Goal: Task Accomplishment & Management: Use online tool/utility

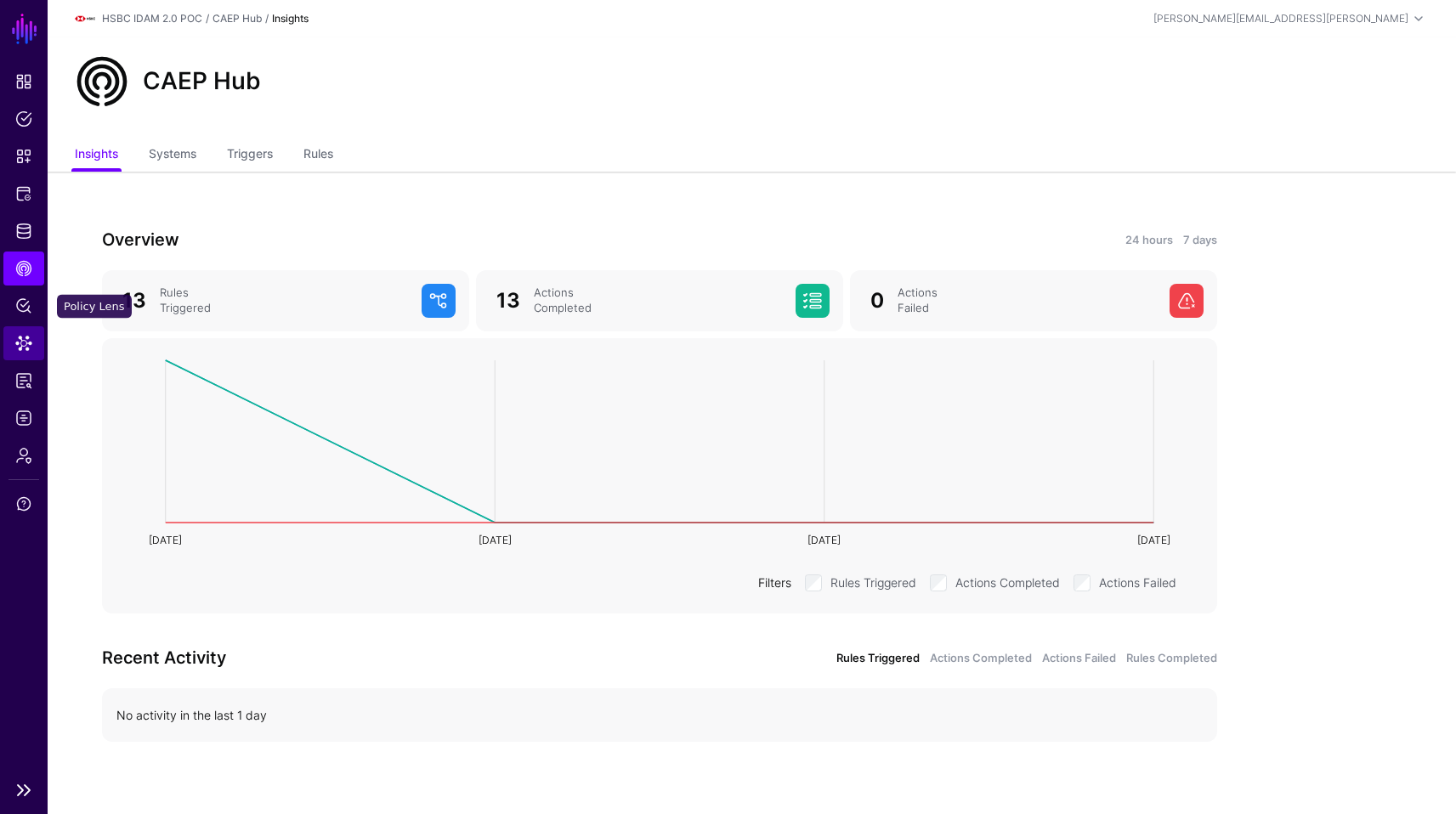
click at [24, 358] on link "Data Lens" at bounding box center [24, 343] width 41 height 34
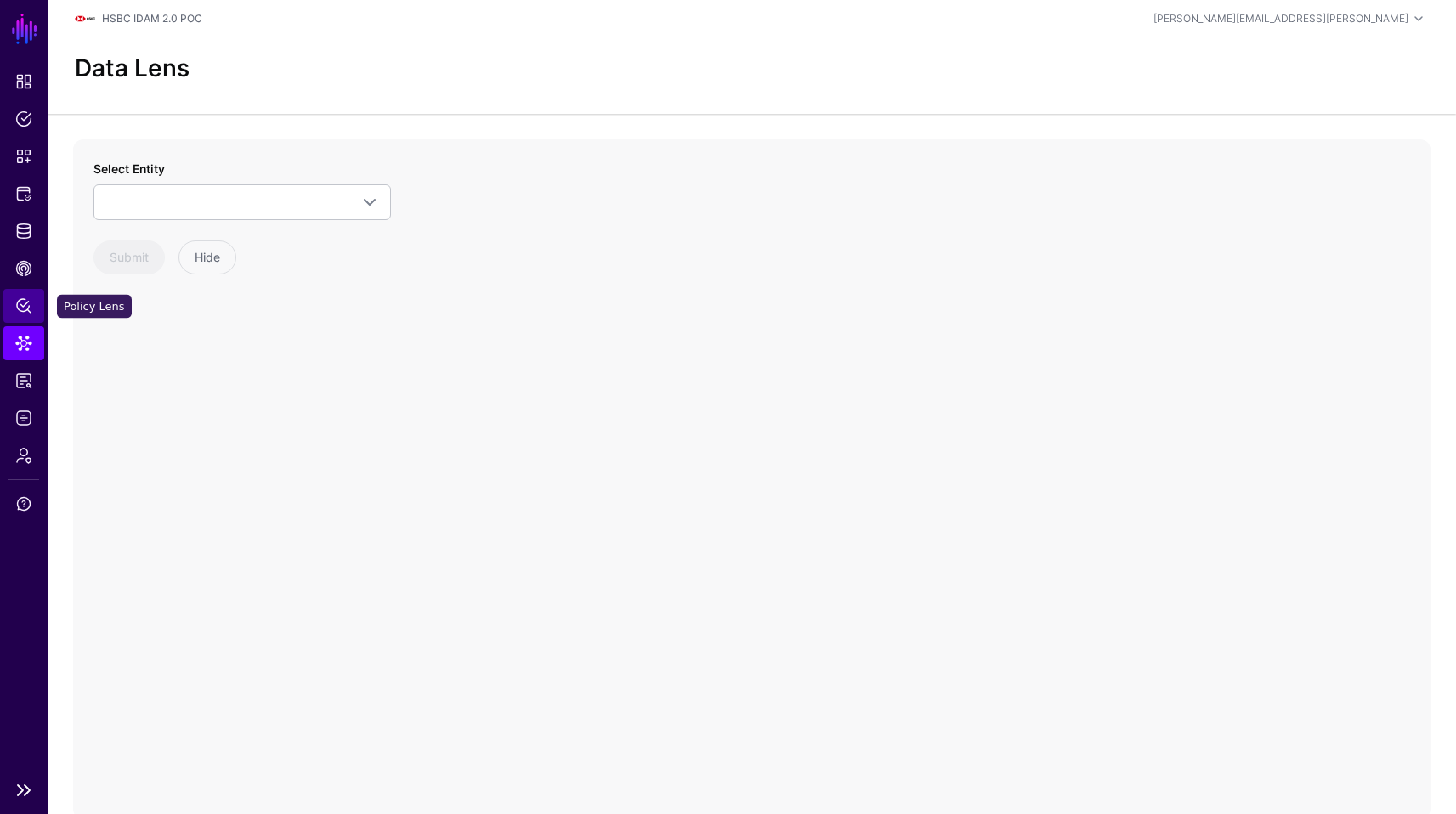
click at [28, 292] on link "Policy Lens" at bounding box center [24, 306] width 41 height 34
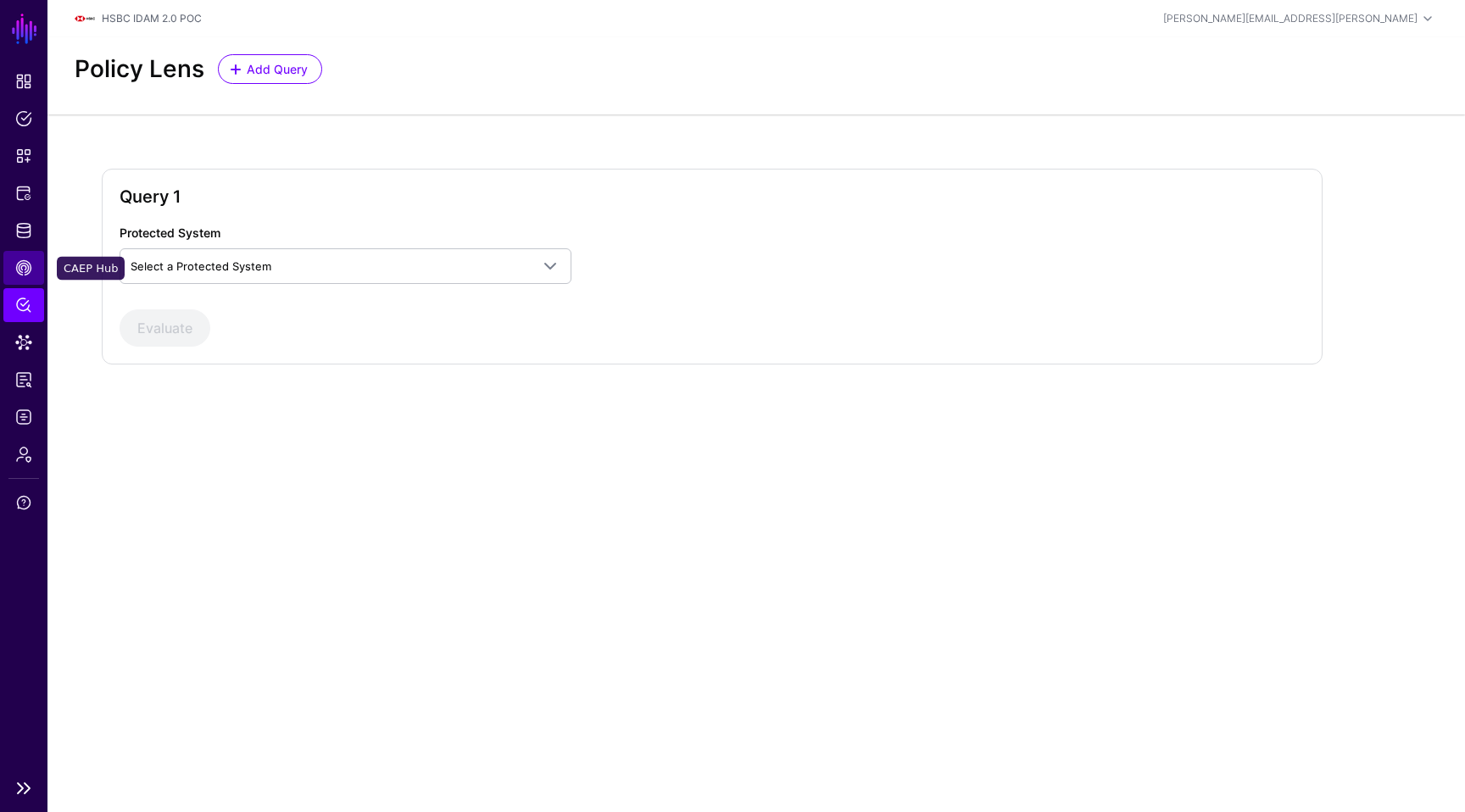
click at [28, 269] on span "CAEP Hub" at bounding box center [23, 268] width 17 height 17
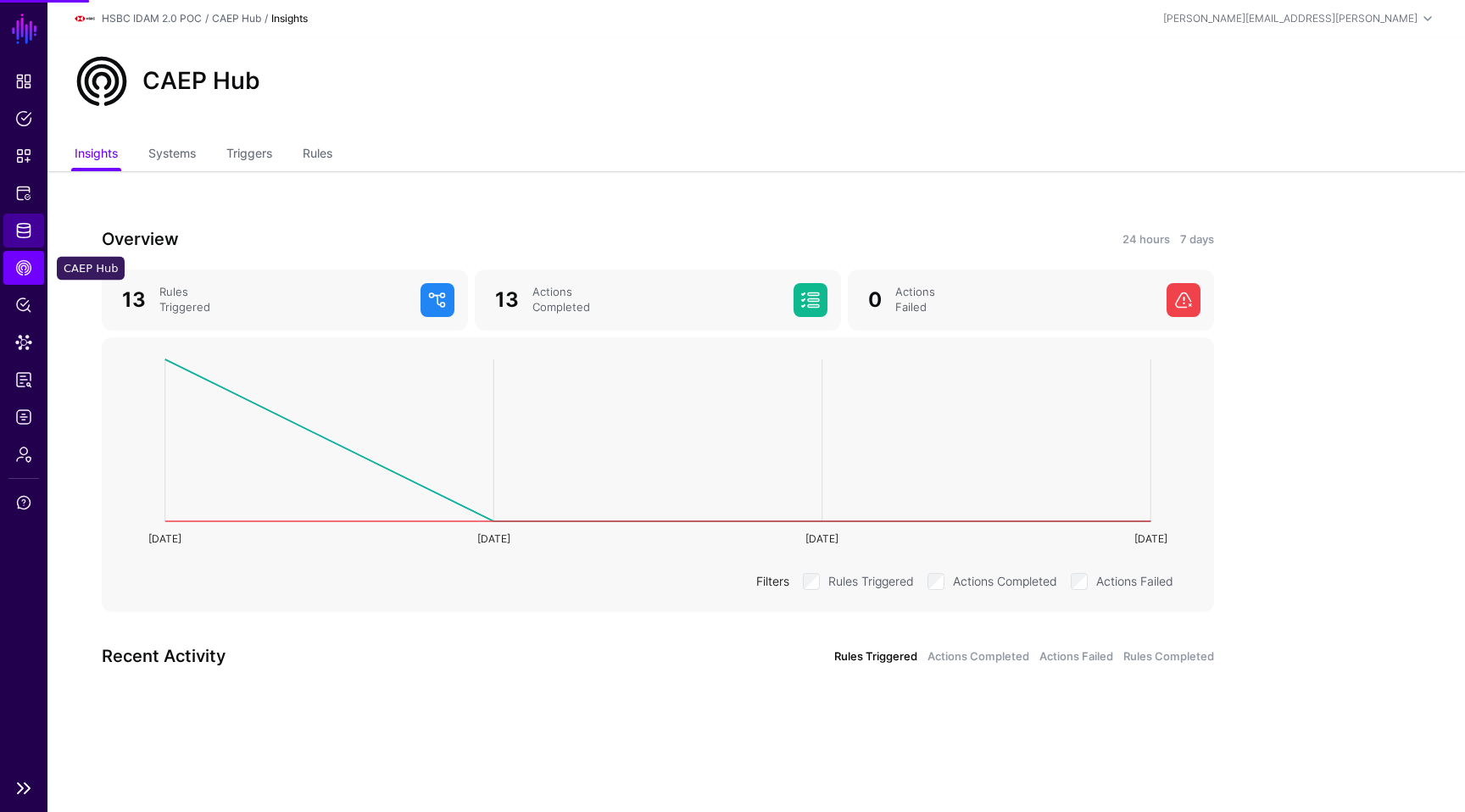
click at [28, 240] on link "Identity Data Fabric" at bounding box center [24, 230] width 41 height 34
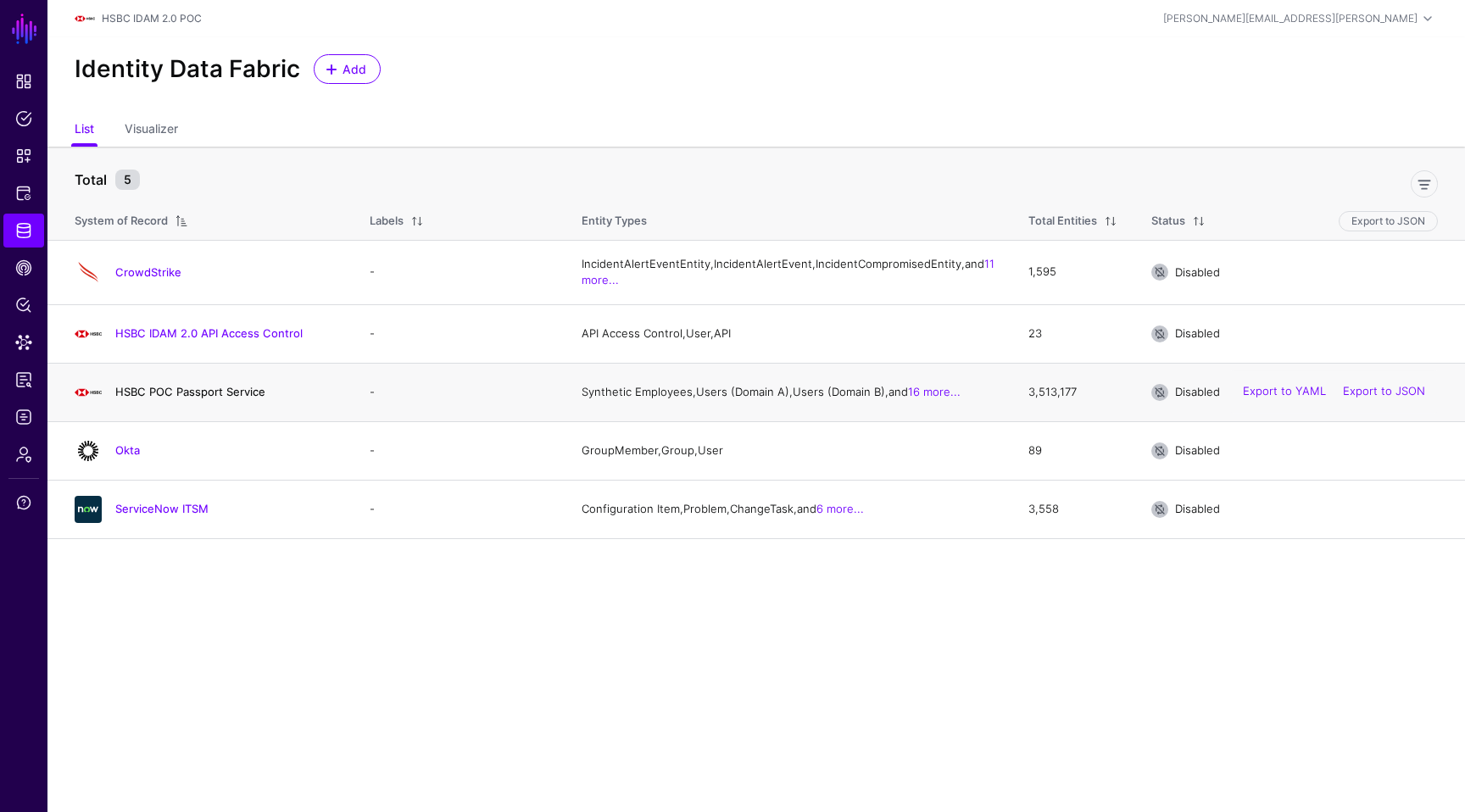
click at [230, 398] on link "HSBC POC Passport Service" at bounding box center [190, 391] width 150 height 13
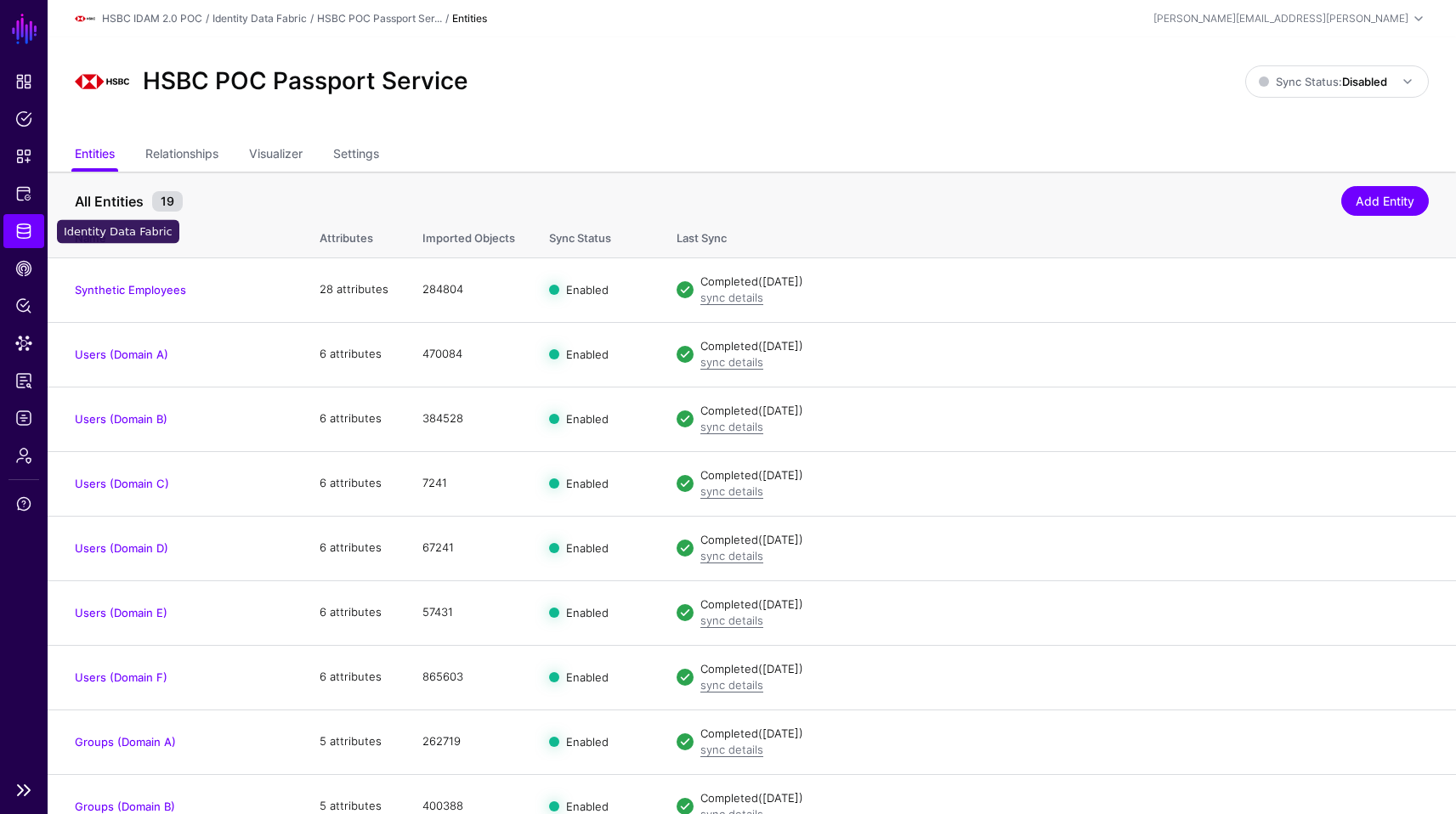
click at [27, 227] on span "Identity Data Fabric" at bounding box center [23, 231] width 17 height 17
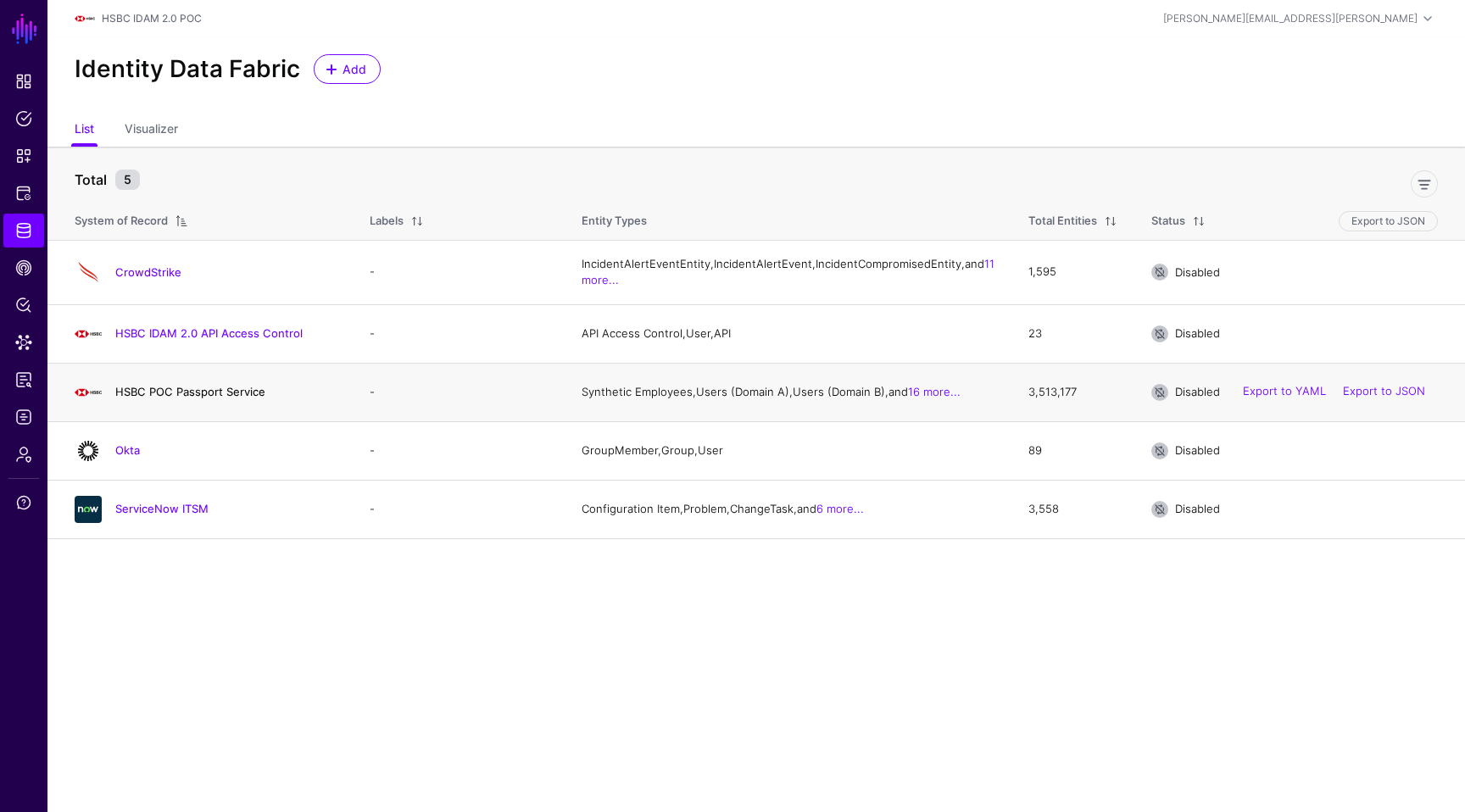
click at [247, 398] on link "HSBC POC Passport Service" at bounding box center [190, 391] width 150 height 13
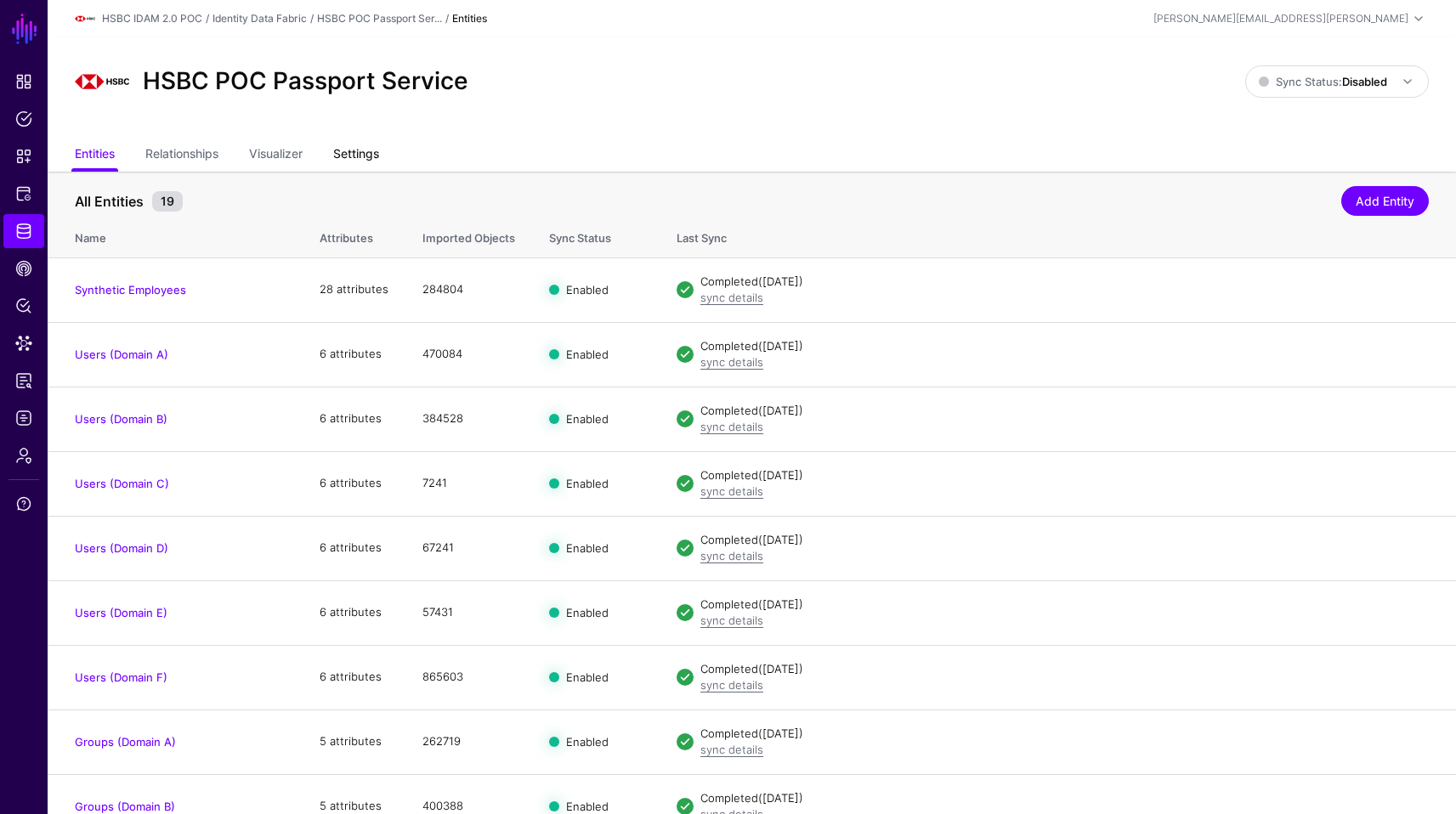
click at [379, 157] on link "Settings" at bounding box center [356, 155] width 45 height 32
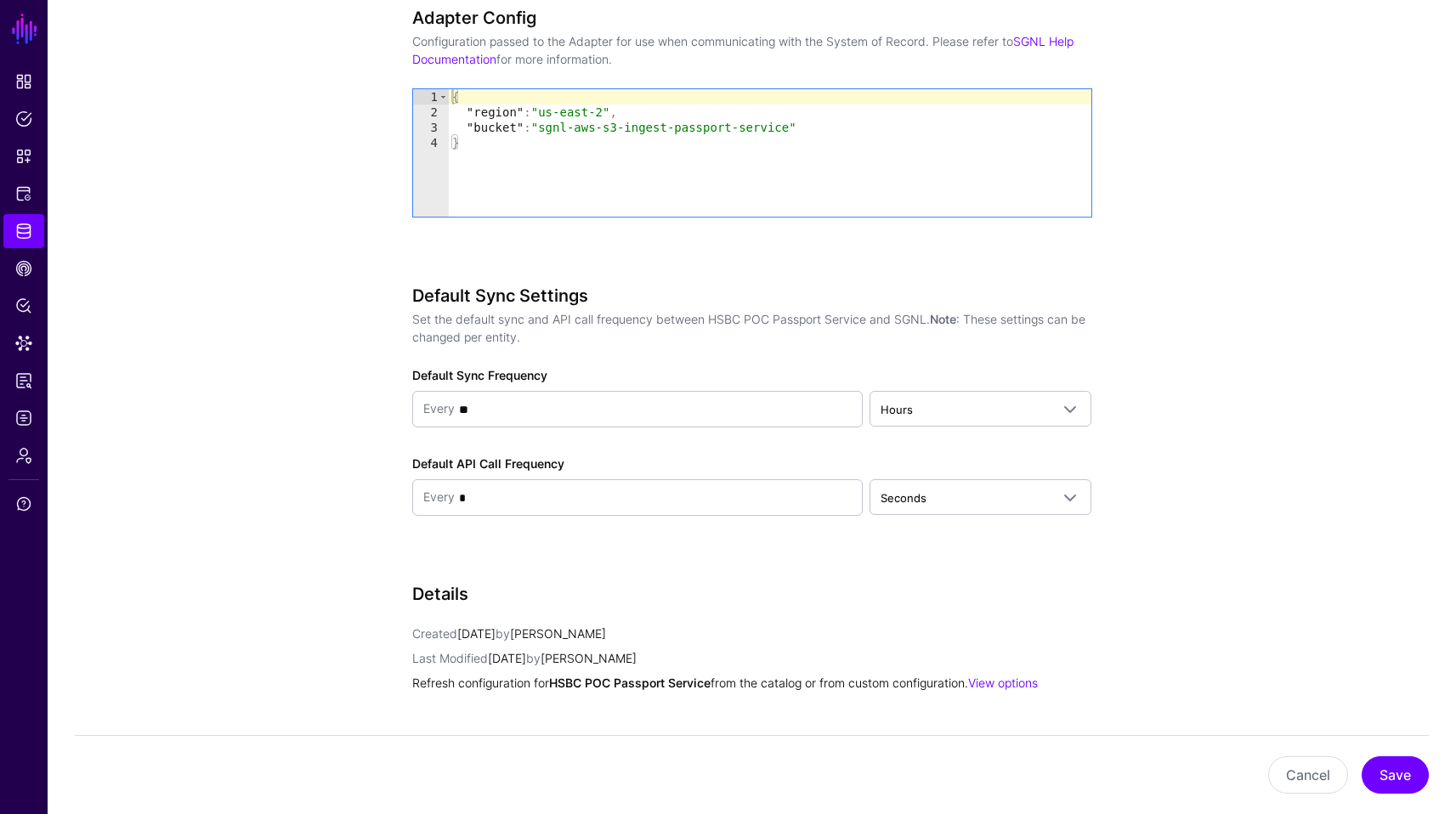
scroll to position [1576, 0]
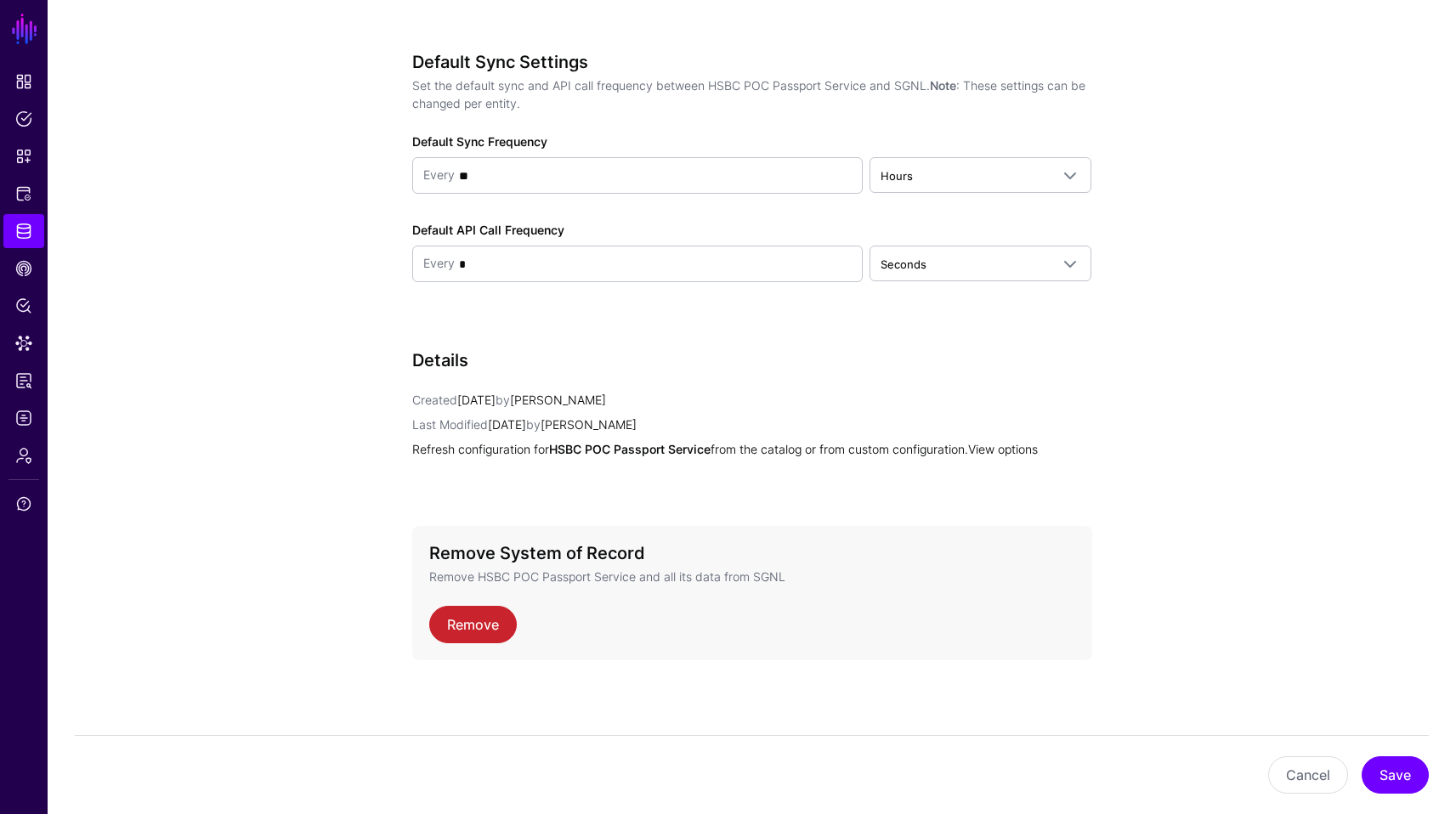
click at [1038, 450] on link "View options" at bounding box center [1003, 449] width 70 height 14
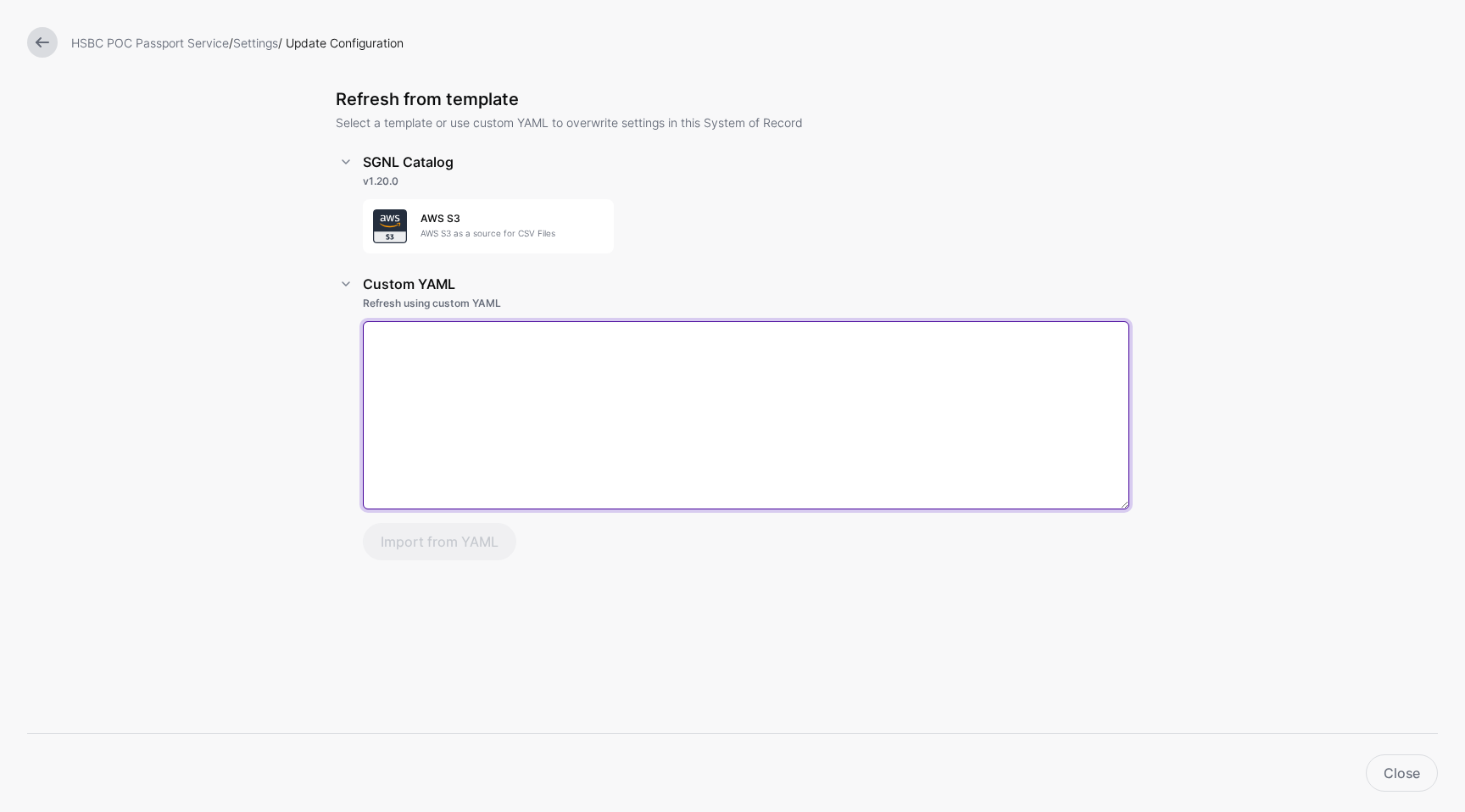
click at [551, 361] on textarea at bounding box center [746, 415] width 767 height 189
paste textarea "**********"
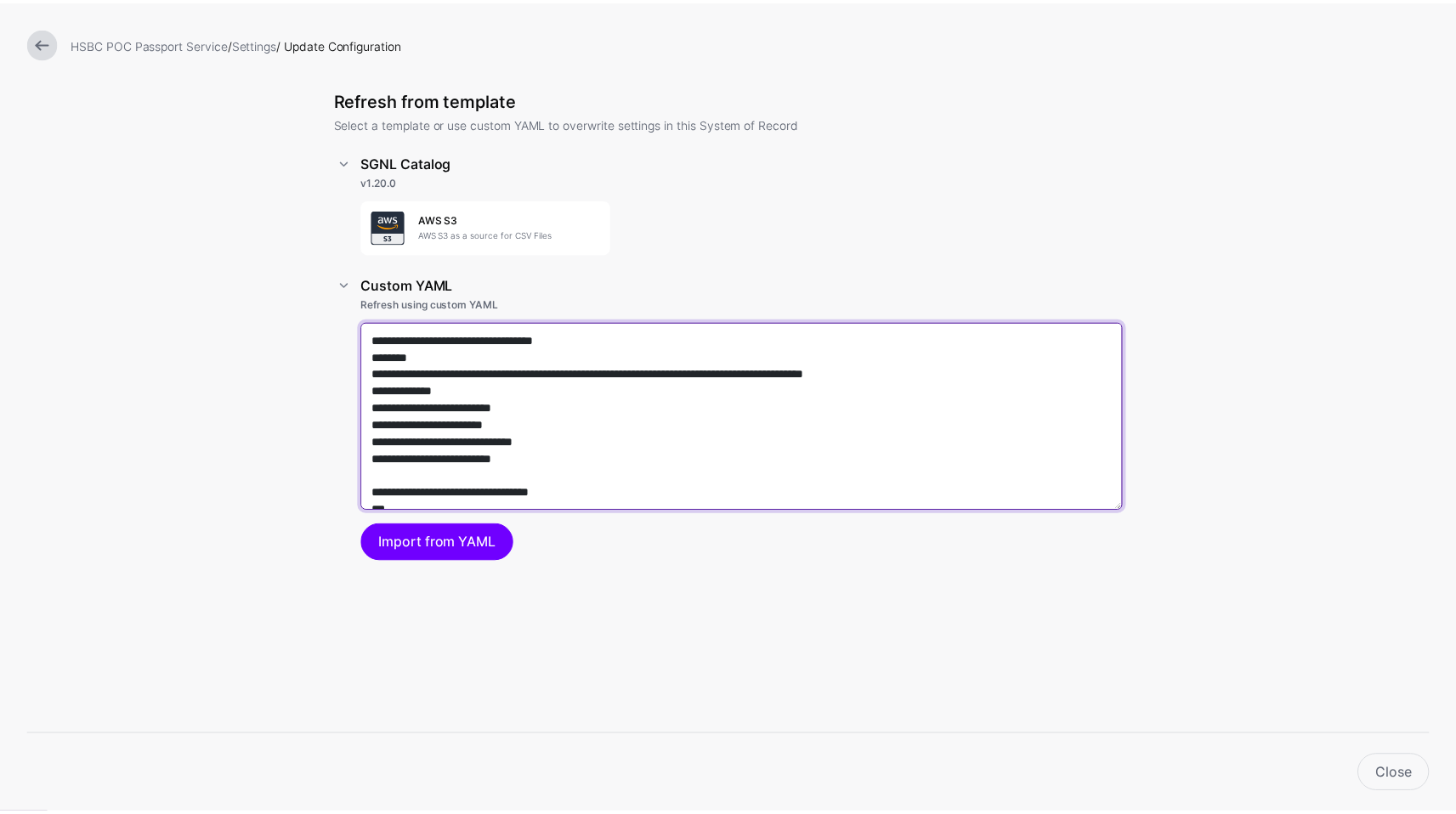
scroll to position [21545, 0]
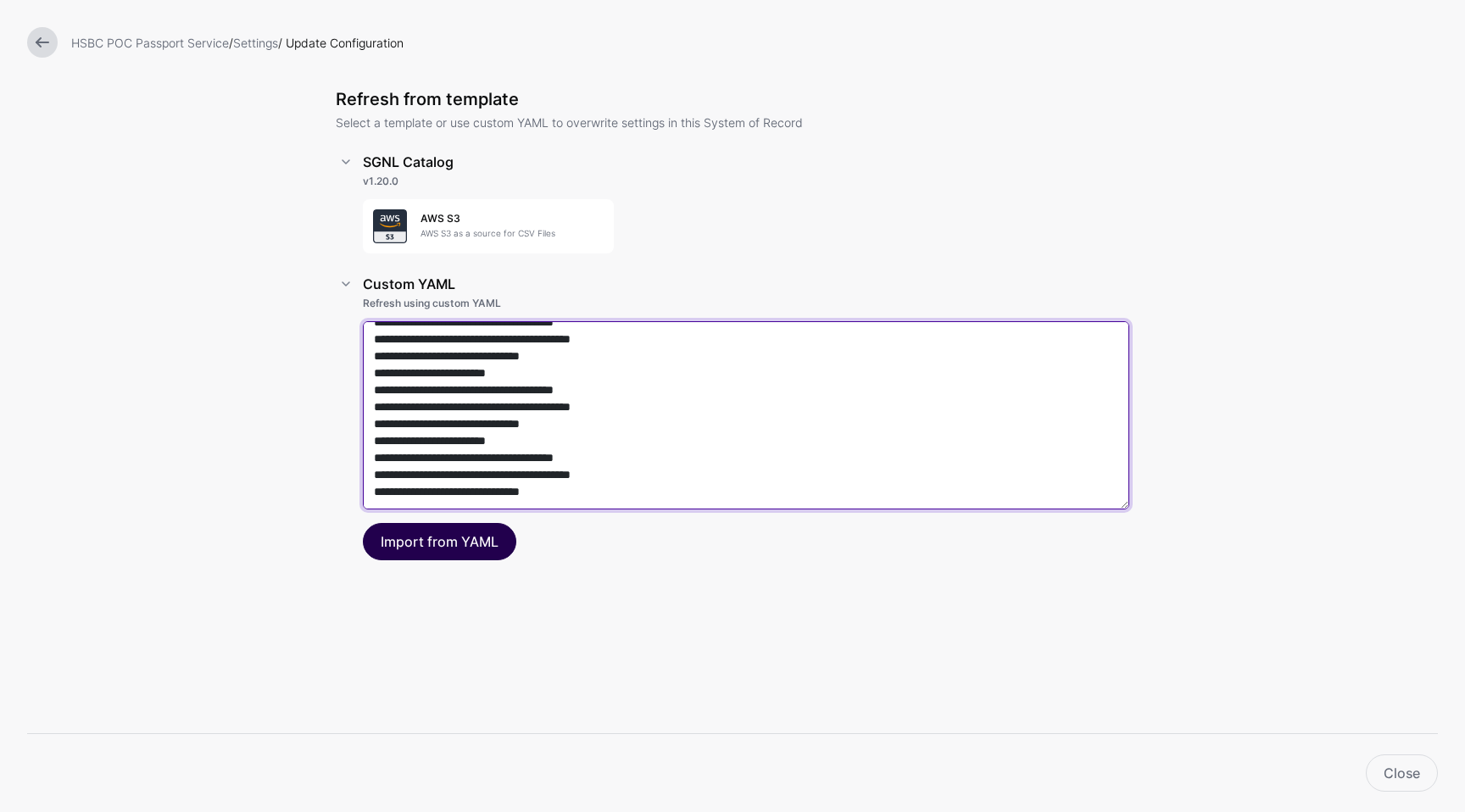
type textarea "**********"
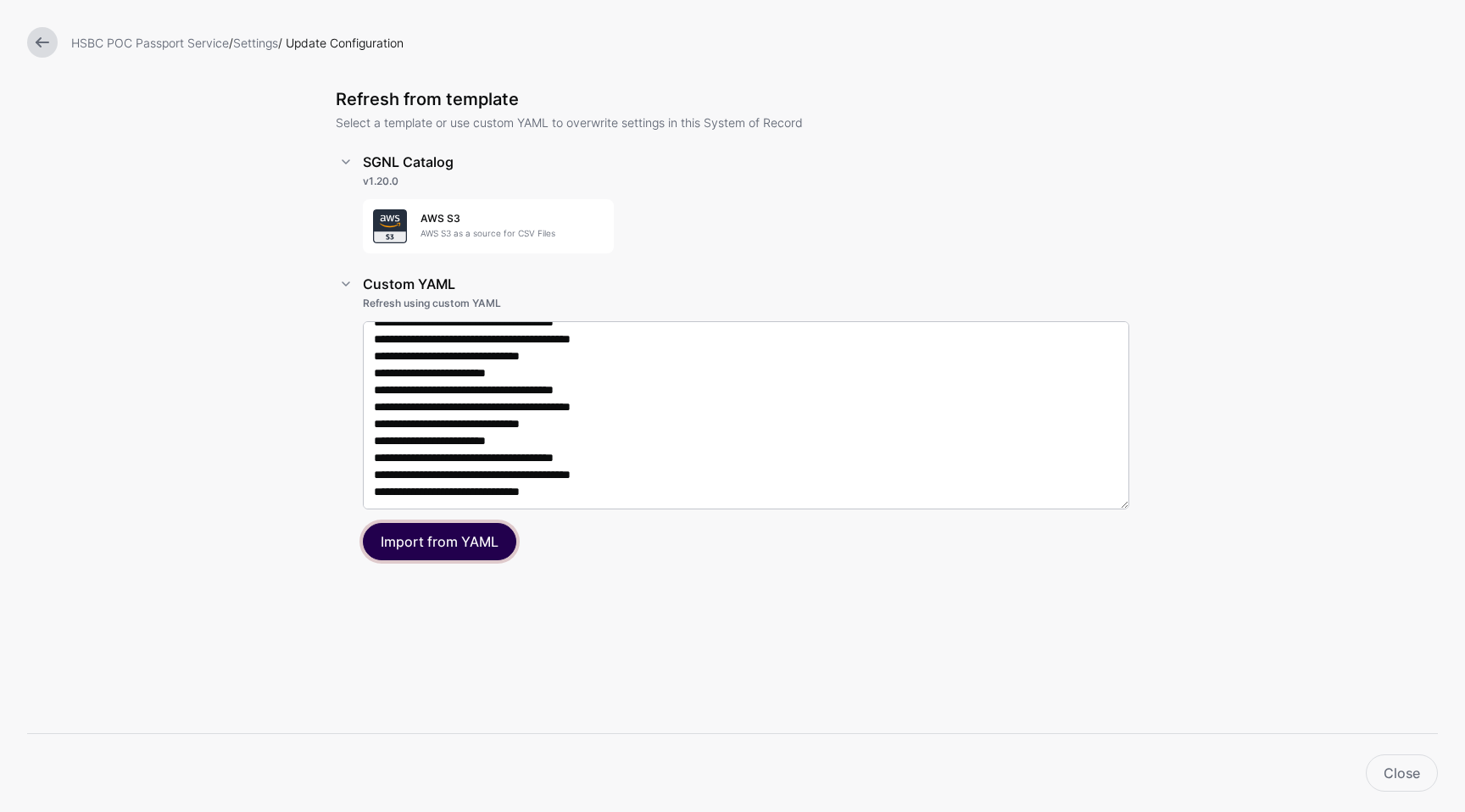
click at [469, 540] on button "Import from YAML" at bounding box center [439, 542] width 154 height 37
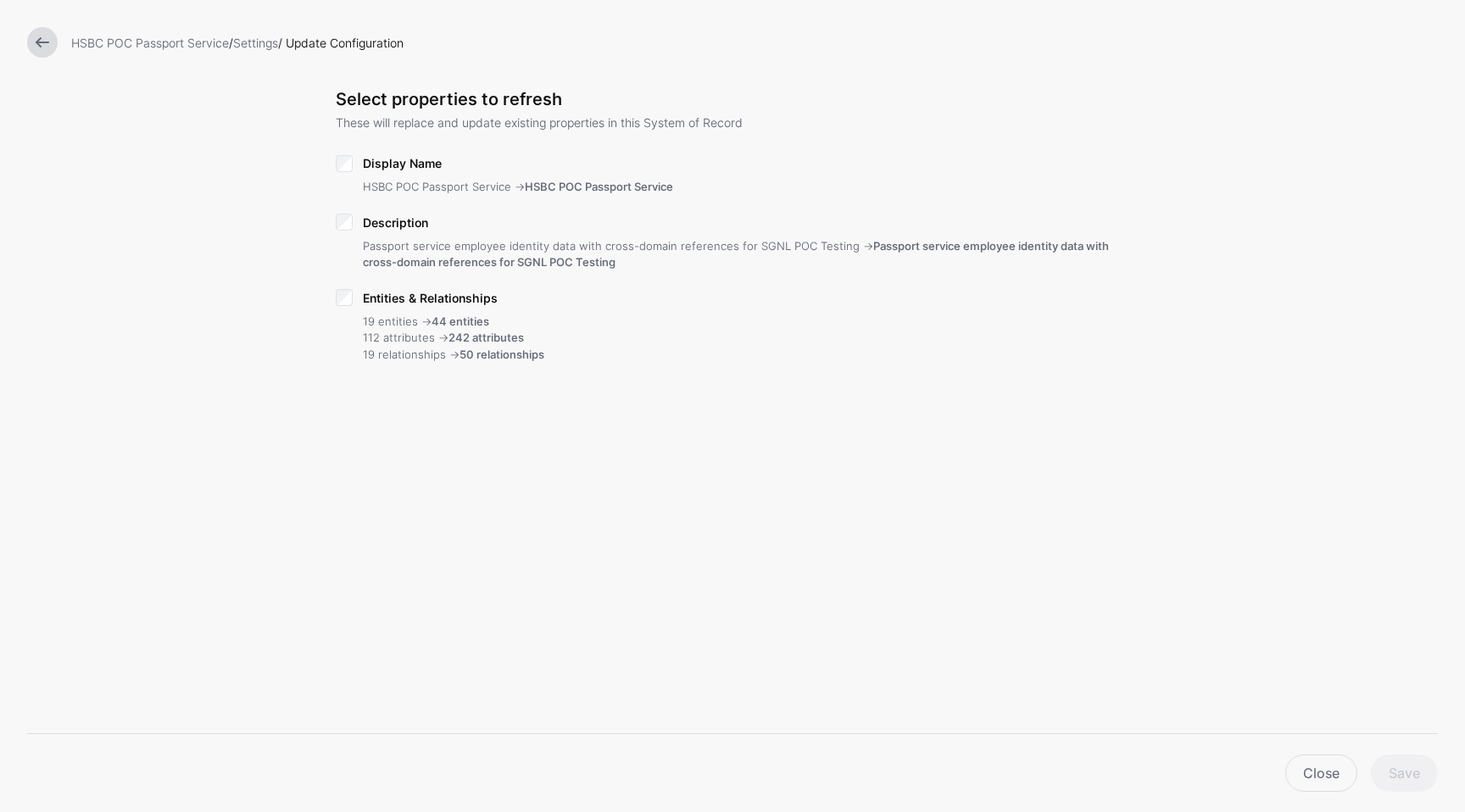
click at [346, 286] on div "Entities & Relationships 19 entities -> 44 entities 112 attributes -> 242 attri…" at bounding box center [733, 332] width 793 height 91
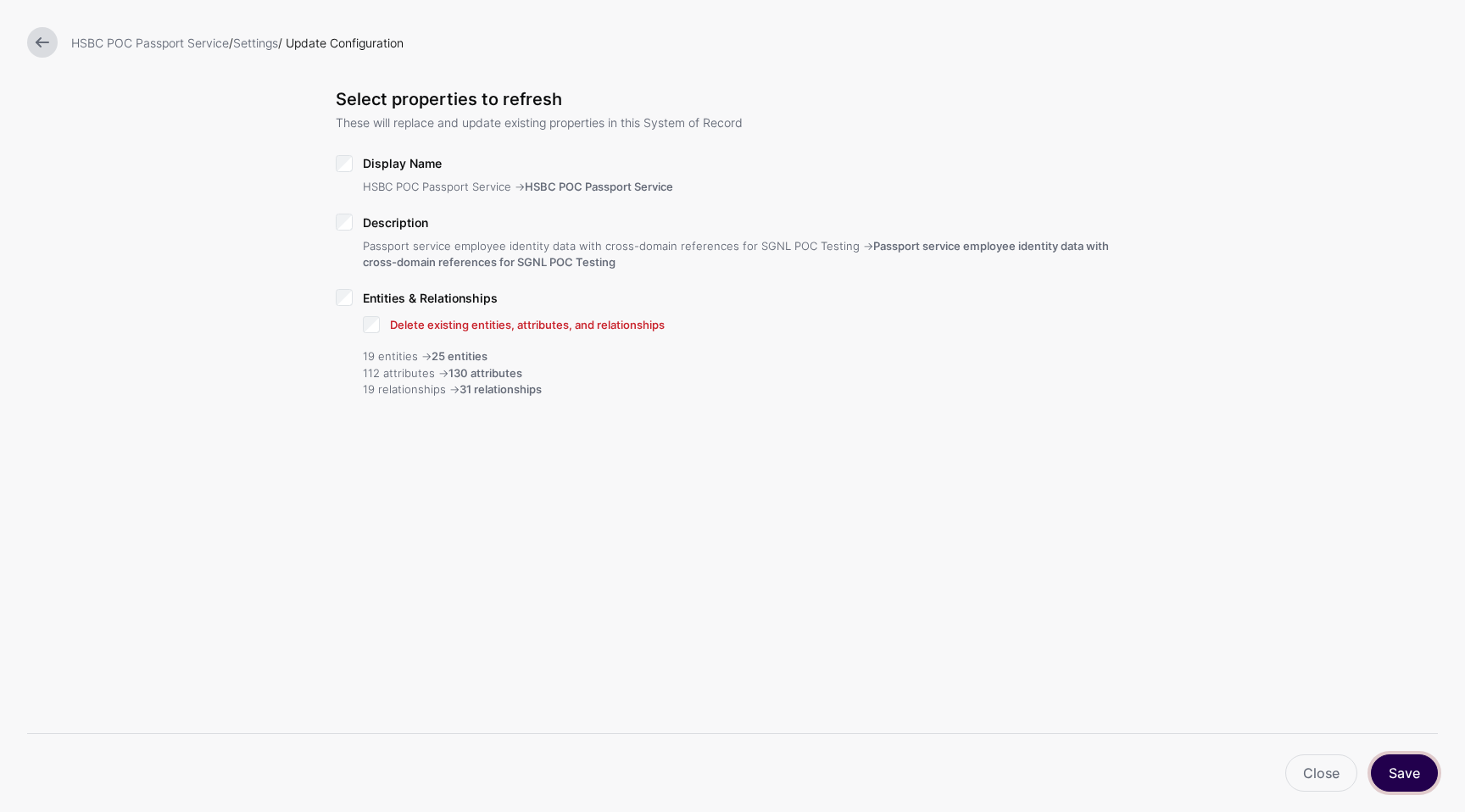
click at [1421, 781] on button "Save" at bounding box center [1405, 773] width 67 height 37
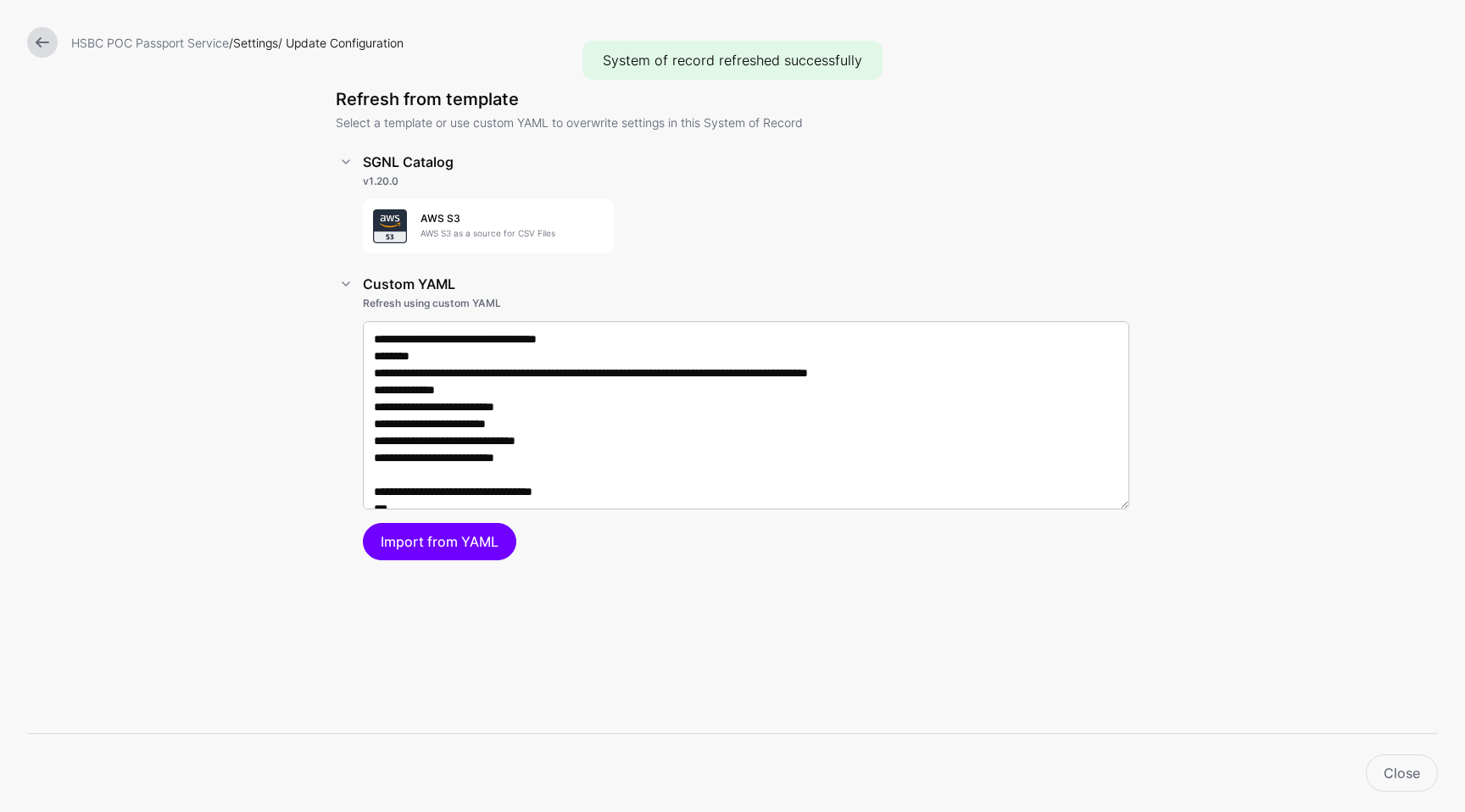
click at [248, 44] on link "Settings" at bounding box center [255, 43] width 45 height 14
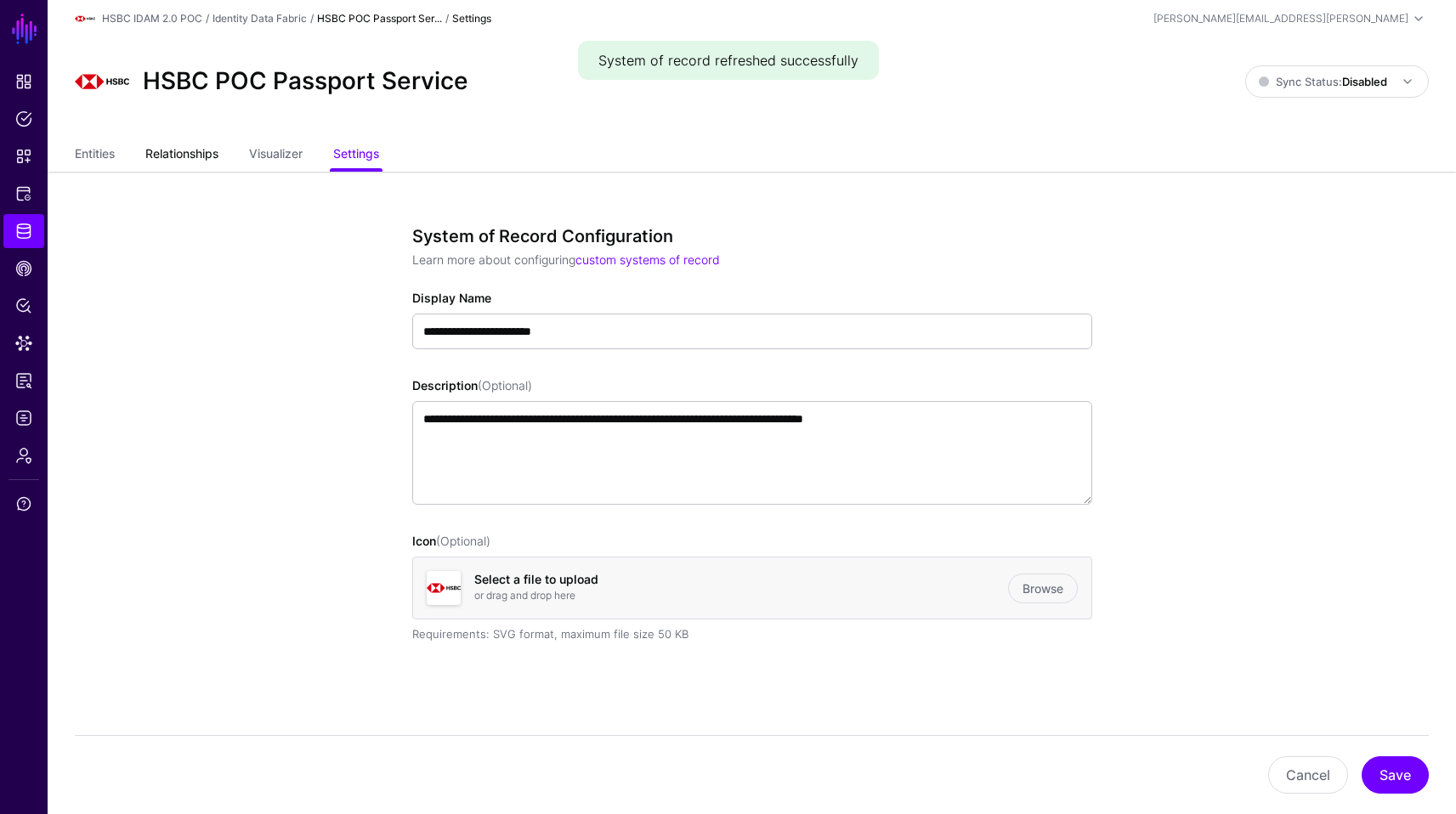
click at [159, 147] on link "Relationships" at bounding box center [182, 155] width 73 height 32
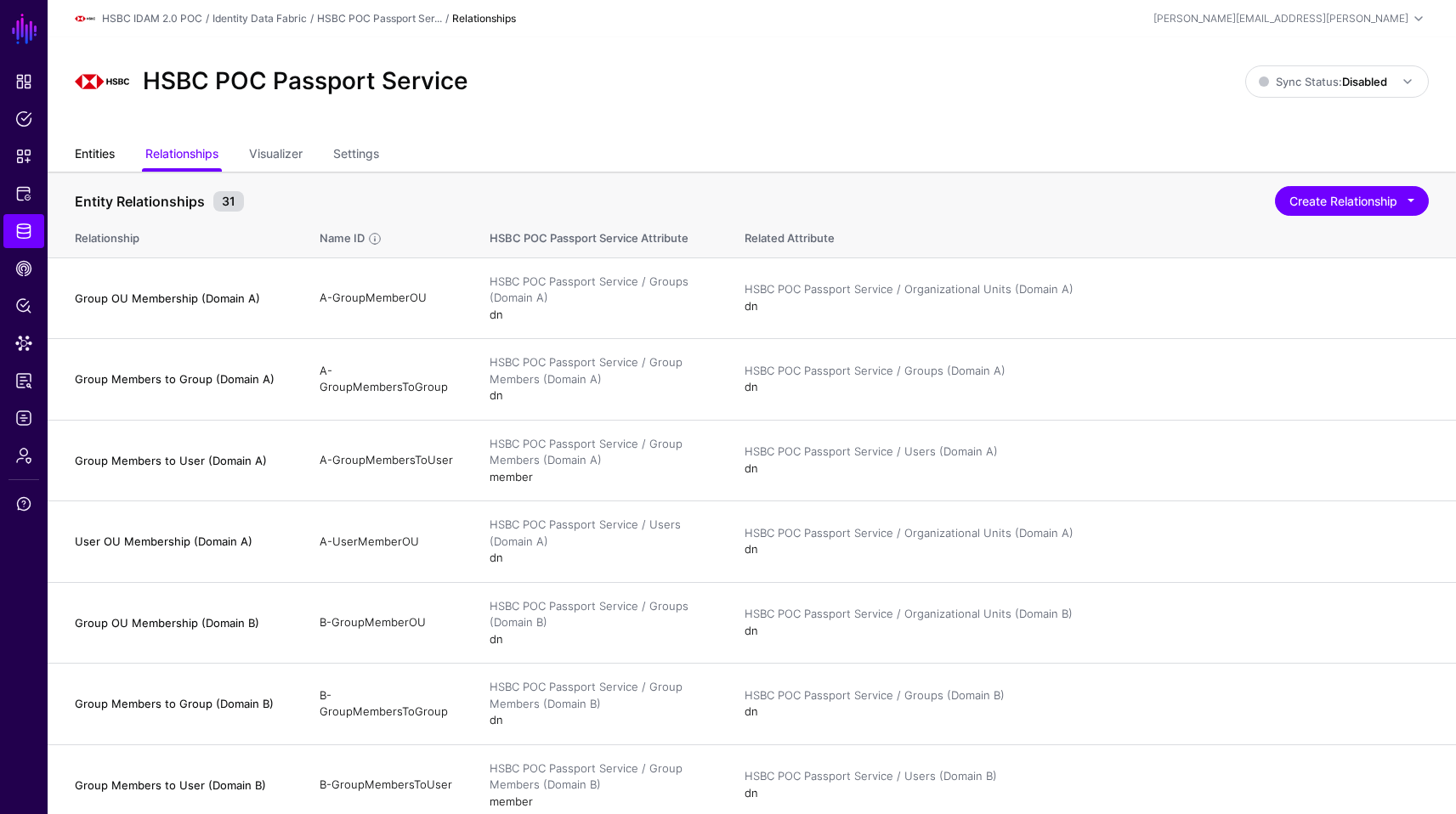
click at [91, 157] on link "Entities" at bounding box center [95, 155] width 40 height 32
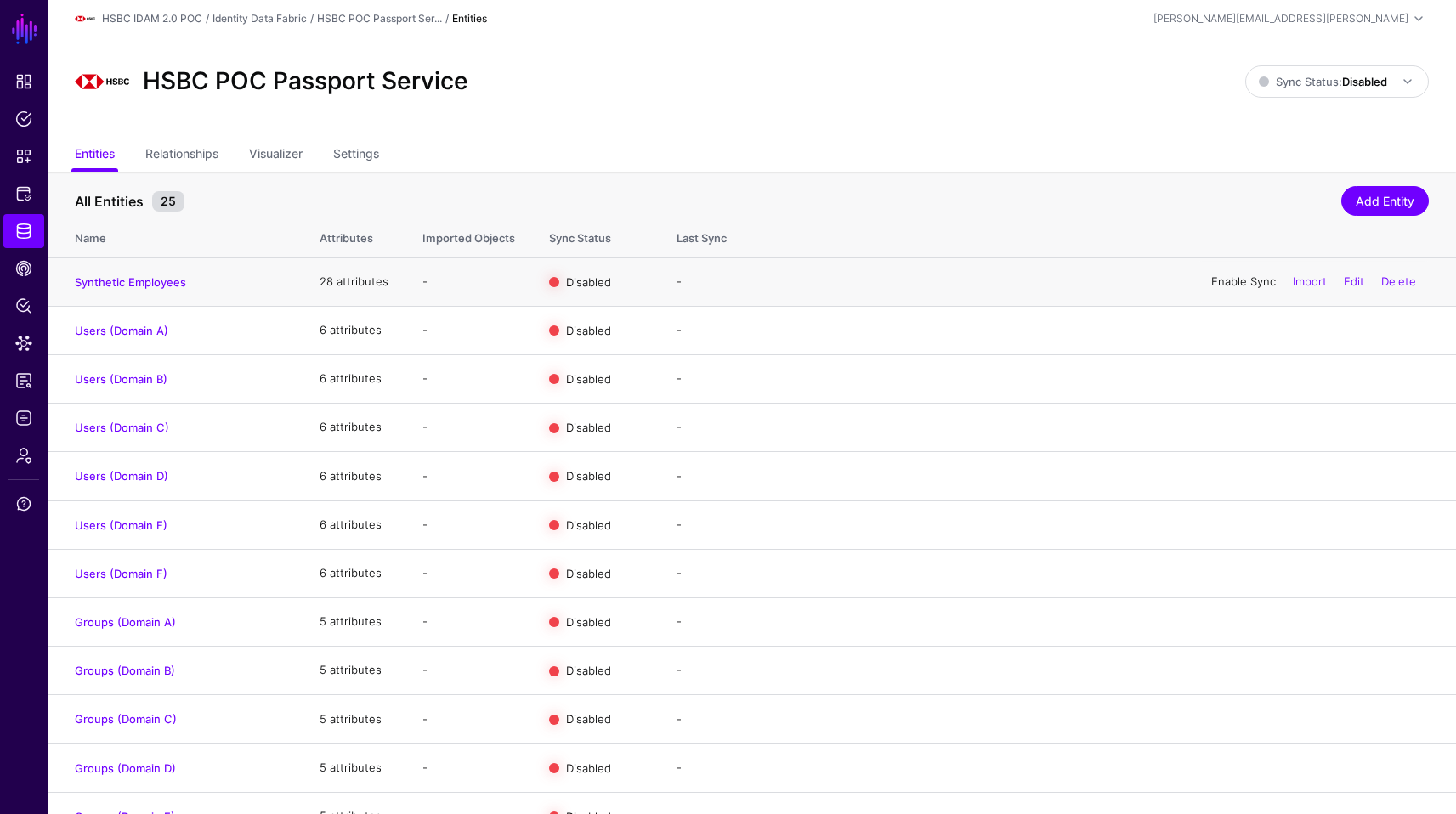
click at [1240, 283] on link "Enable Sync" at bounding box center [1244, 281] width 64 height 13
click at [1244, 281] on link "Disable Sync" at bounding box center [1242, 281] width 67 height 13
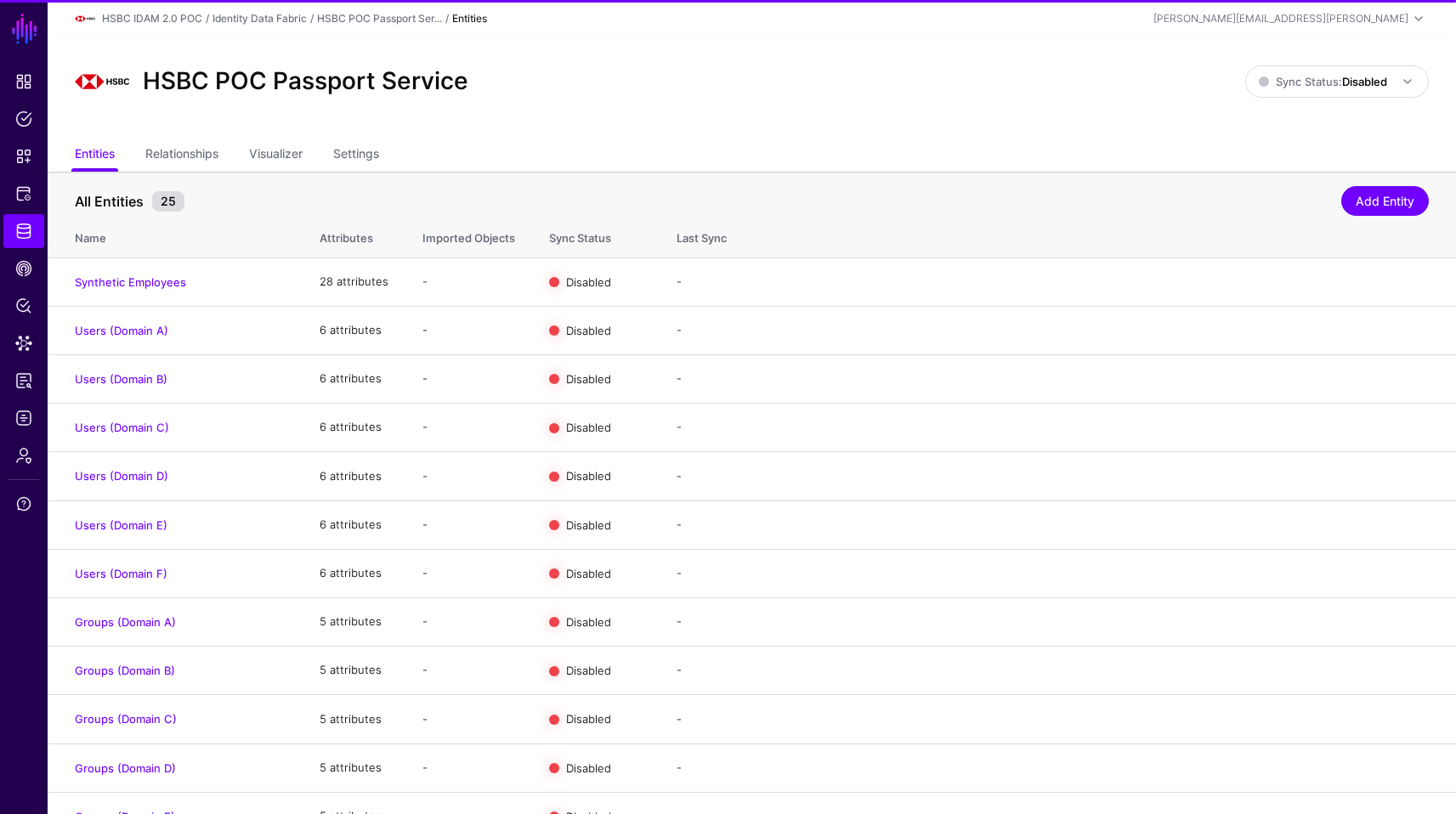
click at [0, 0] on link "Enable Sync" at bounding box center [0, 0] width 0 height 0
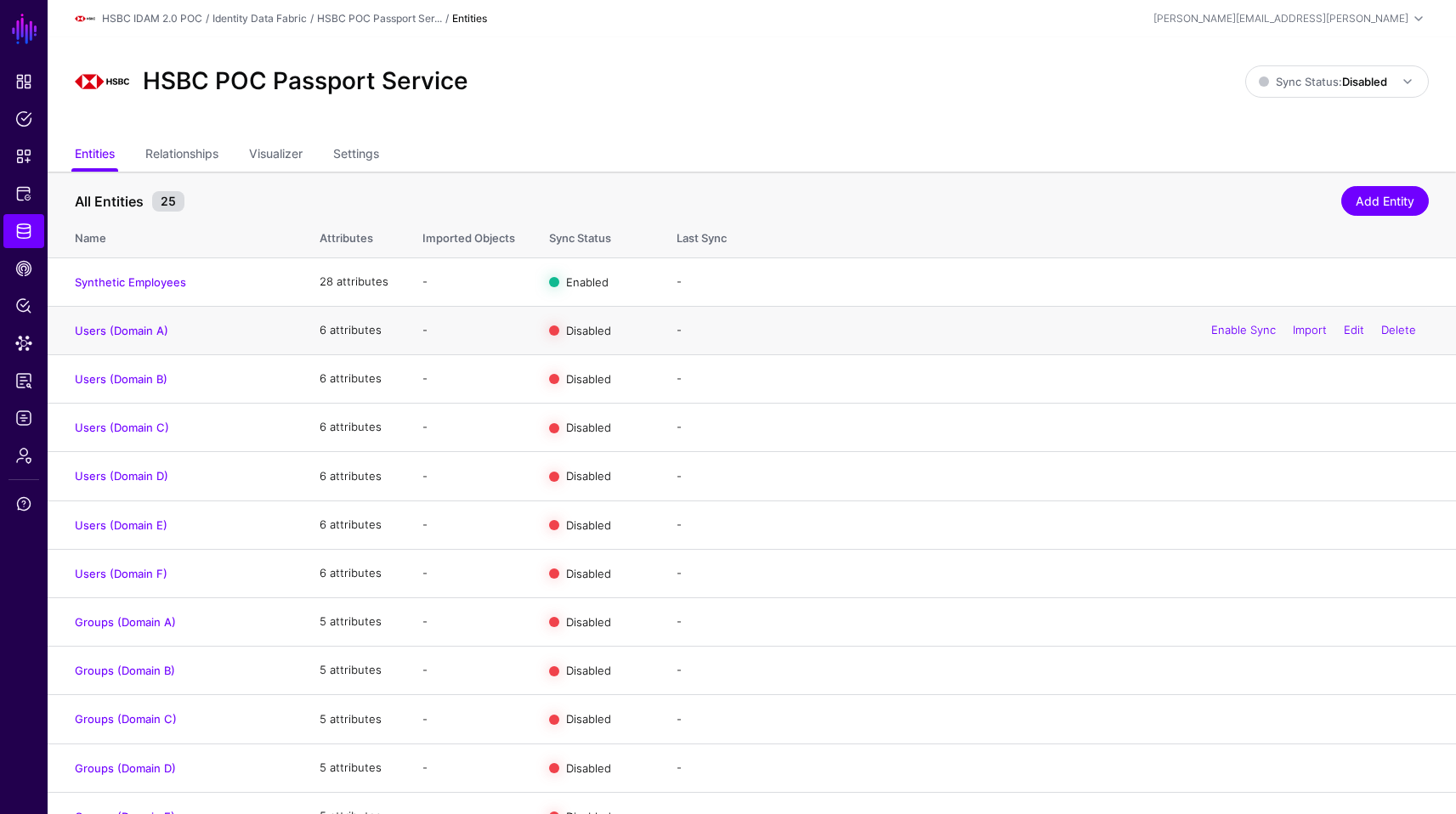
click at [1237, 322] on div "Enable Sync Import Edit Delete" at bounding box center [1313, 331] width 230 height 43
click at [1238, 333] on link "Enable Sync" at bounding box center [1244, 329] width 64 height 13
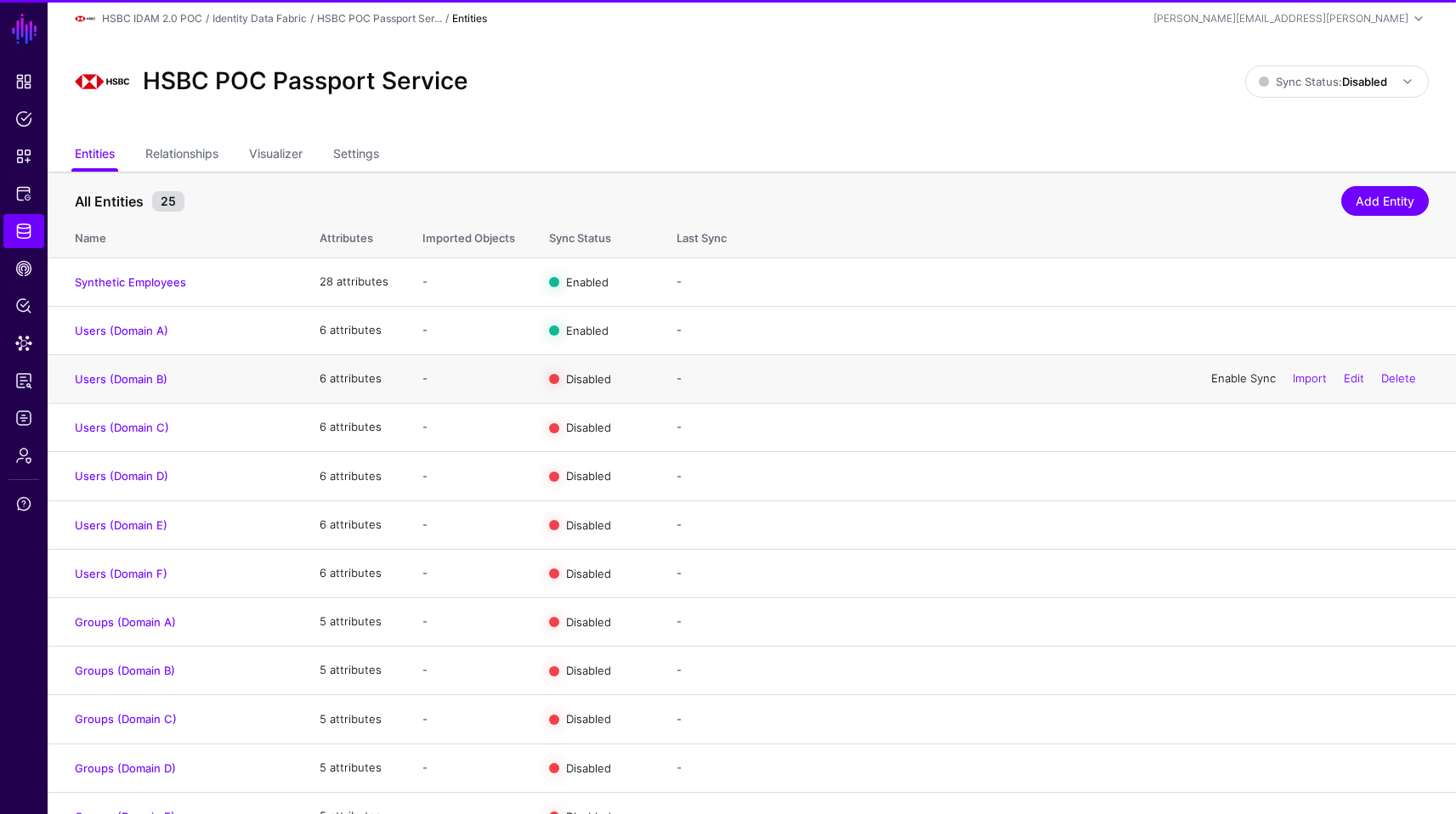
click at [1238, 378] on link "Enable Sync" at bounding box center [1244, 378] width 64 height 13
click at [1236, 421] on div "Enable Sync Import Edit Delete" at bounding box center [1313, 428] width 230 height 43
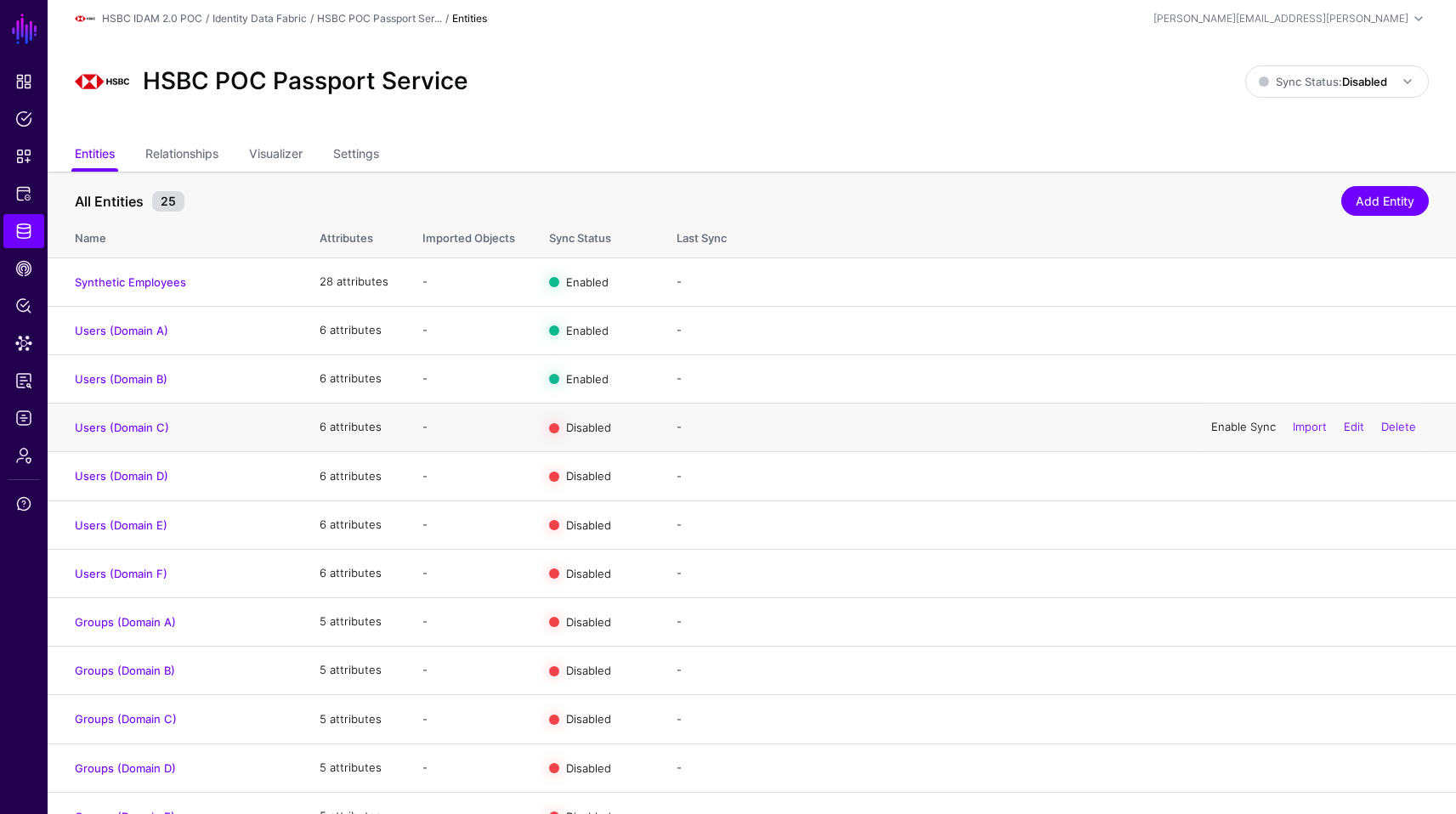
click at [1233, 432] on link "Enable Sync" at bounding box center [1244, 426] width 64 height 13
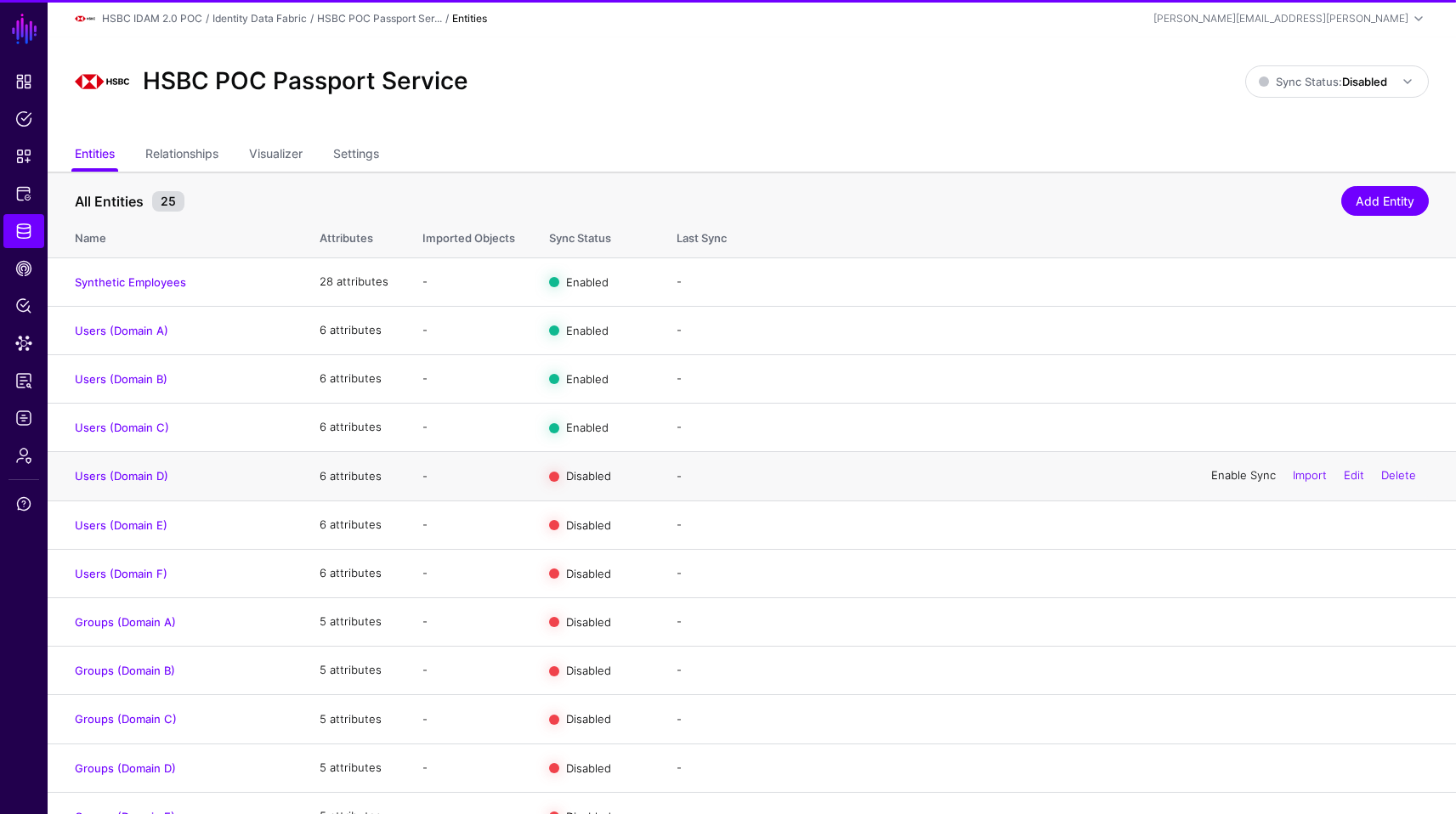
click at [1237, 473] on link "Enable Sync" at bounding box center [1244, 475] width 64 height 13
click at [1237, 519] on div "Enable Sync Import Edit Delete" at bounding box center [1313, 525] width 230 height 43
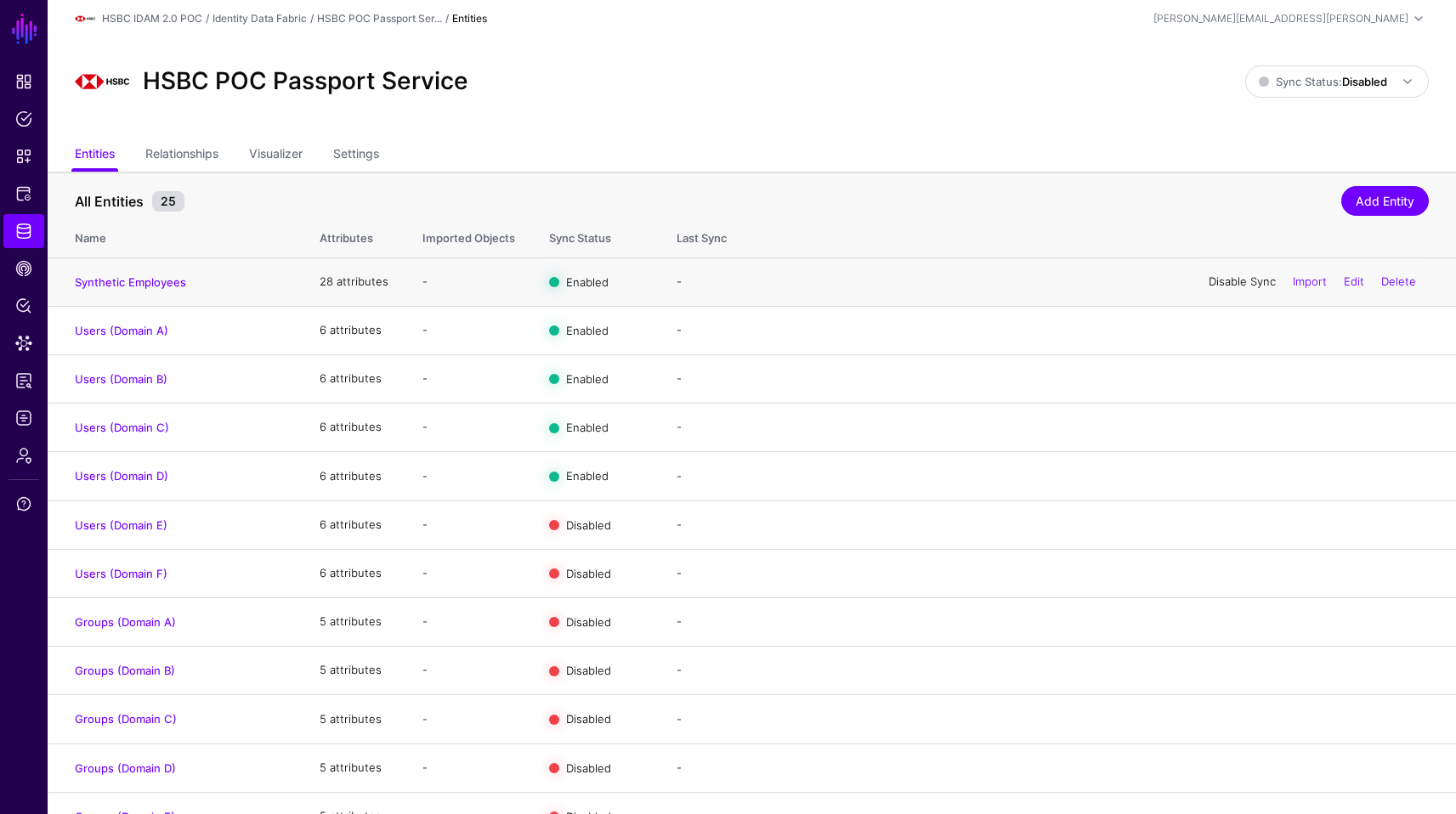
click at [1246, 281] on link "Disable Sync" at bounding box center [1242, 281] width 67 height 13
click at [1241, 330] on link "Disable Sync" at bounding box center [1242, 329] width 67 height 13
click at [1235, 380] on link "Disable Sync" at bounding box center [1242, 378] width 67 height 13
click at [1229, 432] on link "Disable Sync" at bounding box center [1242, 426] width 67 height 13
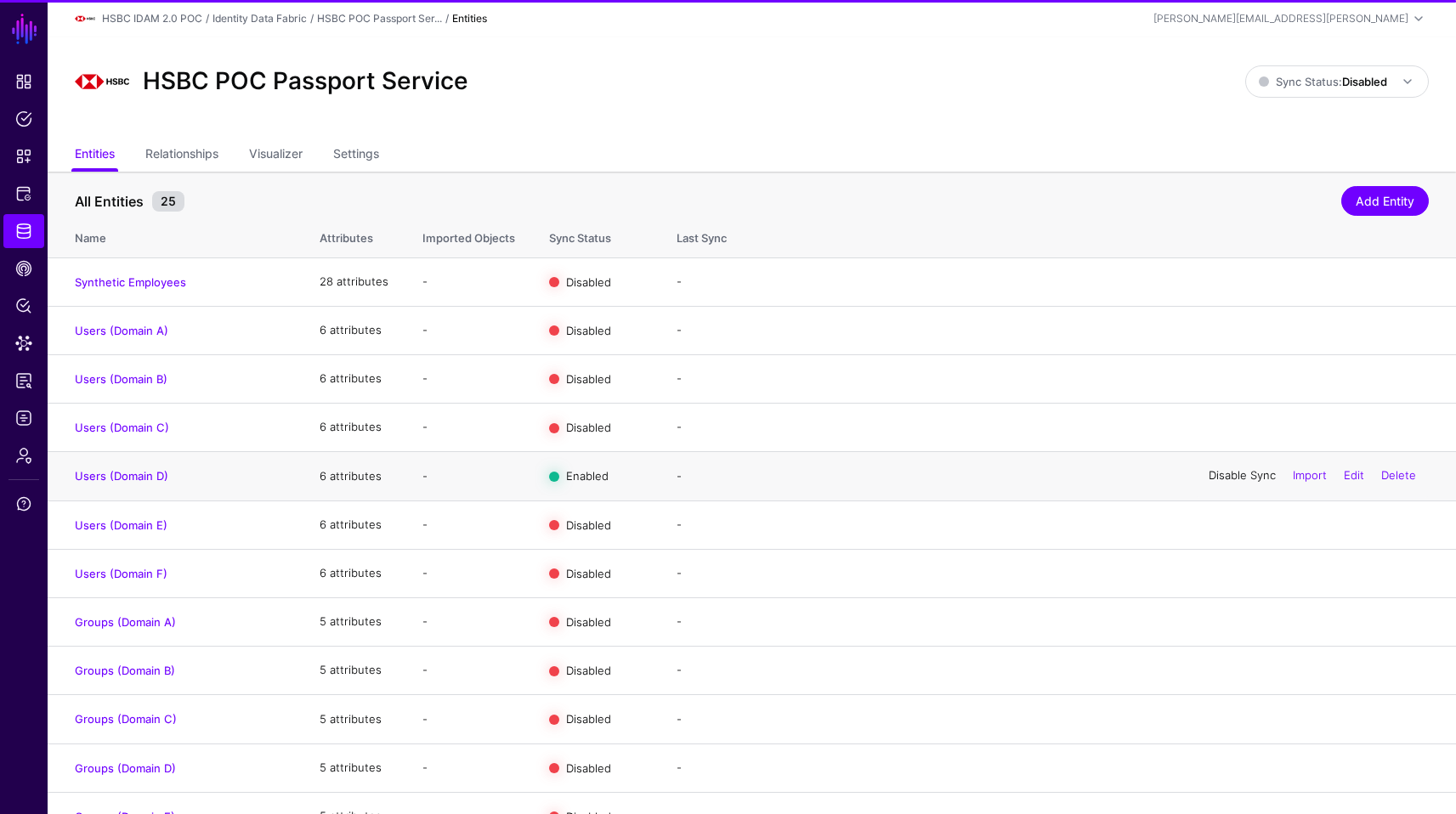
click at [1234, 475] on link "Disable Sync" at bounding box center [1242, 475] width 67 height 13
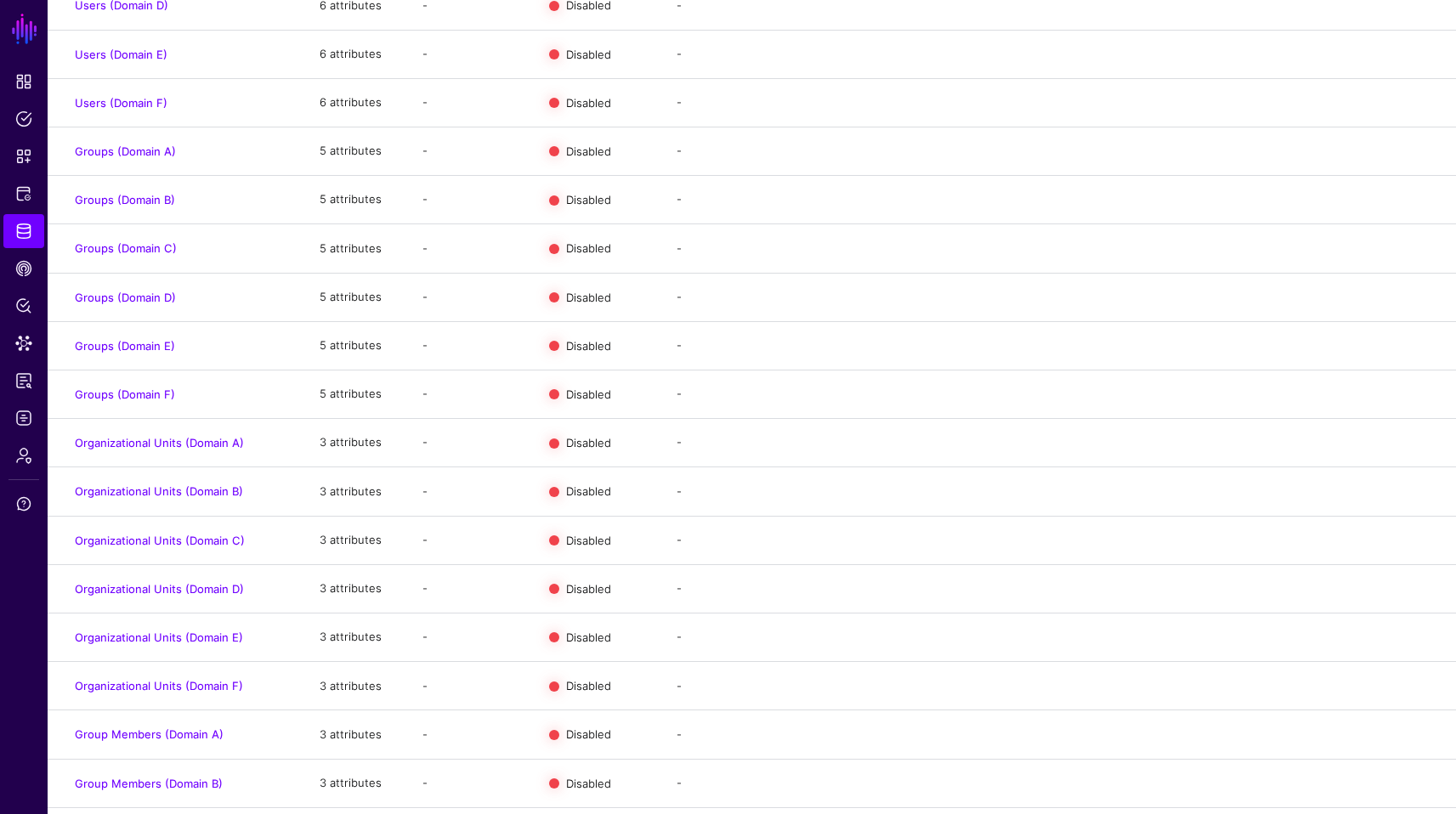
scroll to position [670, 0]
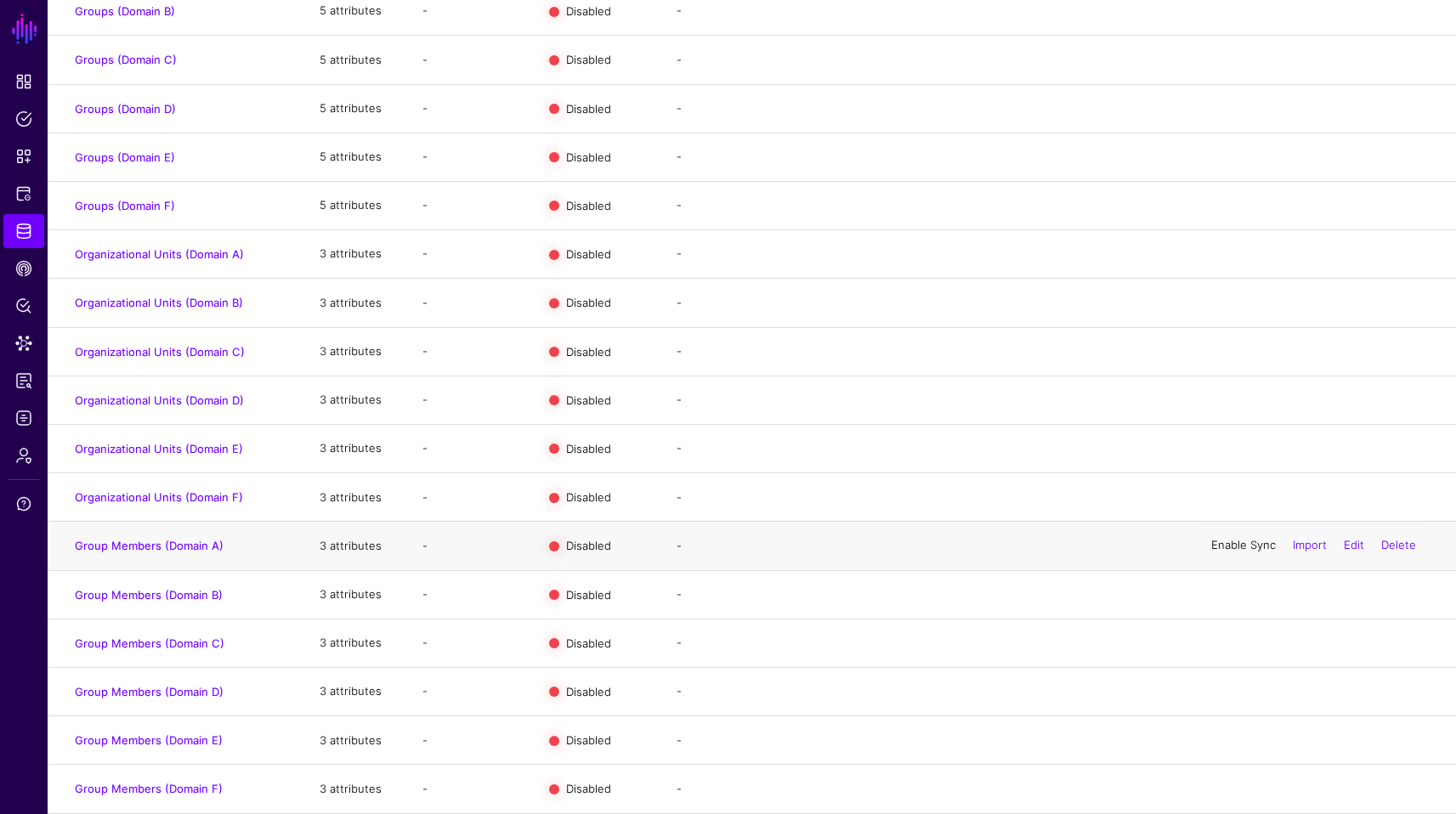
click at [1247, 546] on link "Enable Sync" at bounding box center [1244, 545] width 64 height 13
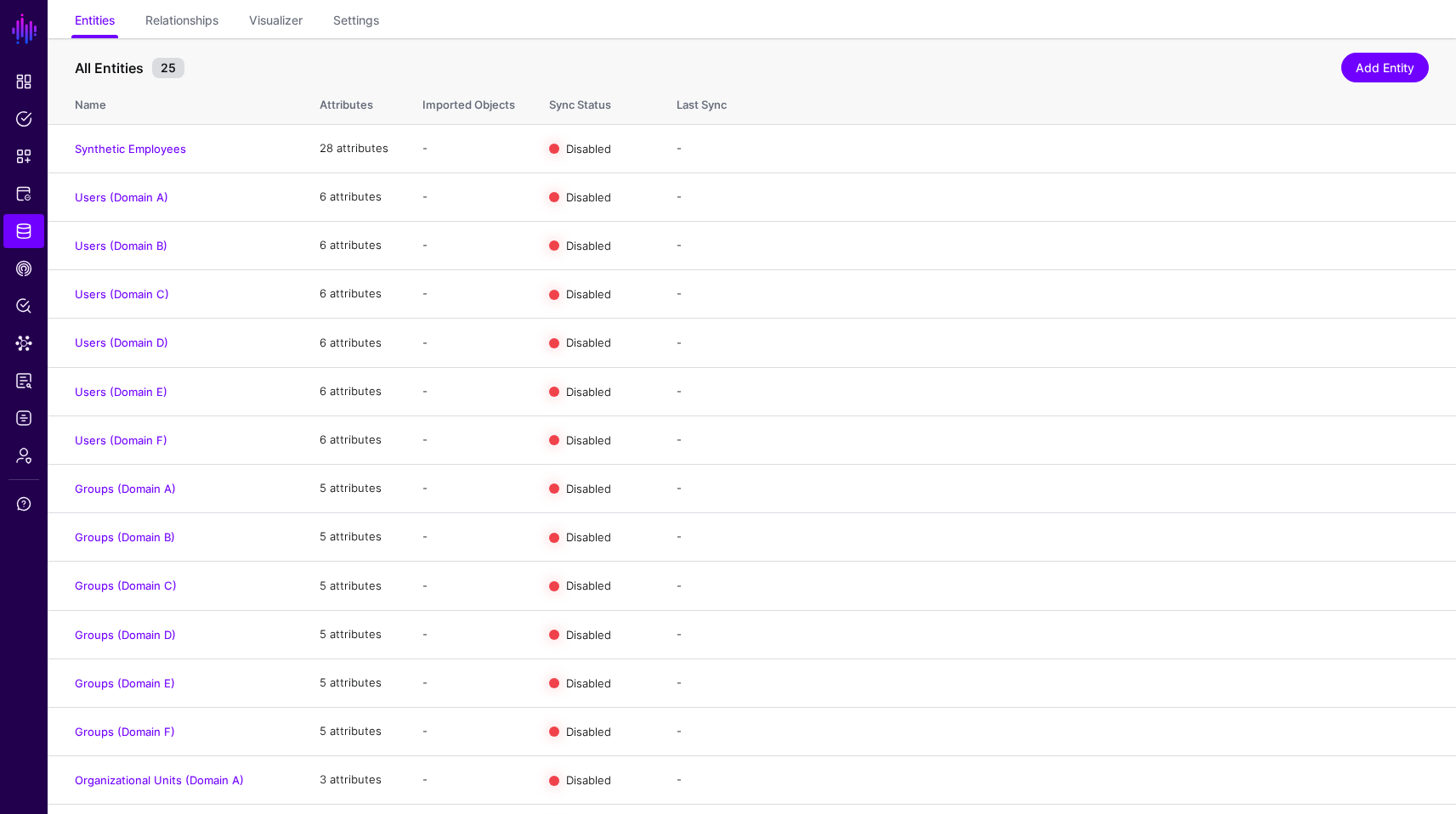
scroll to position [0, 0]
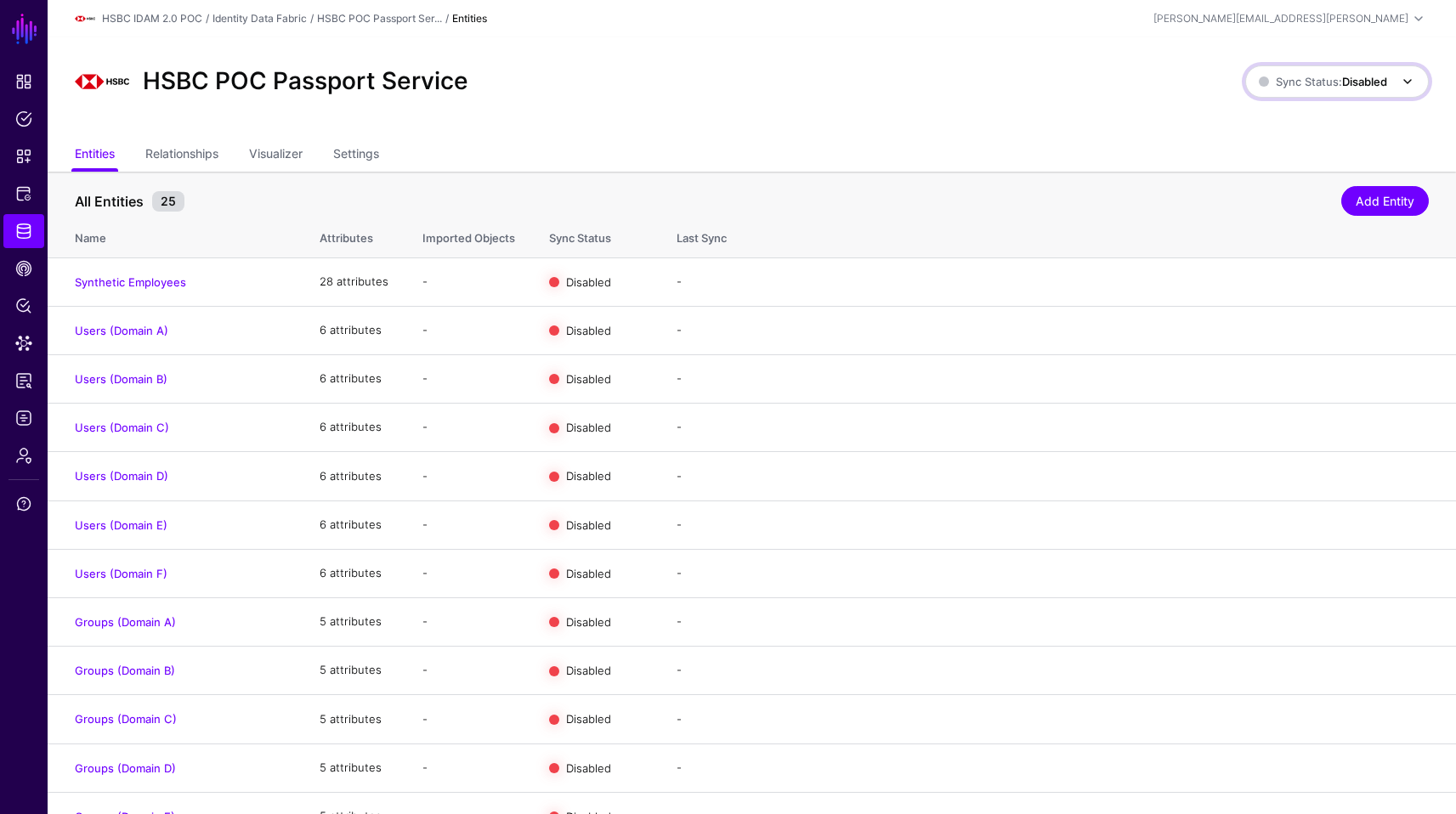
click at [1374, 71] on span "Sync Status: Disabled" at bounding box center [1338, 81] width 159 height 21
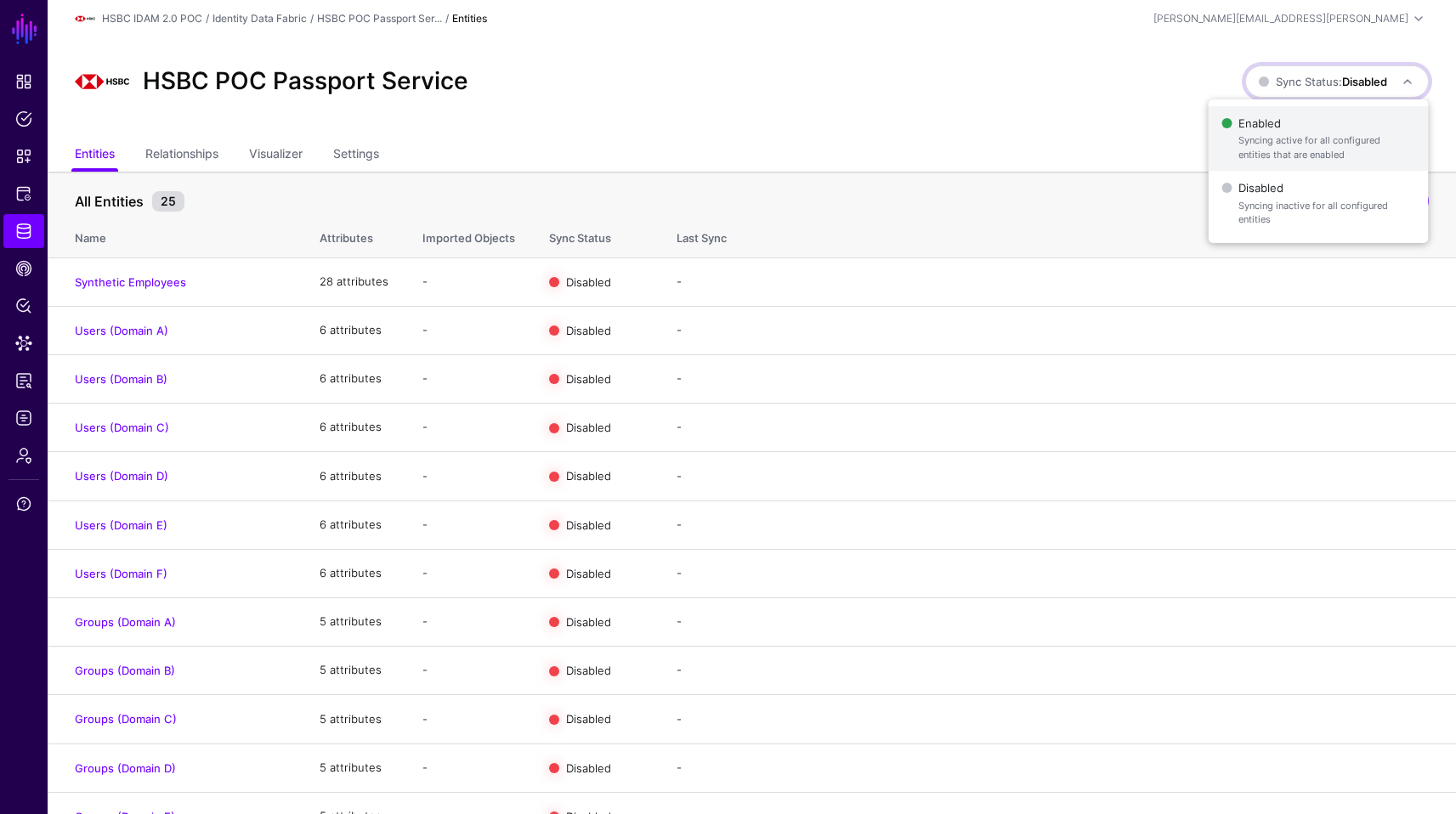
click at [1300, 115] on span "Enabled Syncing active for all configured entities that are enabled" at bounding box center [1318, 139] width 193 height 55
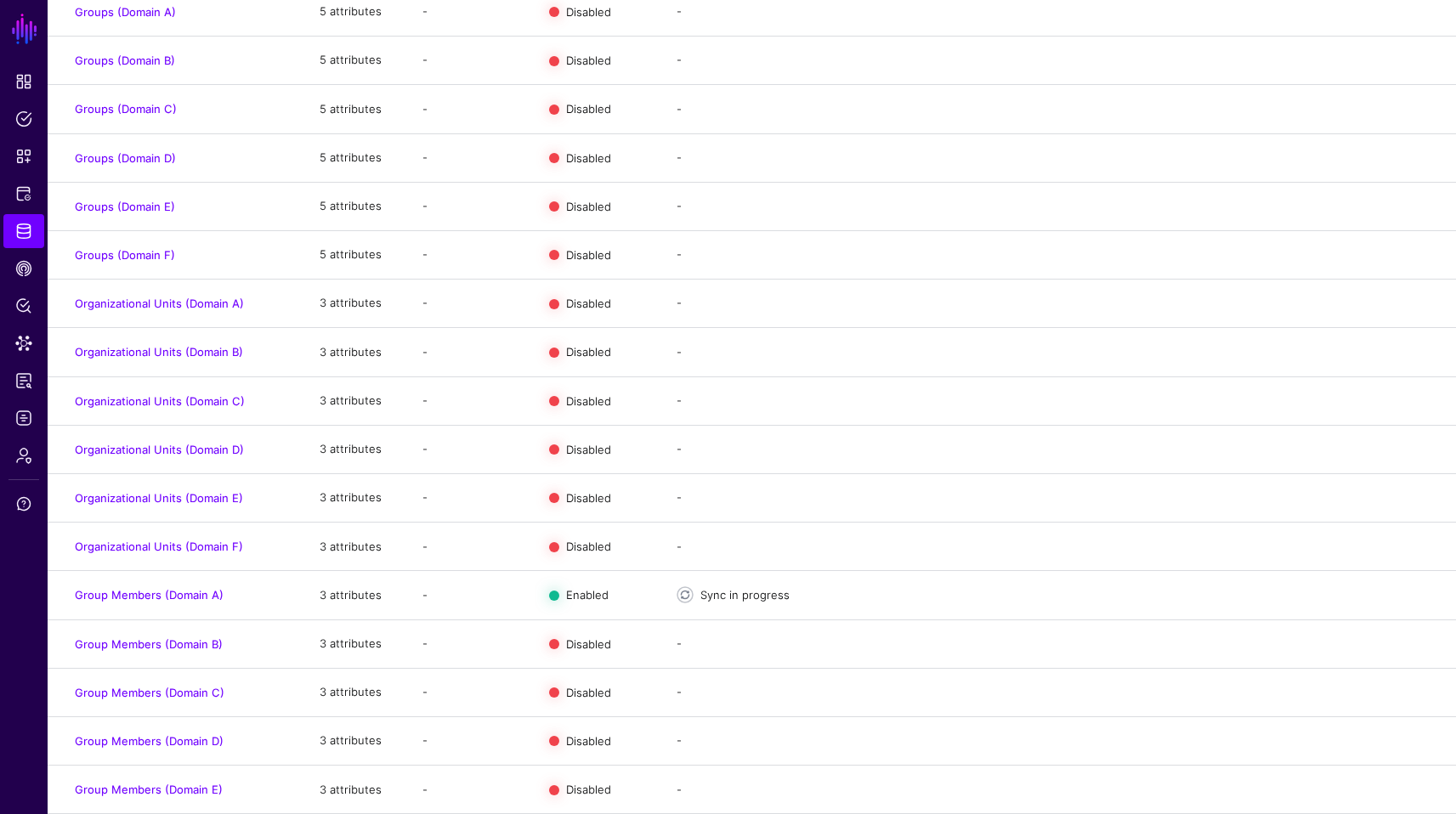
scroll to position [670, 0]
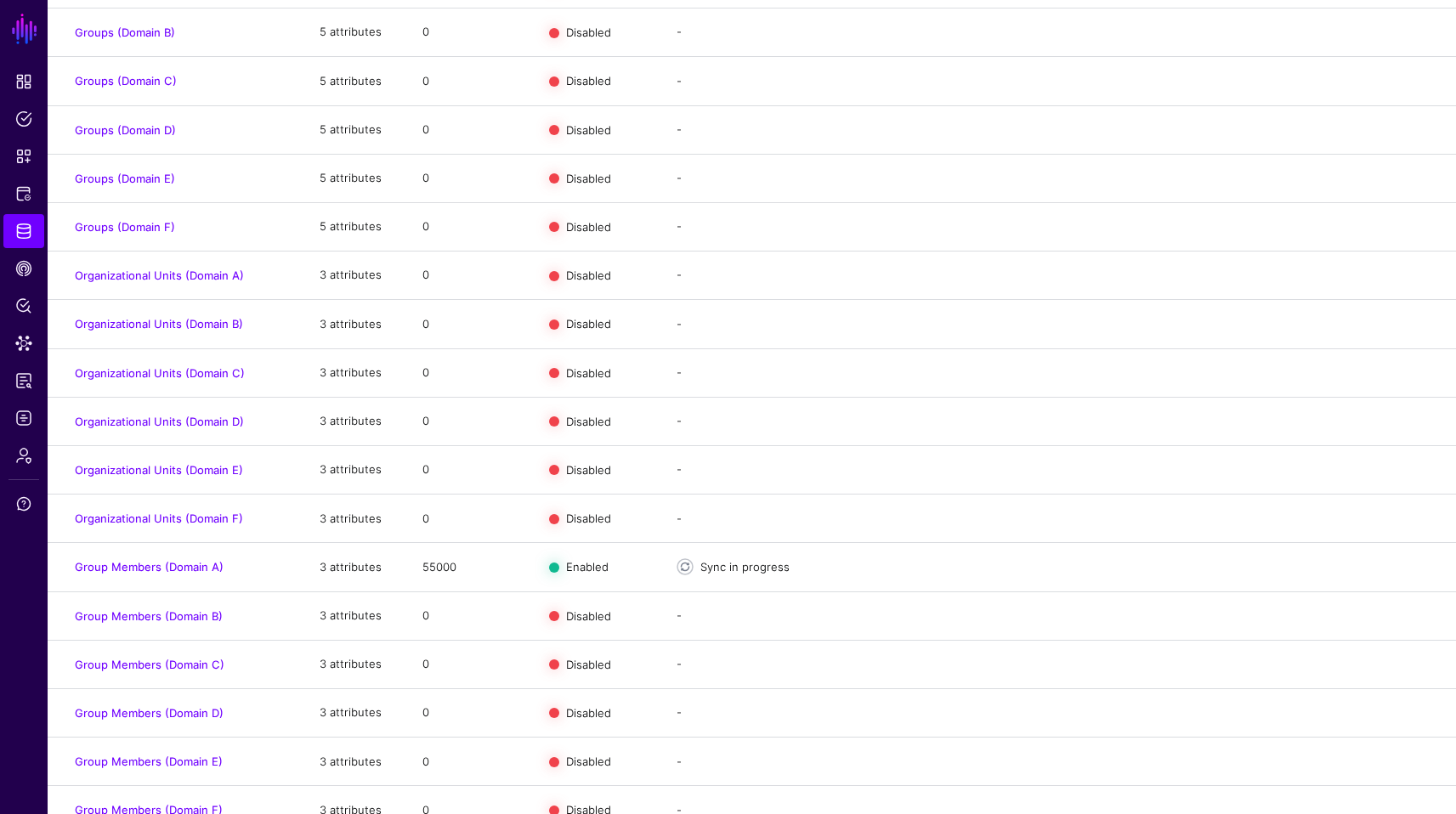
scroll to position [670, 0]
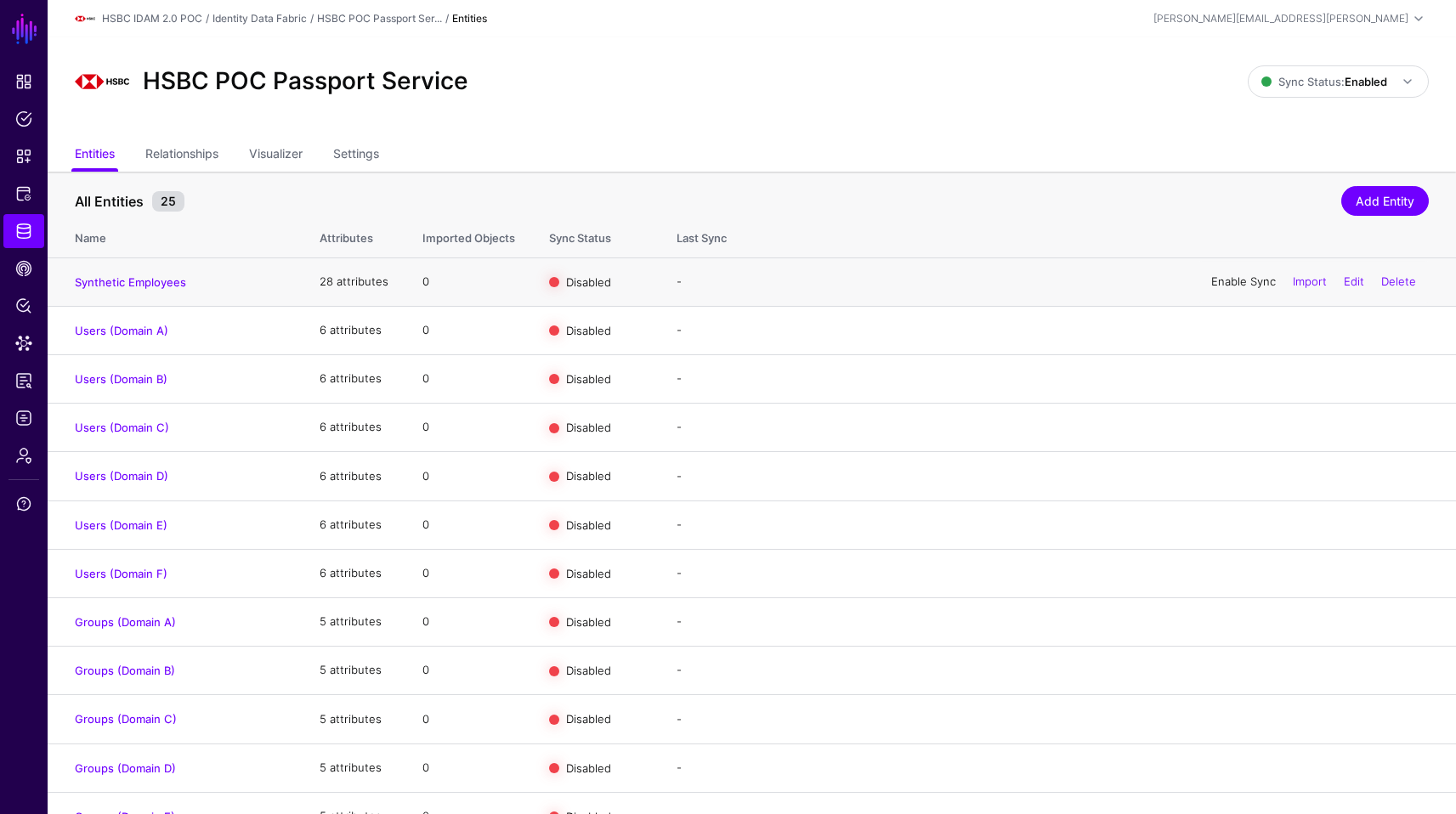
click at [1243, 282] on link "Enable Sync" at bounding box center [1244, 281] width 64 height 13
click at [1238, 330] on link "Enable Sync" at bounding box center [1244, 329] width 64 height 13
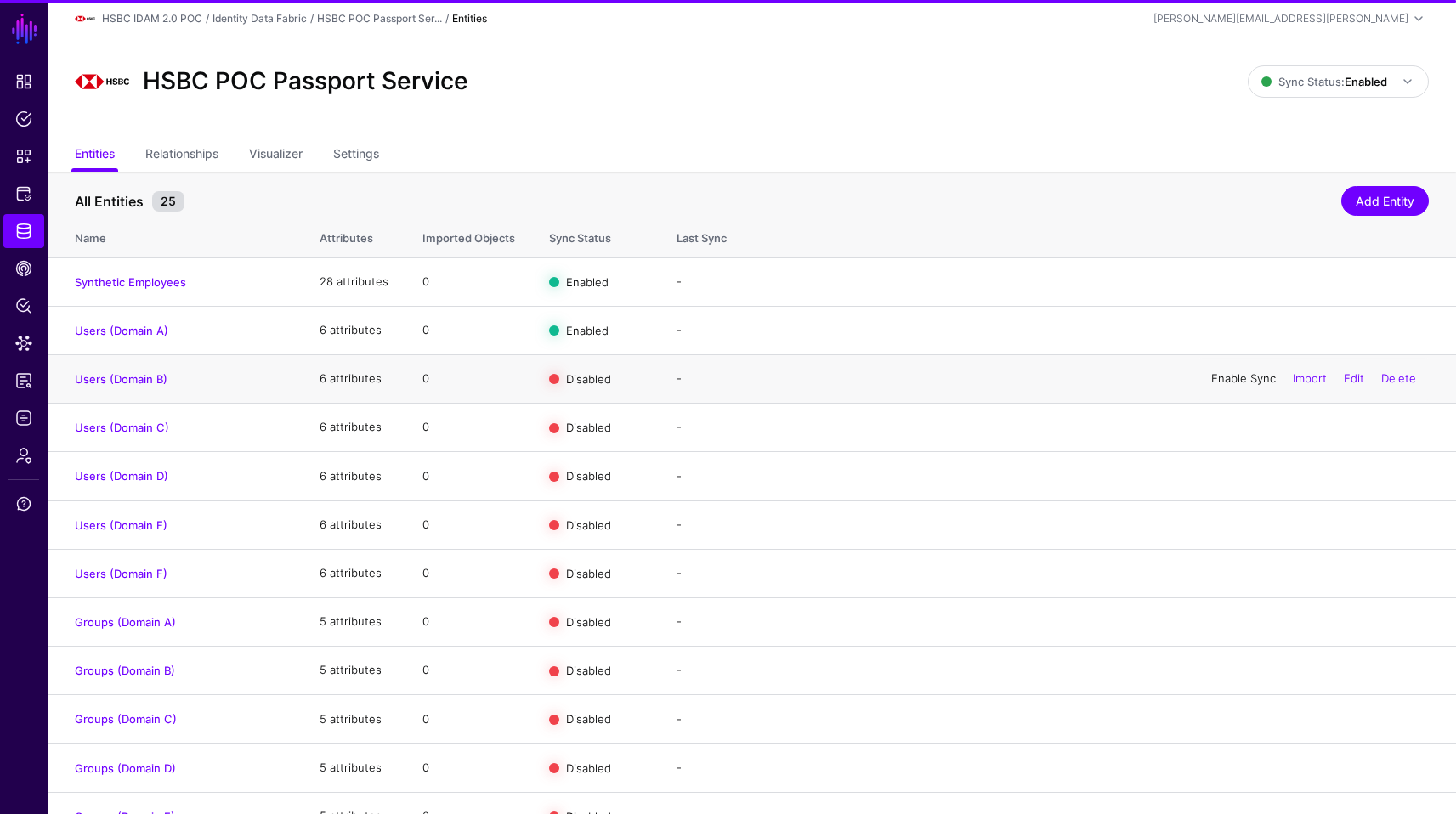
click at [1235, 380] on link "Enable Sync" at bounding box center [1244, 378] width 64 height 13
click at [1233, 426] on link "Enable Sync" at bounding box center [1244, 426] width 64 height 13
click at [1228, 479] on link "Enable Sync" at bounding box center [1244, 475] width 64 height 13
click at [1230, 525] on link "Enable Sync" at bounding box center [1244, 524] width 64 height 13
click at [1232, 573] on link "Enable Sync" at bounding box center [1244, 572] width 64 height 13
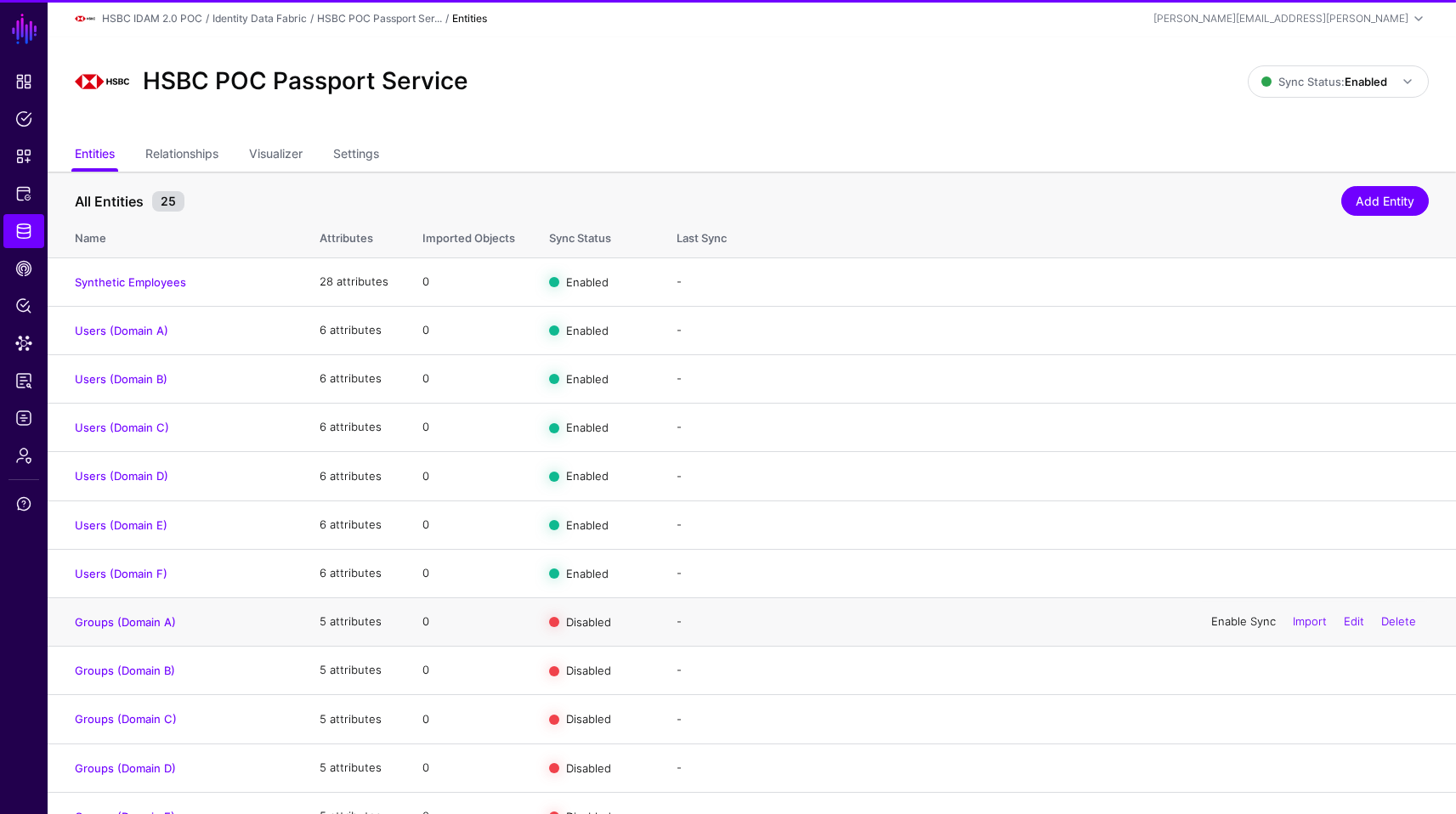
click at [1234, 618] on link "Enable Sync" at bounding box center [1244, 621] width 64 height 13
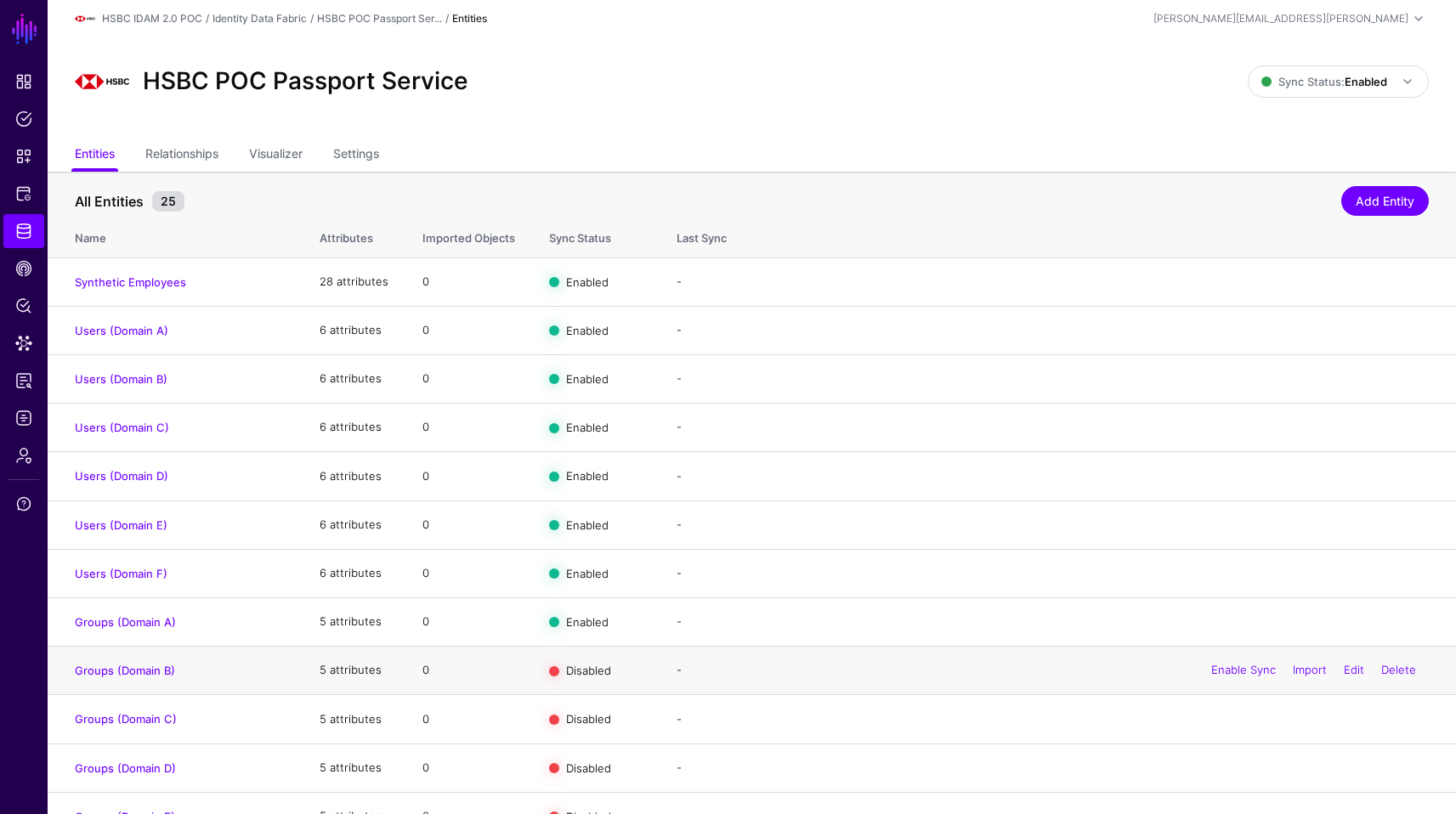
click at [1234, 663] on div "Enable Sync Import Edit Delete" at bounding box center [1313, 670] width 230 height 43
click at [1234, 671] on link "Enable Sync" at bounding box center [1244, 670] width 64 height 13
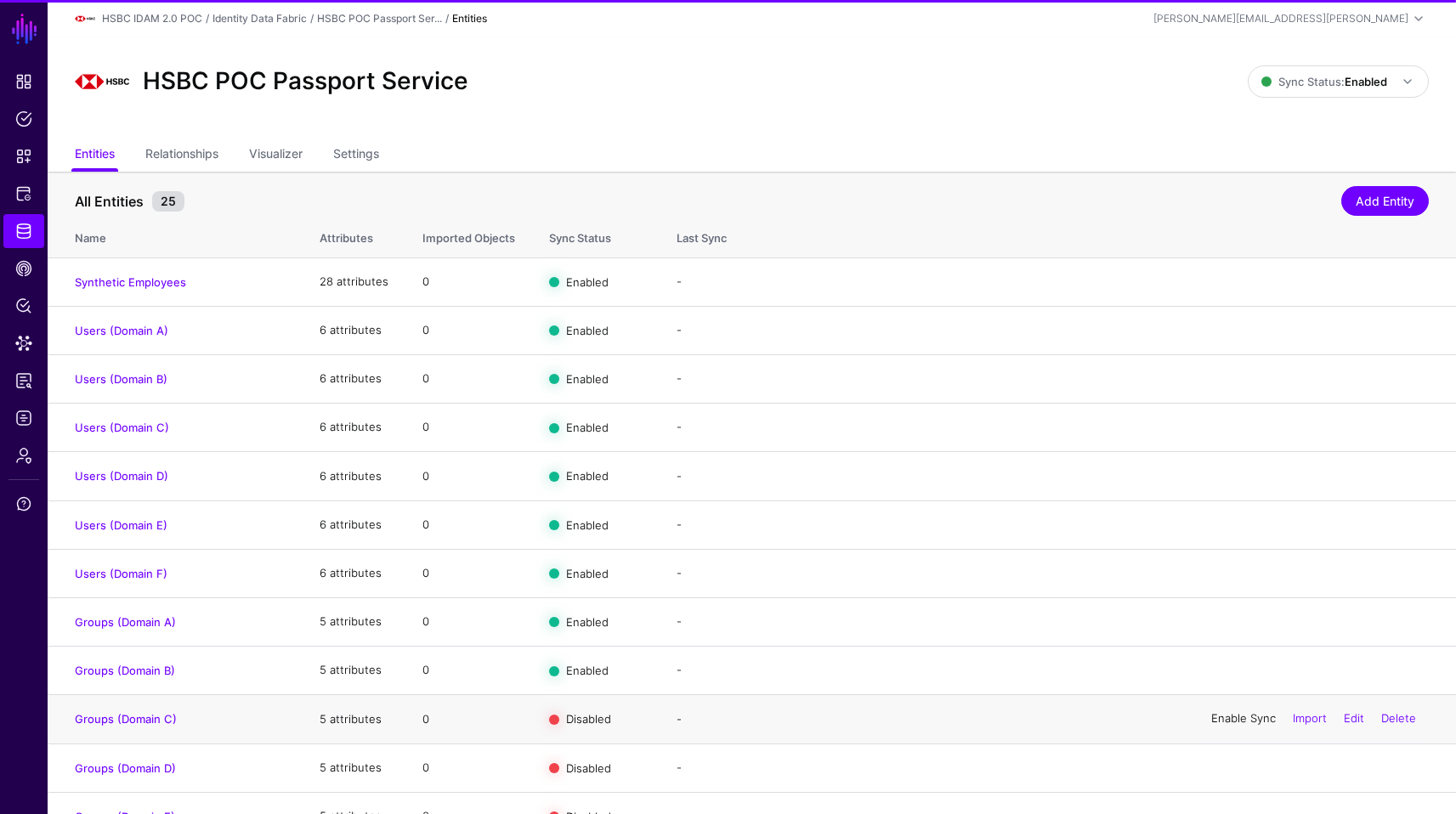
click at [1234, 721] on link "Enable Sync" at bounding box center [1244, 719] width 64 height 13
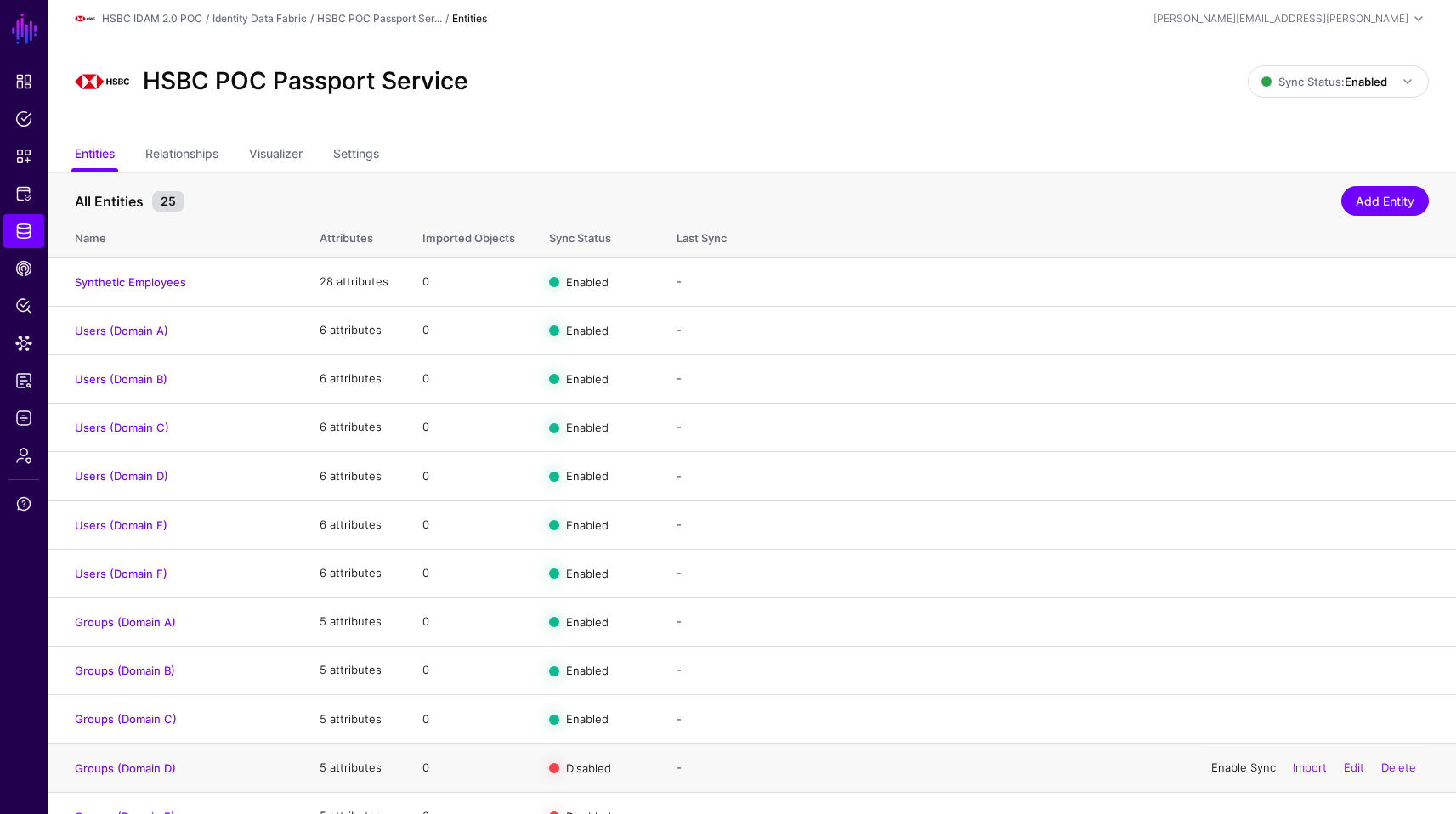
click at [1233, 773] on link "Enable Sync" at bounding box center [1244, 767] width 64 height 13
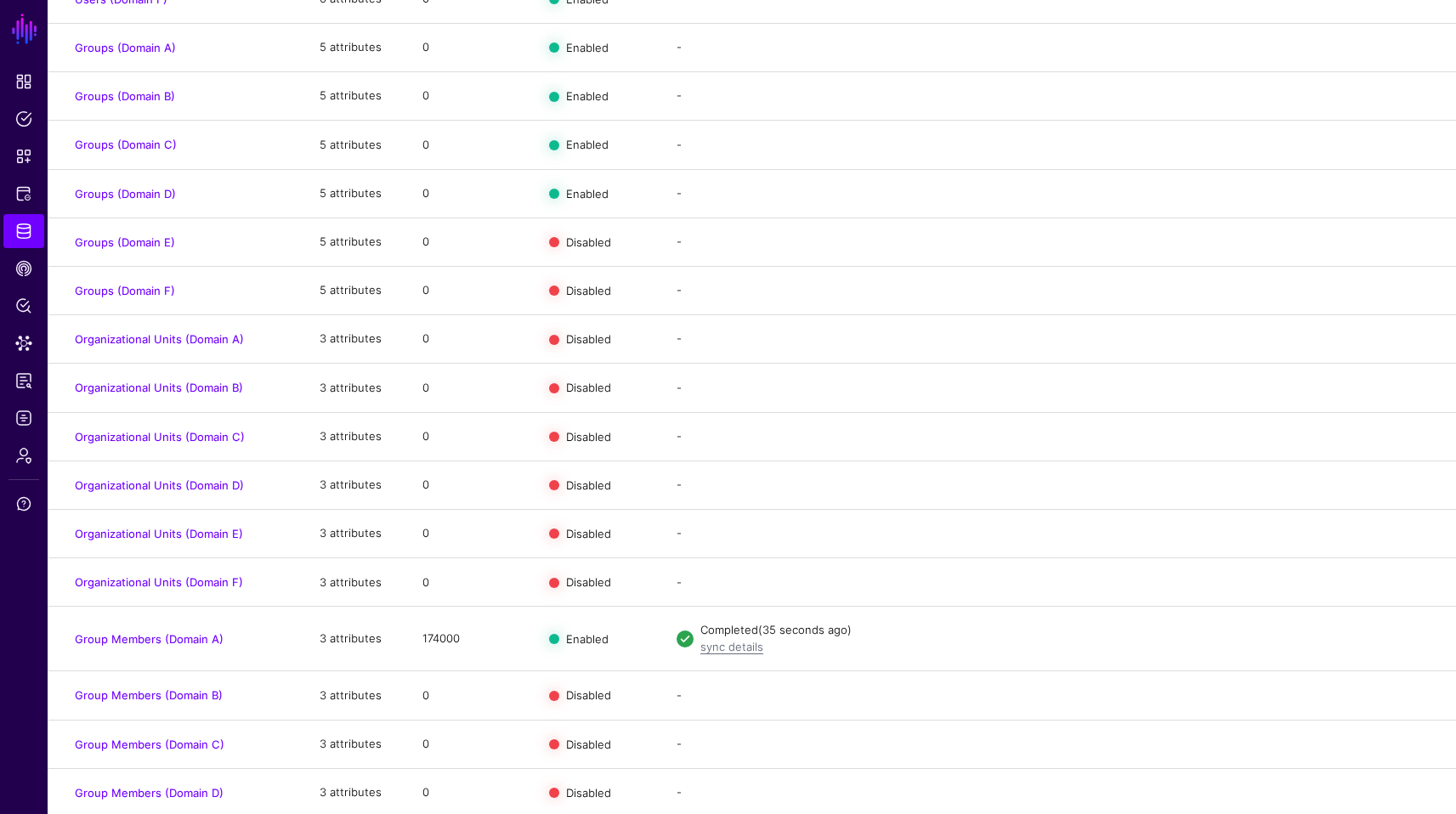
scroll to position [574, 0]
click at [1248, 247] on link "Enable Sync" at bounding box center [1244, 241] width 64 height 13
click at [1245, 289] on link "Enable Sync" at bounding box center [1244, 289] width 64 height 13
click at [1239, 345] on link "Enable Sync" at bounding box center [1244, 338] width 64 height 13
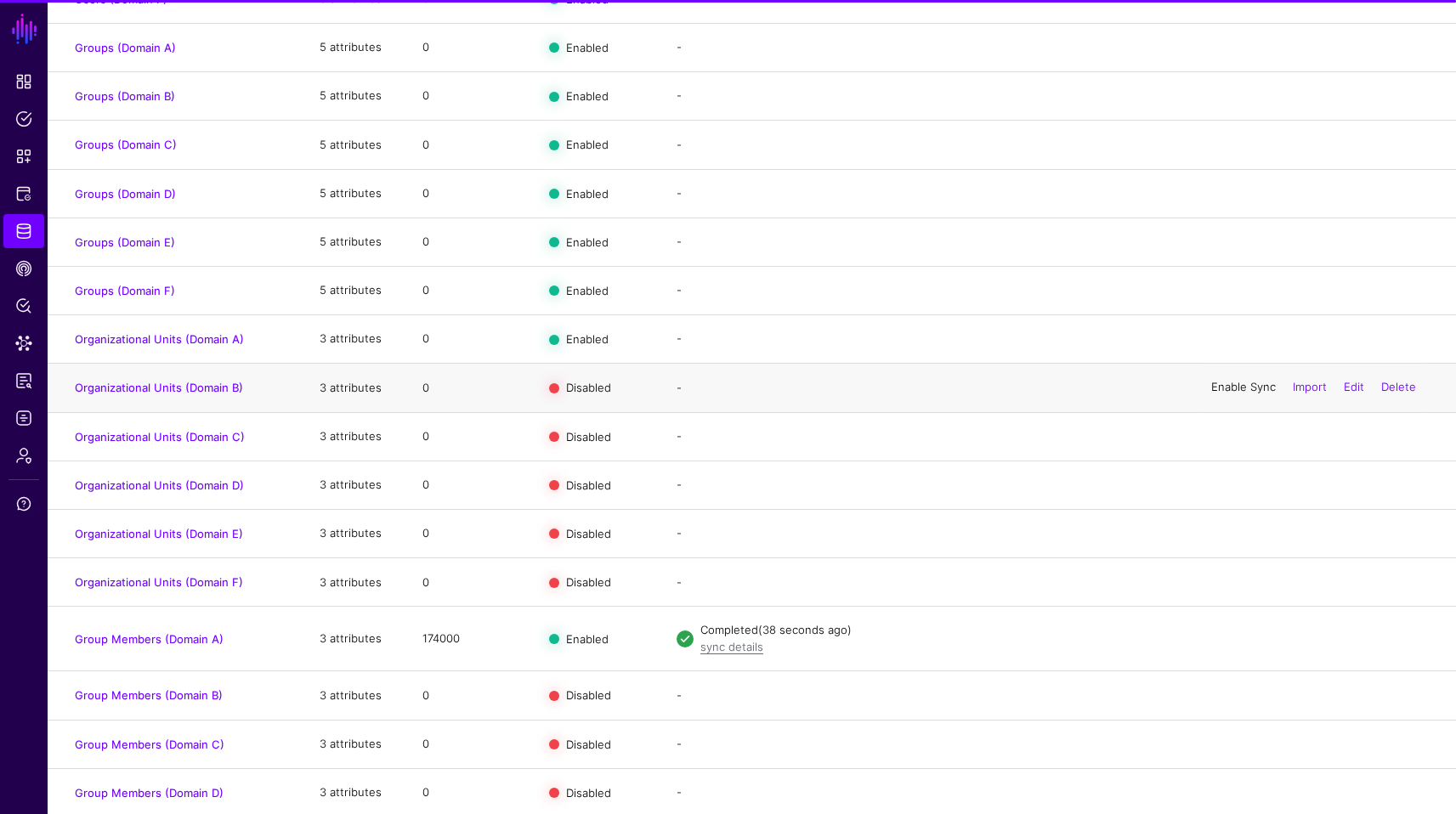
click at [1237, 392] on link "Enable Sync" at bounding box center [1244, 387] width 64 height 13
click at [1238, 440] on link "Enable Sync" at bounding box center [1244, 435] width 64 height 13
click at [1234, 501] on div "Enable Sync Import Edit Delete" at bounding box center [1313, 486] width 230 height 43
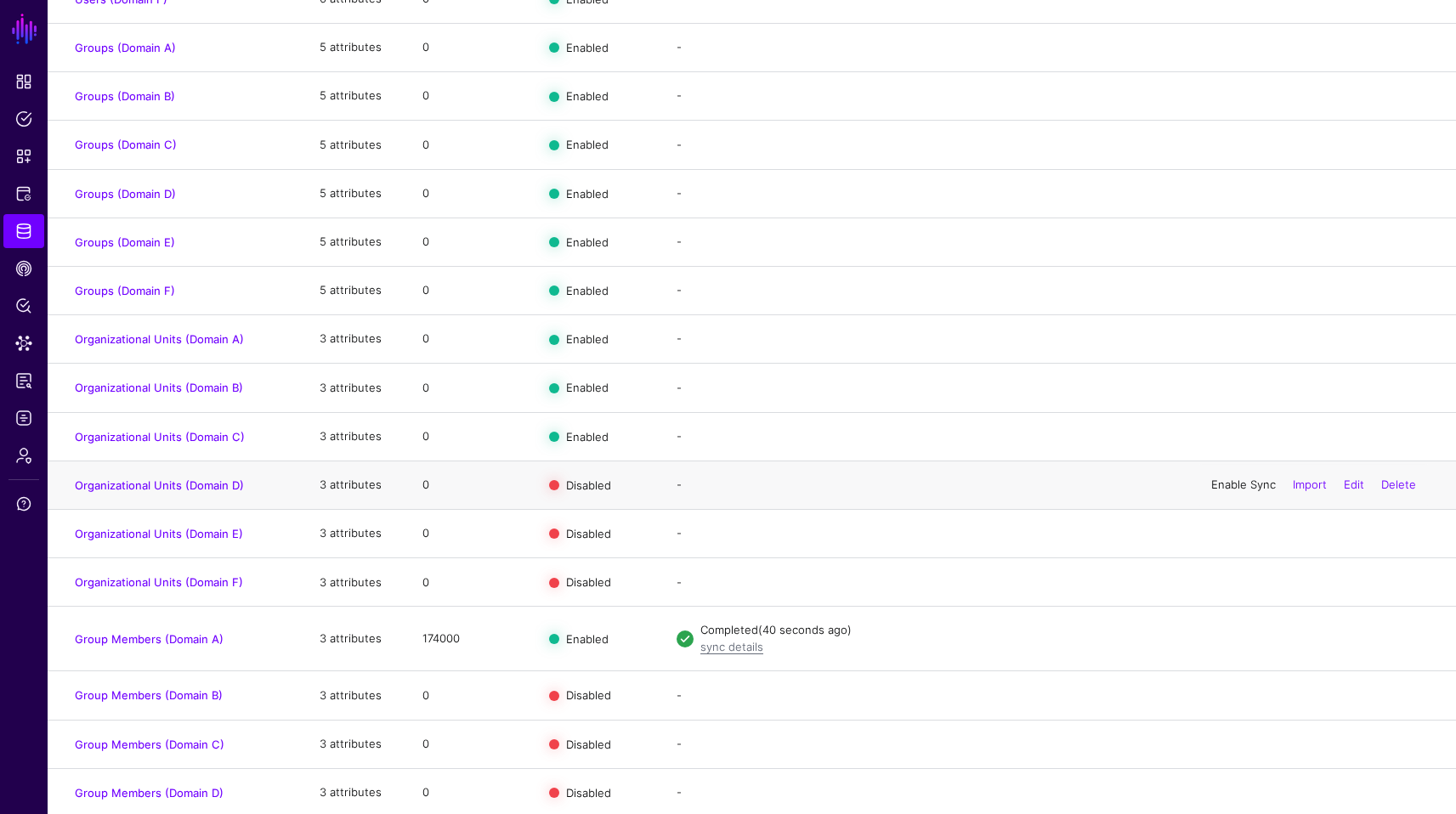
click at [1238, 491] on link "Enable Sync" at bounding box center [1244, 484] width 64 height 13
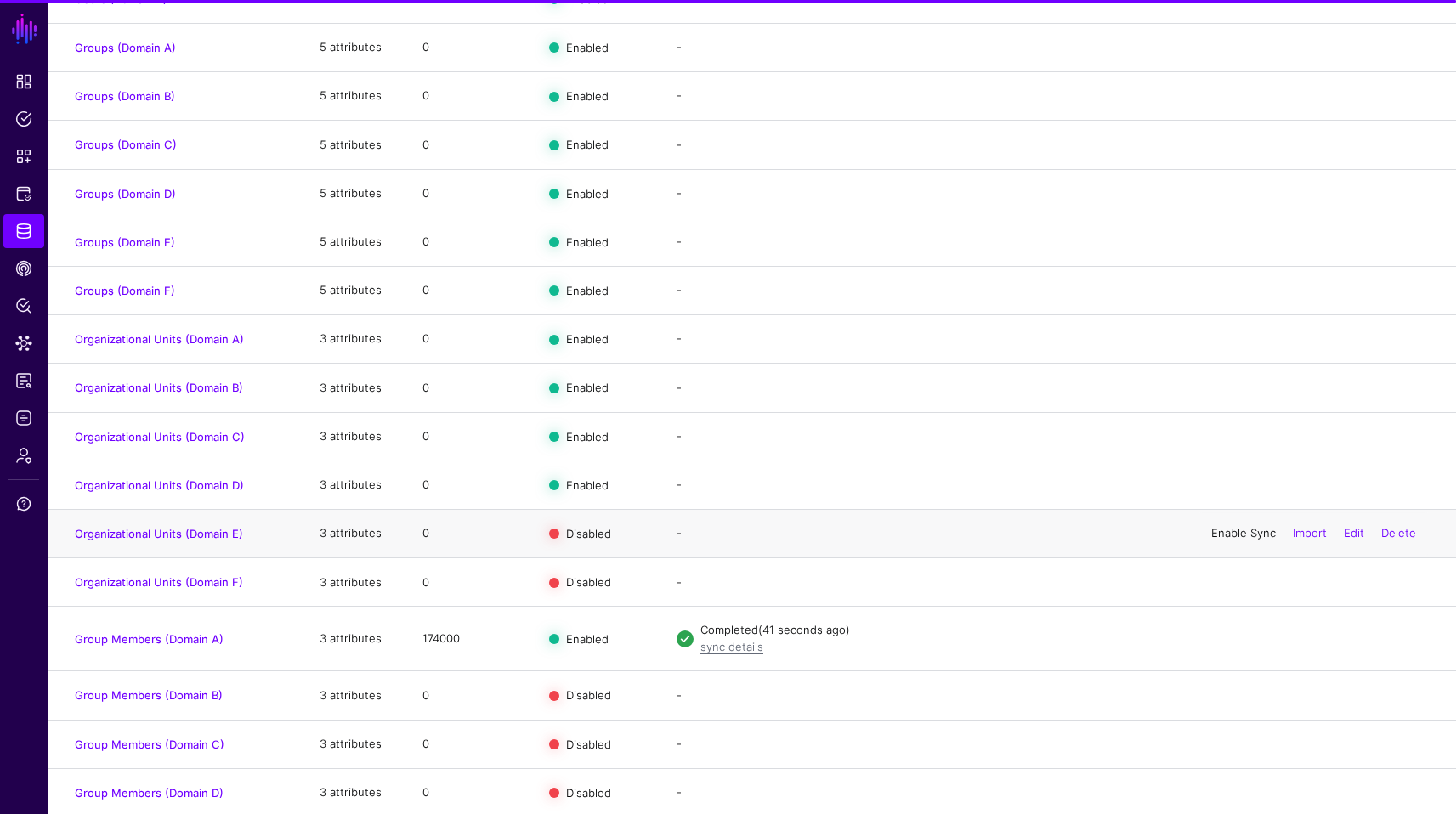
click at [1238, 538] on link "Enable Sync" at bounding box center [1244, 532] width 64 height 13
click at [1238, 600] on div "Enable Sync Import Edit Delete" at bounding box center [1313, 583] width 230 height 43
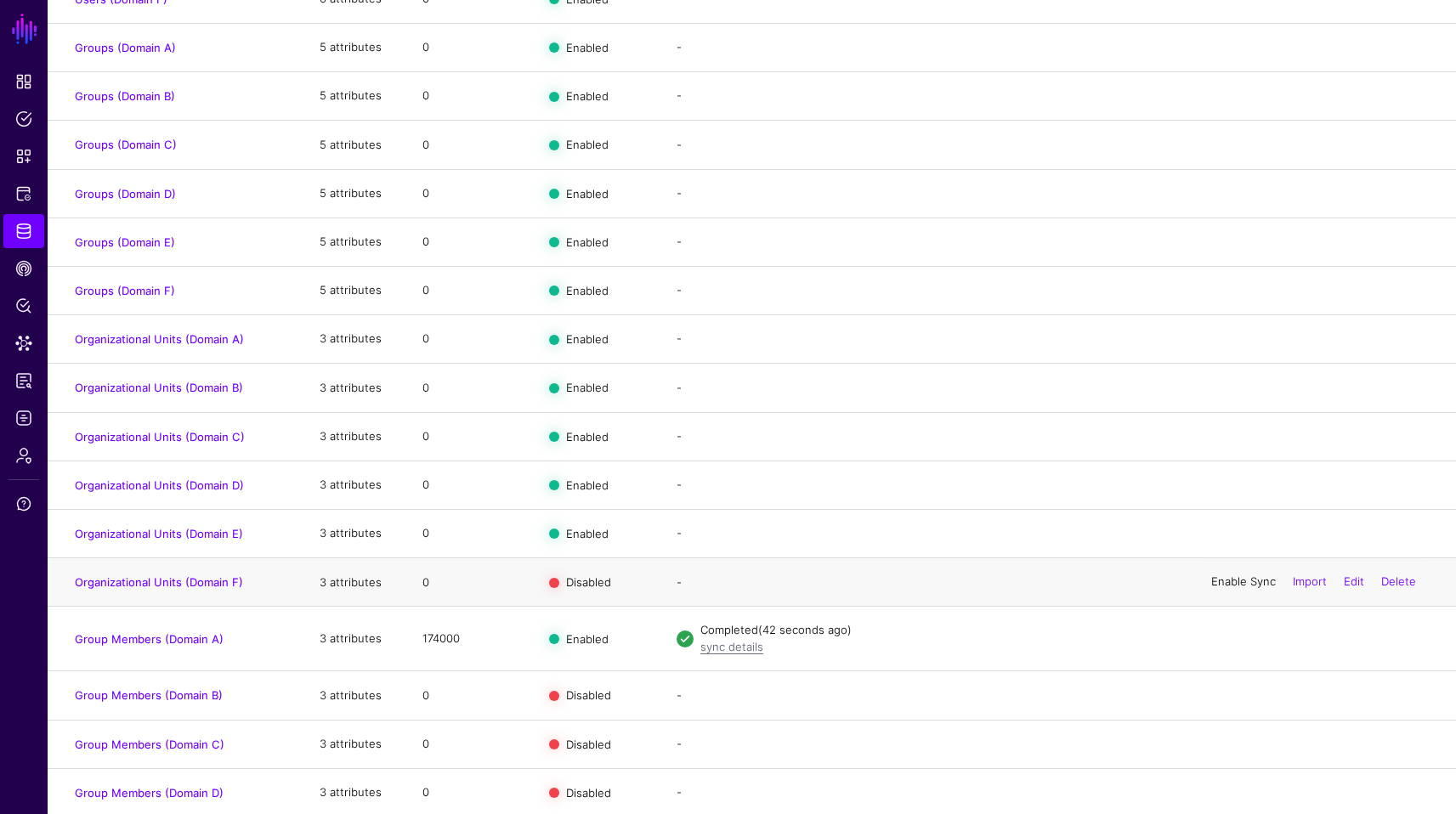
click at [1238, 588] on link "Enable Sync" at bounding box center [1244, 581] width 64 height 13
click at [1235, 702] on link "Enable Sync" at bounding box center [1244, 695] width 64 height 13
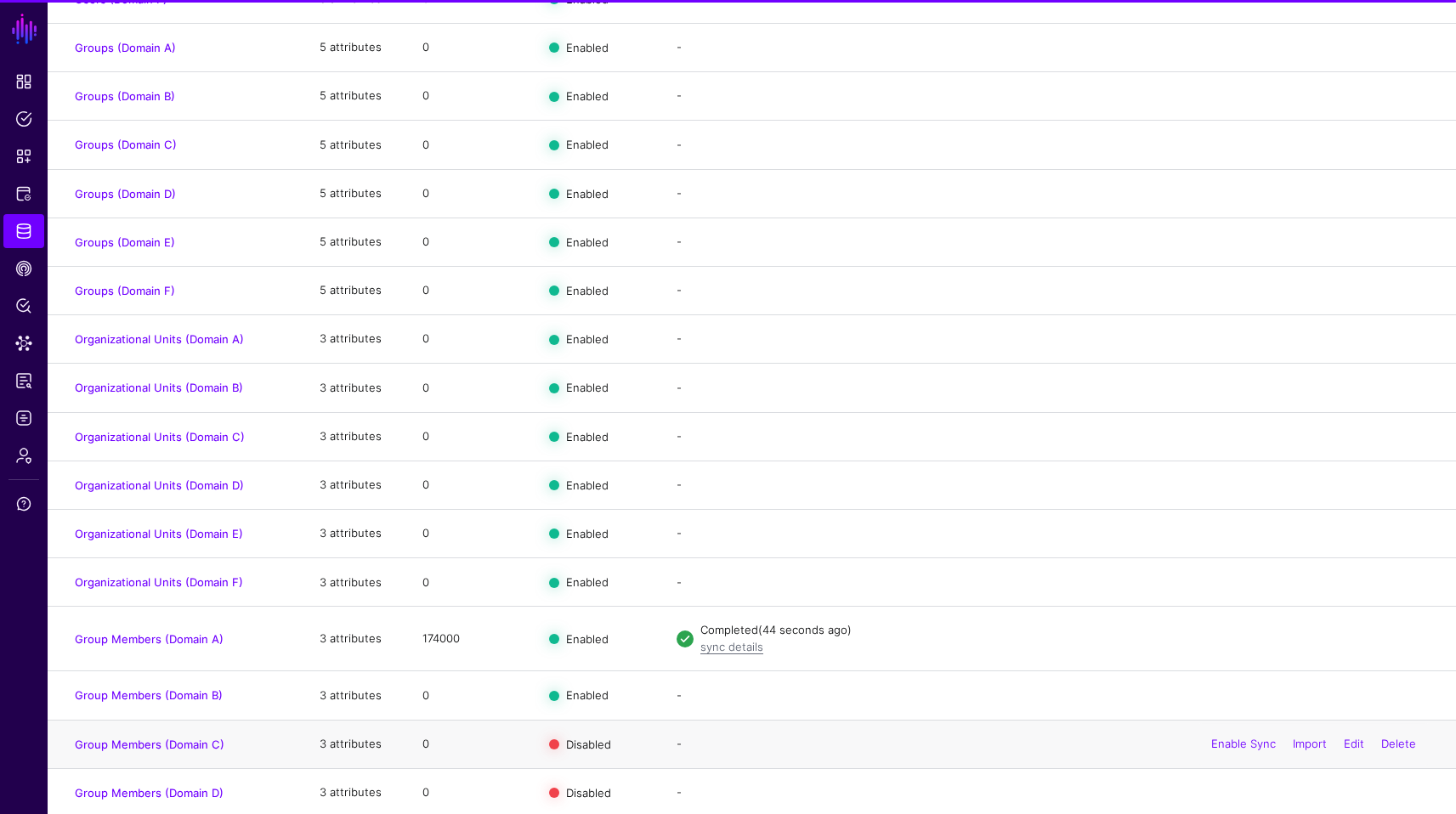
click at [1232, 736] on div "Enable Sync Import Edit Delete" at bounding box center [1313, 744] width 230 height 43
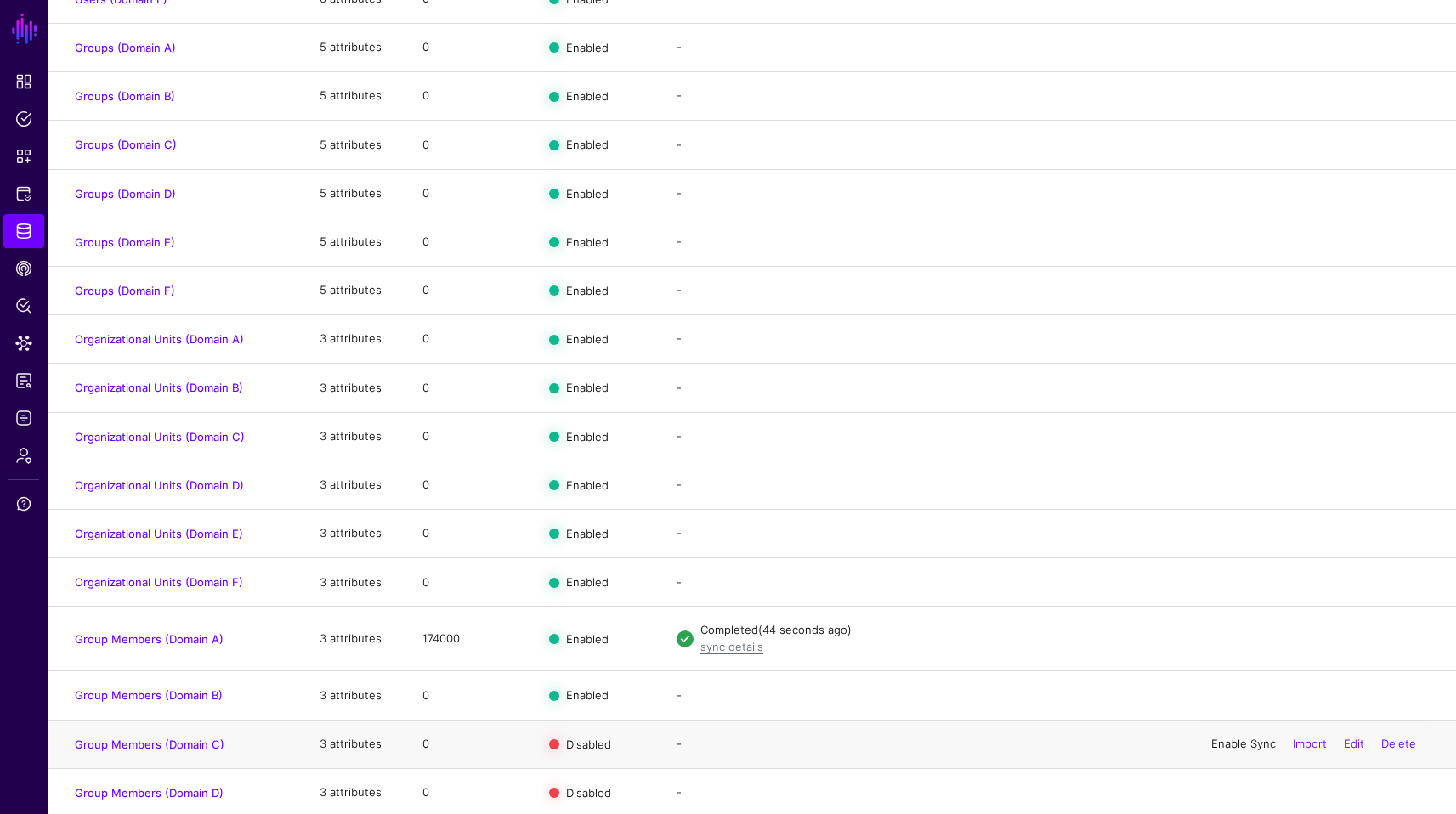
click at [1230, 750] on link "Enable Sync" at bounding box center [1244, 744] width 64 height 13
click at [1237, 799] on link "Enable Sync" at bounding box center [1244, 792] width 64 height 13
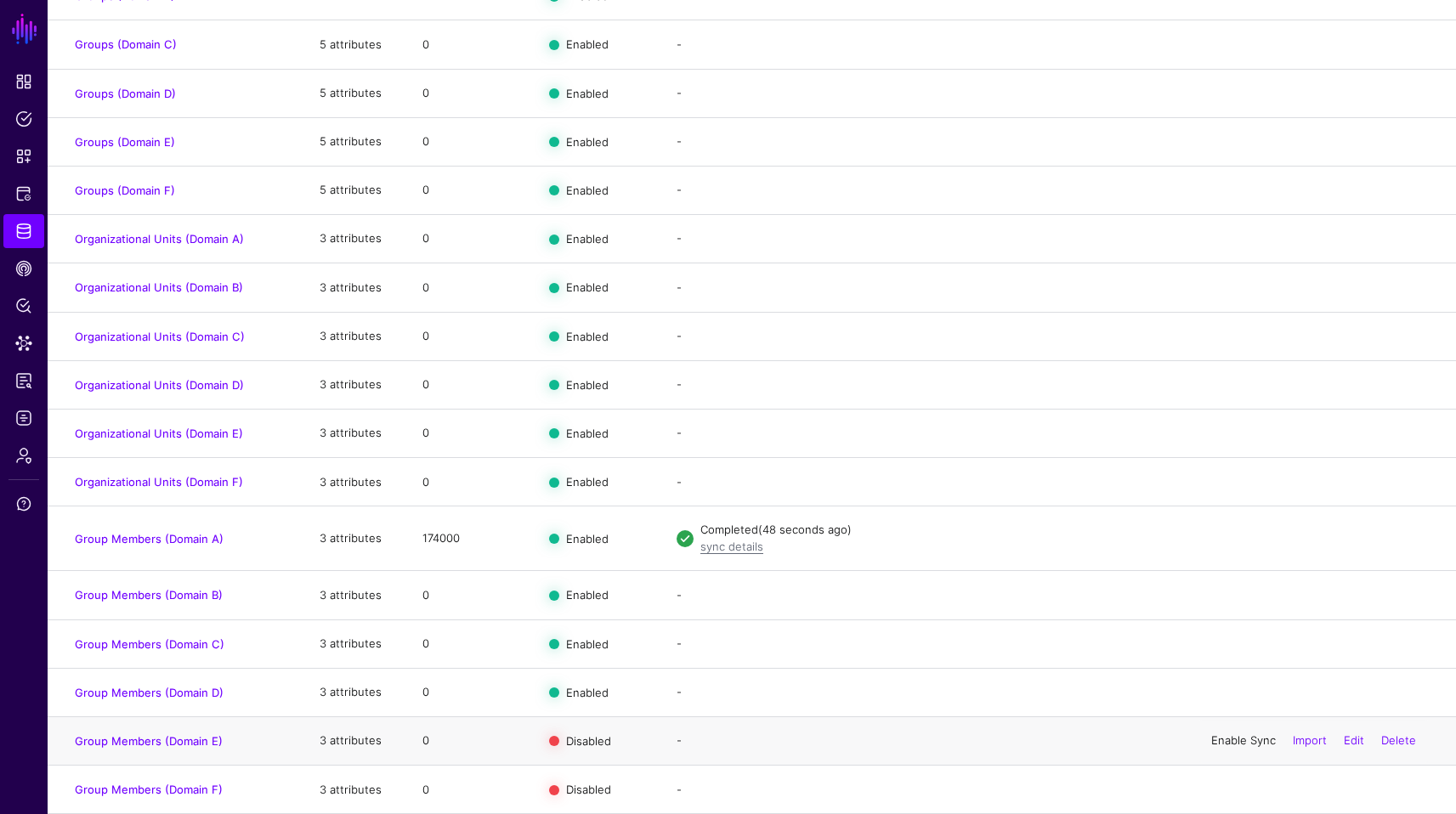
click at [1246, 741] on link "Enable Sync" at bounding box center [1244, 740] width 64 height 13
click at [1233, 784] on link "Enable Sync" at bounding box center [1244, 789] width 64 height 13
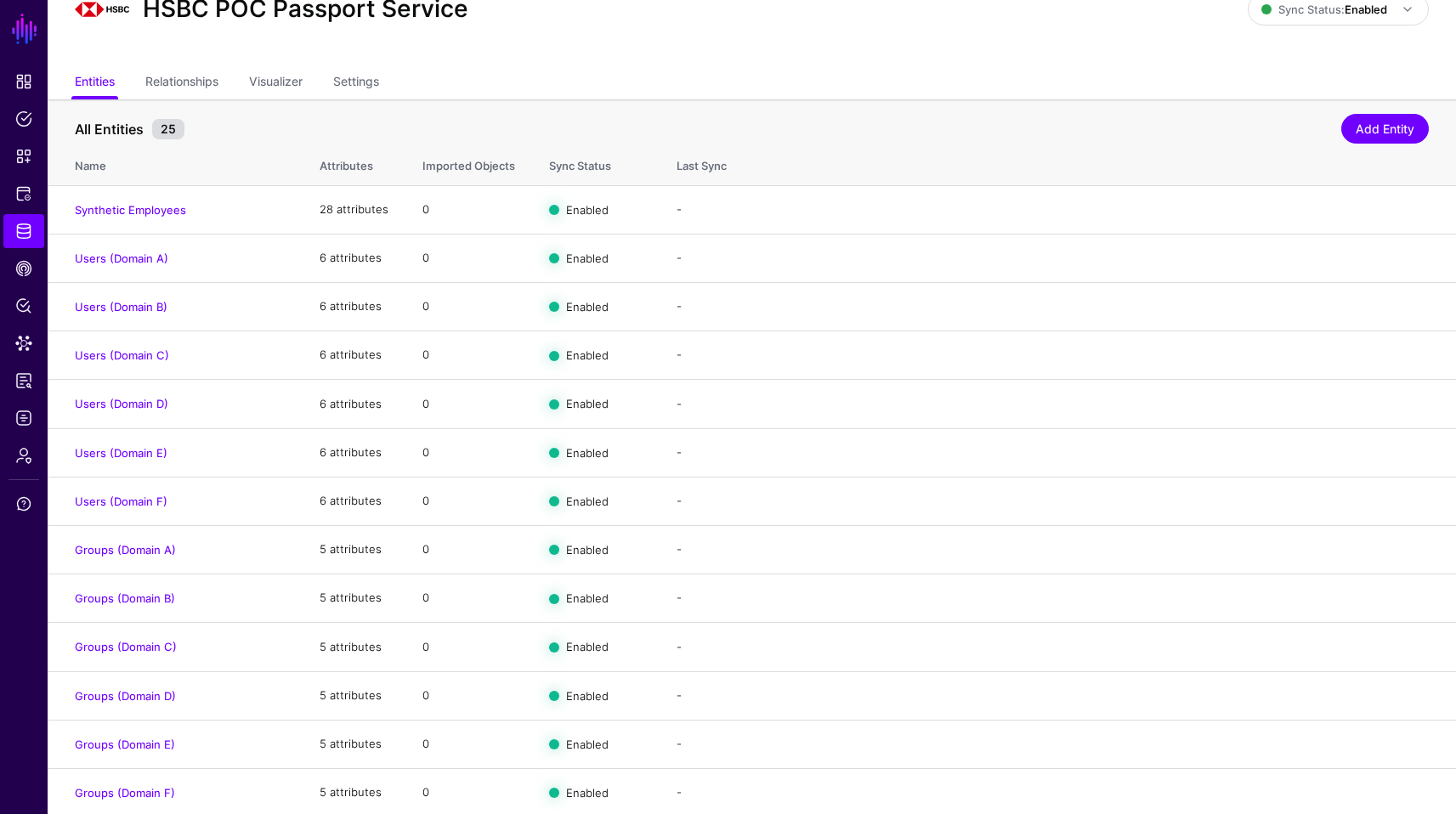
scroll to position [0, 0]
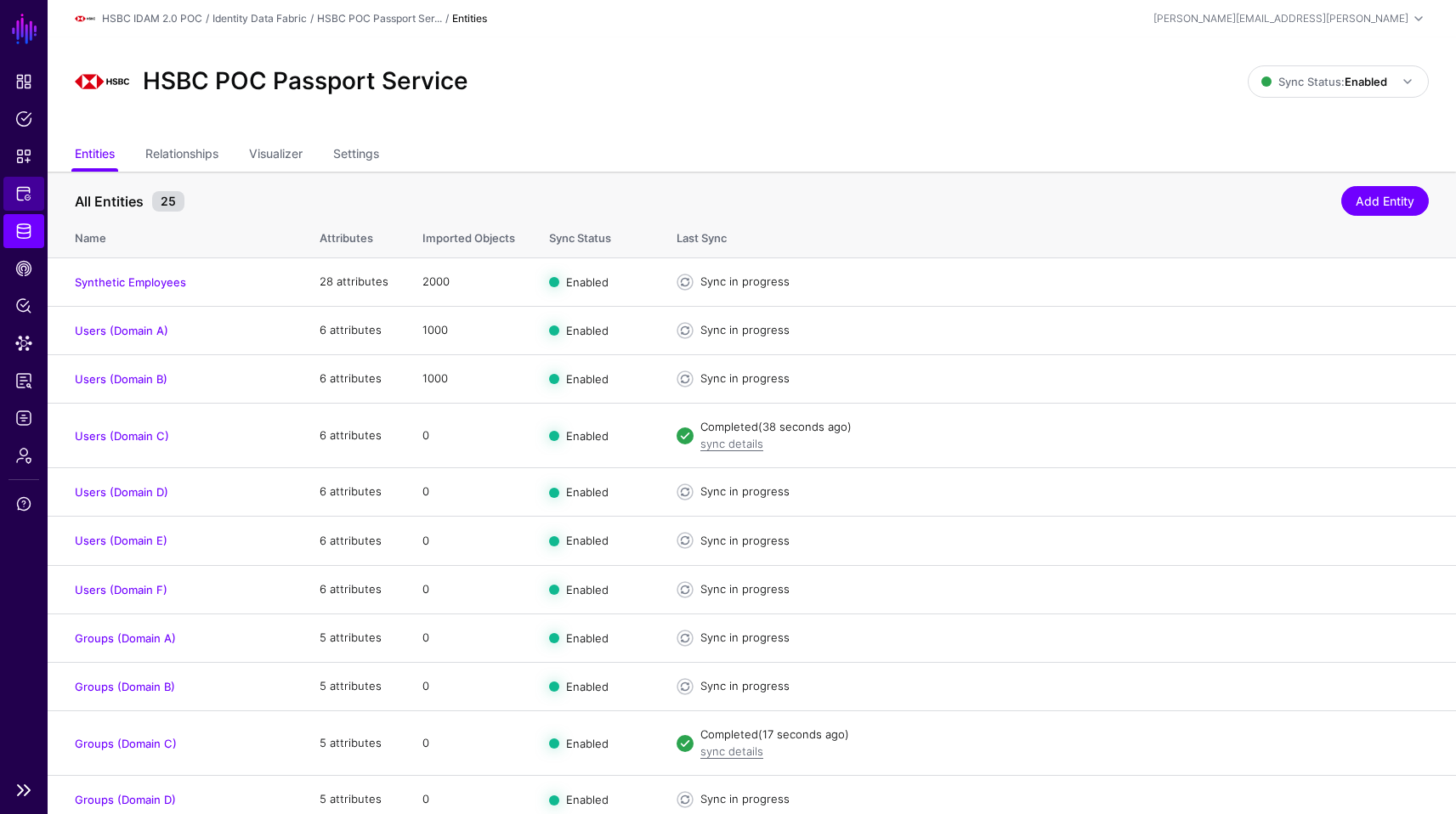
click at [24, 193] on span "Protected Systems" at bounding box center [23, 193] width 17 height 17
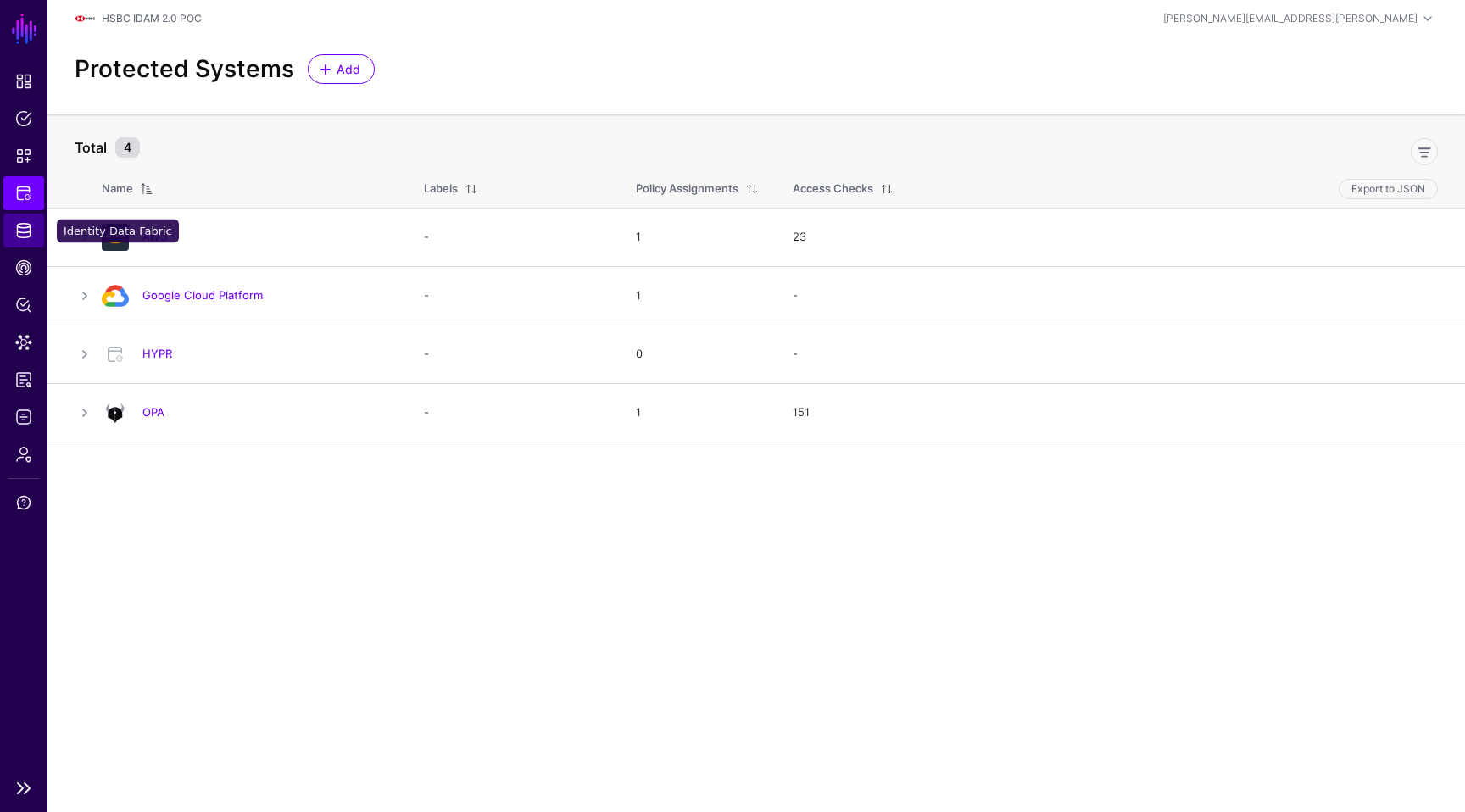
click at [22, 236] on span "Identity Data Fabric" at bounding box center [23, 230] width 17 height 17
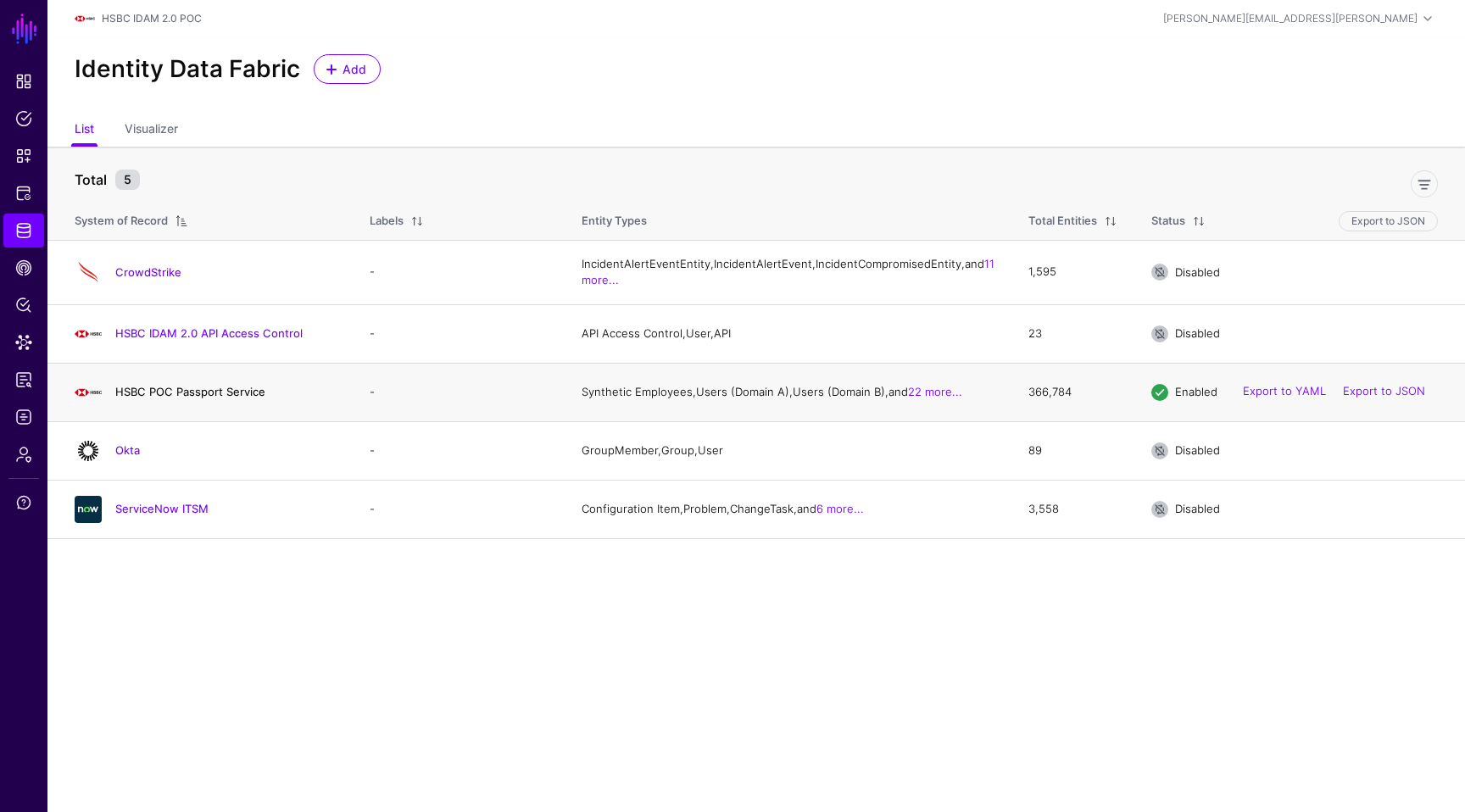
click at [203, 398] on link "HSBC POC Passport Service" at bounding box center [190, 391] width 150 height 13
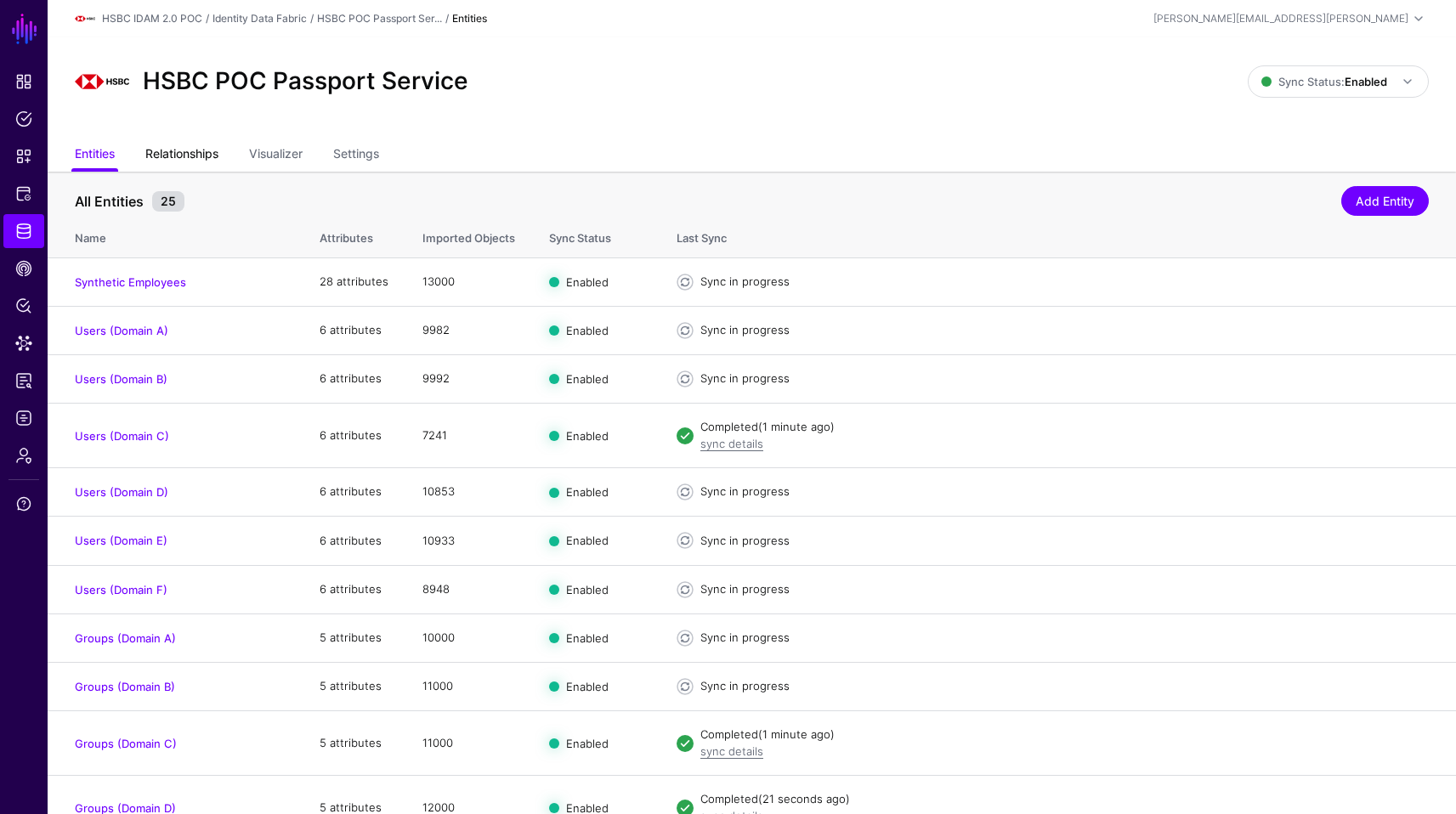
click at [173, 152] on link "Relationships" at bounding box center [182, 155] width 73 height 32
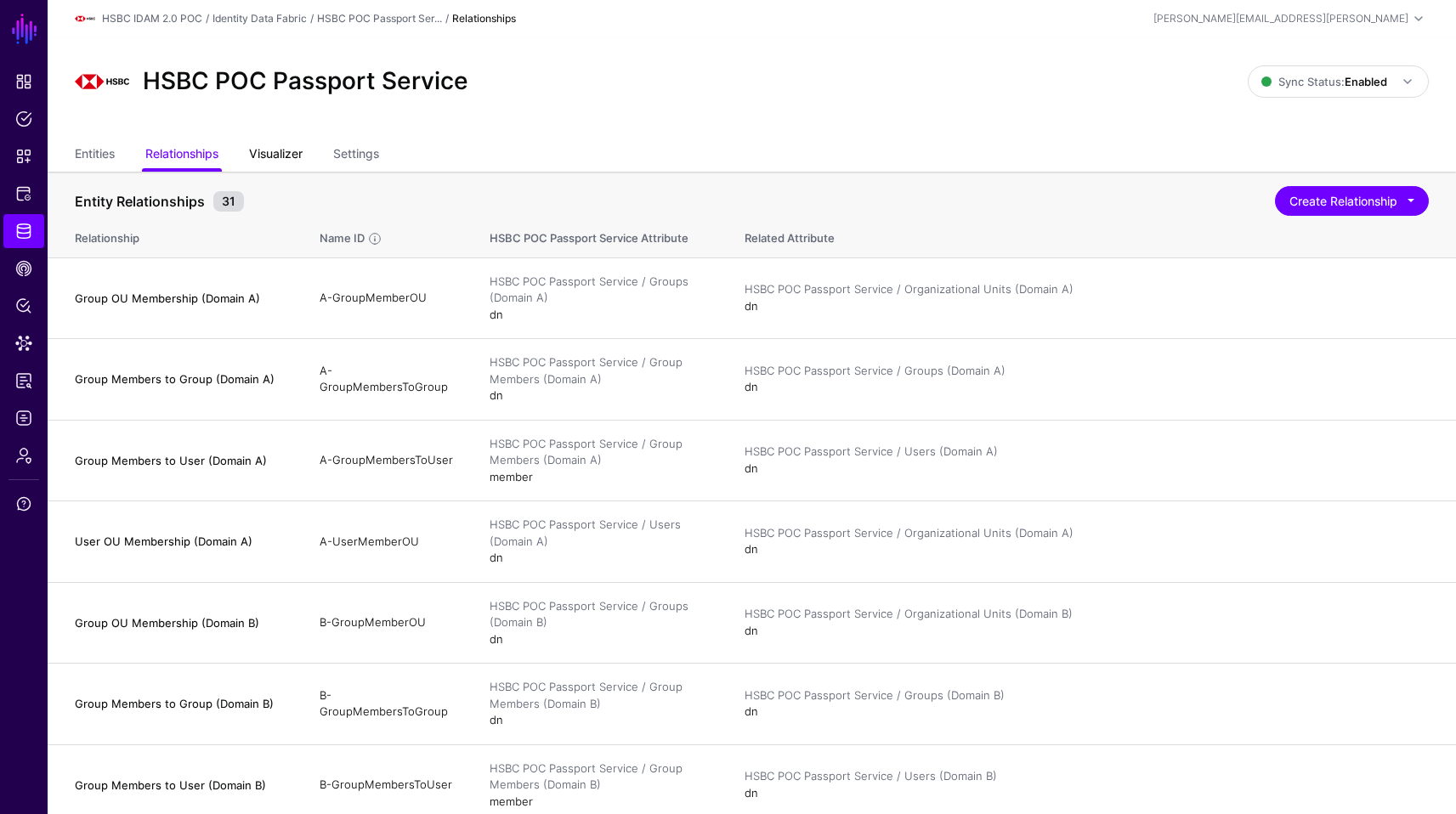
click at [263, 154] on link "Visualizer" at bounding box center [276, 155] width 53 height 32
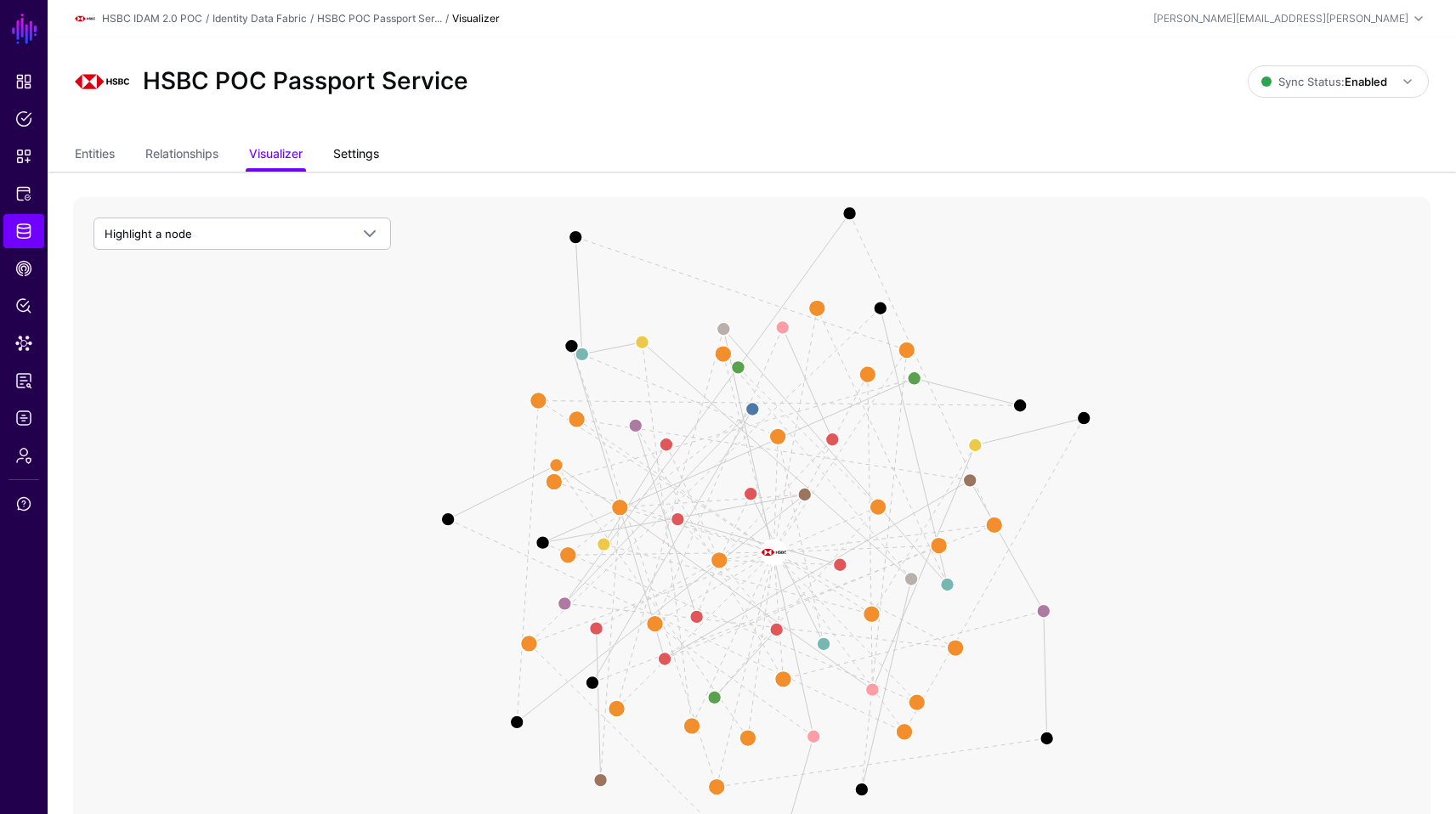
click at [374, 155] on link "Settings" at bounding box center [356, 155] width 45 height 32
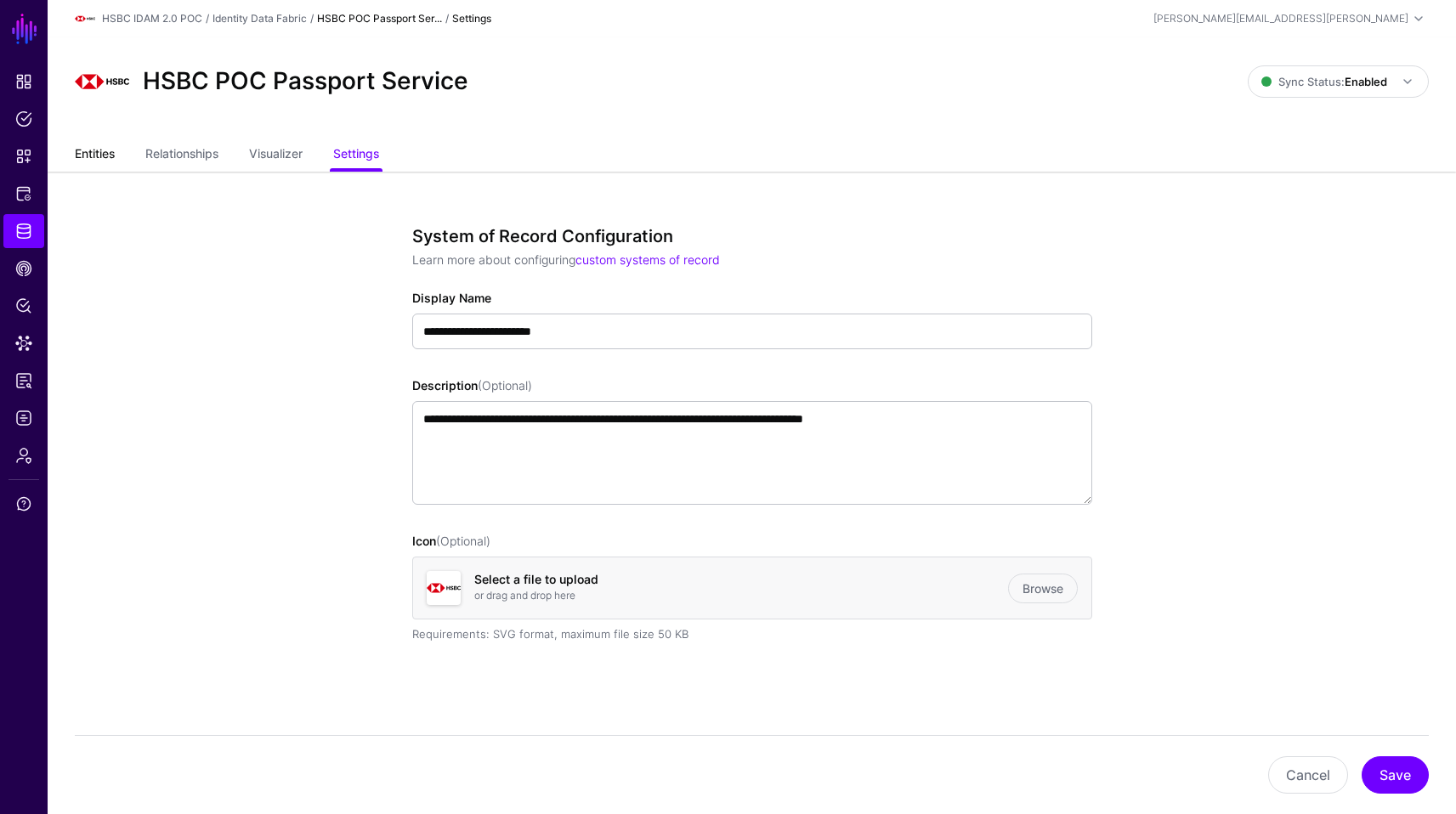
click at [98, 156] on link "Entities" at bounding box center [95, 155] width 40 height 32
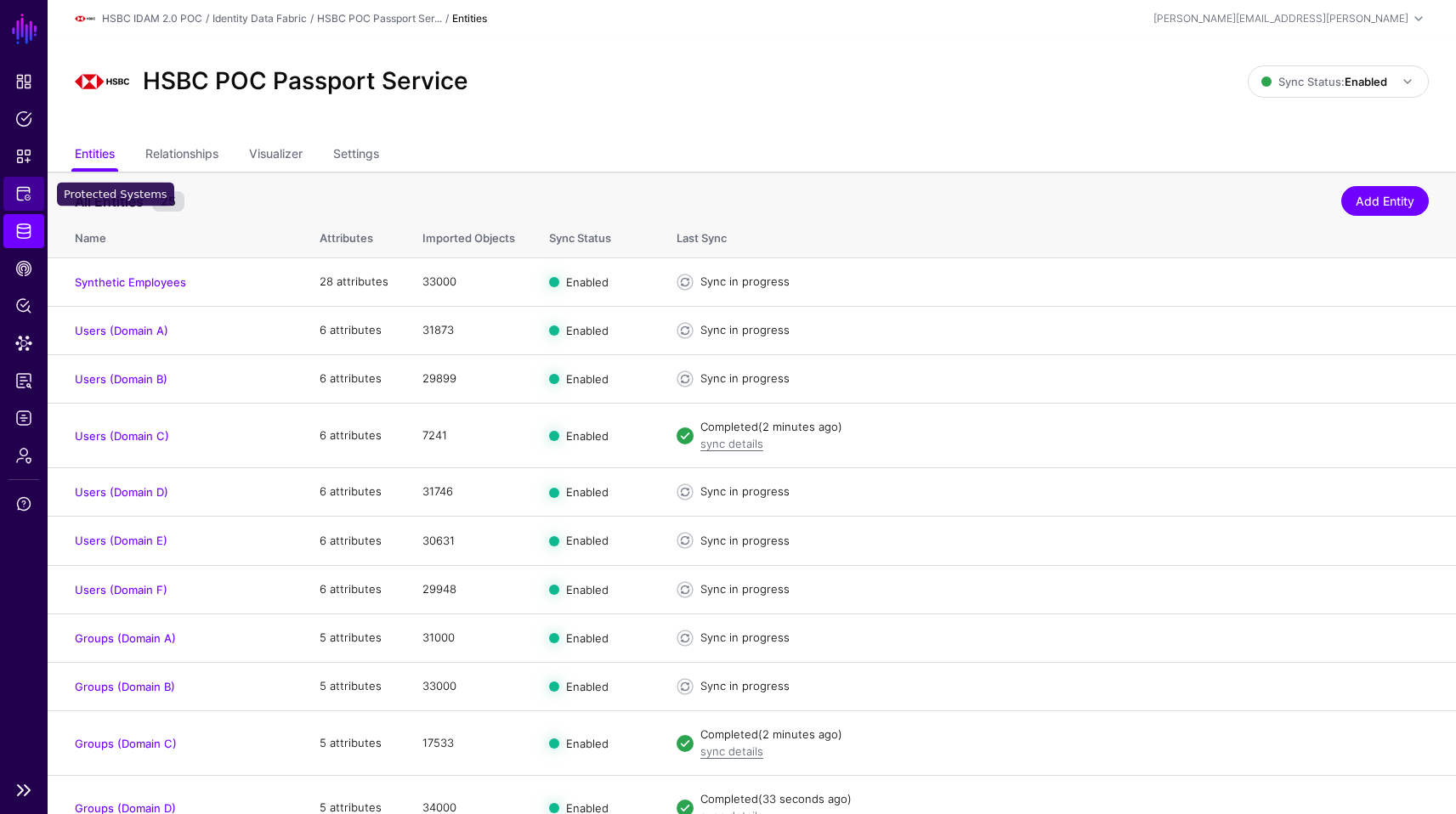
click at [32, 197] on link "Protected Systems" at bounding box center [24, 193] width 41 height 34
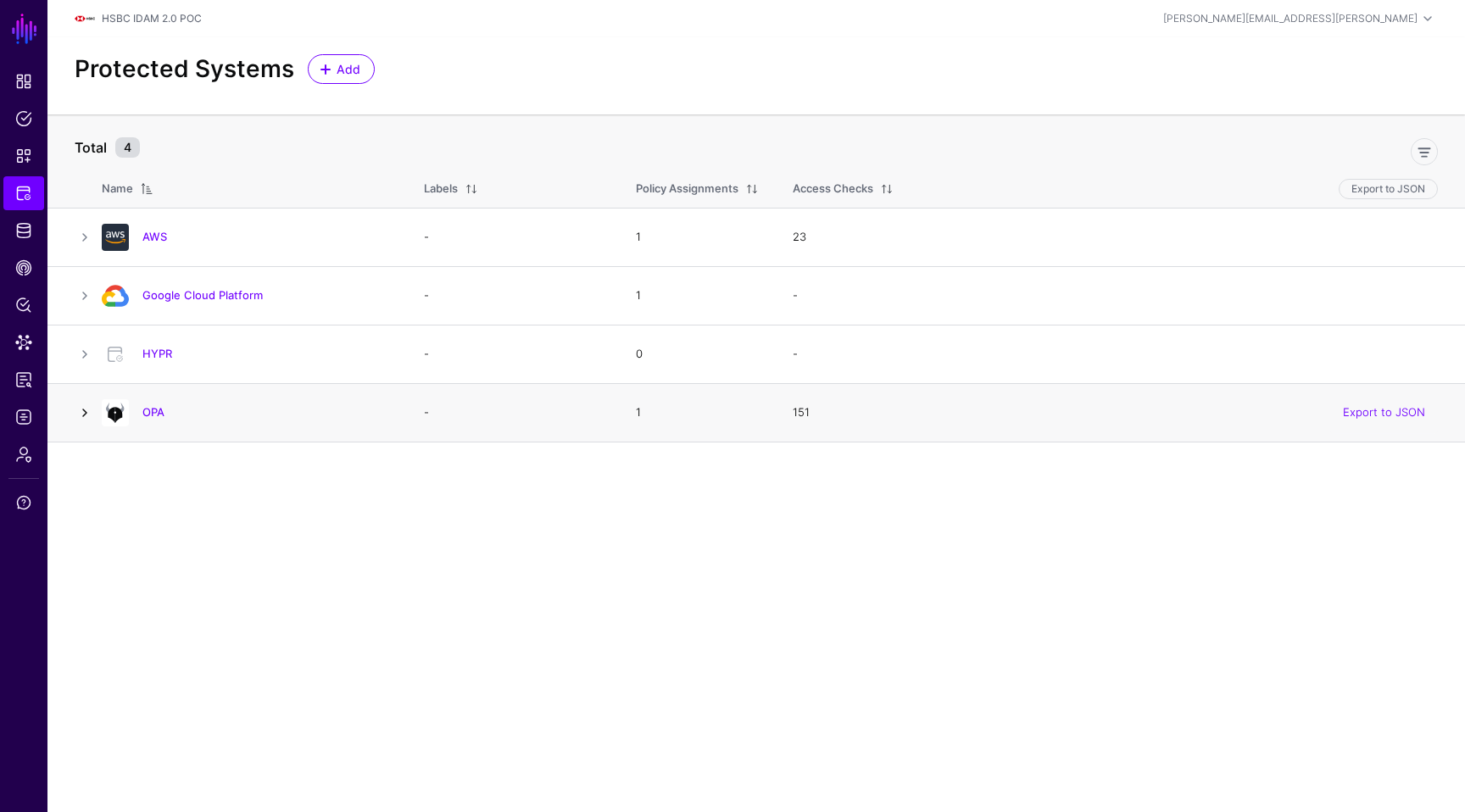
click at [81, 412] on link at bounding box center [85, 413] width 20 height 20
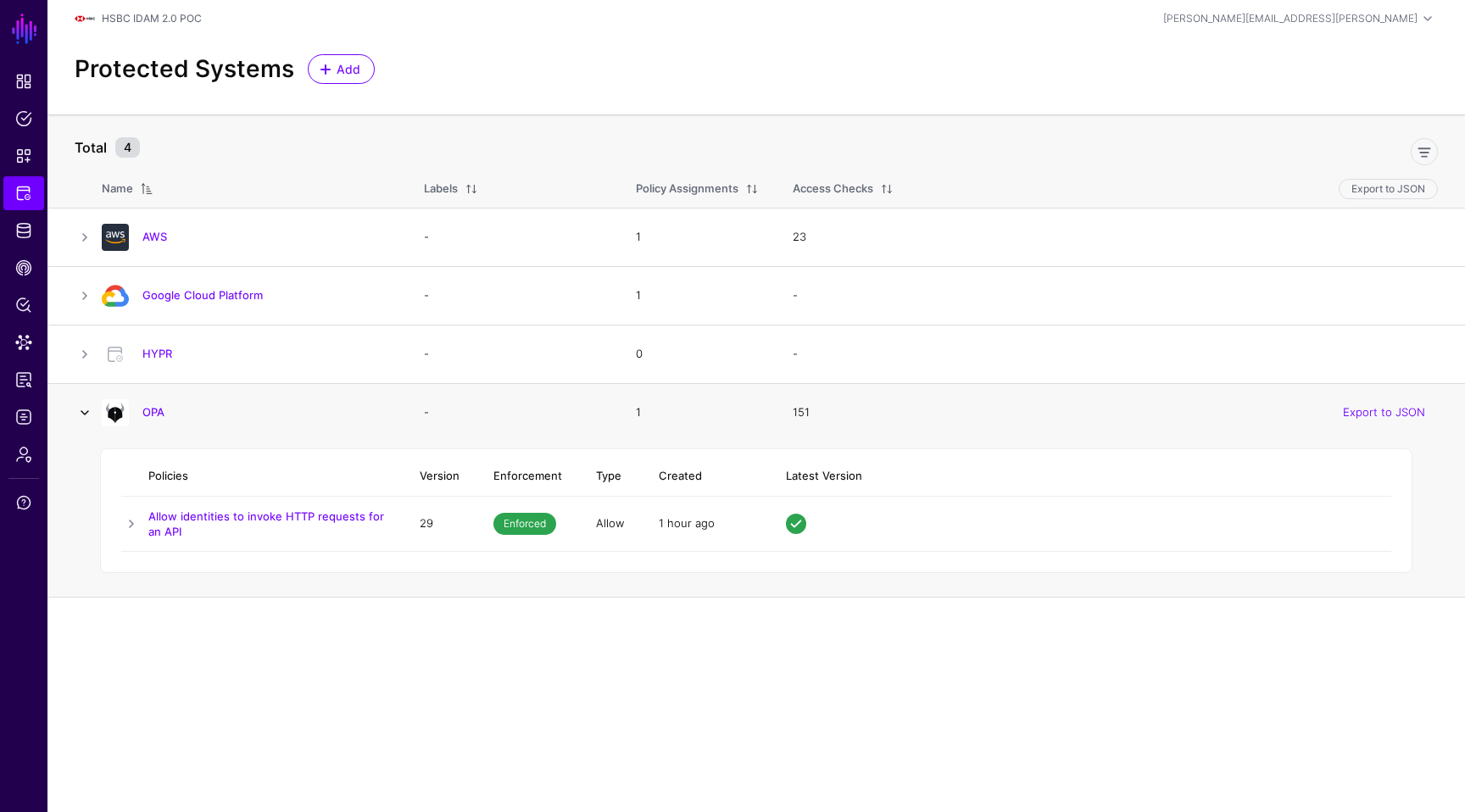
click at [81, 412] on link at bounding box center [85, 413] width 20 height 20
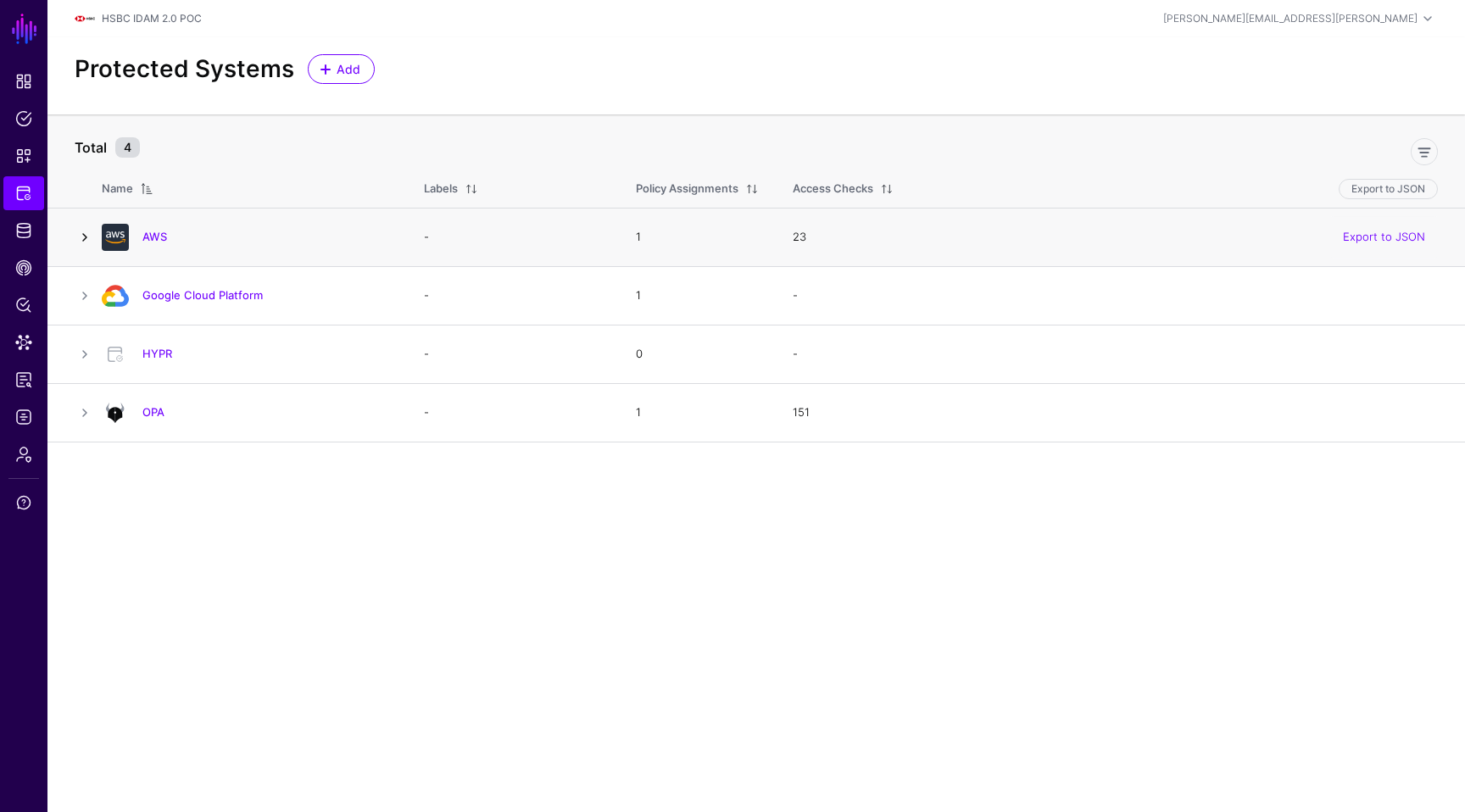
click at [82, 233] on link at bounding box center [85, 237] width 20 height 20
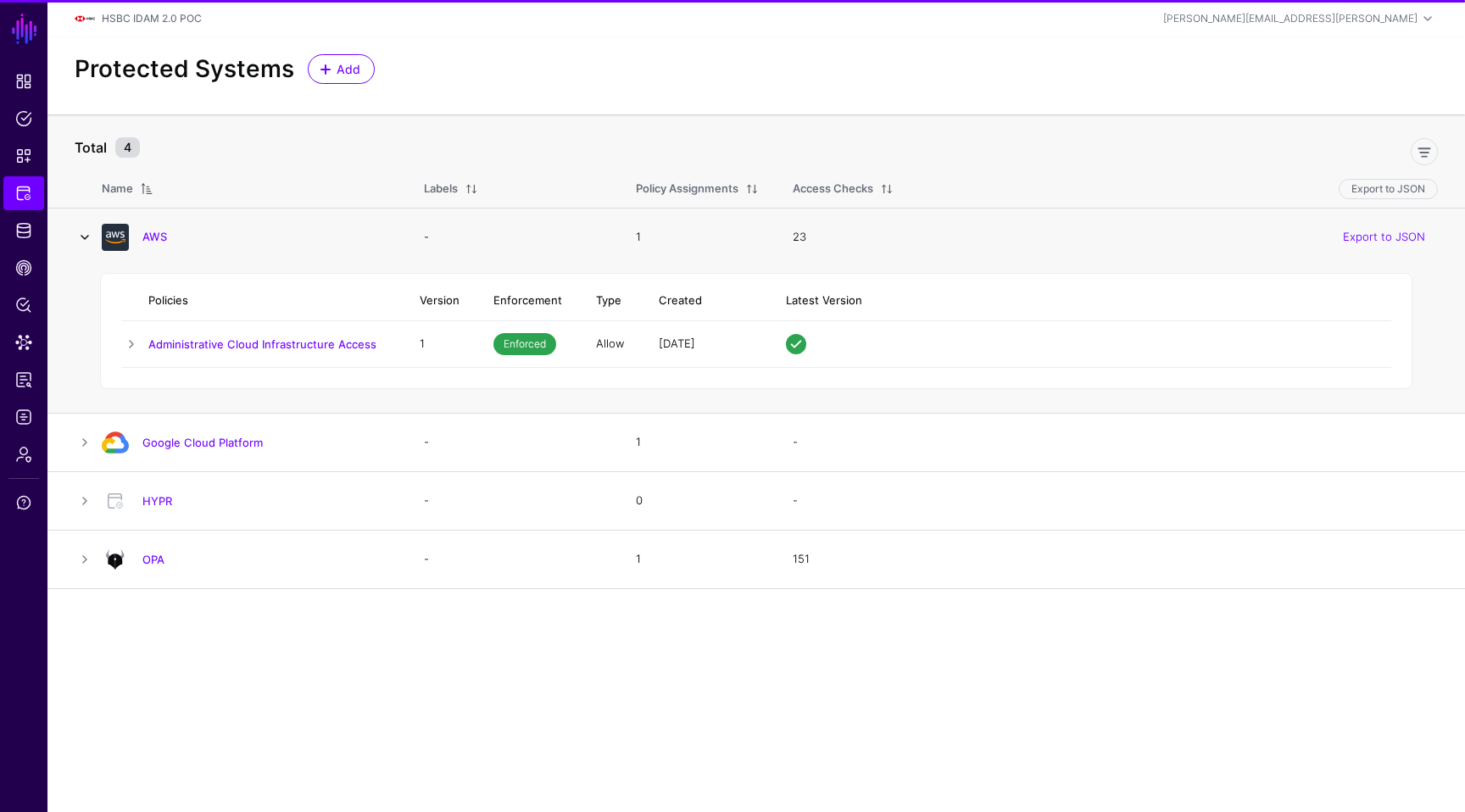
click at [82, 233] on link at bounding box center [85, 237] width 20 height 20
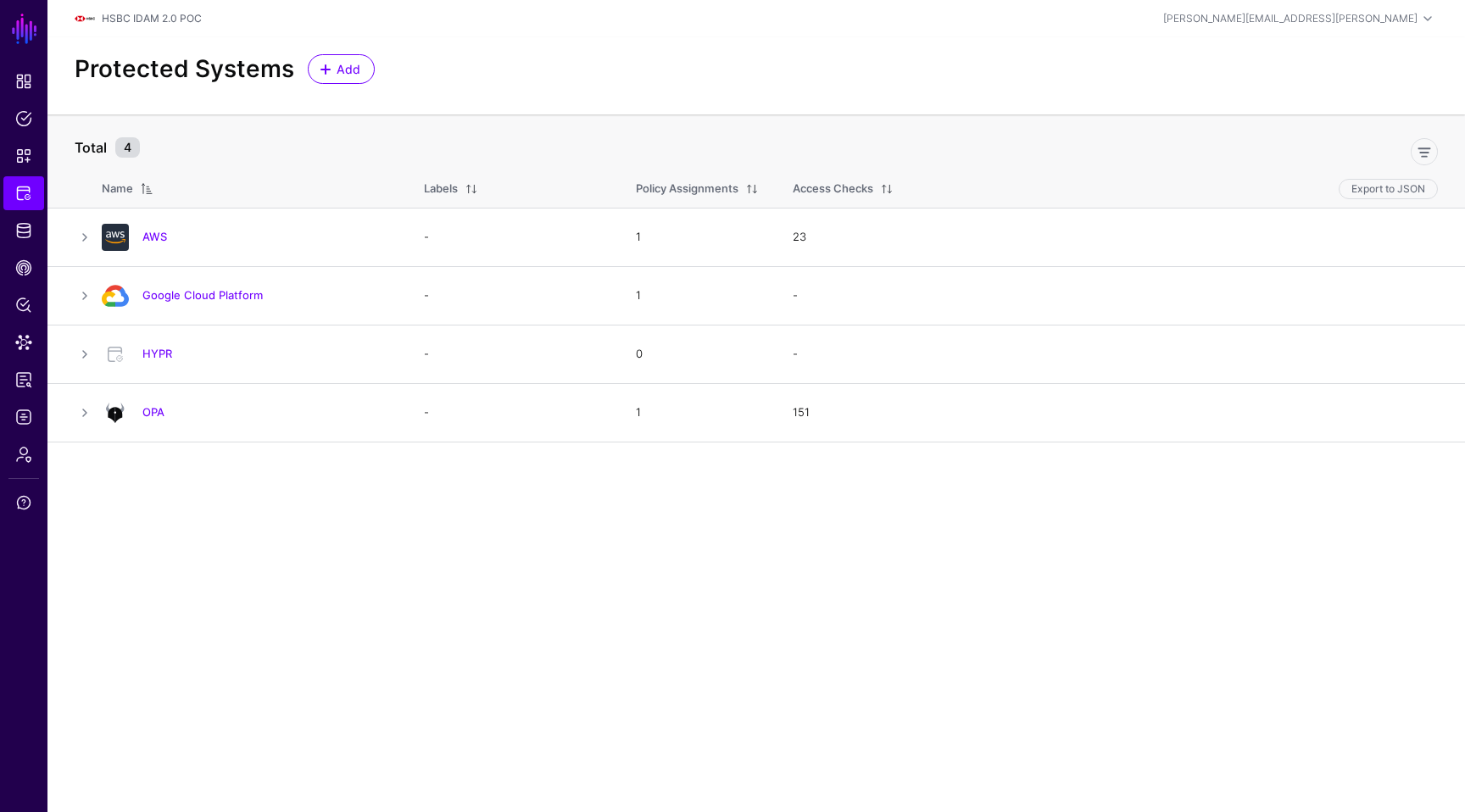
click at [480, 624] on main "SGNL Dashboard Policies Snippets Protected Systems Identity Data Fabric CAEP Hu…" at bounding box center [732, 406] width 1465 height 812
click at [459, 548] on main "SGNL Dashboard Policies Snippets Protected Systems Identity Data Fabric CAEP Hu…" at bounding box center [732, 406] width 1465 height 812
click at [26, 250] on ul "Dashboard Policies Snippets Protected Systems Identity Data Fabric CAEP Hub Pol…" at bounding box center [23, 416] width 47 height 705
click at [25, 260] on span "CAEP Hub" at bounding box center [23, 268] width 17 height 17
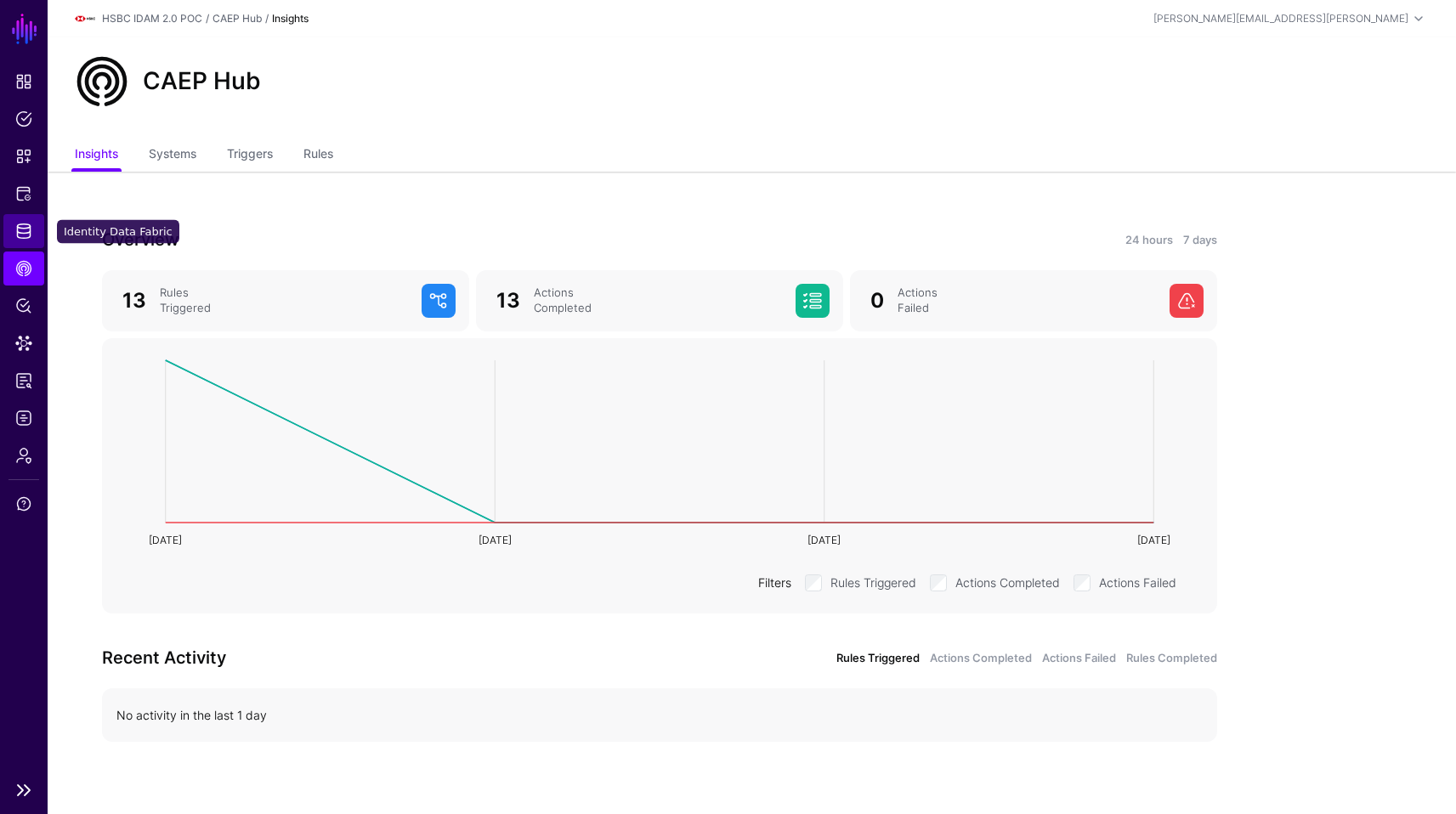
click at [27, 224] on span "Identity Data Fabric" at bounding box center [23, 231] width 17 height 17
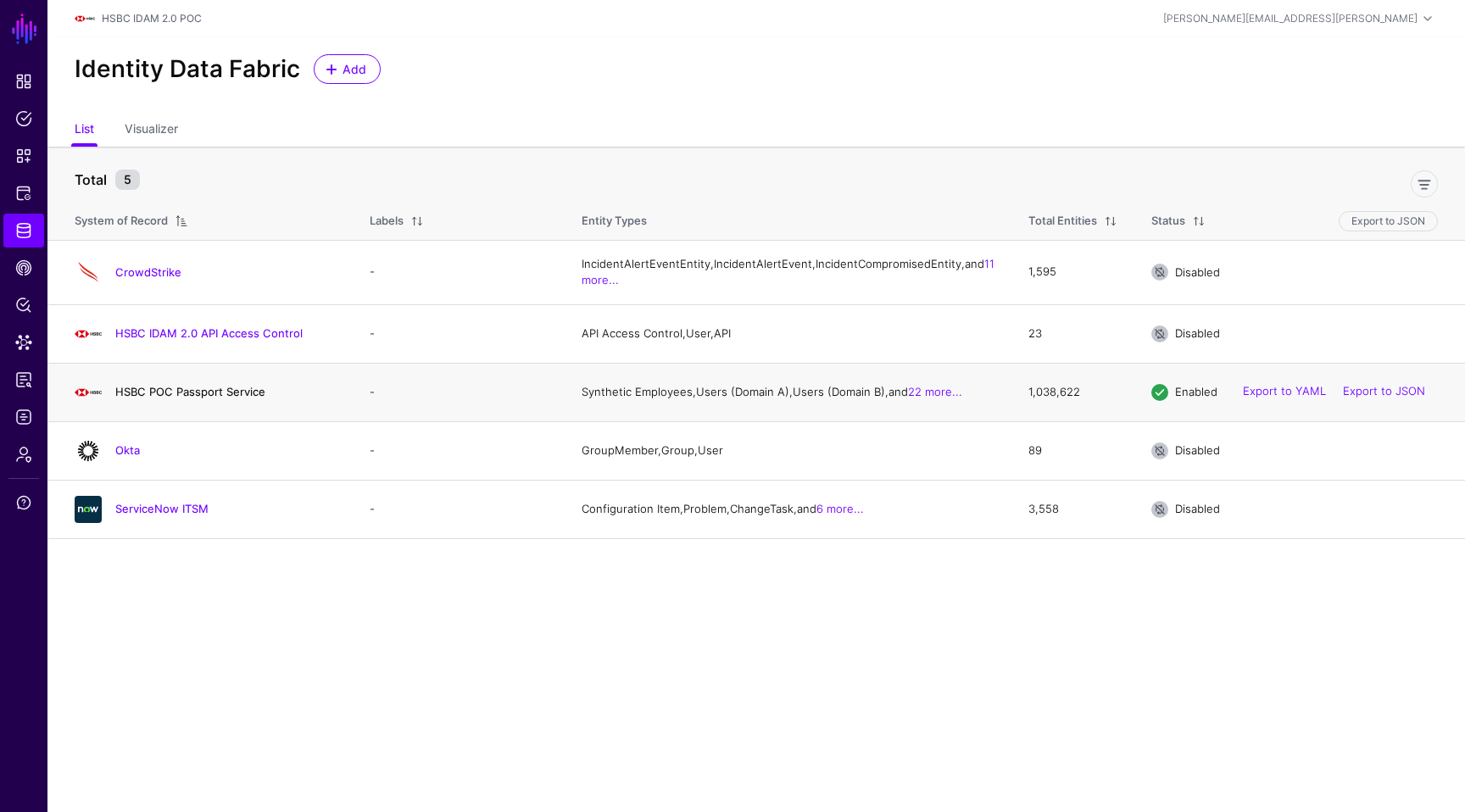
click at [197, 398] on link "HSBC POC Passport Service" at bounding box center [190, 391] width 150 height 13
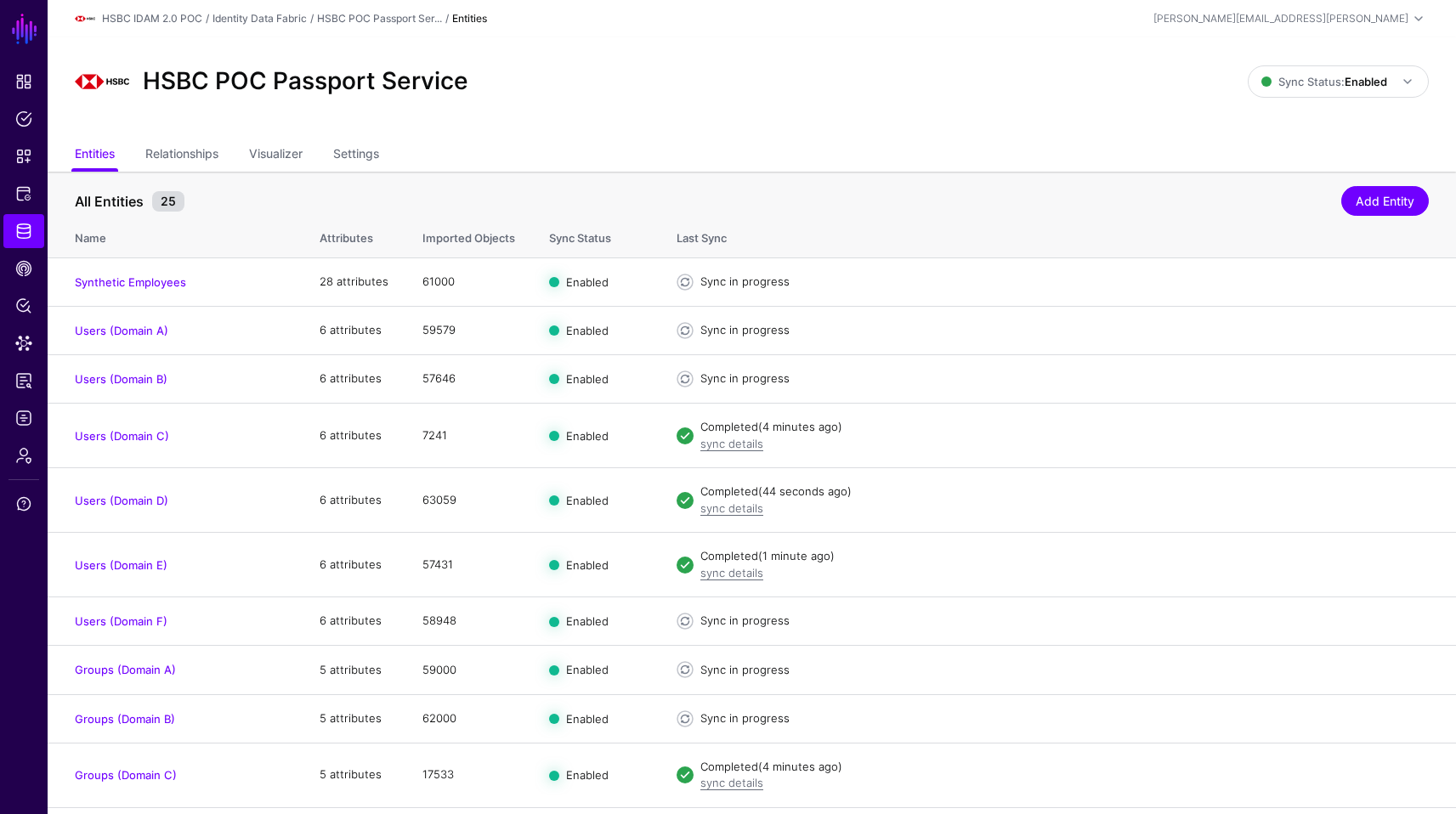
click at [862, 141] on ul "Entities Relationships Visualizer Settings" at bounding box center [752, 155] width 1354 height 32
click at [602, 123] on div "HSBC POC Passport Service Sync Status: Enabled Enabled Syncing active for all c…" at bounding box center [752, 88] width 1409 height 102
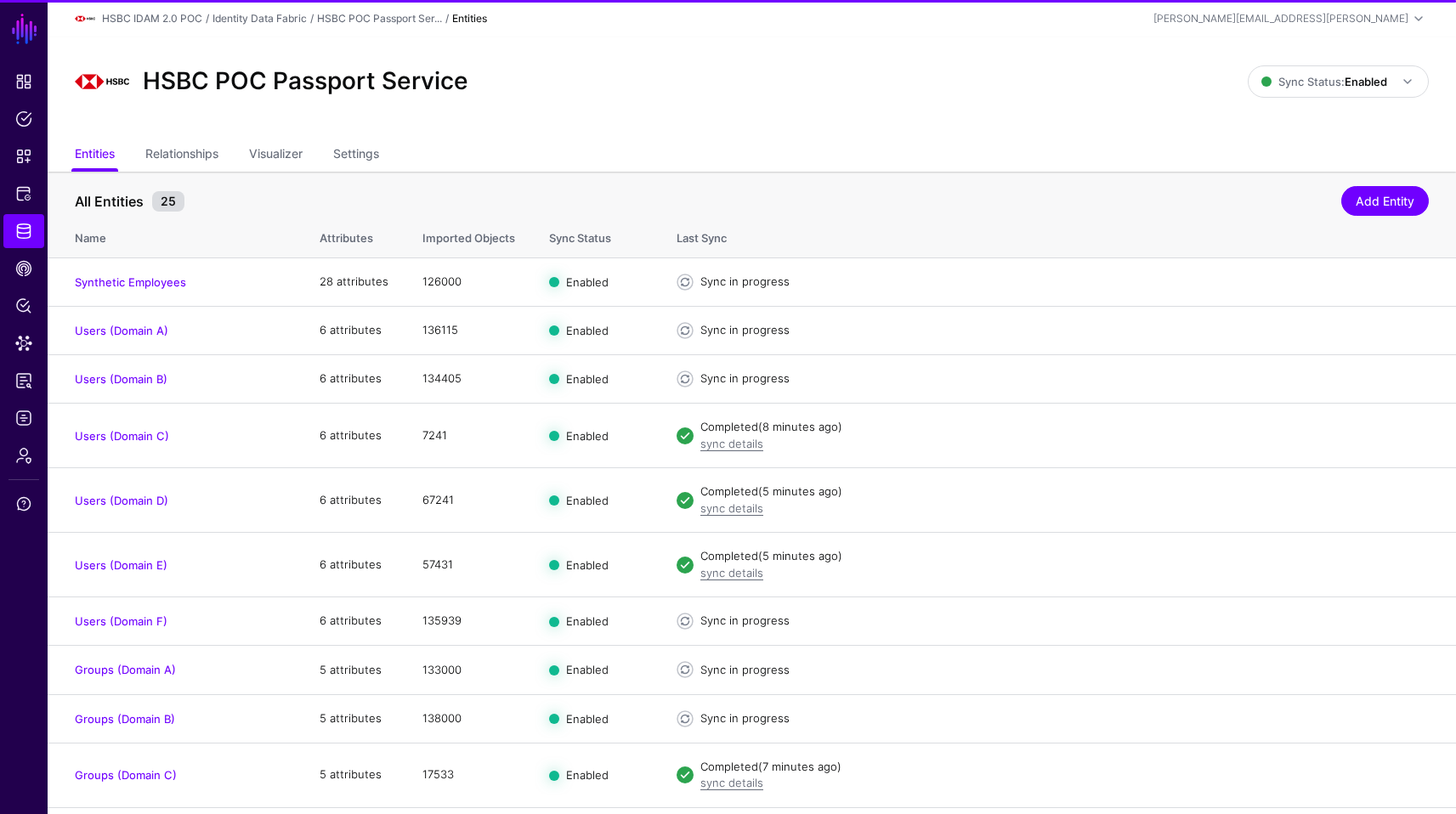
click at [885, 149] on ul "Entities Relationships Visualizer Settings" at bounding box center [752, 155] width 1354 height 32
click at [901, 103] on div "HSBC POC Passport Service" at bounding box center [661, 81] width 1187 height 54
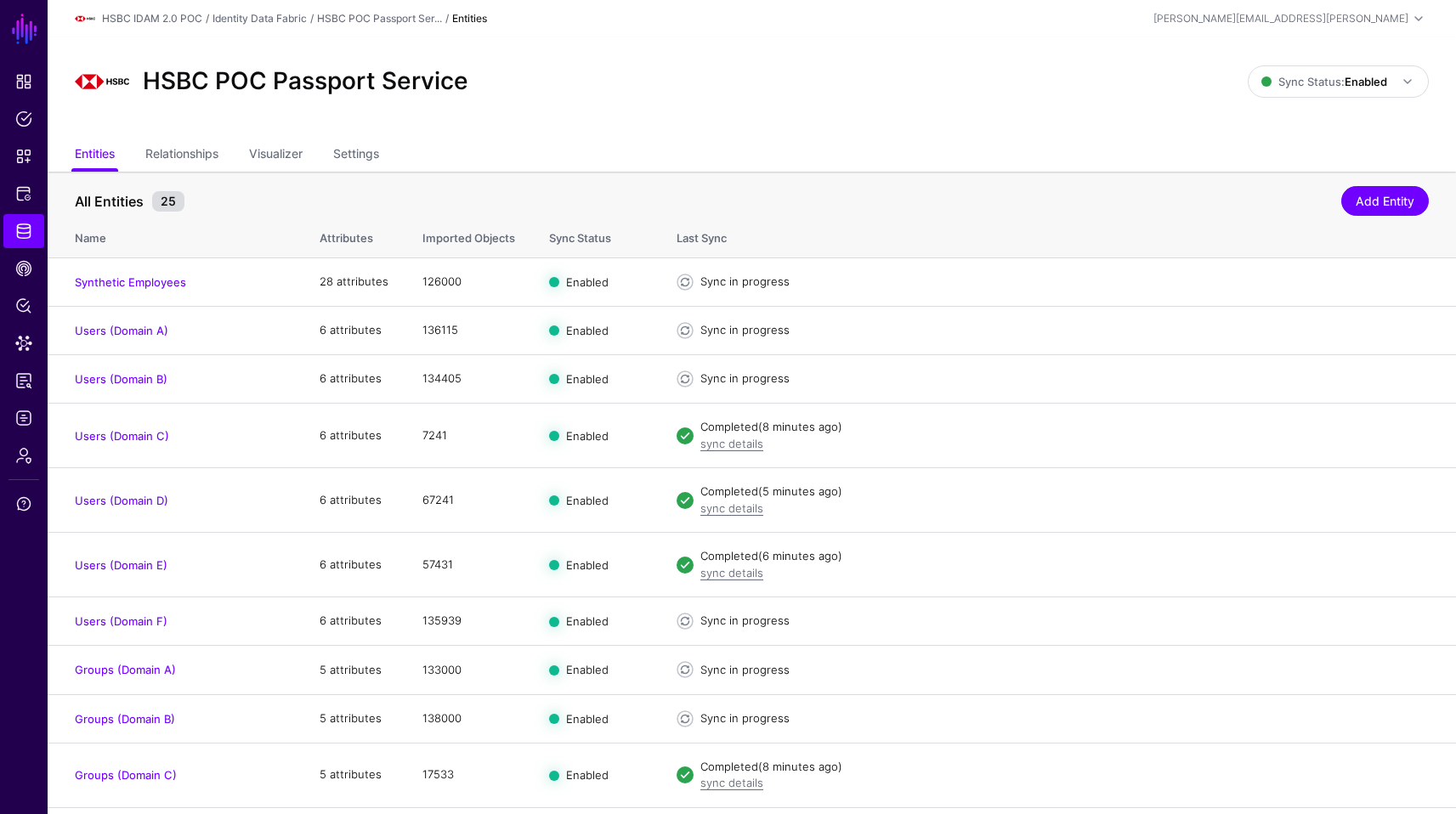
click at [682, 146] on ul "Entities Relationships Visualizer Settings" at bounding box center [752, 155] width 1354 height 32
click at [865, 161] on ul "Entities Relationships Visualizer Settings" at bounding box center [752, 155] width 1354 height 32
click at [964, 113] on div "HSBC POC Passport Service Sync Status: Enabled Enabled Syncing active for all c…" at bounding box center [752, 88] width 1409 height 102
click at [203, 154] on link "Relationships" at bounding box center [182, 155] width 73 height 32
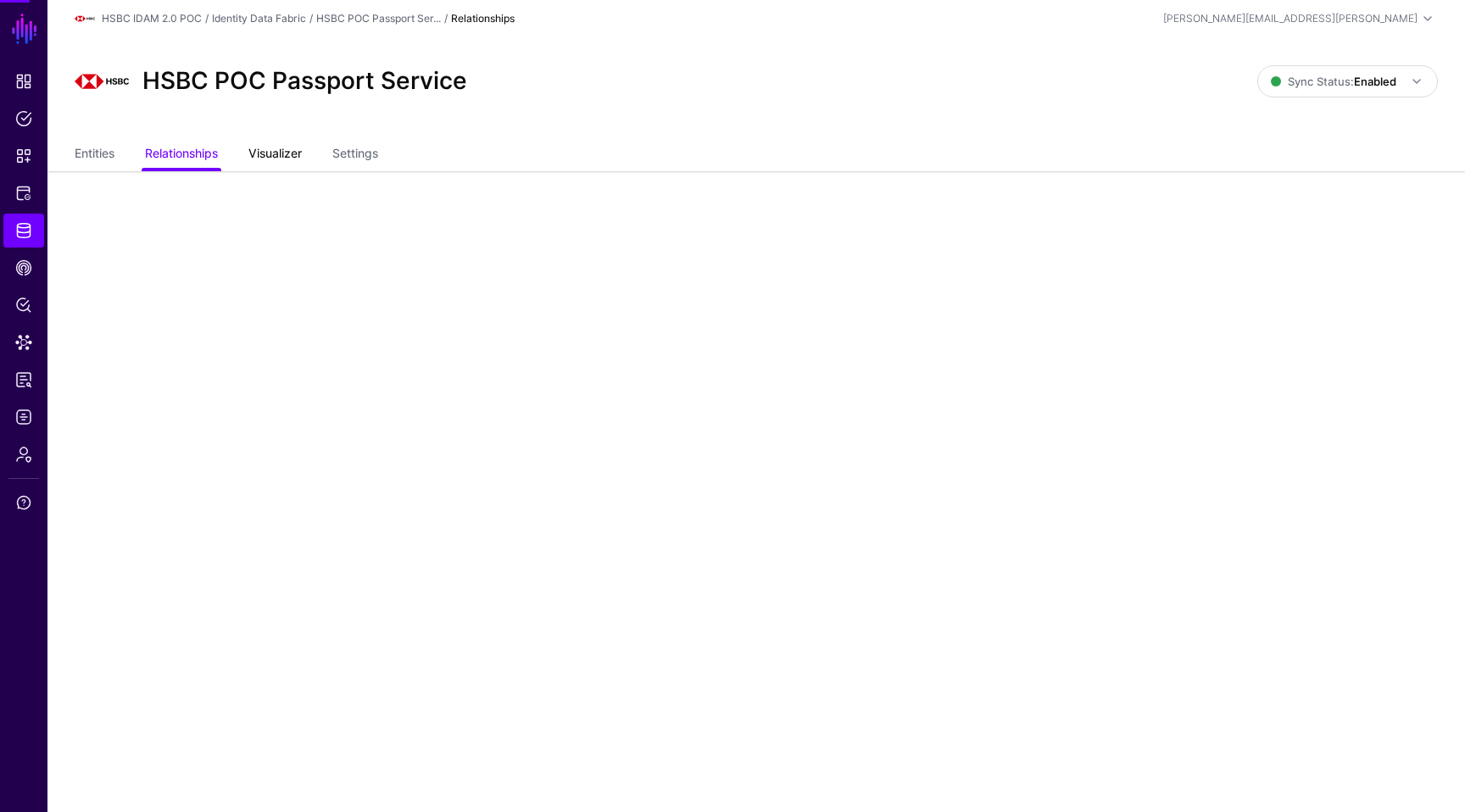
click at [286, 165] on link "Visualizer" at bounding box center [275, 155] width 53 height 32
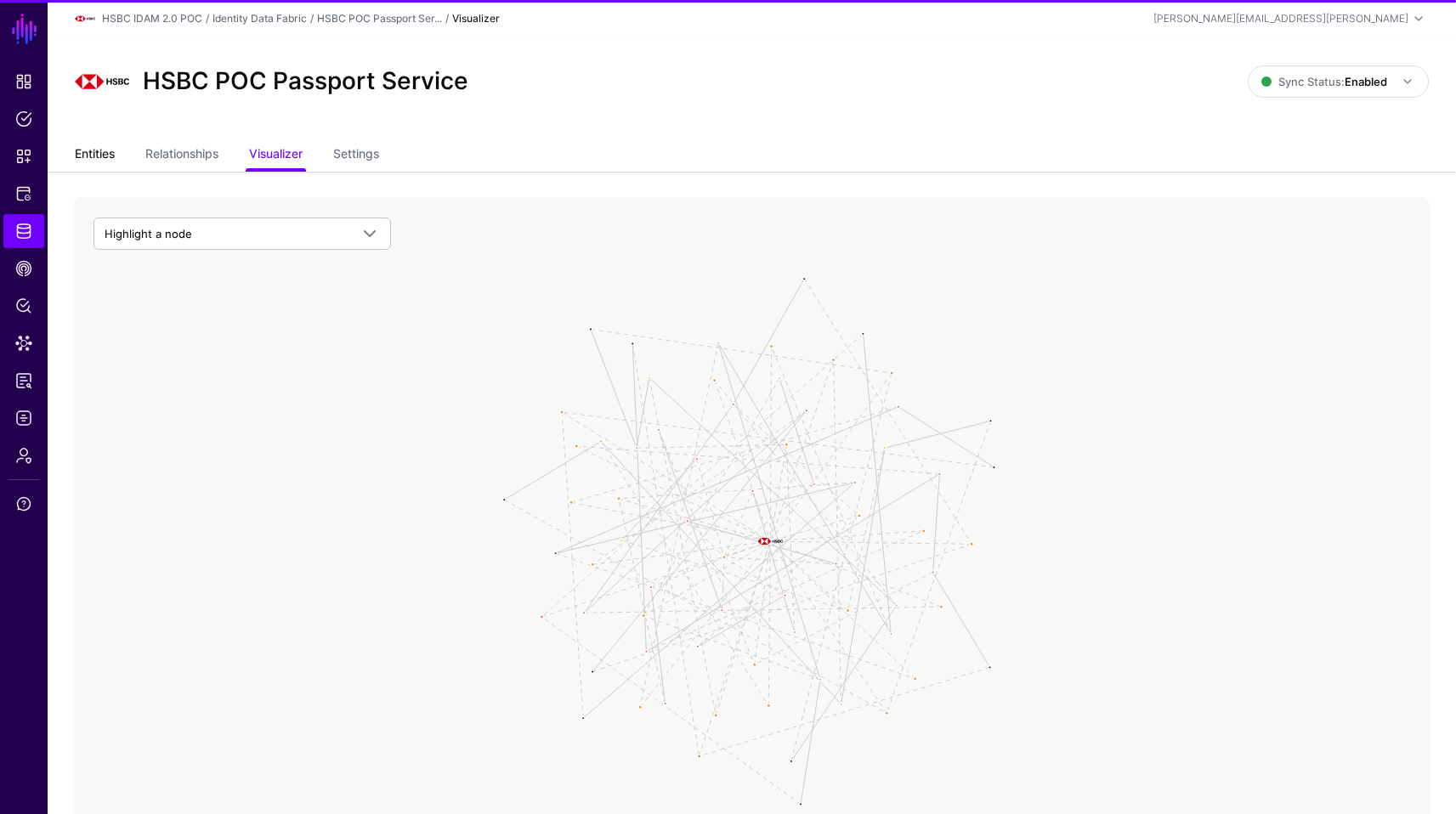
click at [82, 152] on link "Entities" at bounding box center [95, 155] width 40 height 32
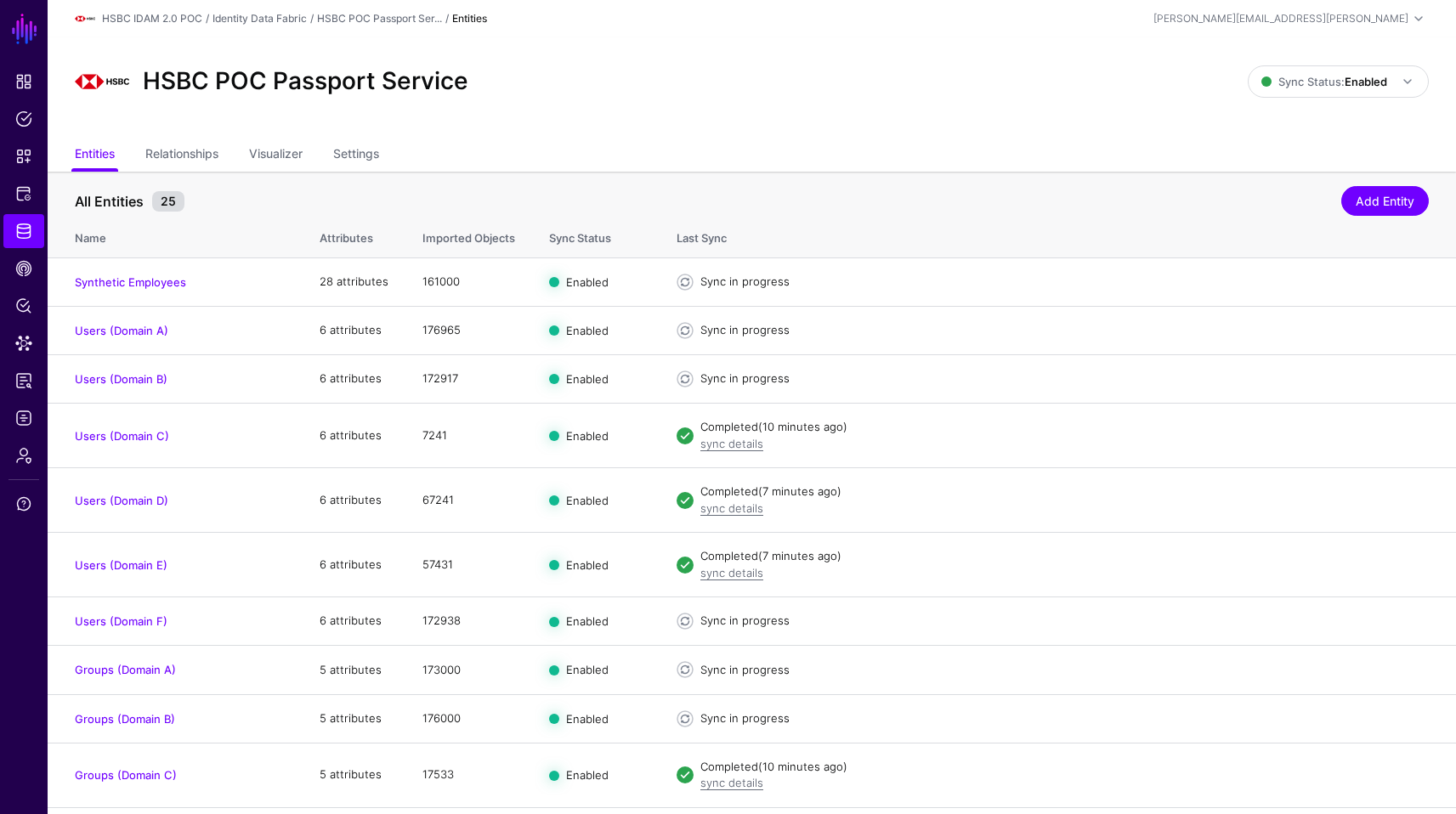
click at [1088, 145] on ul "Entities Relationships Visualizer Settings" at bounding box center [752, 155] width 1354 height 32
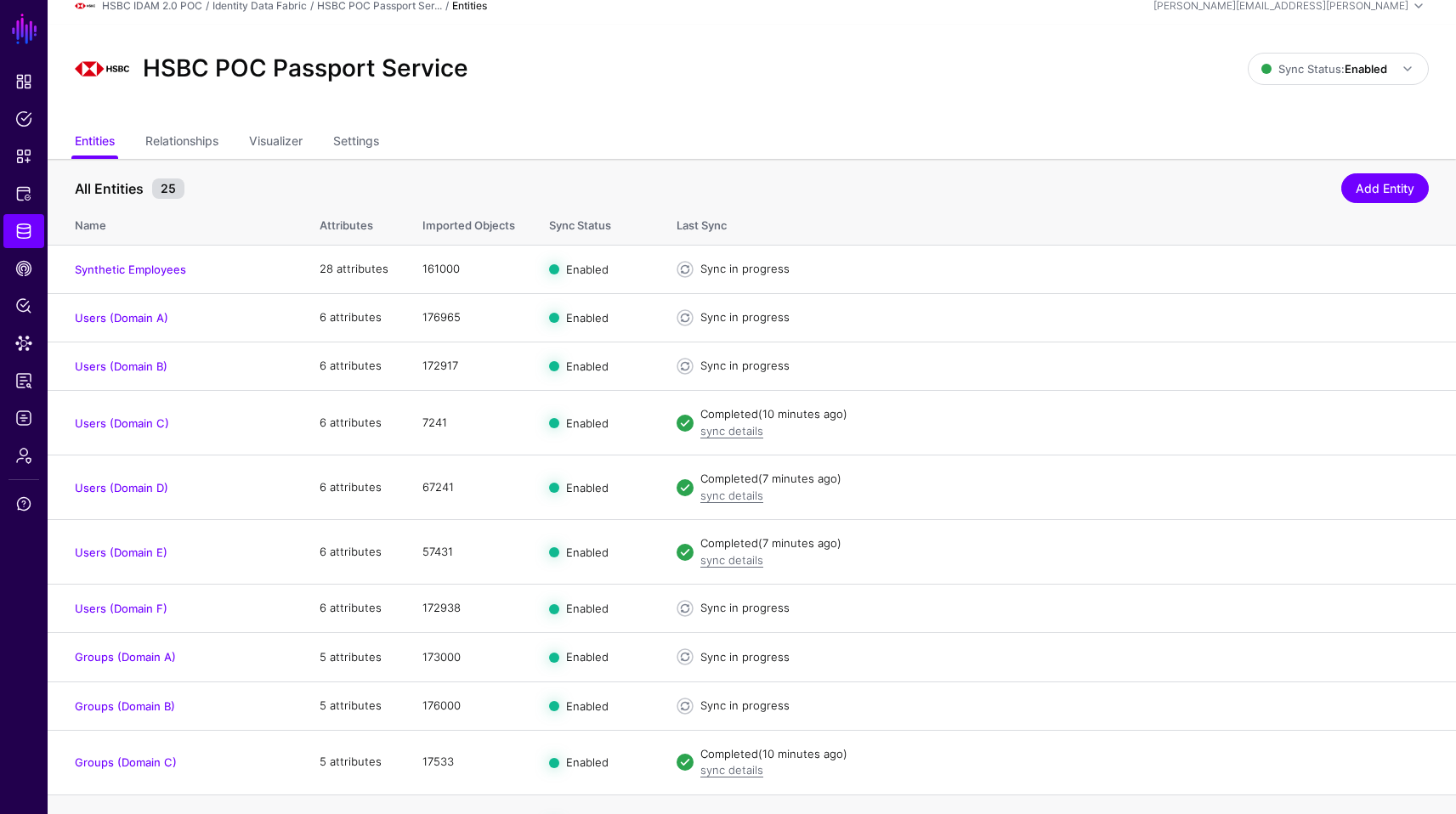
scroll to position [1, 0]
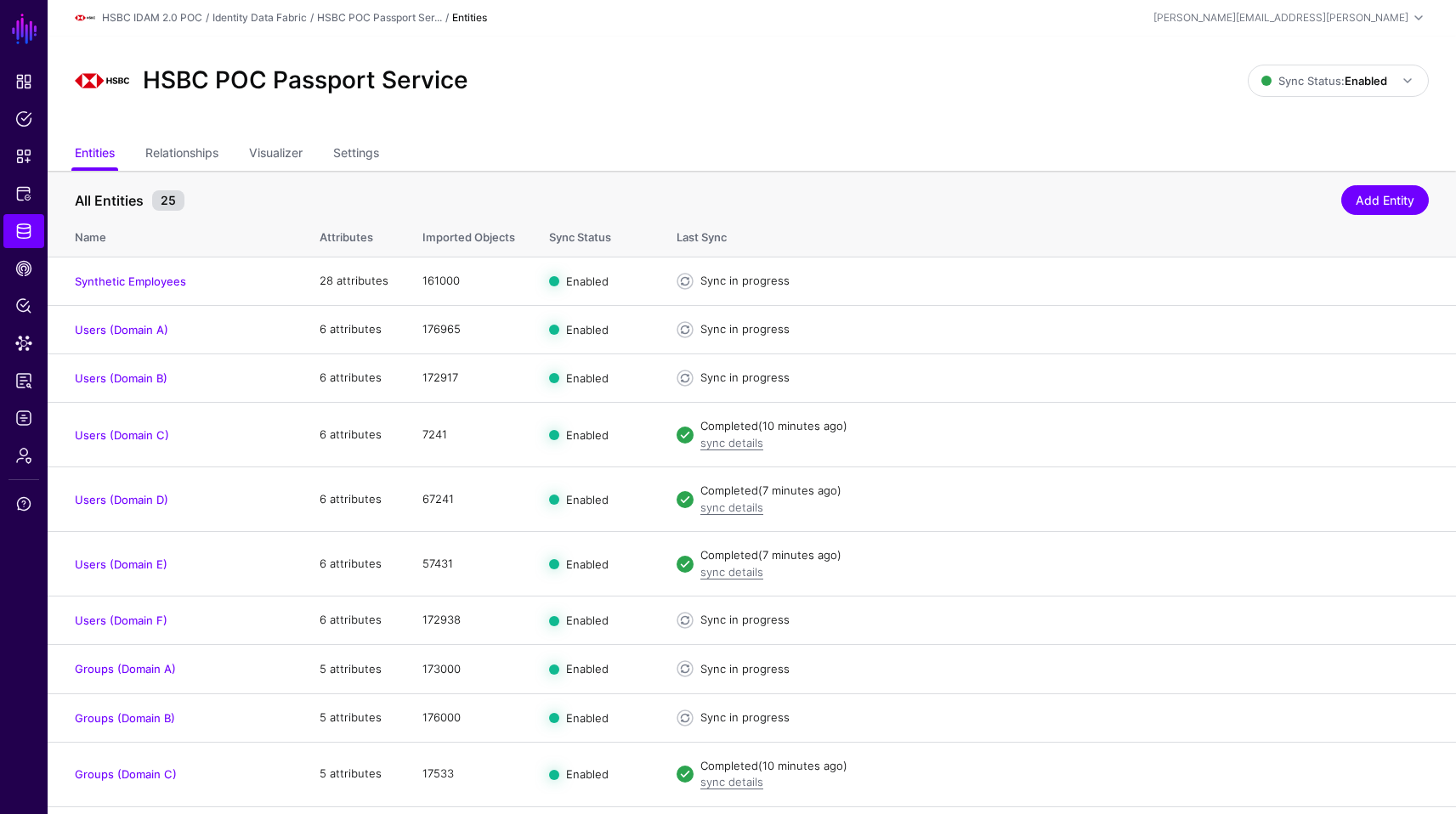
click at [563, 80] on div "HSBC POC Passport Service" at bounding box center [661, 80] width 1187 height 54
click at [862, 119] on div "HSBC POC Passport Service Sync Status: Enabled Enabled Syncing active for all c…" at bounding box center [752, 88] width 1409 height 102
click at [645, 111] on div "HSBC POC Passport Service Sync Status: Enabled Enabled Syncing active for all c…" at bounding box center [752, 88] width 1409 height 102
click at [563, 122] on div "HSBC POC Passport Service Sync Status: Enabled Enabled Syncing active for all c…" at bounding box center [752, 88] width 1409 height 102
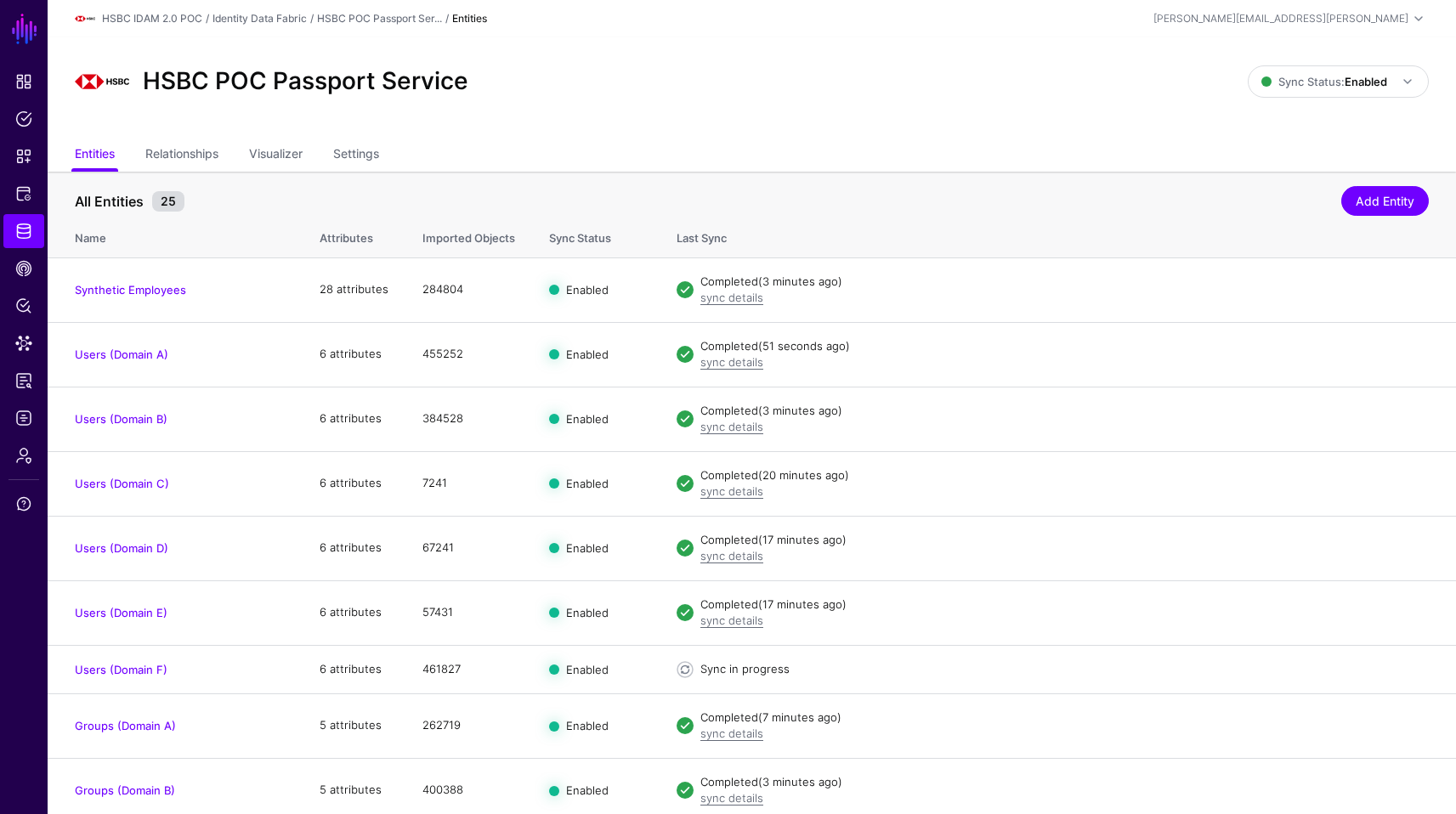
click at [1053, 152] on ul "Entities Relationships Visualizer Settings" at bounding box center [752, 155] width 1354 height 32
click at [909, 155] on ul "Entities Relationships Visualizer Settings" at bounding box center [752, 155] width 1354 height 32
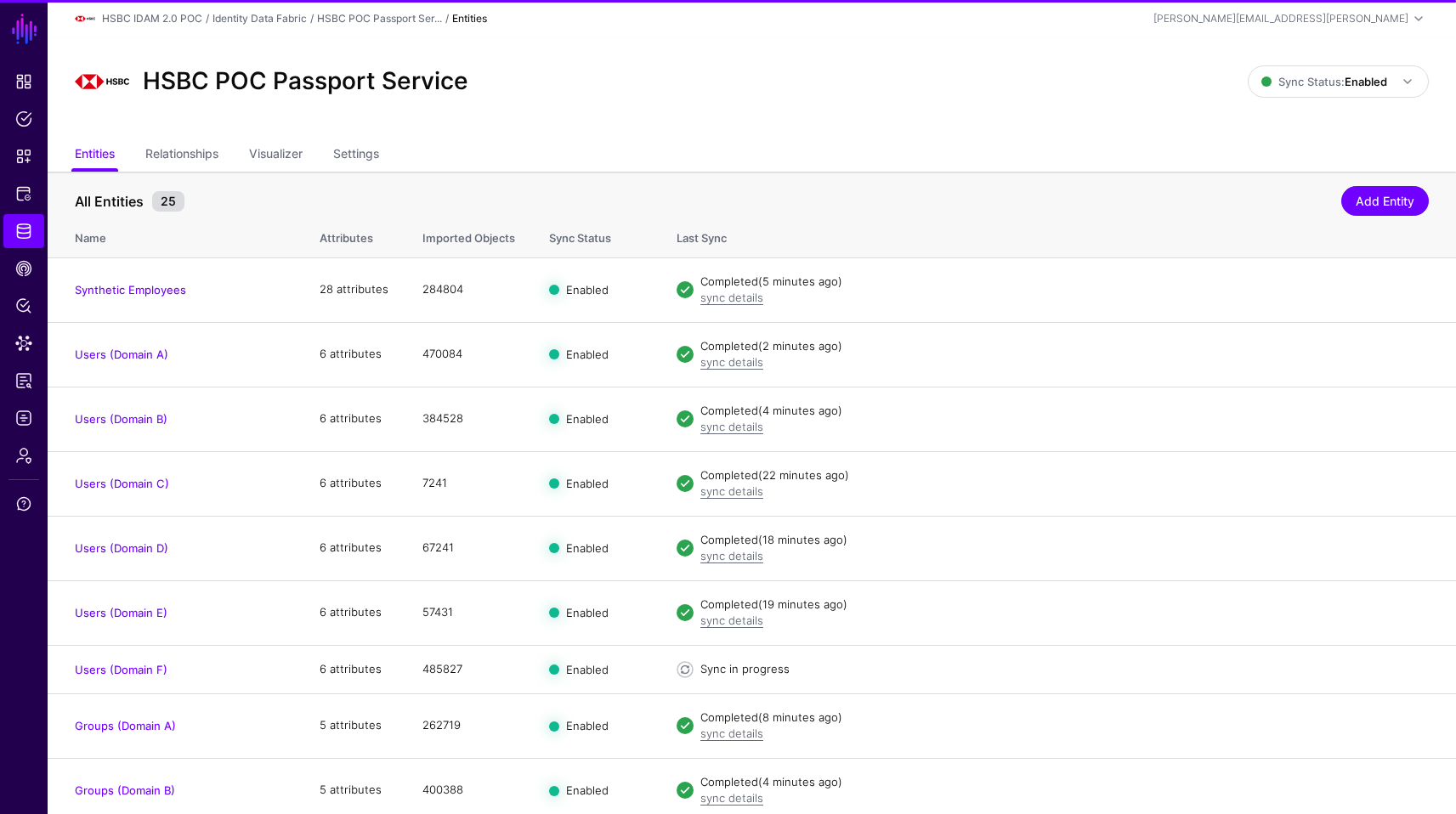
click at [866, 148] on ul "Entities Relationships Visualizer Settings" at bounding box center [752, 155] width 1354 height 32
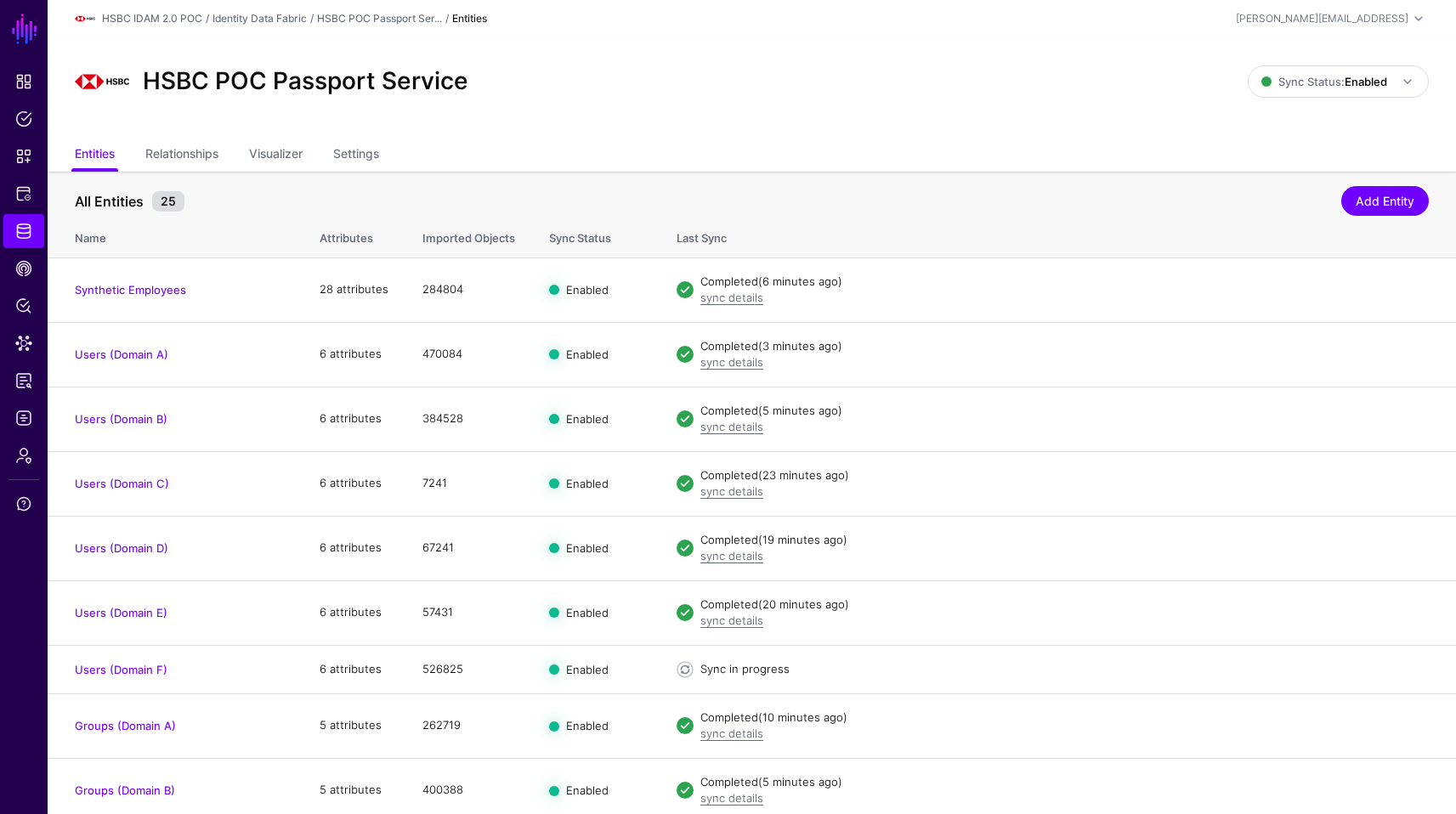
click at [765, 32] on header "HSBC IDAM 2.0 POC / Identity Data Fabric / HSBC POC Passport Ser... / Entities …" at bounding box center [752, 19] width 1409 height 37
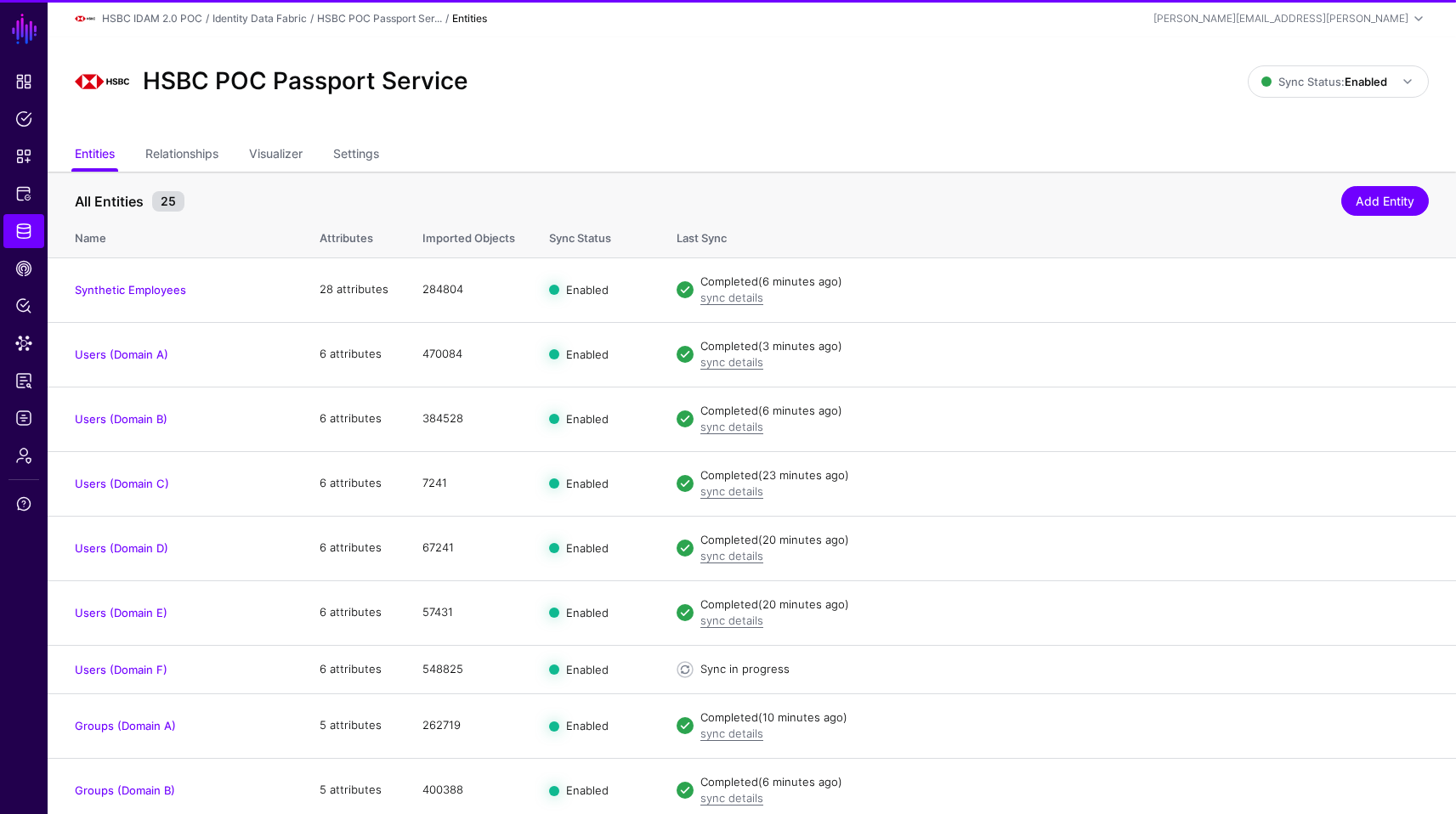
click at [860, 136] on div "HSBC POC Passport Service Sync Status: Enabled Enabled Syncing active for all c…" at bounding box center [752, 88] width 1409 height 102
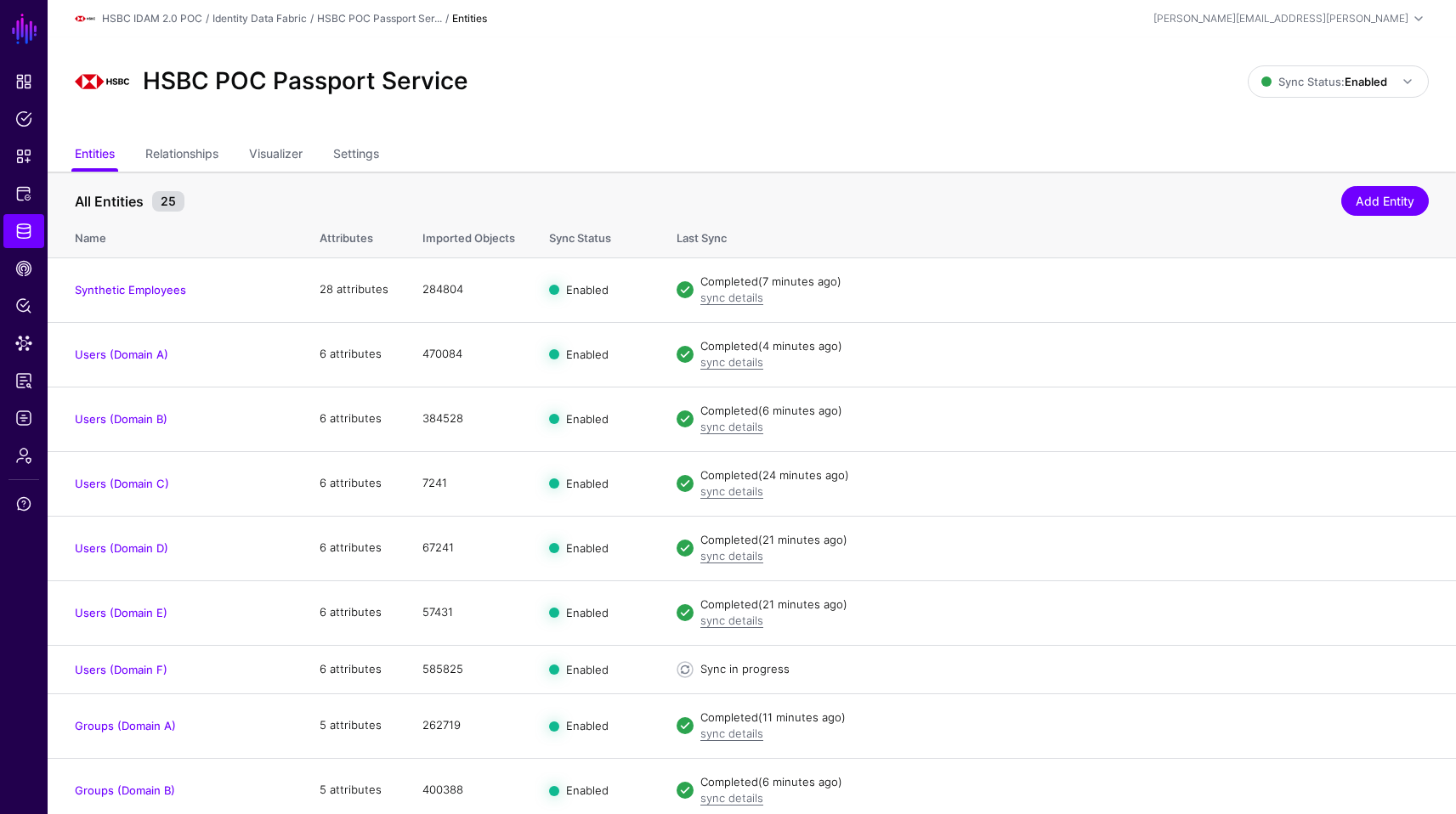
click at [1013, 152] on ul "Entities Relationships Visualizer Settings" at bounding box center [752, 155] width 1354 height 32
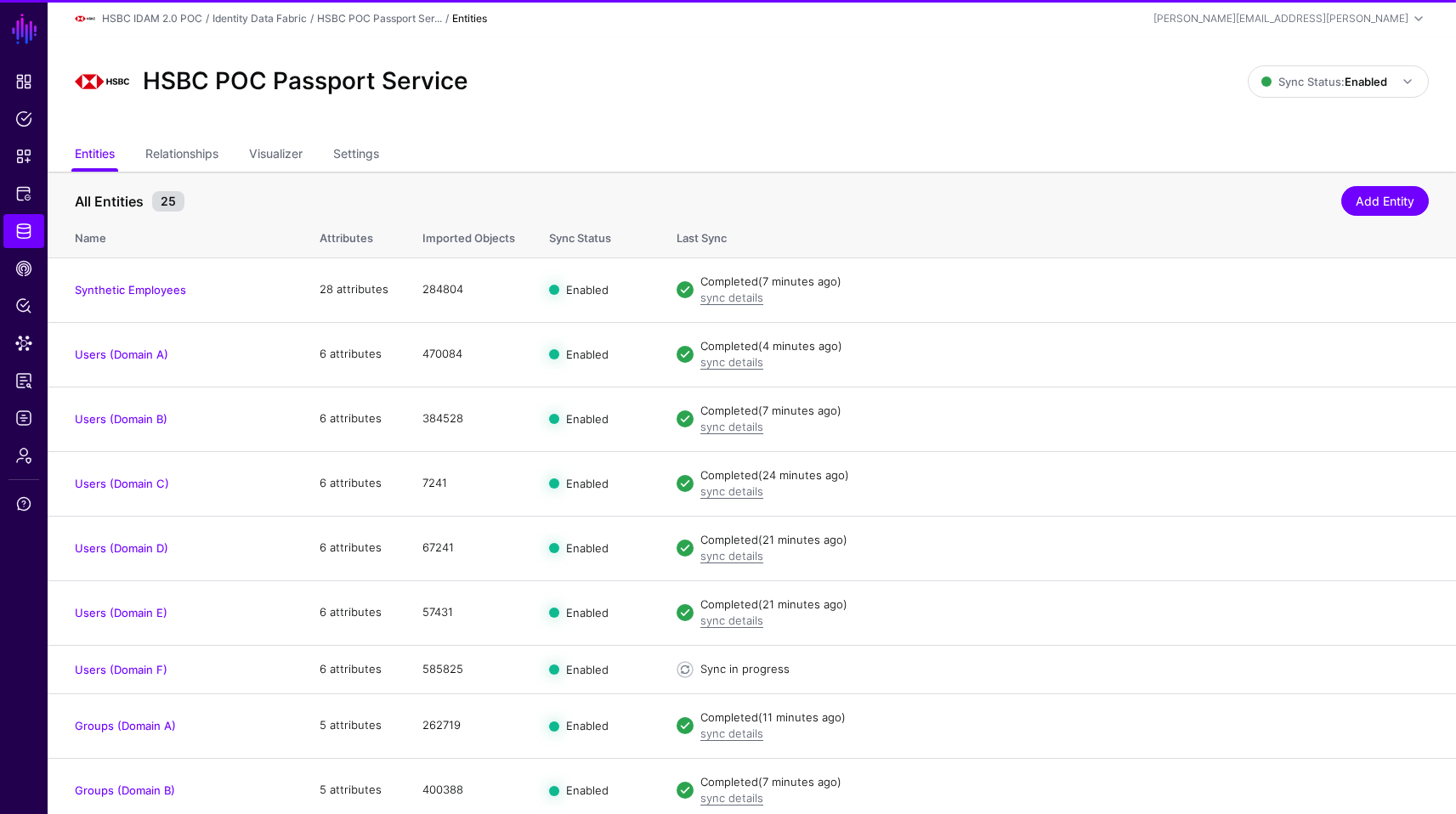
click at [870, 118] on div "HSBC POC Passport Service Sync Status: Enabled Enabled Syncing active for all c…" at bounding box center [752, 88] width 1409 height 102
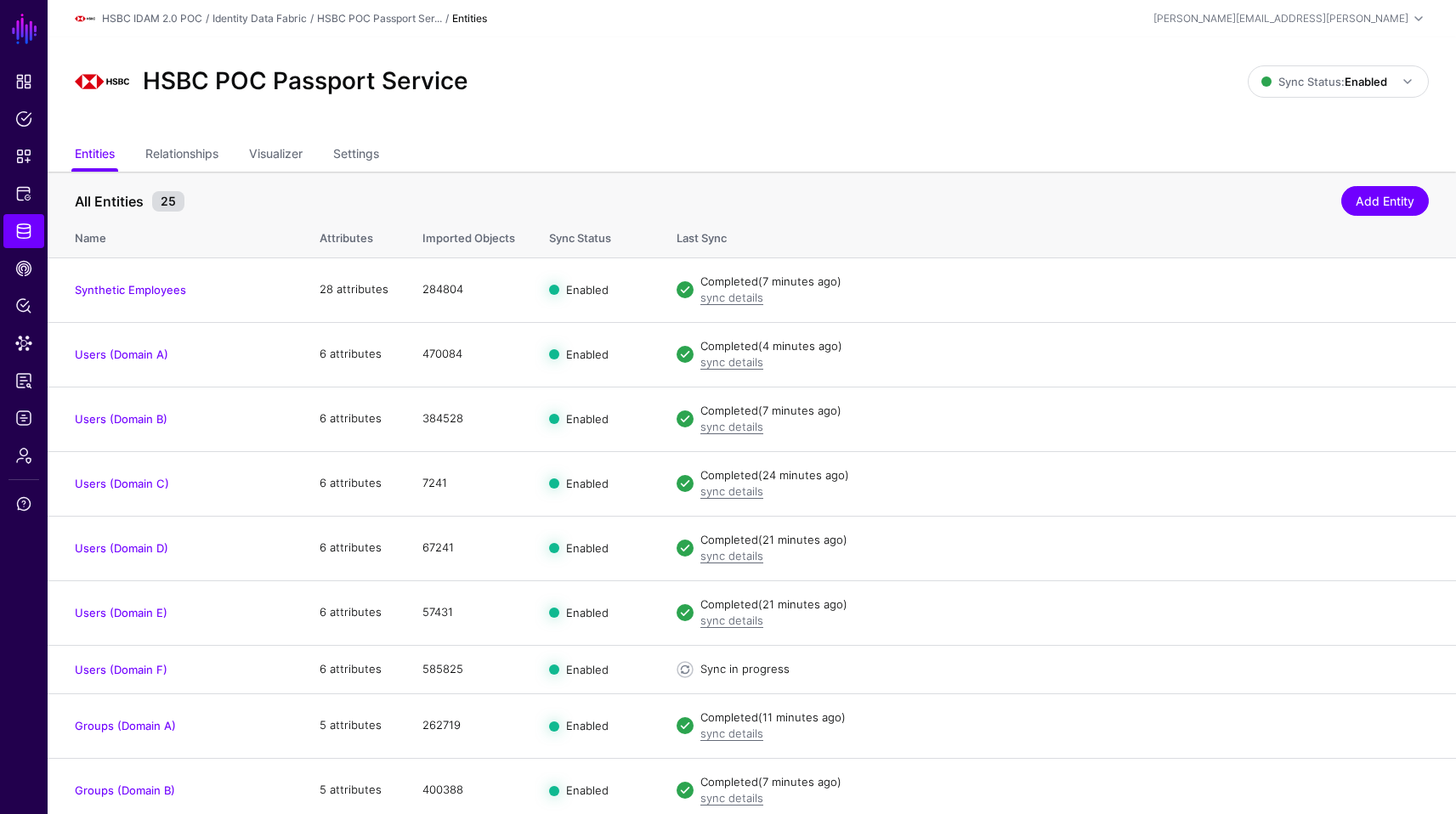
click at [819, 19] on div "HSBC IDAM 2.0 POC / Identity Data Fabric / HSBC POC Passport Ser... / Entities" at bounding box center [526, 19] width 902 height 21
click at [1114, 136] on div "HSBC POC Passport Service Sync Status: Enabled Enabled Syncing active for all c…" at bounding box center [752, 88] width 1409 height 102
click at [1008, 111] on div "HSBC POC Passport Service Sync Status: Enabled Enabled Syncing active for all c…" at bounding box center [752, 88] width 1409 height 102
click at [792, 141] on ul "Entities Relationships Visualizer Settings" at bounding box center [752, 155] width 1354 height 32
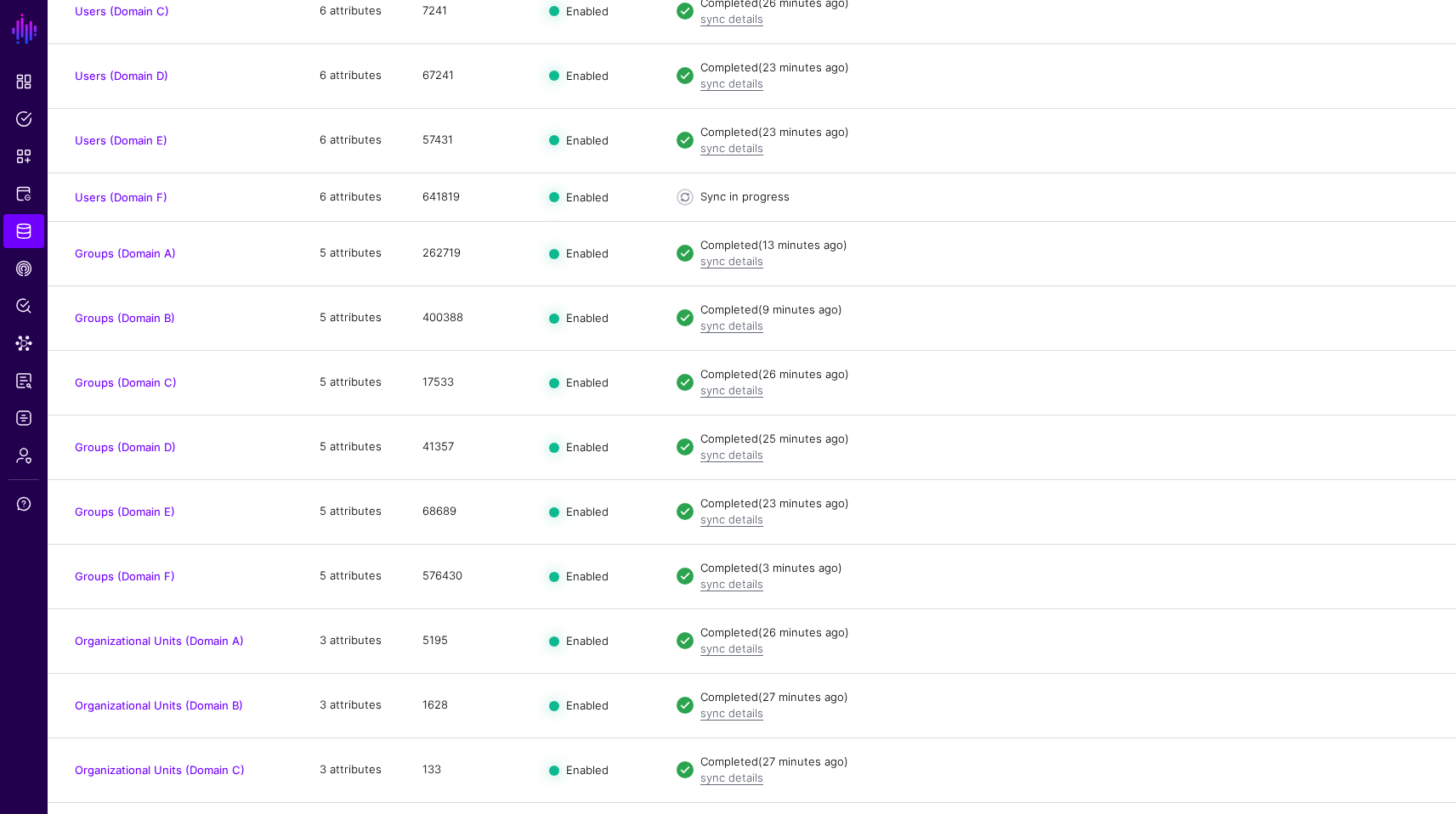
scroll to position [473, 0]
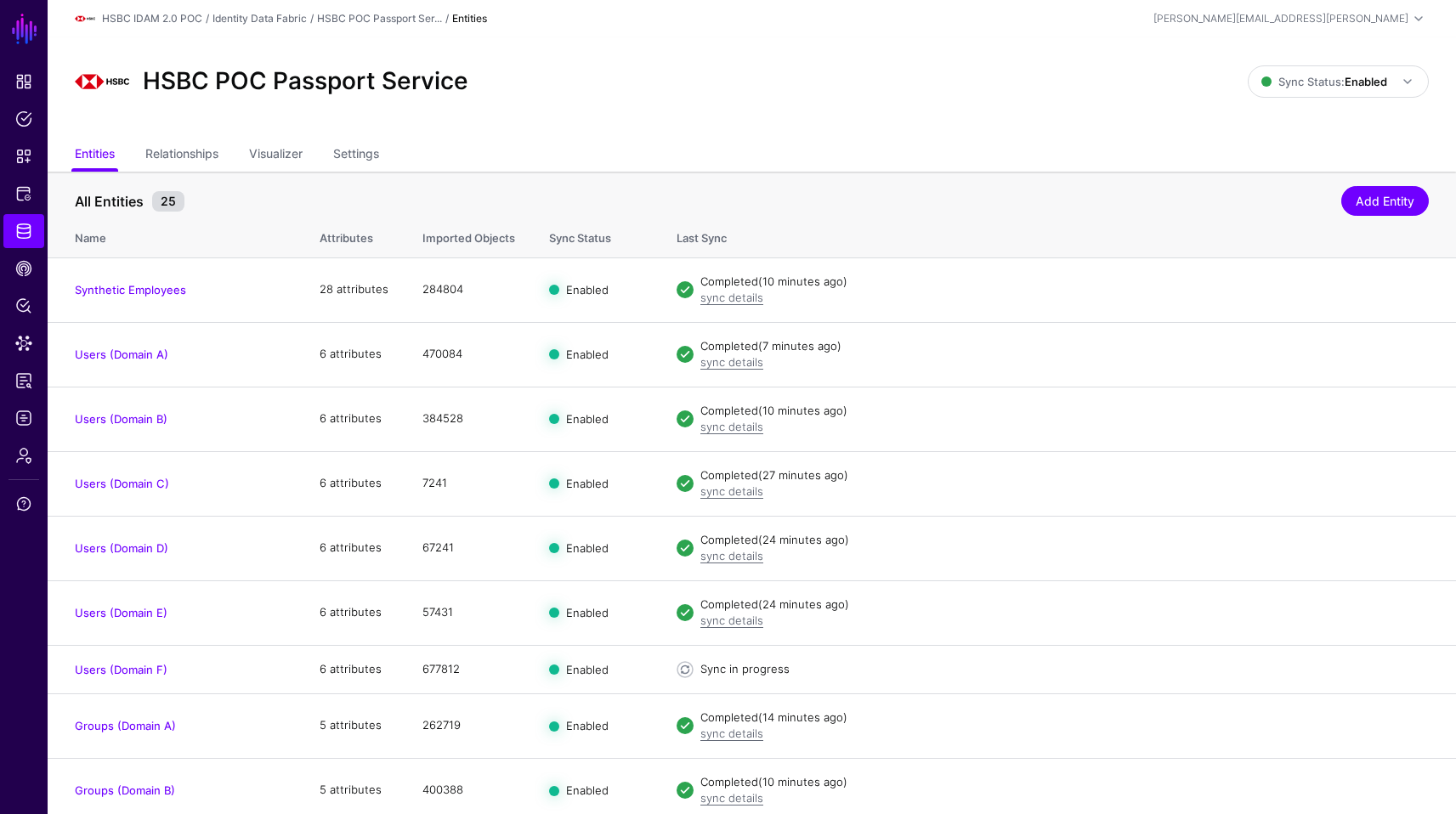
click at [968, 54] on div "HSBC POC Passport Service" at bounding box center [661, 81] width 1187 height 54
click at [1118, 77] on div "HSBC POC Passport Service" at bounding box center [661, 81] width 1187 height 54
click at [938, 98] on div "HSBC POC Passport Service" at bounding box center [661, 81] width 1187 height 54
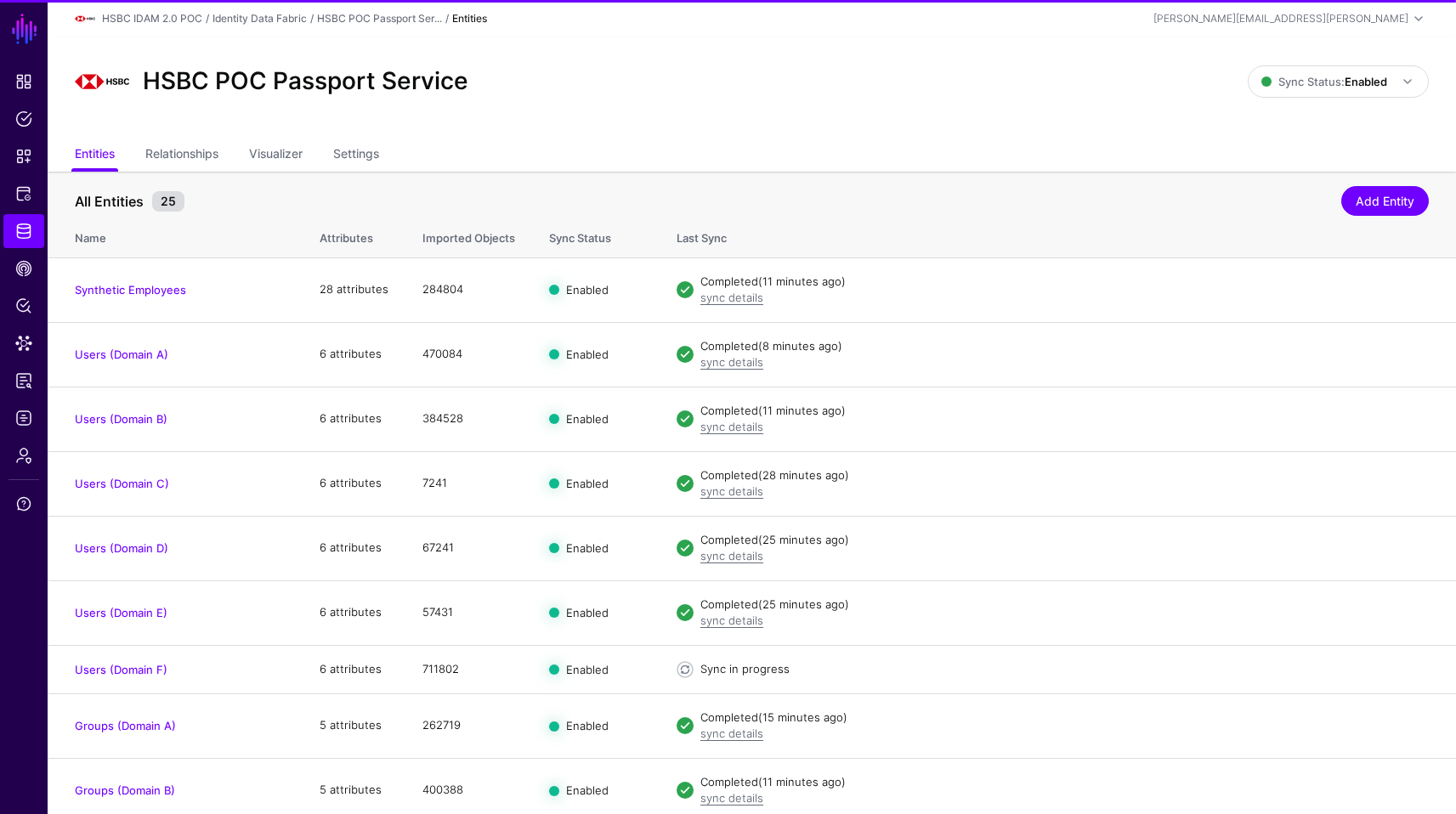
click at [982, 135] on div "HSBC POC Passport Service Sync Status: Enabled Enabled Syncing active for all c…" at bounding box center [752, 88] width 1409 height 102
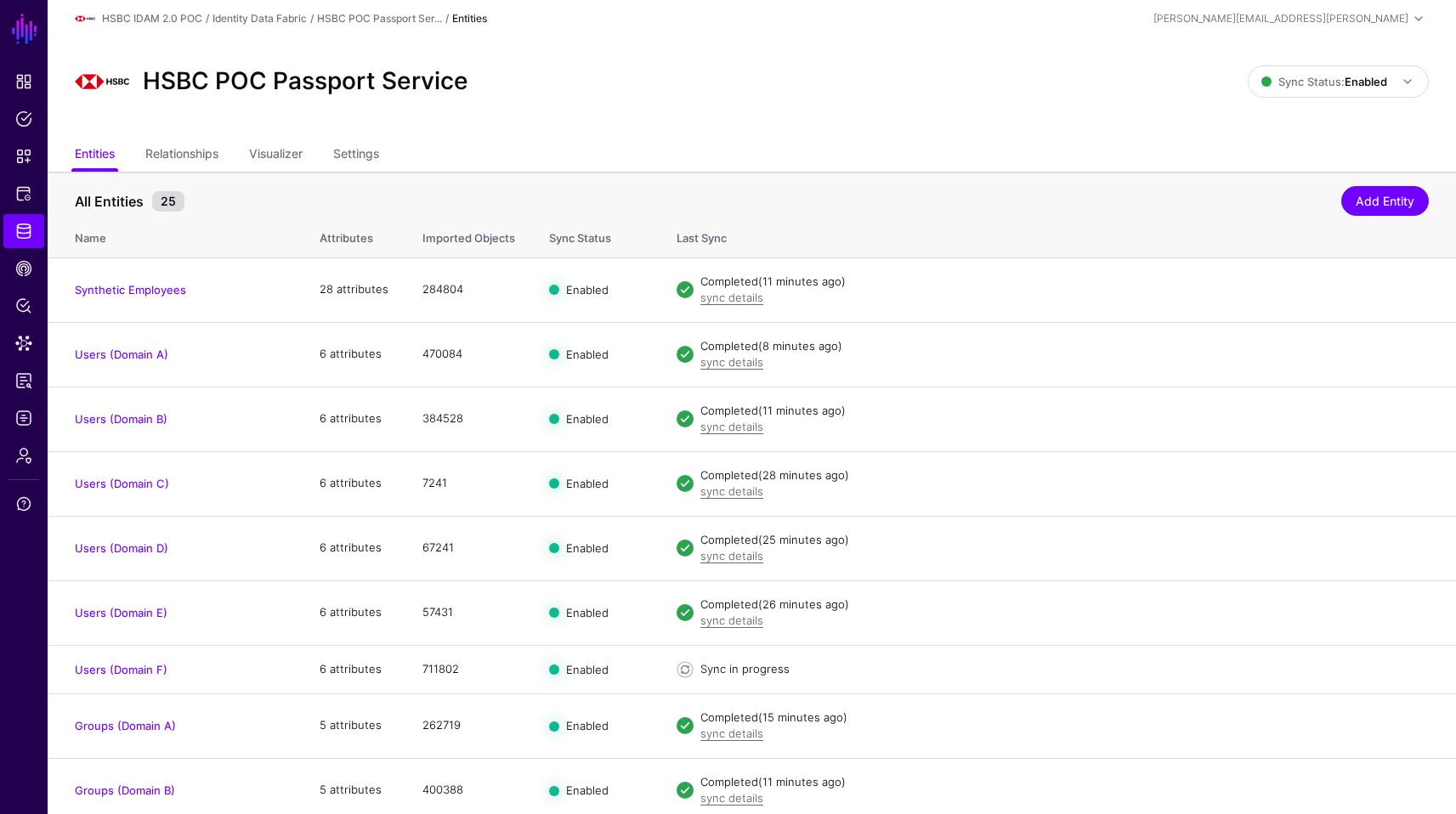
click at [954, 123] on div "HSBC POC Passport Service Sync Status: Enabled Enabled Syncing active for all c…" at bounding box center [752, 88] width 1409 height 102
click at [198, 167] on link "Relationships" at bounding box center [182, 155] width 73 height 32
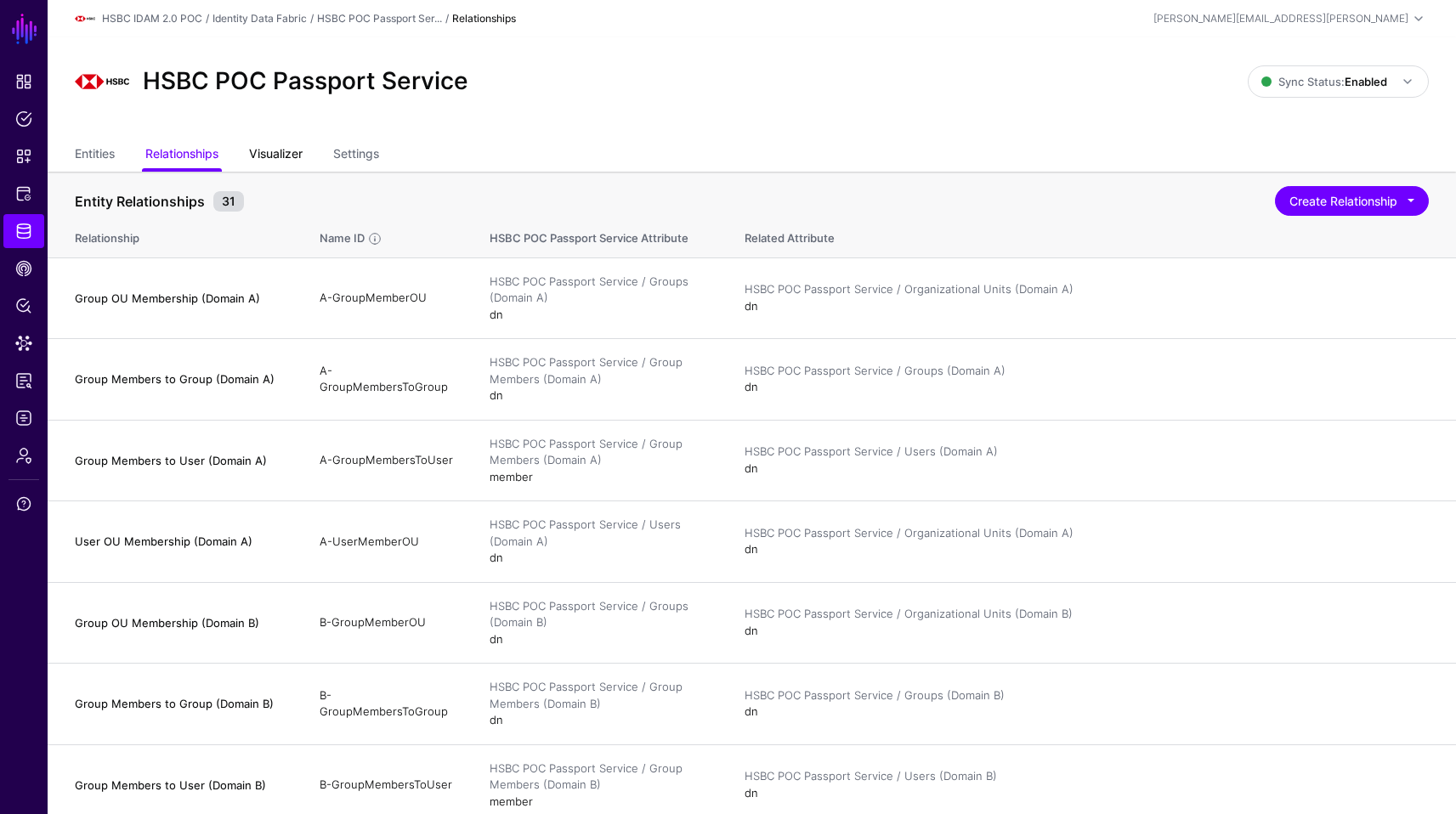
click at [289, 148] on link "Visualizer" at bounding box center [276, 155] width 53 height 32
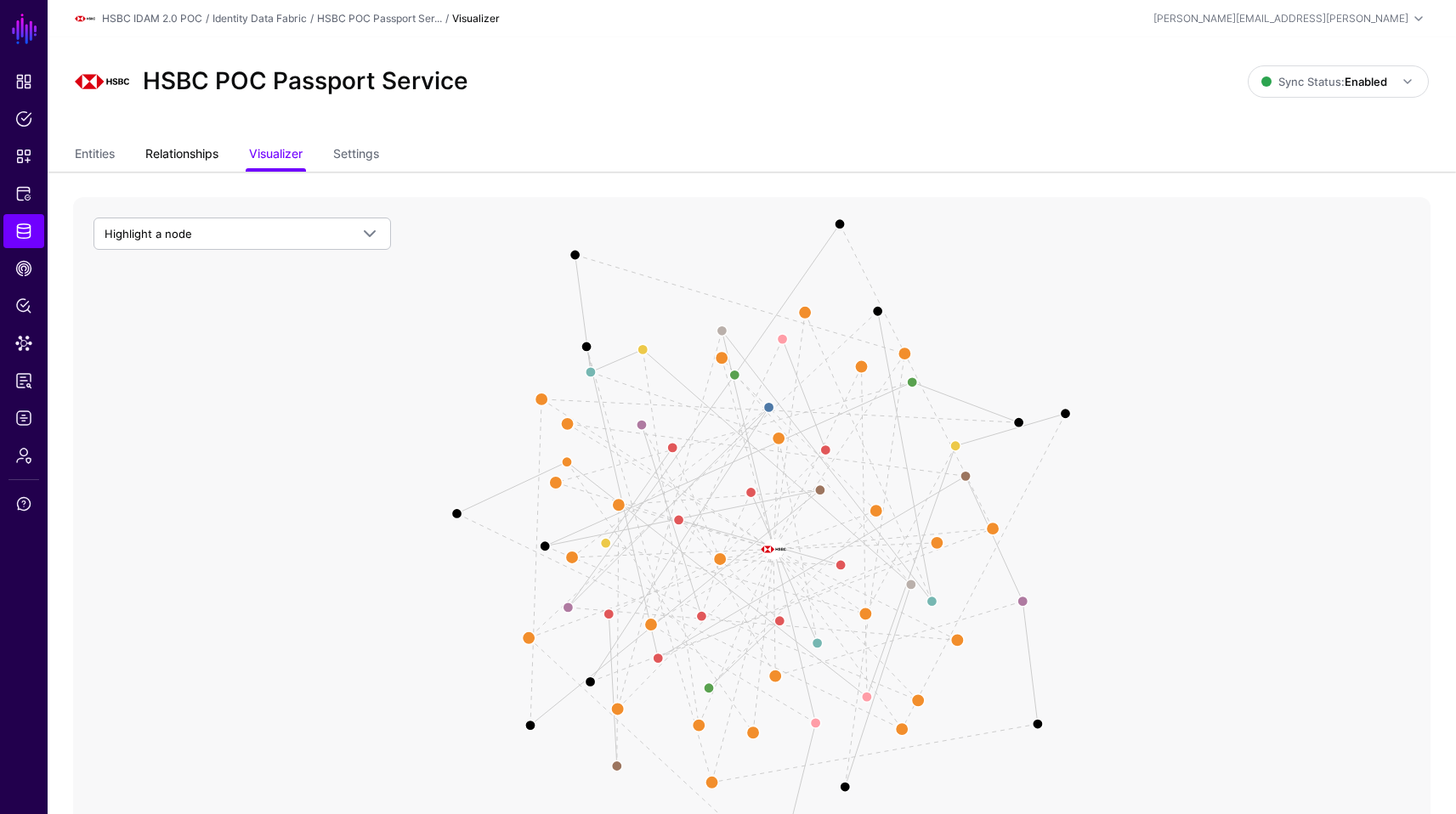
click at [193, 150] on link "Relationships" at bounding box center [182, 155] width 73 height 32
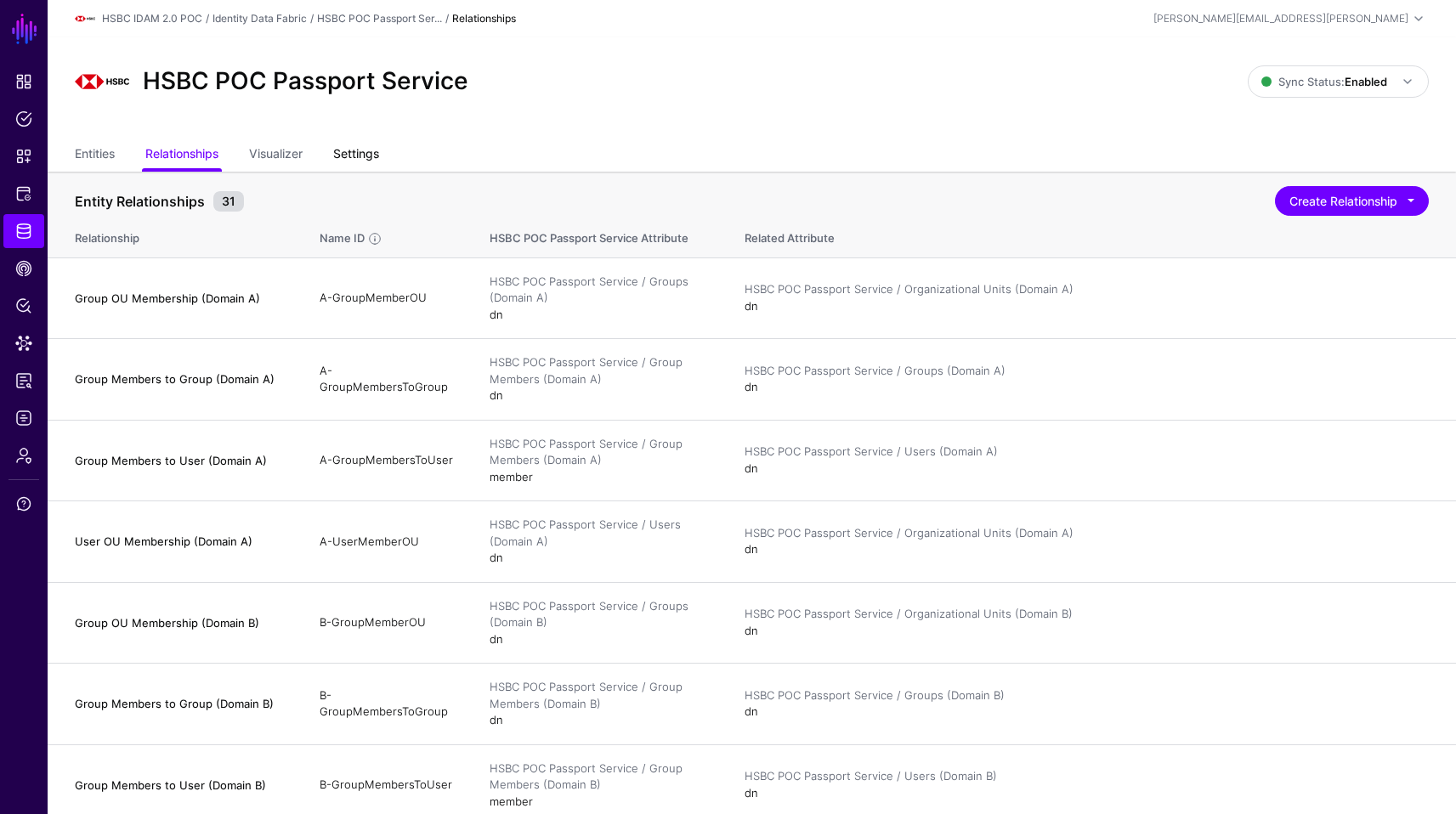
click at [379, 153] on link "Settings" at bounding box center [356, 155] width 45 height 32
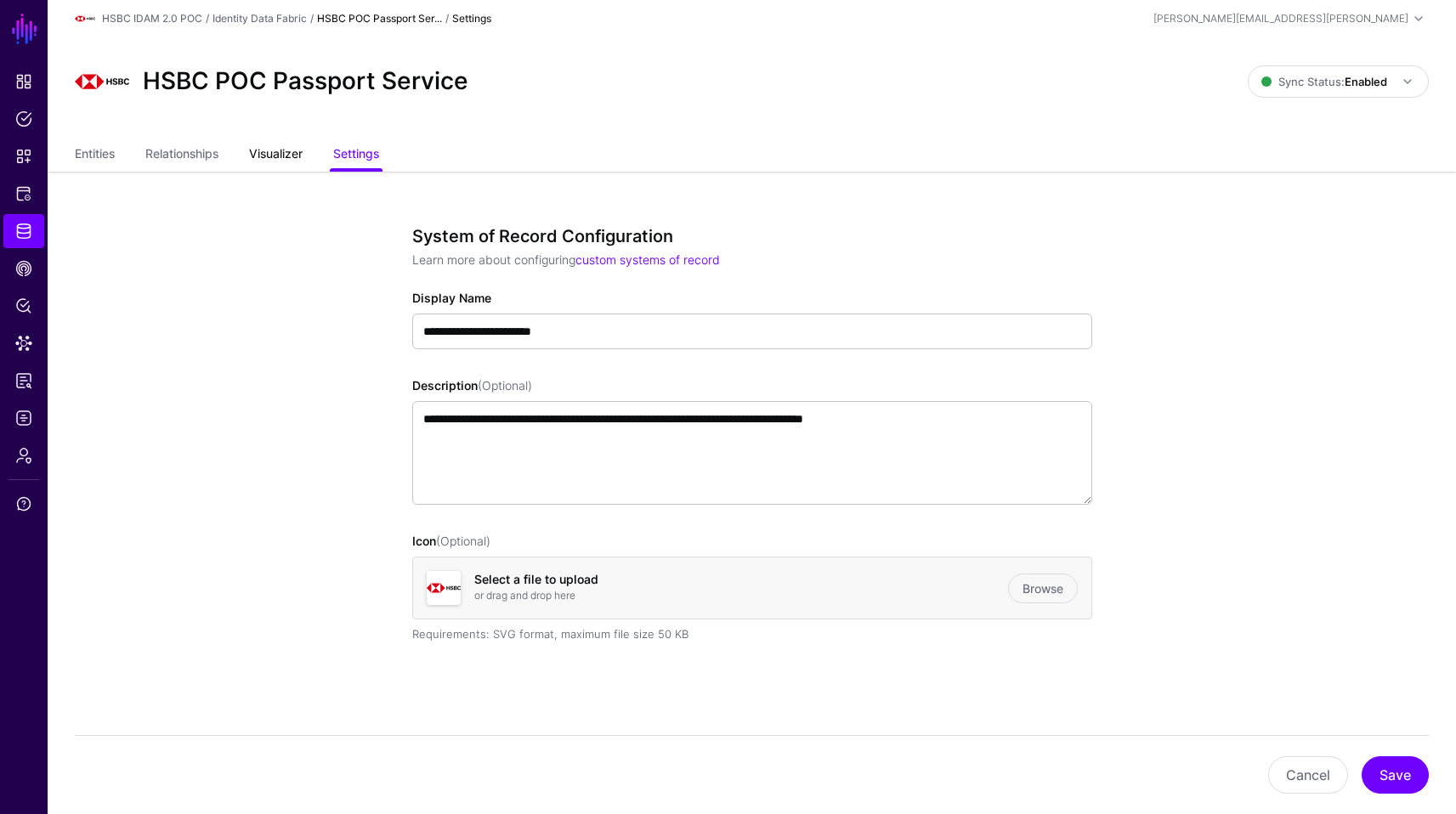
click at [288, 145] on link "Visualizer" at bounding box center [276, 155] width 53 height 32
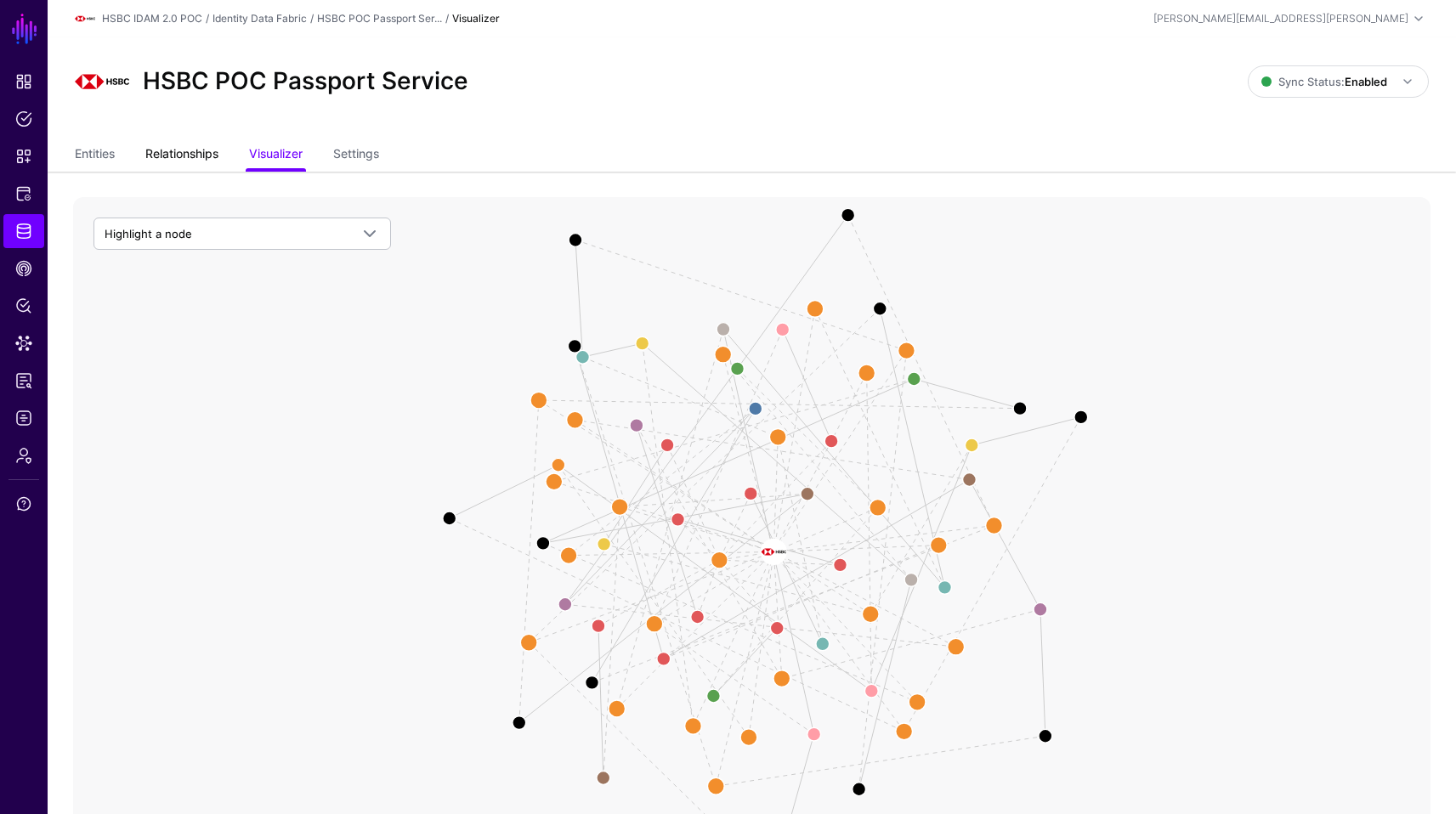
click at [202, 149] on link "Relationships" at bounding box center [182, 155] width 73 height 32
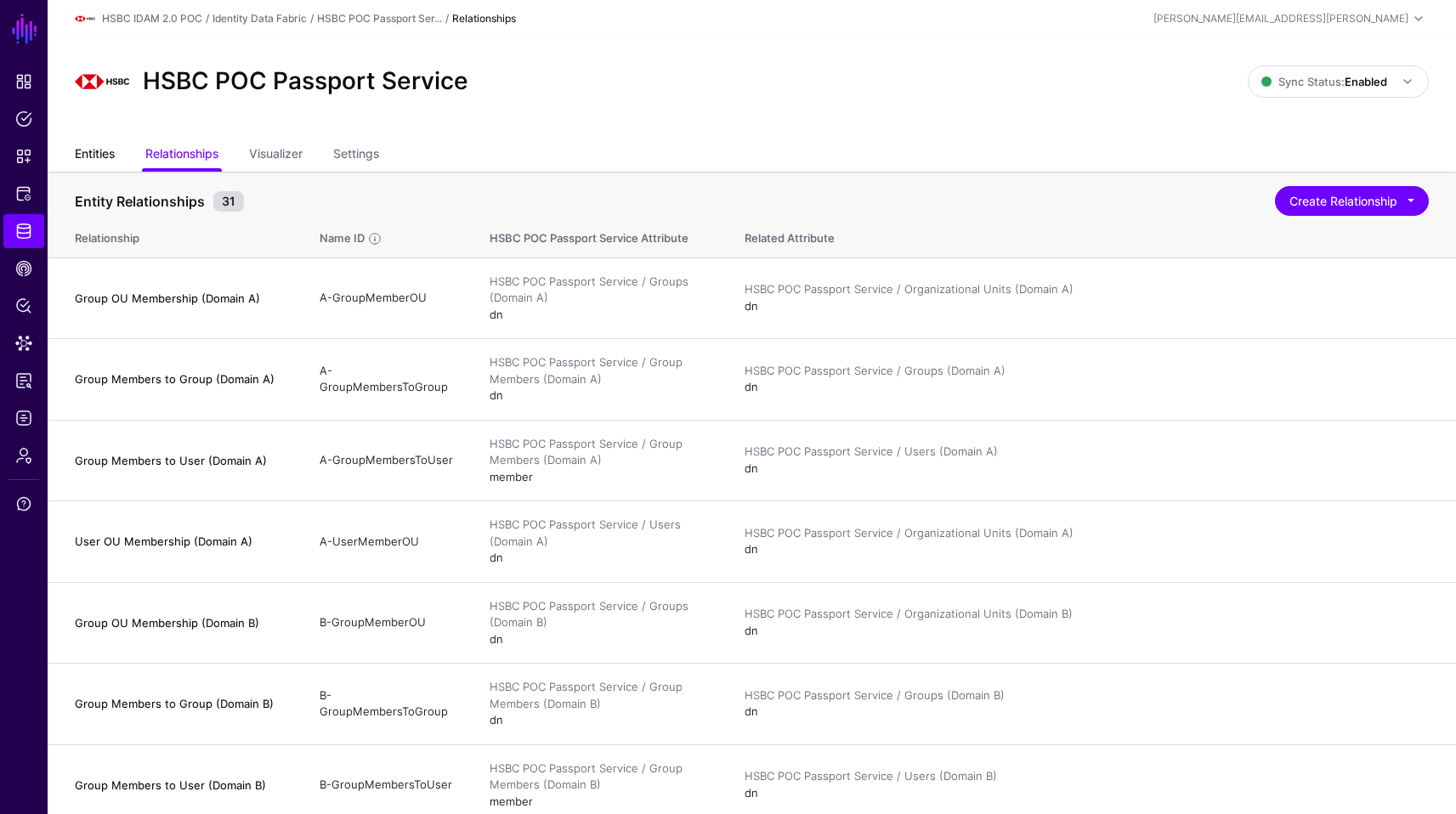
click at [114, 148] on link "Entities" at bounding box center [95, 155] width 40 height 32
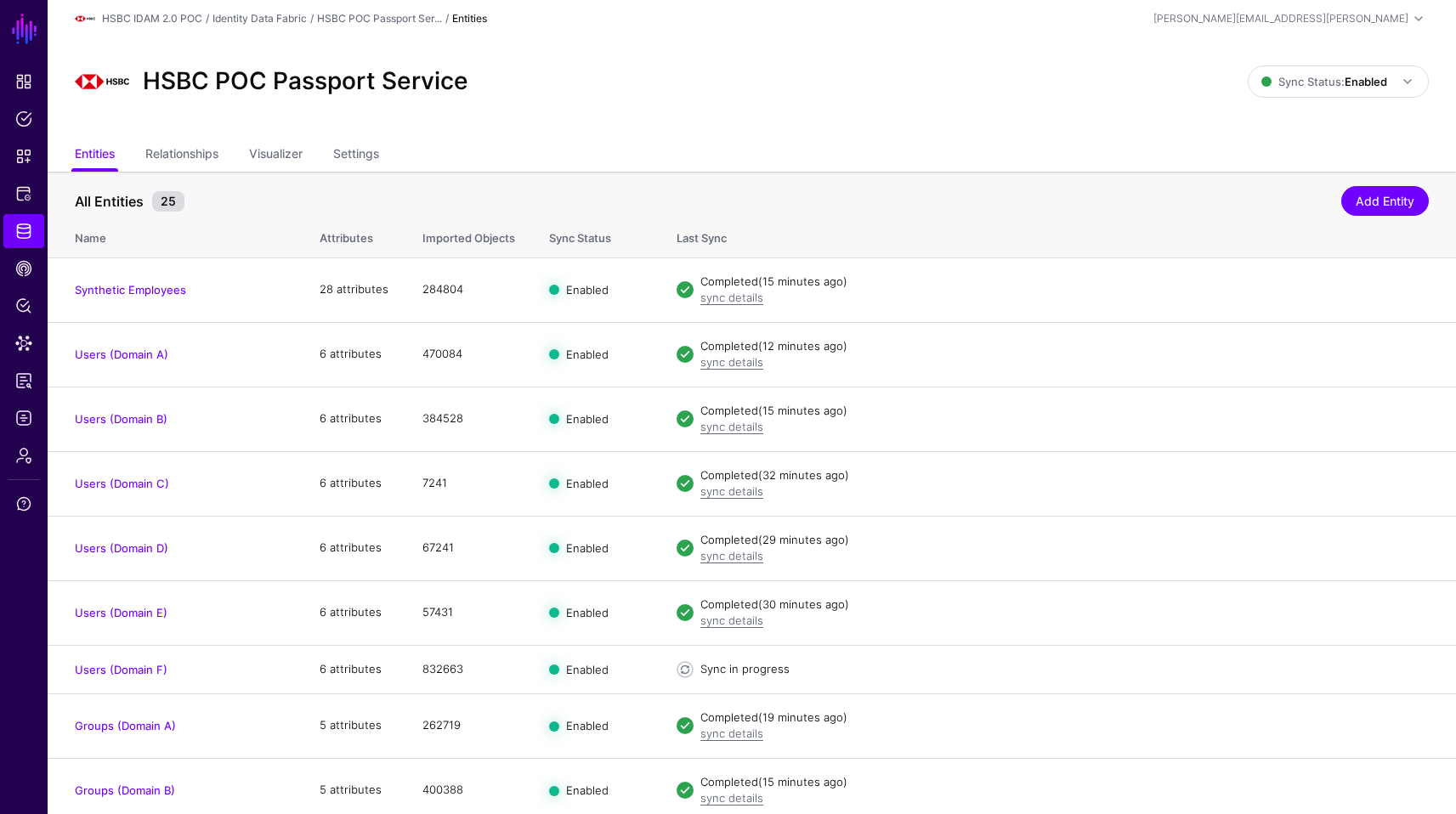
click at [592, 145] on ul "Entities Relationships Visualizer Settings" at bounding box center [752, 155] width 1354 height 32
click at [43, 229] on link "Identity Data Fabric" at bounding box center [24, 231] width 41 height 34
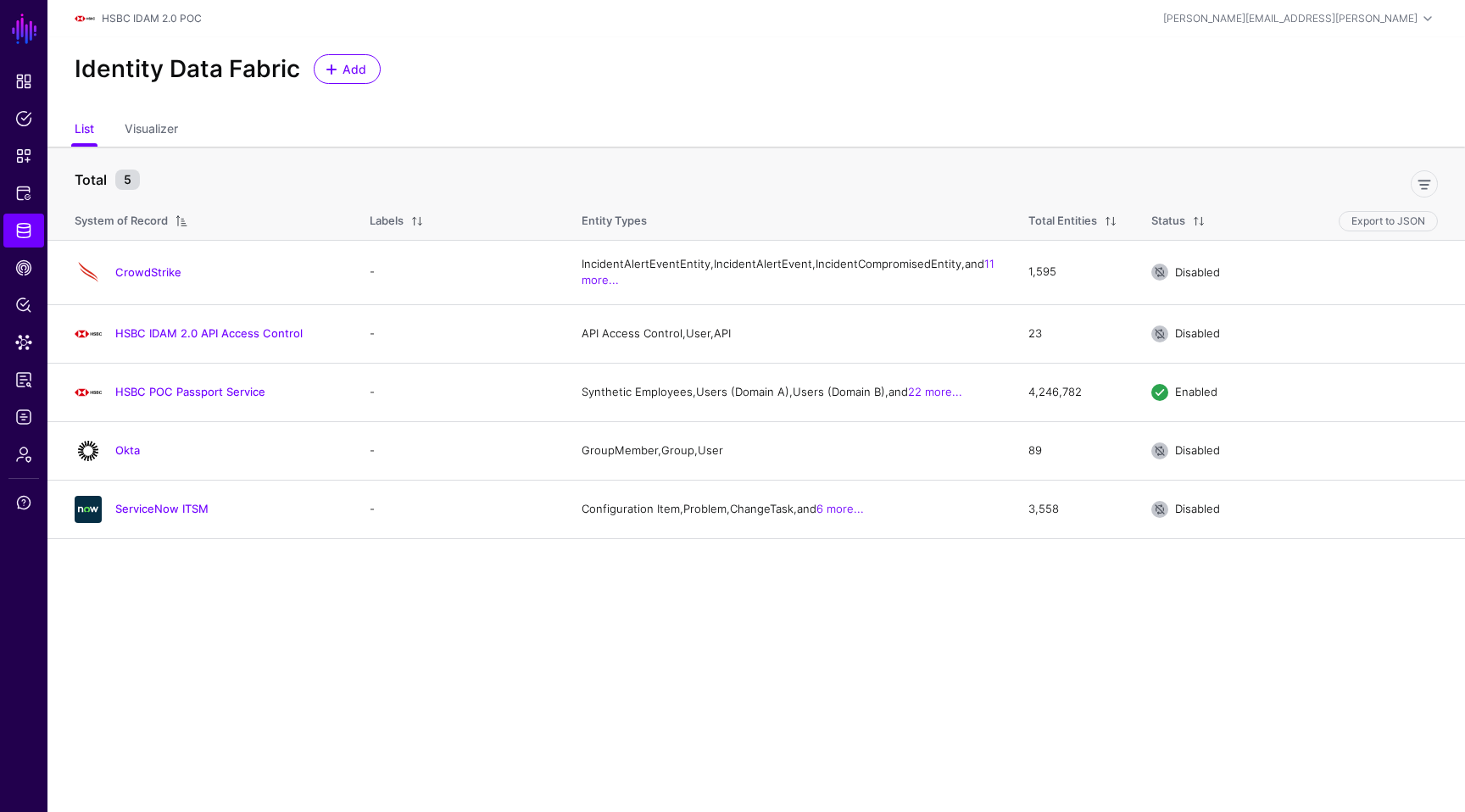
click at [466, 679] on main "SGNL Dashboard Policies Snippets Protected Systems Identity Data Fabric CAEP Hu…" at bounding box center [732, 406] width 1465 height 812
click at [196, 398] on link "HSBC POC Passport Service" at bounding box center [190, 391] width 150 height 13
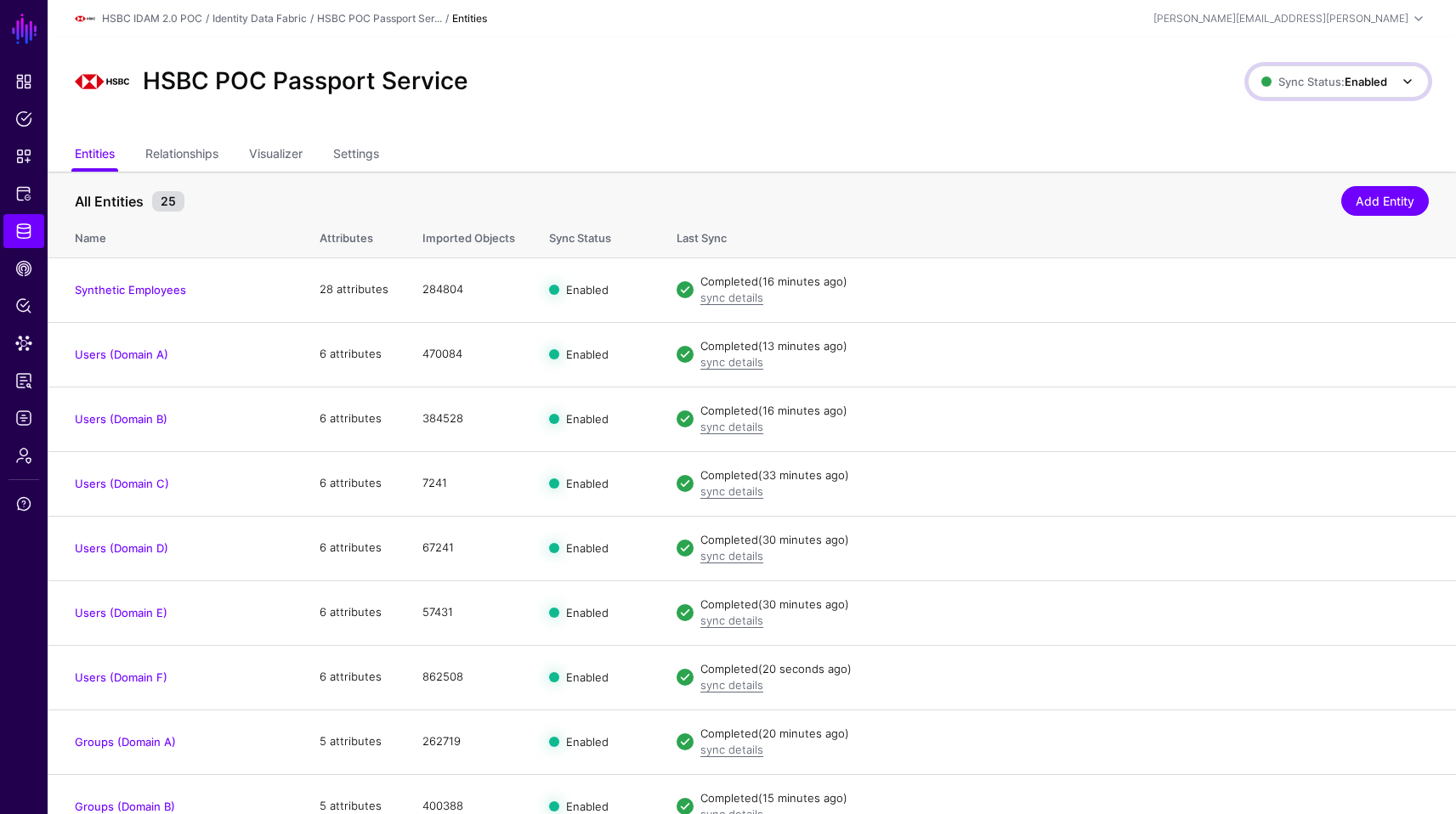
click at [1363, 95] on link "Sync Status: Enabled" at bounding box center [1337, 81] width 181 height 32
click at [1273, 190] on span "Disabled Syncing inactive for all configured entities" at bounding box center [1320, 203] width 191 height 55
click at [35, 224] on link "Identity Data Fabric" at bounding box center [24, 231] width 41 height 34
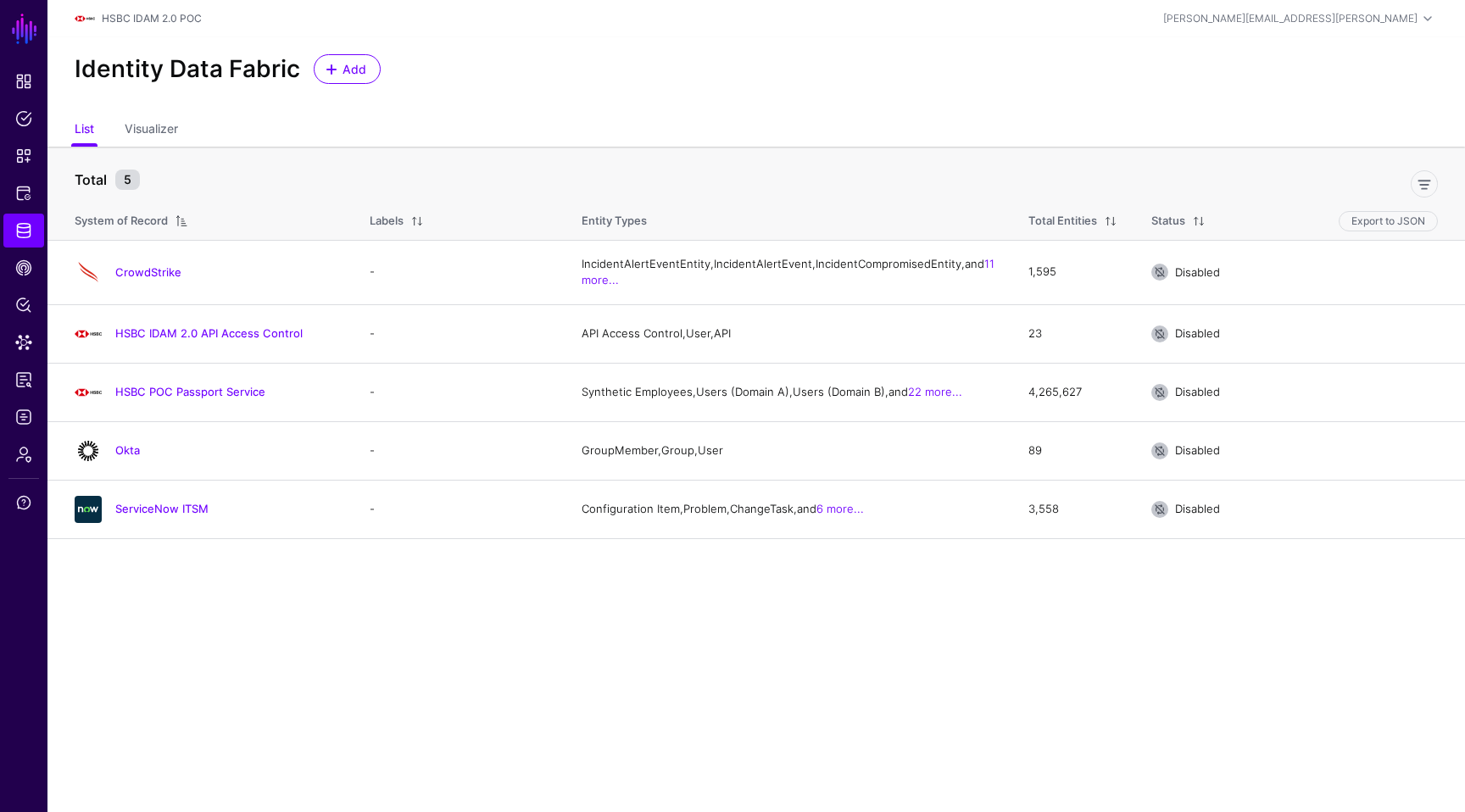
click at [813, 667] on main "SGNL Dashboard Policies Snippets Protected Systems Identity Data Fabric CAEP Hu…" at bounding box center [732, 406] width 1465 height 812
click at [257, 398] on link "HSBC POC Passport Service" at bounding box center [190, 391] width 150 height 13
click at [922, 712] on main "SGNL Dashboard Policies Snippets Protected Systems Identity Data Fabric CAEP Hu…" at bounding box center [732, 406] width 1465 height 812
click at [597, 99] on div "Identity Data Fabric Add" at bounding box center [756, 76] width 1418 height 77
click at [692, 647] on main "SGNL Dashboard Policies Snippets Protected Systems Identity Data Fabric CAEP Hu…" at bounding box center [732, 406] width 1465 height 812
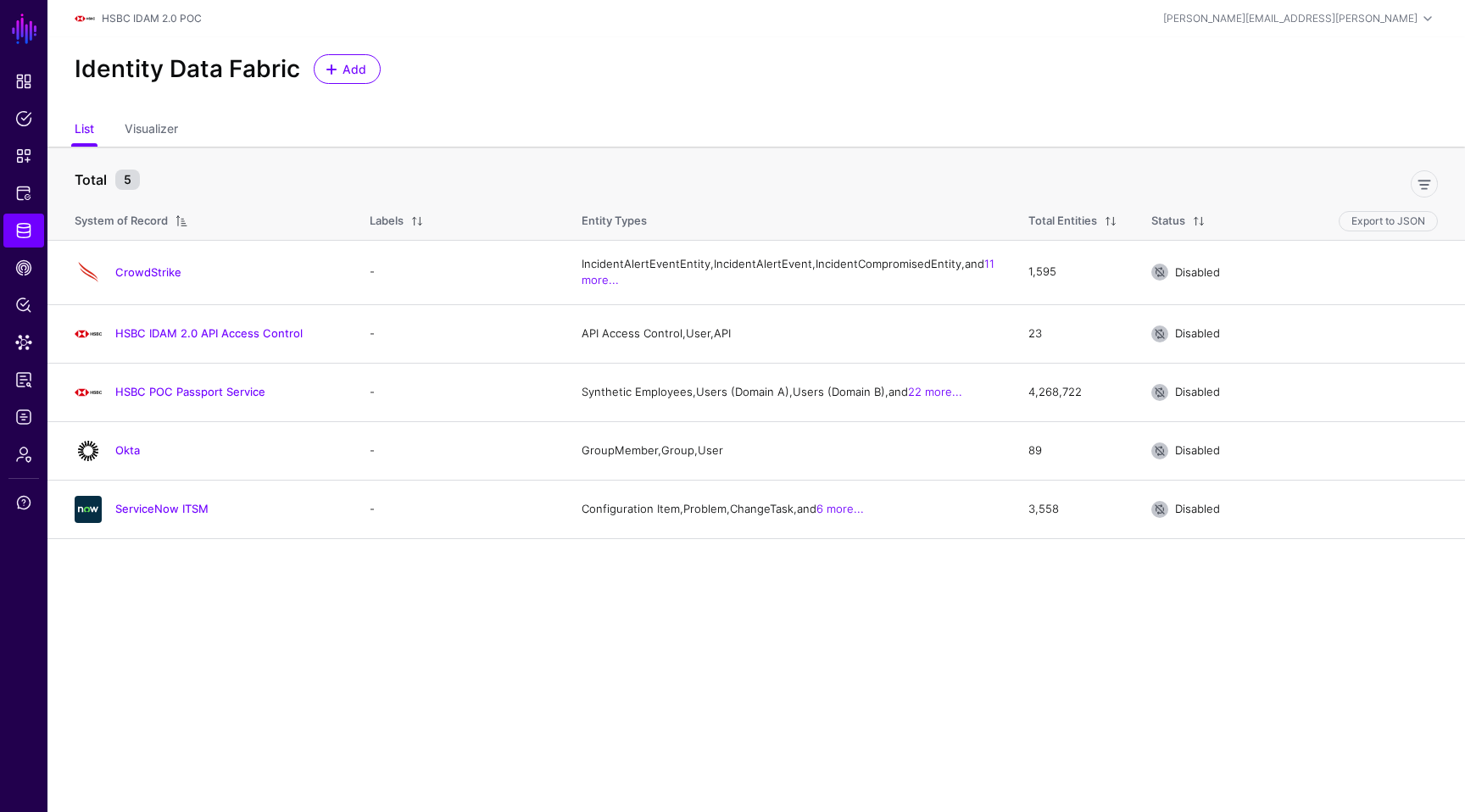
click at [970, 86] on div "Identity Data Fabric Add" at bounding box center [756, 76] width 1418 height 77
click at [579, 60] on div "Identity Data Fabric Add" at bounding box center [756, 68] width 1377 height 29
click at [950, 752] on main "SGNL Dashboard Policies Snippets Protected Systems Identity Data Fabric CAEP Hu…" at bounding box center [732, 406] width 1465 height 812
click at [797, 92] on div "Identity Data Fabric Add" at bounding box center [756, 76] width 1418 height 77
click at [908, 398] on link "22 more..." at bounding box center [935, 391] width 54 height 13
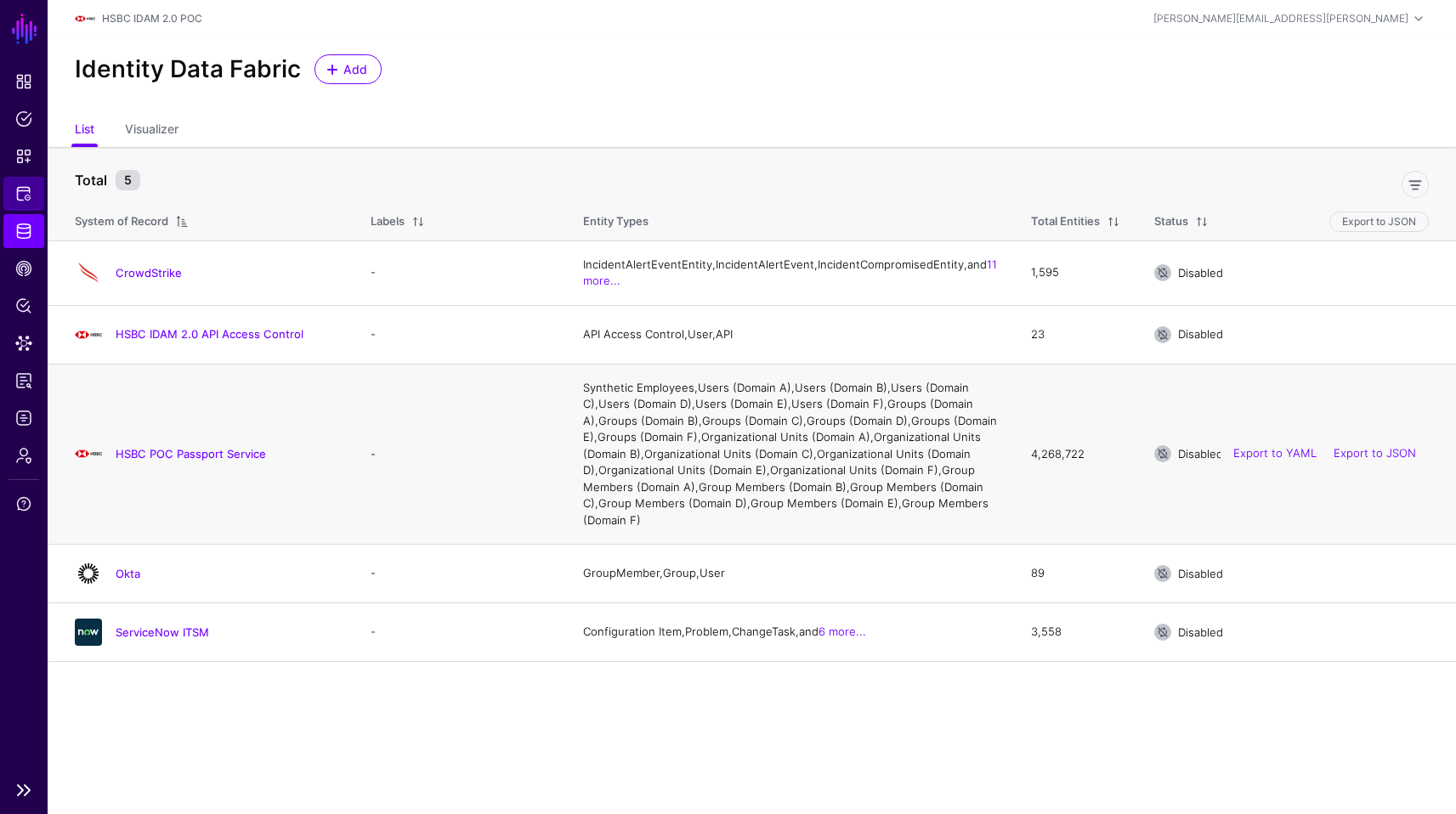
click at [21, 191] on span "Protected Systems" at bounding box center [23, 193] width 17 height 17
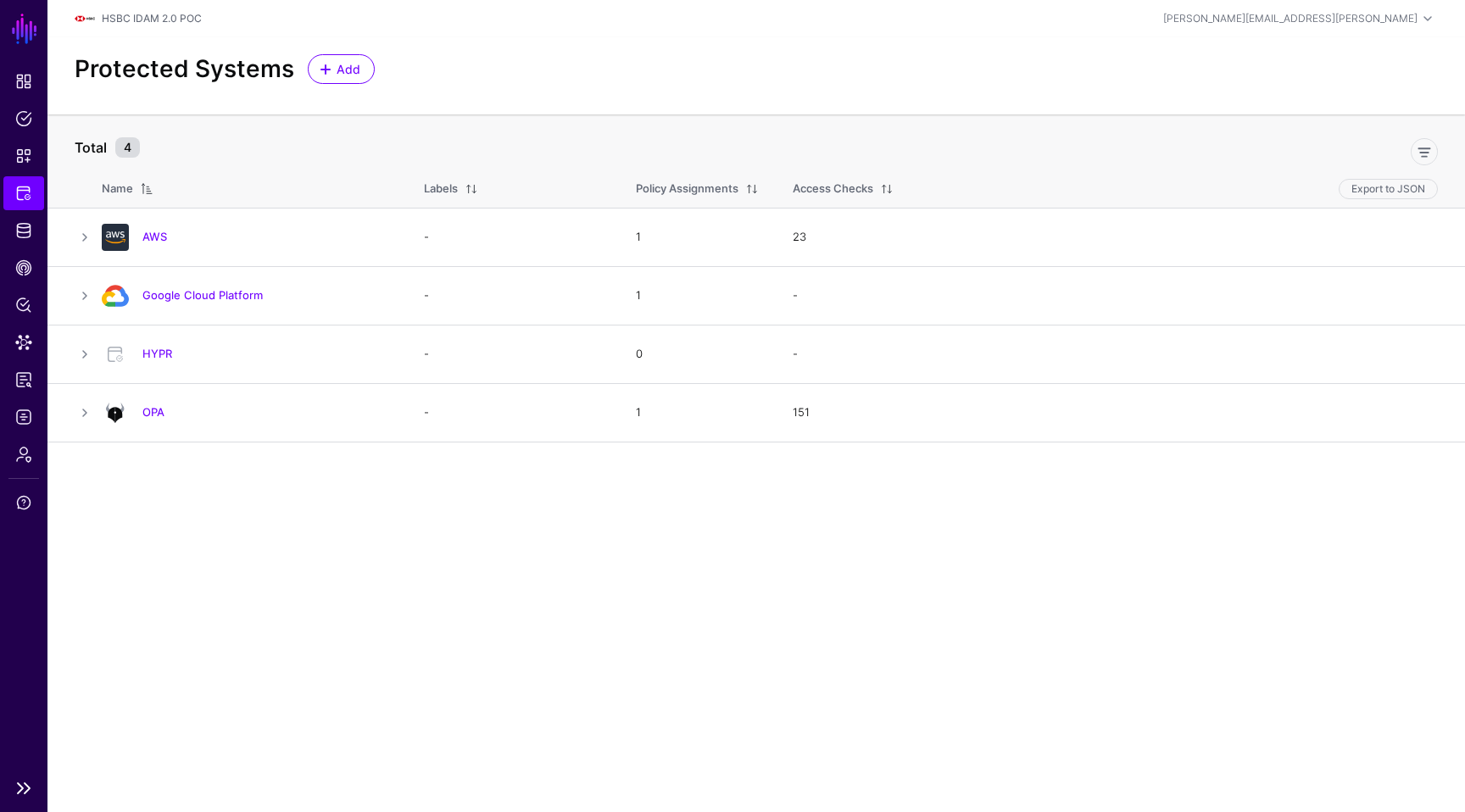
click at [18, 286] on ul "Dashboard Policies Snippets Protected Systems Identity Data Fabric CAEP Hub Pol…" at bounding box center [23, 416] width 47 height 705
click at [24, 307] on span "Policy Lens" at bounding box center [23, 305] width 17 height 17
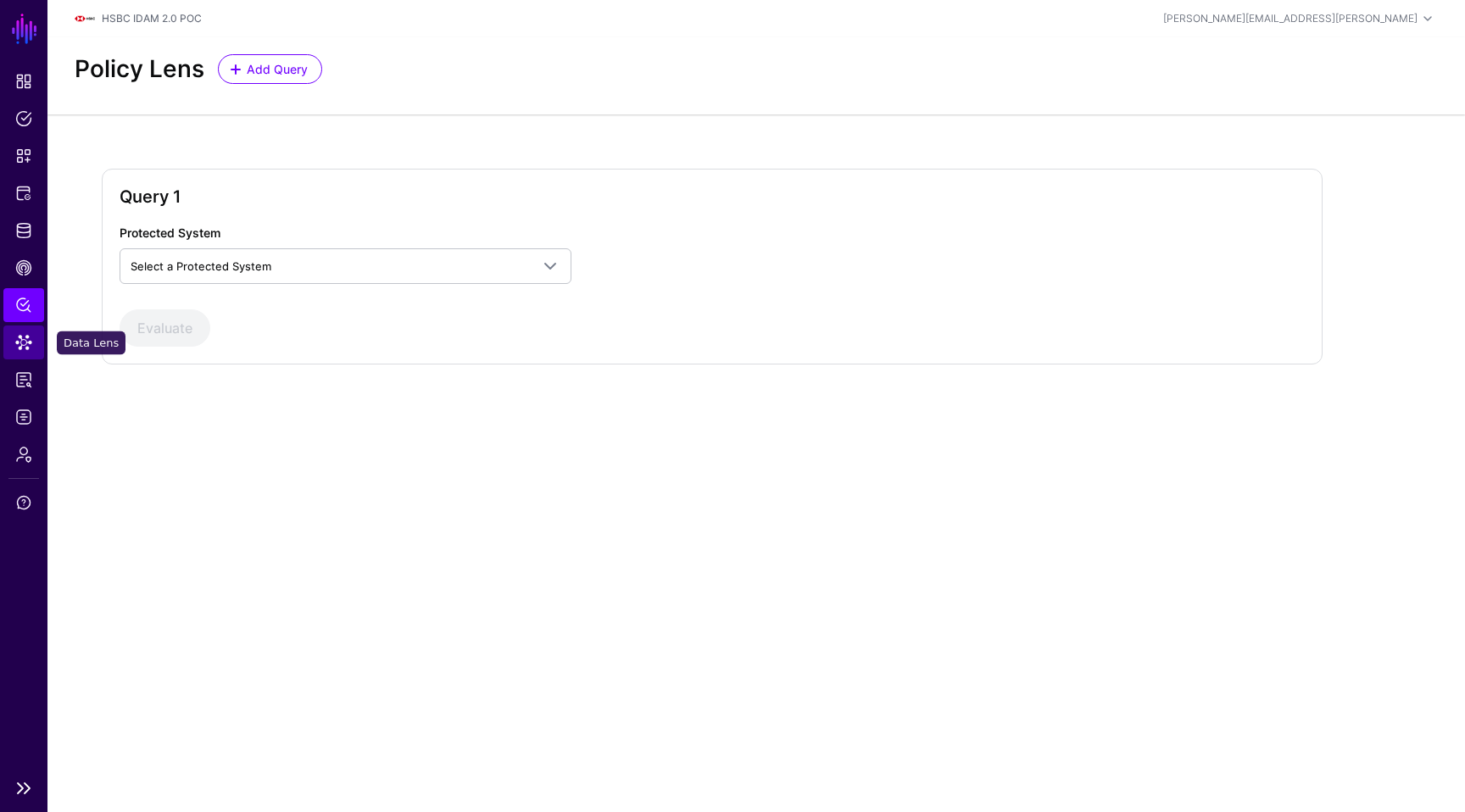
click at [14, 358] on link "Data Lens" at bounding box center [24, 342] width 41 height 34
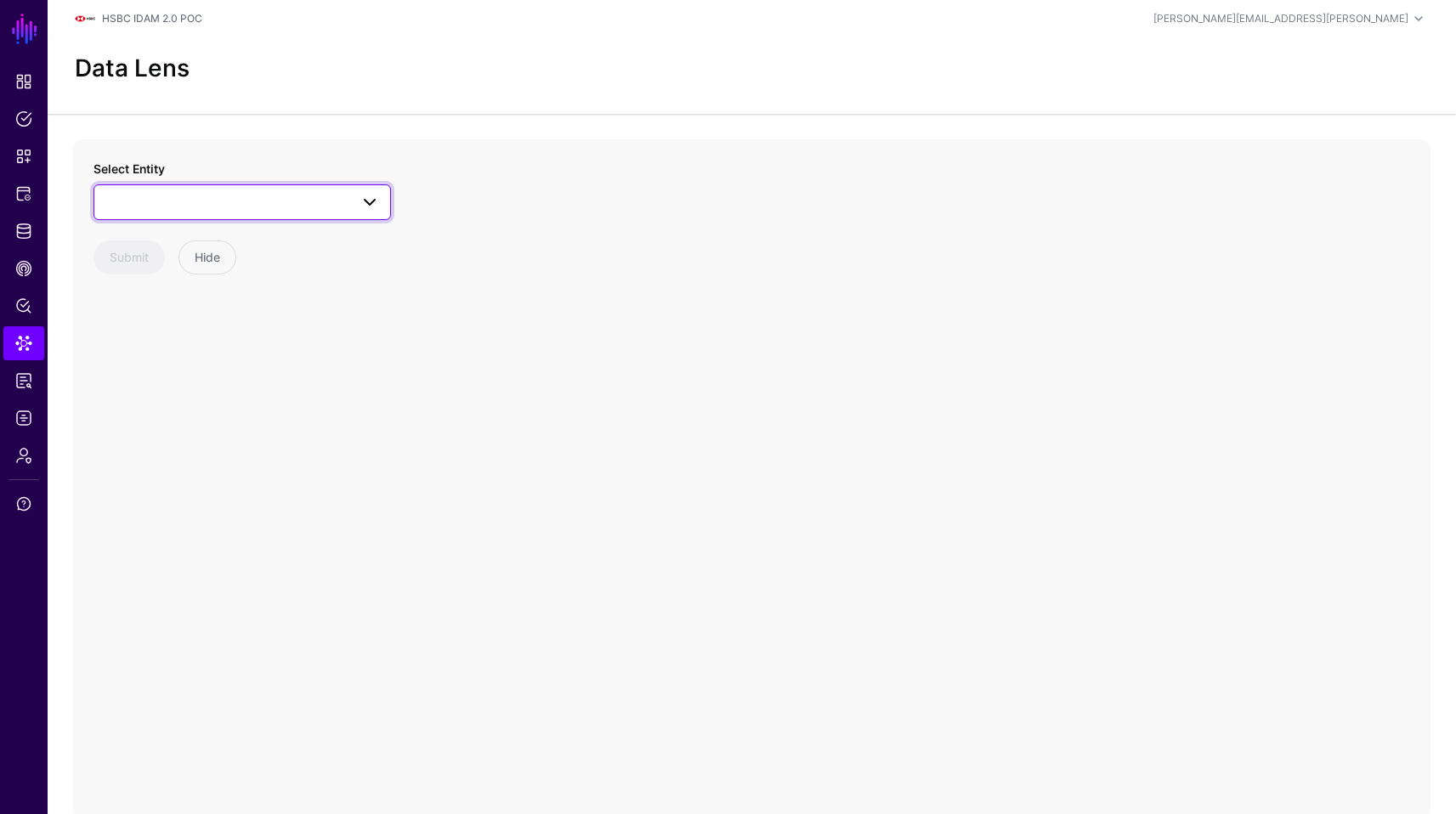
click at [315, 201] on span at bounding box center [242, 201] width 276 height 21
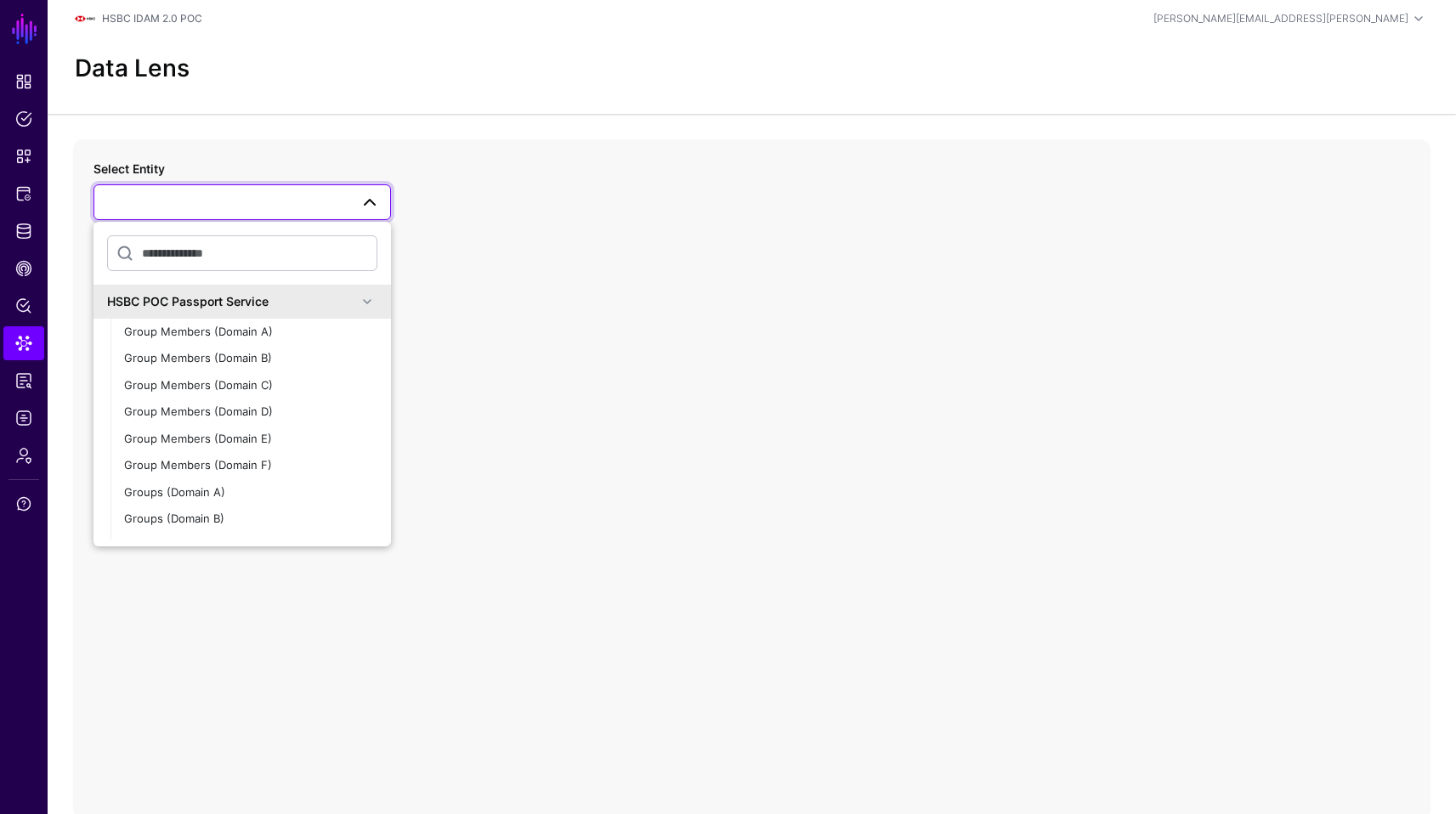
click at [357, 300] on span at bounding box center [366, 301] width 21 height 21
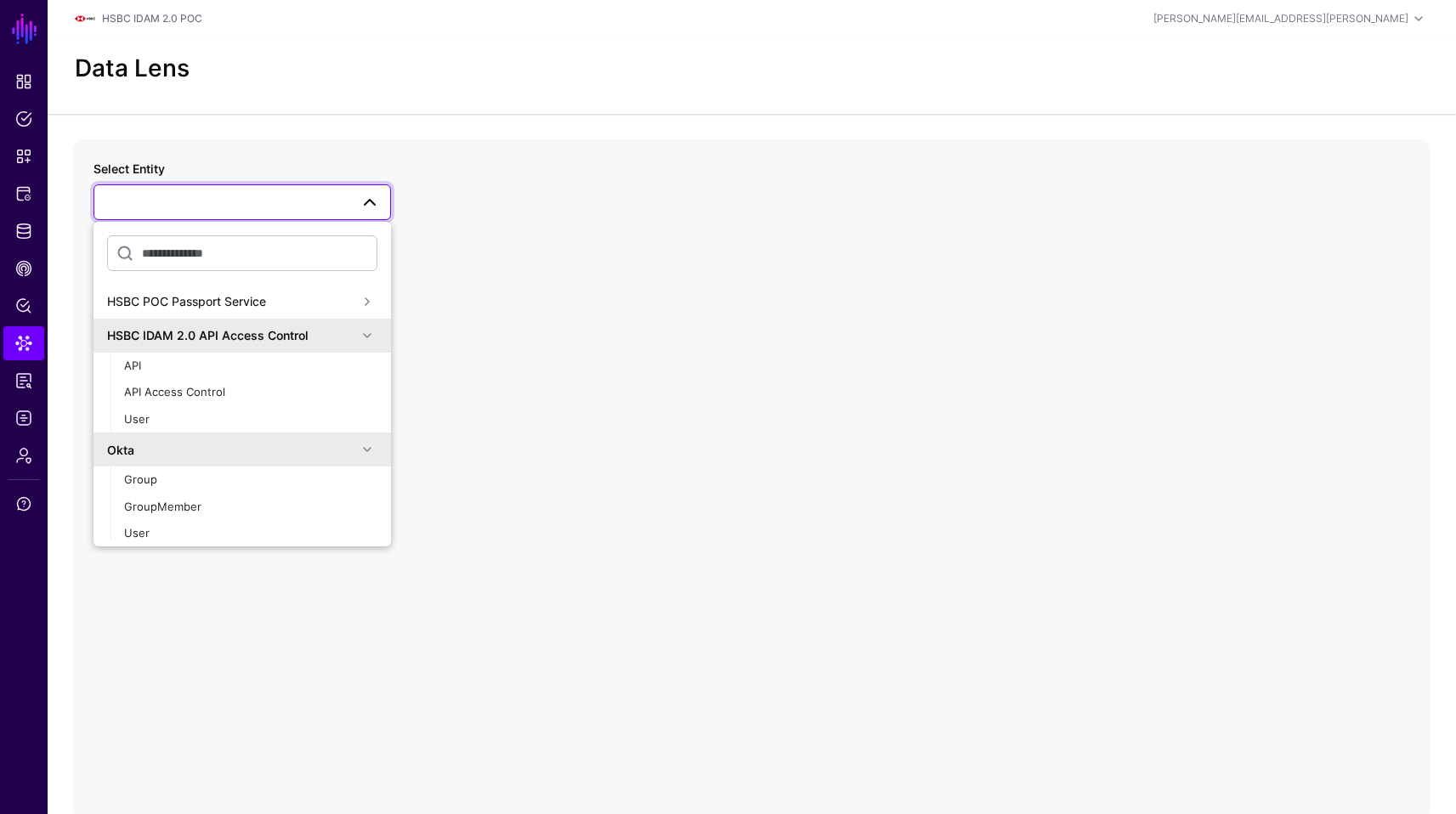
click at [357, 300] on span at bounding box center [366, 301] width 21 height 21
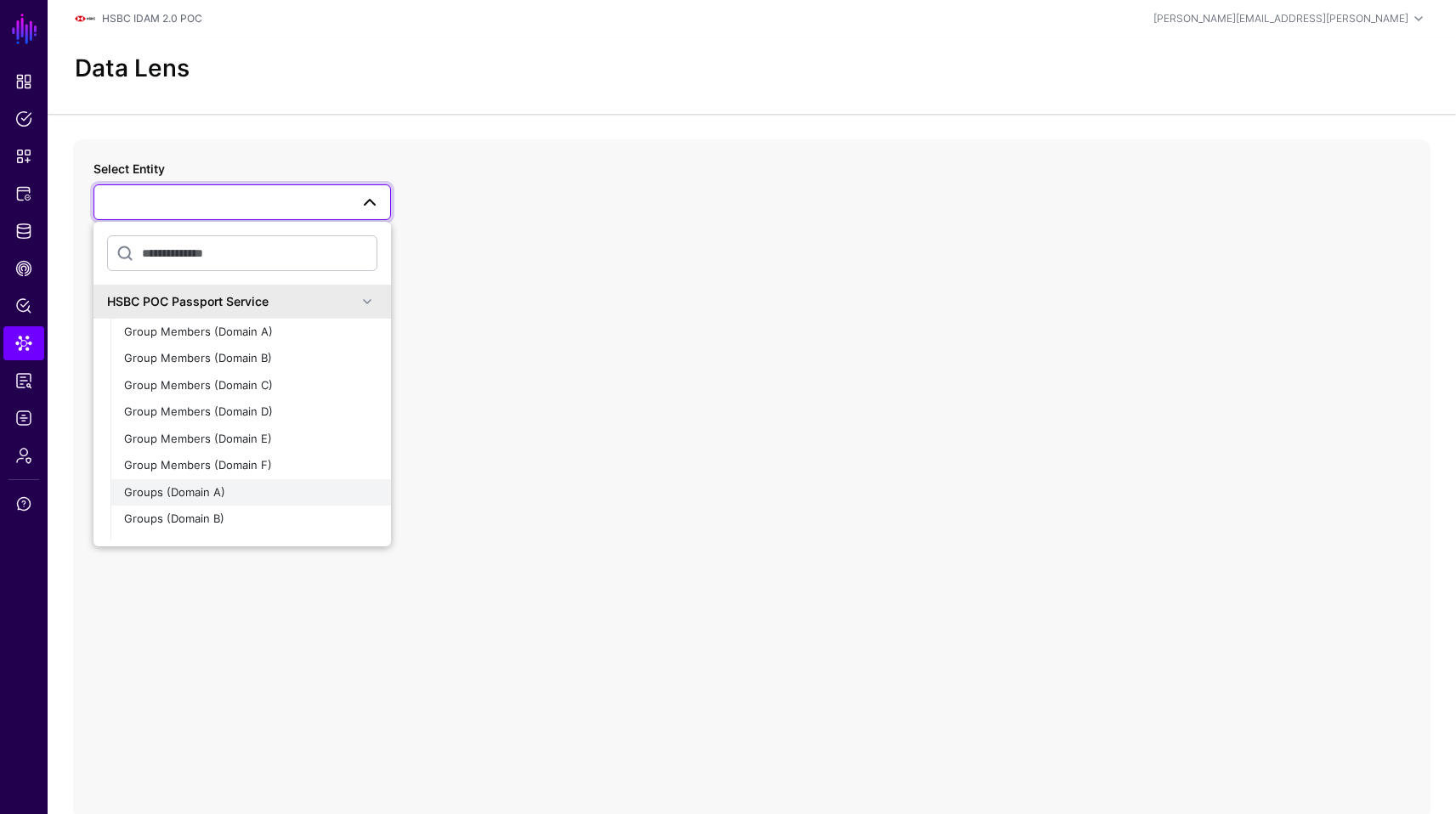
click at [213, 494] on span "Groups (Domain A)" at bounding box center [174, 491] width 101 height 13
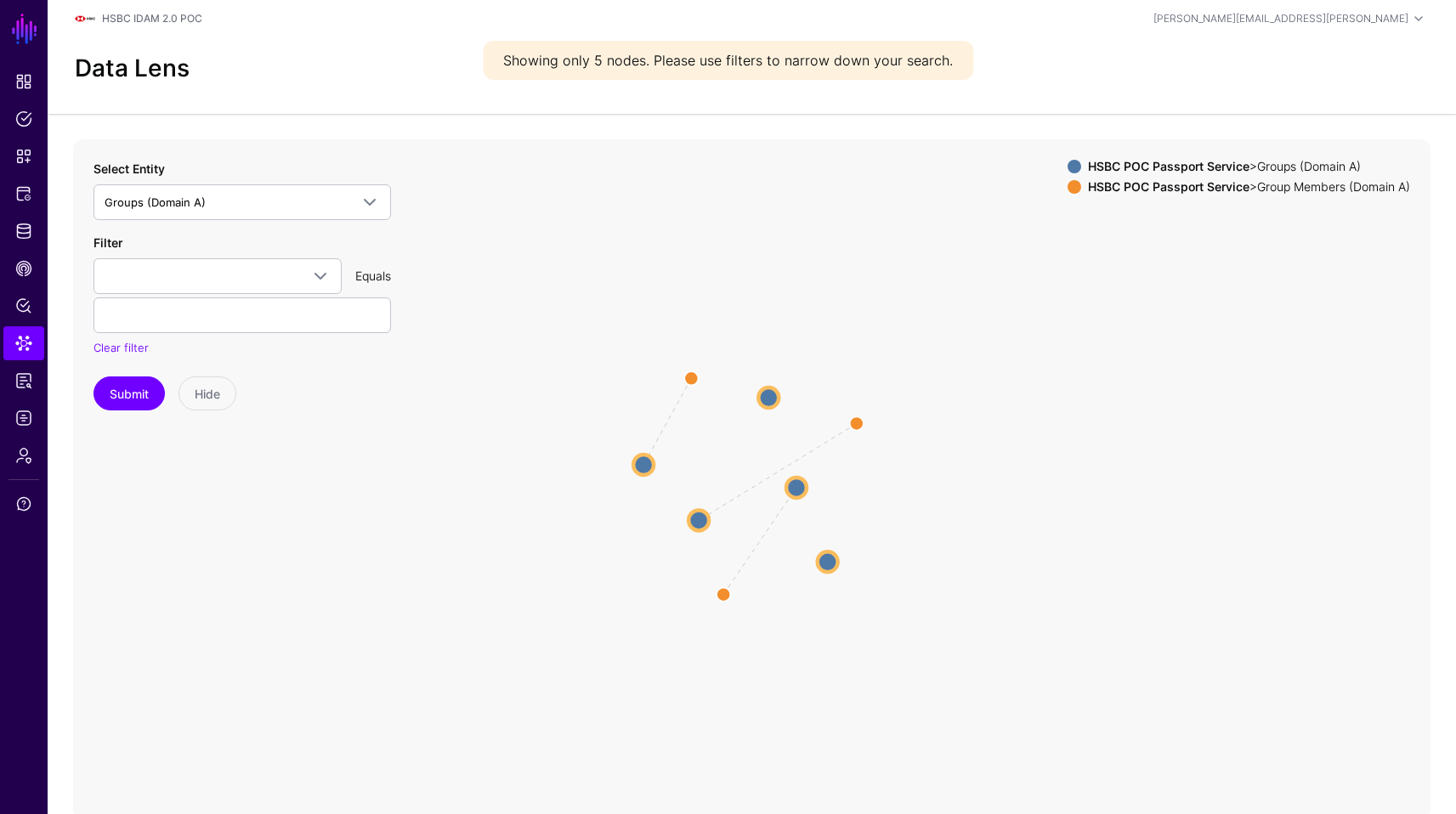
click at [772, 399] on circle at bounding box center [768, 398] width 21 height 21
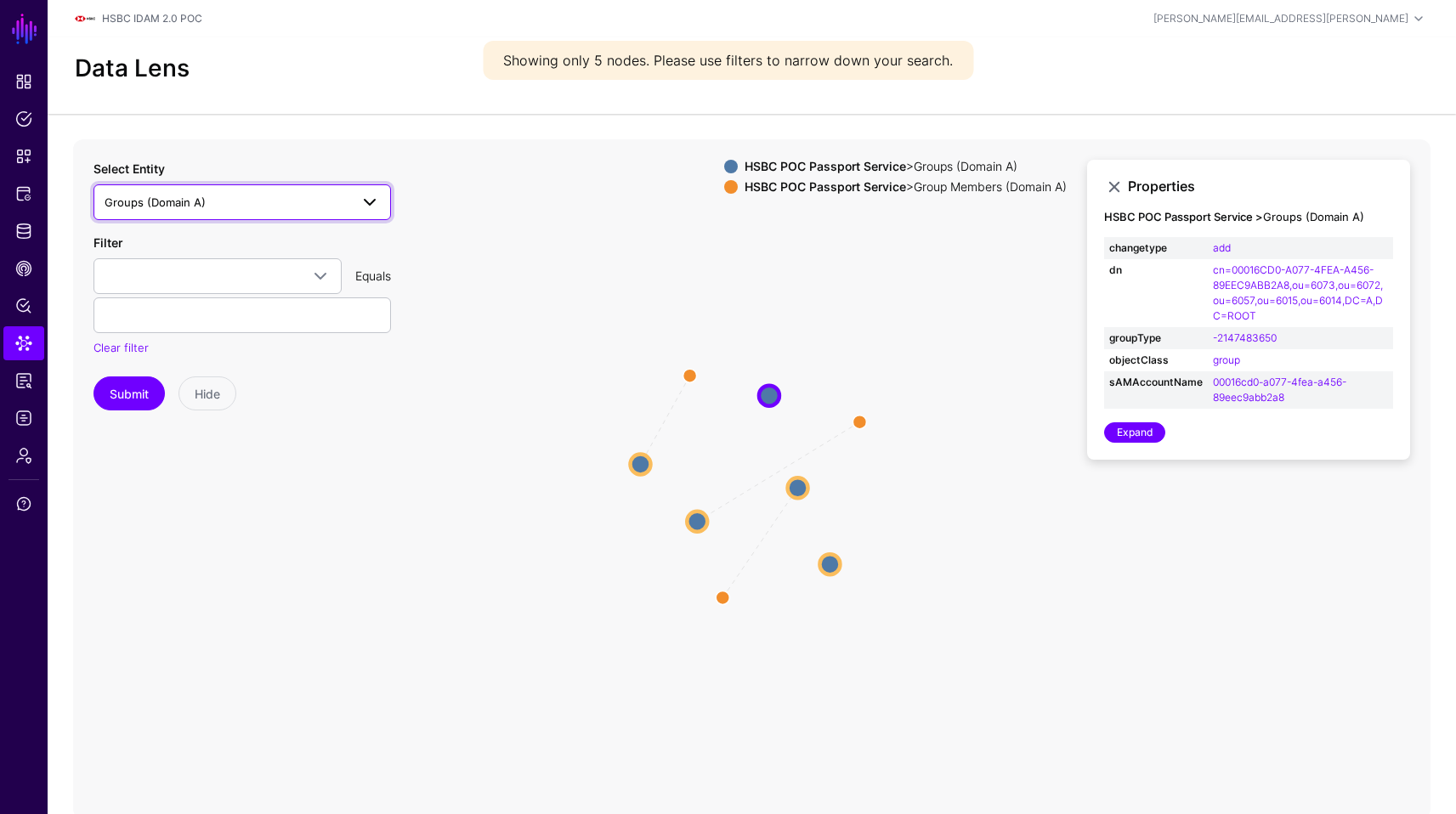
click at [287, 218] on link "Groups (Domain A)" at bounding box center [243, 202] width 298 height 36
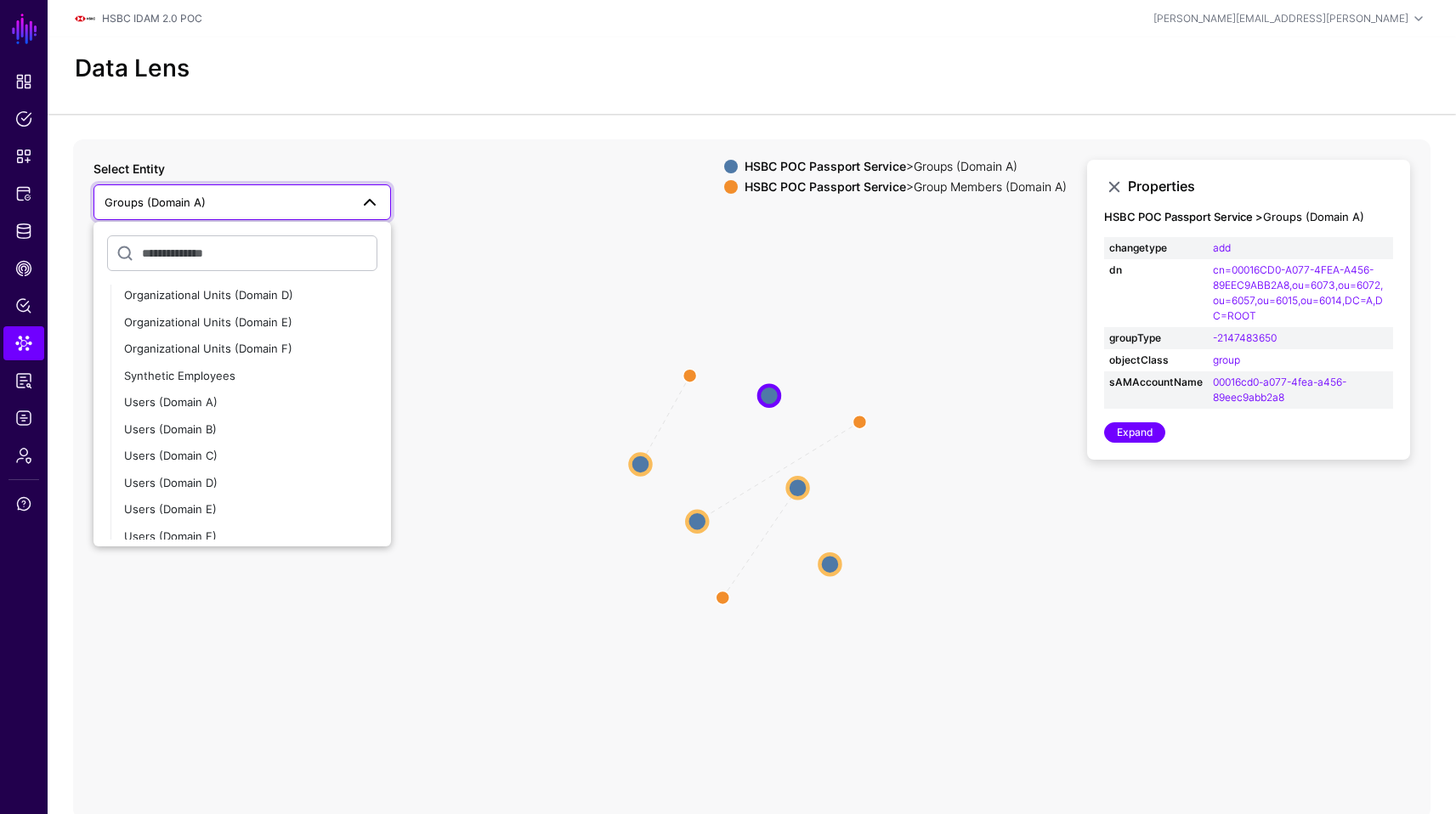
scroll to position [440, 0]
click at [281, 391] on div "Users (Domain A)" at bounding box center [251, 399] width 253 height 17
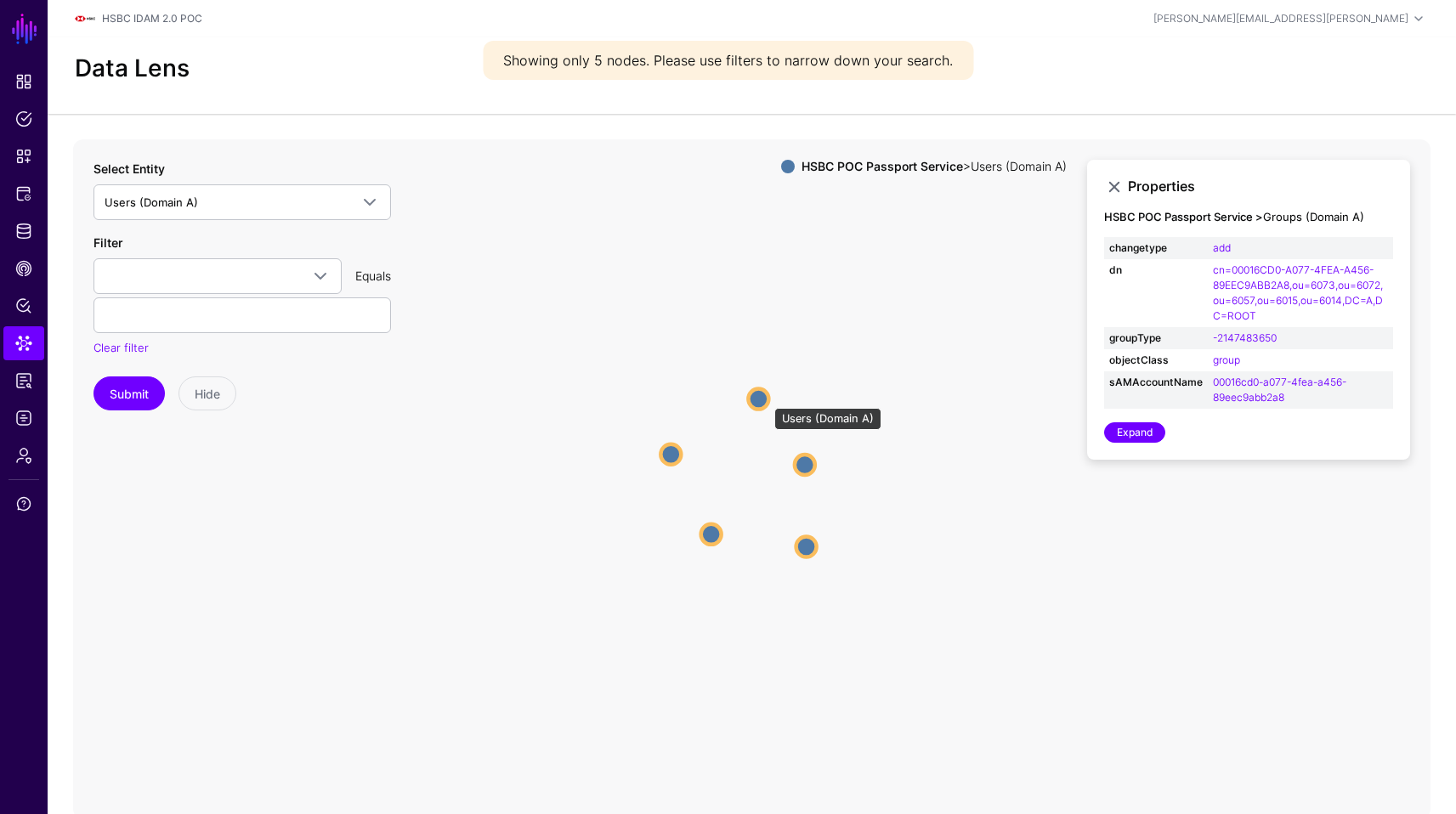
click at [765, 399] on circle at bounding box center [758, 399] width 21 height 21
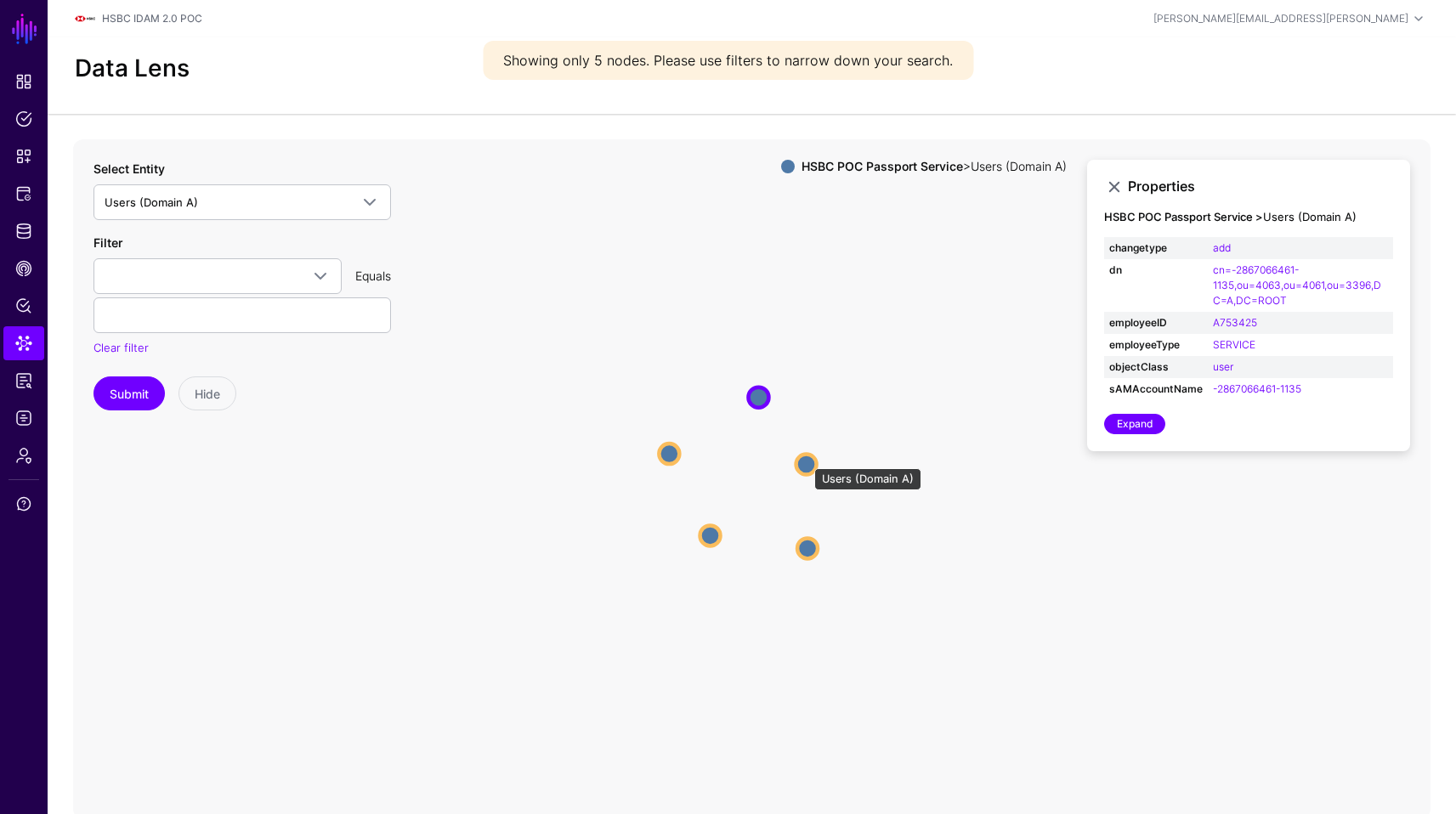
click at [809, 464] on circle at bounding box center [806, 464] width 21 height 21
click at [812, 553] on circle at bounding box center [808, 549] width 21 height 21
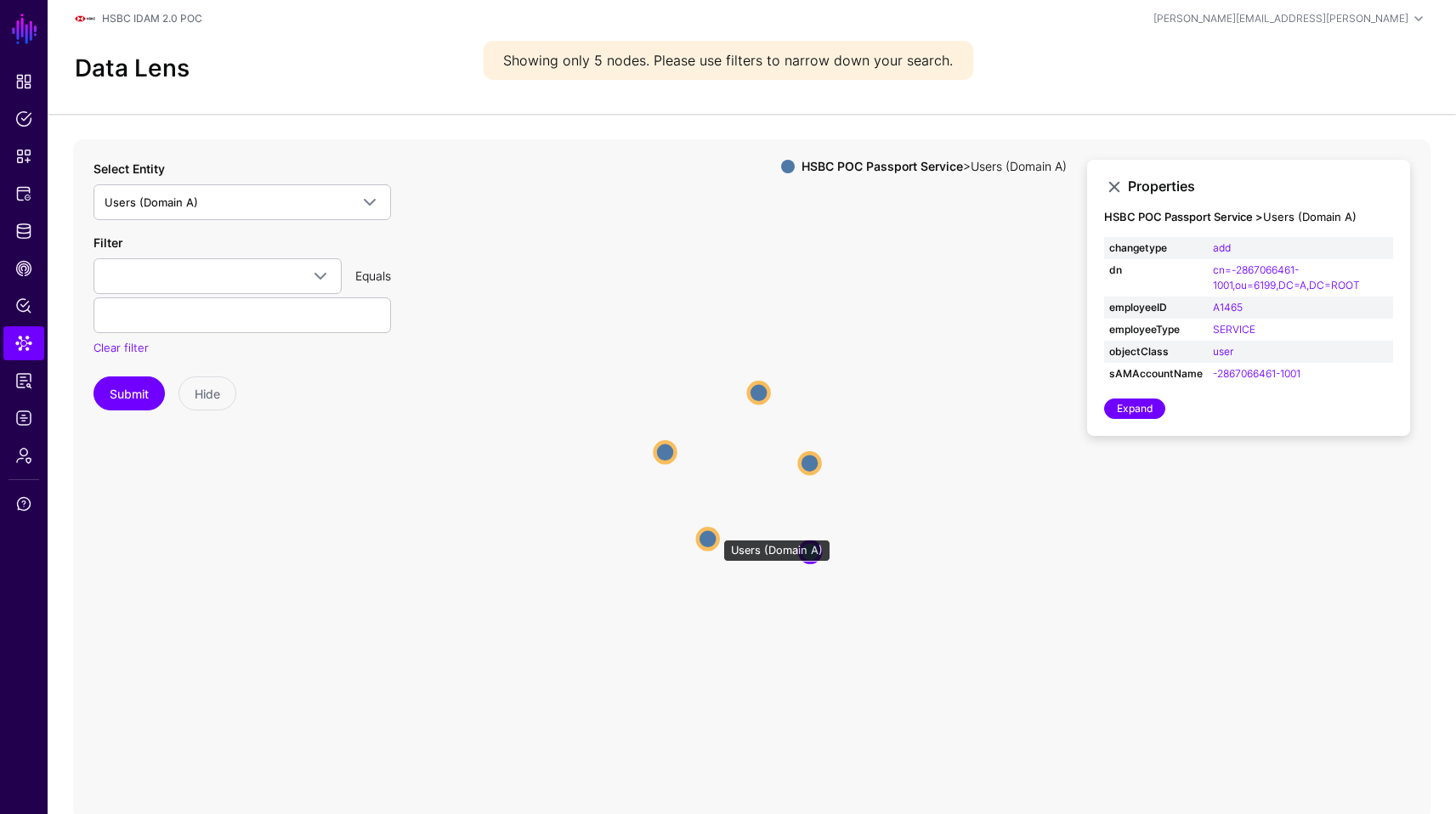
click at [713, 533] on circle at bounding box center [708, 539] width 21 height 21
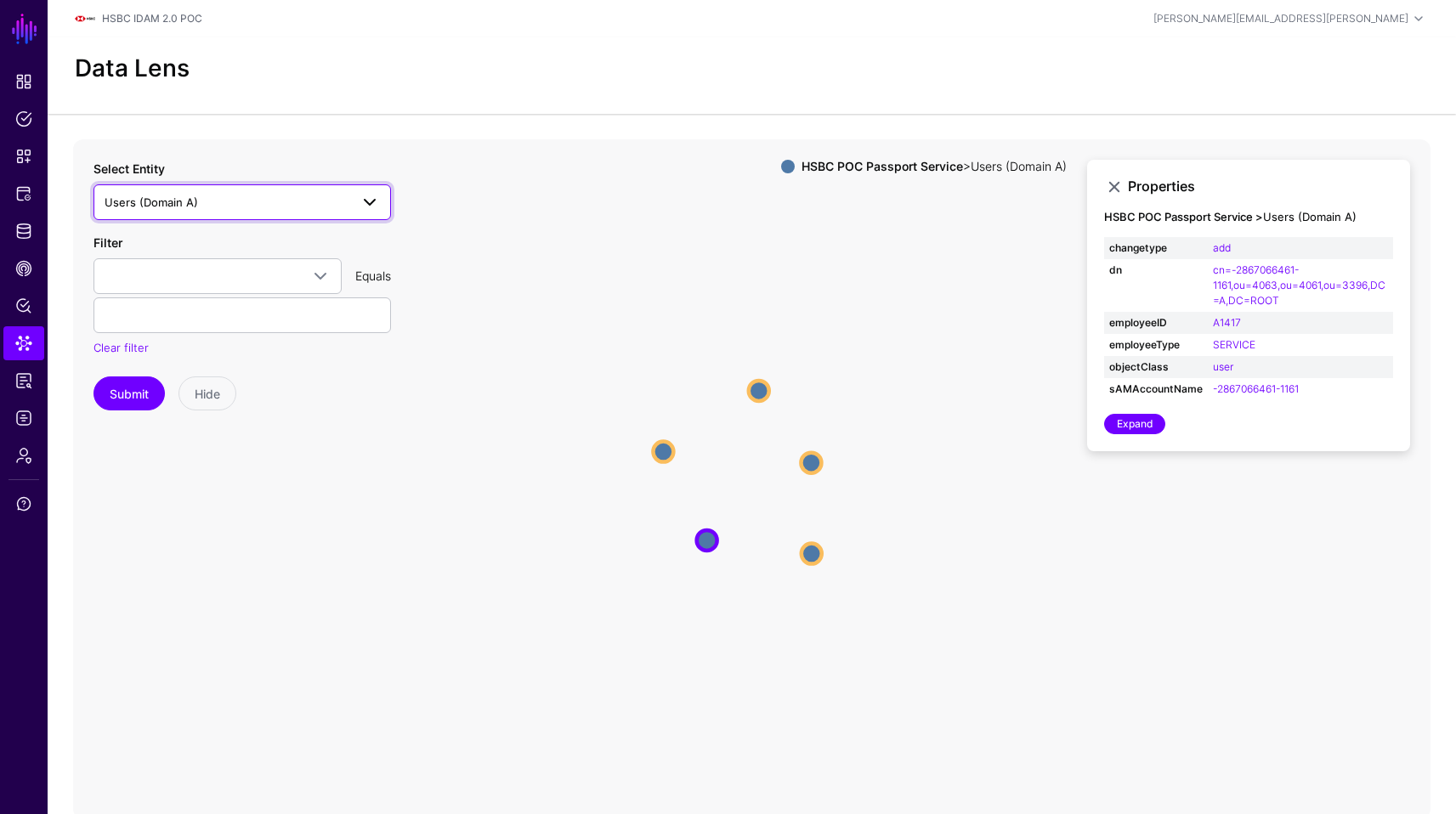
click at [307, 194] on span "Users (Domain A)" at bounding box center [226, 201] width 245 height 19
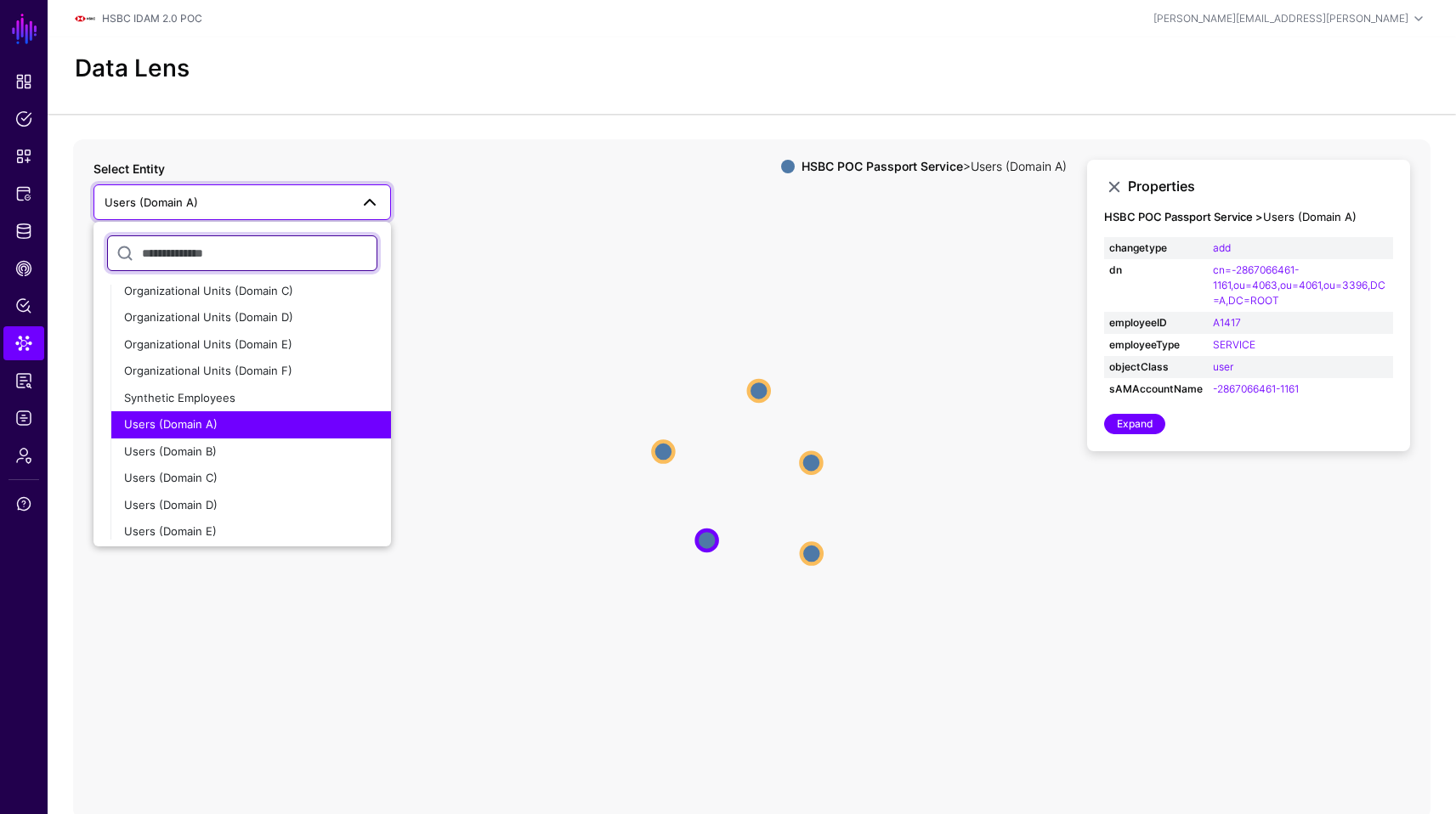
scroll to position [408, 0]
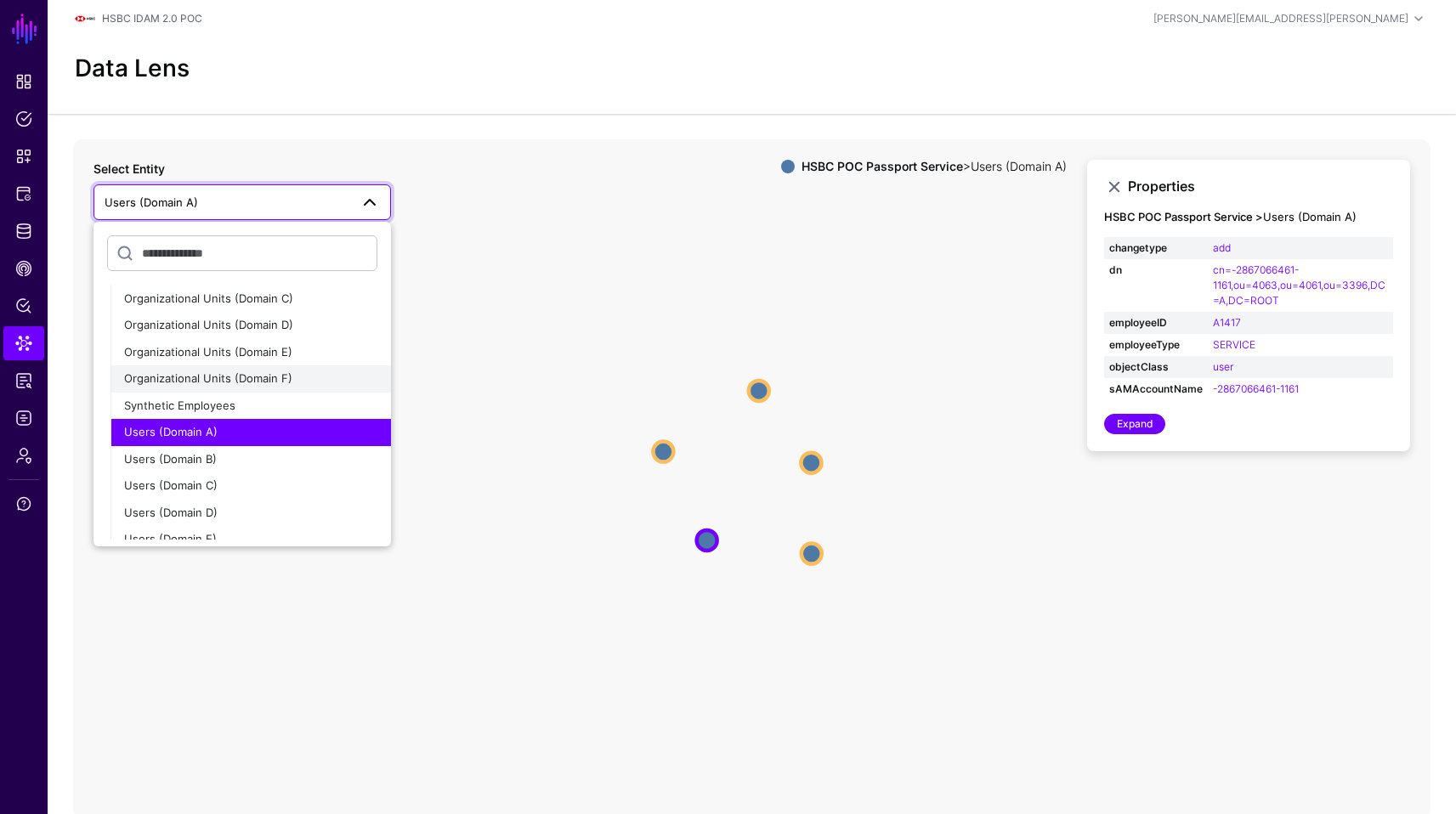
click at [278, 382] on span "Organizational Units (Domain F)" at bounding box center [208, 378] width 169 height 13
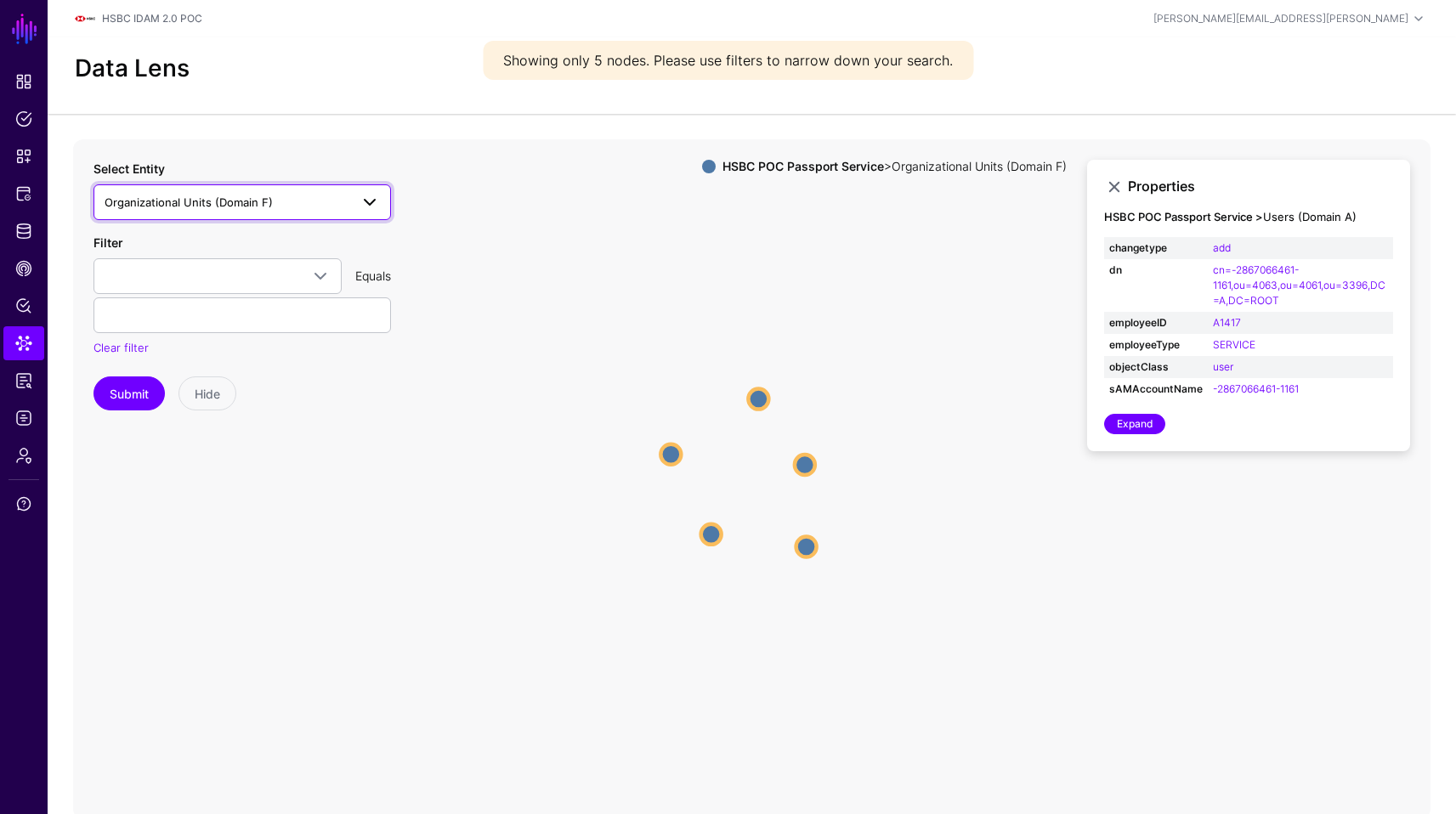
click at [216, 207] on span "Organizational Units (Domain F)" at bounding box center [188, 201] width 169 height 13
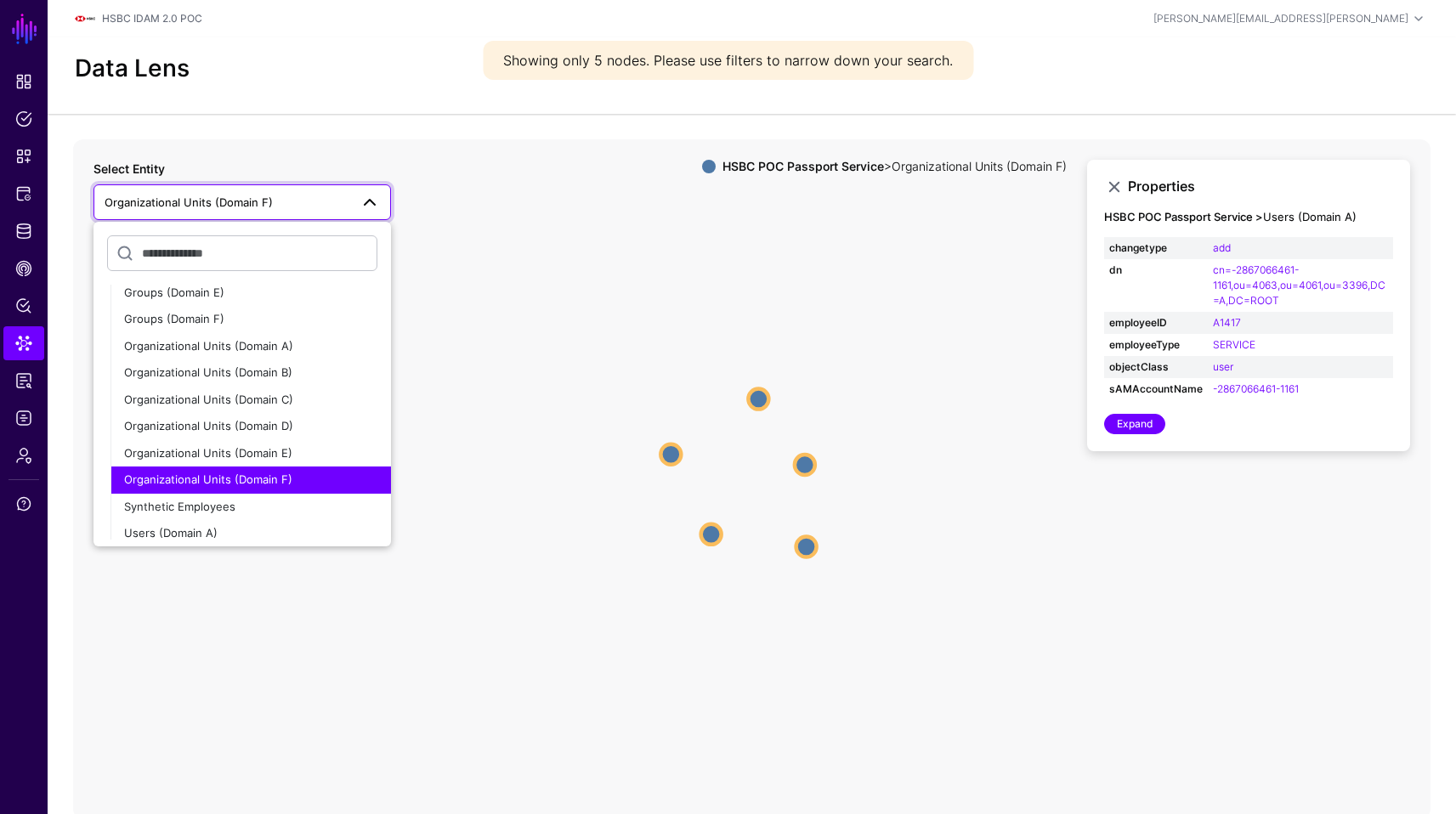
scroll to position [318, 0]
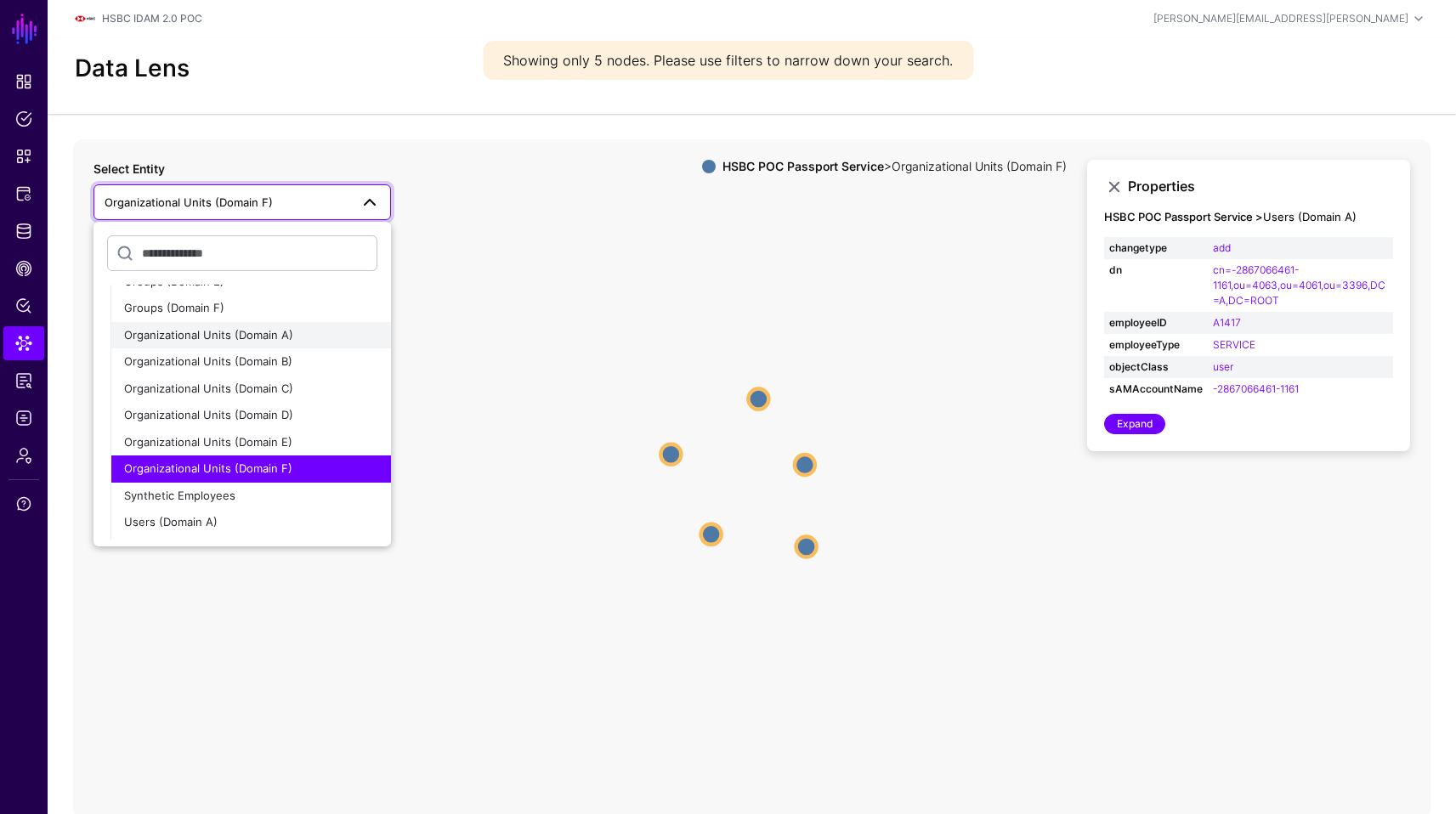
click at [292, 339] on div "Organizational Units (Domain A)" at bounding box center [251, 335] width 253 height 17
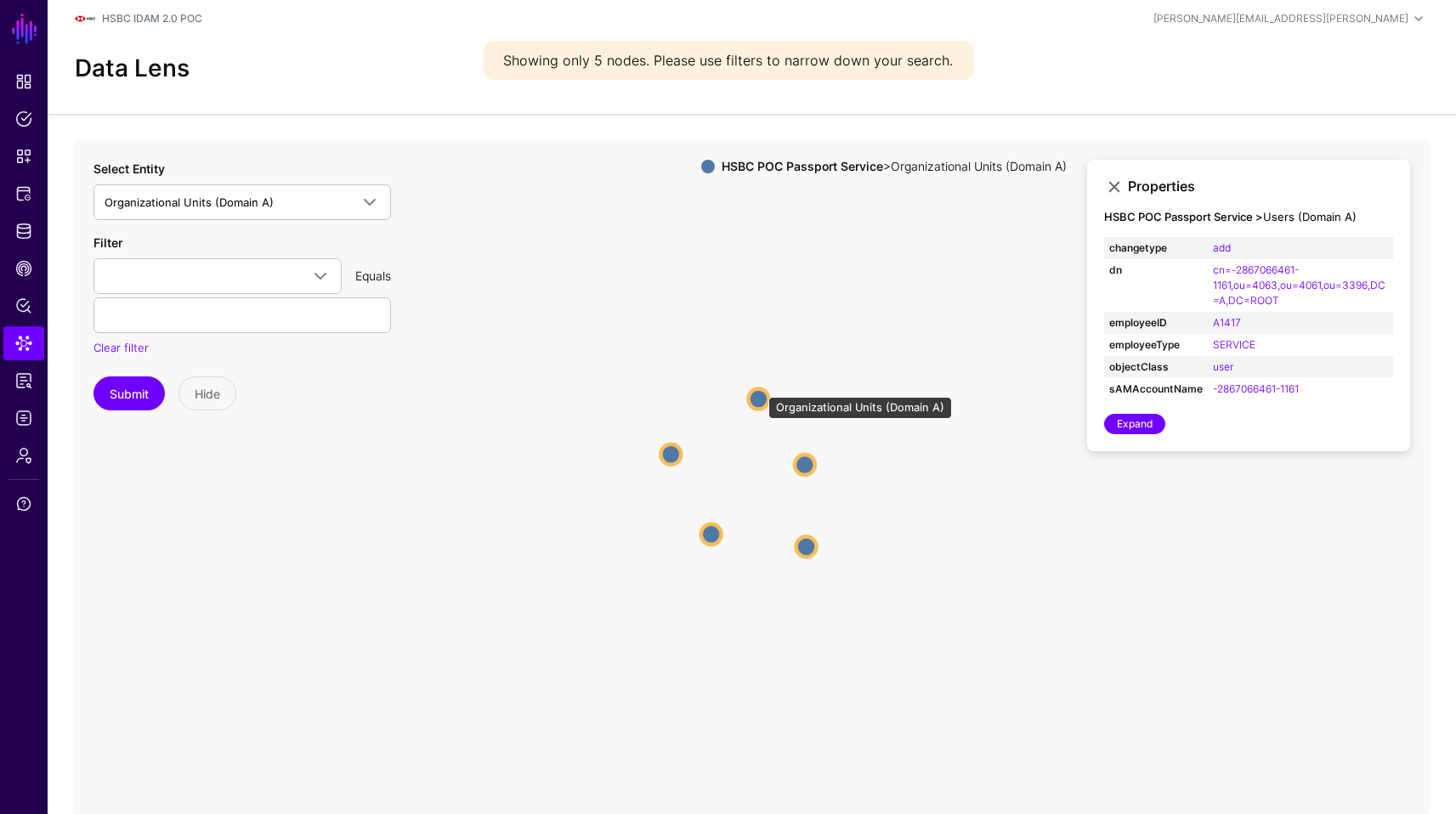
click at [760, 389] on circle at bounding box center [758, 399] width 21 height 21
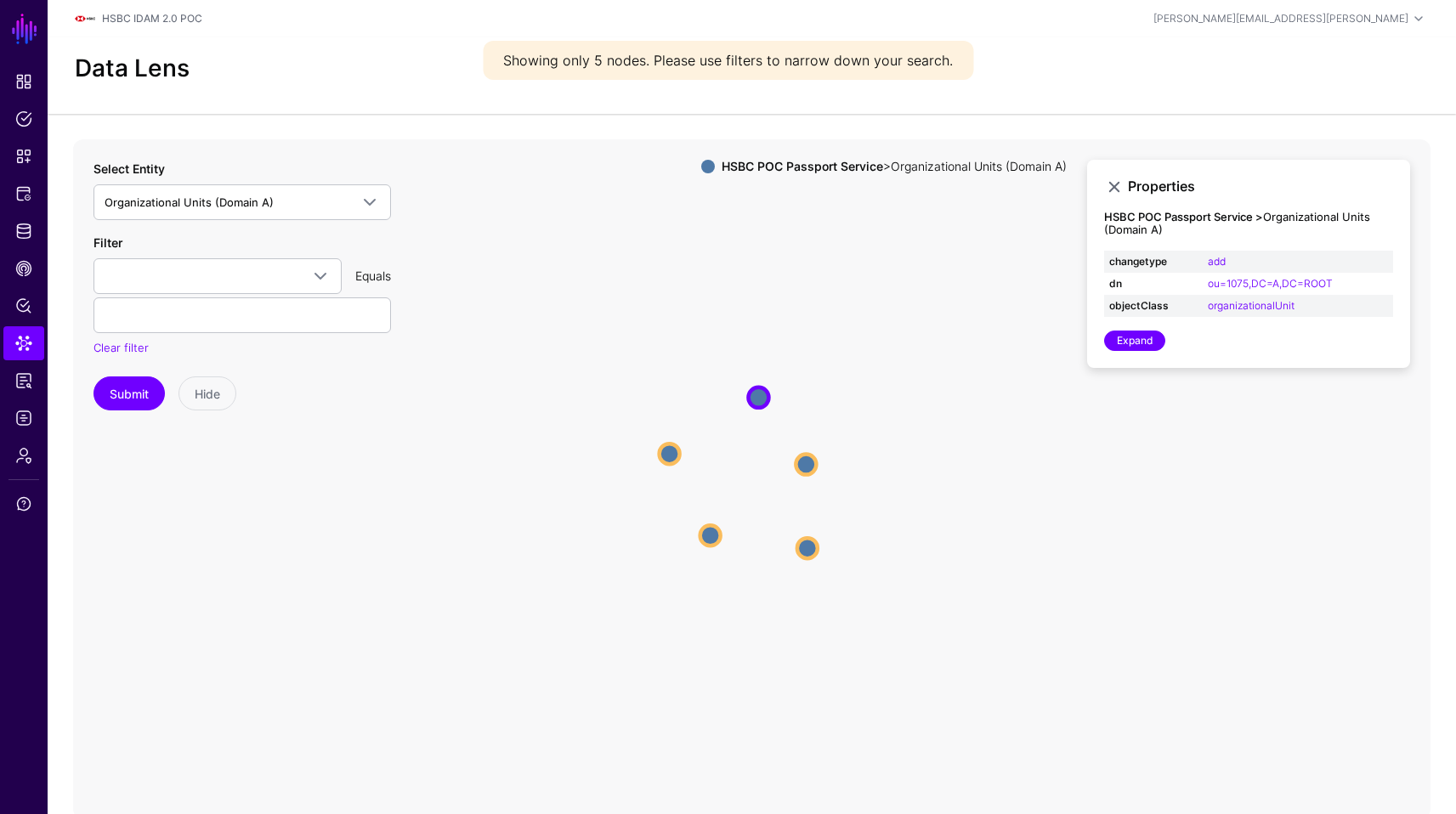
click at [796, 451] on icon "Organizational Units (Domain A) Organizational Units (Domain A) Organizational …" at bounding box center [752, 479] width 1357 height 680
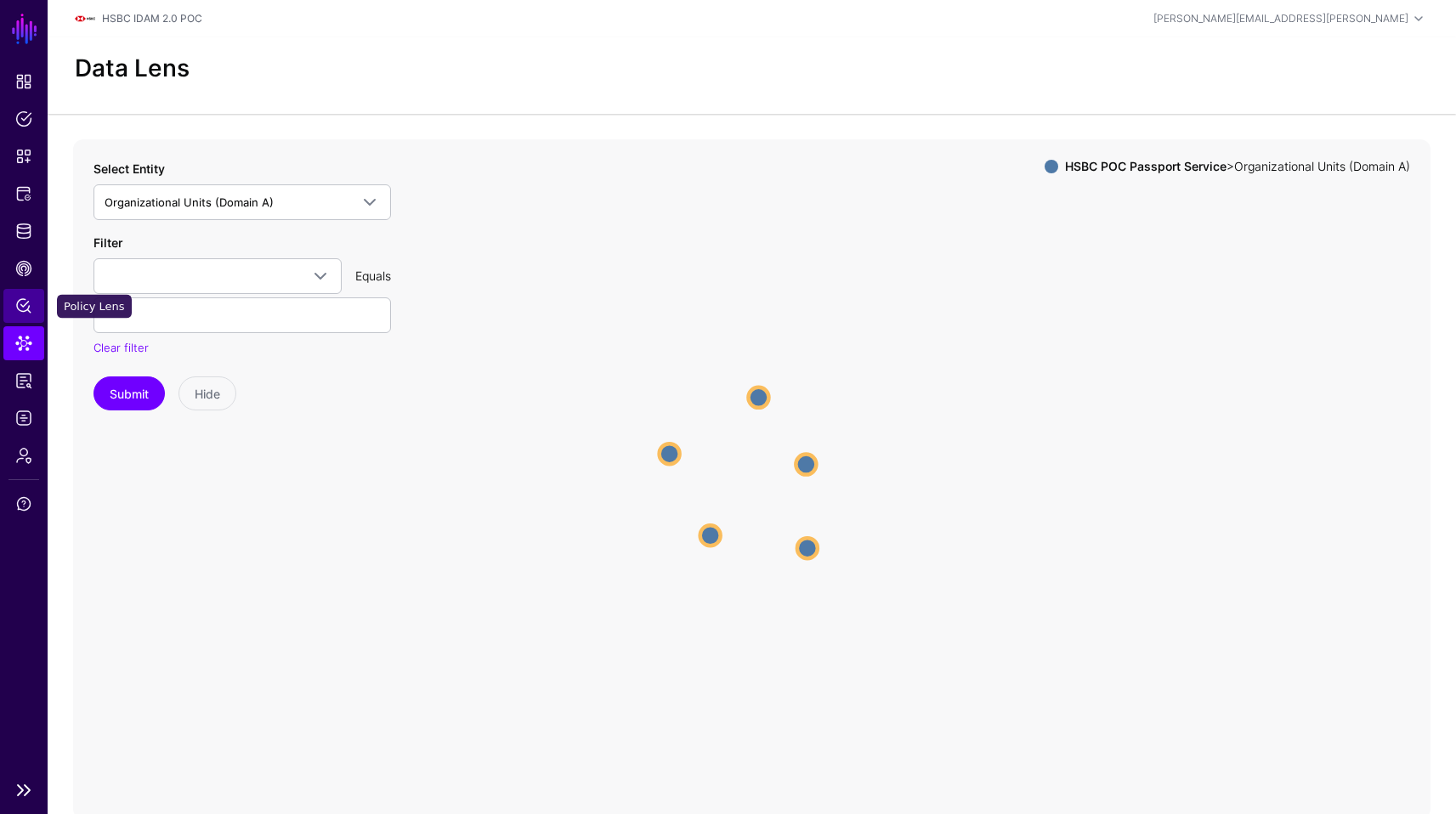
click at [28, 317] on link "Policy Lens" at bounding box center [24, 306] width 41 height 34
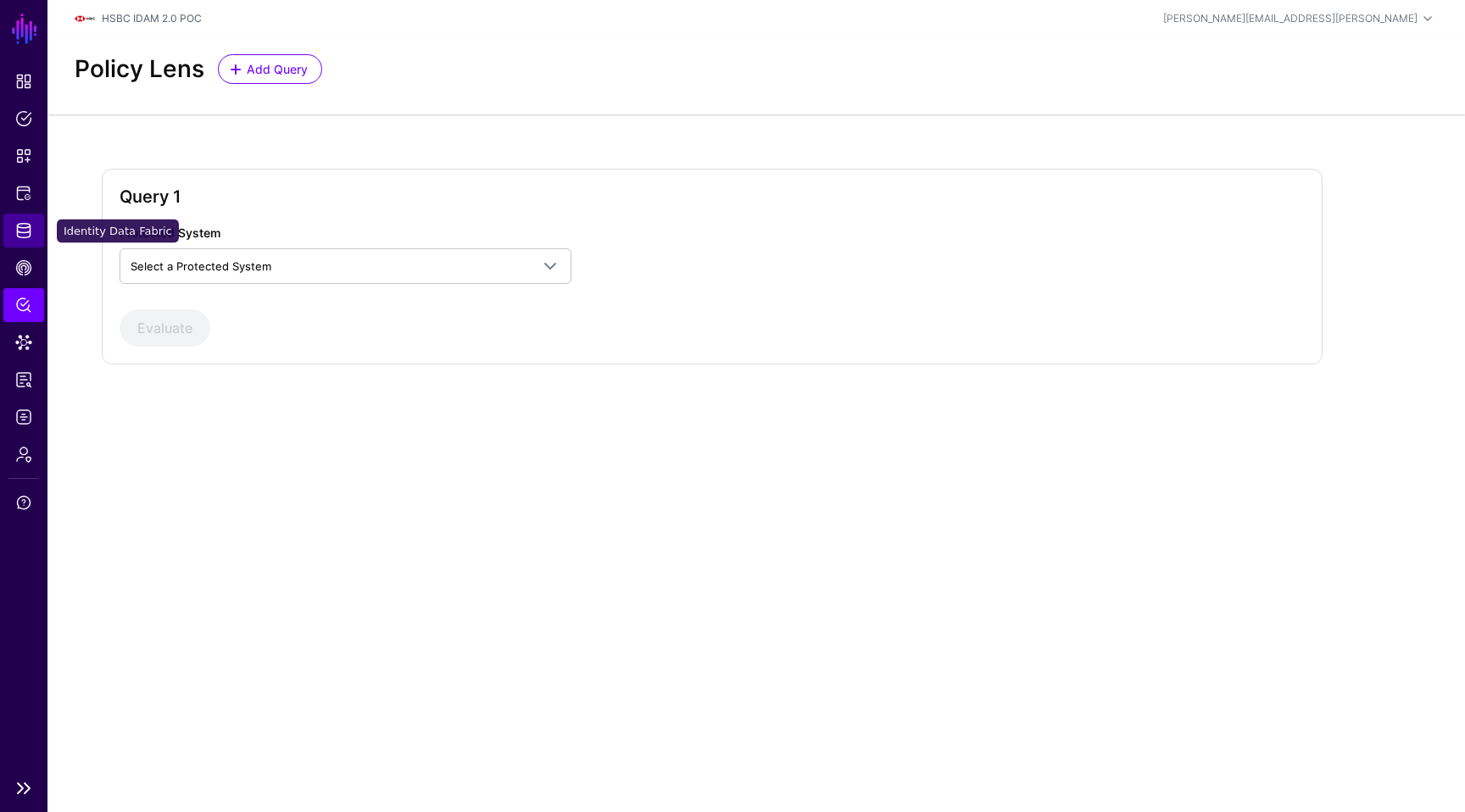
click at [28, 231] on span "Identity Data Fabric" at bounding box center [23, 230] width 17 height 17
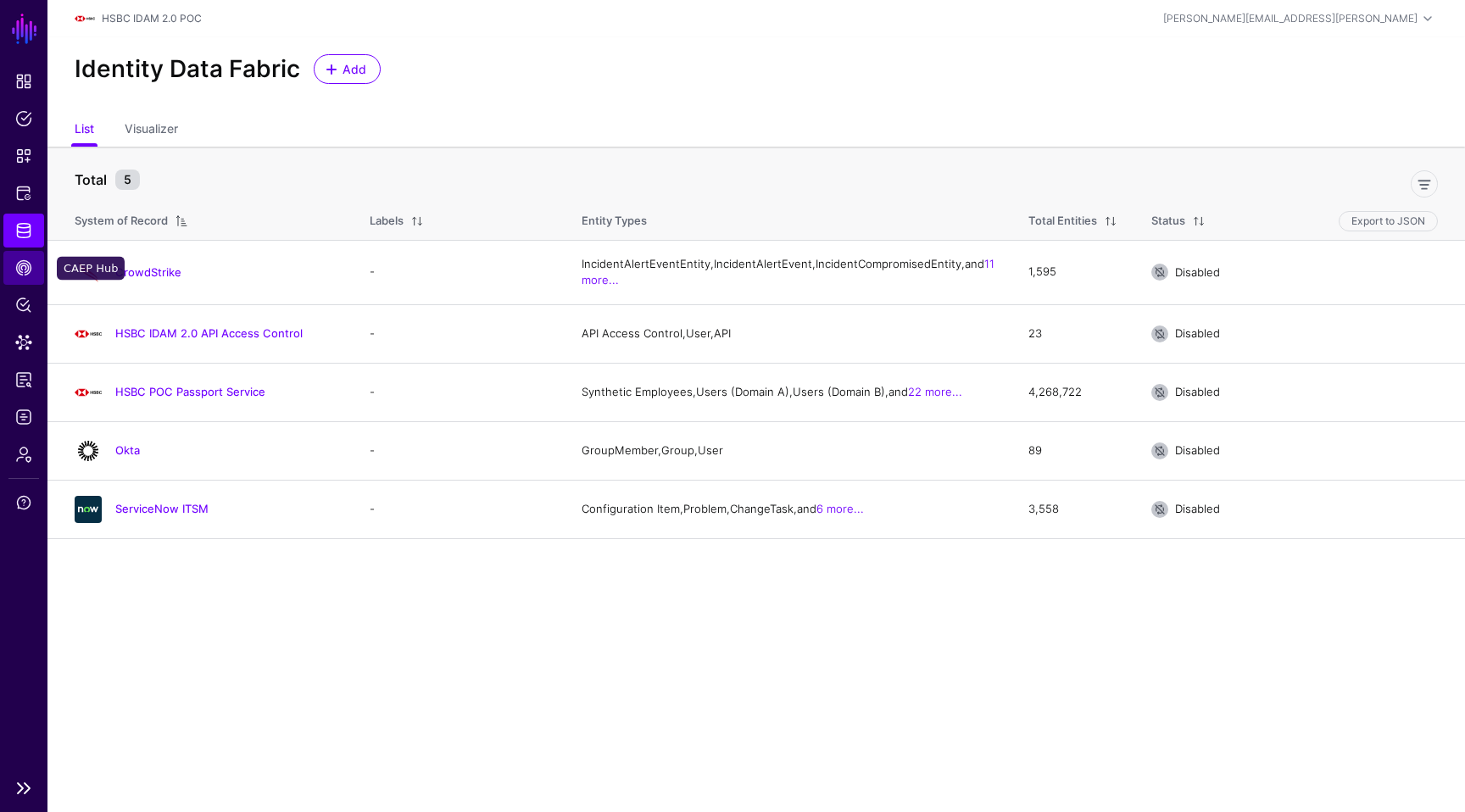
click at [27, 280] on link "CAEP Hub" at bounding box center [24, 268] width 41 height 34
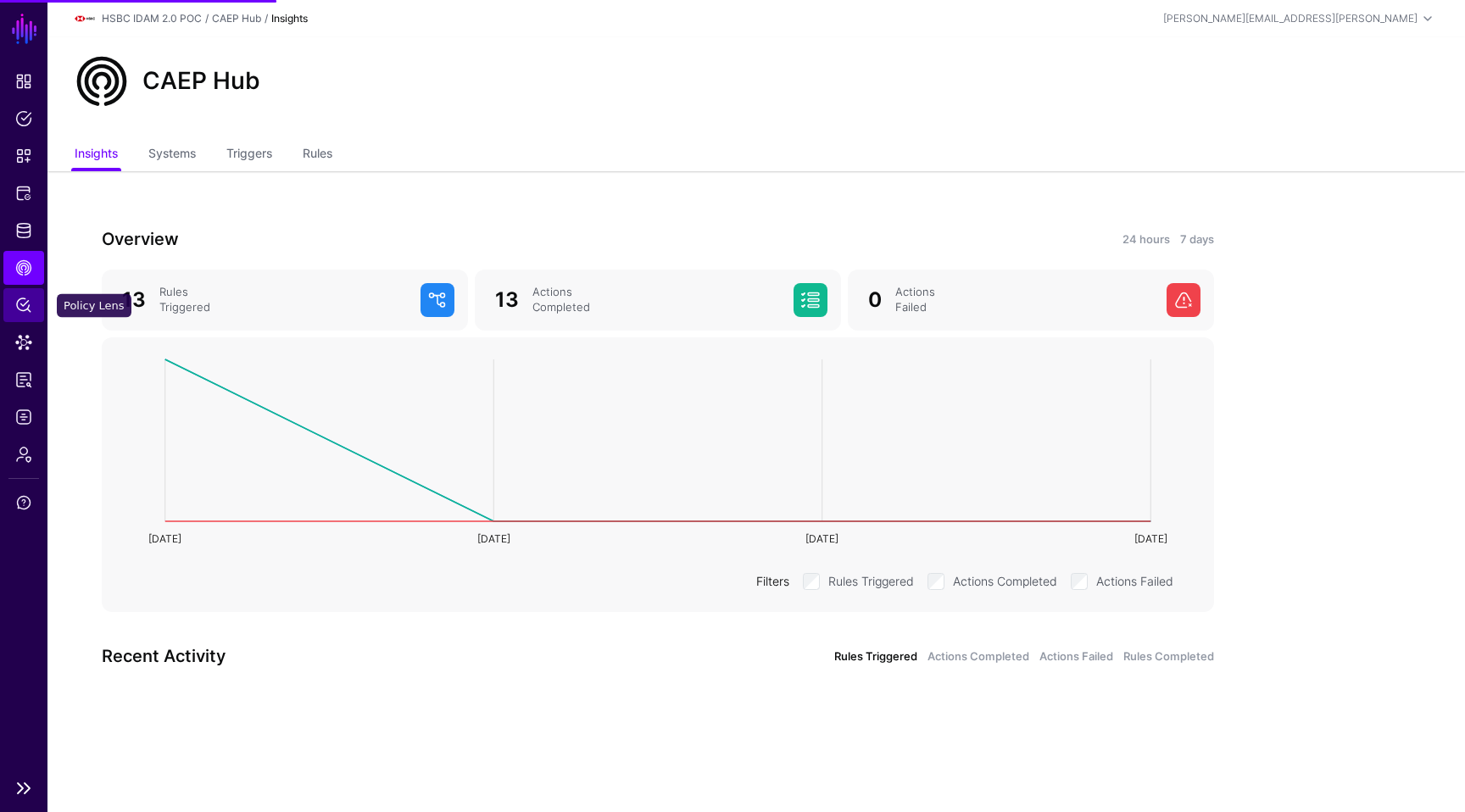
click at [28, 314] on link "Policy Lens" at bounding box center [24, 305] width 41 height 34
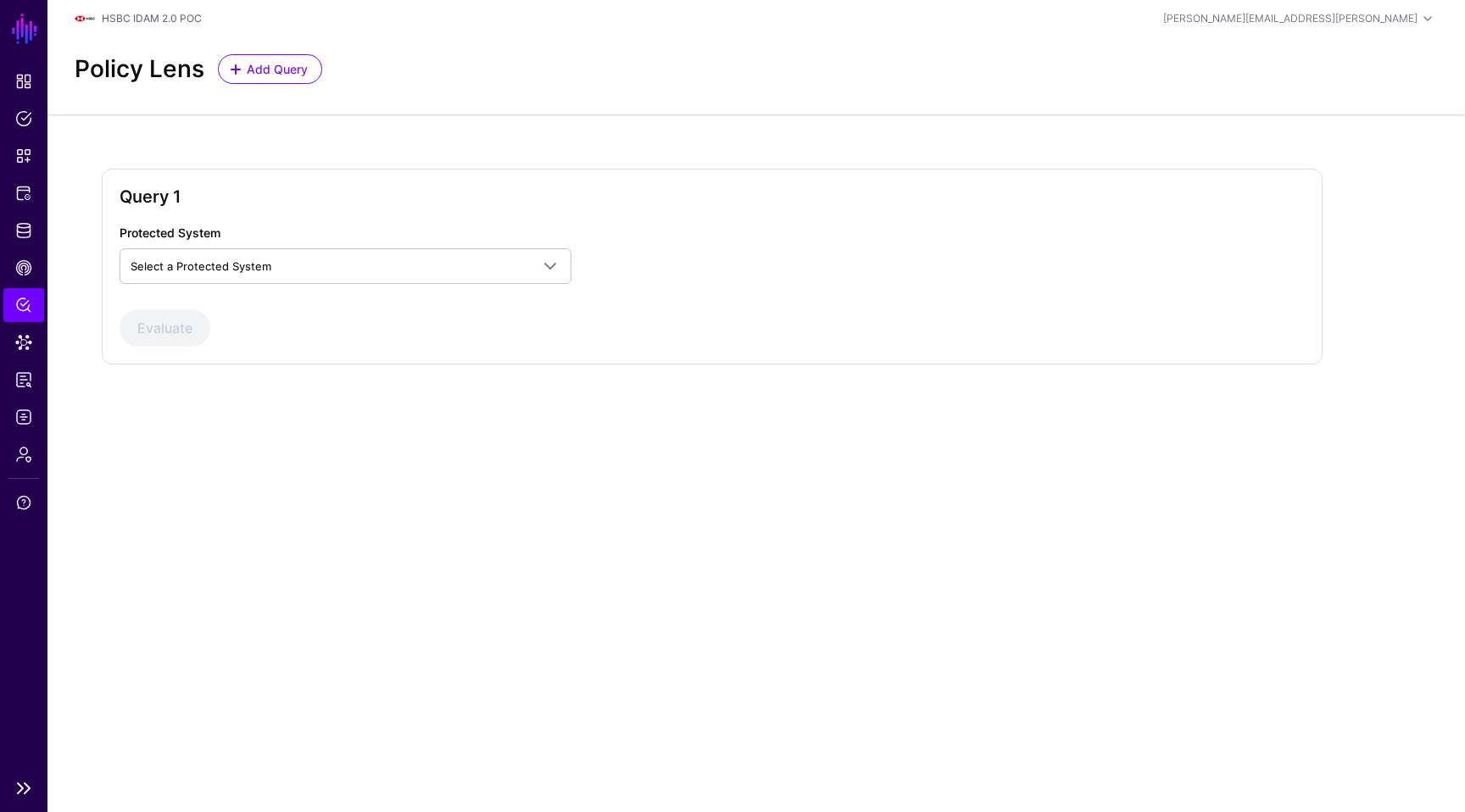
click at [25, 249] on ul "Dashboard Policies Snippets Protected Systems Identity Data Fabric CAEP Hub Pol…" at bounding box center [23, 416] width 47 height 705
click at [31, 209] on link "Protected Systems" at bounding box center [24, 193] width 41 height 34
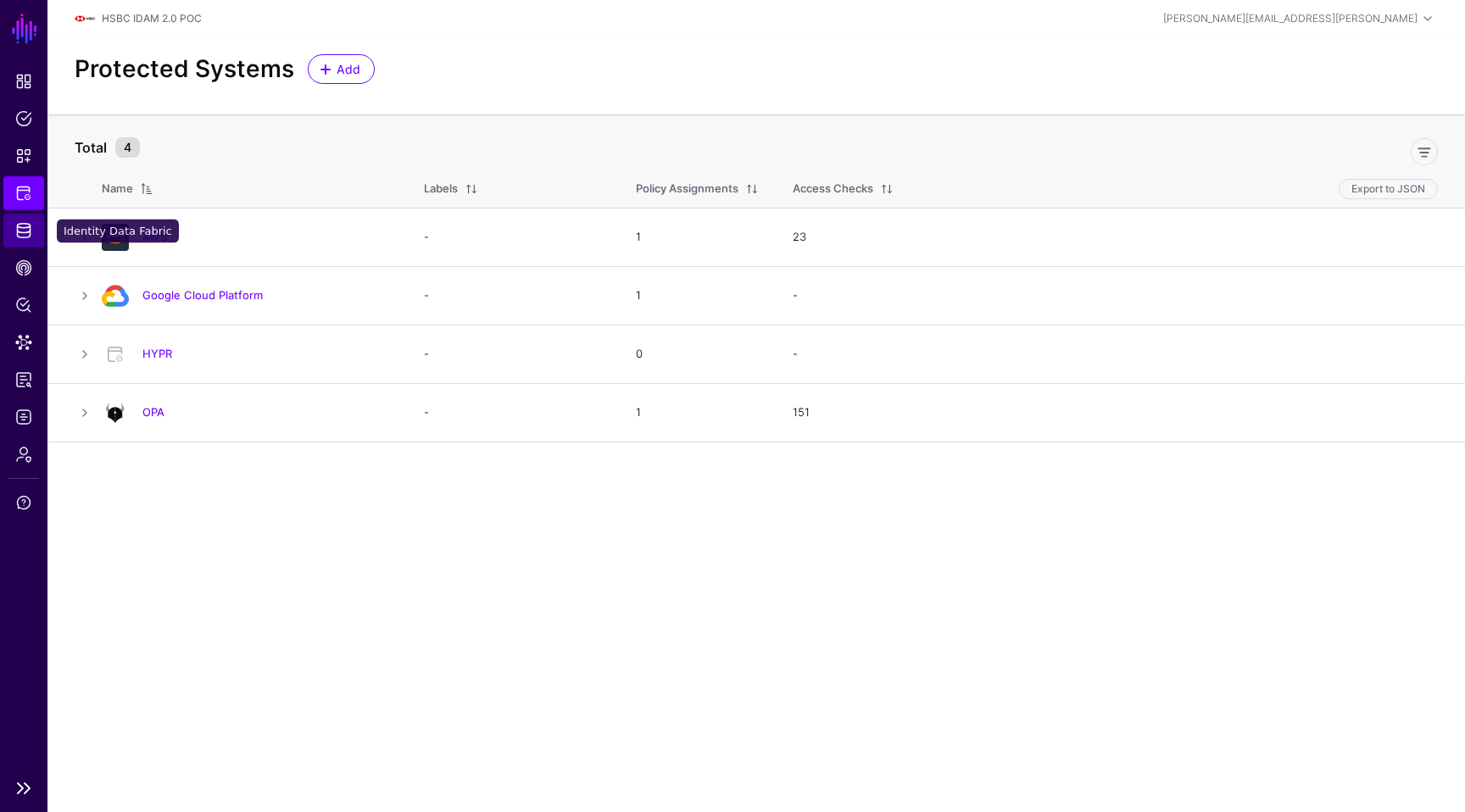
click at [24, 234] on span "Identity Data Fabric" at bounding box center [23, 230] width 17 height 17
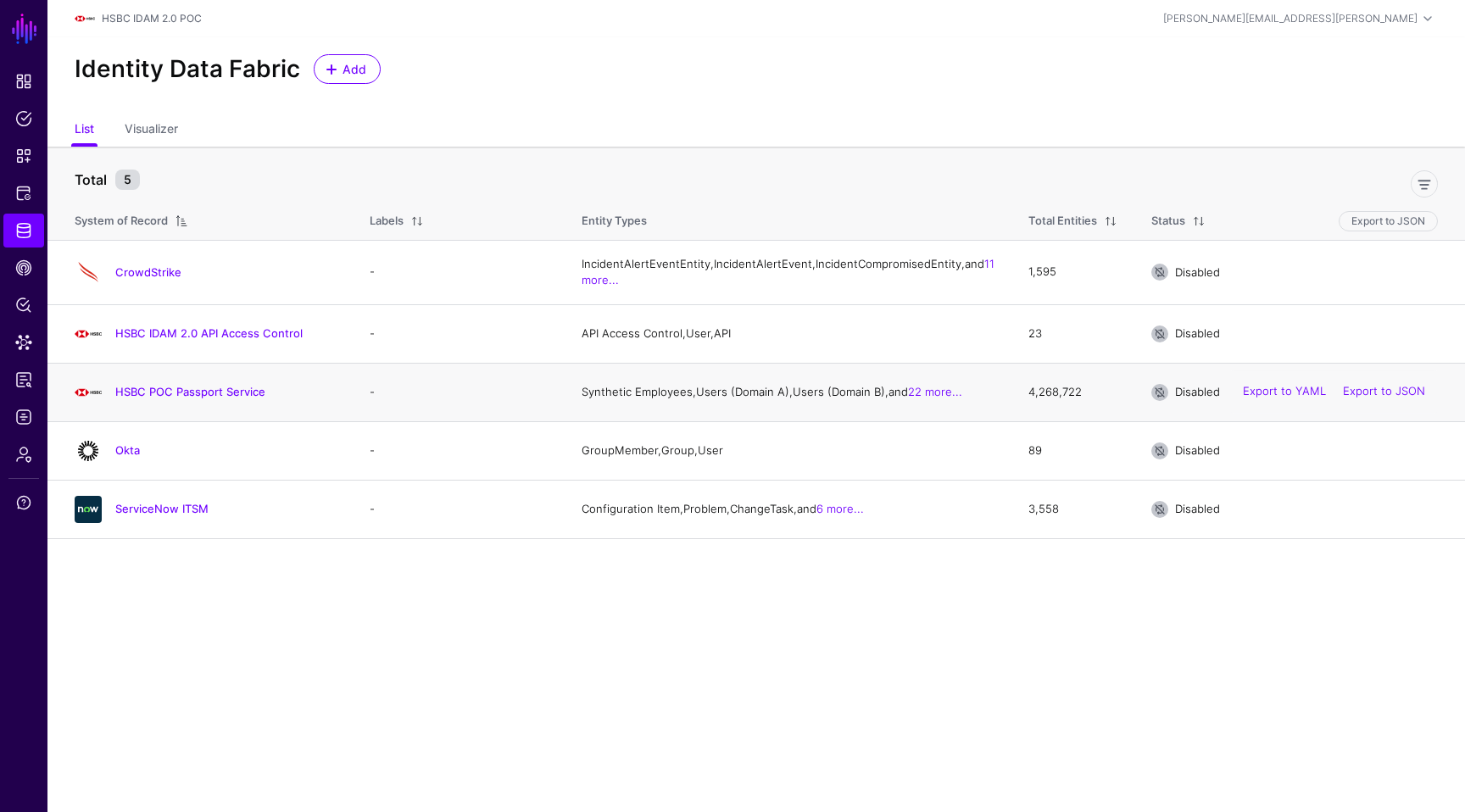
click at [191, 404] on div "HSBC POC Passport Service" at bounding box center [205, 392] width 275 height 28
click at [180, 398] on link "HSBC POC Passport Service" at bounding box center [190, 391] width 150 height 13
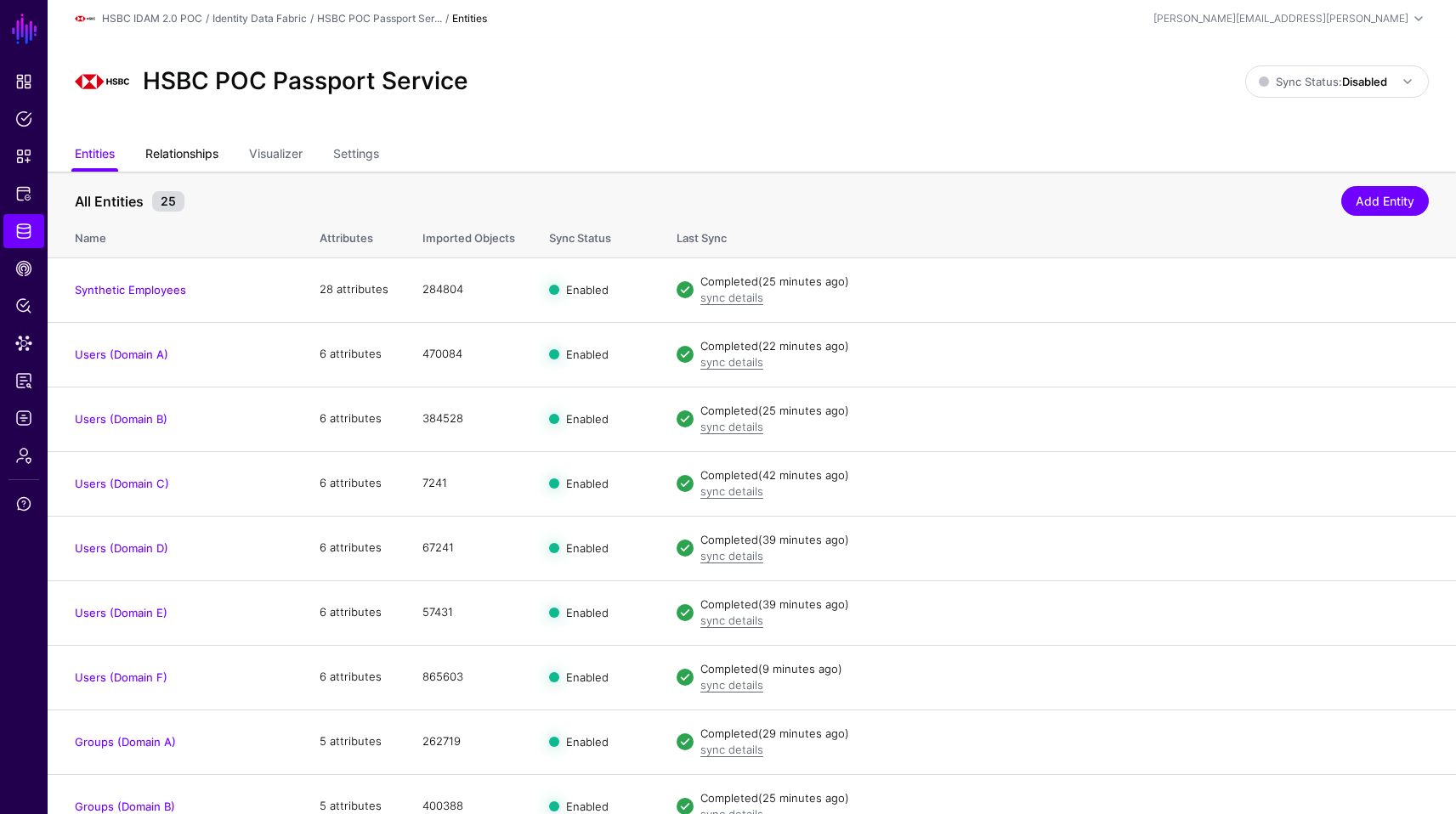
click at [199, 151] on link "Relationships" at bounding box center [182, 155] width 73 height 32
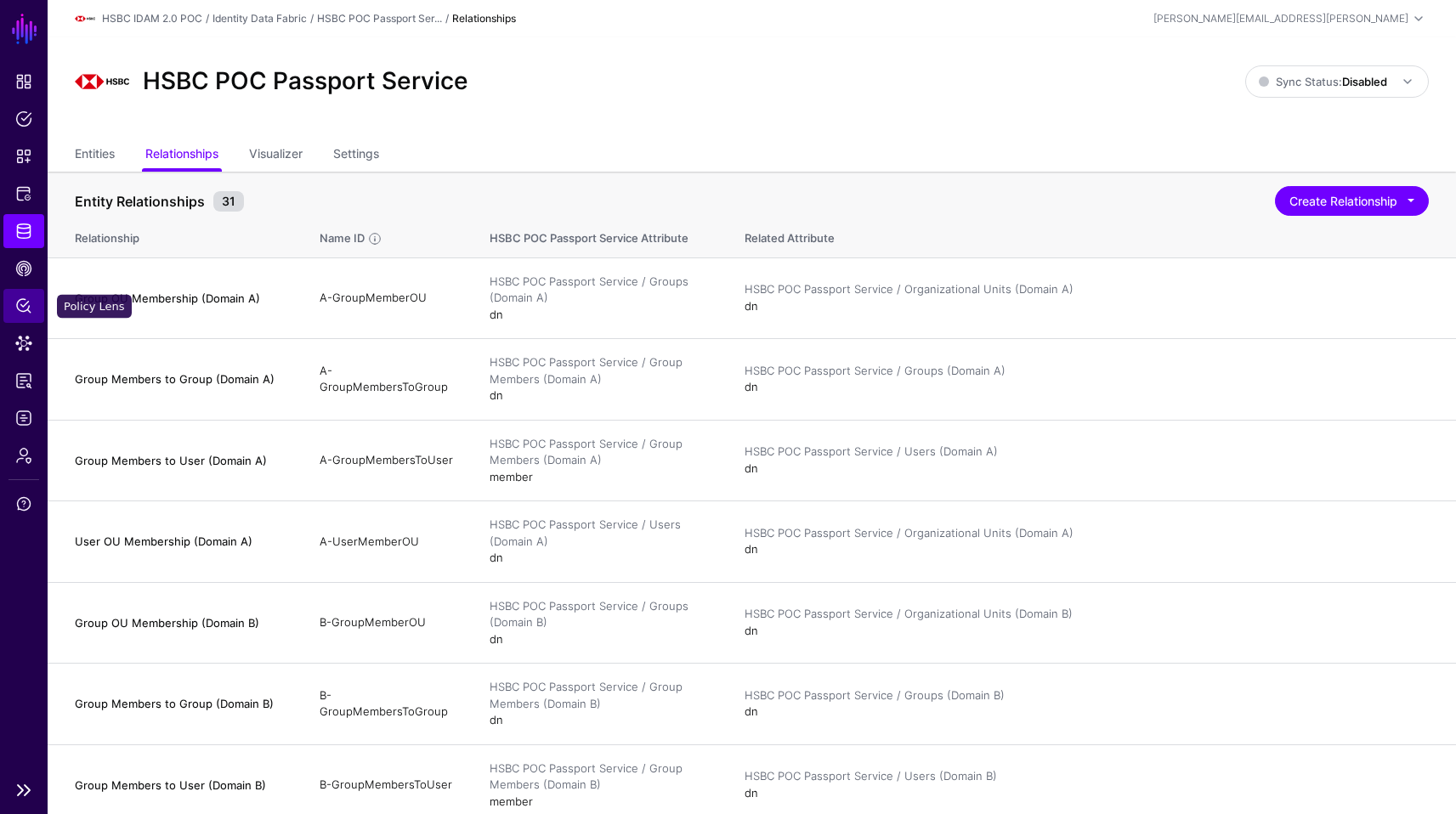
click at [20, 298] on span "Policy Lens" at bounding box center [23, 306] width 17 height 17
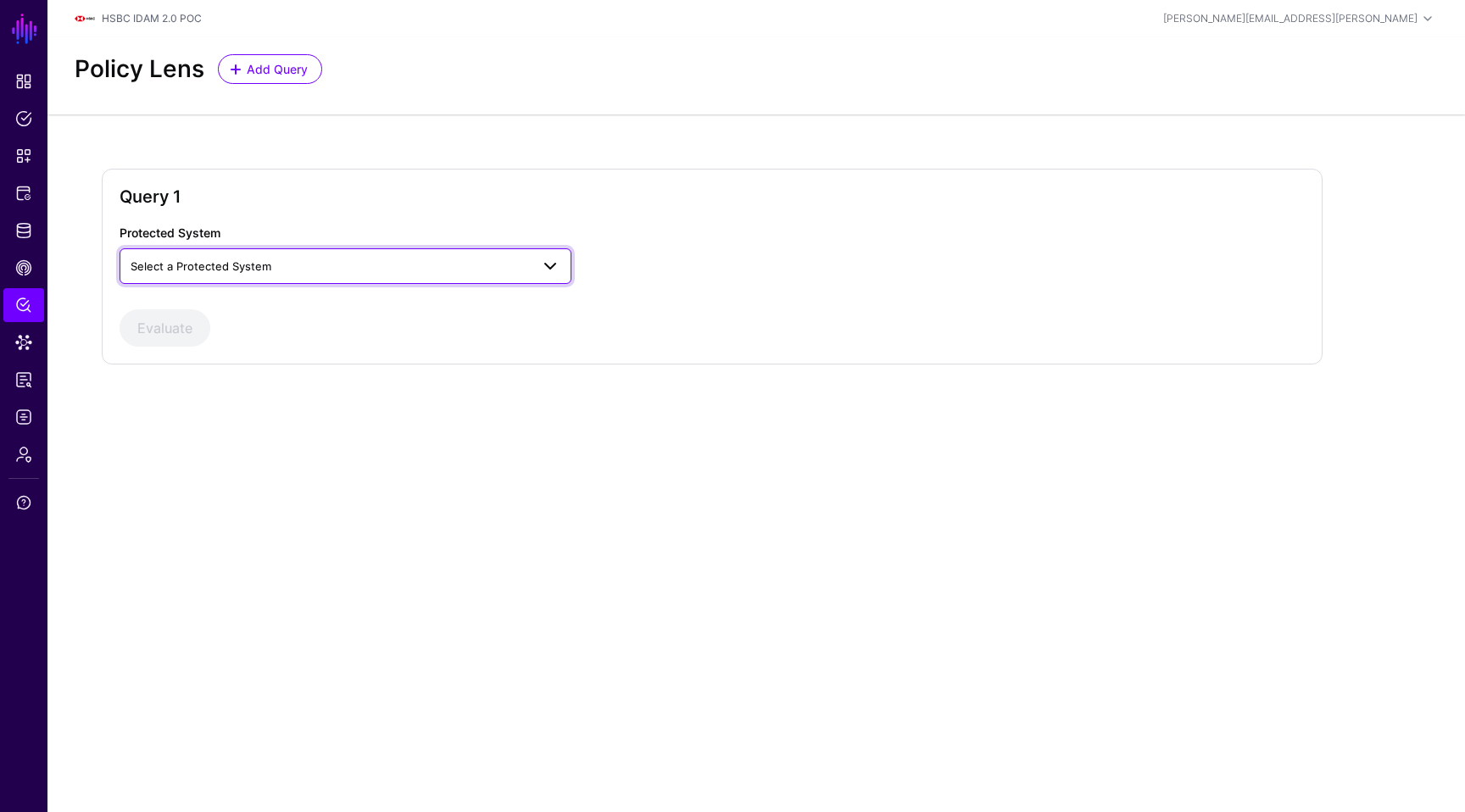
click at [242, 266] on span "Select a Protected System" at bounding box center [201, 266] width 141 height 13
click at [249, 268] on span "Select a Protected System" at bounding box center [201, 266] width 141 height 13
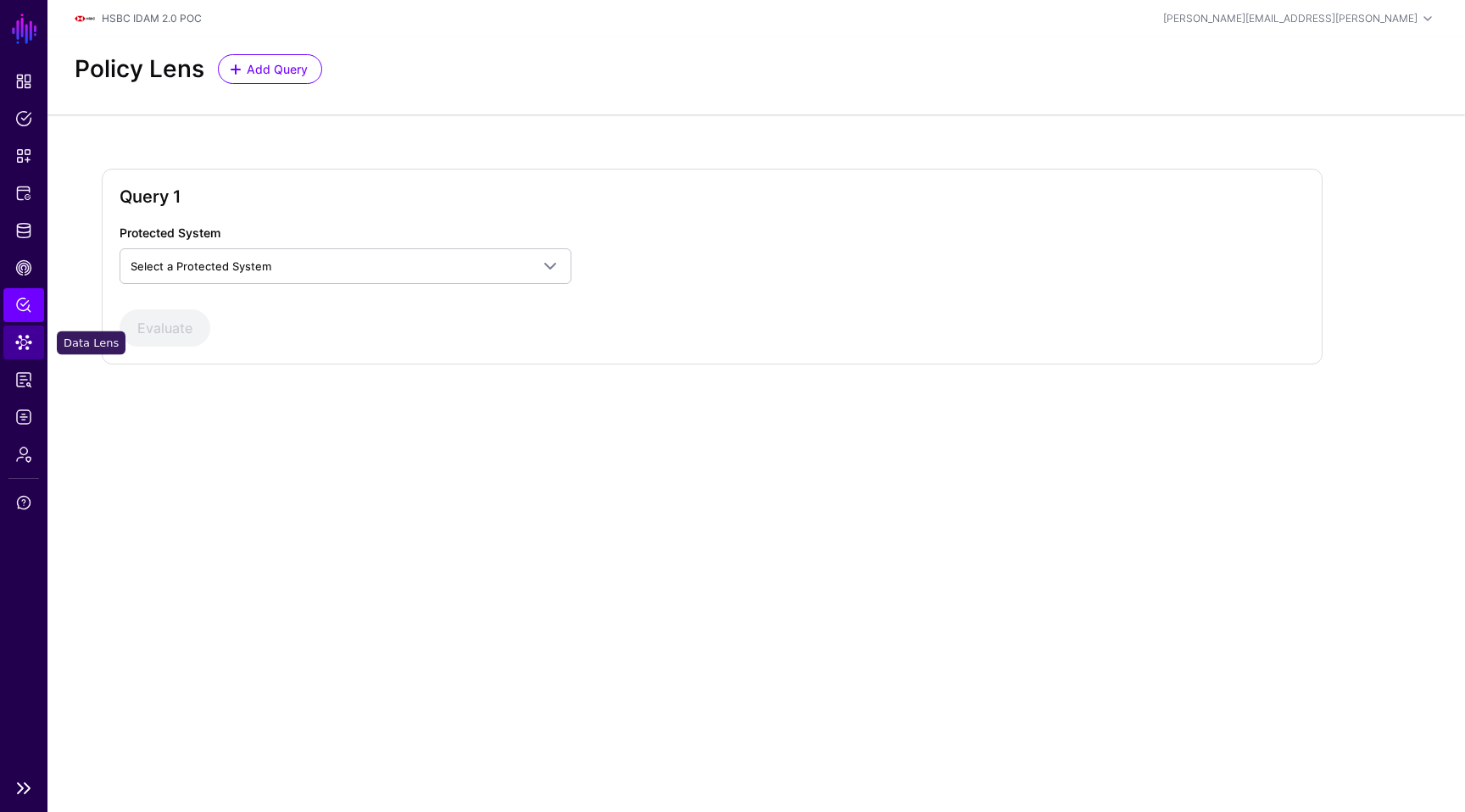
click at [11, 340] on link "Data Lens" at bounding box center [24, 342] width 41 height 34
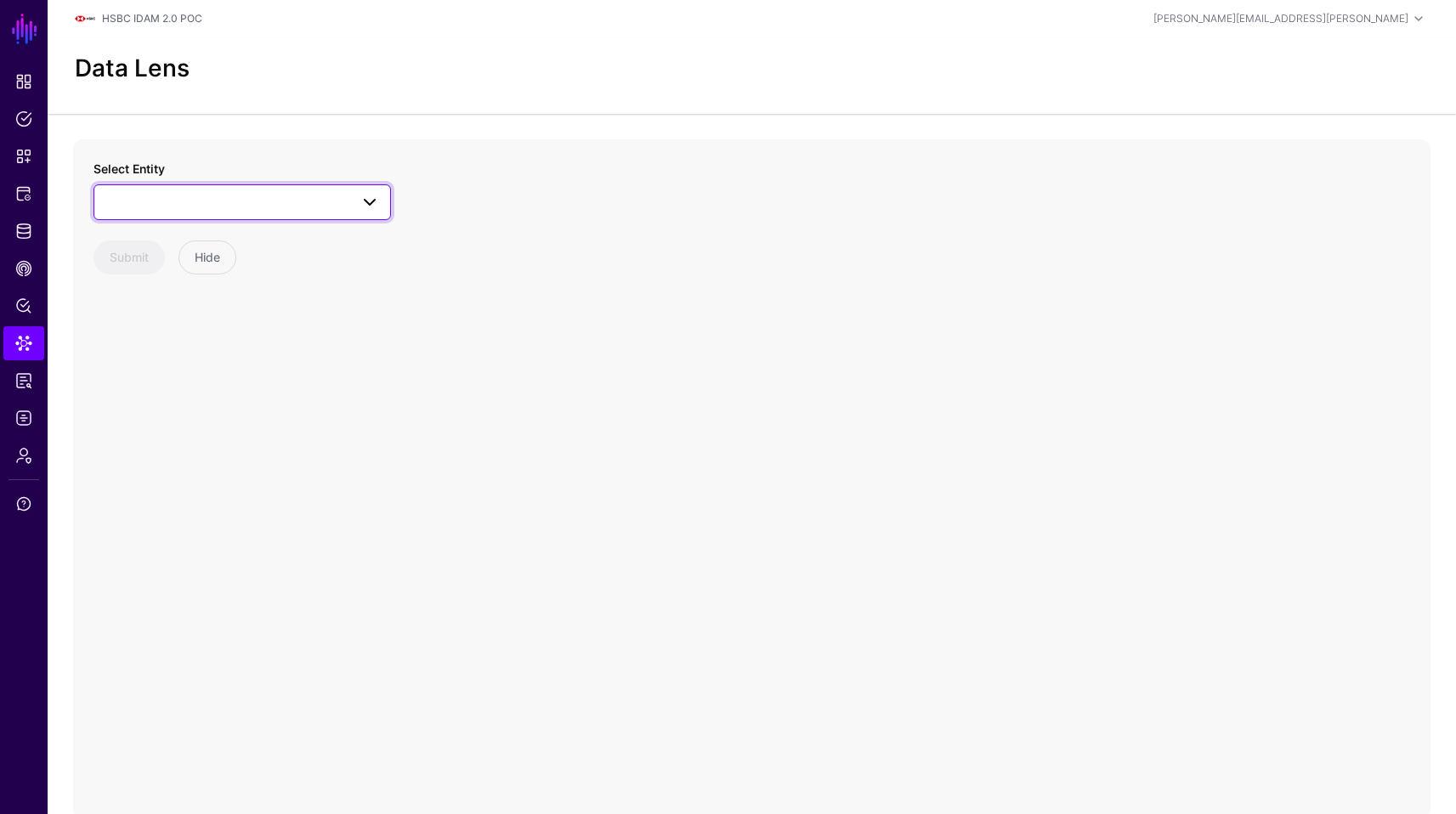
click at [105, 196] on span at bounding box center [242, 201] width 276 height 21
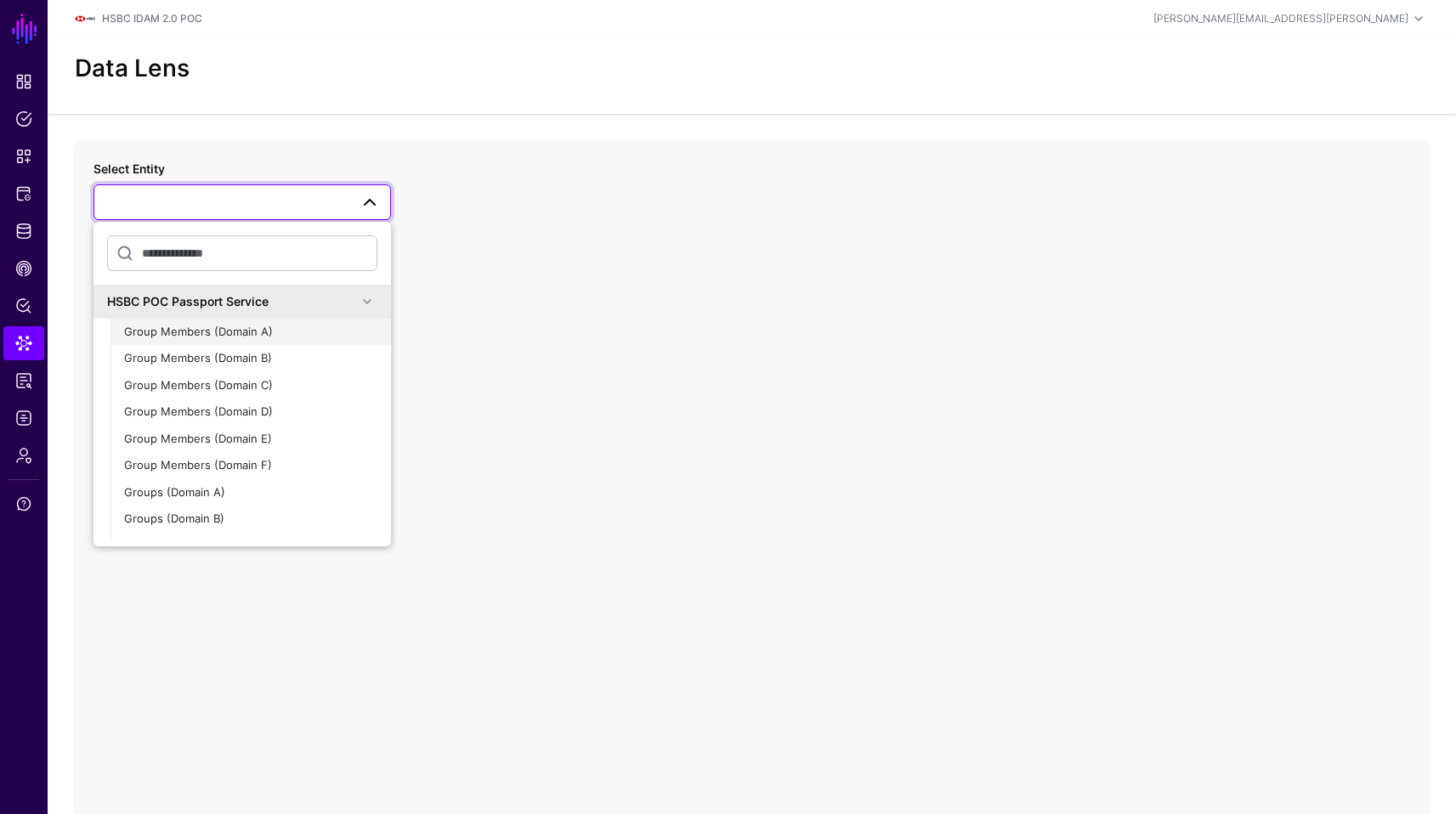
click at [260, 325] on span "Group Members (Domain A)" at bounding box center [198, 331] width 149 height 13
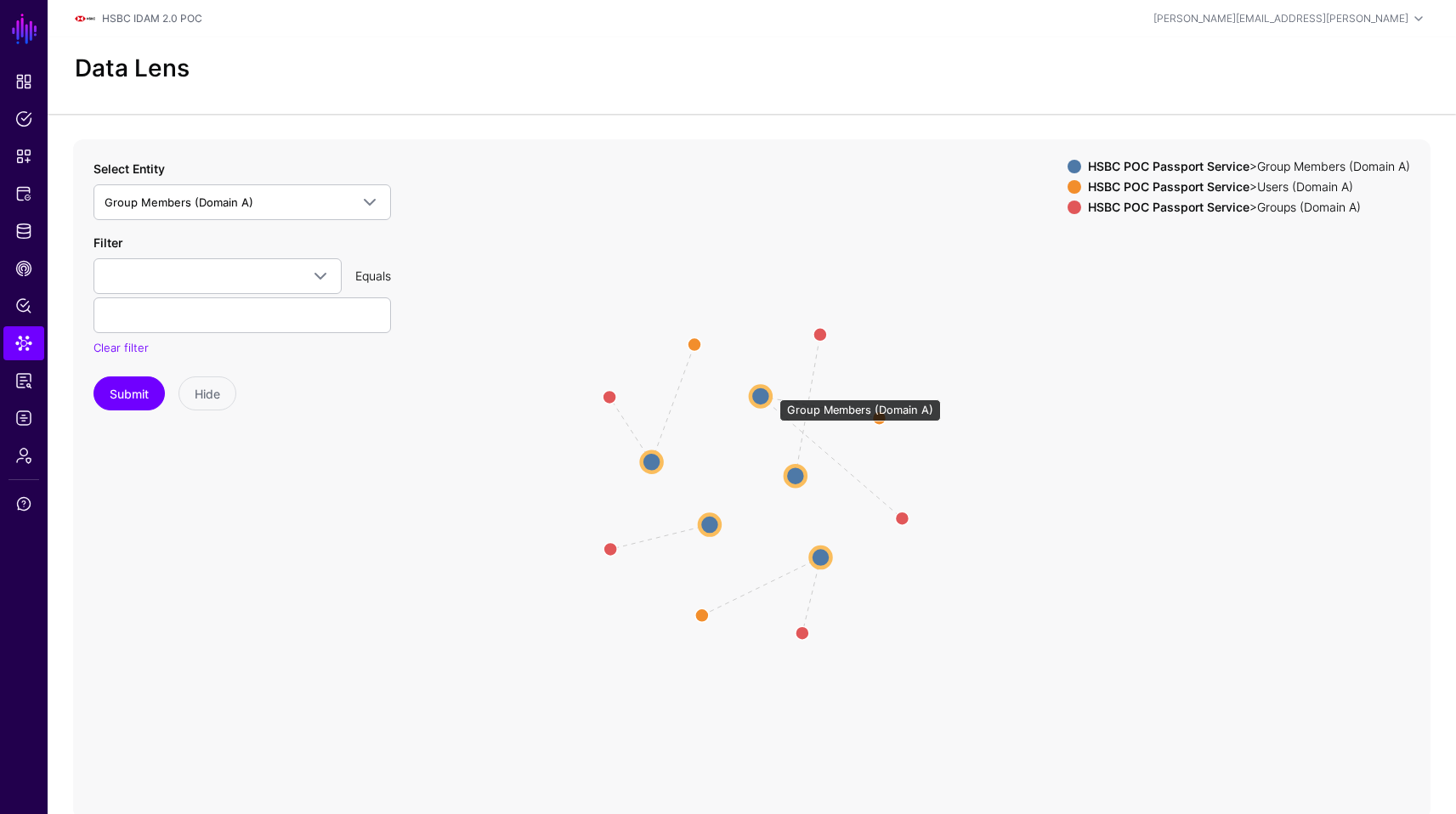
click at [771, 391] on circle at bounding box center [761, 396] width 21 height 21
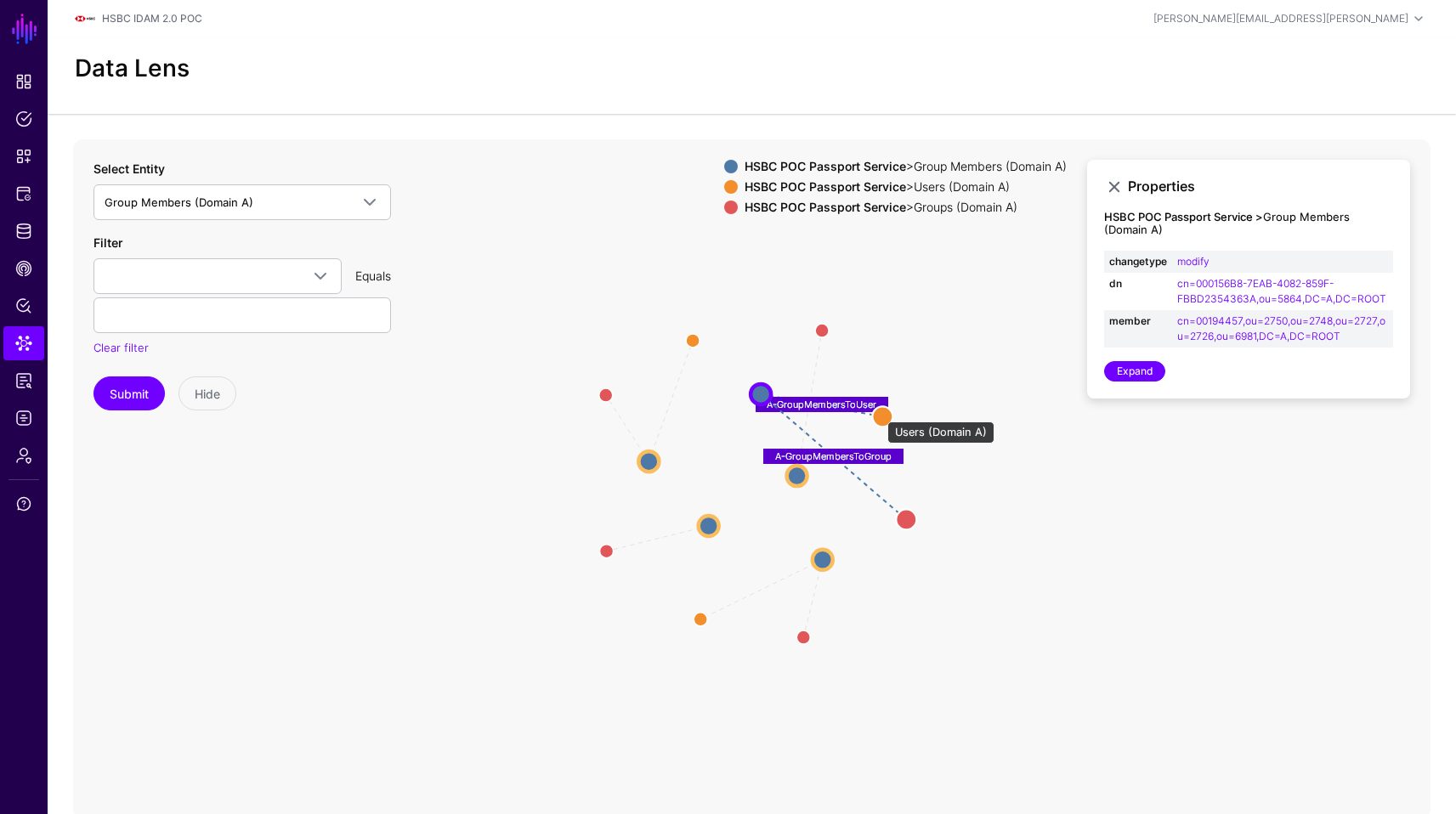
click at [879, 413] on circle at bounding box center [882, 416] width 21 height 21
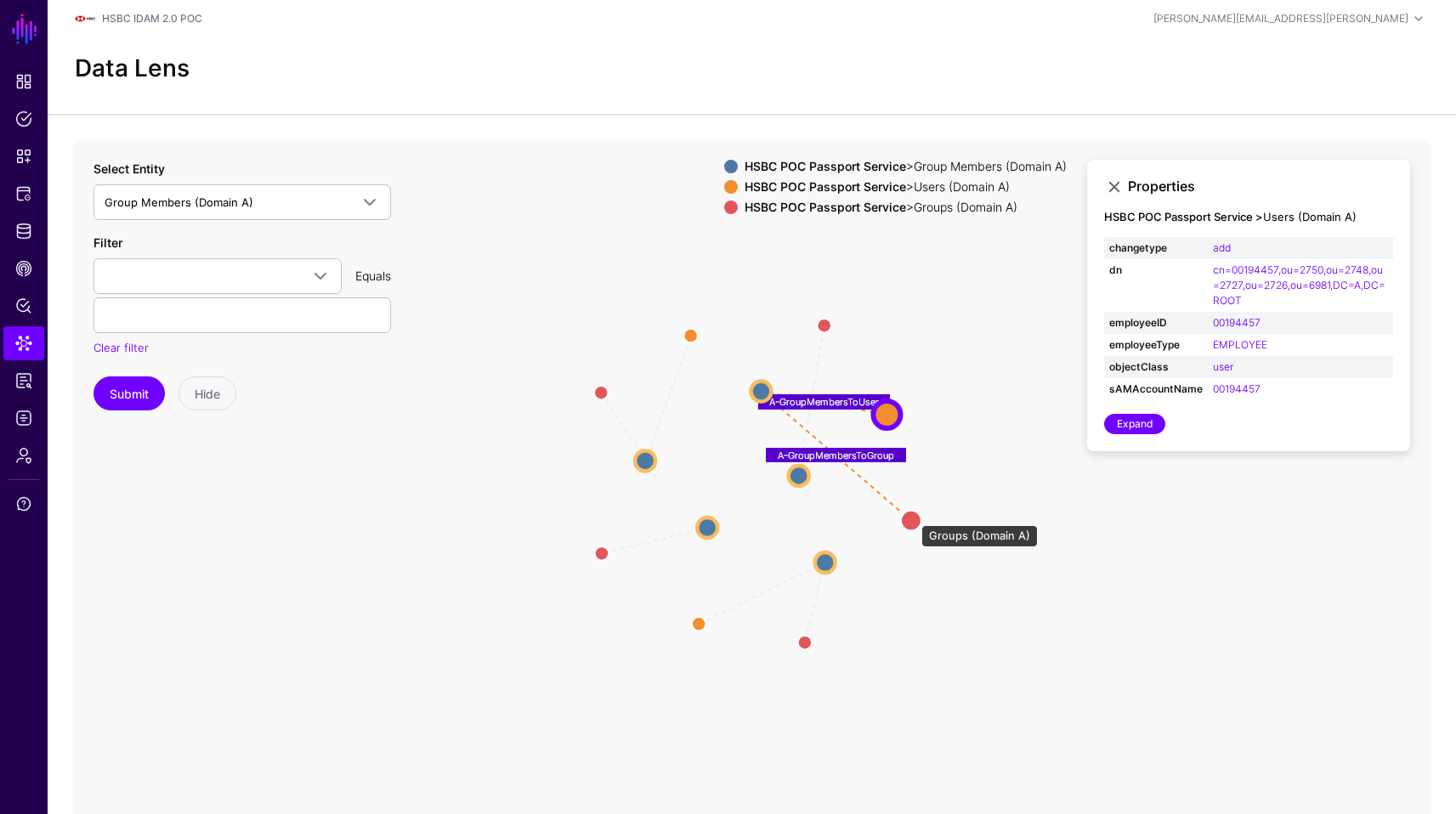
click at [913, 517] on circle at bounding box center [911, 520] width 21 height 21
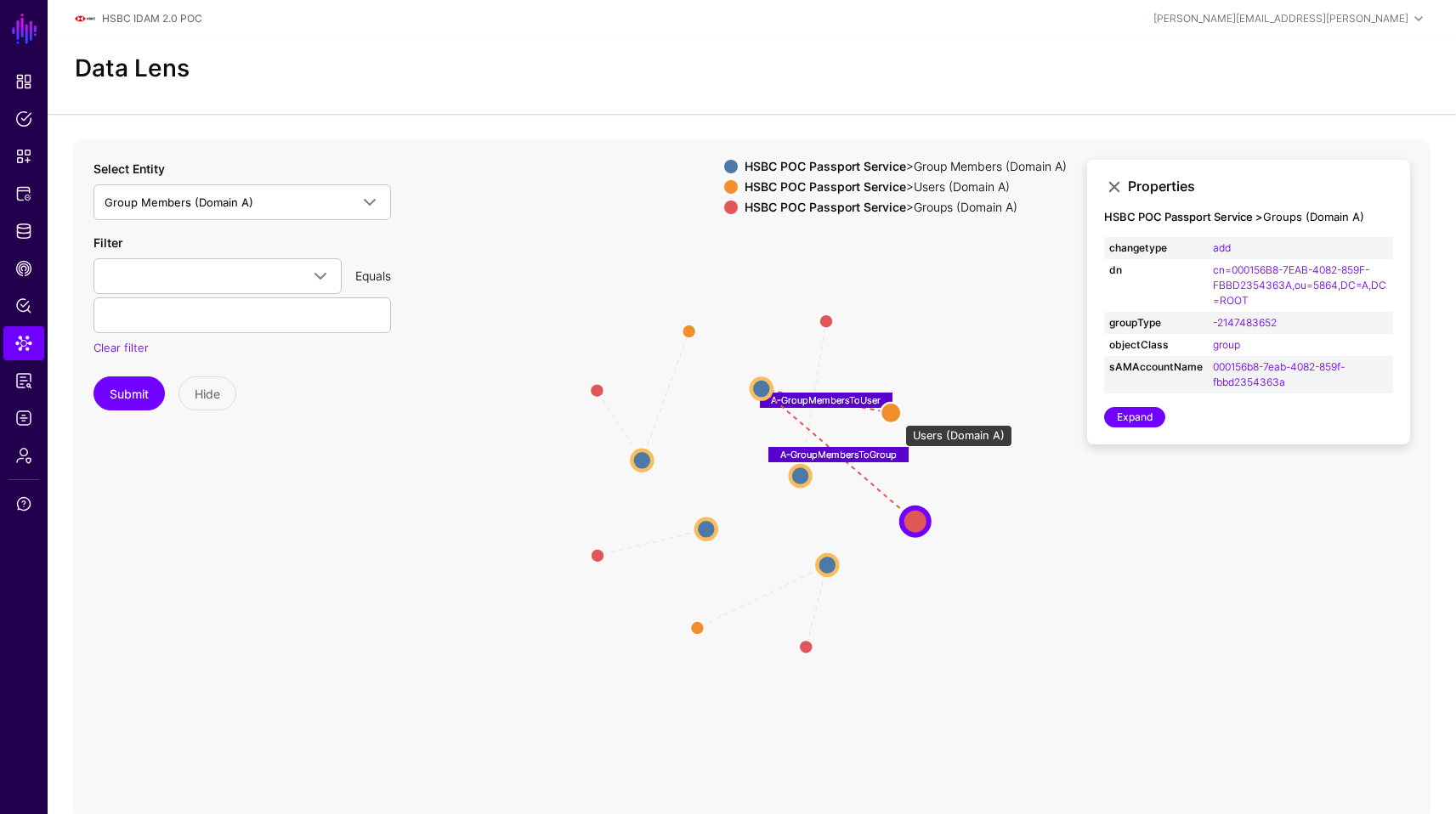
click at [893, 413] on circle at bounding box center [891, 412] width 21 height 21
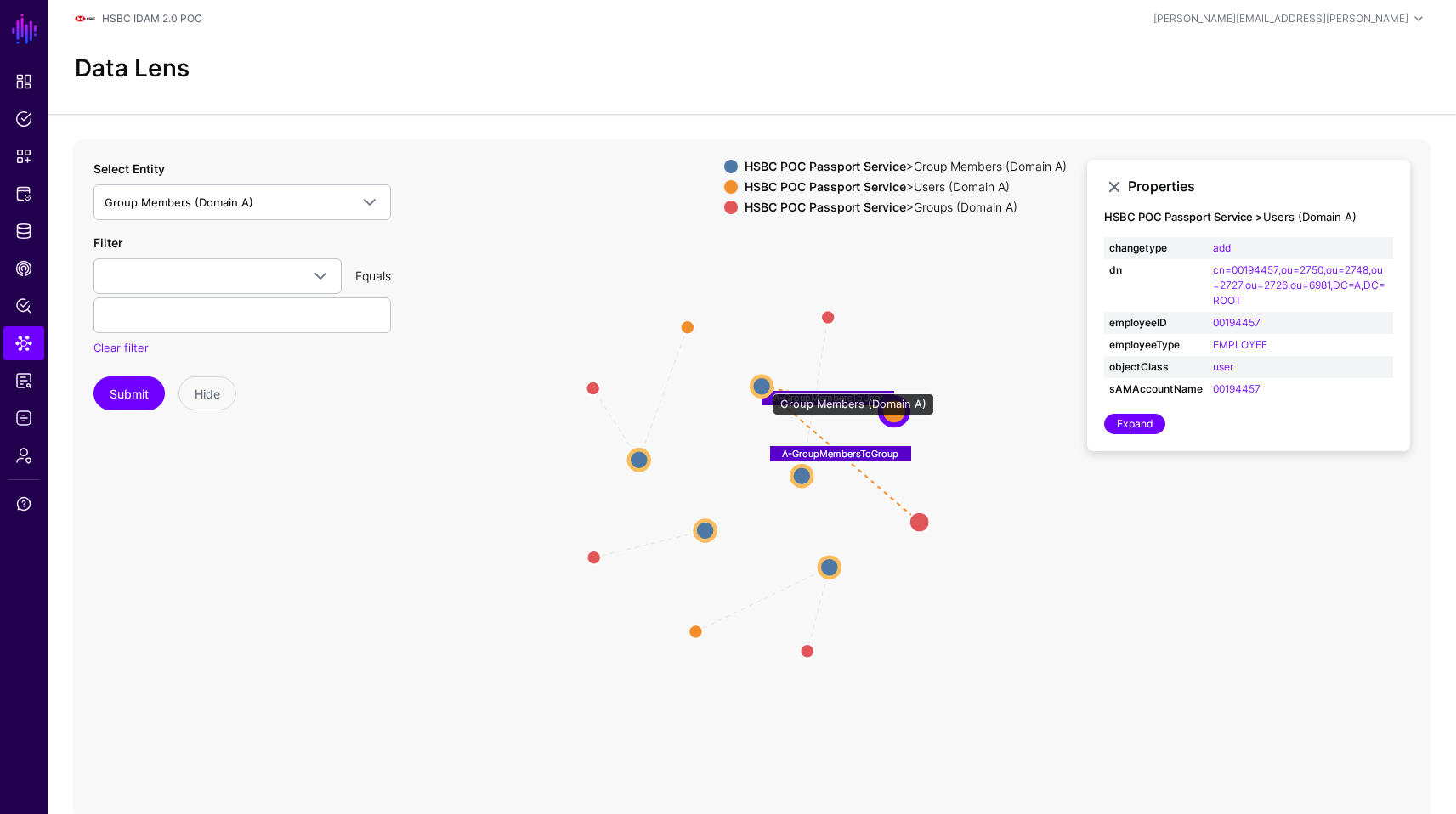
click at [764, 385] on circle at bounding box center [761, 385] width 21 height 21
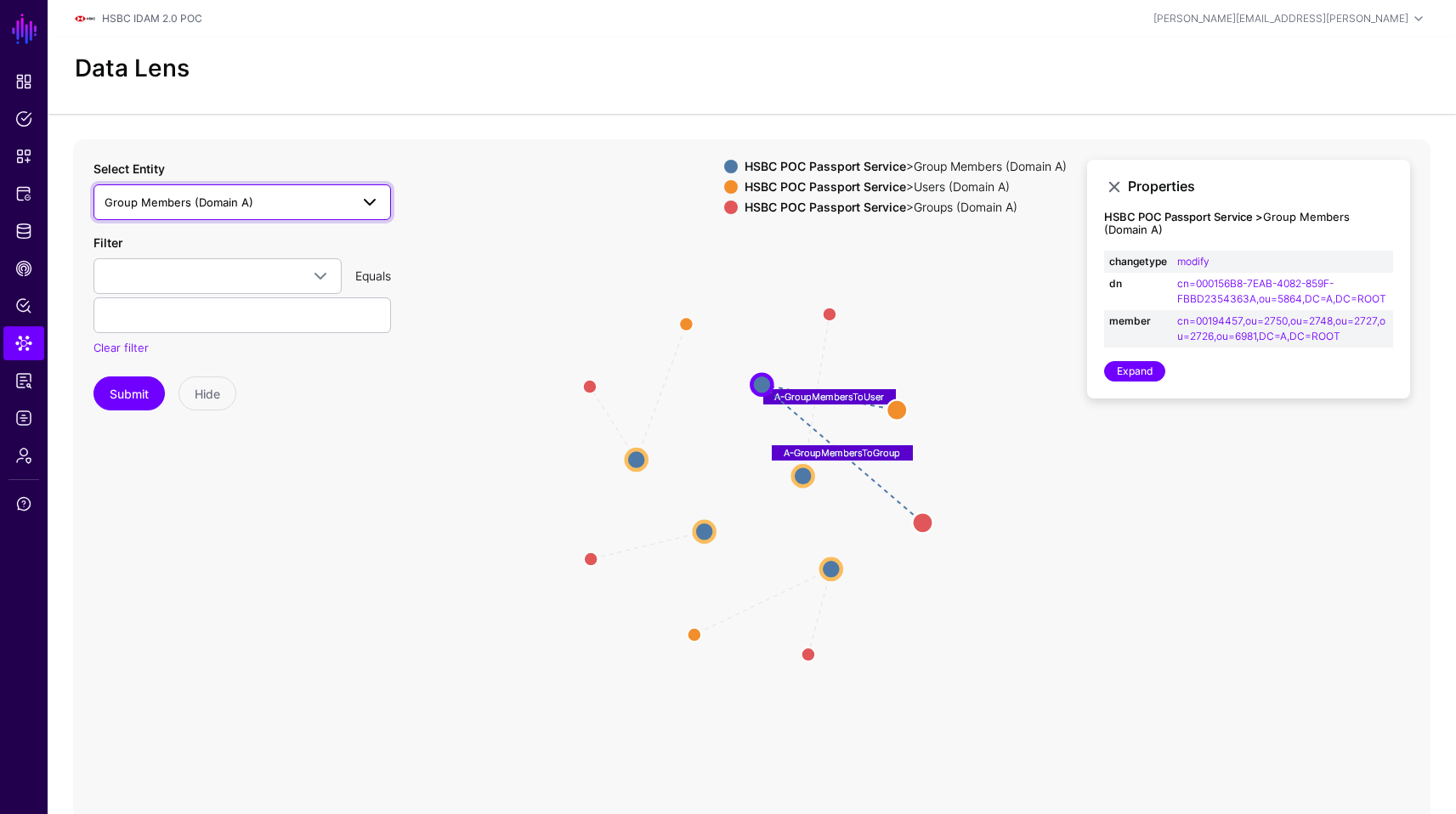
click at [244, 197] on span "Group Members (Domain A)" at bounding box center [178, 201] width 149 height 13
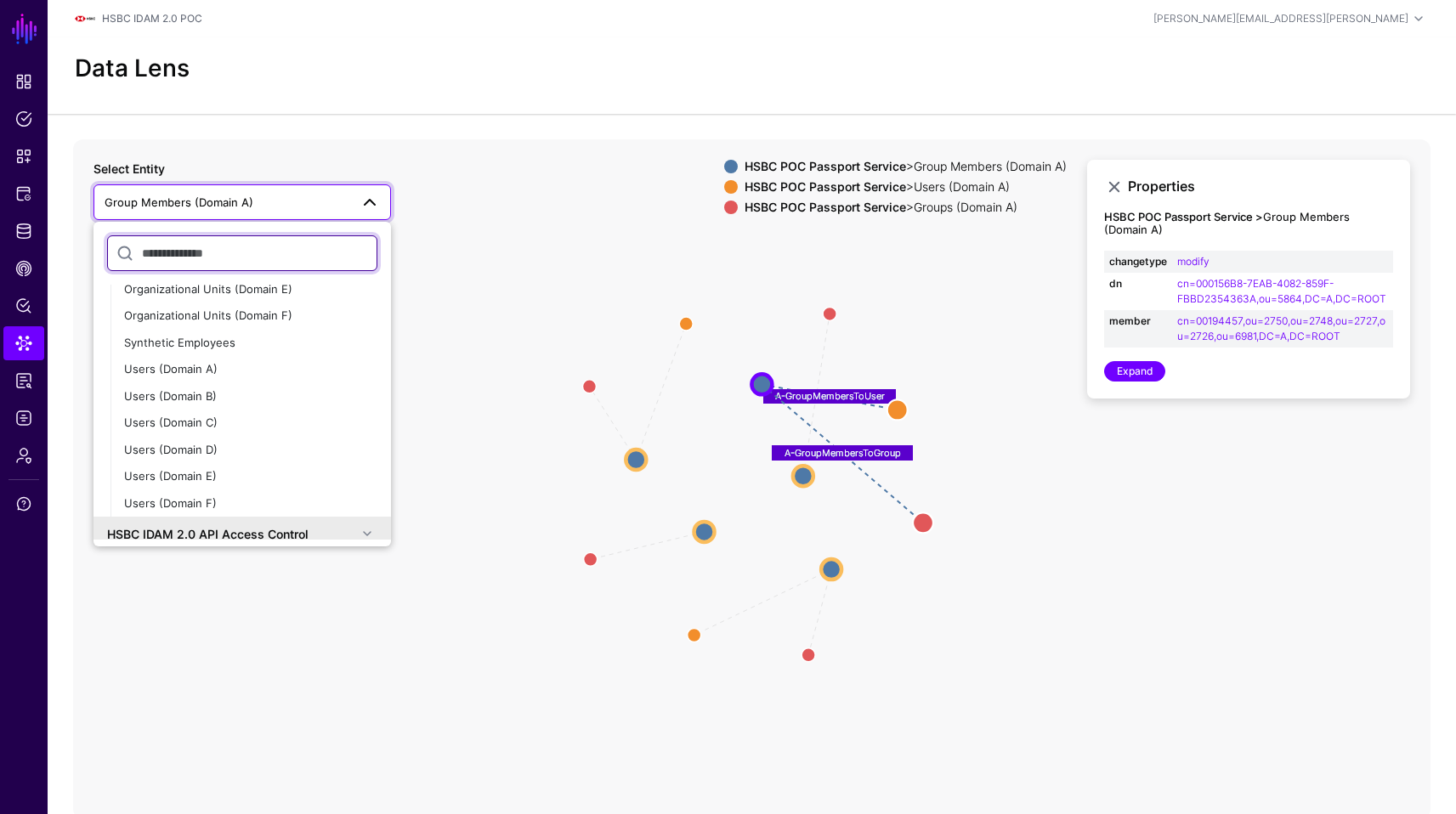
scroll to position [492, 0]
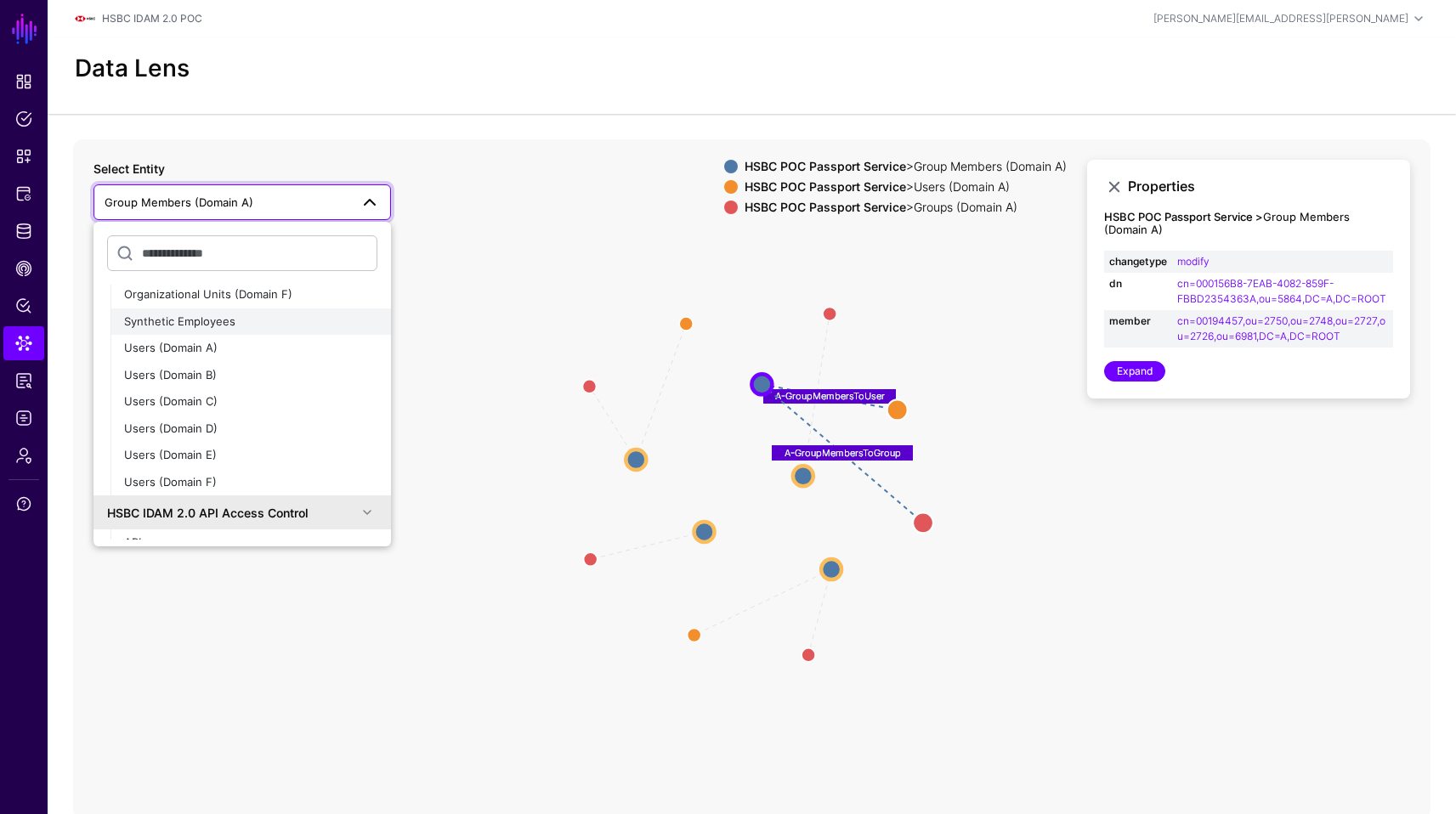
click at [283, 326] on div "Synthetic Employees" at bounding box center [251, 322] width 253 height 17
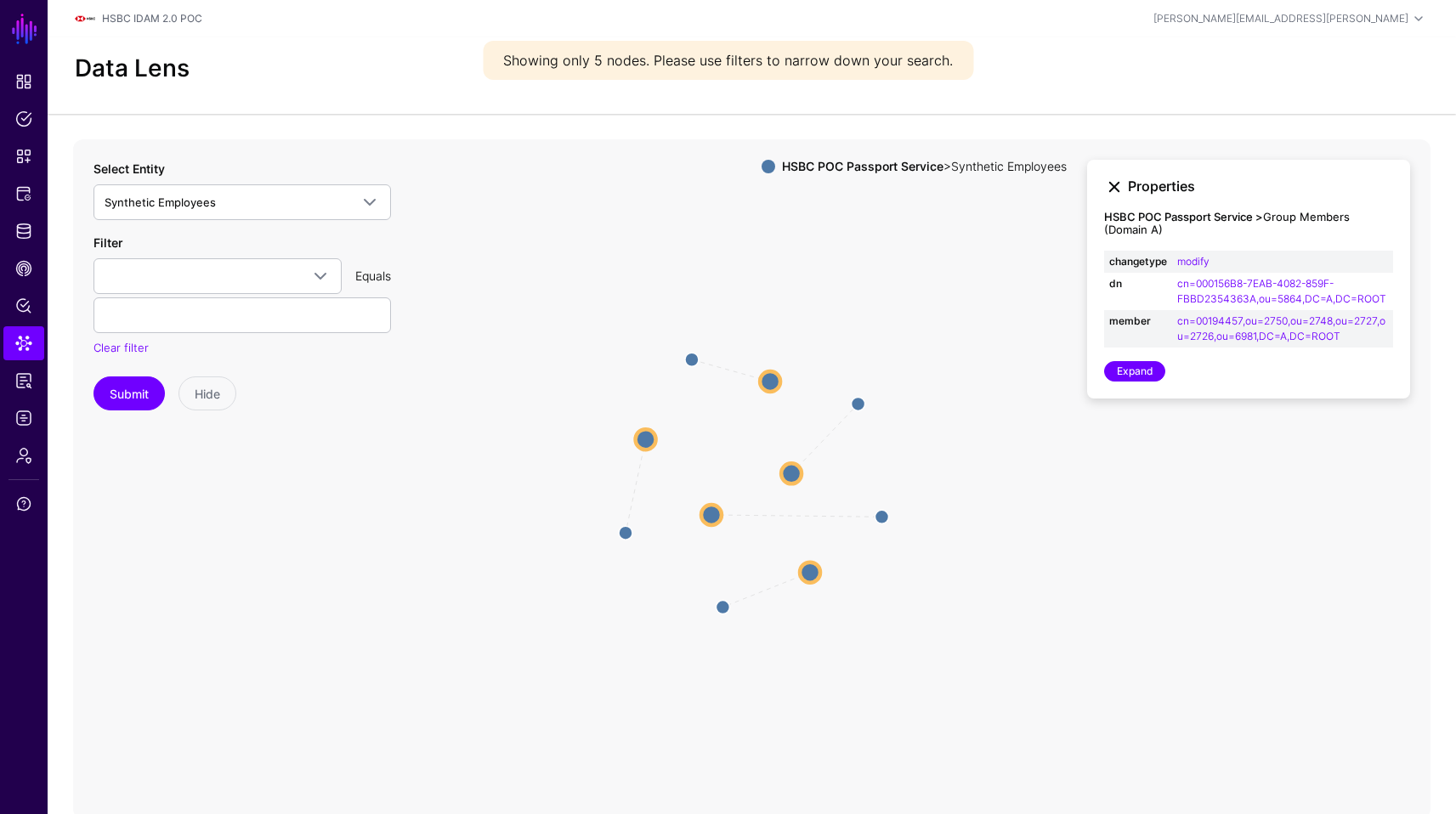
click at [1115, 177] on link at bounding box center [1114, 186] width 21 height 21
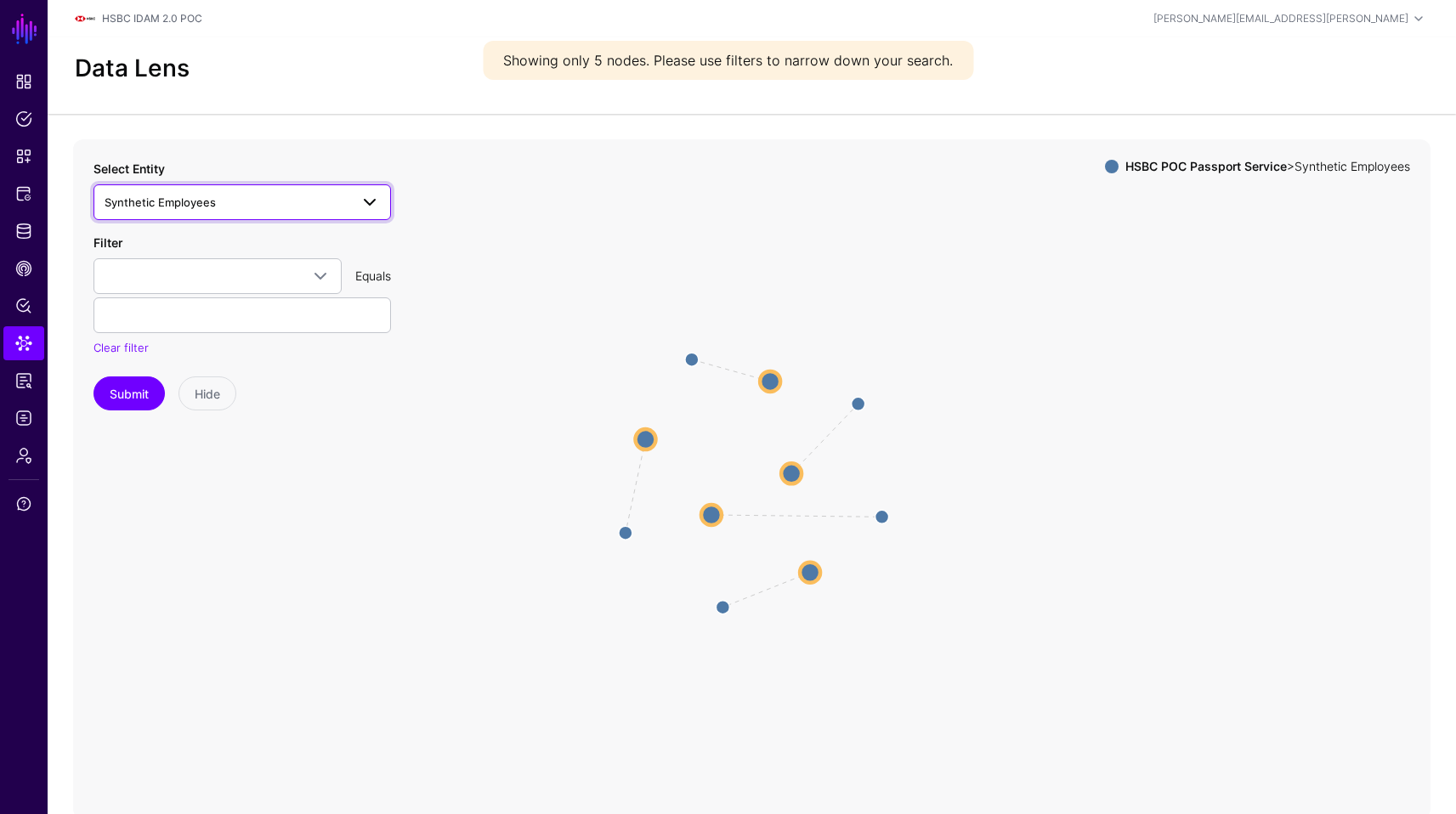
click at [268, 210] on span "Synthetic Employees" at bounding box center [242, 201] width 276 height 21
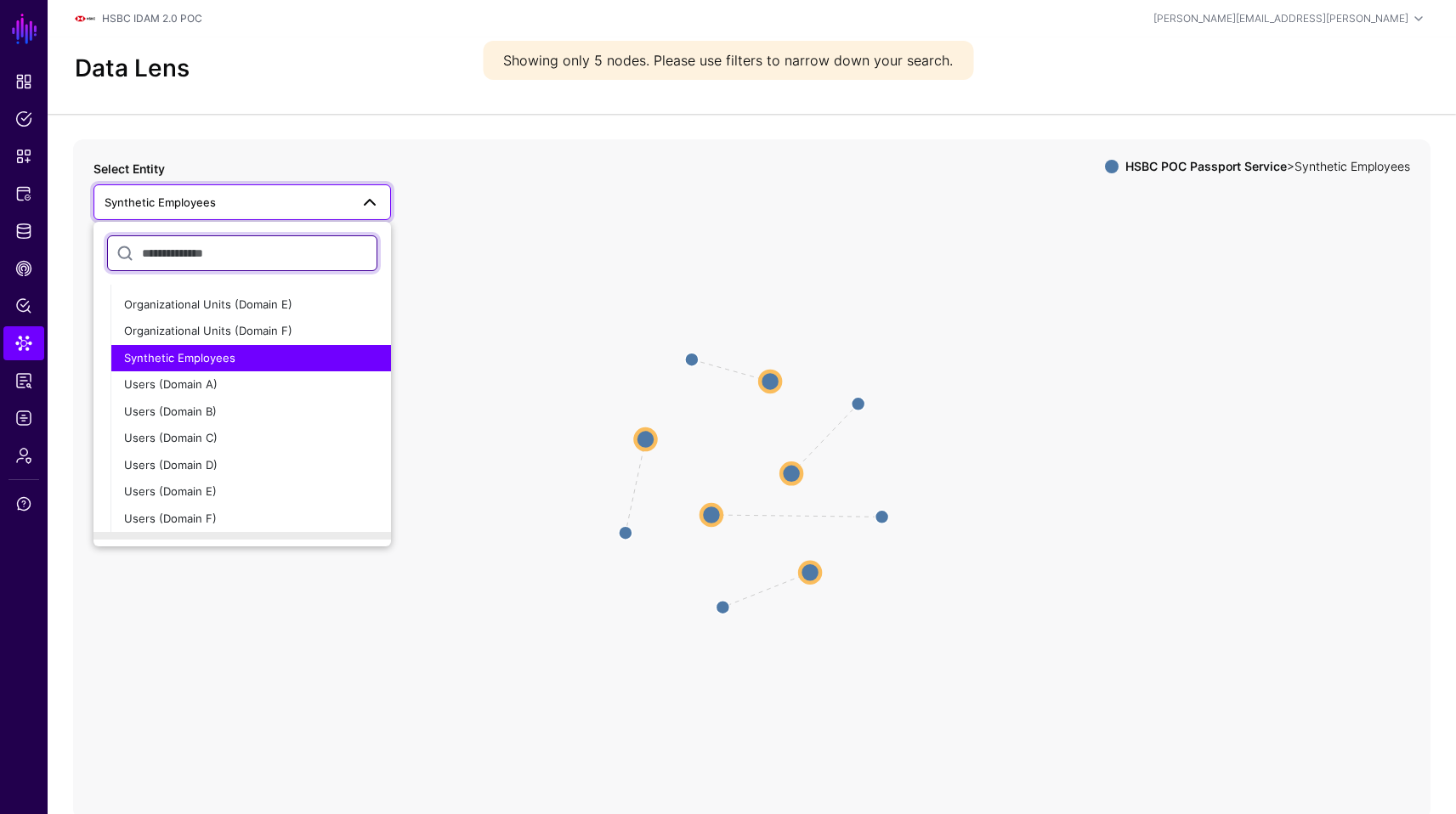
scroll to position [453, 0]
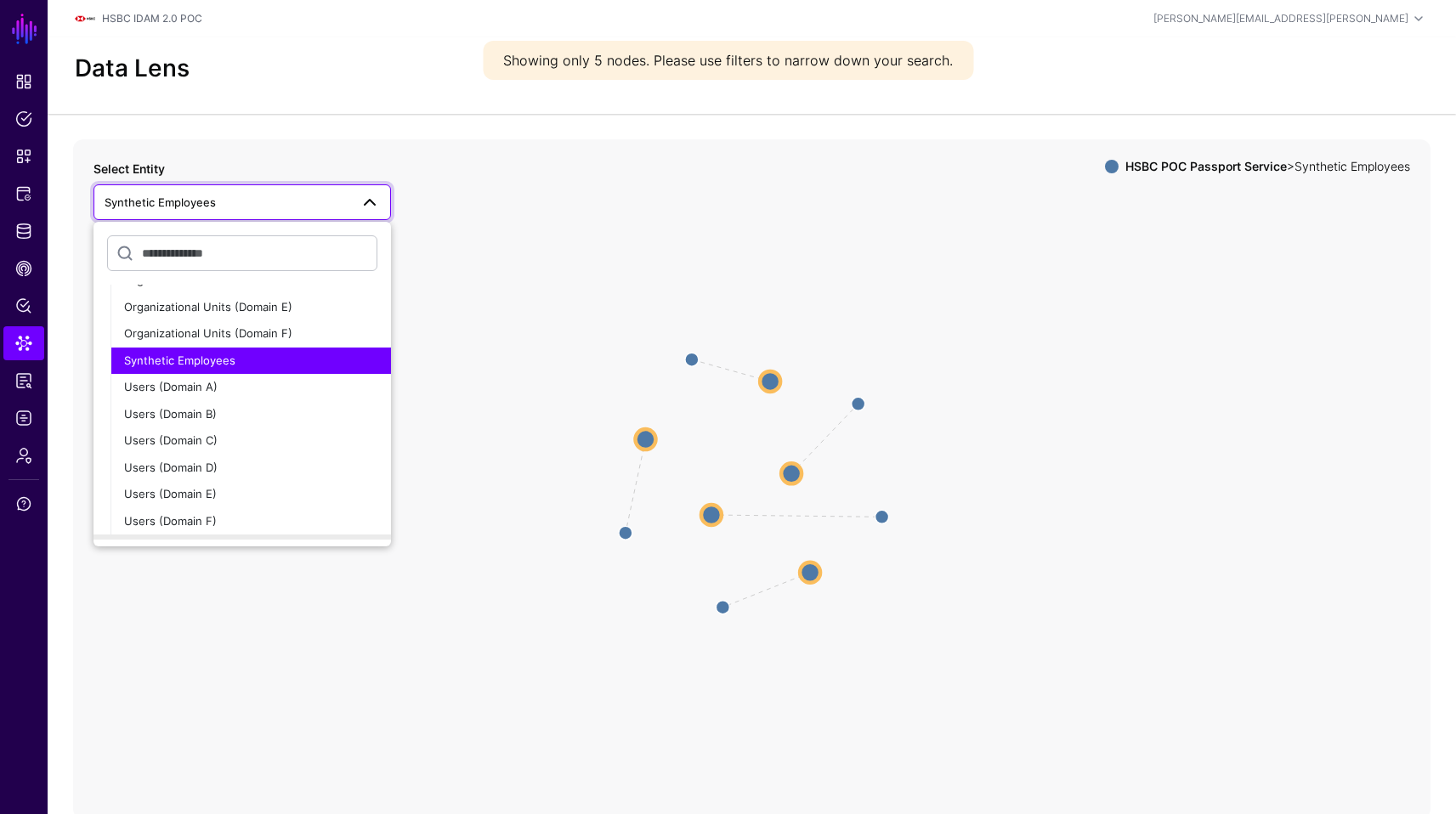
click at [303, 357] on div "Synthetic Employees" at bounding box center [251, 361] width 253 height 17
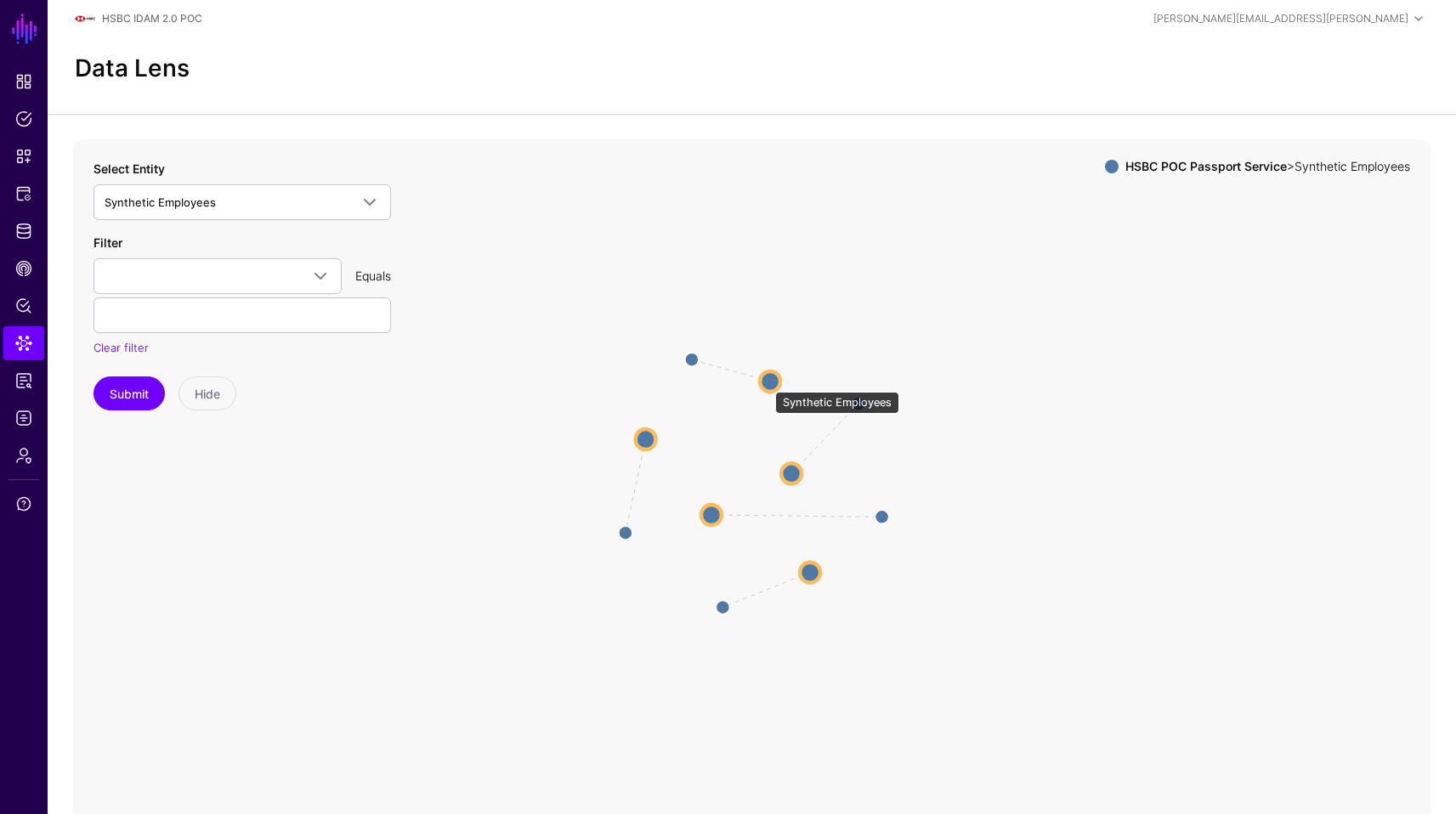
click at [767, 382] on circle at bounding box center [769, 381] width 21 height 21
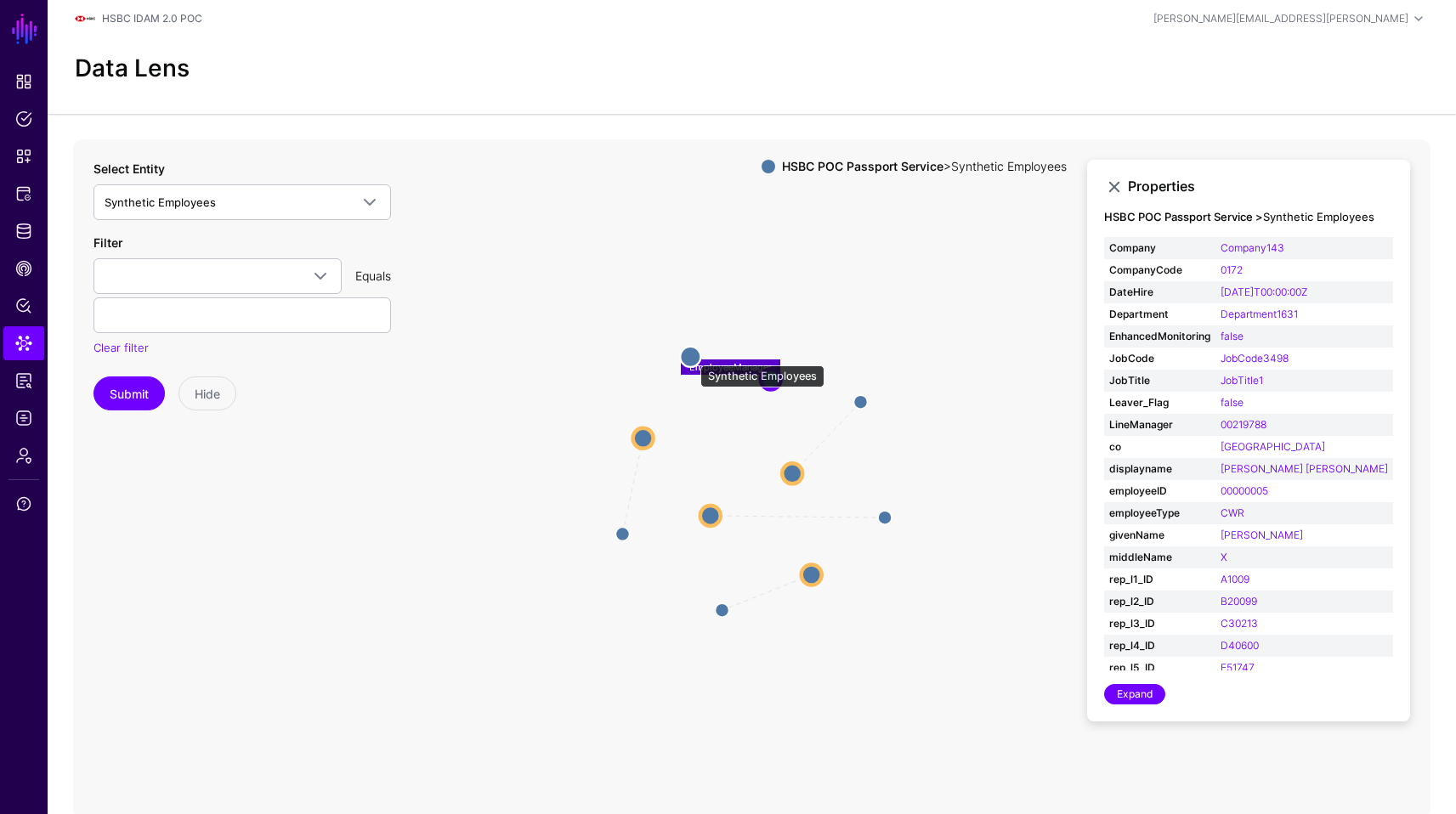
click at [692, 357] on circle at bounding box center [690, 357] width 21 height 21
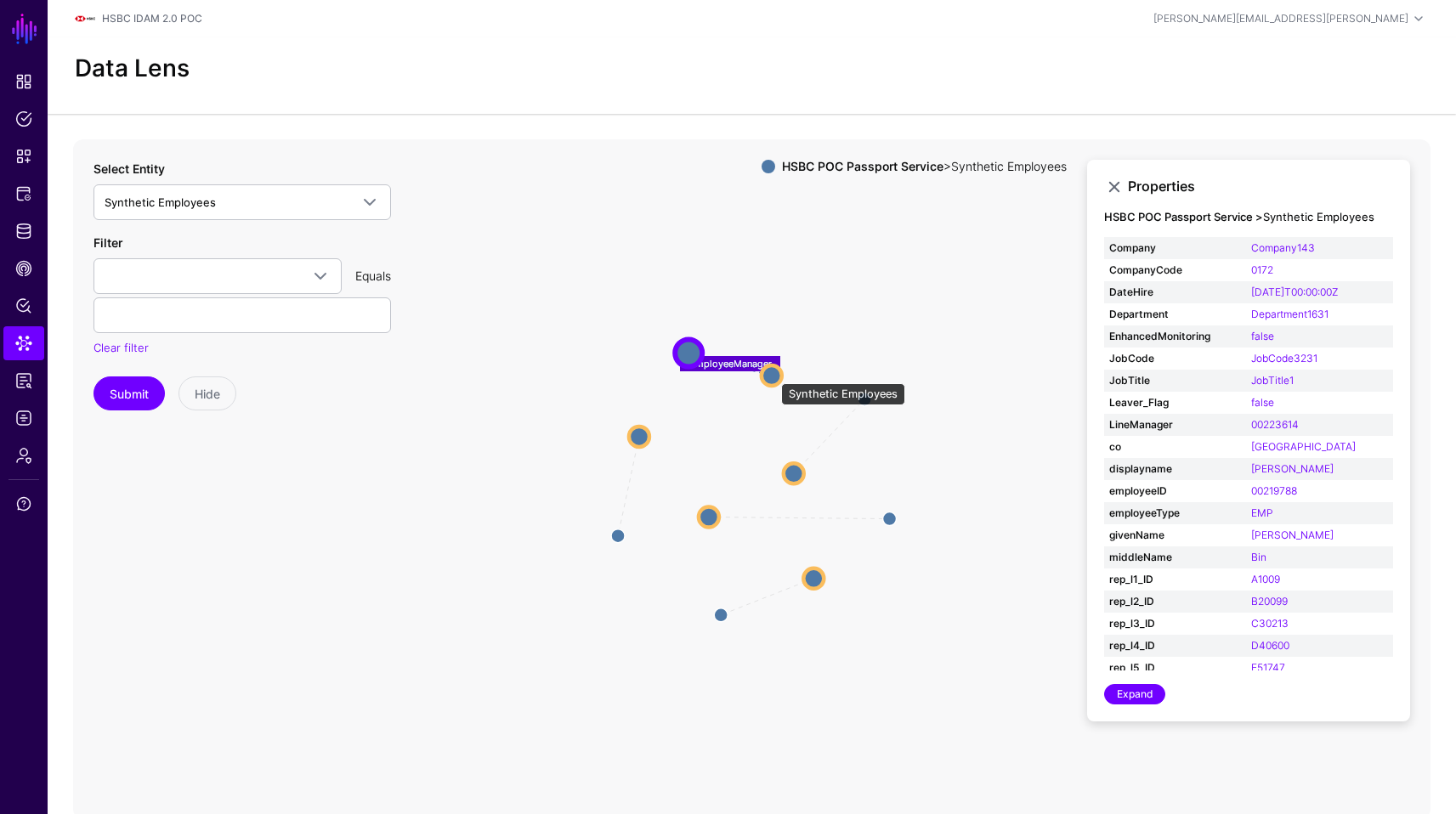
click at [773, 374] on circle at bounding box center [771, 375] width 21 height 21
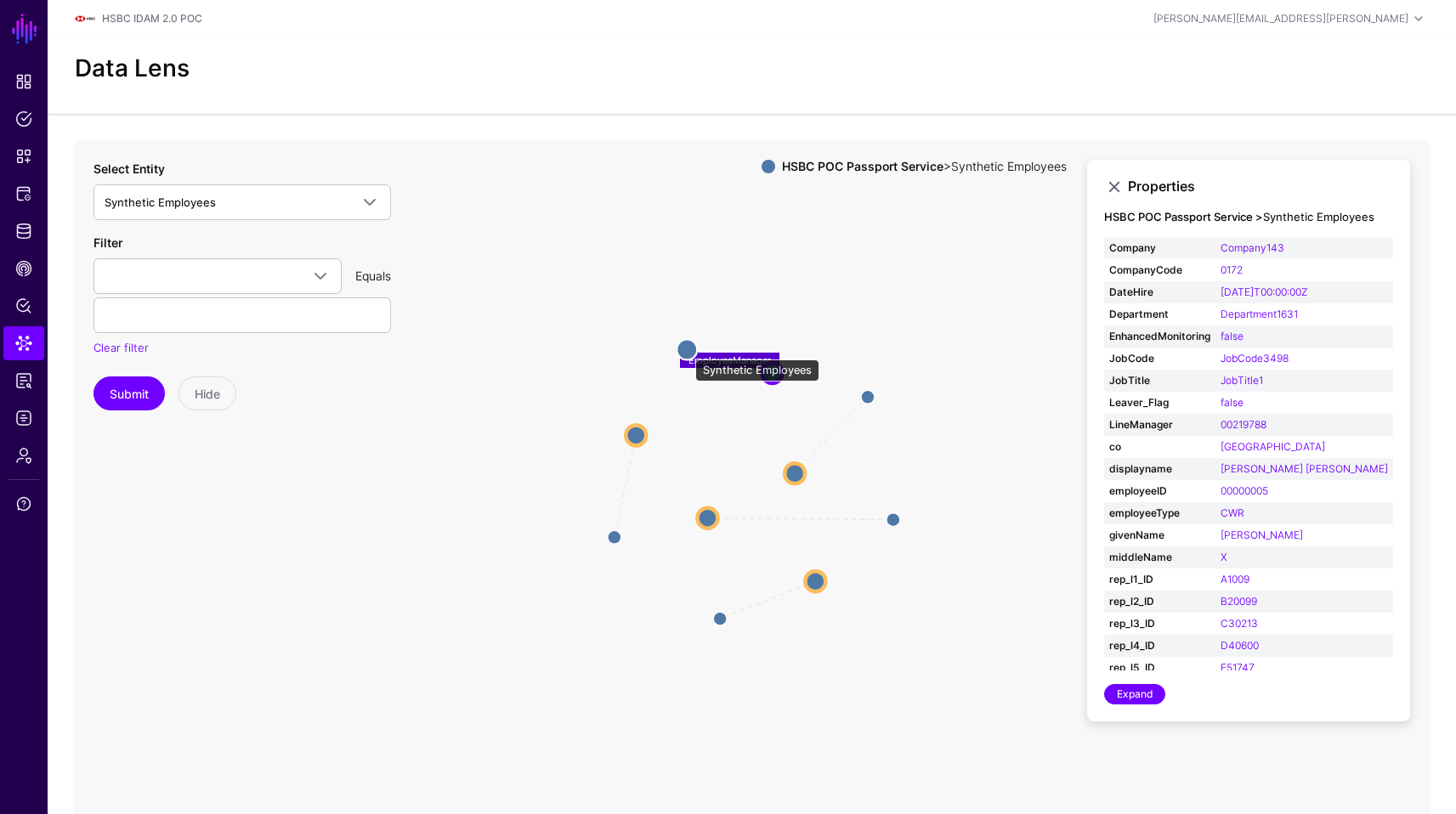
click at [686, 351] on circle at bounding box center [687, 349] width 21 height 21
click at [675, 332] on icon "EmployeeManager EmployeeManager EmployeeManager EmployeeManager EmployeeManager…" at bounding box center [752, 479] width 1357 height 680
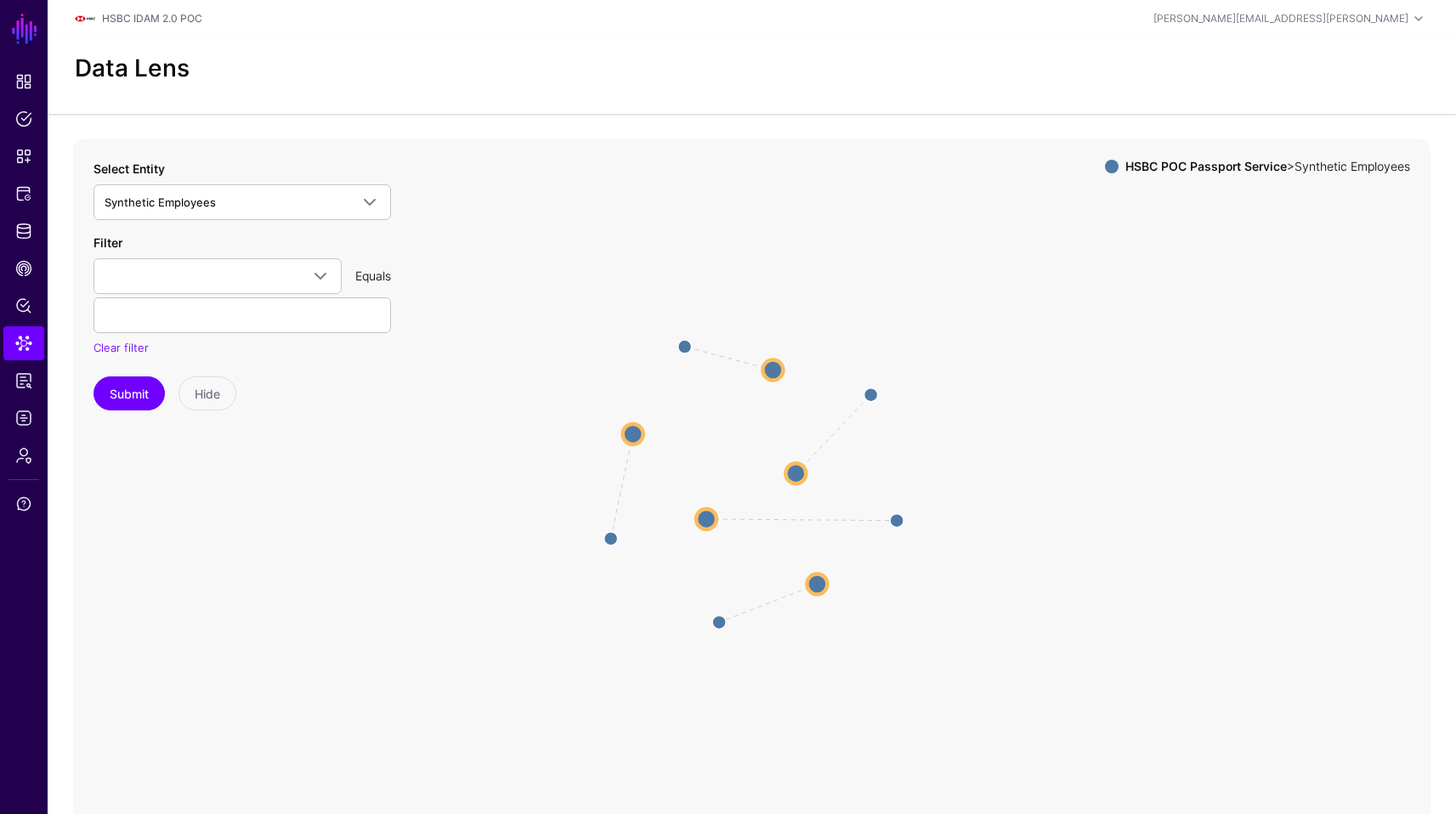
click at [683, 338] on icon "EmployeeManager EmployeeManager EmployeeManager EmployeeManager EmployeeManager…" at bounding box center [752, 479] width 1357 height 680
click at [683, 342] on circle at bounding box center [685, 347] width 28 height 28
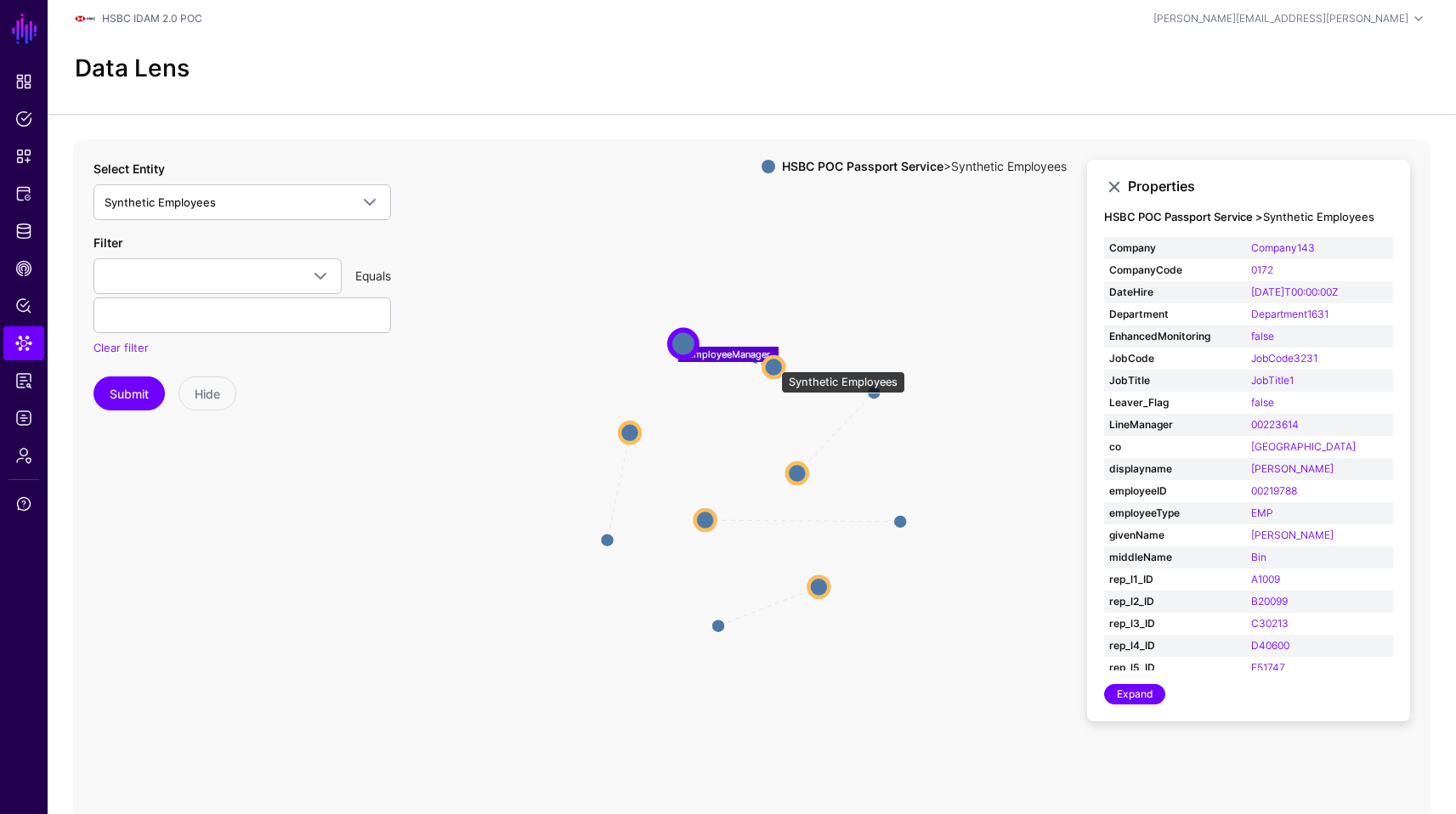
click at [773, 363] on circle at bounding box center [773, 366] width 21 height 21
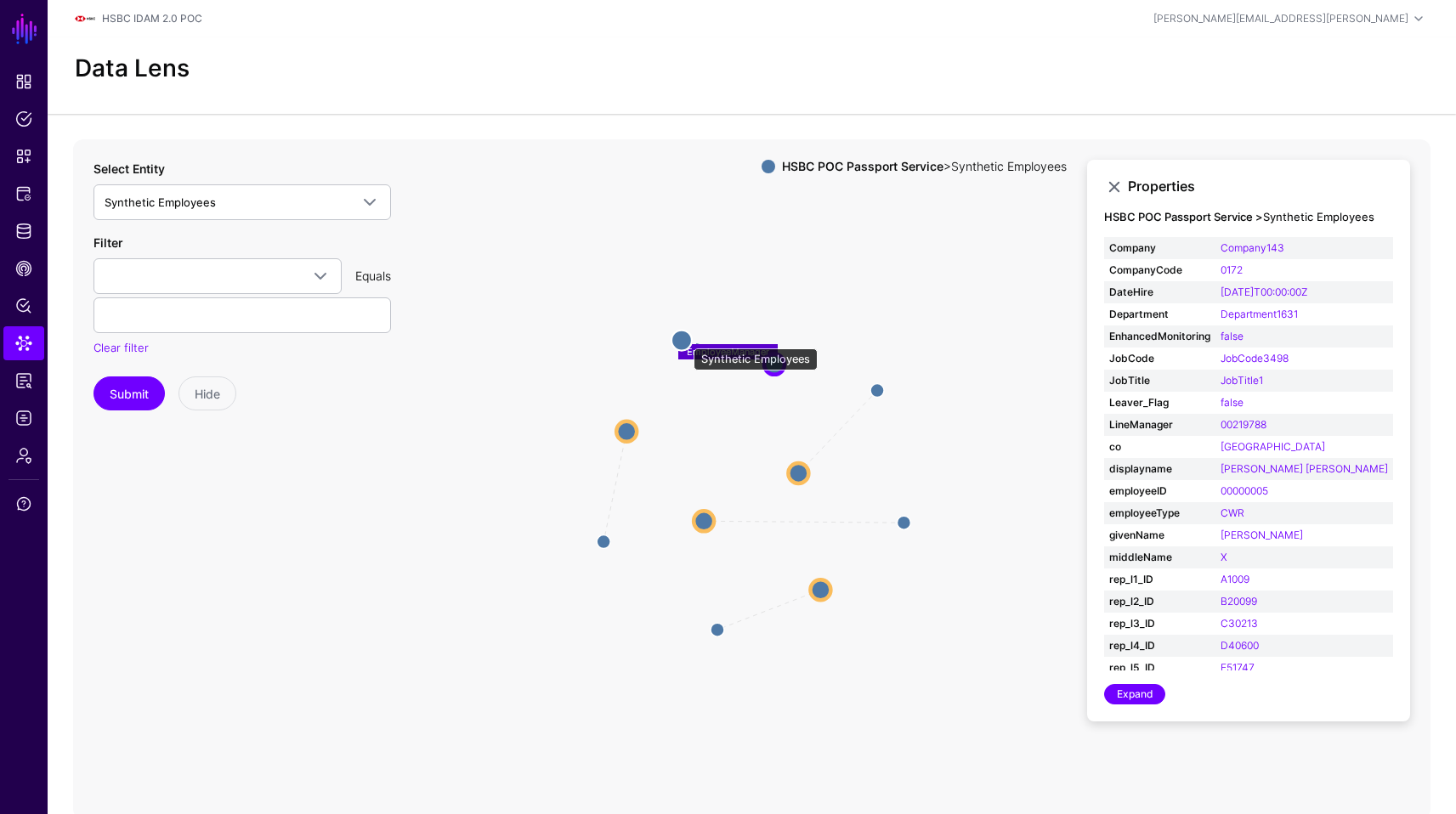
click at [685, 340] on circle at bounding box center [681, 340] width 21 height 21
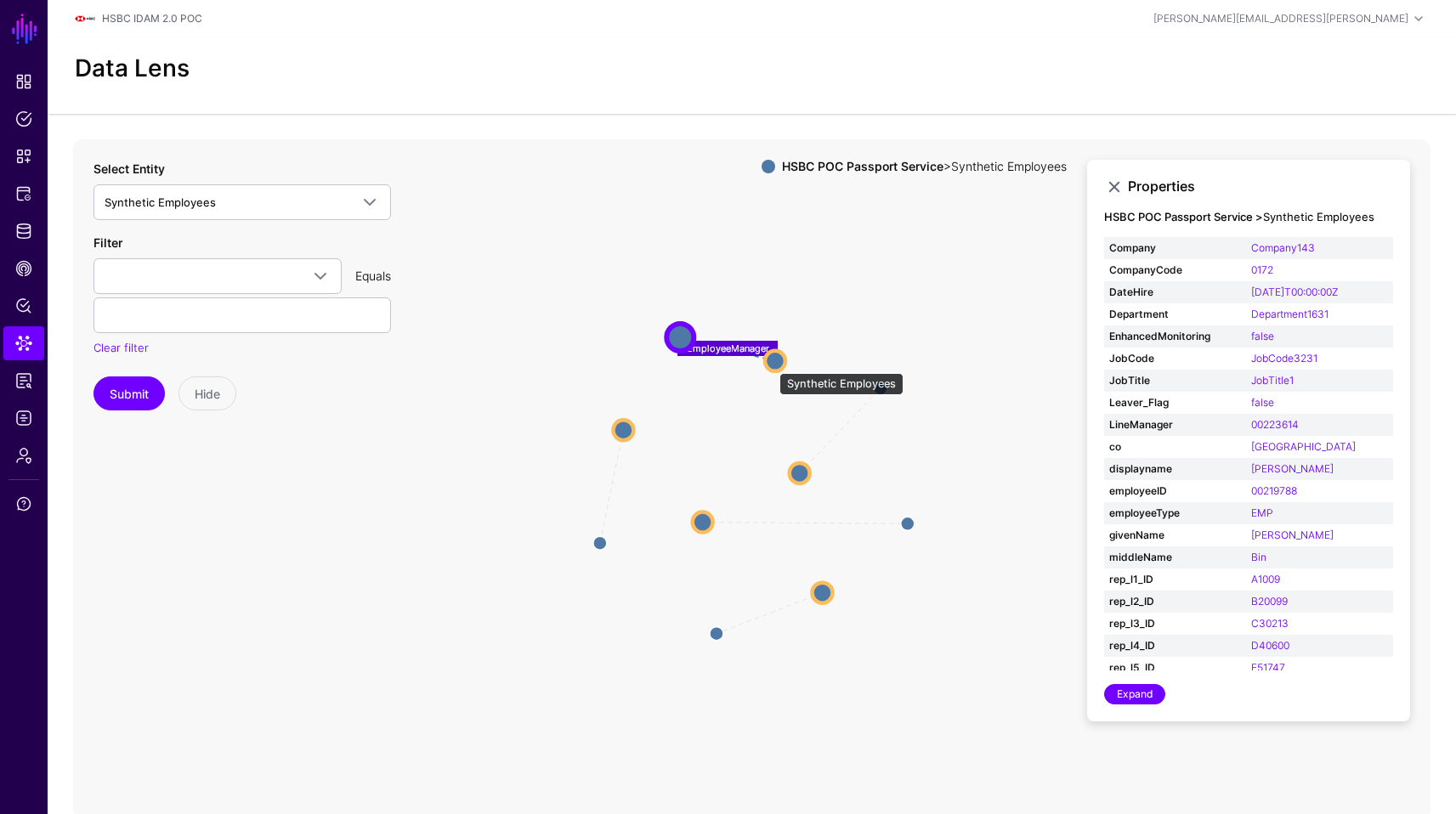
click at [771, 365] on circle at bounding box center [775, 360] width 21 height 21
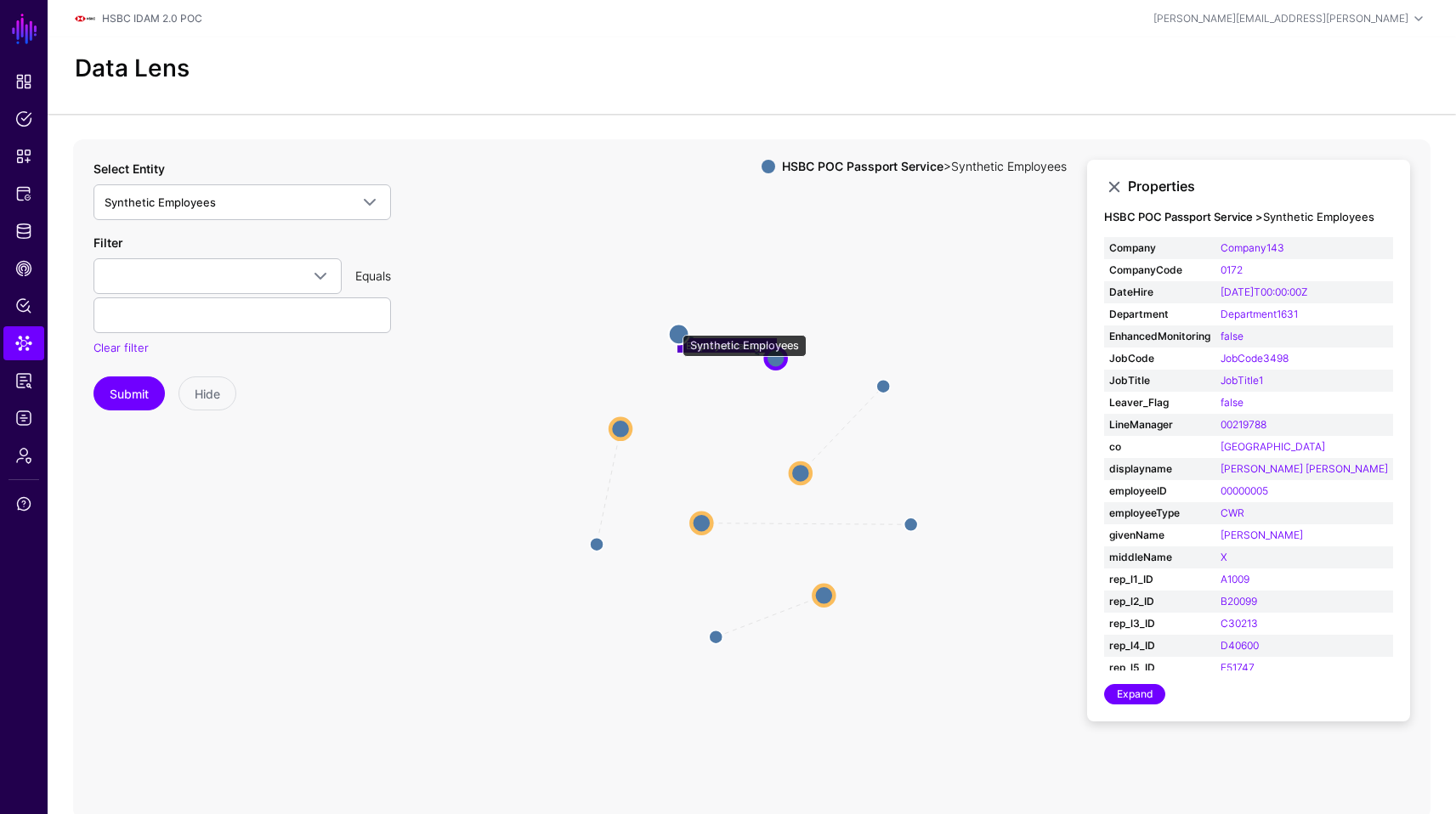
click at [674, 326] on circle at bounding box center [679, 333] width 21 height 21
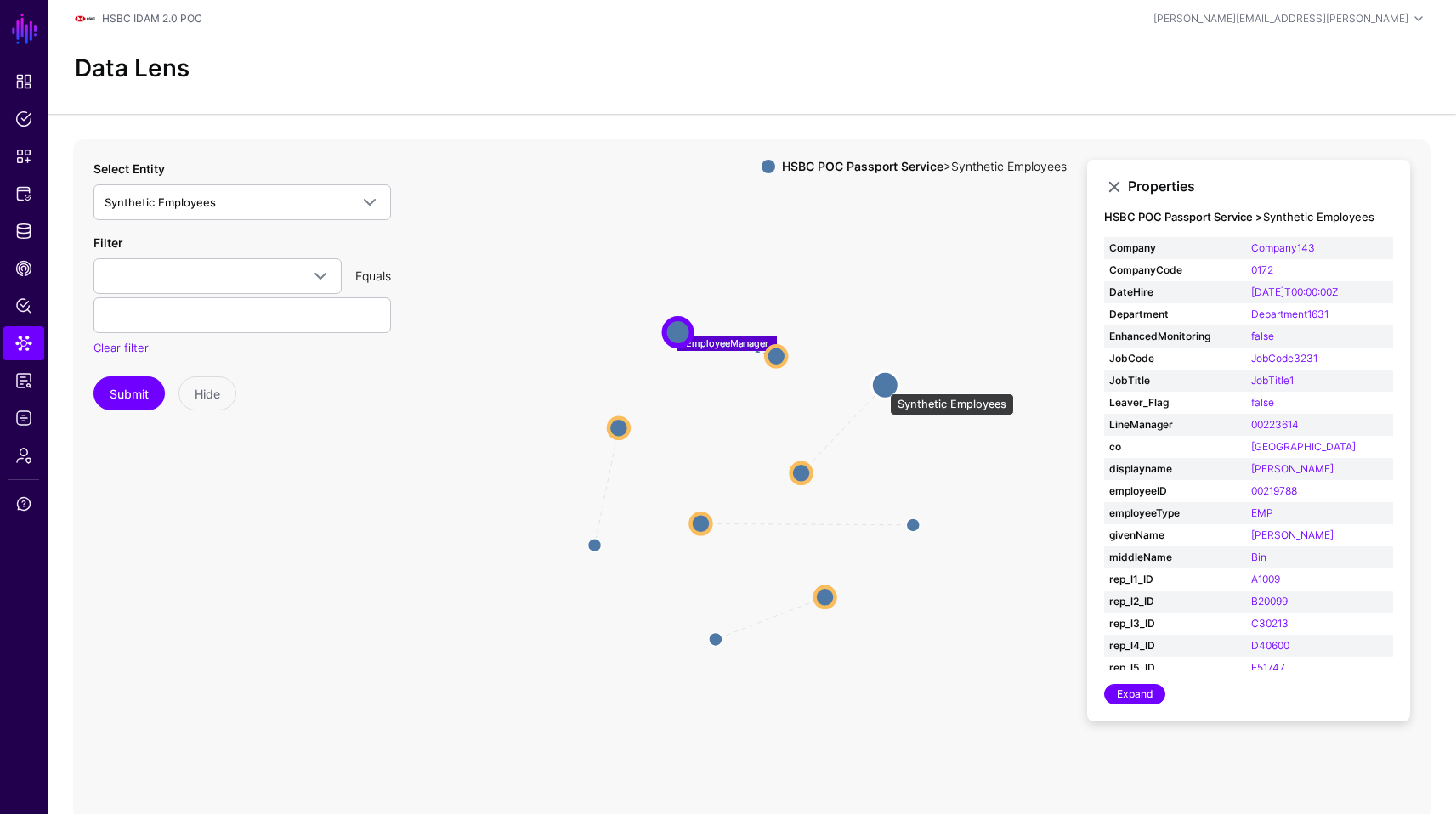
click at [882, 385] on circle at bounding box center [884, 385] width 28 height 28
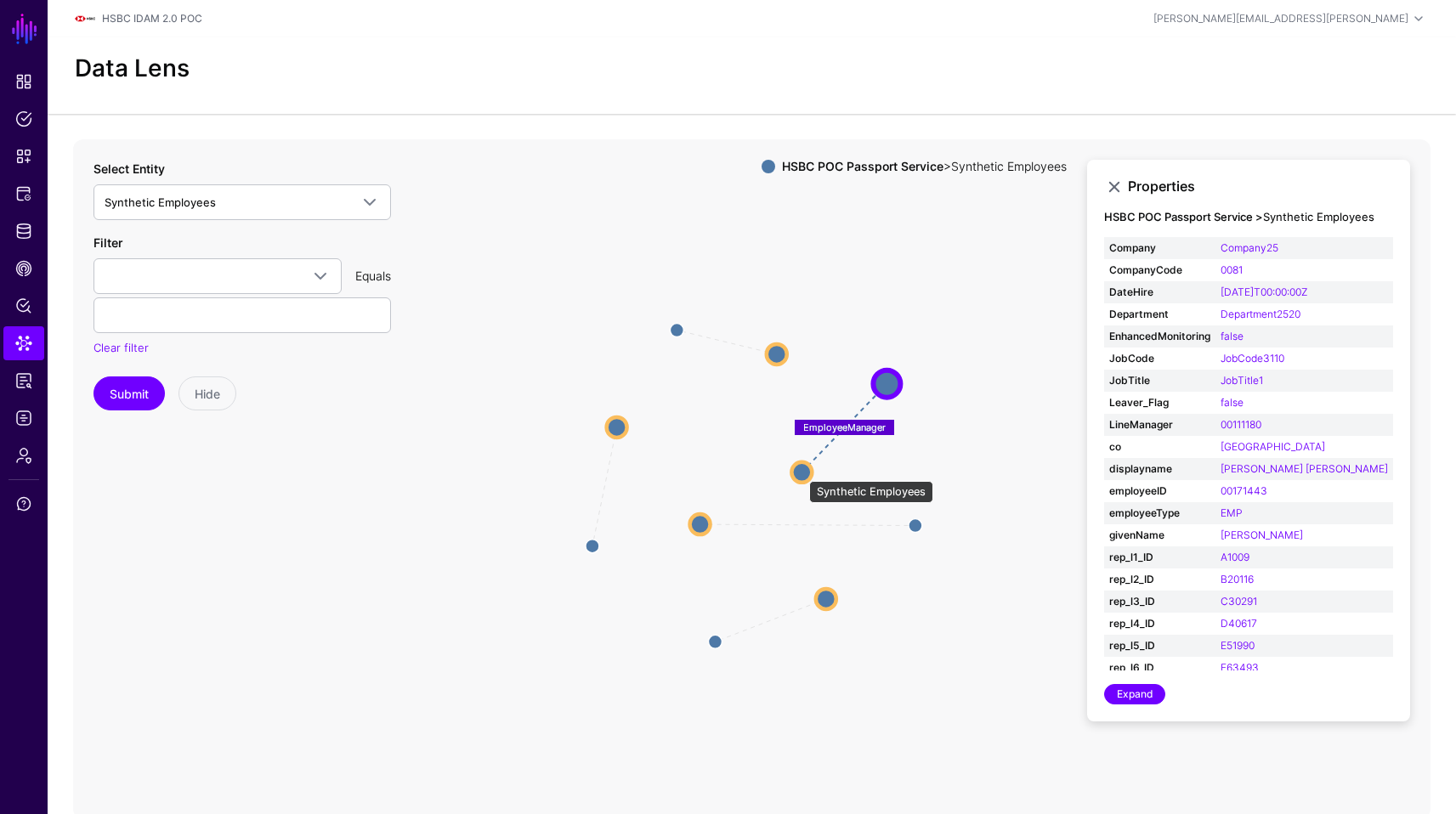
click at [801, 472] on circle at bounding box center [802, 472] width 21 height 21
click at [771, 352] on circle at bounding box center [777, 350] width 21 height 21
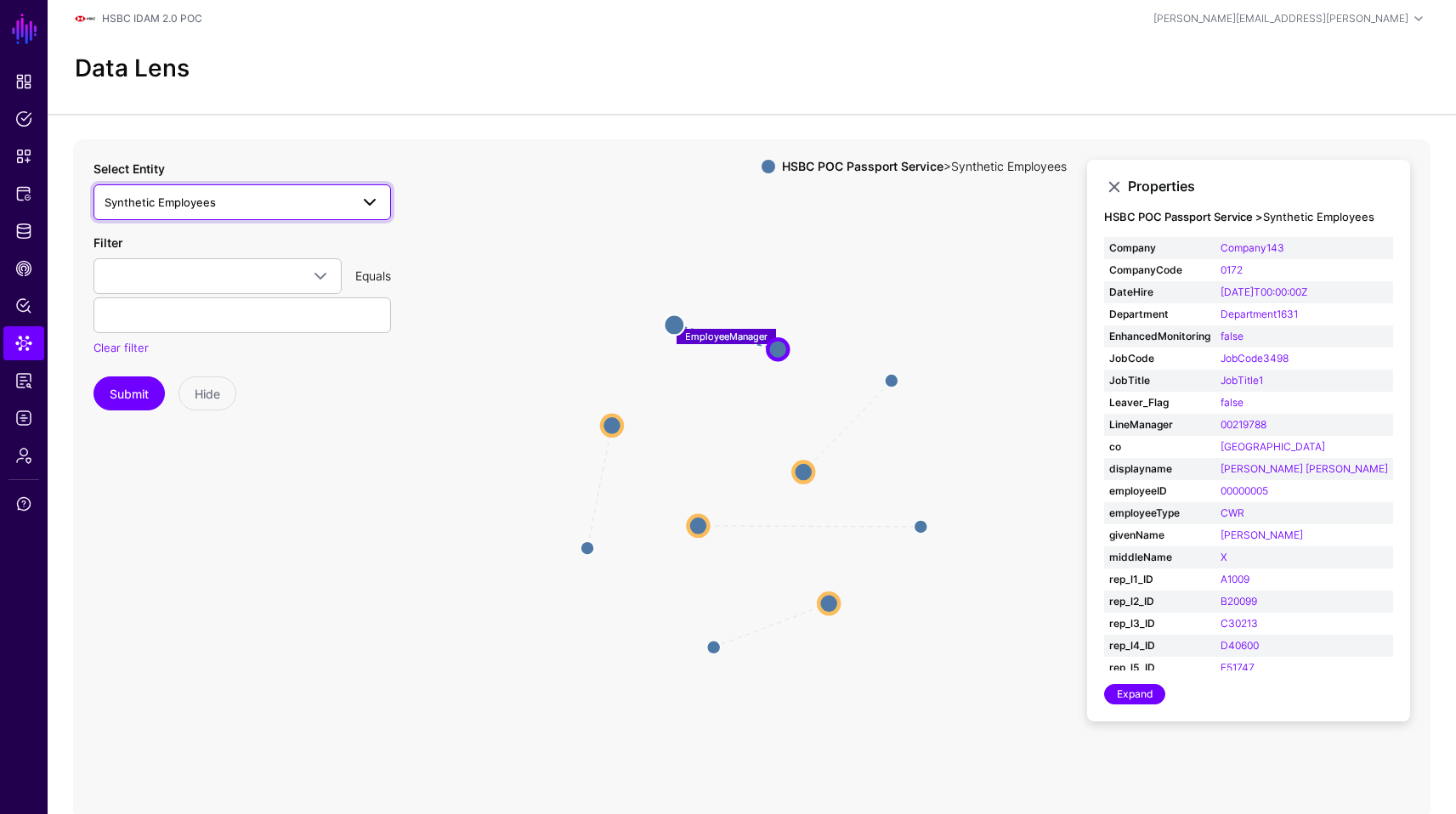
click at [315, 196] on span "Synthetic Employees" at bounding box center [226, 201] width 245 height 19
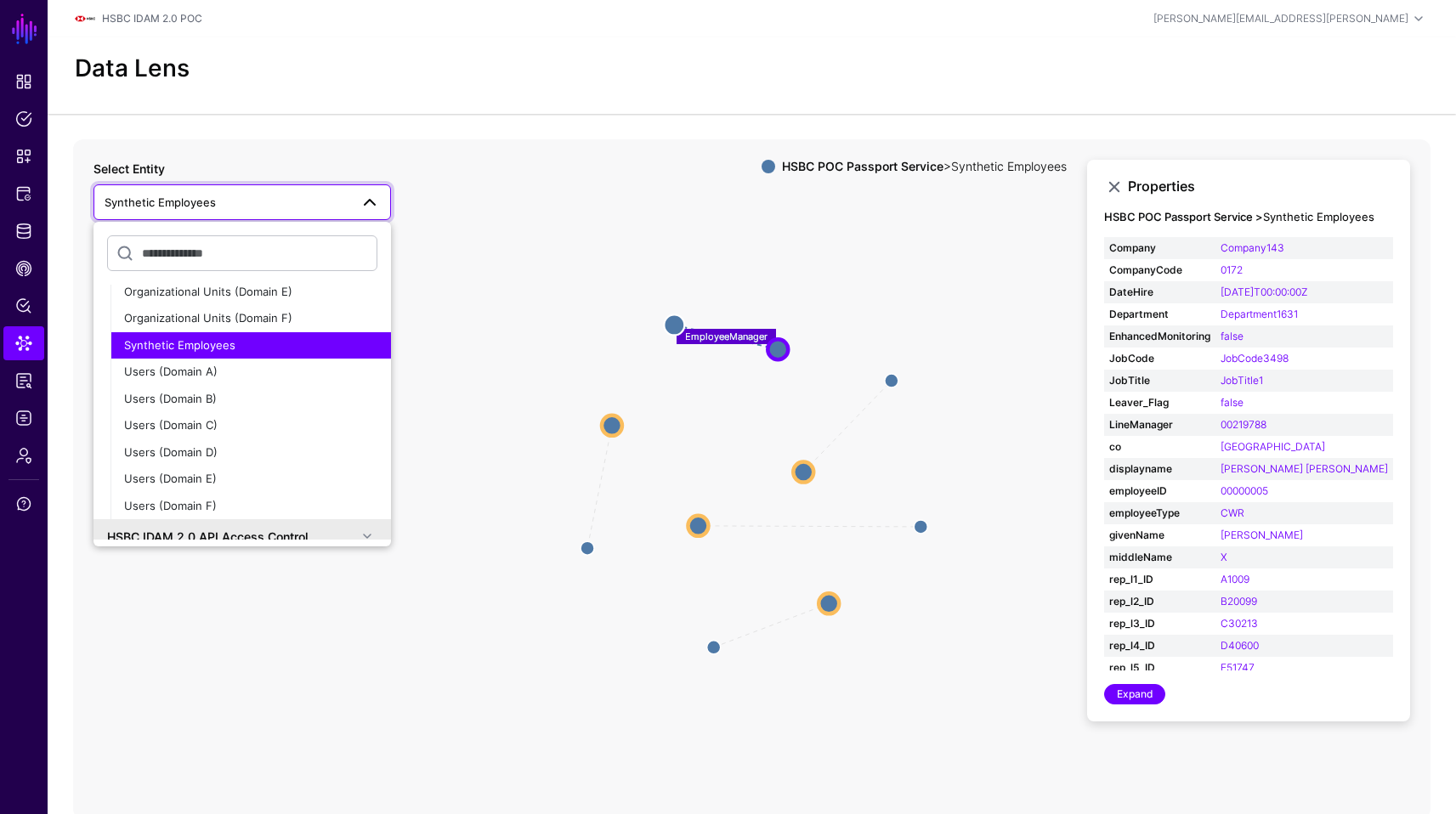
scroll to position [519, 0]
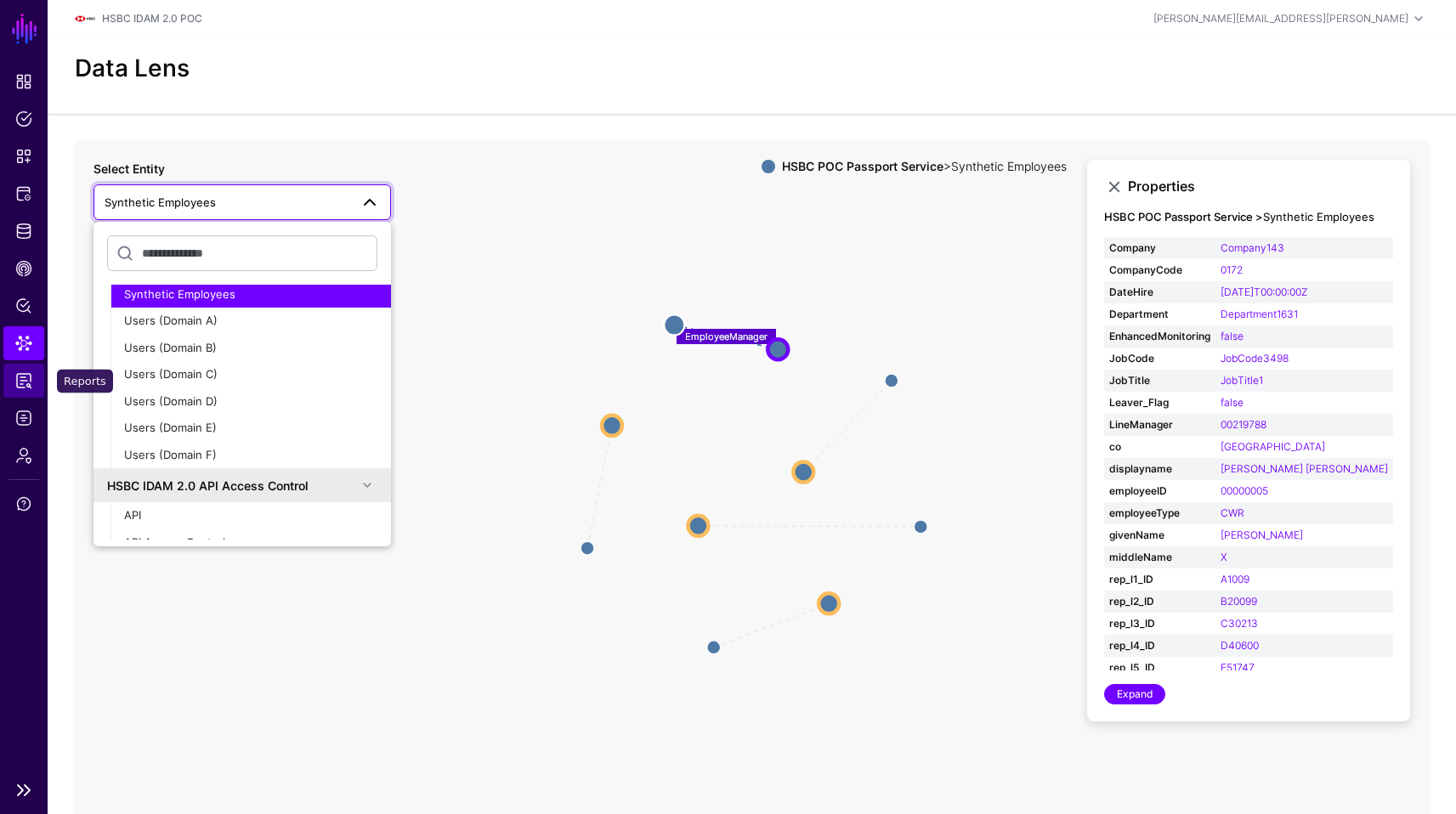
click at [28, 368] on link "Reports" at bounding box center [24, 381] width 41 height 34
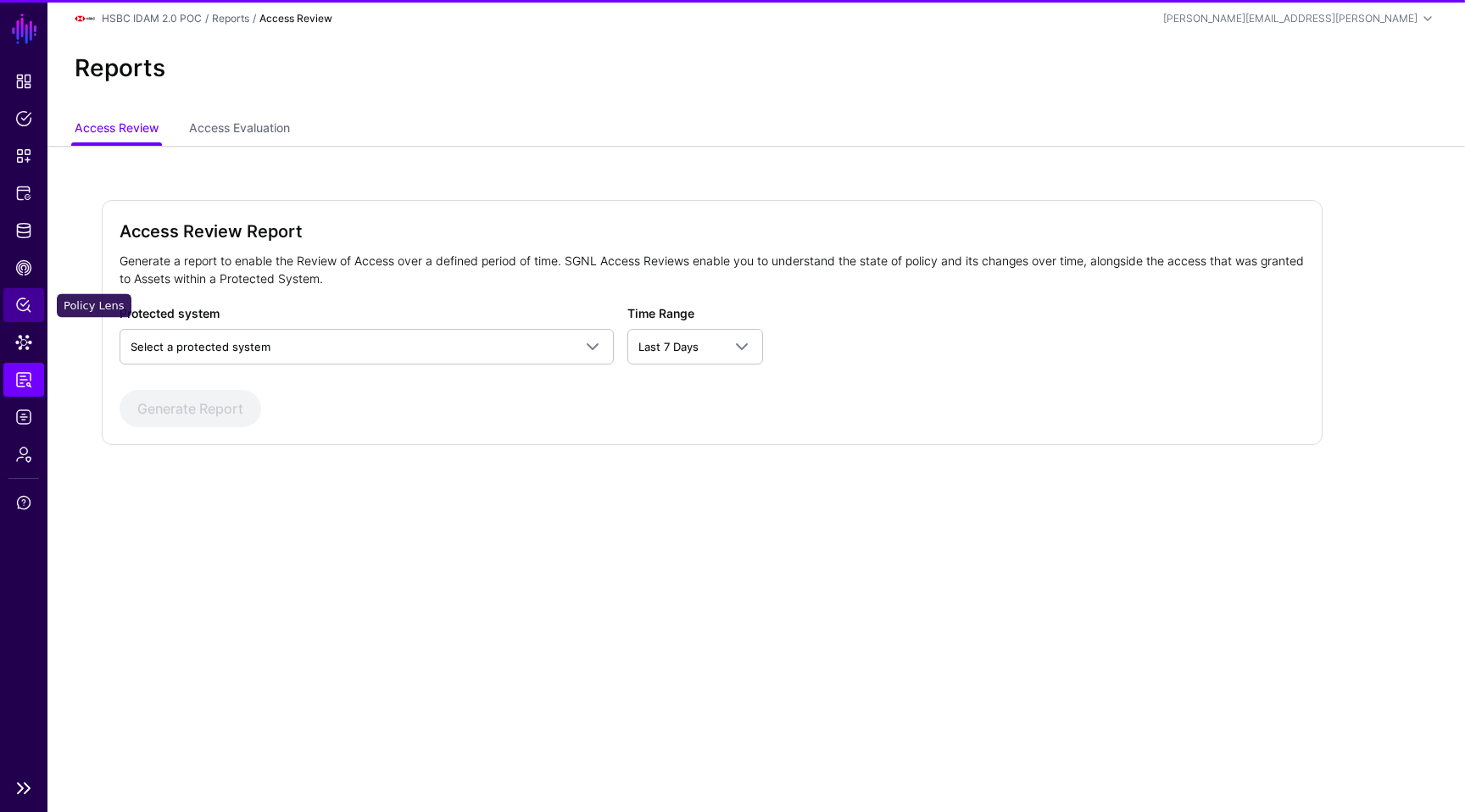
click at [25, 317] on link "Policy Lens" at bounding box center [24, 305] width 41 height 34
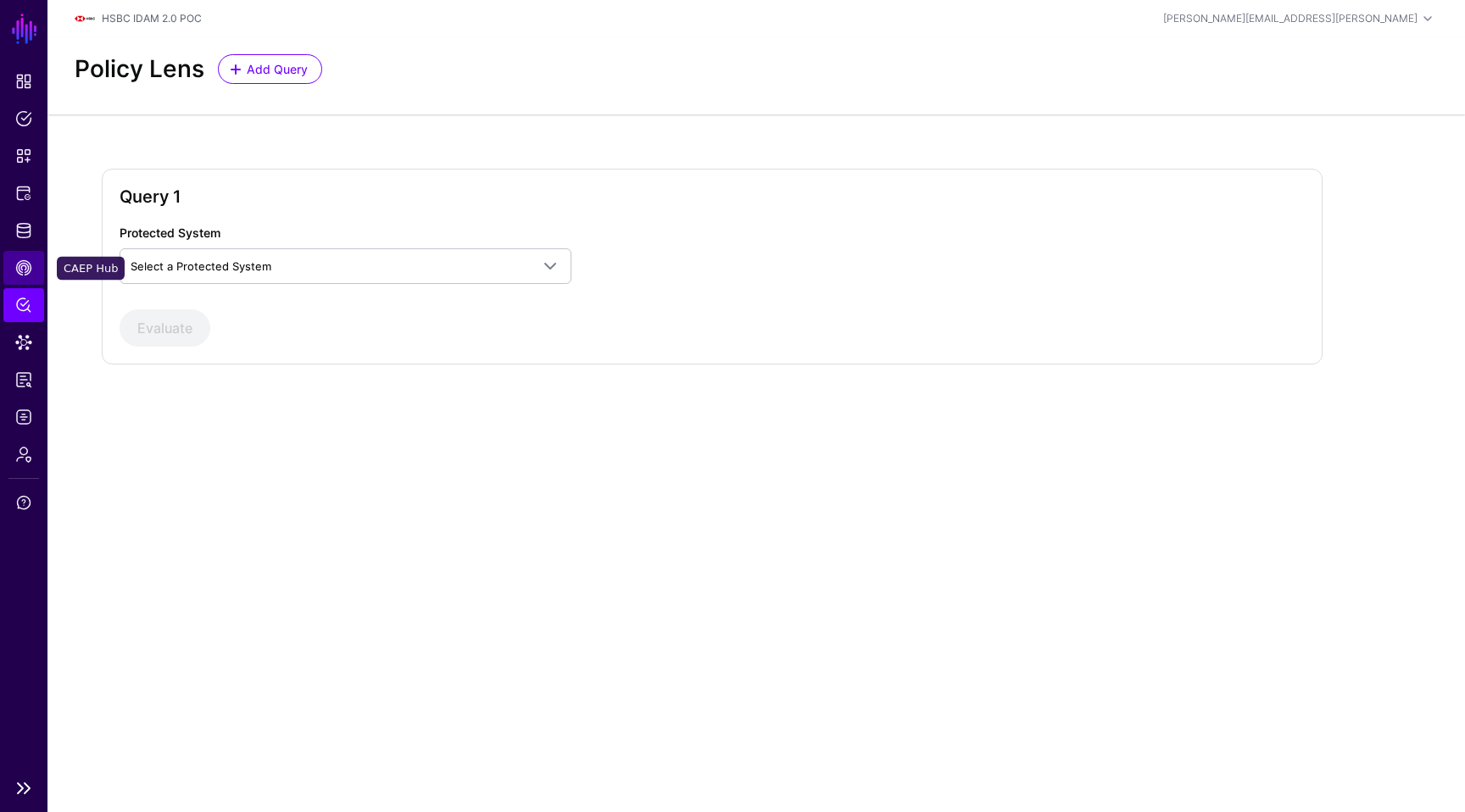
click at [21, 279] on link "CAEP Hub" at bounding box center [24, 268] width 41 height 34
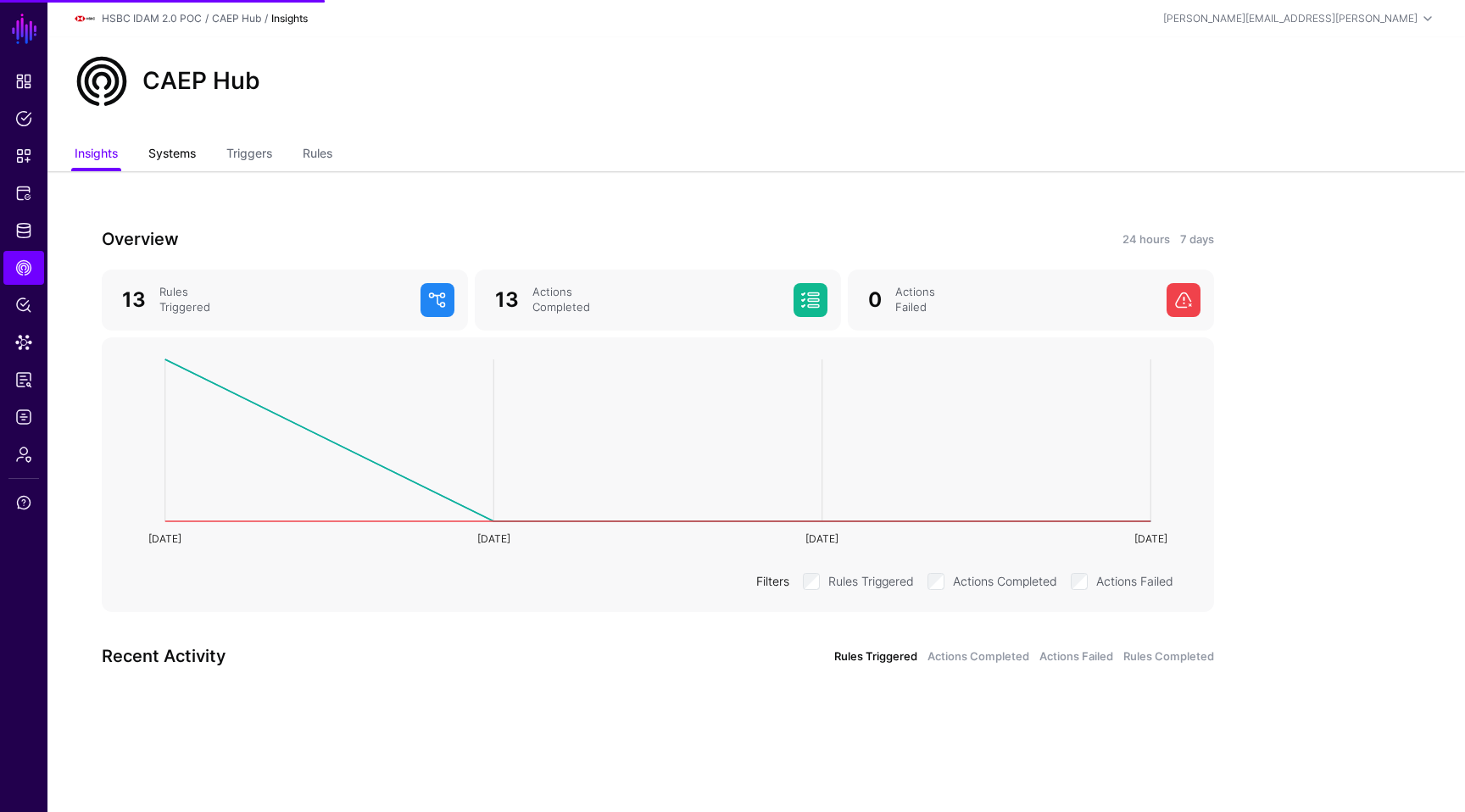
click at [160, 141] on link "Systems" at bounding box center [172, 155] width 47 height 32
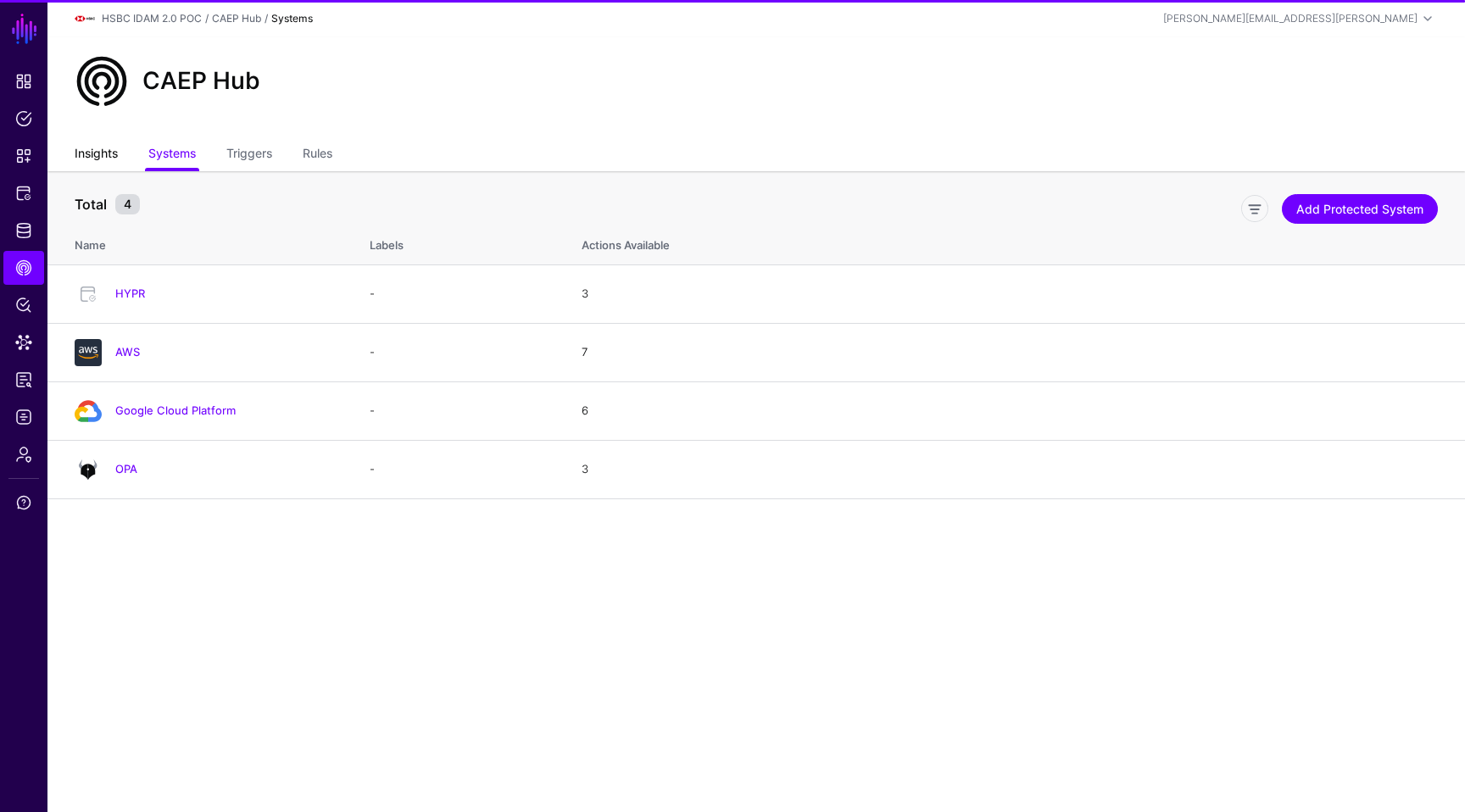
click at [101, 147] on link "Insights" at bounding box center [96, 155] width 44 height 32
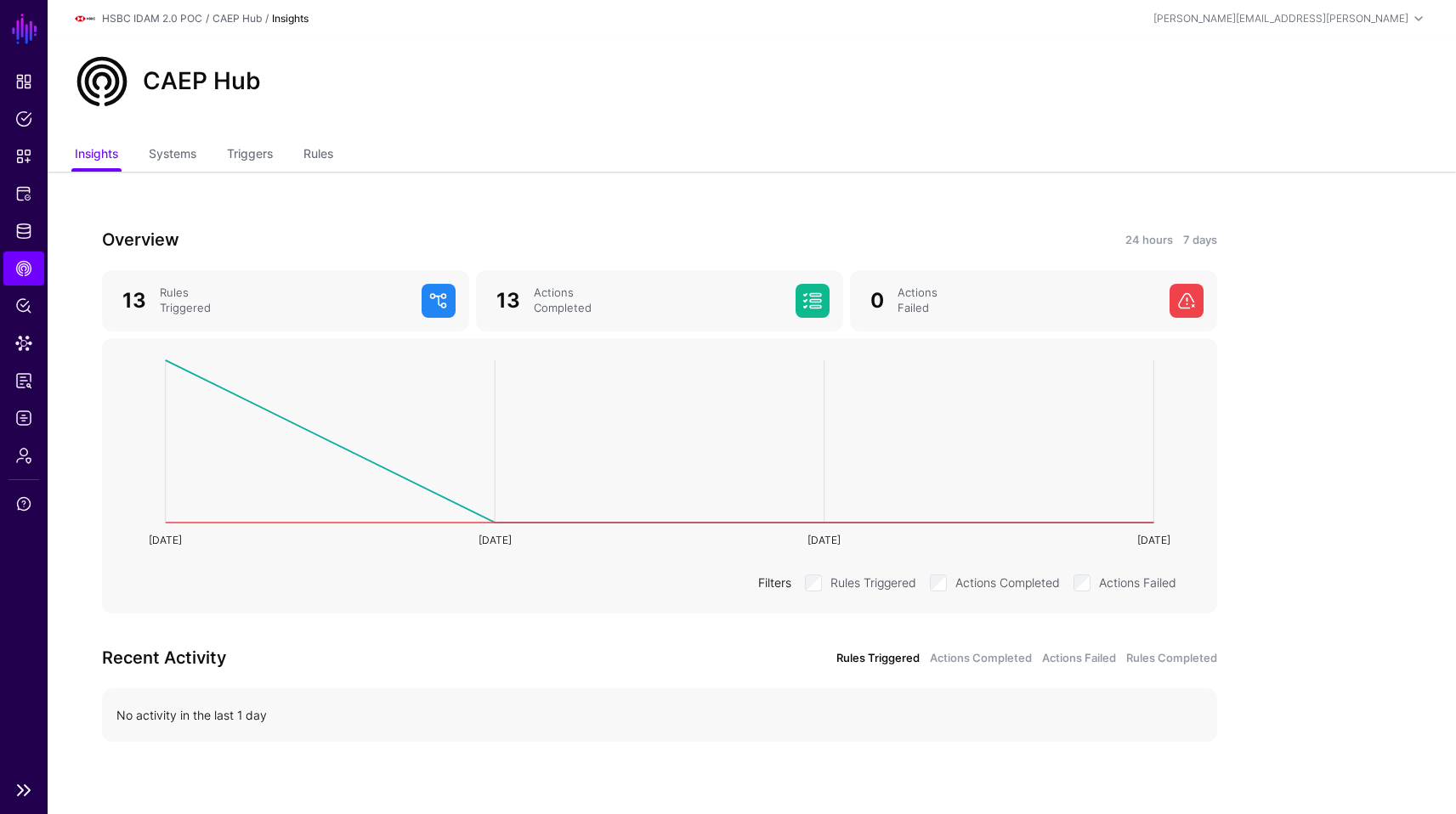
click at [45, 313] on li "Policy Lens" at bounding box center [23, 306] width 47 height 34
click at [17, 248] on ul "Dashboard Policies Snippets Protected Systems Identity Data Fabric CAEP Hub Pol…" at bounding box center [23, 417] width 47 height 707
click at [24, 236] on span "Identity Data Fabric" at bounding box center [23, 231] width 17 height 17
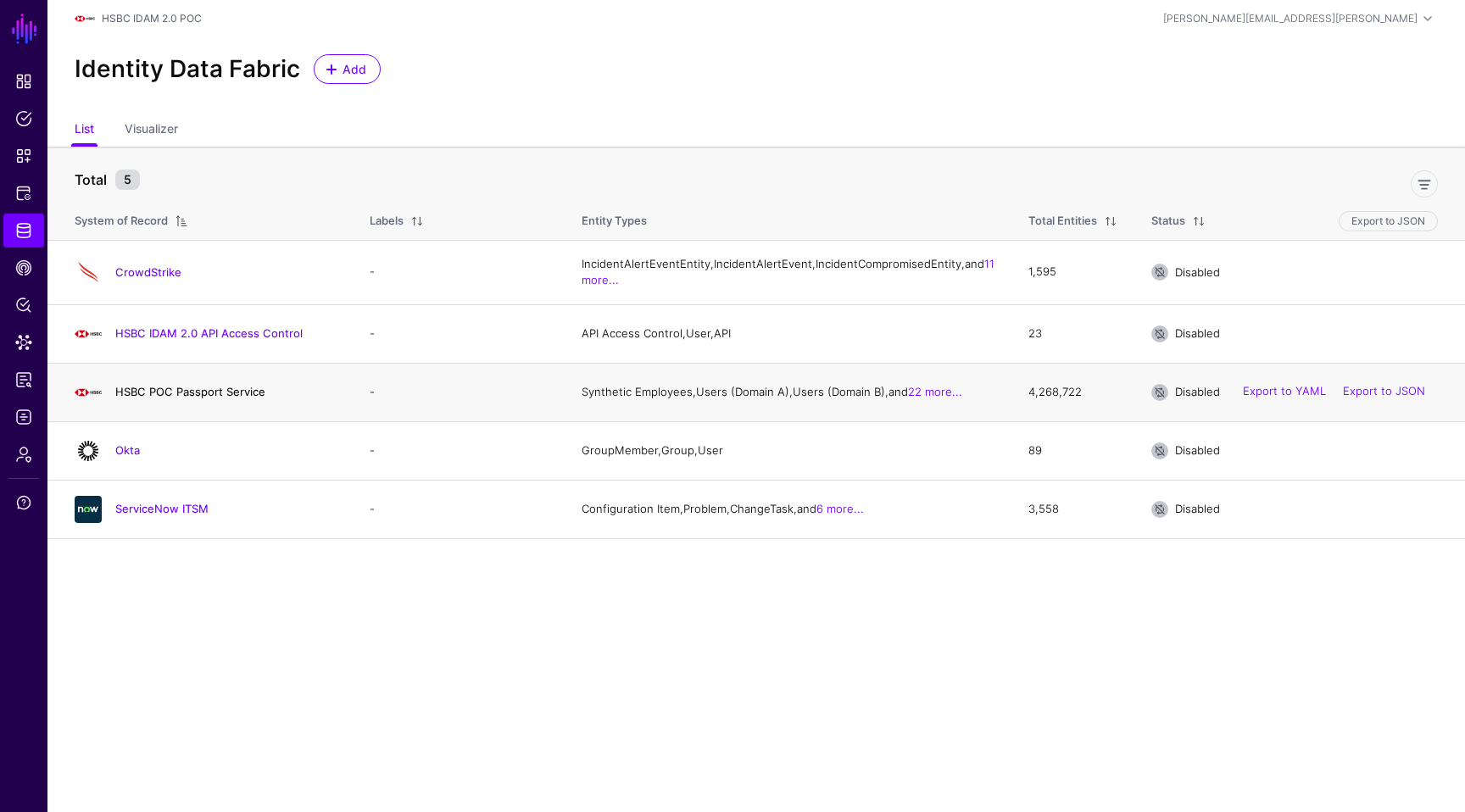
click at [186, 398] on link "HSBC POC Passport Service" at bounding box center [190, 391] width 150 height 13
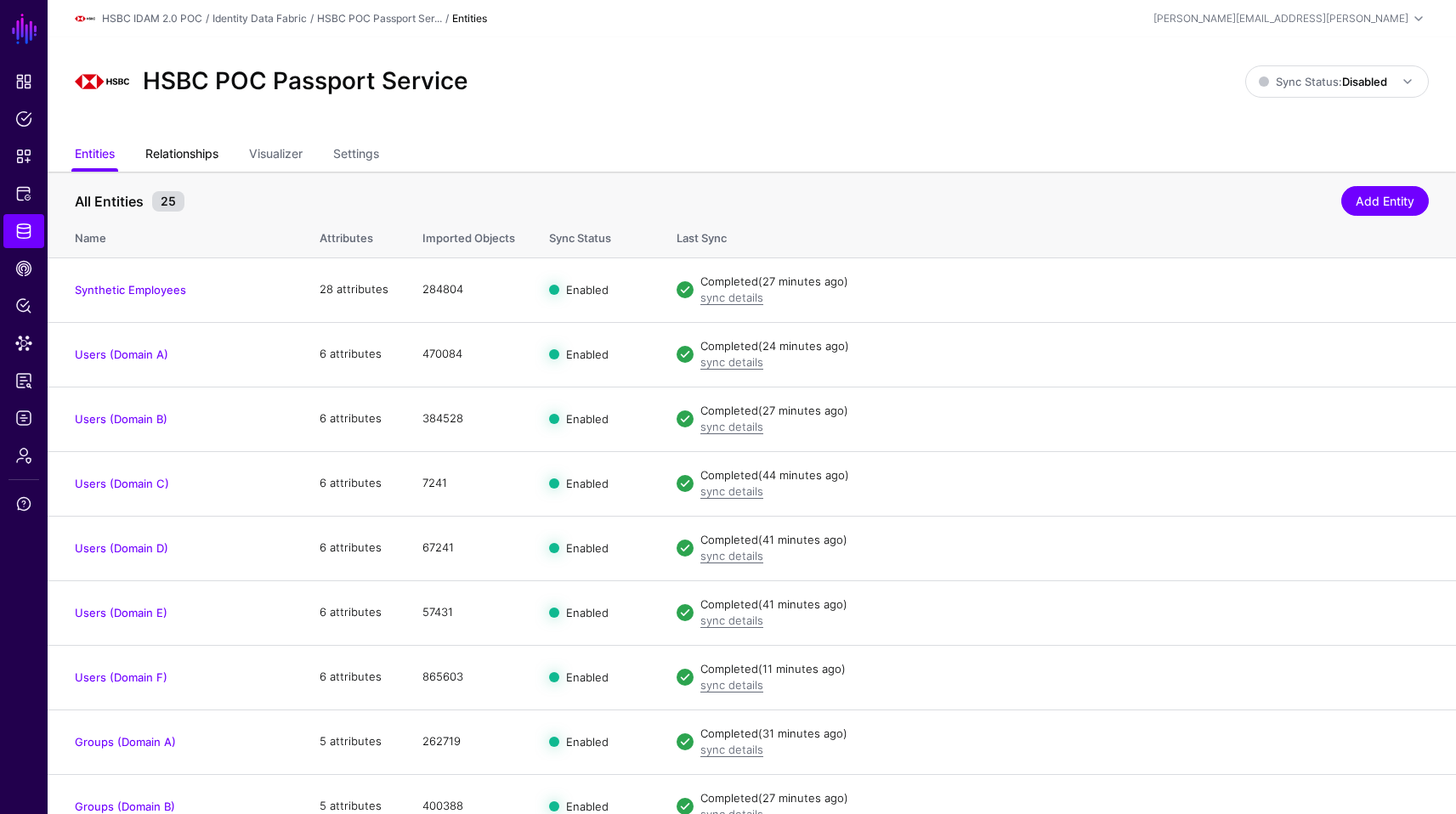
click at [212, 166] on link "Relationships" at bounding box center [182, 155] width 73 height 32
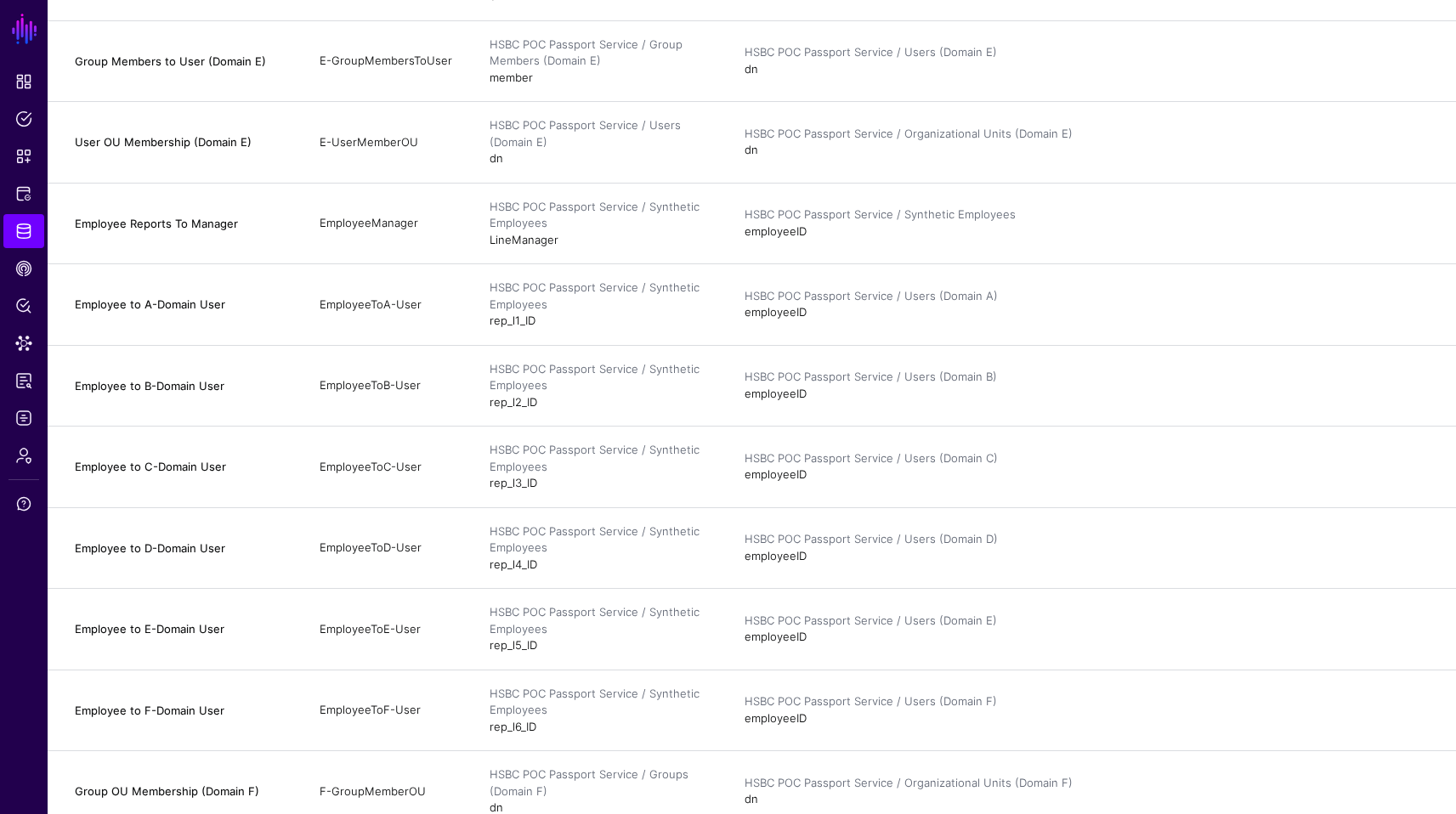
scroll to position [1698, 0]
click at [514, 321] on td "HSBC POC Passport Service / Synthetic Employees rep_l1_ID" at bounding box center [600, 306] width 255 height 82
click at [695, 374] on div "HSBC POC Passport Service / Synthetic Employees" at bounding box center [600, 378] width 221 height 33
click at [636, 322] on td "HSBC POC Passport Service / Synthetic Employees rep_l1_ID" at bounding box center [600, 306] width 255 height 82
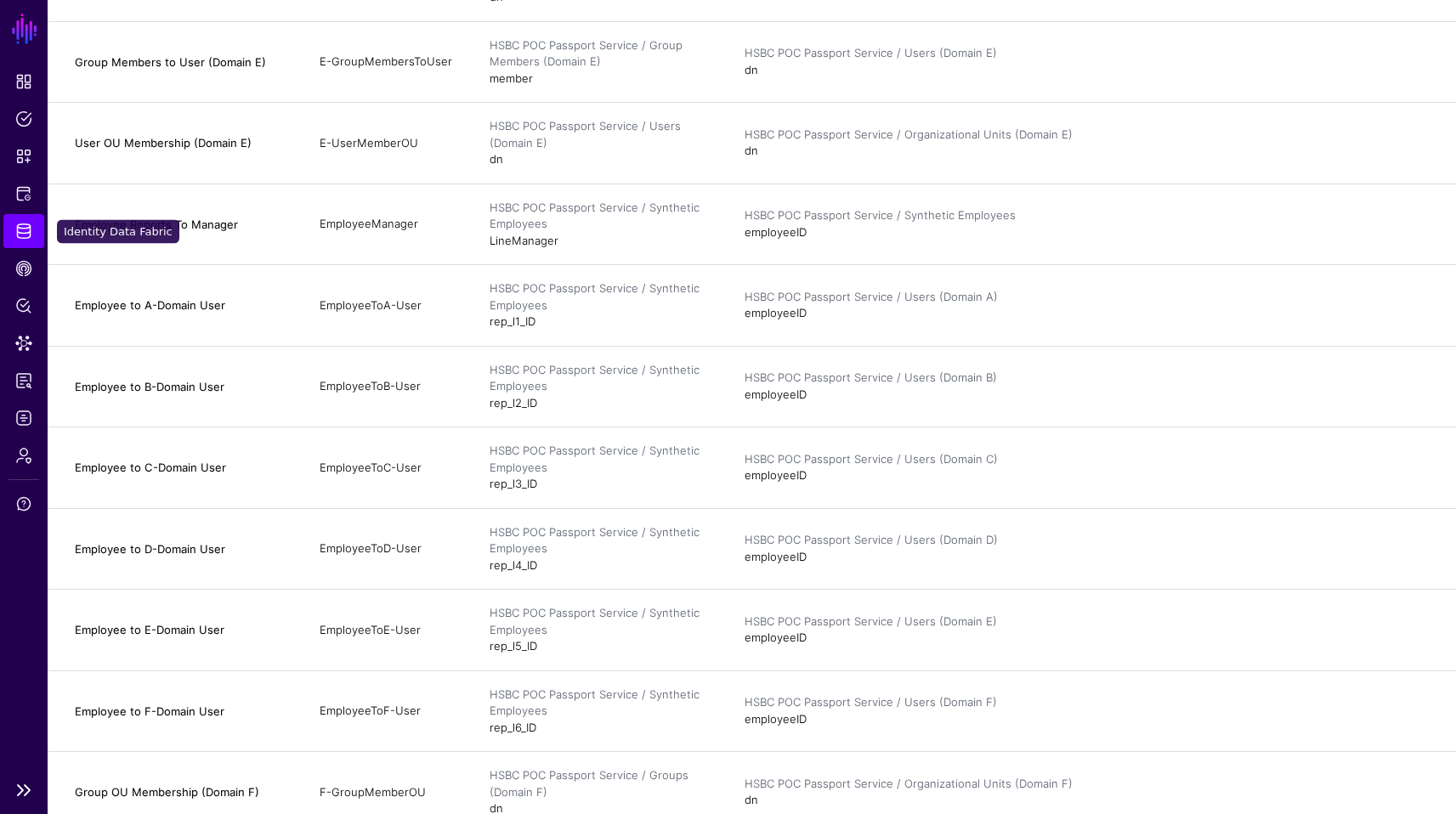
click at [31, 224] on link "Identity Data Fabric" at bounding box center [24, 231] width 41 height 34
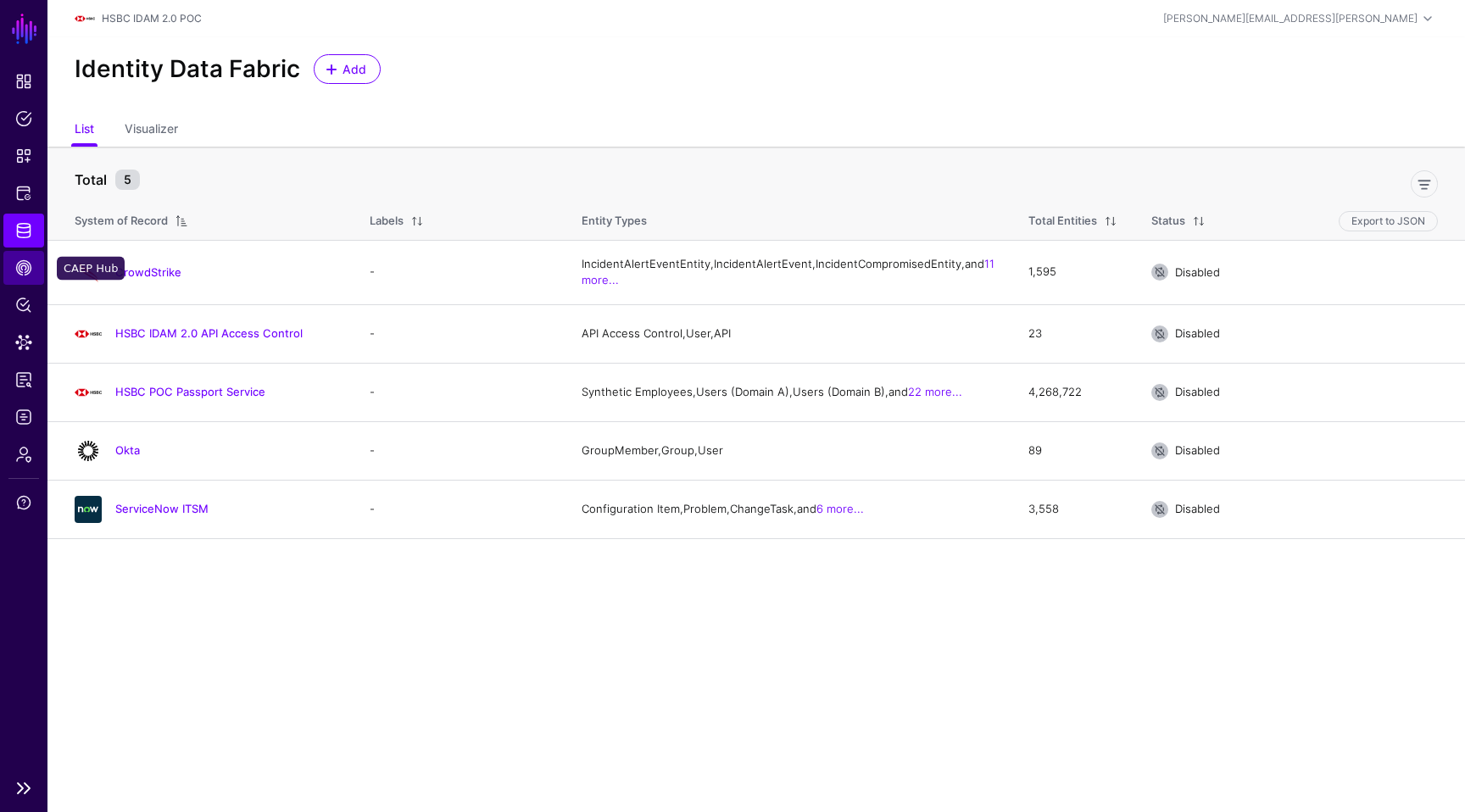
click at [37, 272] on link "CAEP Hub" at bounding box center [24, 268] width 41 height 34
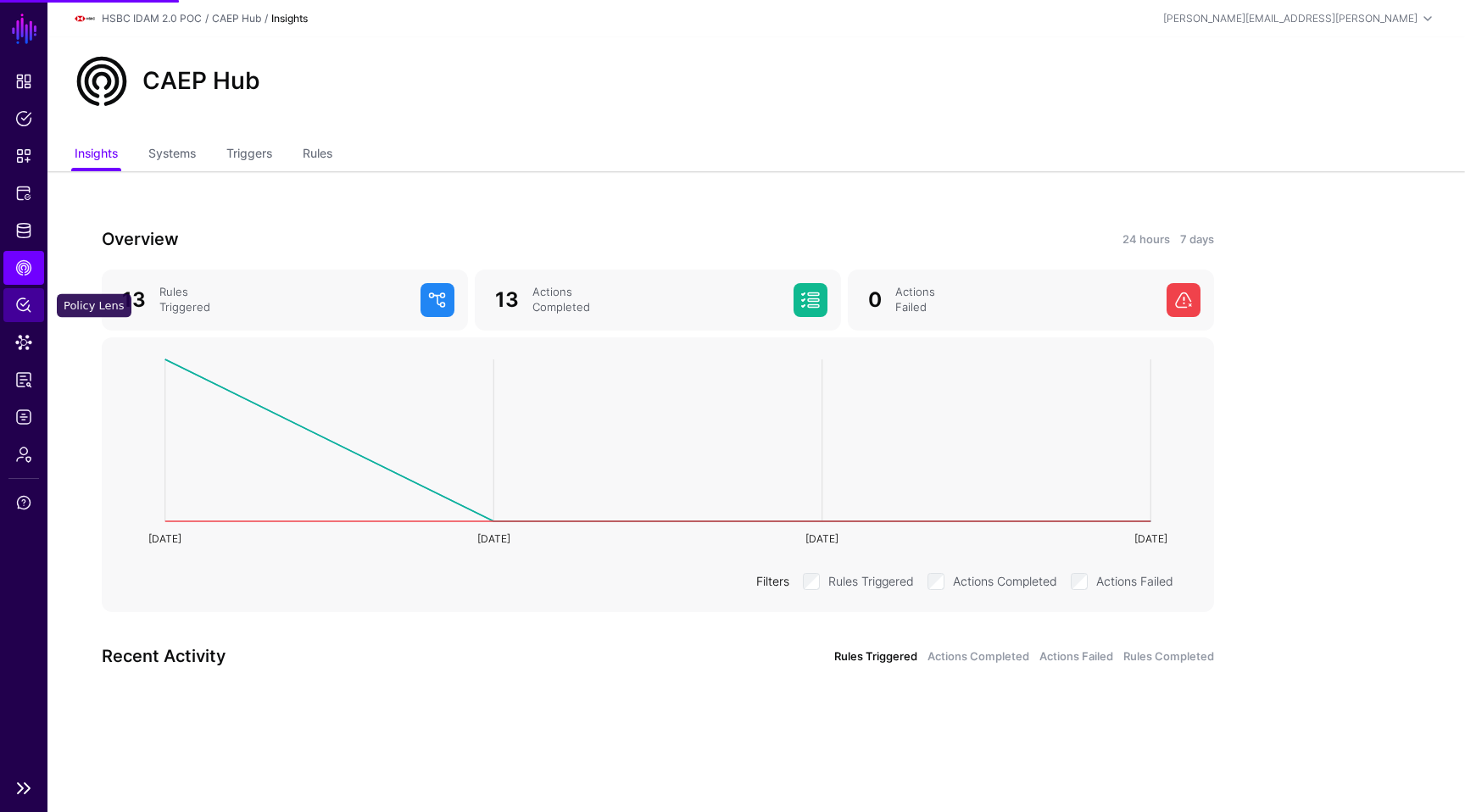
click at [34, 301] on link "Policy Lens" at bounding box center [24, 305] width 41 height 34
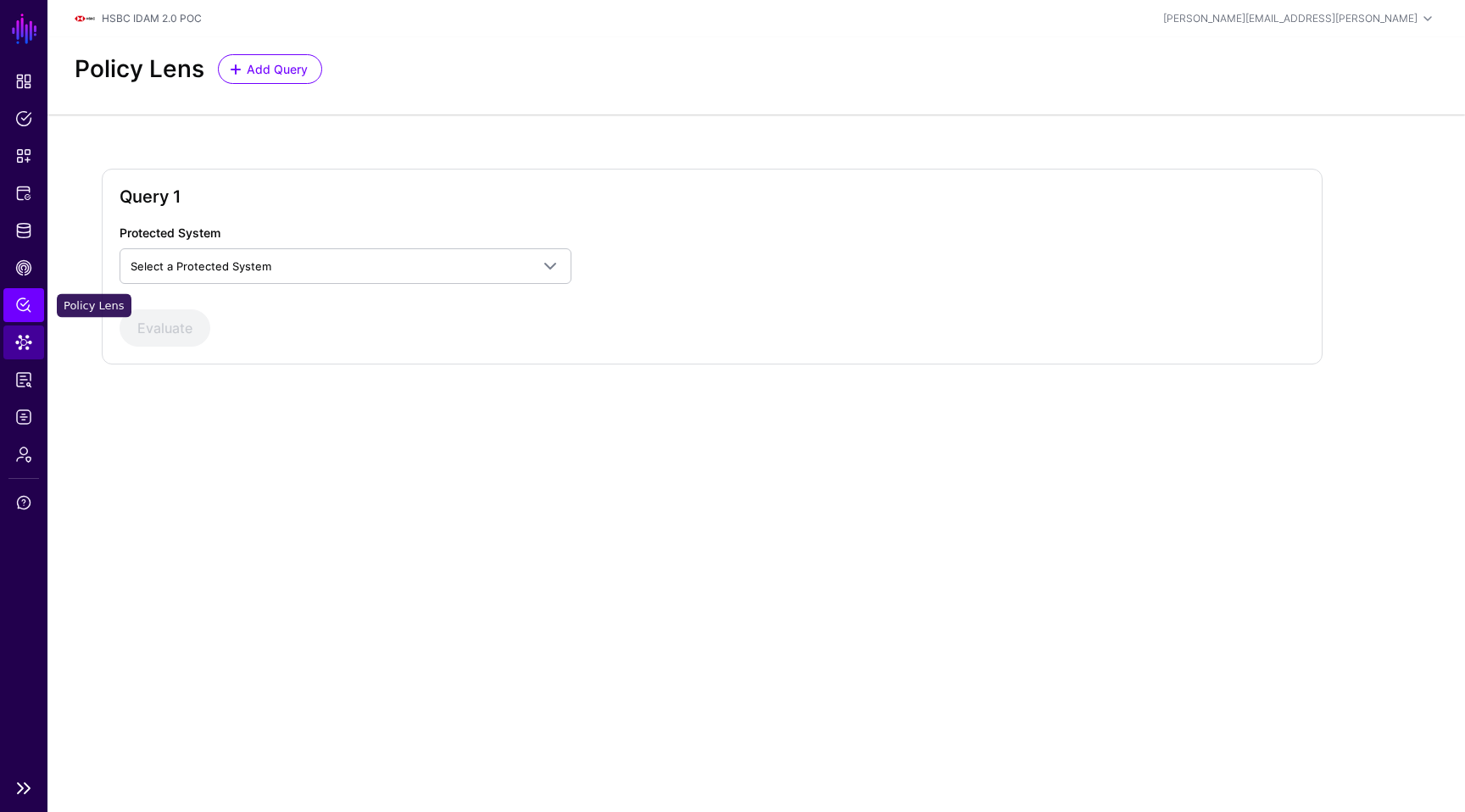
click at [20, 326] on link "Data Lens" at bounding box center [24, 342] width 41 height 34
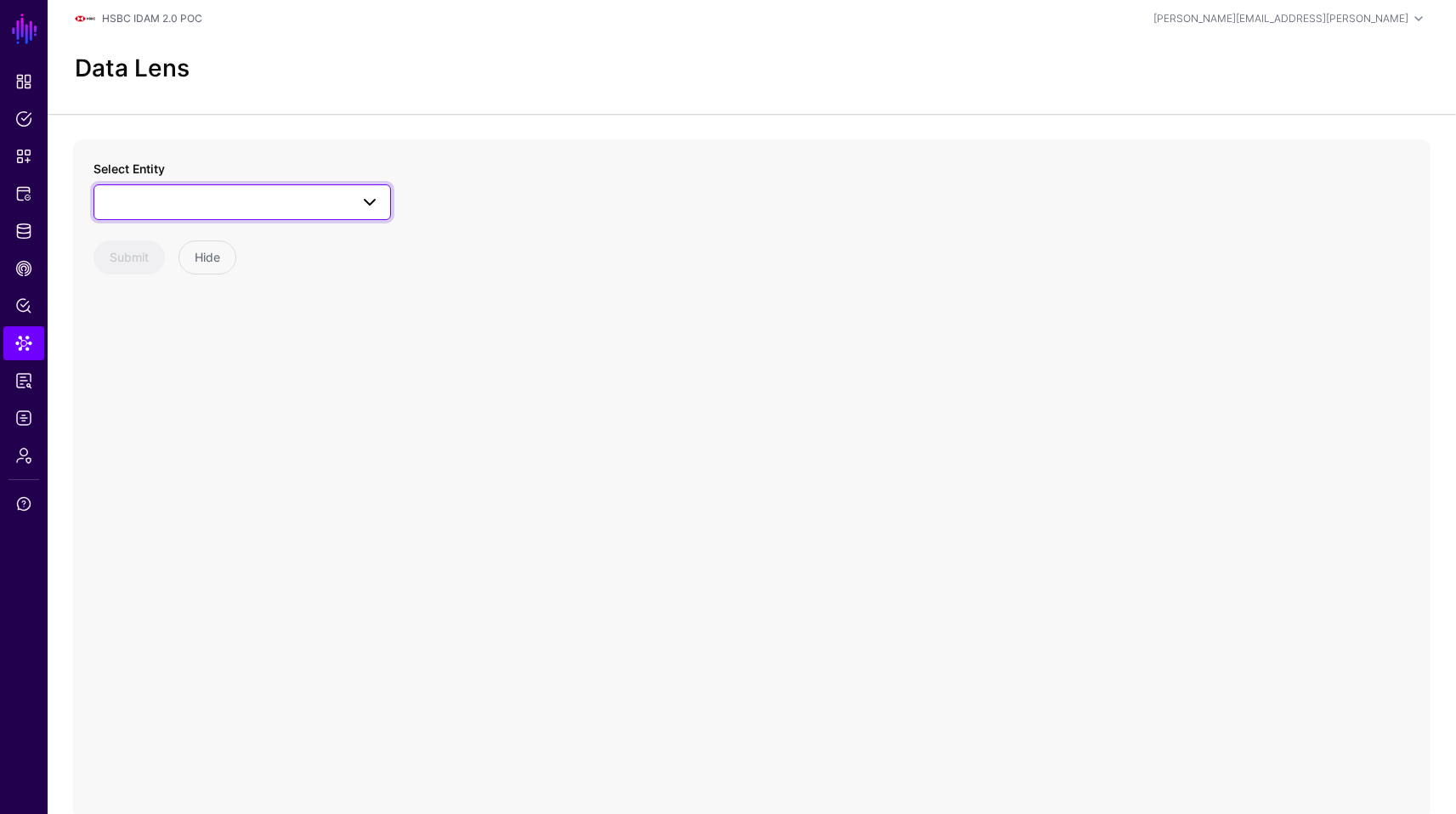
click at [294, 208] on span at bounding box center [242, 201] width 276 height 21
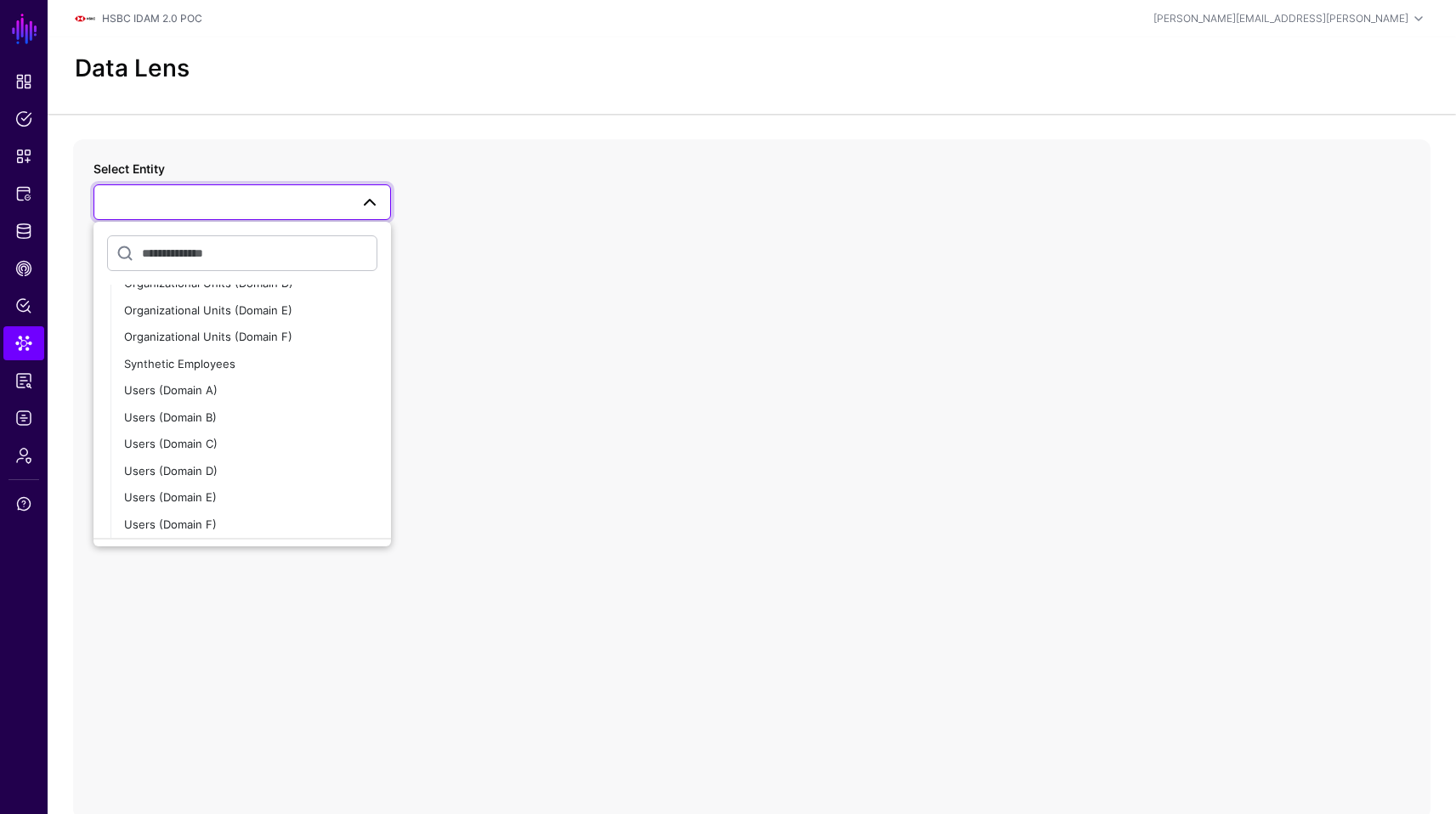
scroll to position [447, 0]
click at [261, 379] on button "Synthetic Employees" at bounding box center [251, 367] width 281 height 28
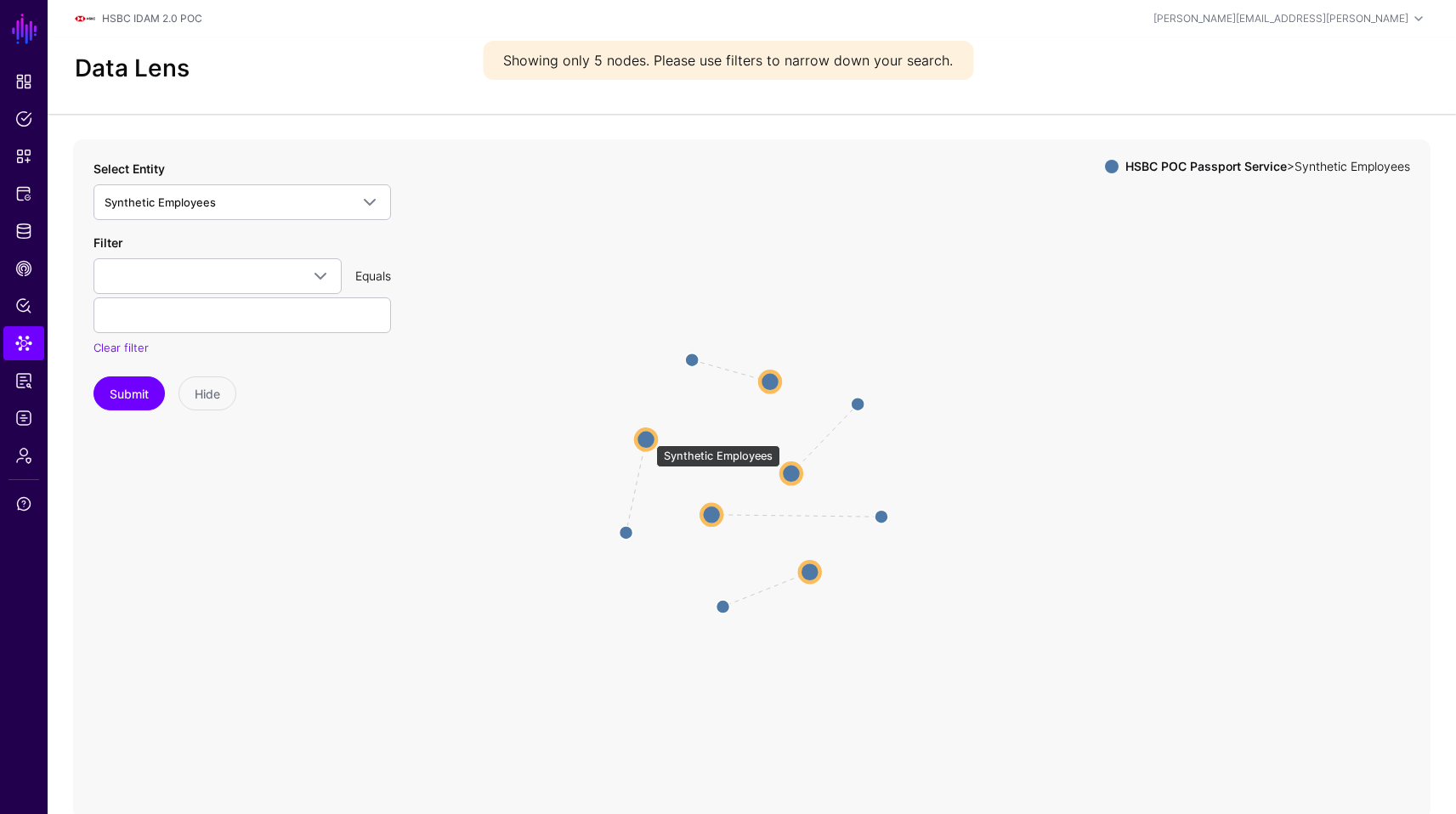
click at [647, 437] on circle at bounding box center [646, 439] width 21 height 21
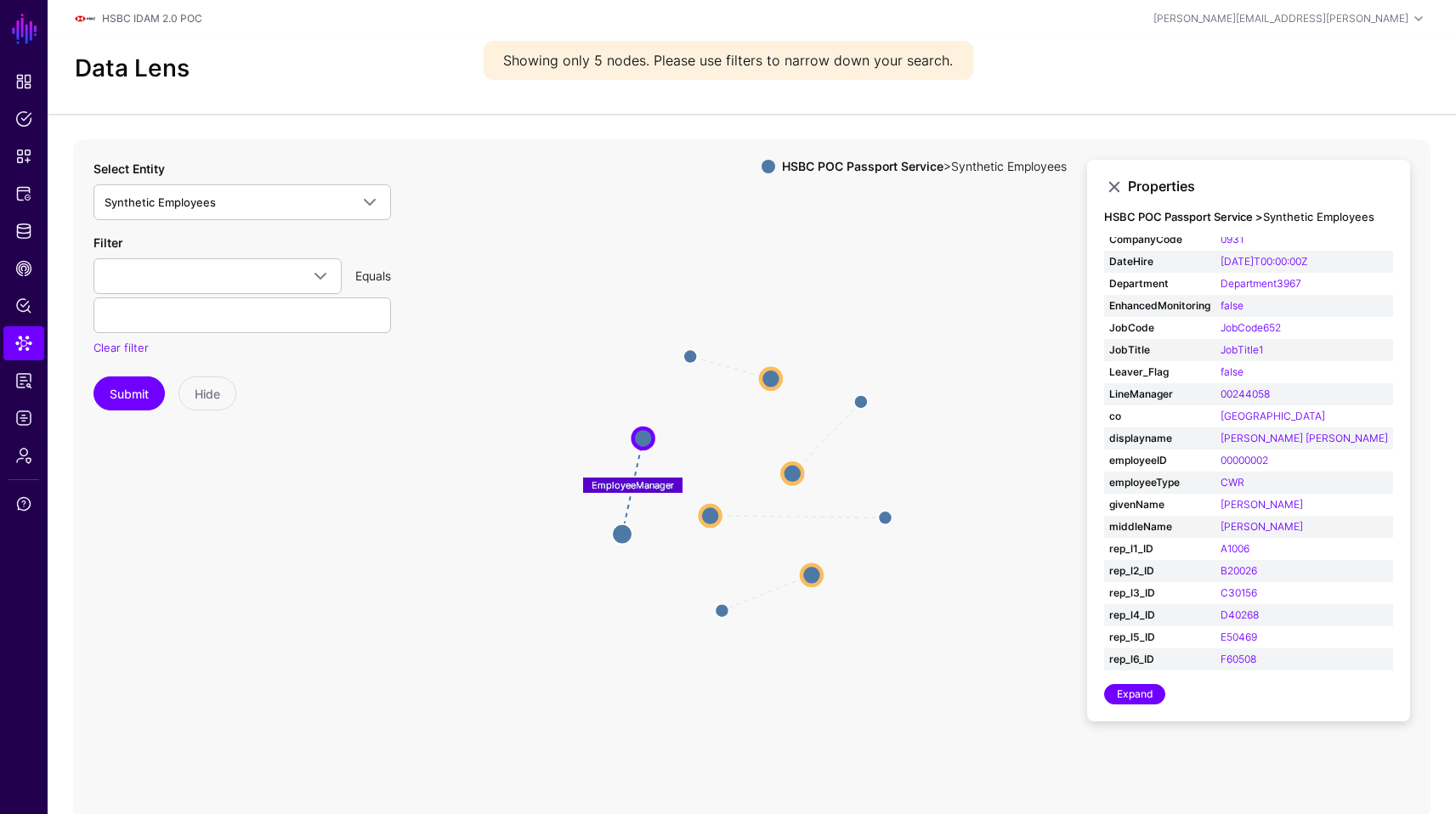
scroll to position [68, 0]
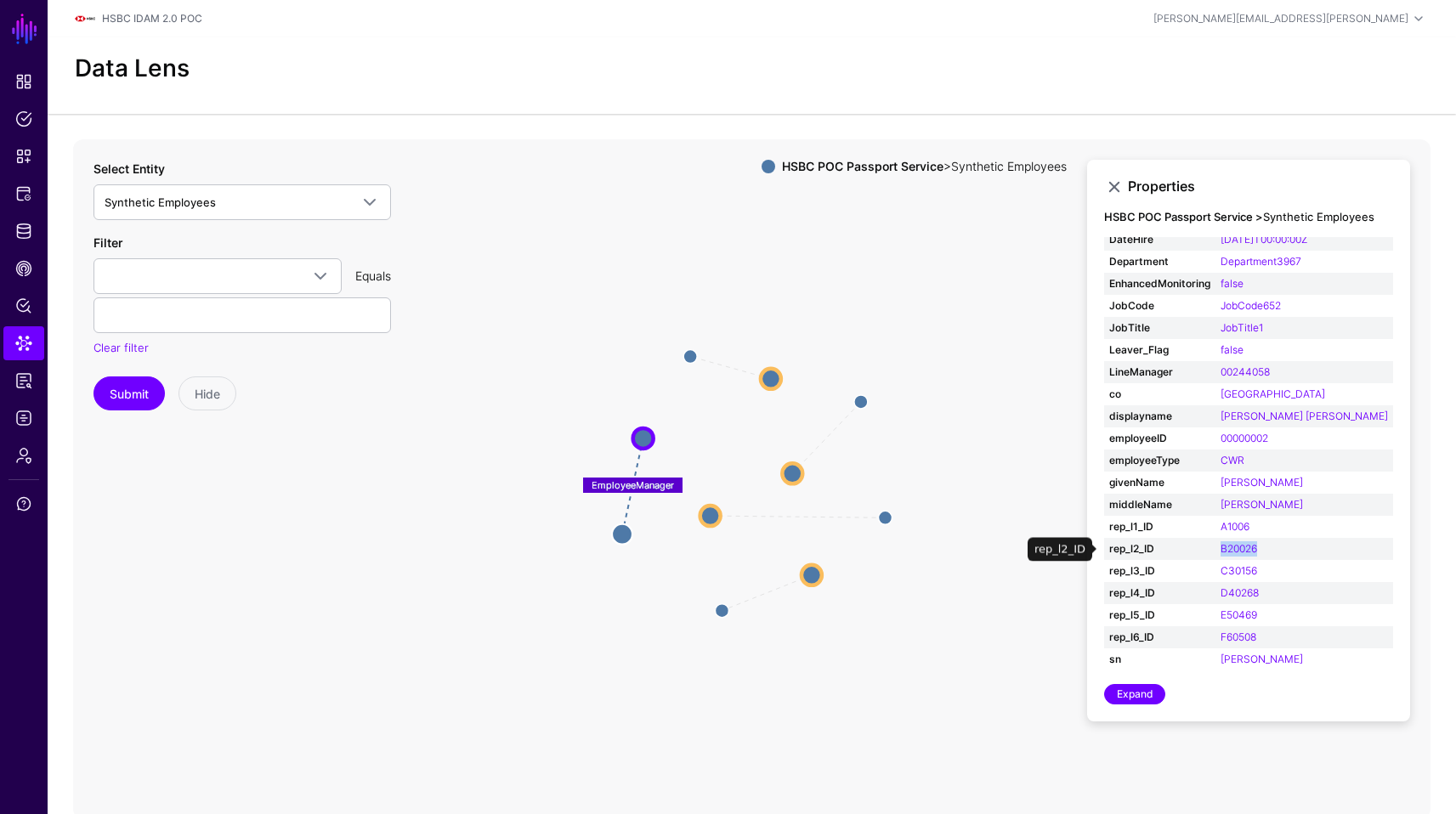
drag, startPoint x: 1287, startPoint y: 553, endPoint x: 1217, endPoint y: 539, distance: 71.4
click at [1217, 539] on td "B20026" at bounding box center [1304, 548] width 177 height 22
copy link "B20026"
click at [251, 210] on span "Synthetic Employees" at bounding box center [242, 201] width 276 height 21
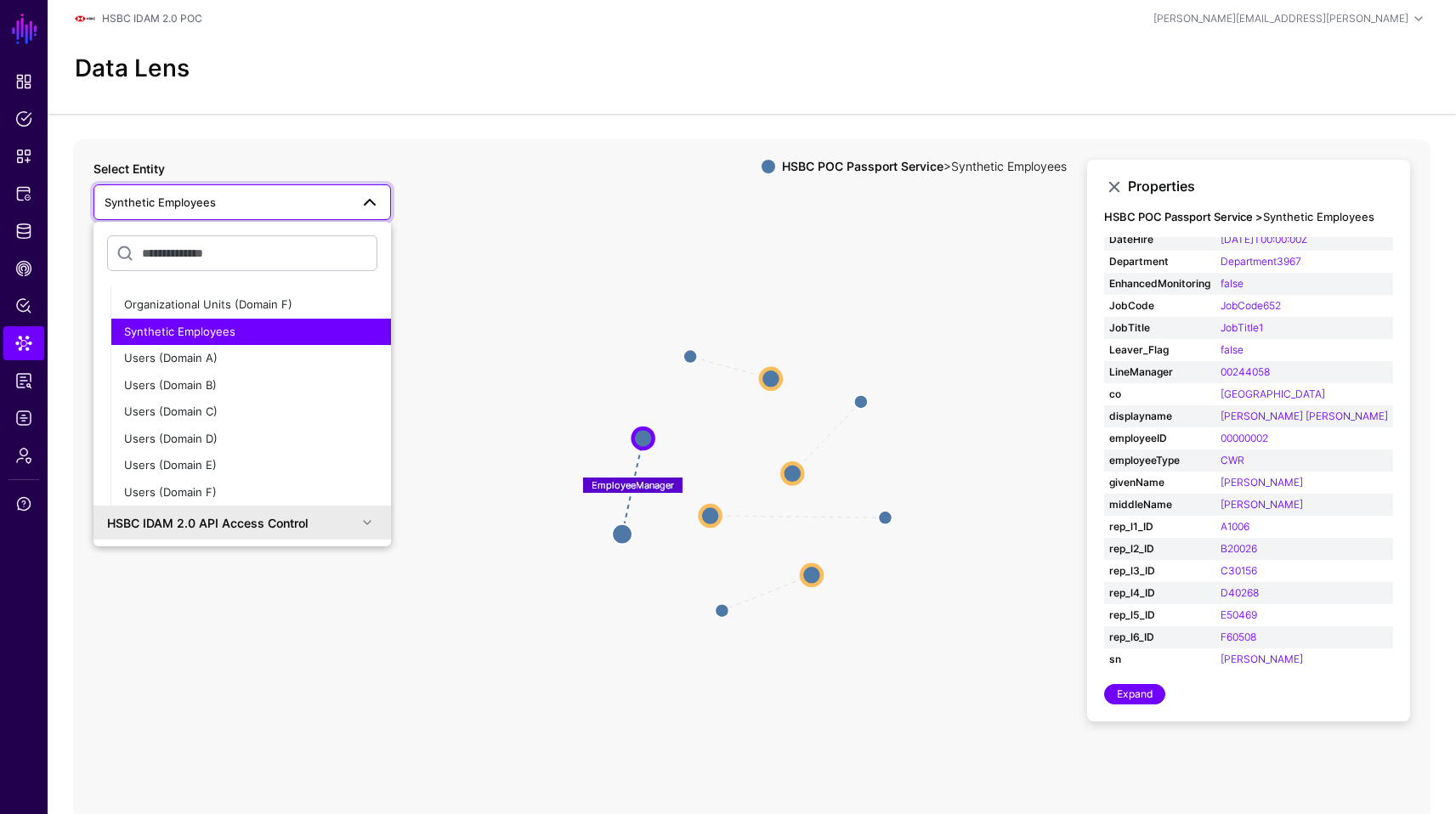
scroll to position [487, 0]
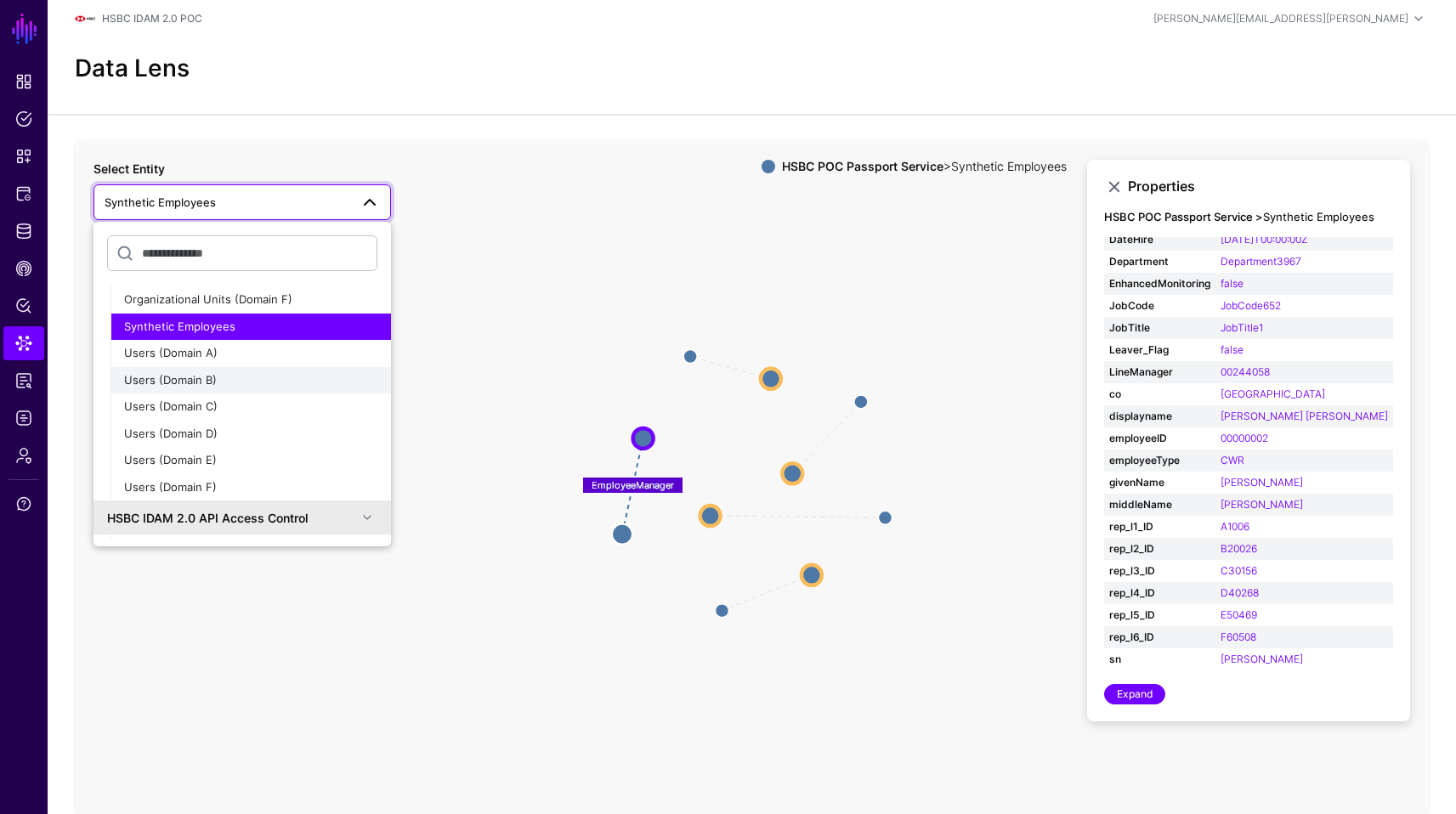
click at [208, 381] on span "Users (Domain B)" at bounding box center [170, 380] width 93 height 13
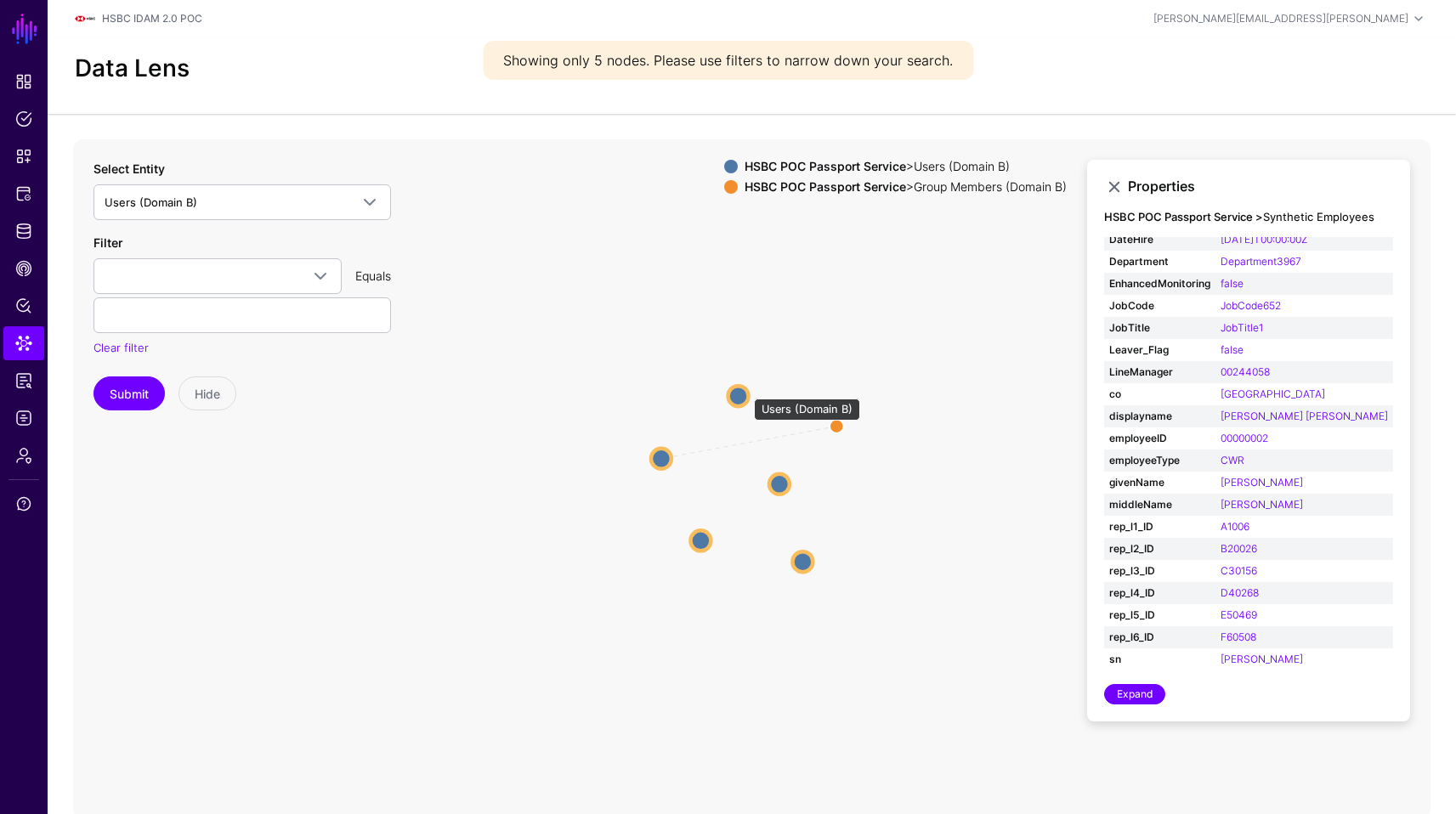
click at [743, 391] on circle at bounding box center [738, 396] width 21 height 21
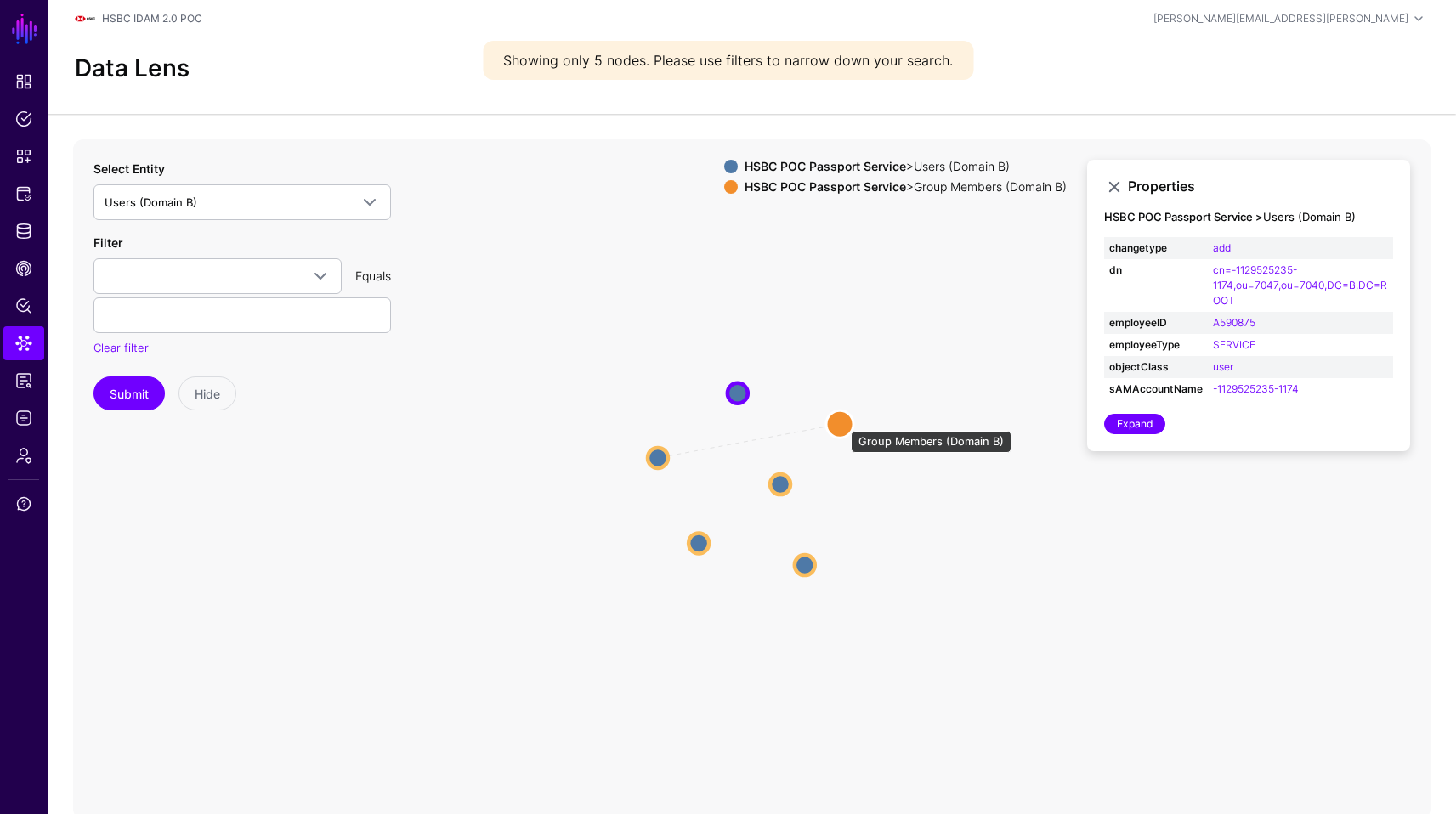
click at [843, 423] on circle at bounding box center [840, 423] width 28 height 28
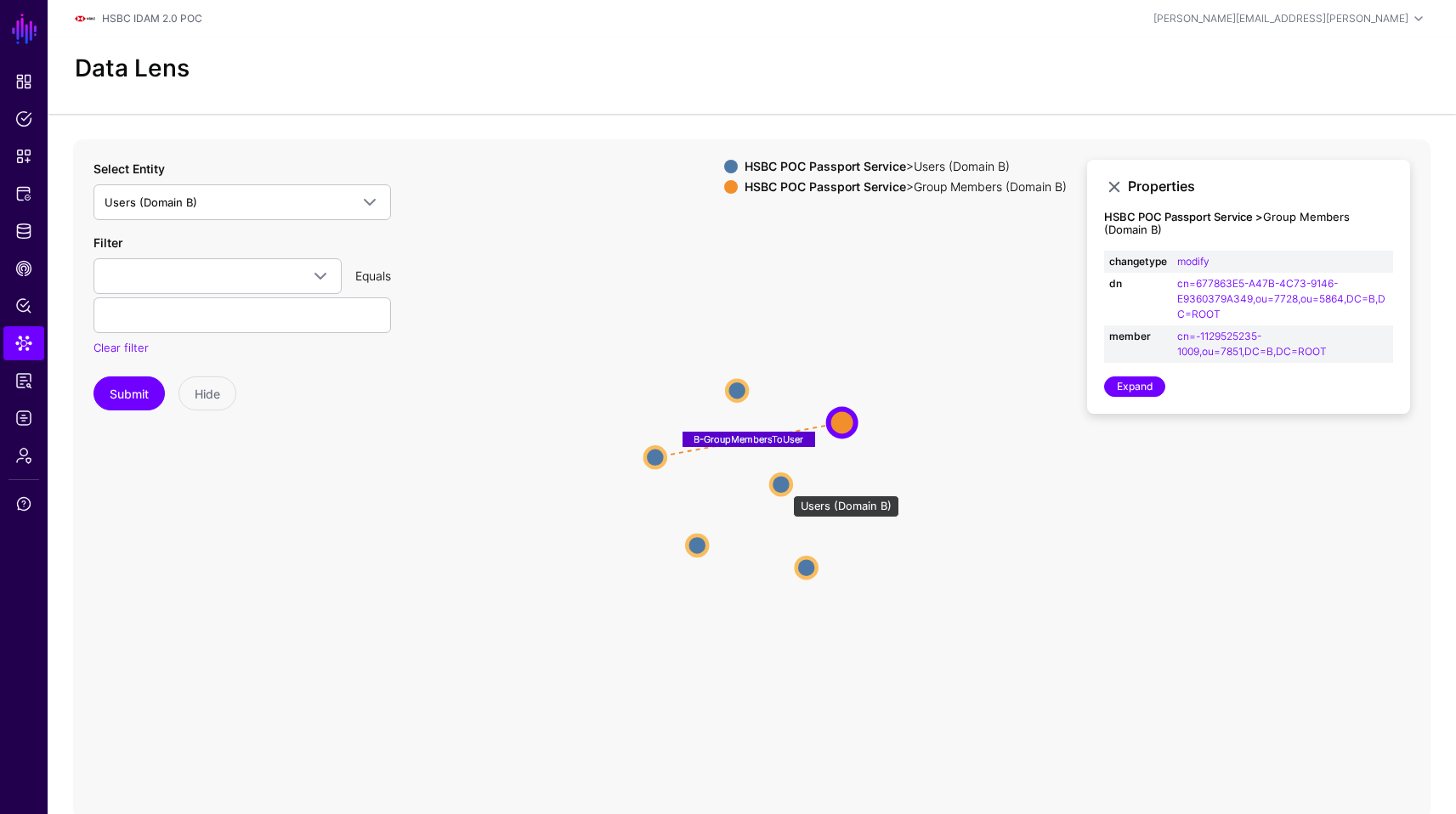
click at [785, 487] on circle at bounding box center [781, 484] width 21 height 21
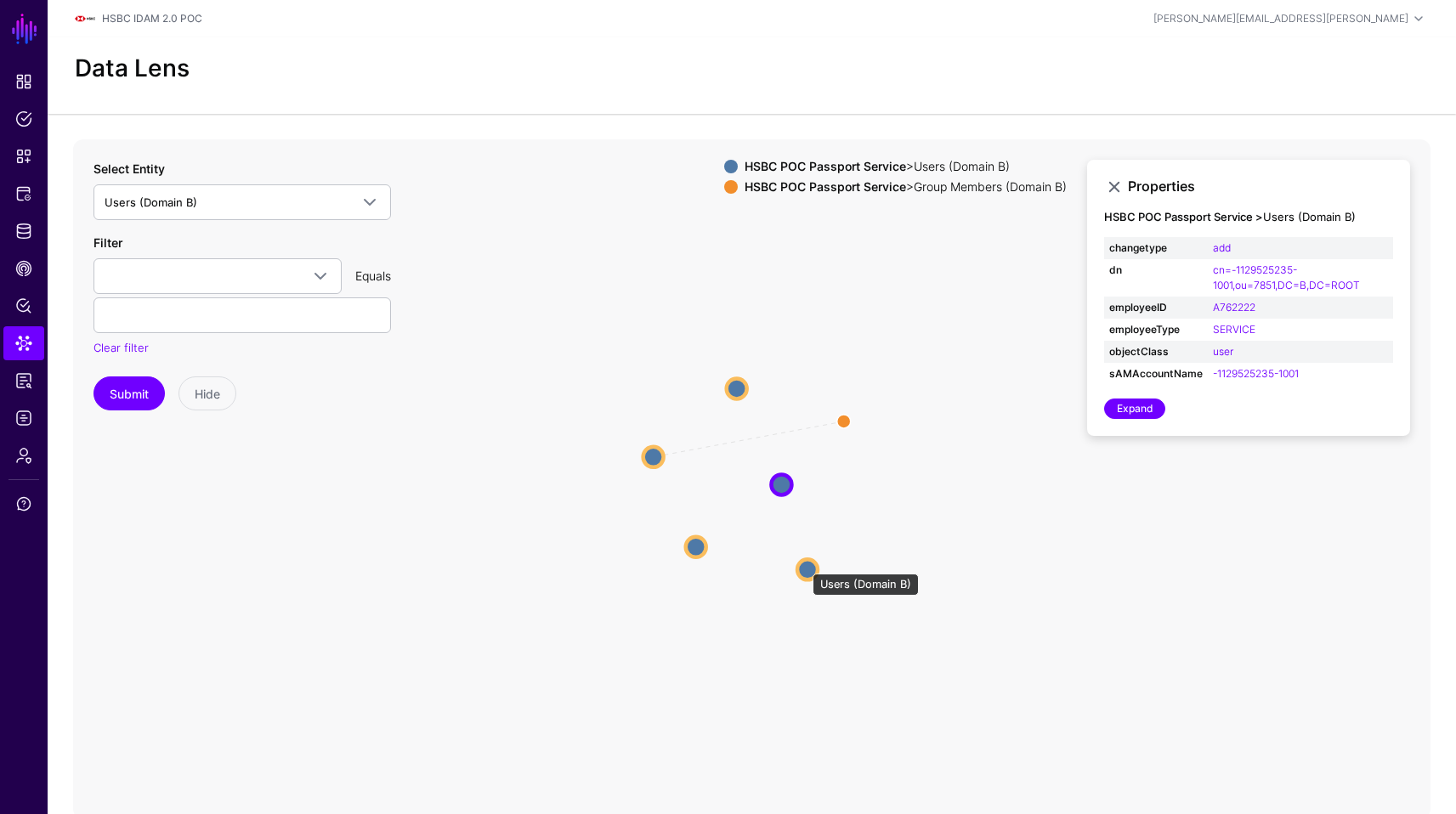
click at [804, 565] on circle at bounding box center [807, 569] width 21 height 21
click at [698, 547] on circle at bounding box center [694, 547] width 21 height 21
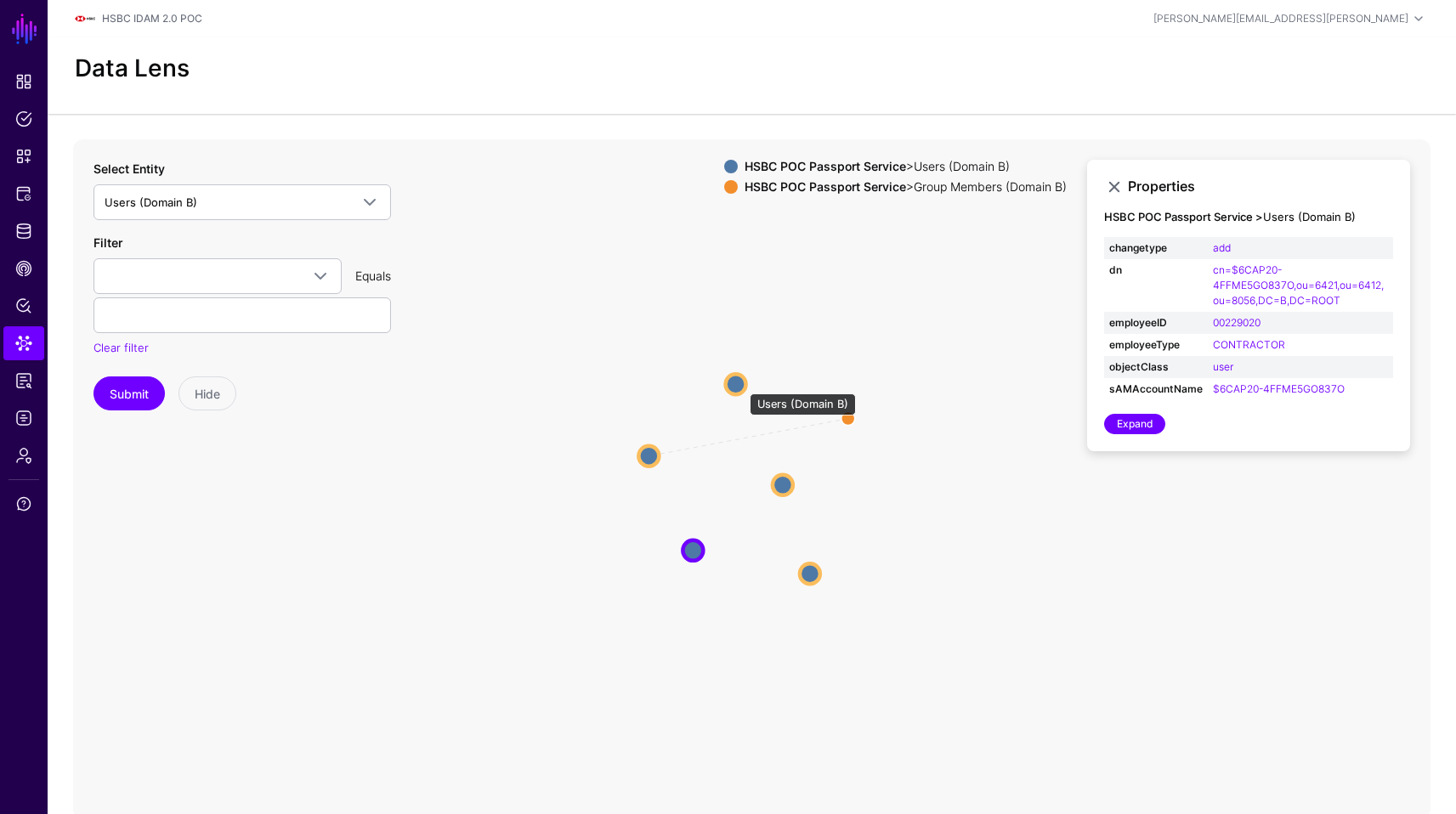
click at [741, 385] on circle at bounding box center [736, 383] width 21 height 21
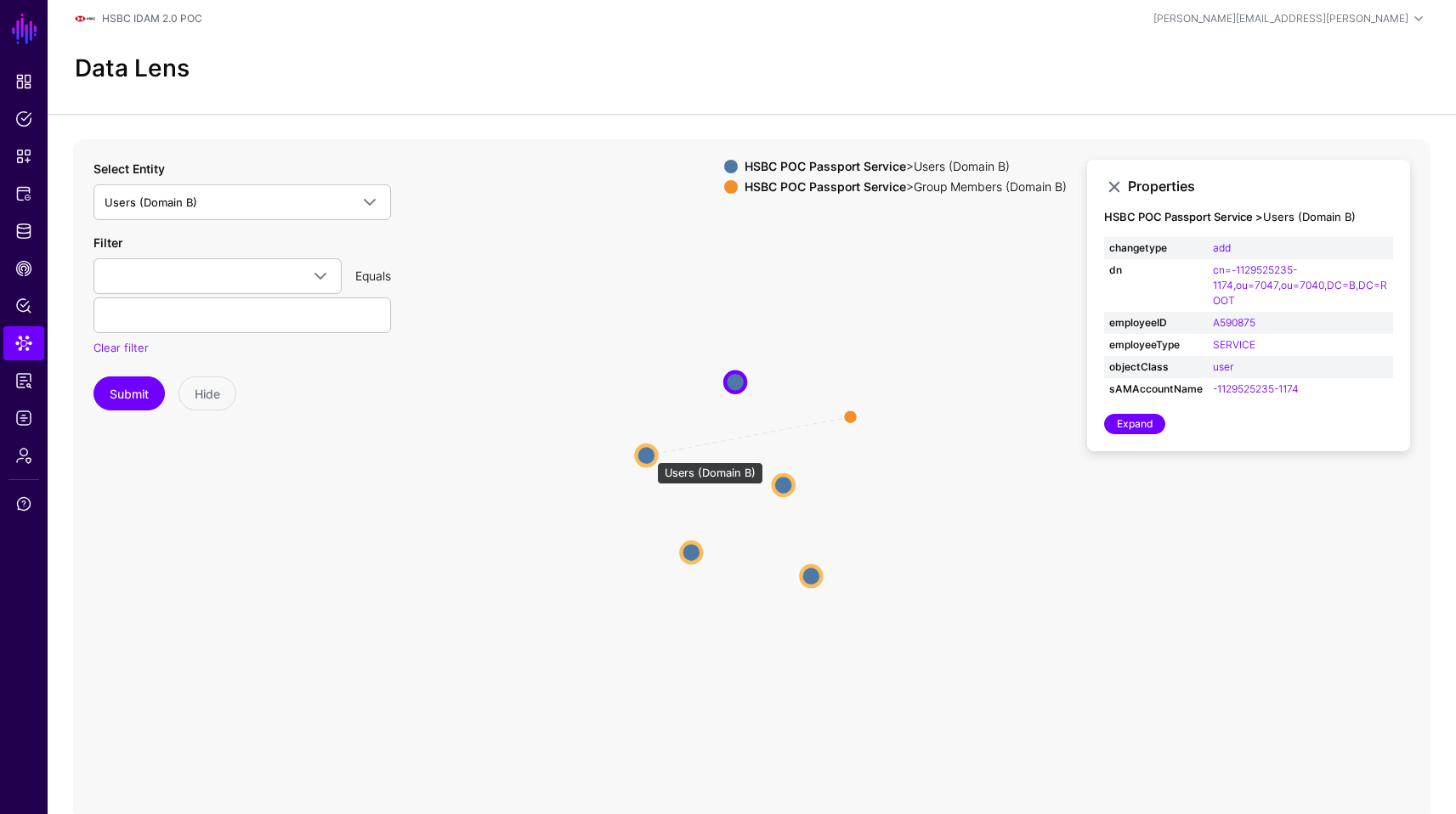
click at [648, 454] on circle at bounding box center [646, 456] width 21 height 21
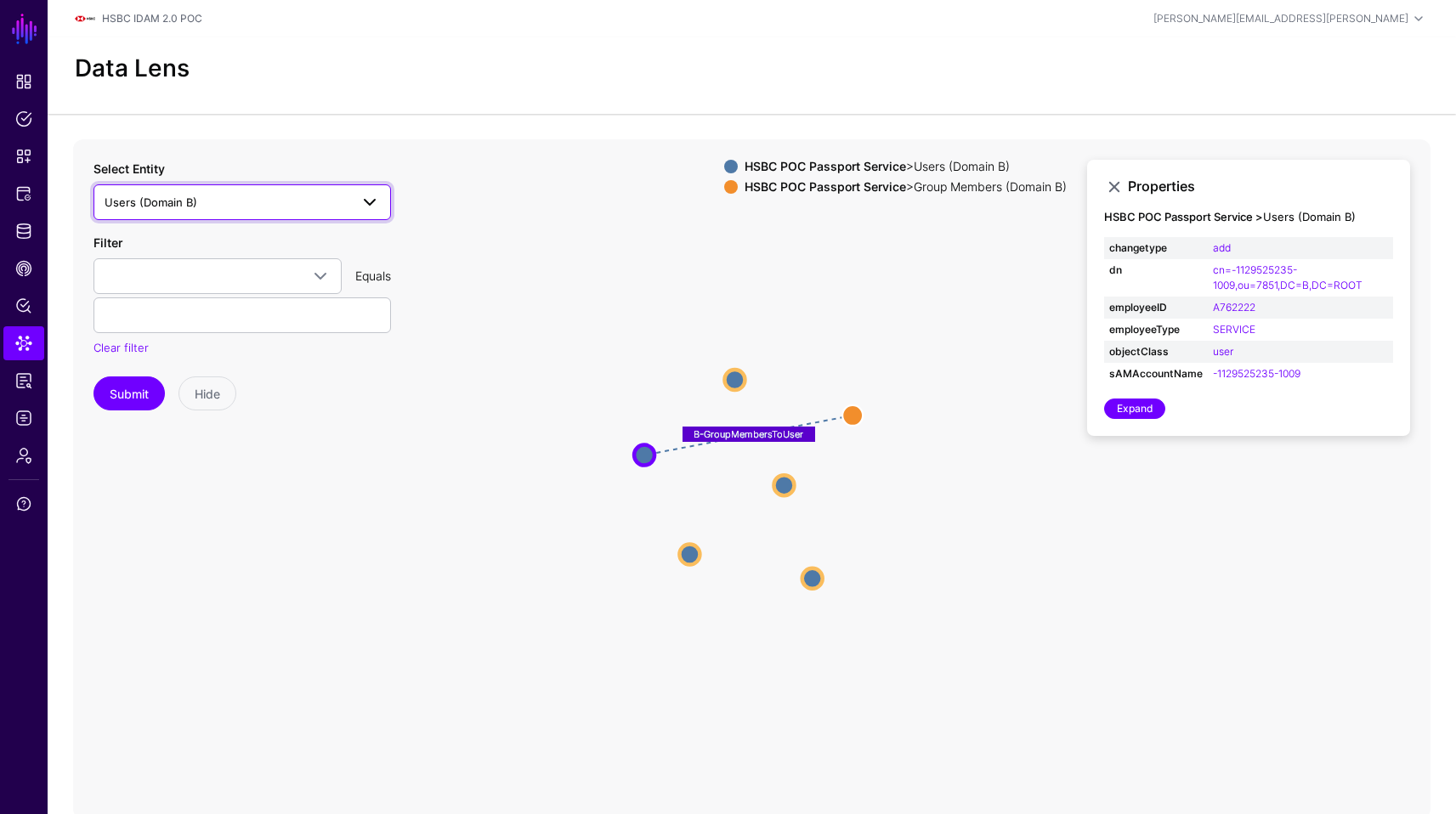
click at [210, 209] on span "Users (Domain B)" at bounding box center [226, 201] width 245 height 19
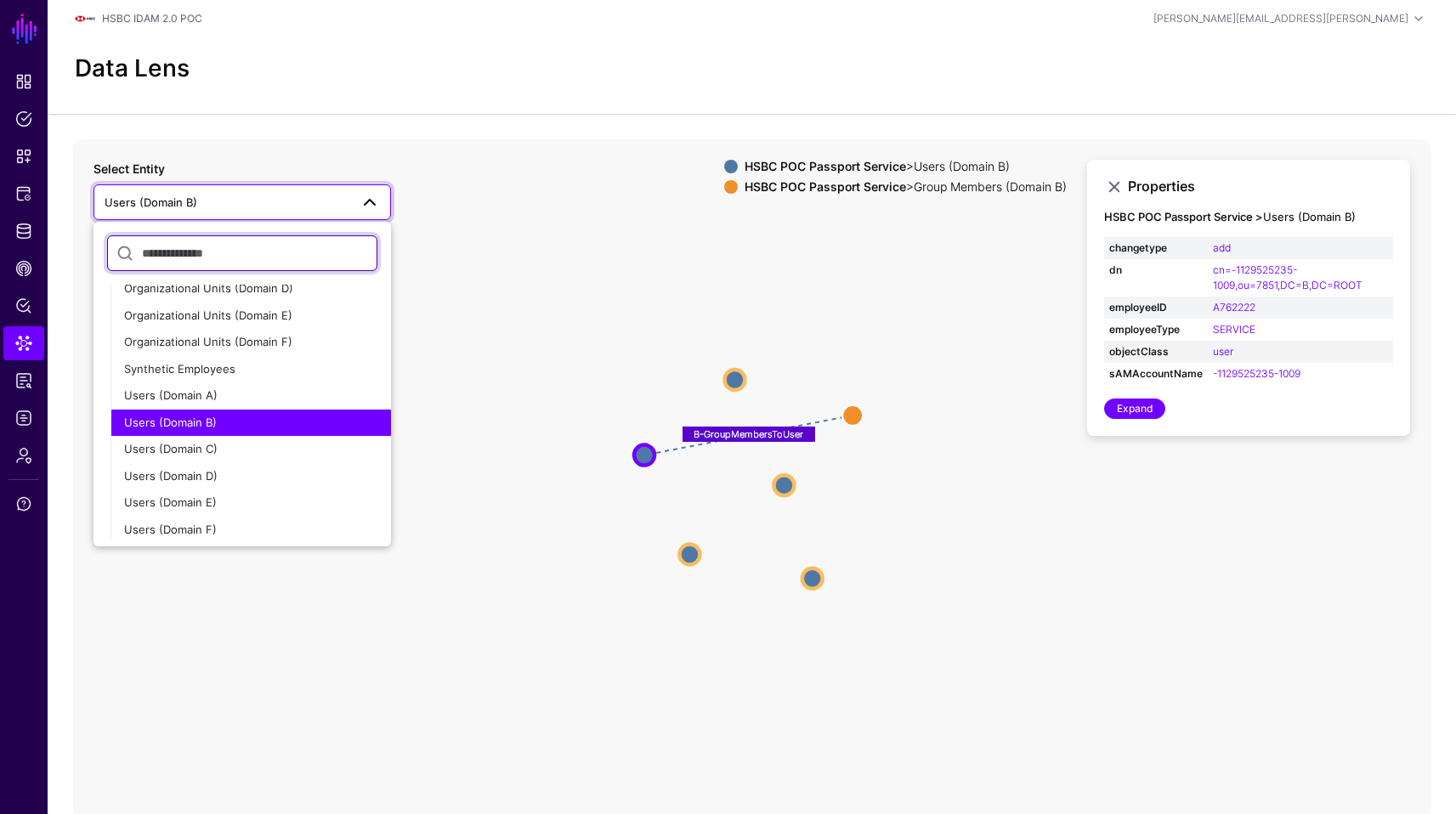
scroll to position [503, 0]
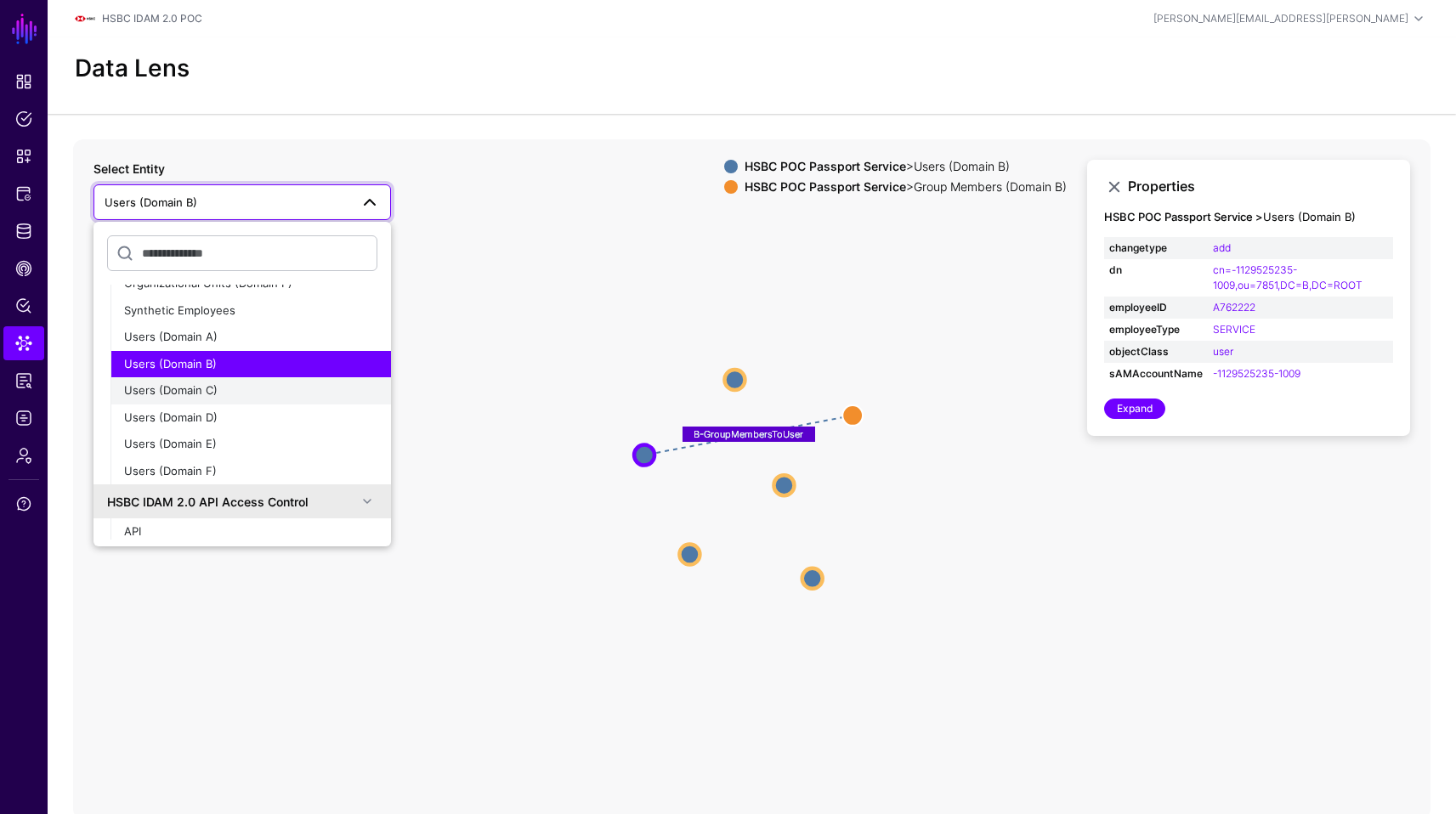
click at [221, 391] on div "Users (Domain C)" at bounding box center [251, 391] width 253 height 17
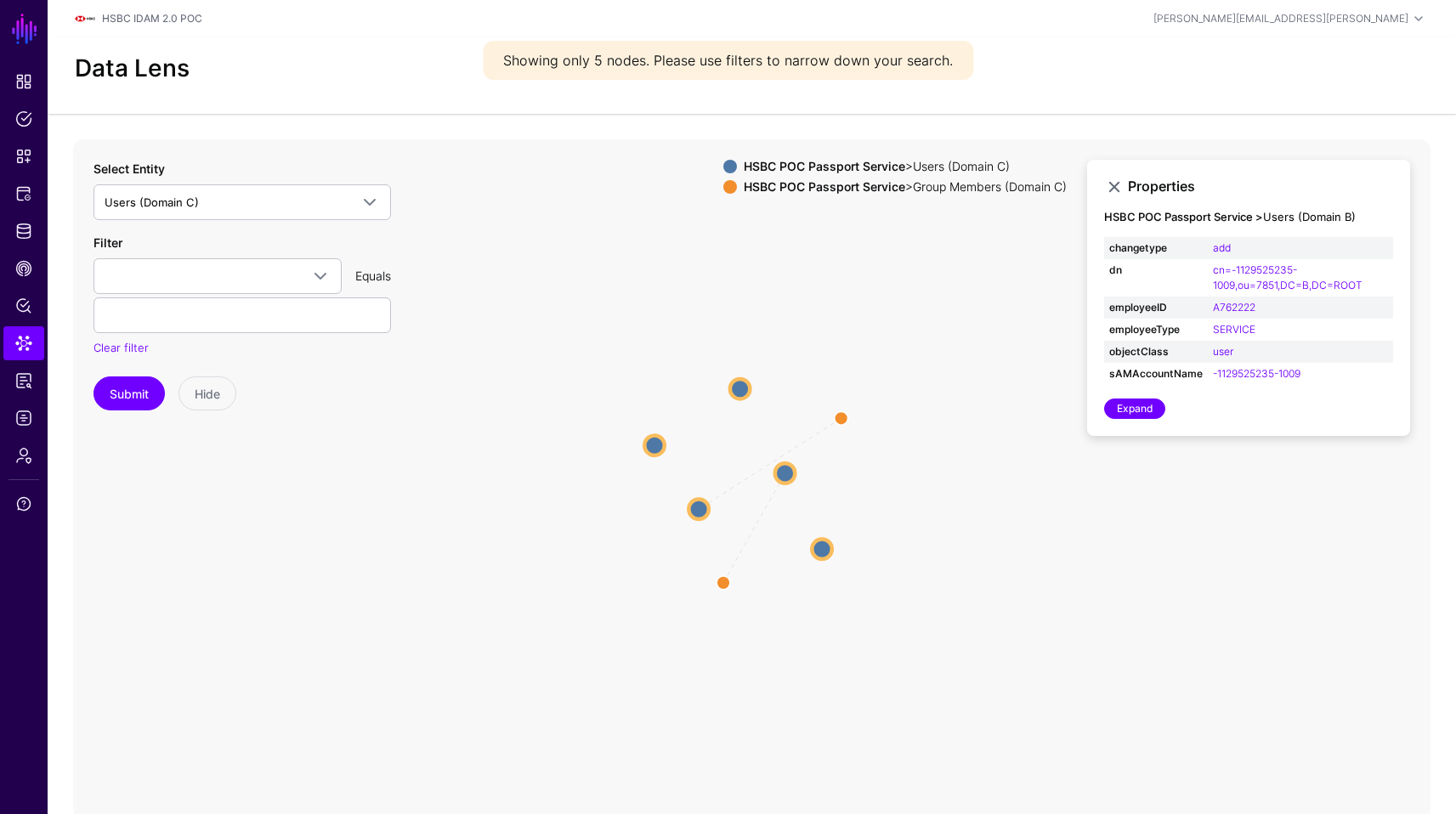
click at [737, 382] on circle at bounding box center [740, 388] width 21 height 21
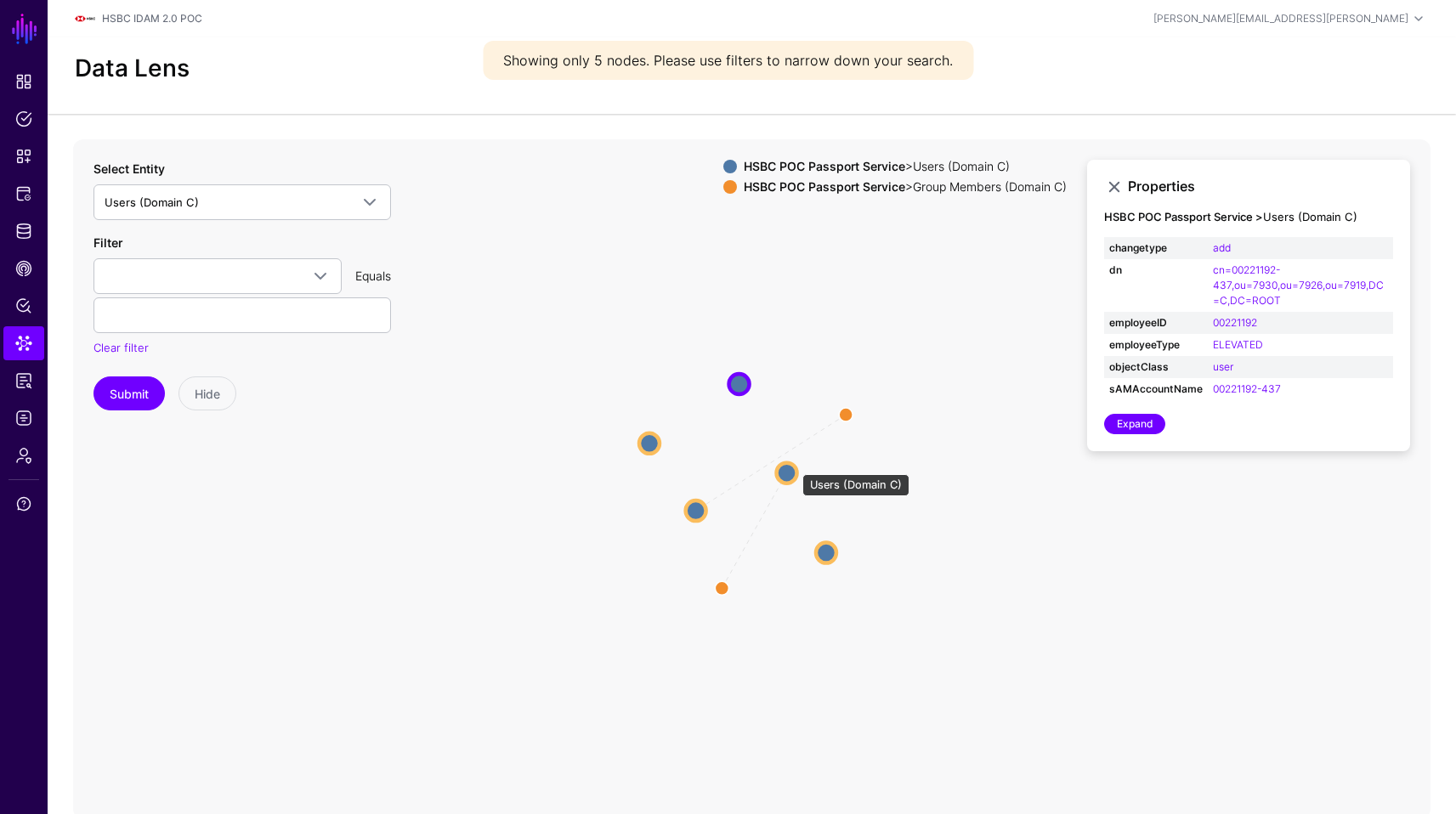
click at [794, 465] on circle at bounding box center [786, 473] width 21 height 21
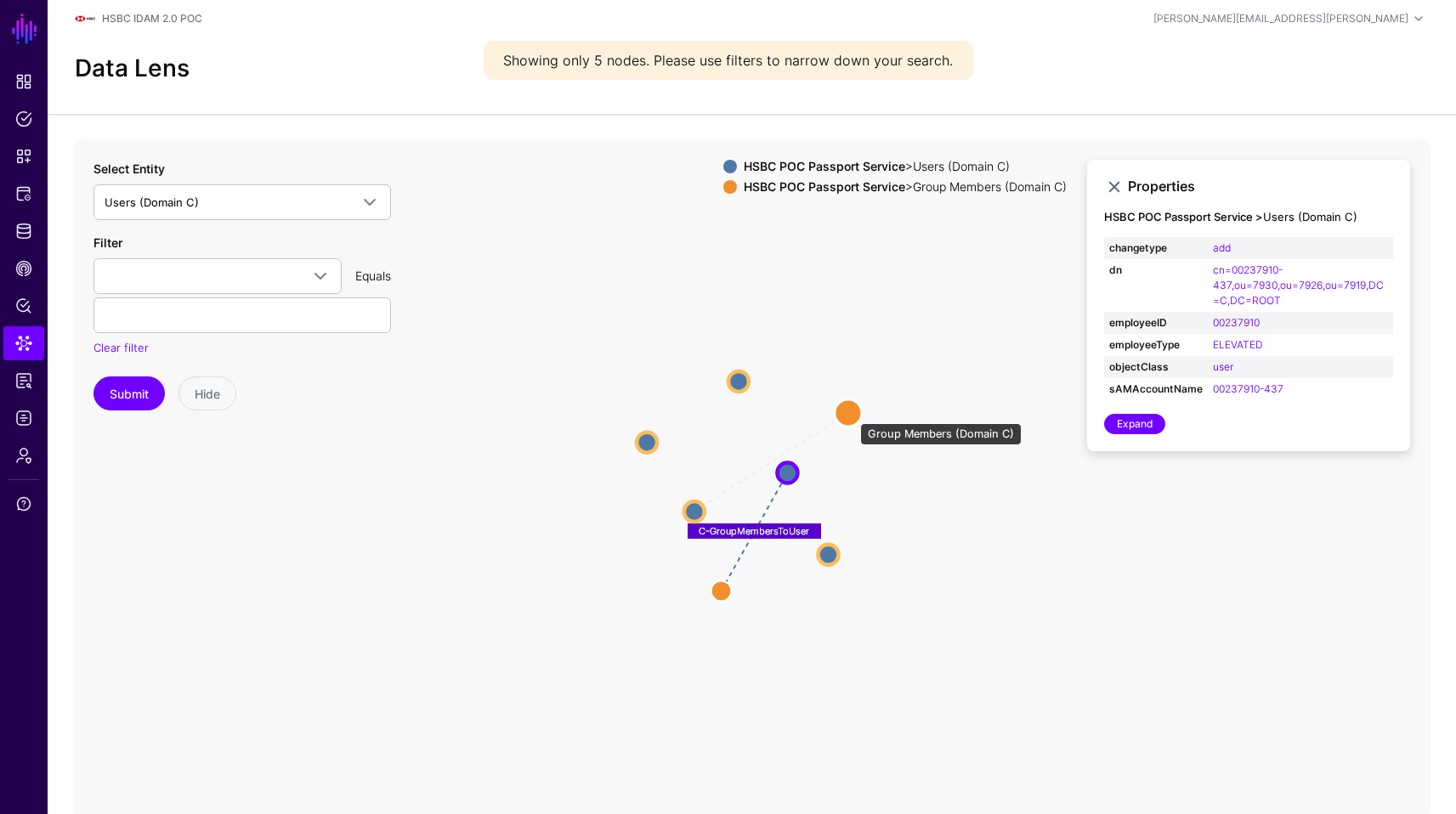
click at [854, 412] on circle at bounding box center [848, 413] width 28 height 28
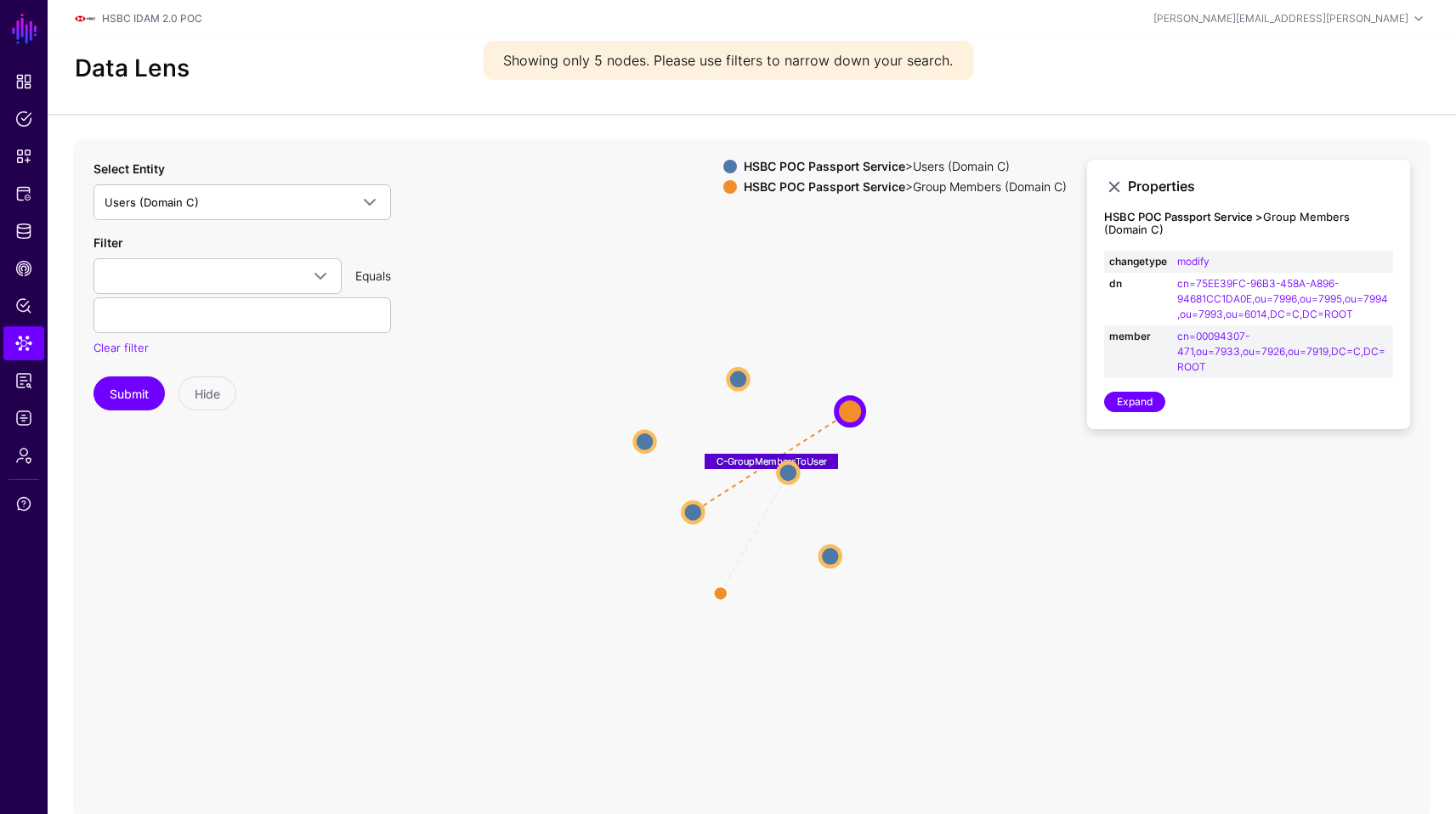
click at [830, 549] on circle at bounding box center [830, 555] width 21 height 21
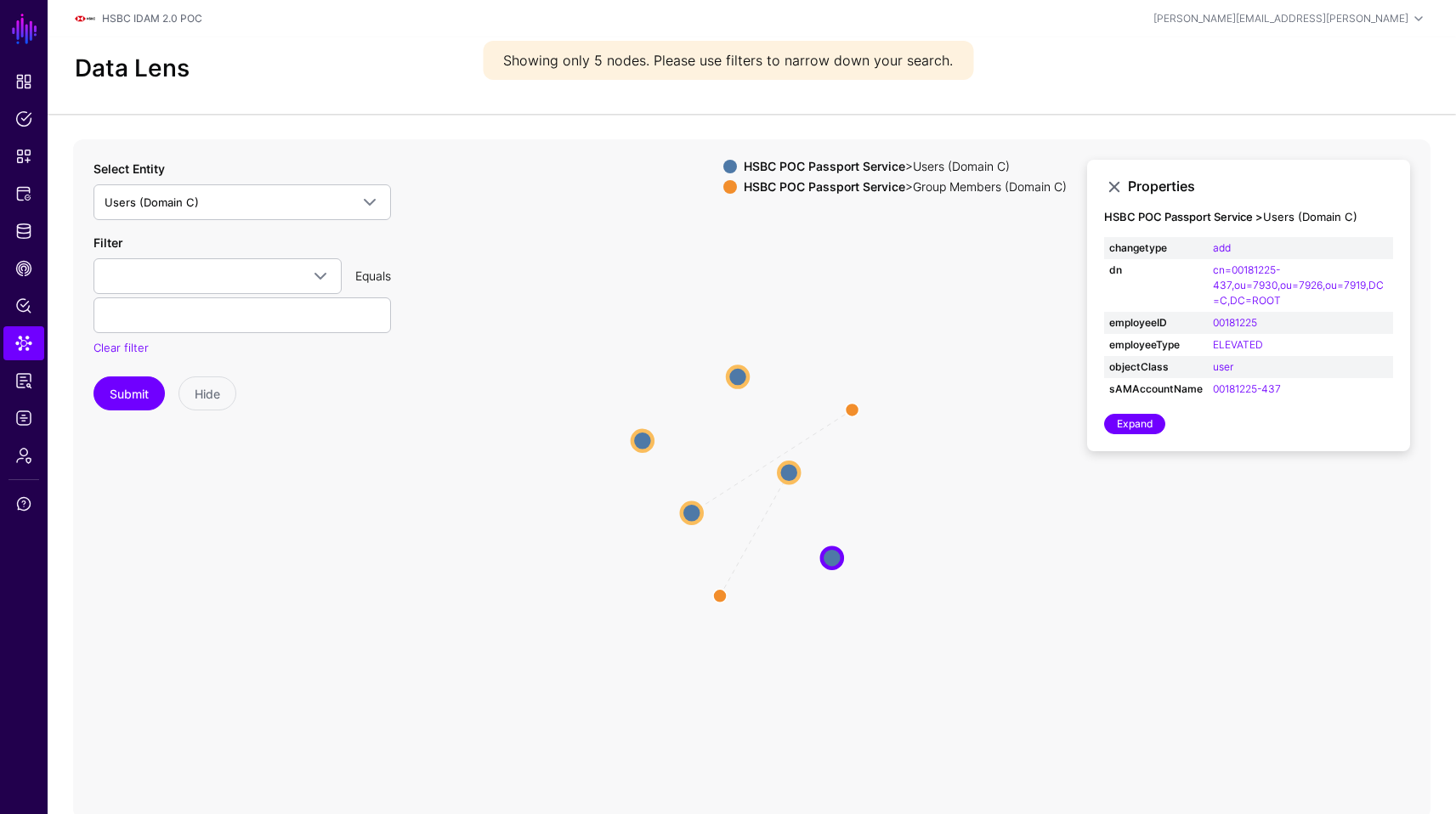
click at [679, 502] on icon "C-GroupMembersToUser C-GroupMembersToUser Users (Domain C) Users (Domain C) Gro…" at bounding box center [752, 479] width 1357 height 680
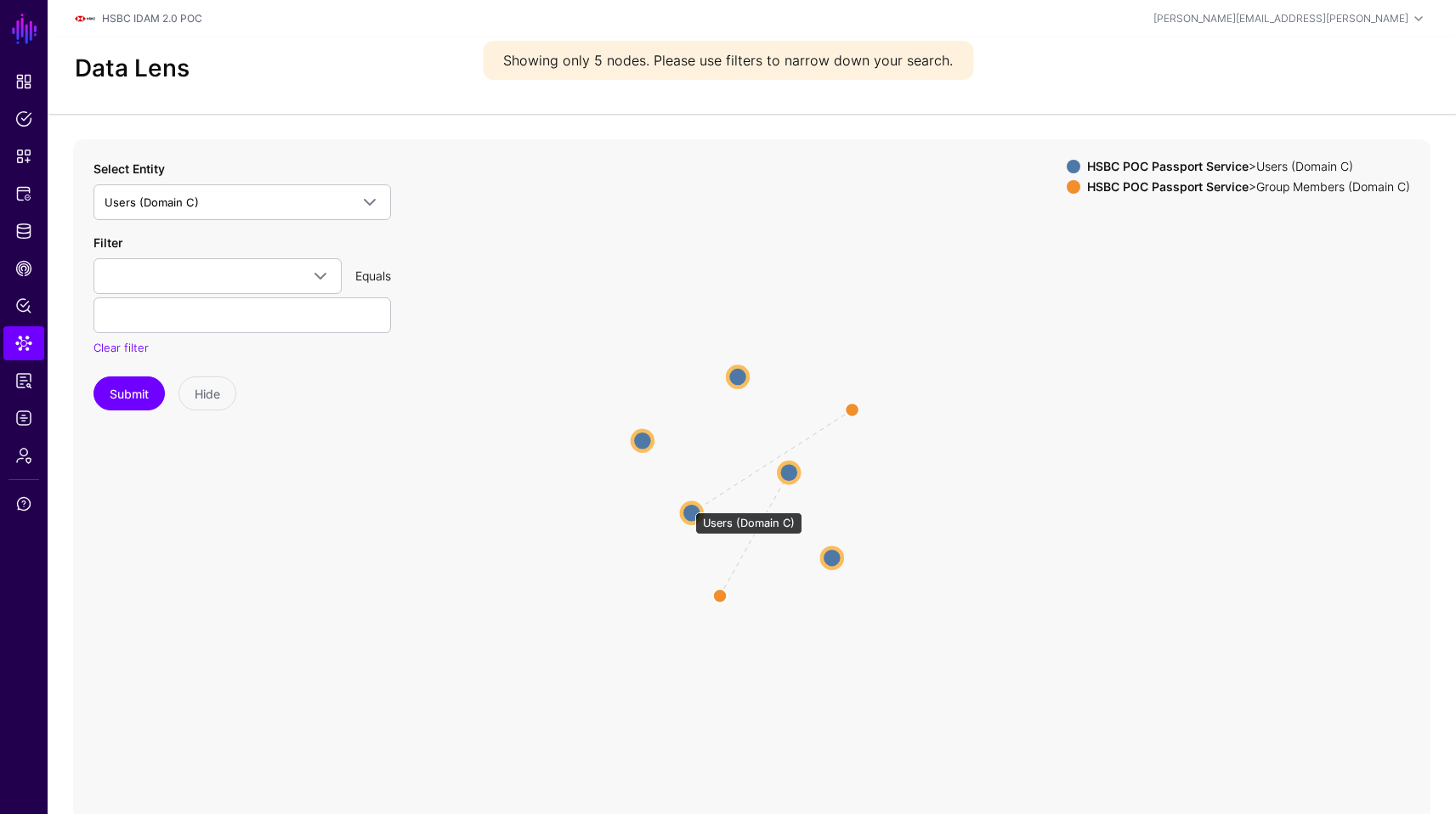
click at [692, 507] on circle at bounding box center [692, 512] width 21 height 21
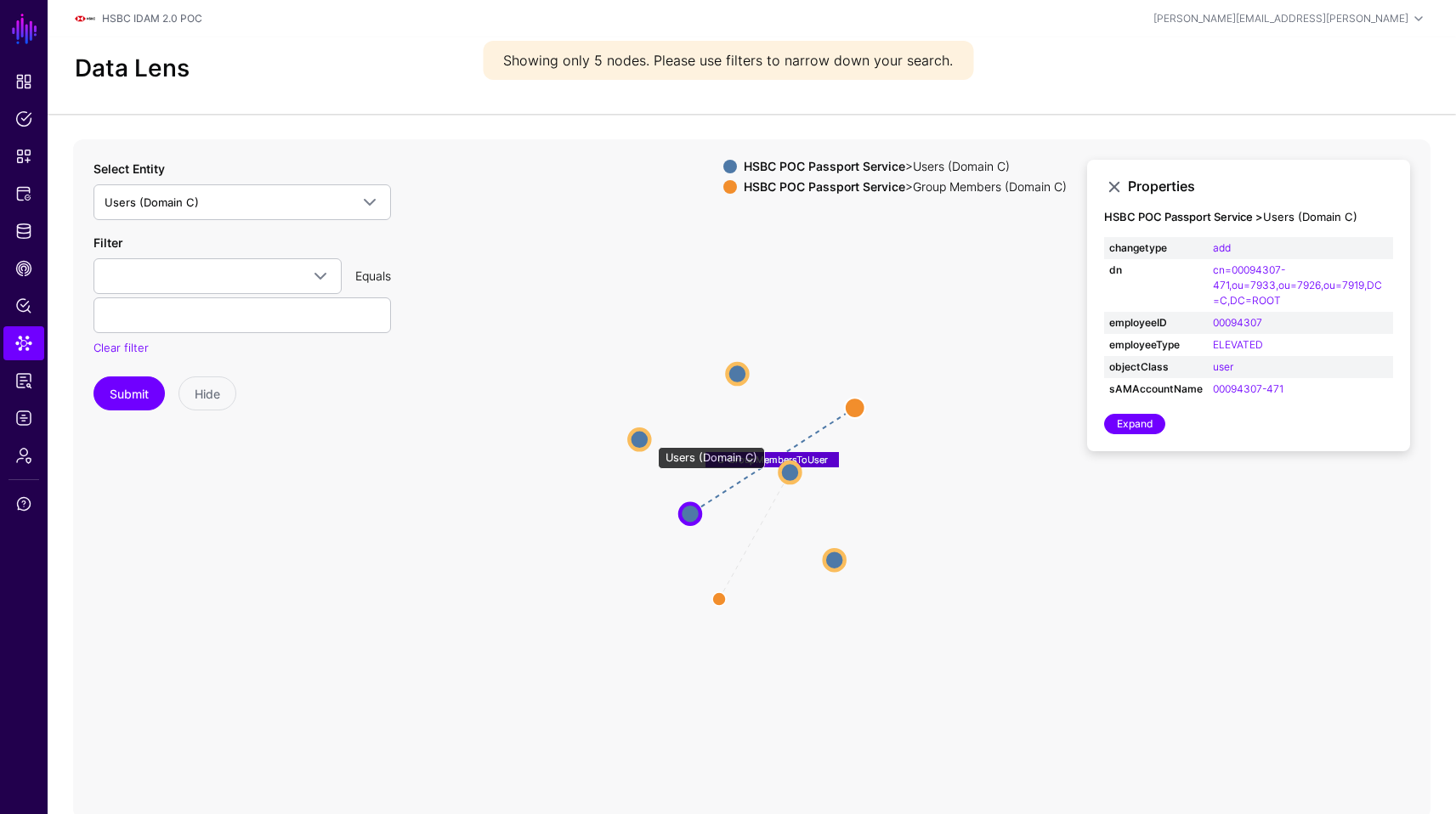
click at [643, 432] on circle at bounding box center [638, 439] width 21 height 21
click at [643, 432] on circle at bounding box center [637, 438] width 21 height 21
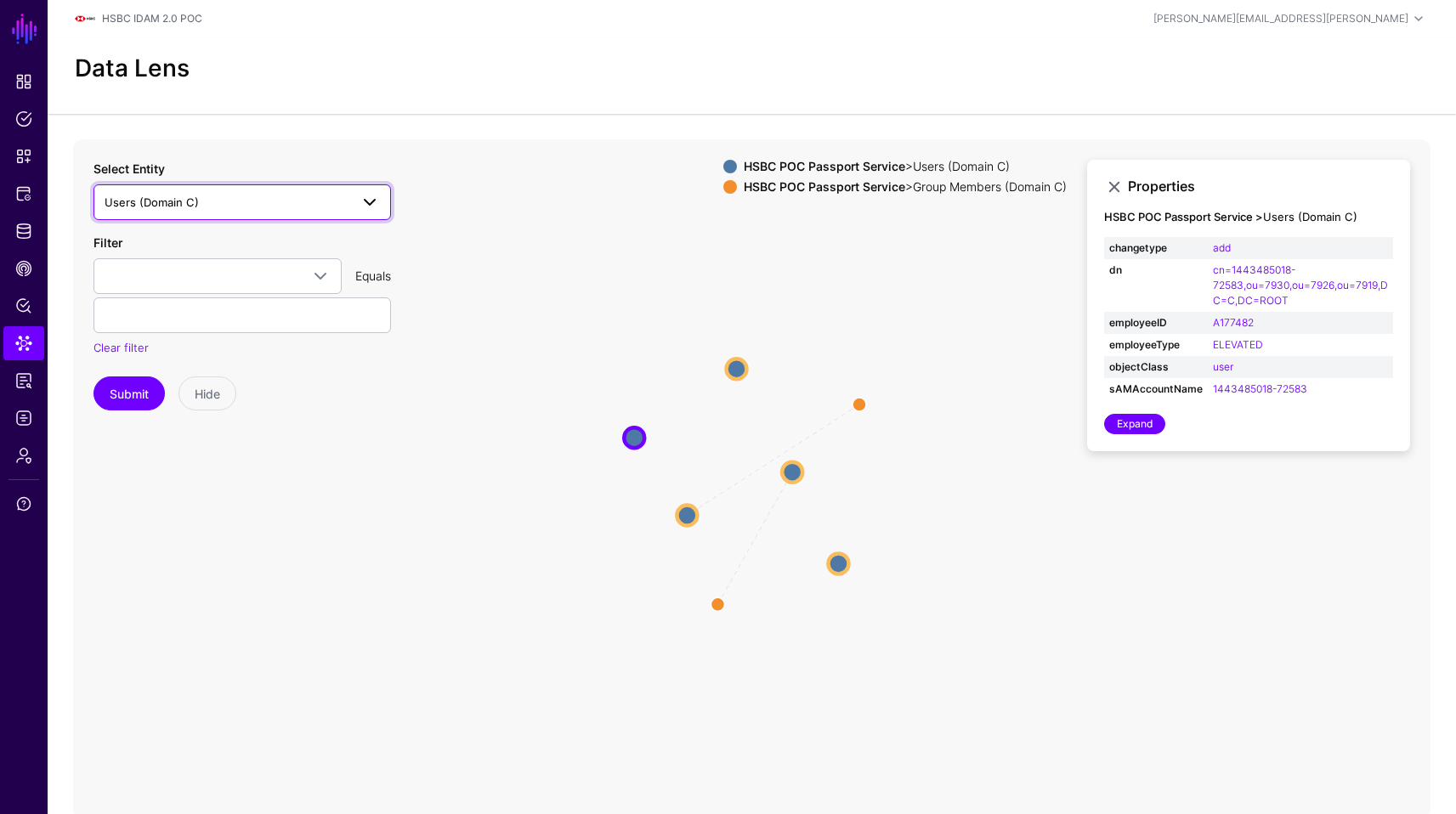
click at [174, 209] on span "Users (Domain C)" at bounding box center [226, 201] width 245 height 19
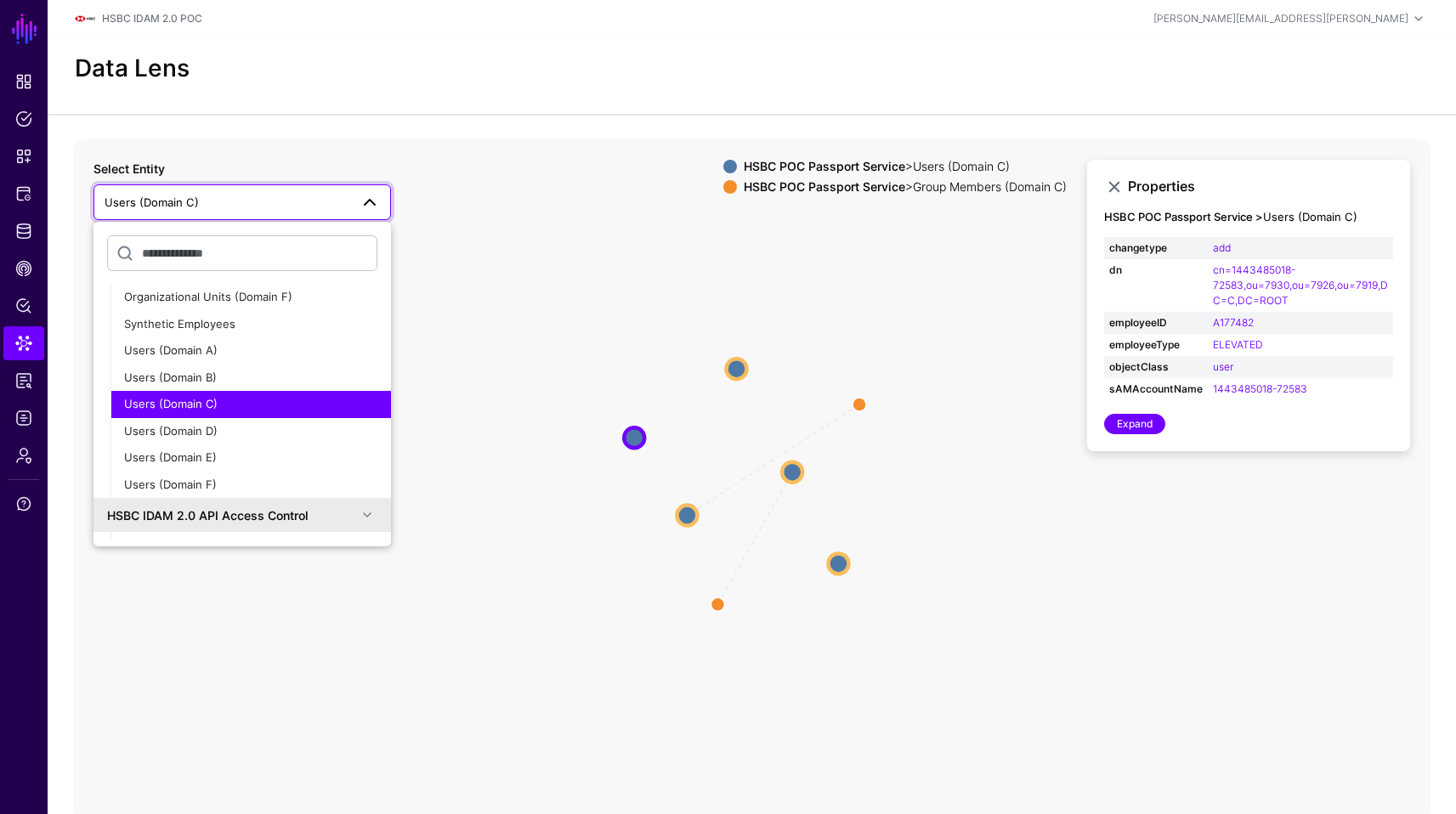
scroll to position [441, 0]
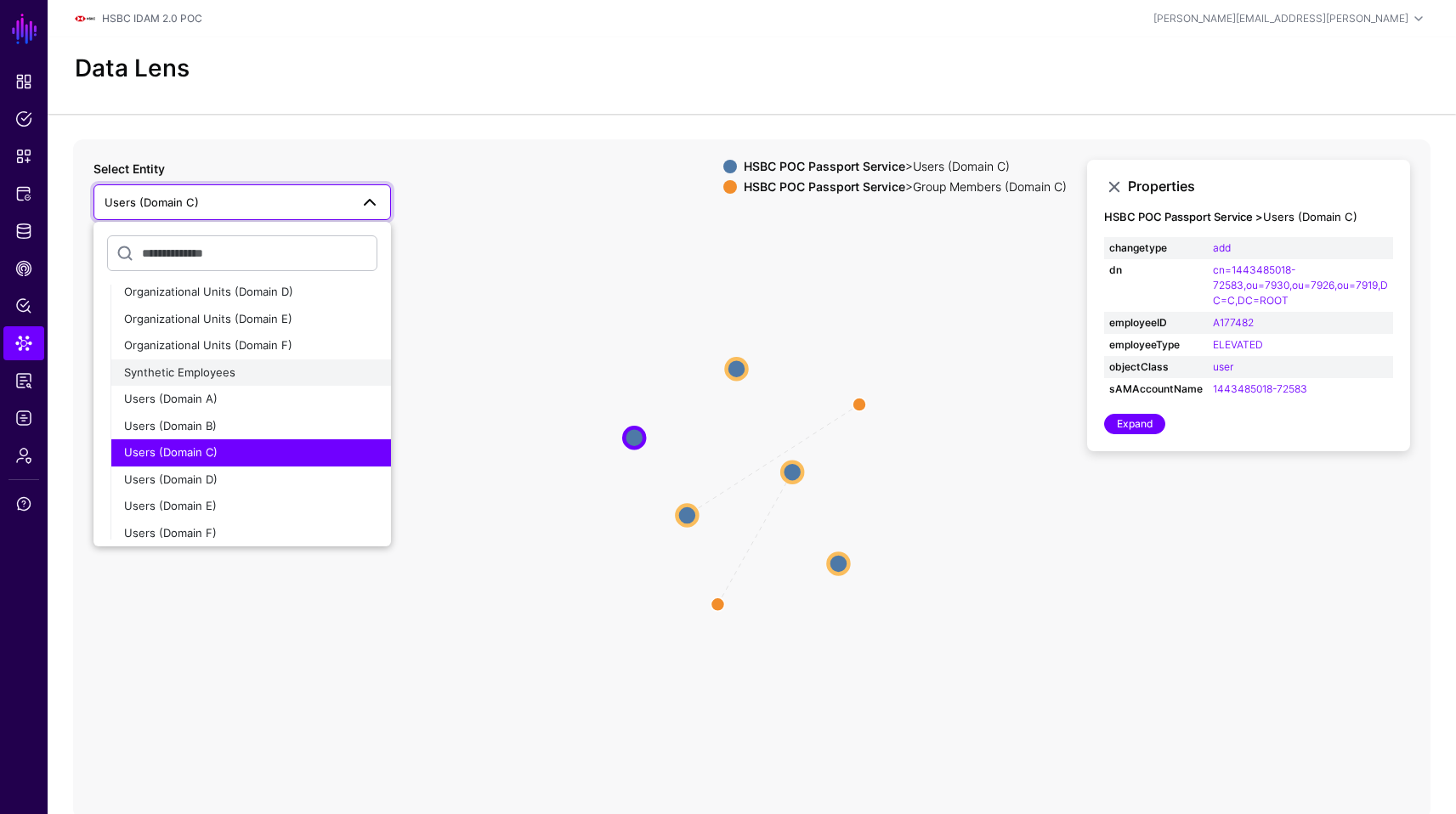
click at [263, 374] on div "Synthetic Employees" at bounding box center [251, 373] width 253 height 17
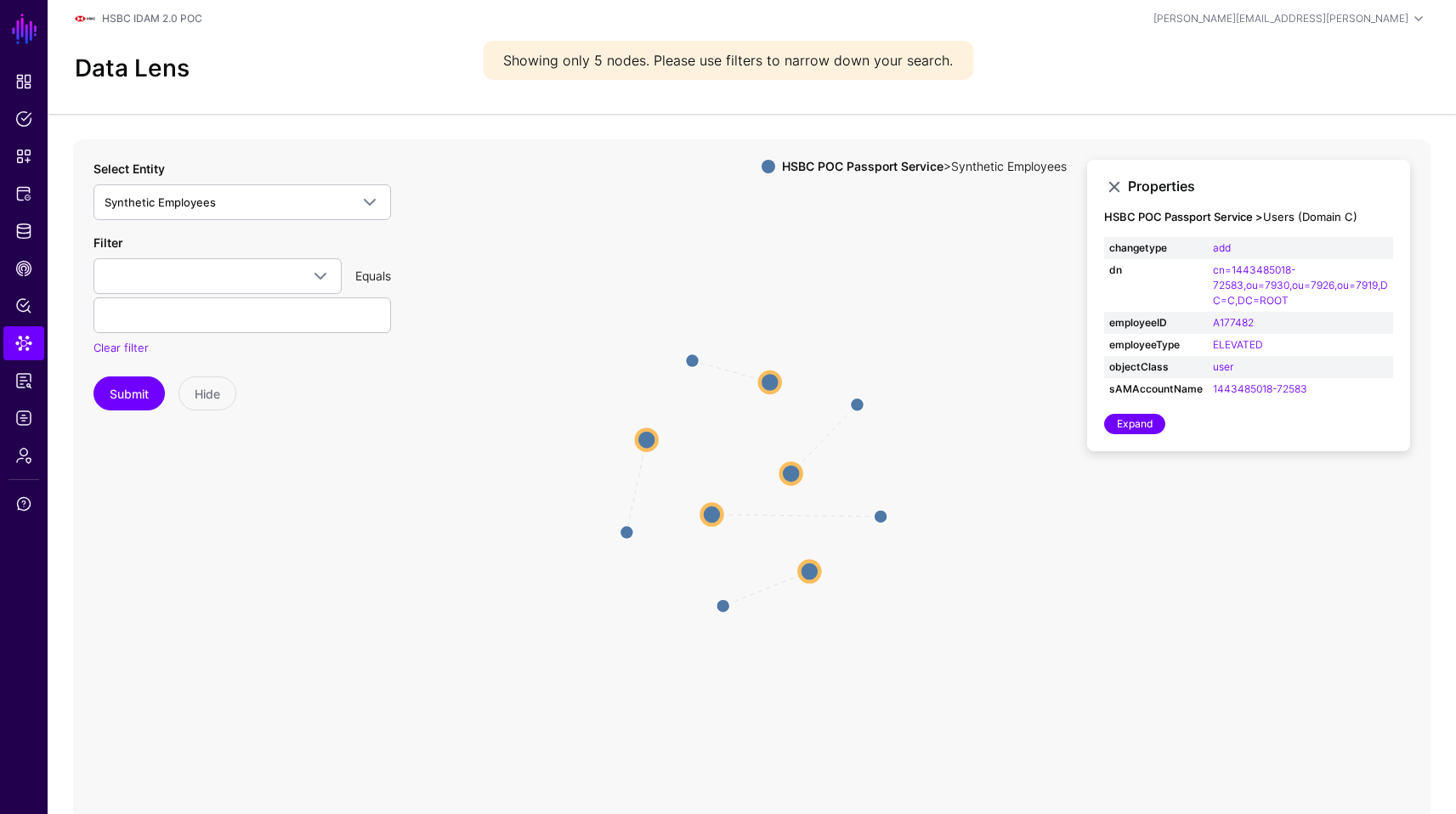
click at [781, 476] on circle at bounding box center [791, 473] width 21 height 21
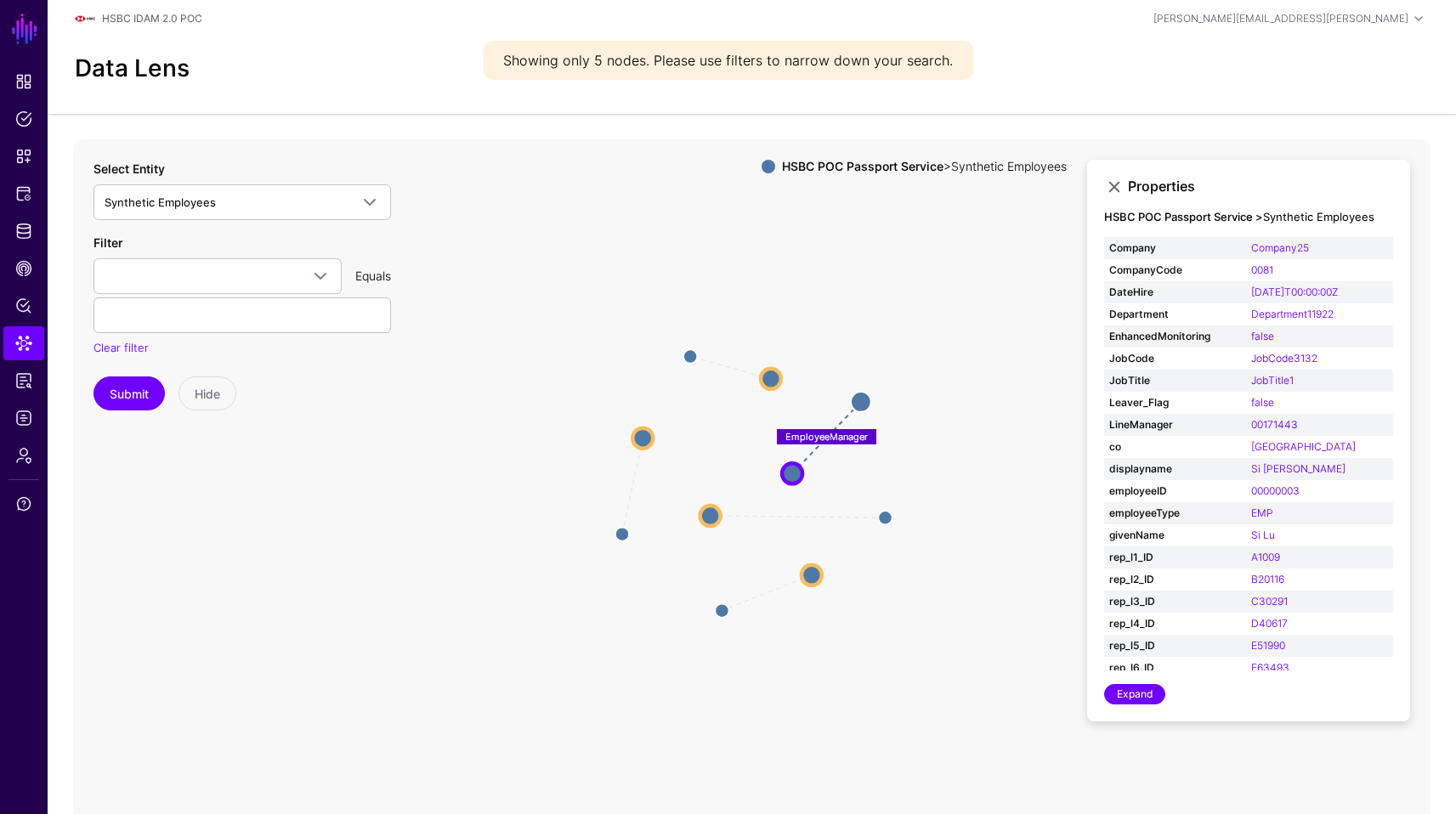
scroll to position [30, 0]
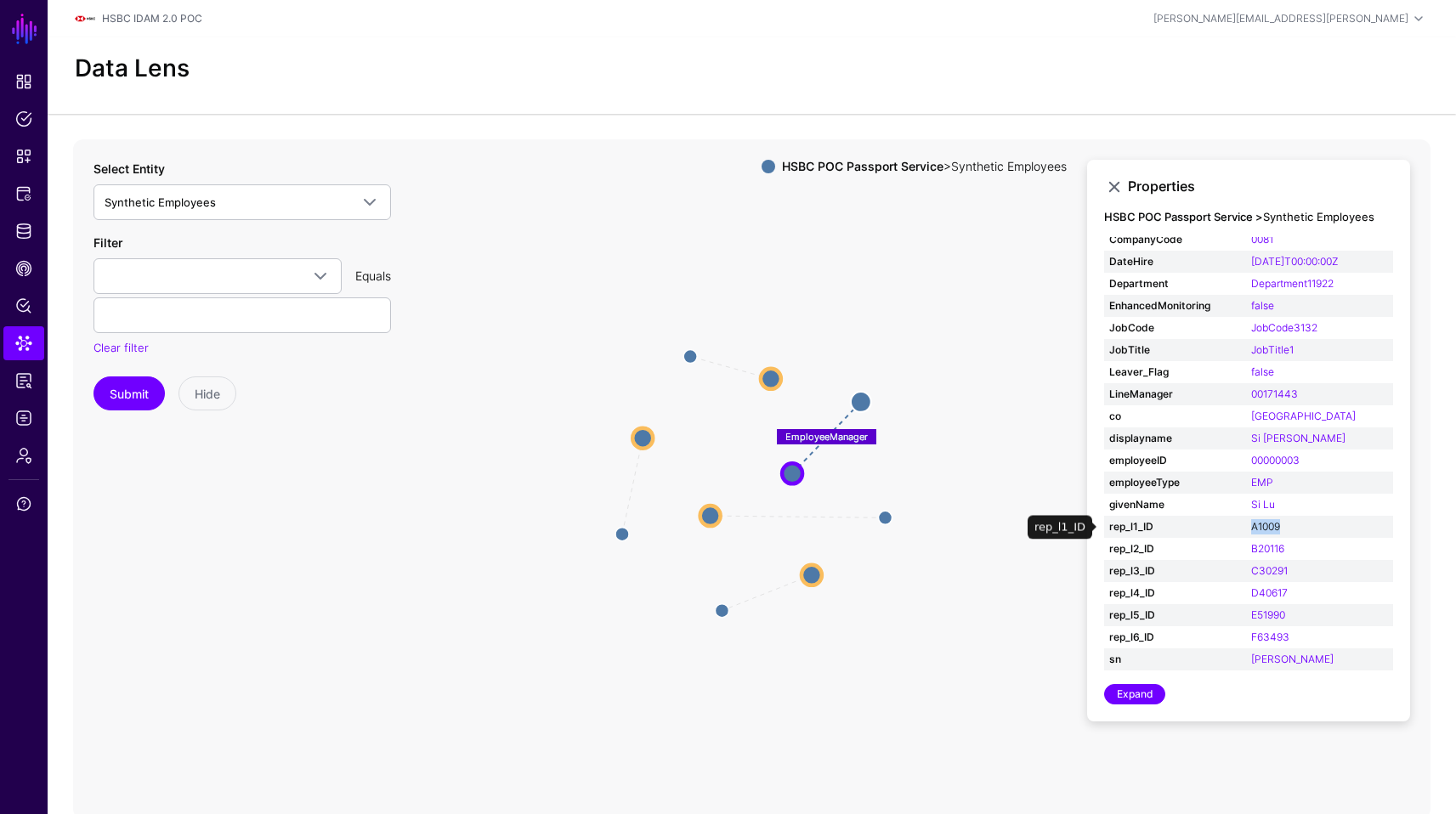
drag, startPoint x: 1281, startPoint y: 522, endPoint x: 1239, endPoint y: 522, distance: 42.0
click at [1246, 522] on td "A1009" at bounding box center [1320, 527] width 147 height 22
copy link "A1009"
click at [269, 218] on link "Synthetic Employees" at bounding box center [243, 202] width 298 height 36
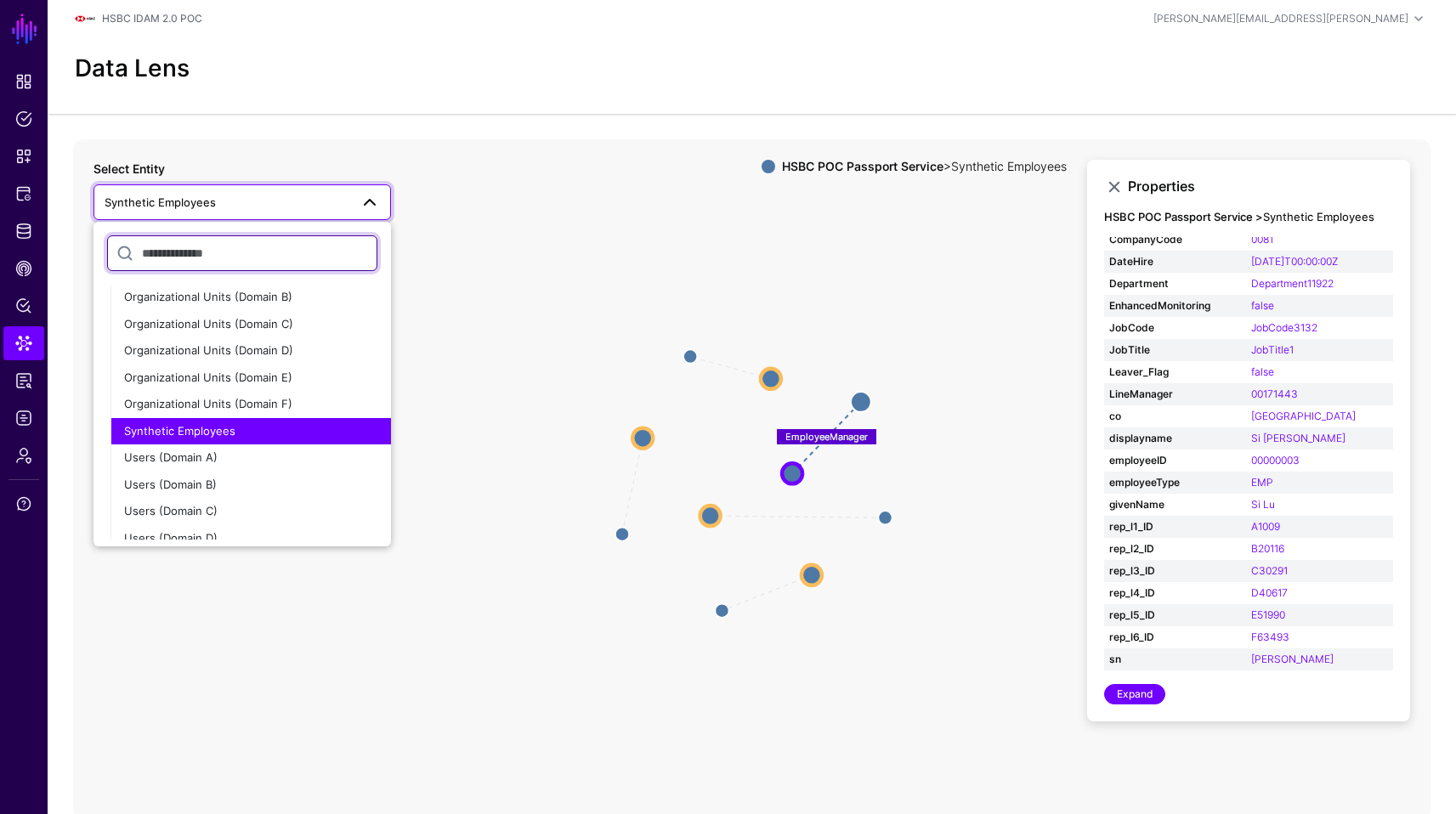
scroll to position [386, 0]
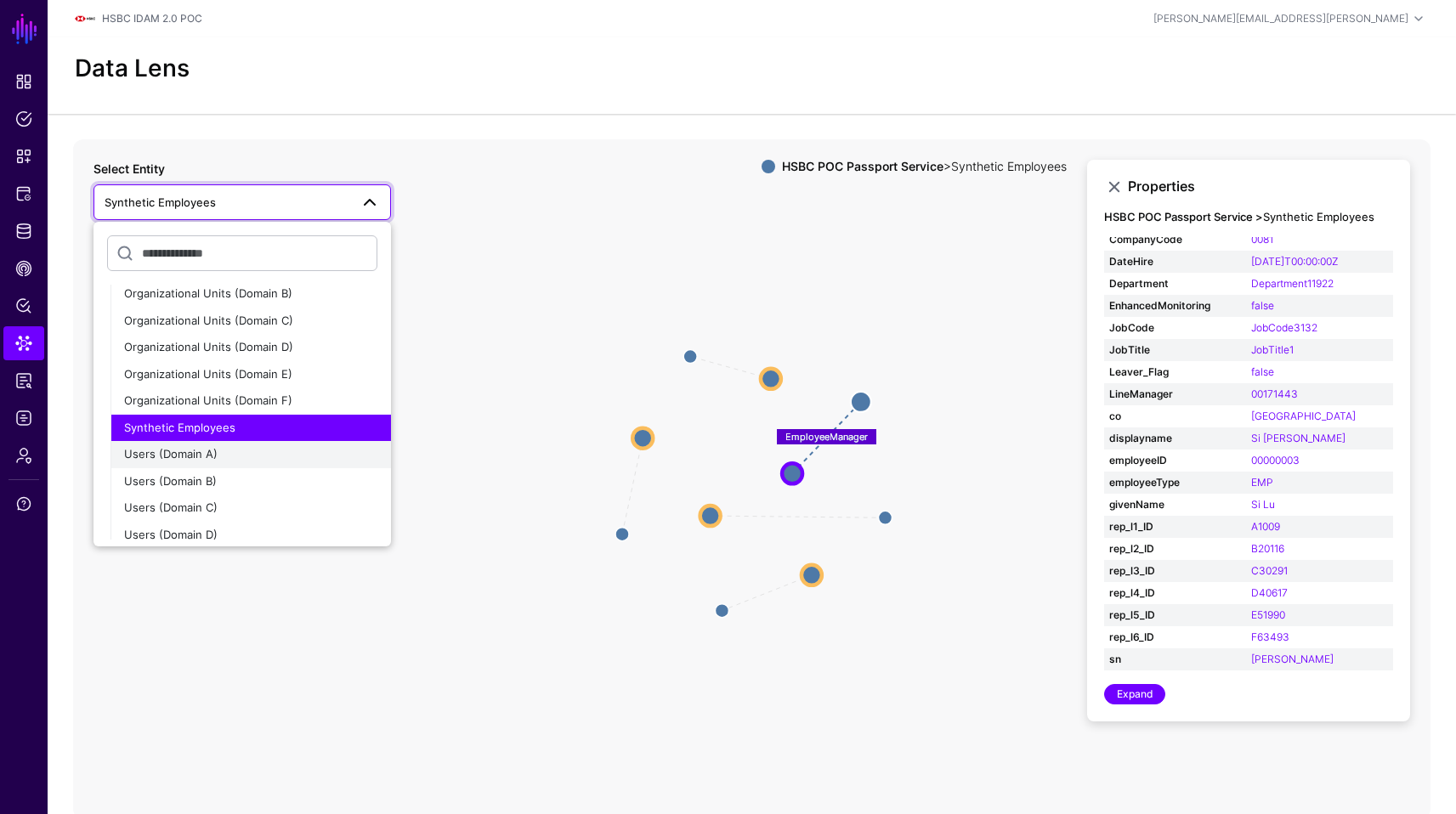
click at [199, 464] on button "Users (Domain A)" at bounding box center [251, 455] width 281 height 28
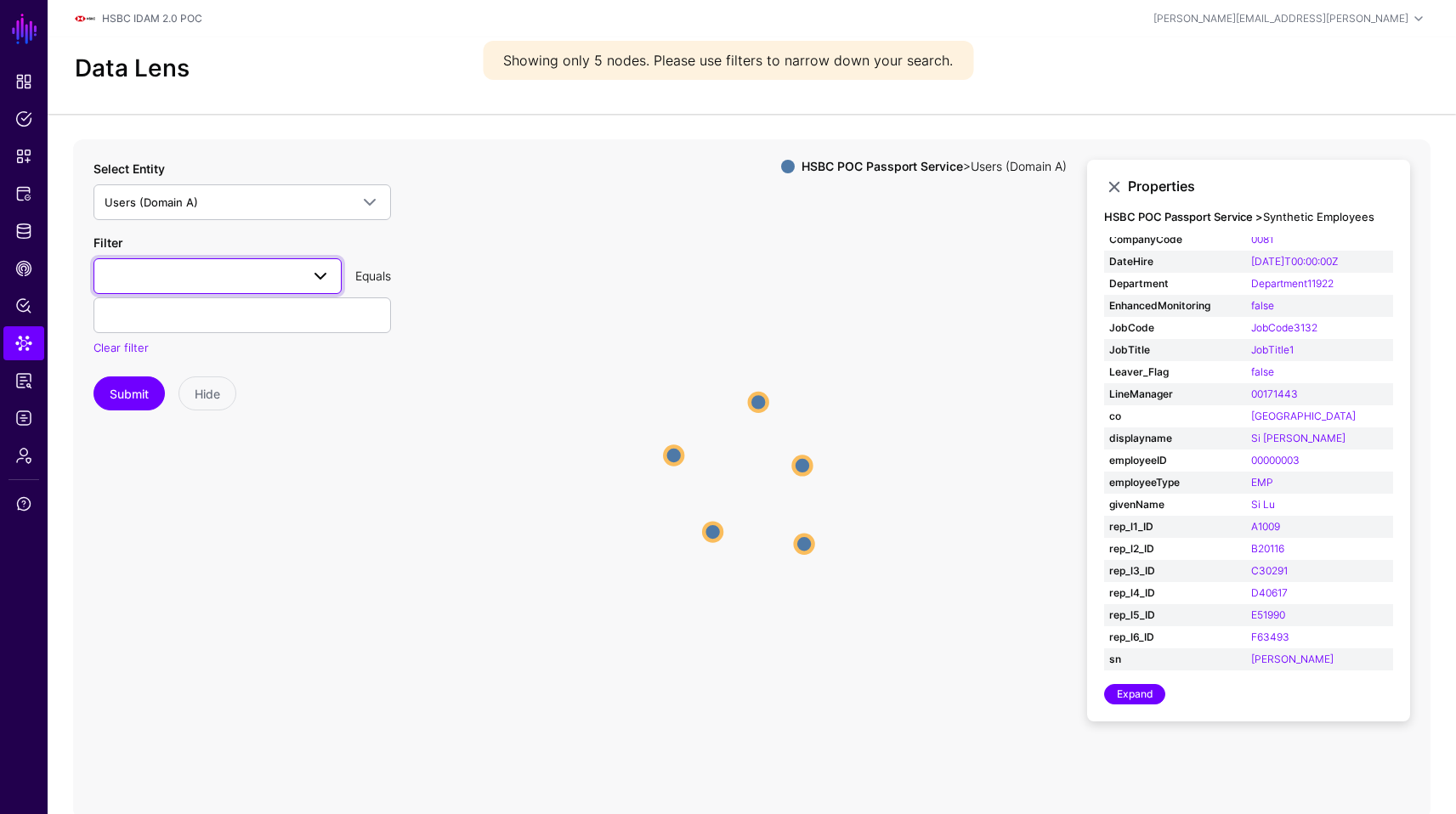
click at [321, 264] on link at bounding box center [218, 276] width 248 height 36
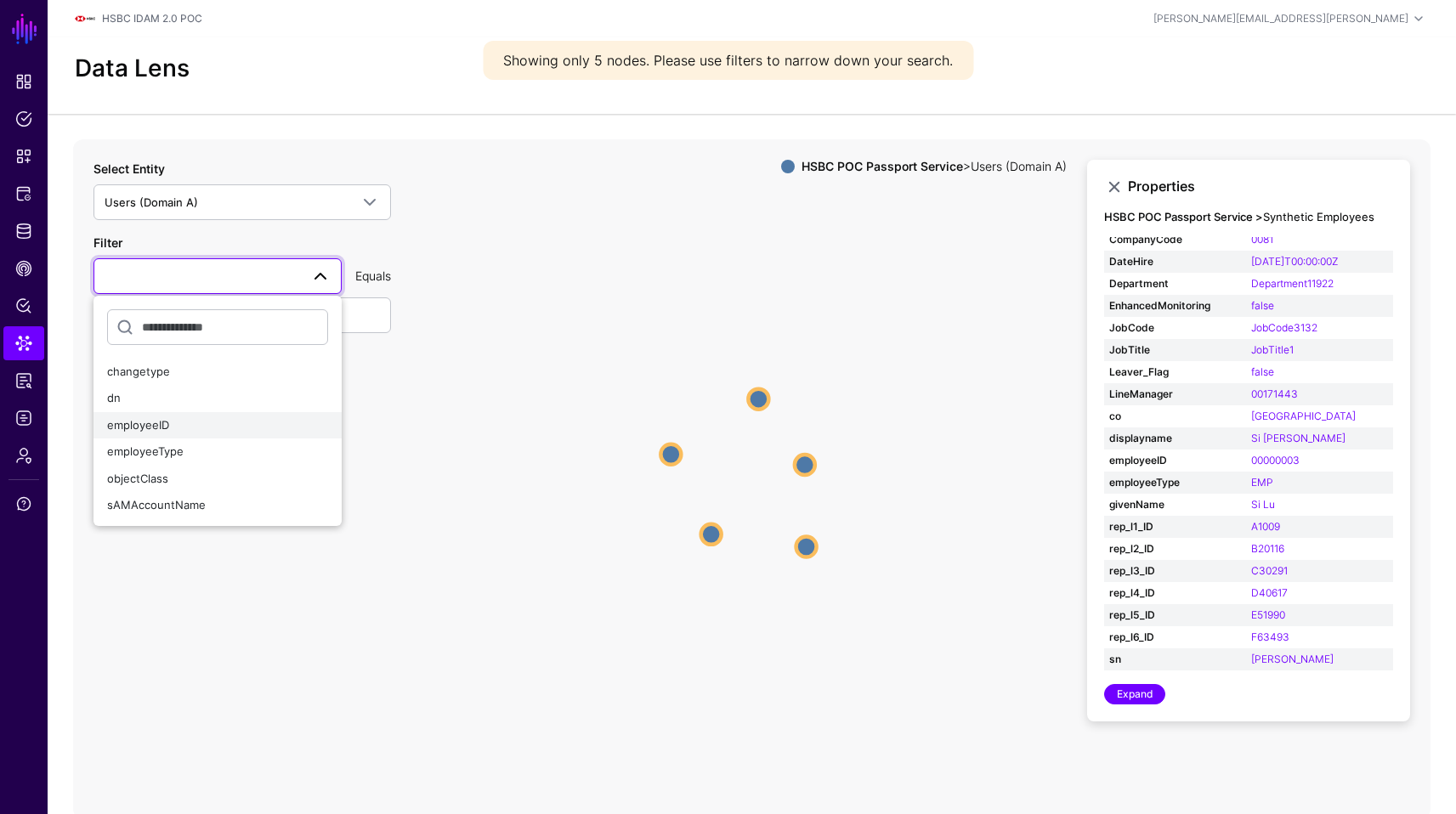
click at [193, 412] on button "employeeID" at bounding box center [218, 425] width 248 height 28
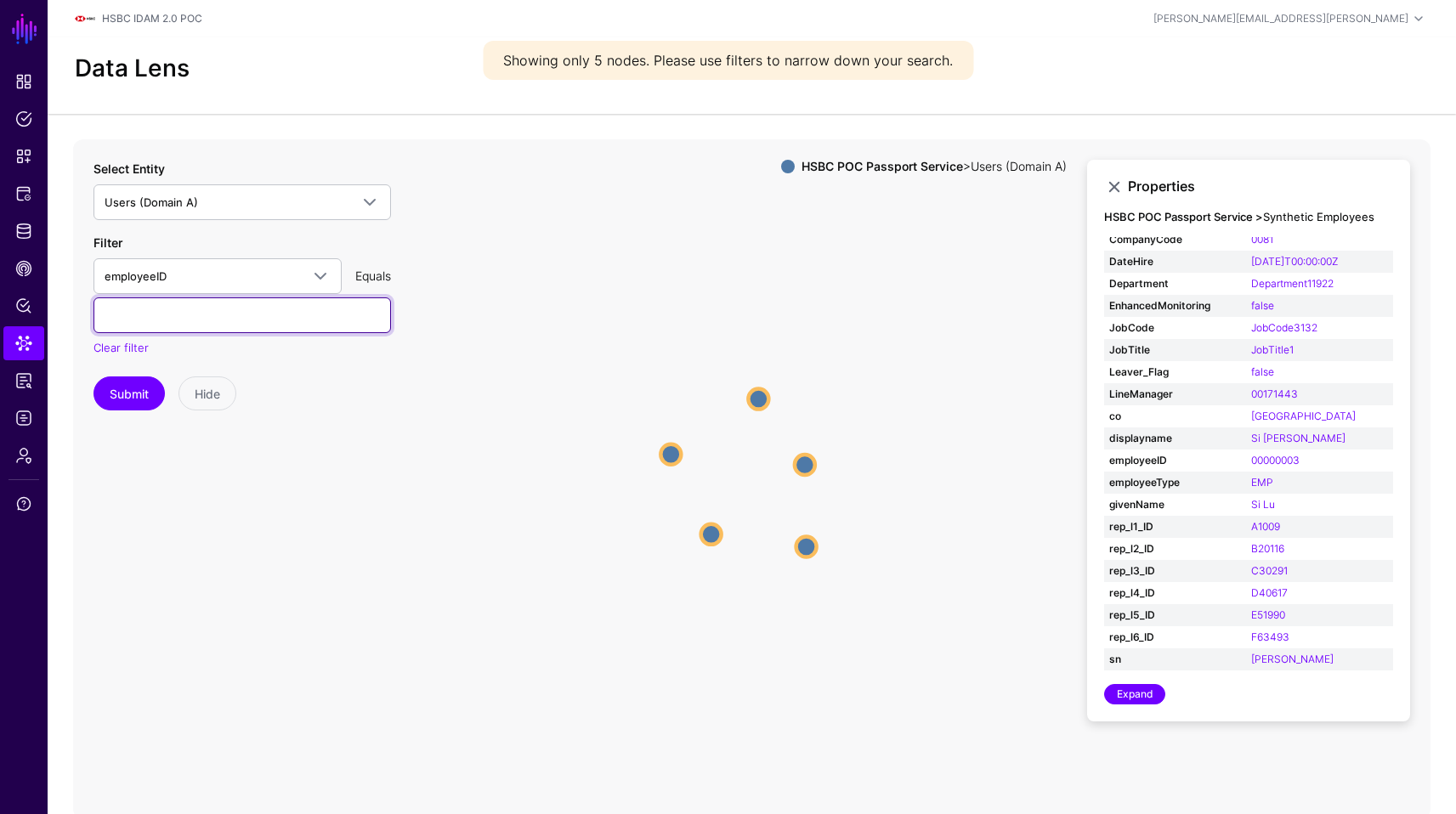
click at [227, 332] on input "text" at bounding box center [243, 316] width 298 height 36
paste input "*****"
type input "*****"
click at [132, 395] on button "Submit" at bounding box center [129, 393] width 71 height 34
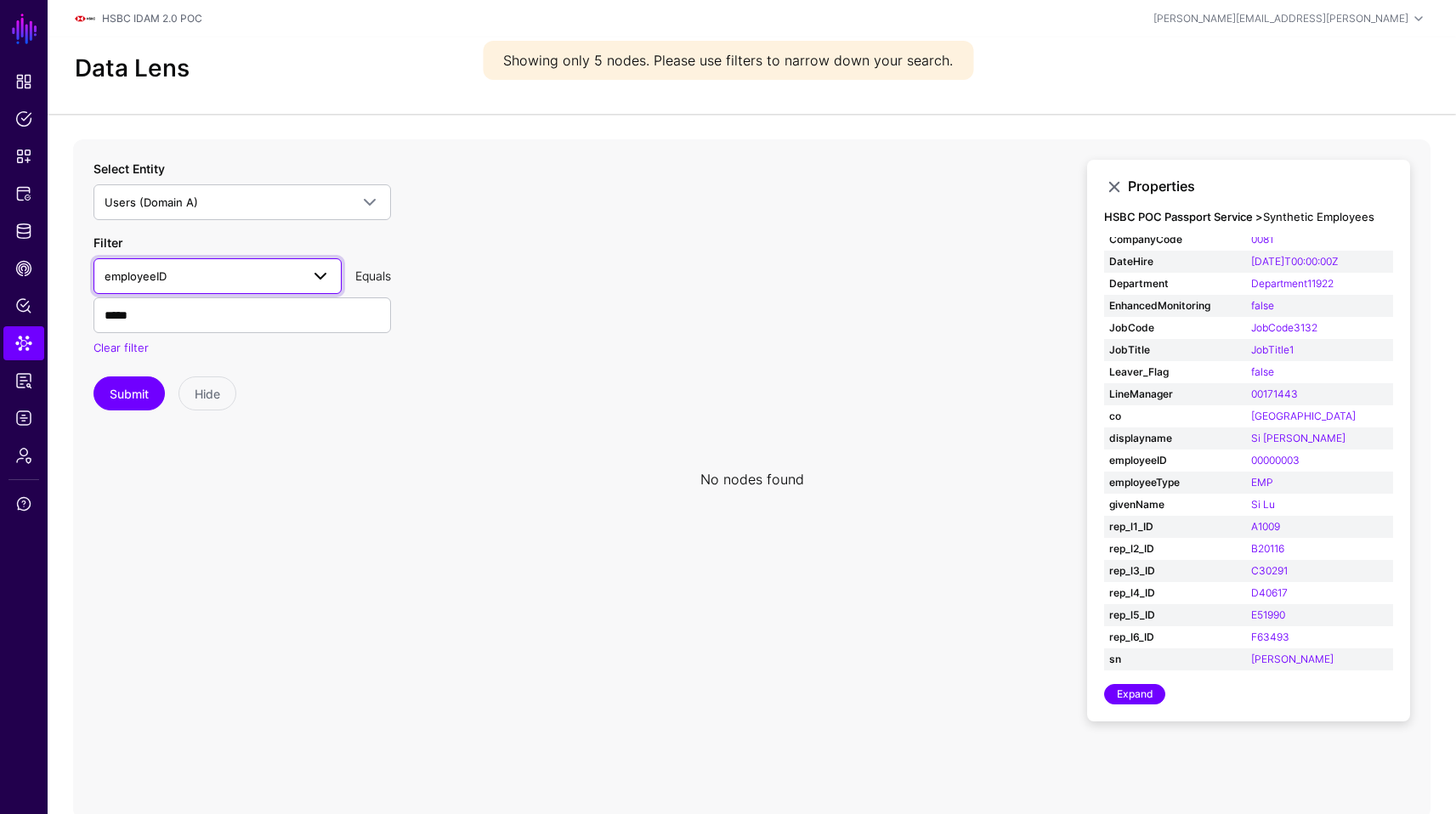
click at [241, 275] on span "employeeID" at bounding box center [202, 275] width 195 height 19
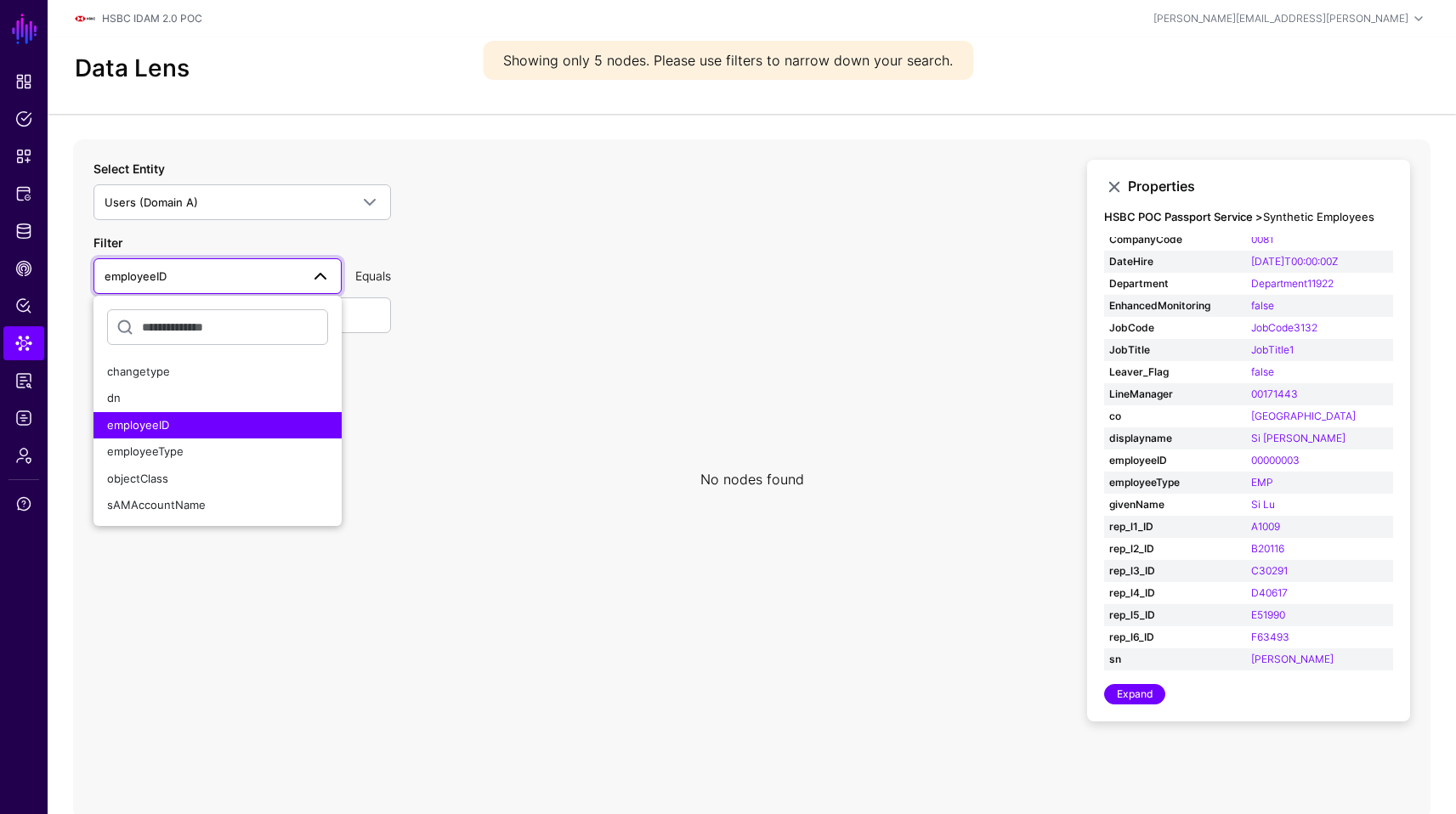
click at [241, 275] on span "employeeID" at bounding box center [202, 275] width 195 height 19
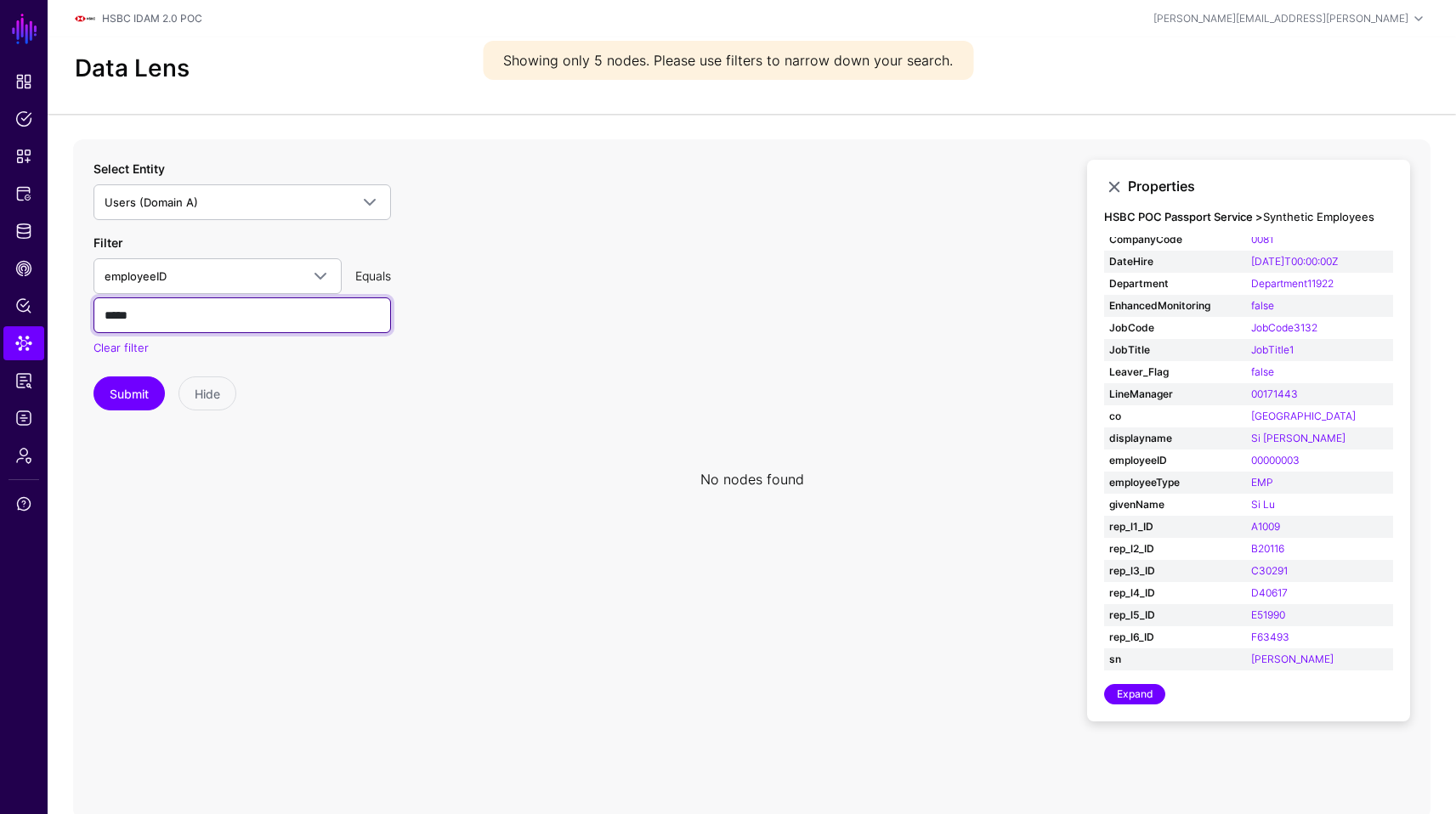
click at [167, 319] on input "*****" at bounding box center [243, 316] width 298 height 36
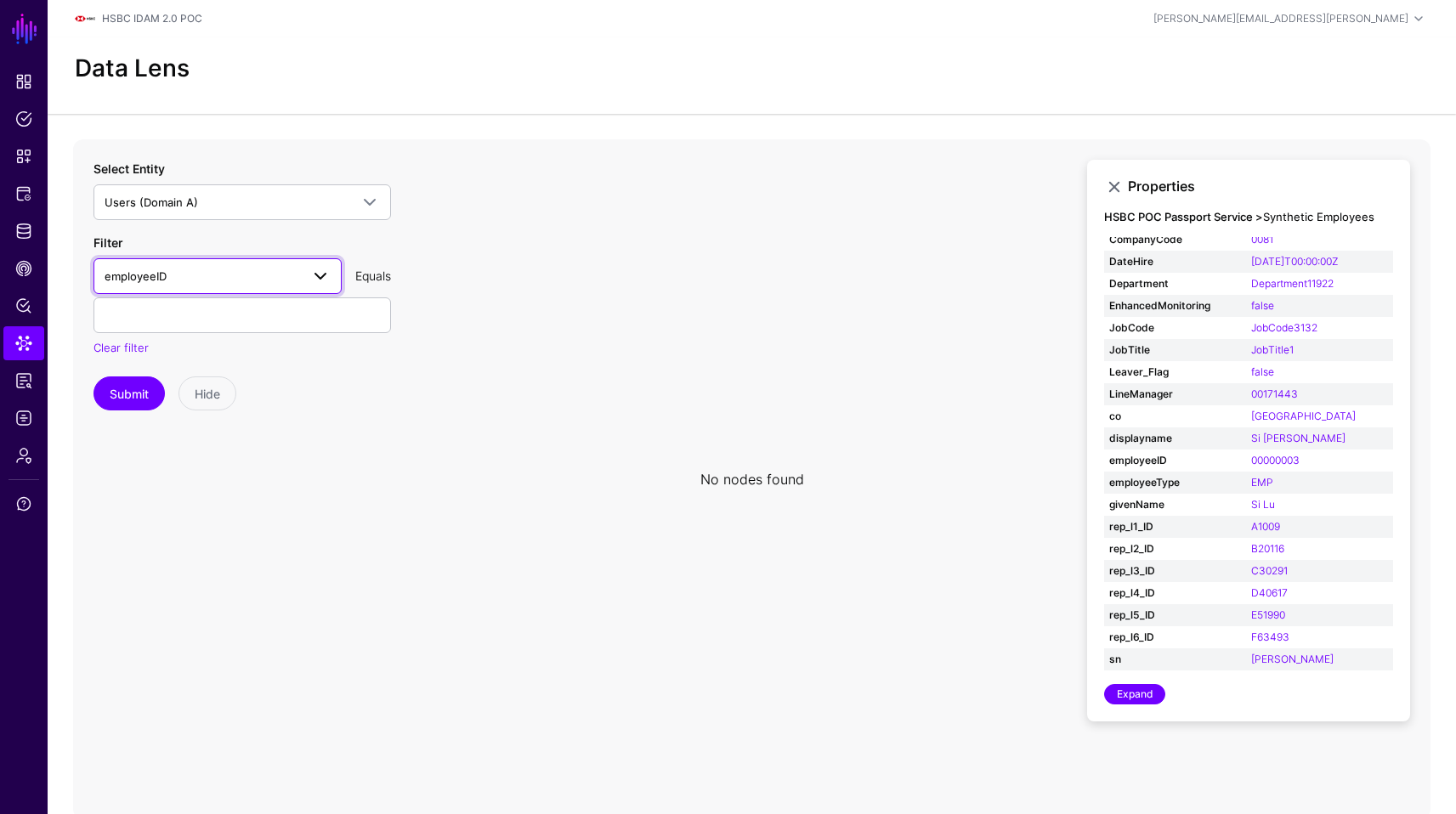
click at [313, 266] on span at bounding box center [320, 275] width 21 height 21
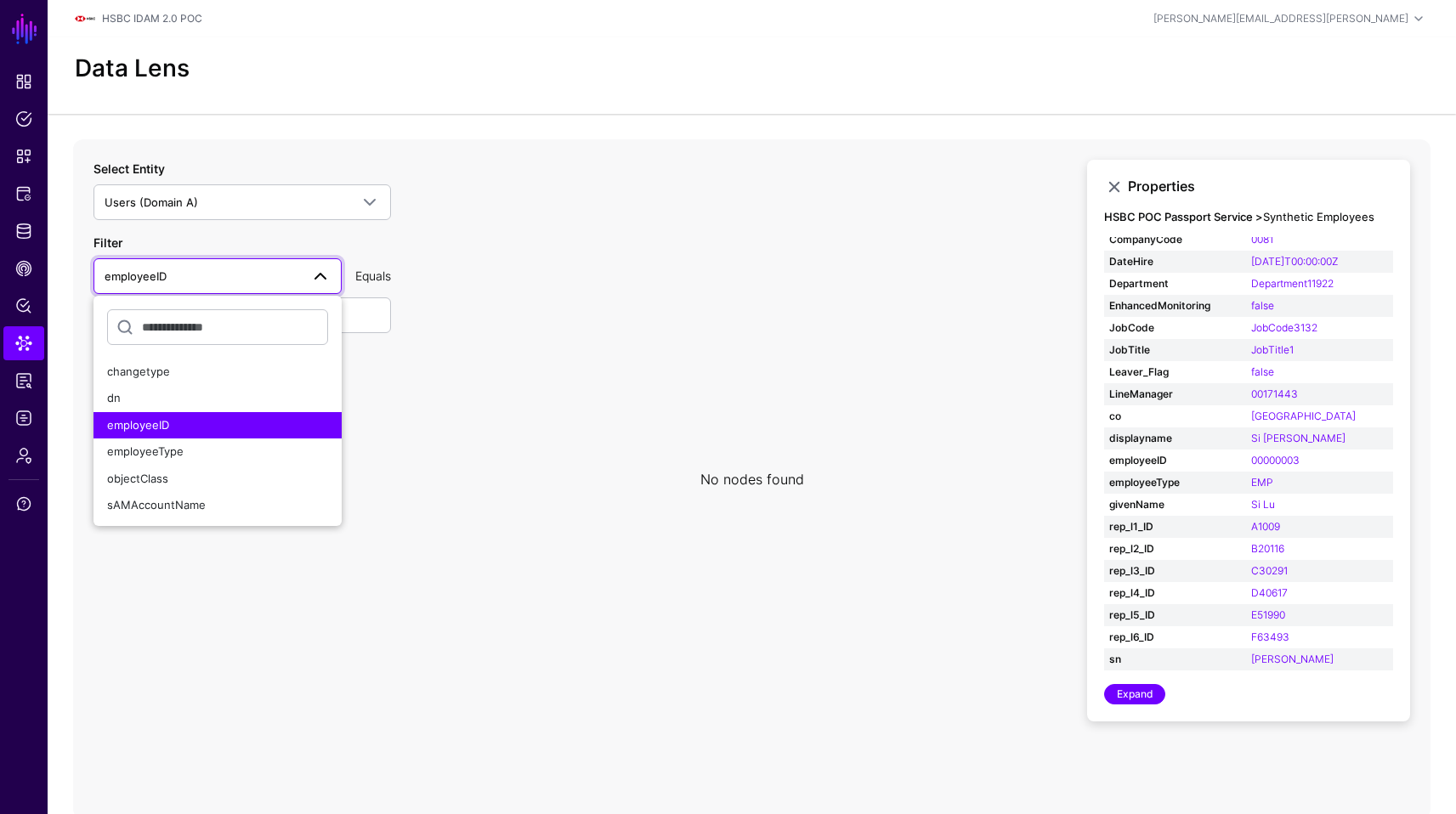
click at [413, 348] on icon at bounding box center [752, 479] width 1357 height 680
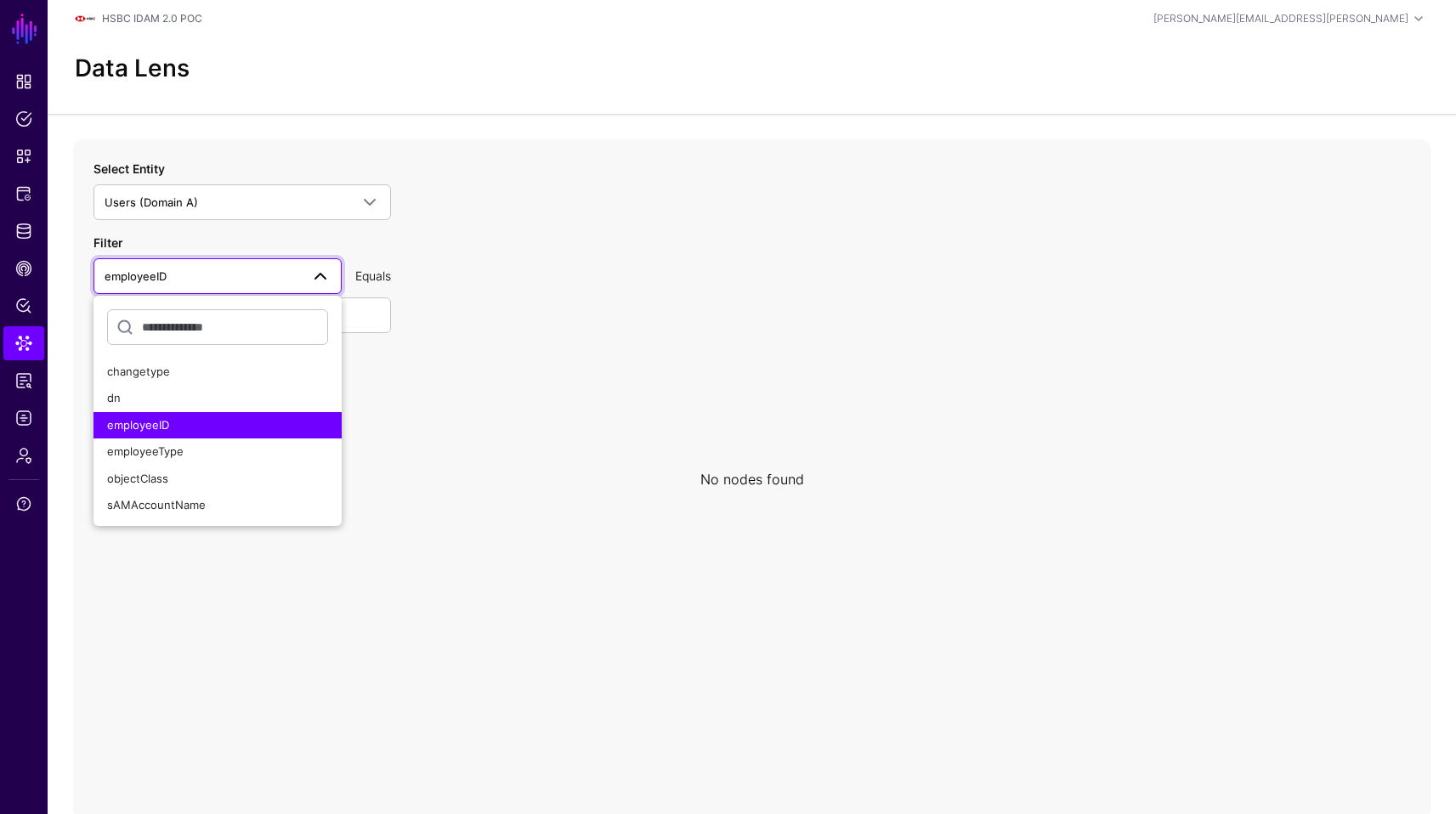
click at [495, 378] on icon at bounding box center [752, 479] width 1357 height 680
click at [310, 273] on span at bounding box center [320, 275] width 21 height 21
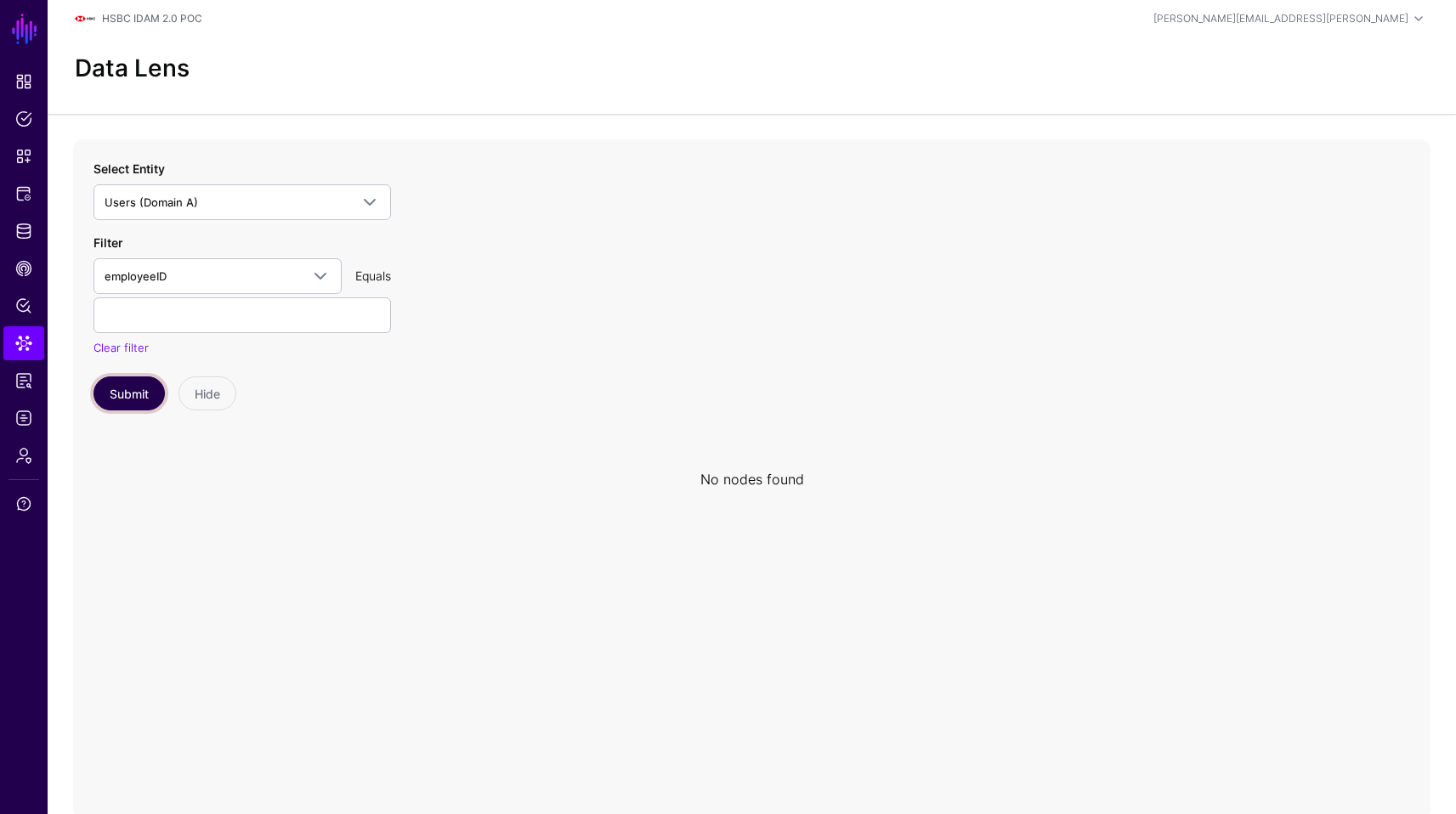
click at [144, 384] on button "Submit" at bounding box center [129, 393] width 71 height 34
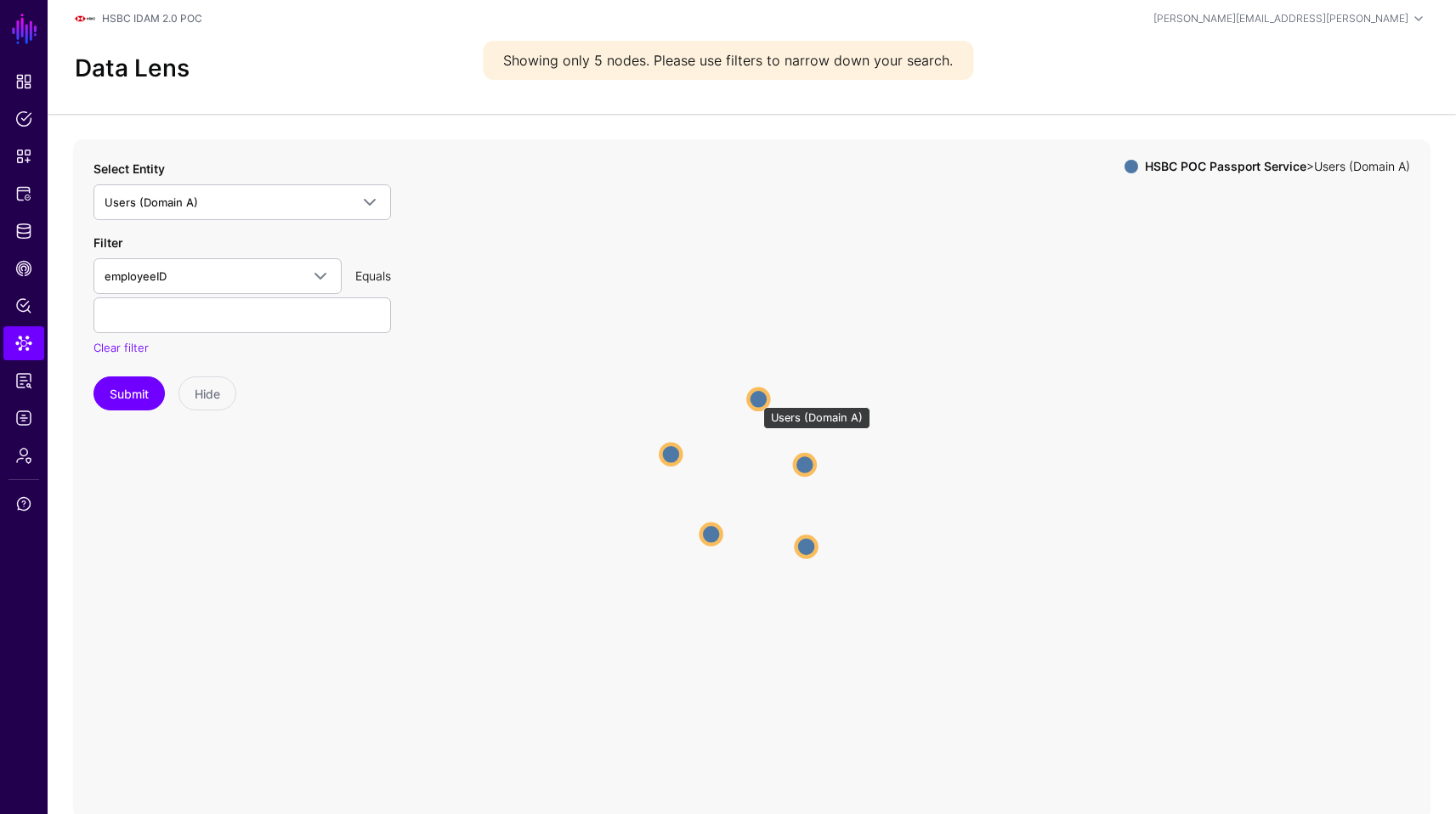
click at [755, 399] on circle at bounding box center [758, 399] width 21 height 21
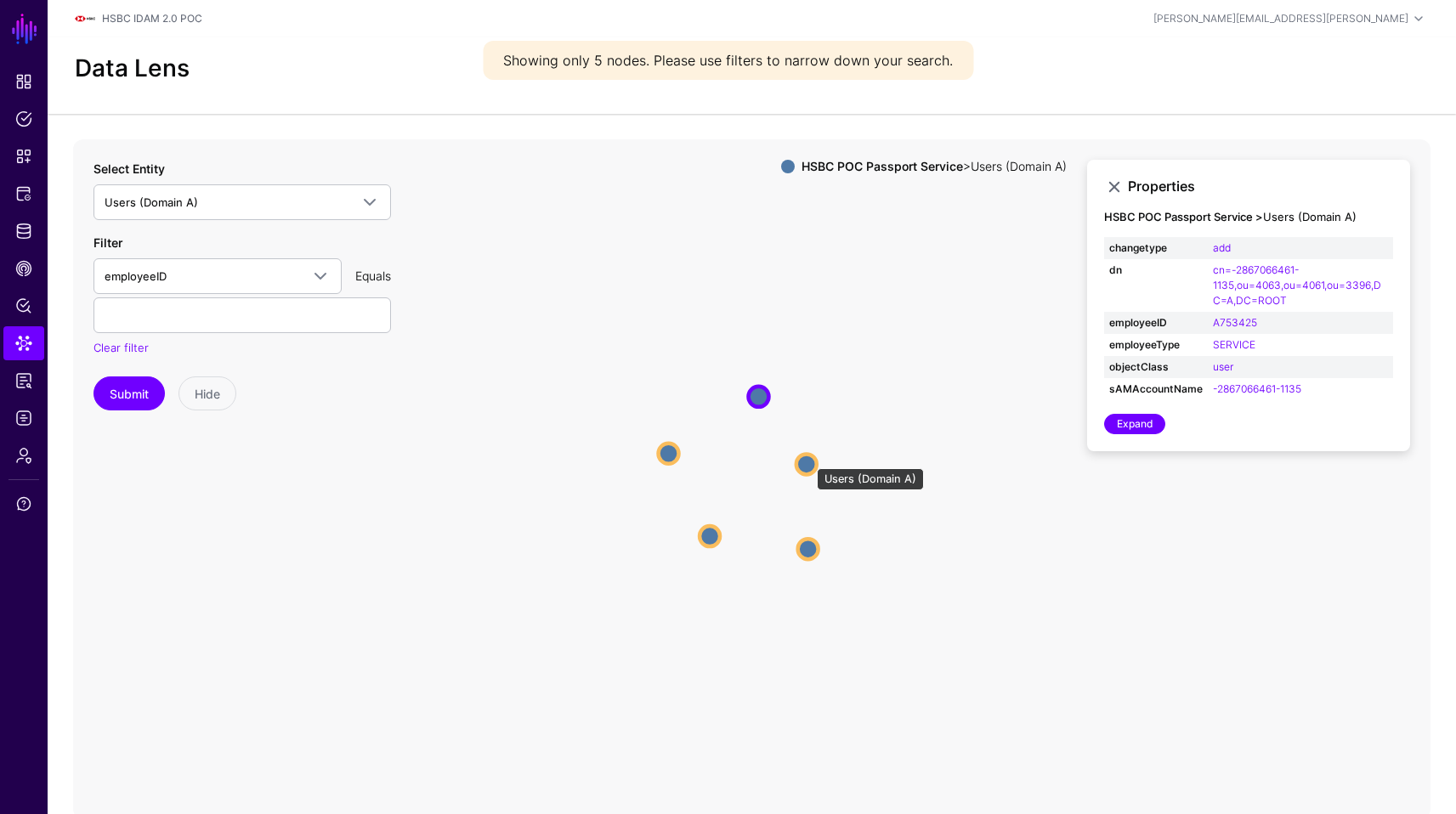
click at [809, 460] on circle at bounding box center [806, 464] width 21 height 21
click at [810, 547] on circle at bounding box center [810, 551] width 21 height 21
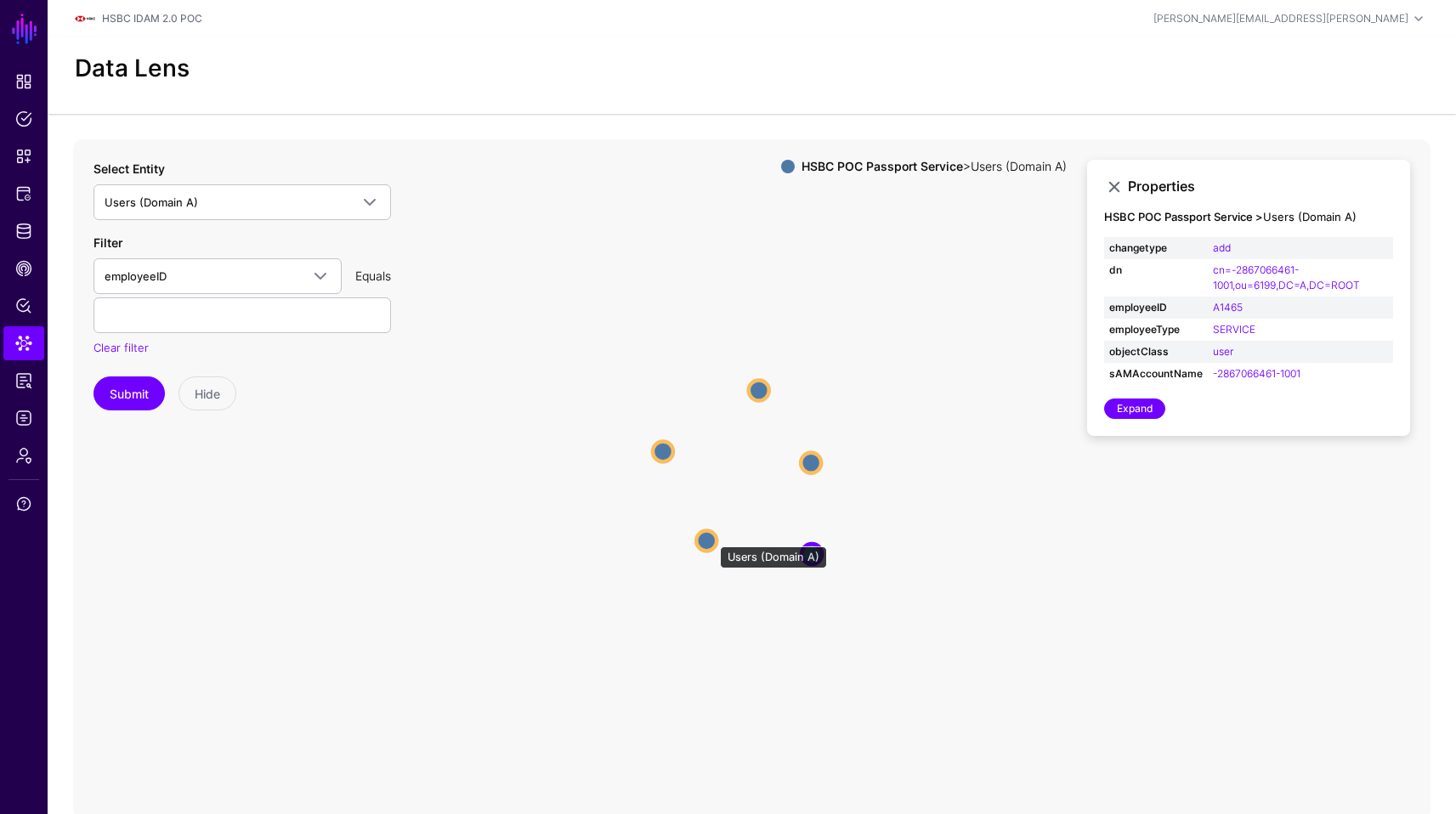
click at [712, 538] on circle at bounding box center [706, 540] width 21 height 21
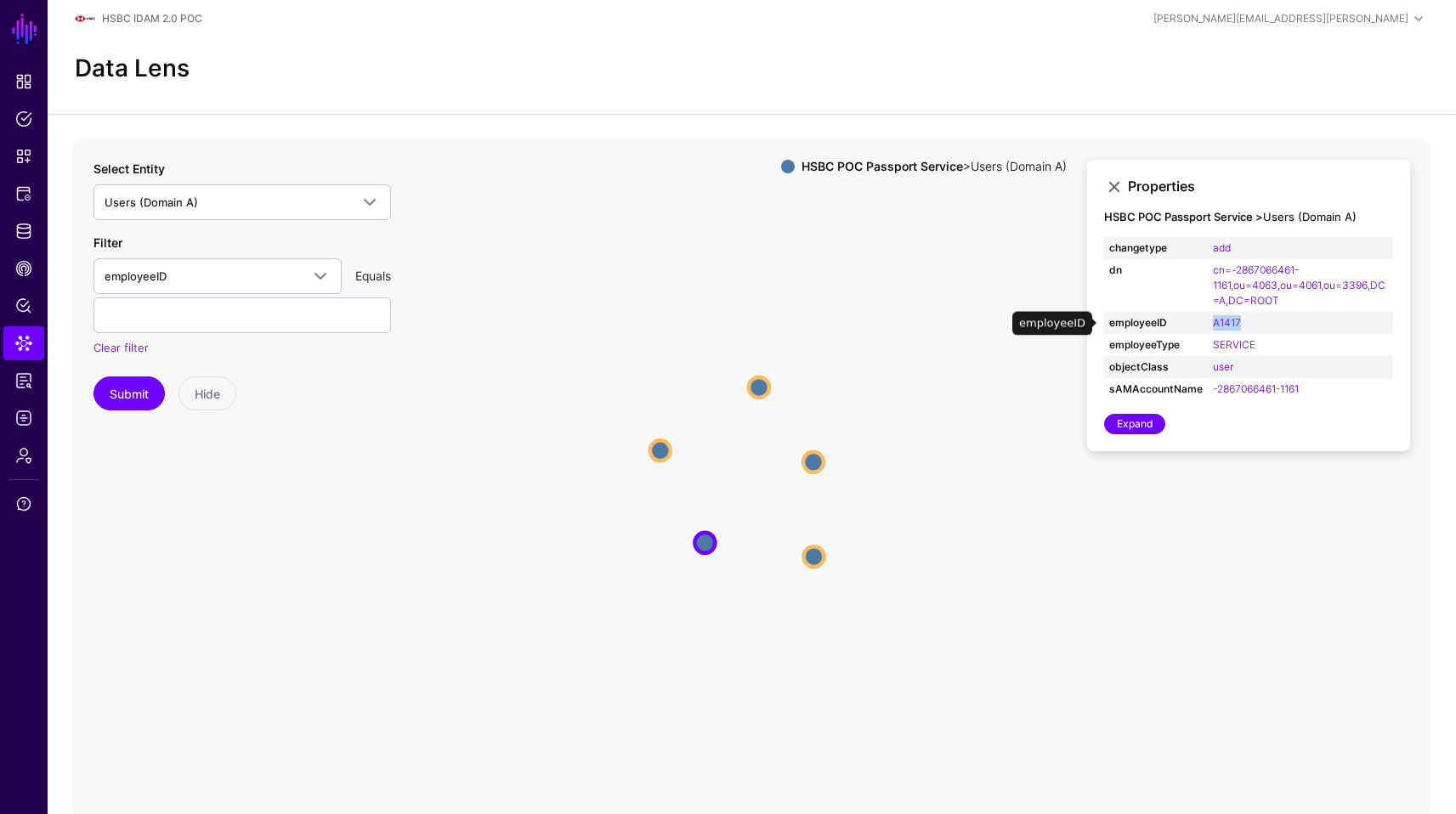
drag, startPoint x: 1256, startPoint y: 317, endPoint x: 1206, endPoint y: 321, distance: 50.2
click at [1208, 321] on td "A1417" at bounding box center [1301, 323] width 185 height 22
copy link "A1417"
click at [185, 200] on span "Users (Domain A)" at bounding box center [151, 201] width 94 height 13
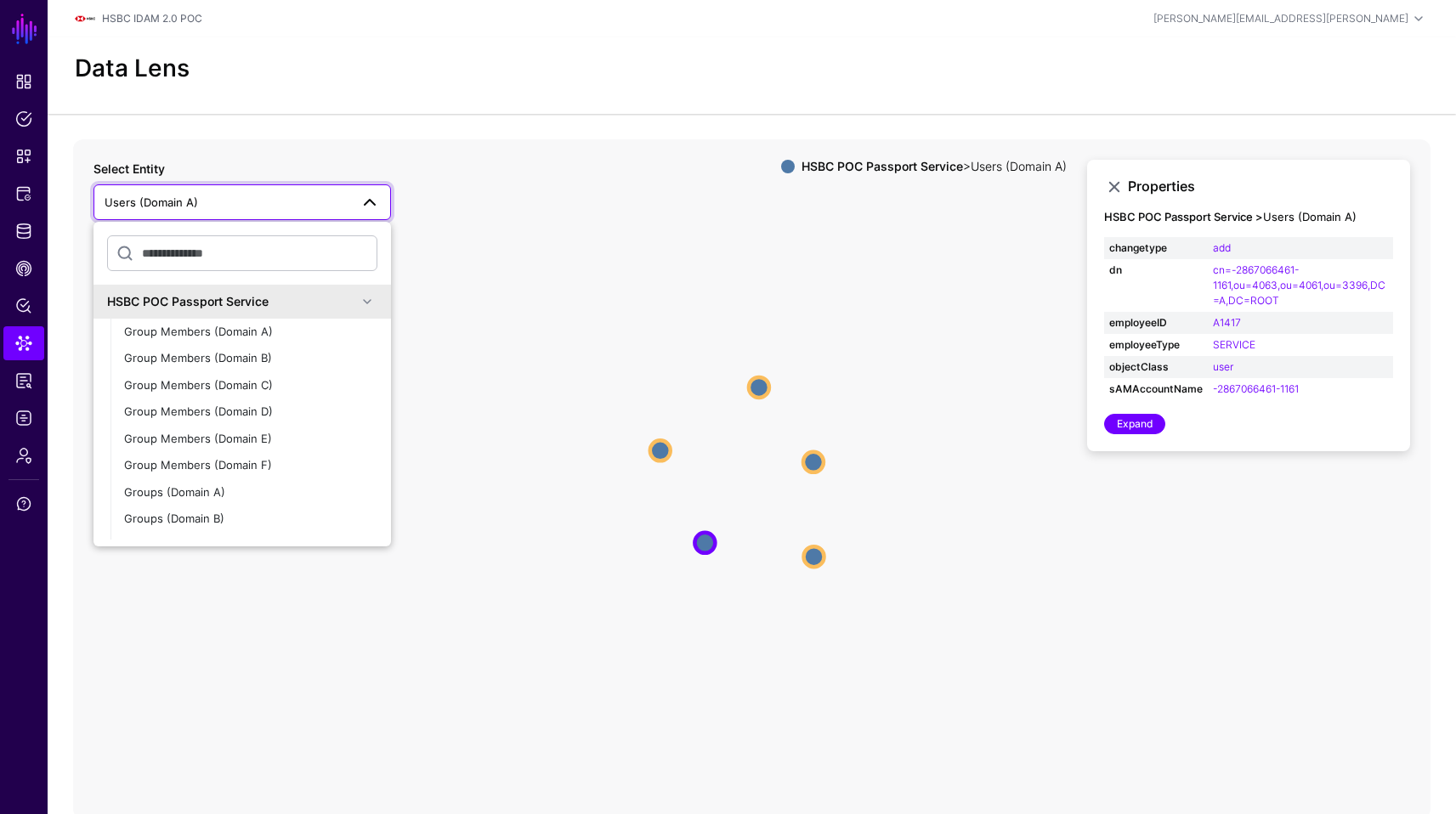
click at [359, 297] on span at bounding box center [366, 301] width 21 height 21
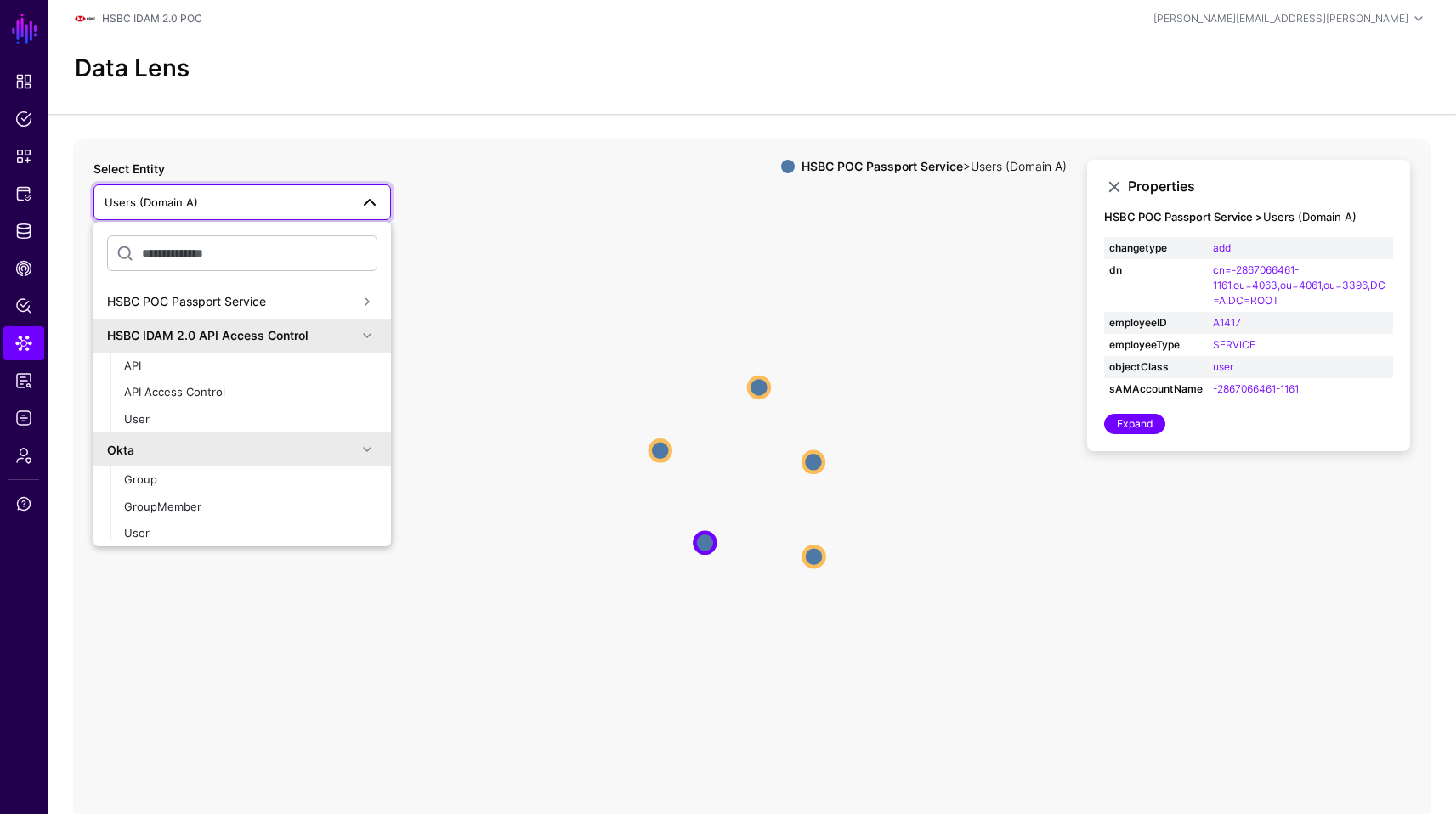
click at [357, 306] on span at bounding box center [366, 301] width 21 height 21
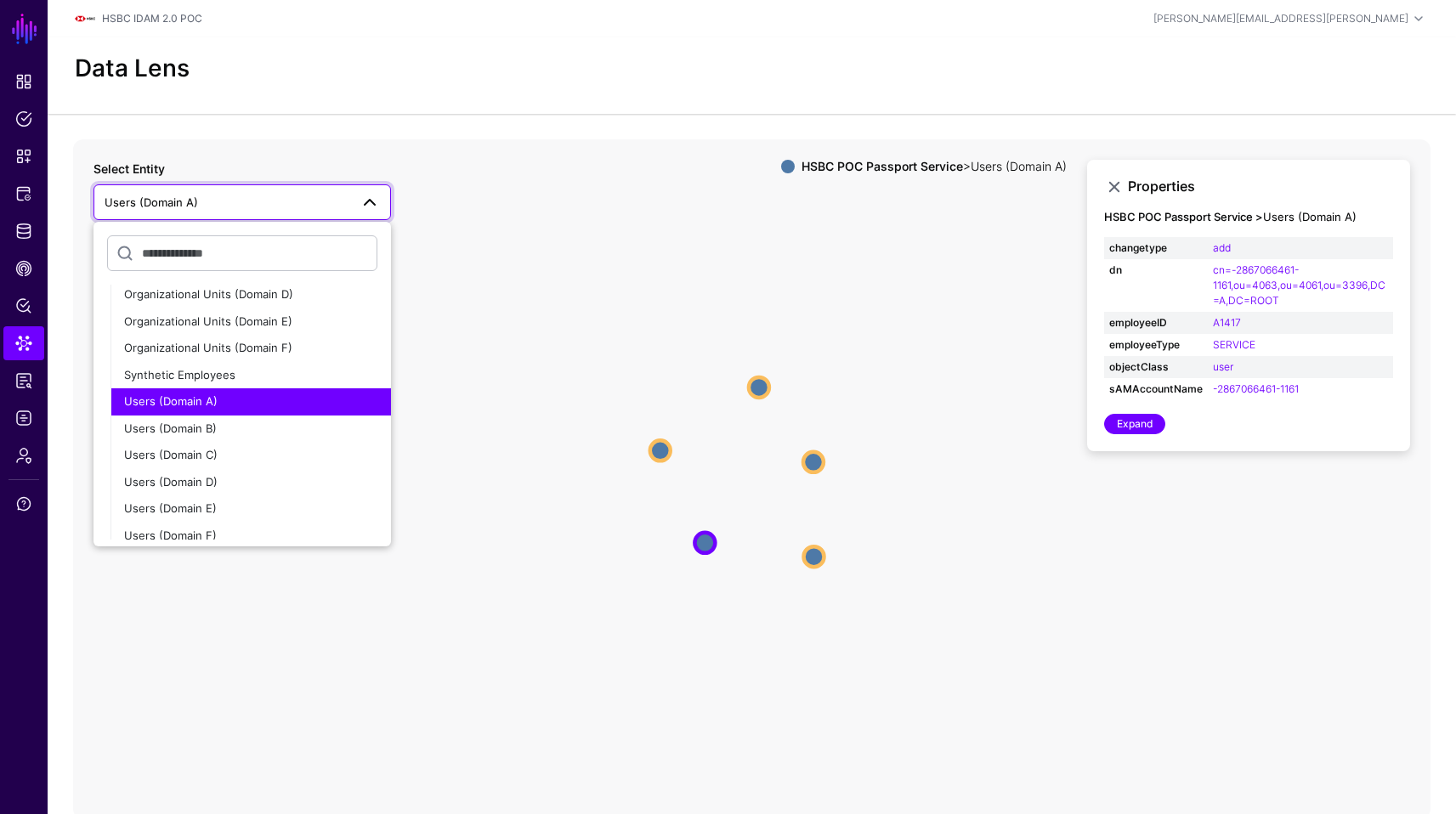
scroll to position [425, 0]
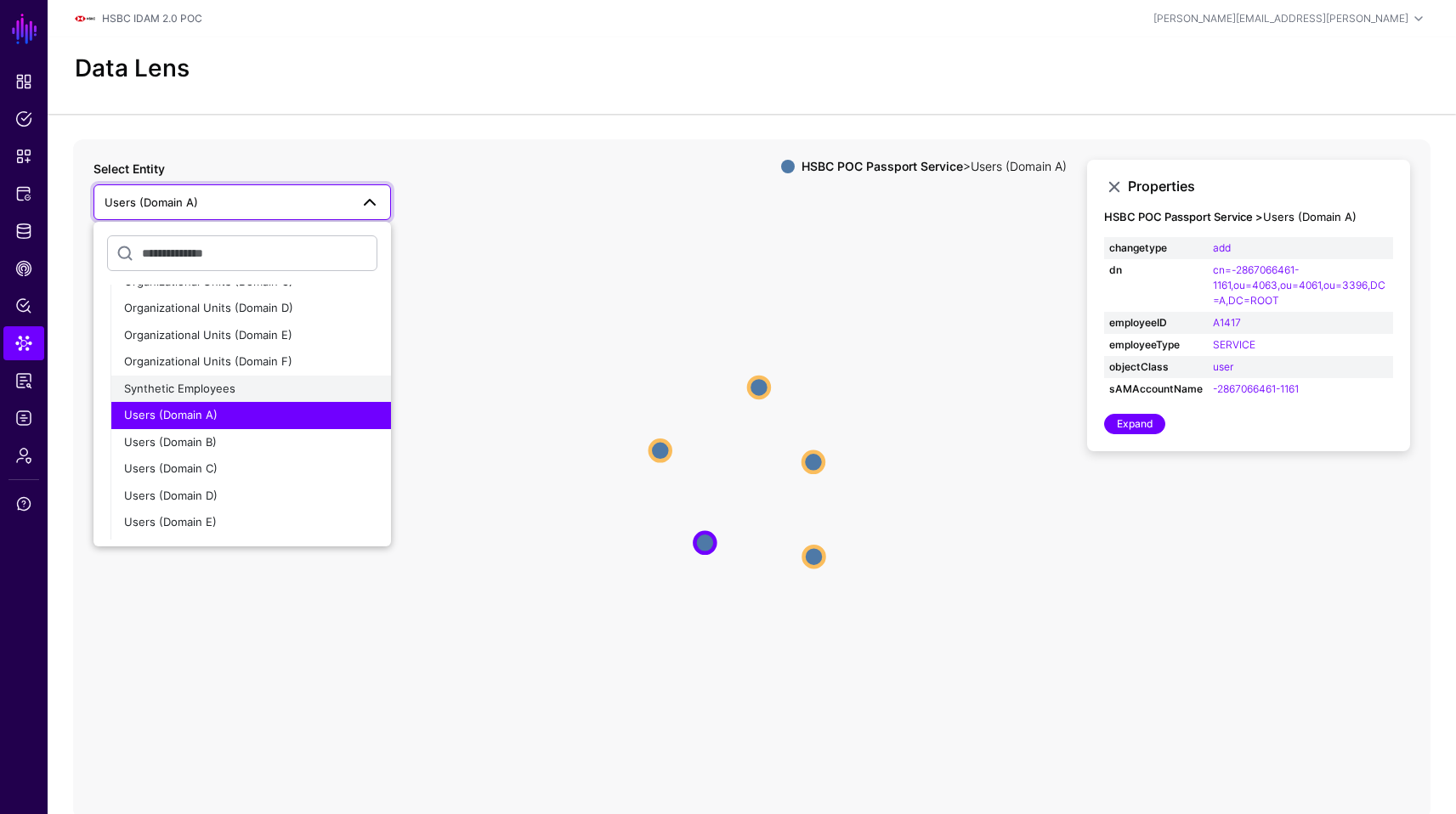
click at [231, 396] on button "Synthetic Employees" at bounding box center [251, 389] width 281 height 28
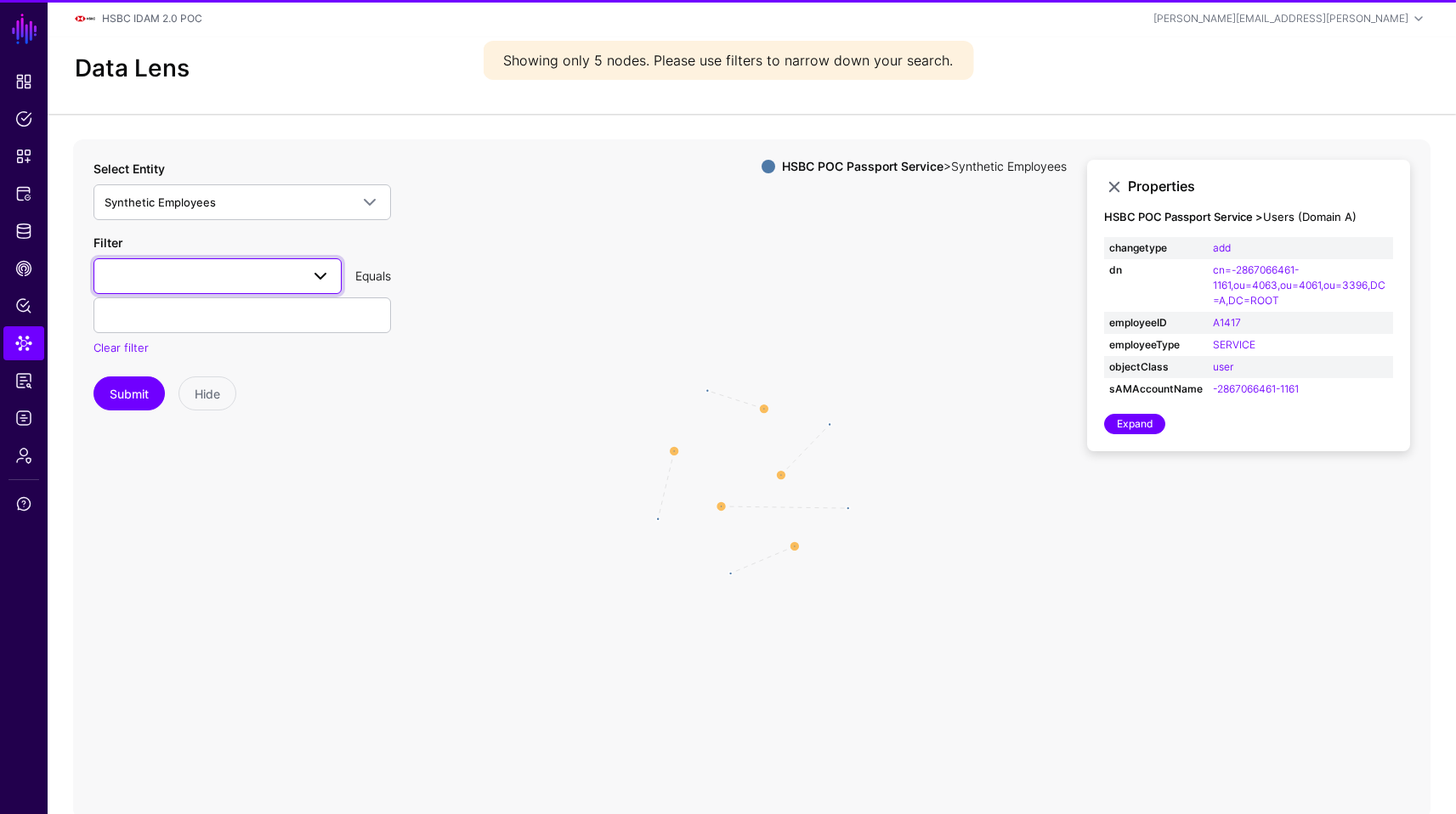
click at [306, 273] on span at bounding box center [316, 275] width 30 height 21
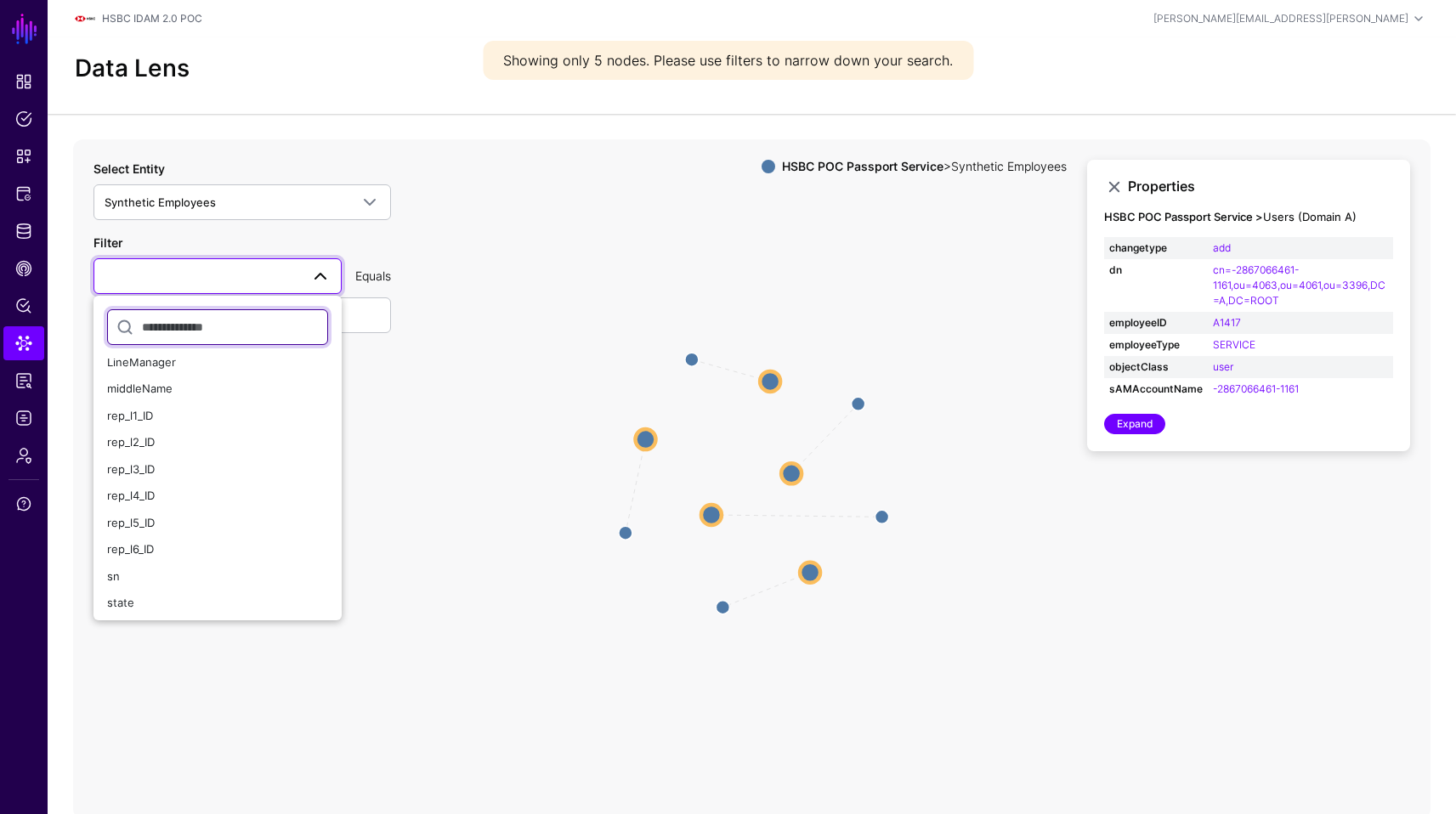
scroll to position [494, 0]
click at [175, 400] on button "rep_l1_ID" at bounding box center [218, 414] width 248 height 28
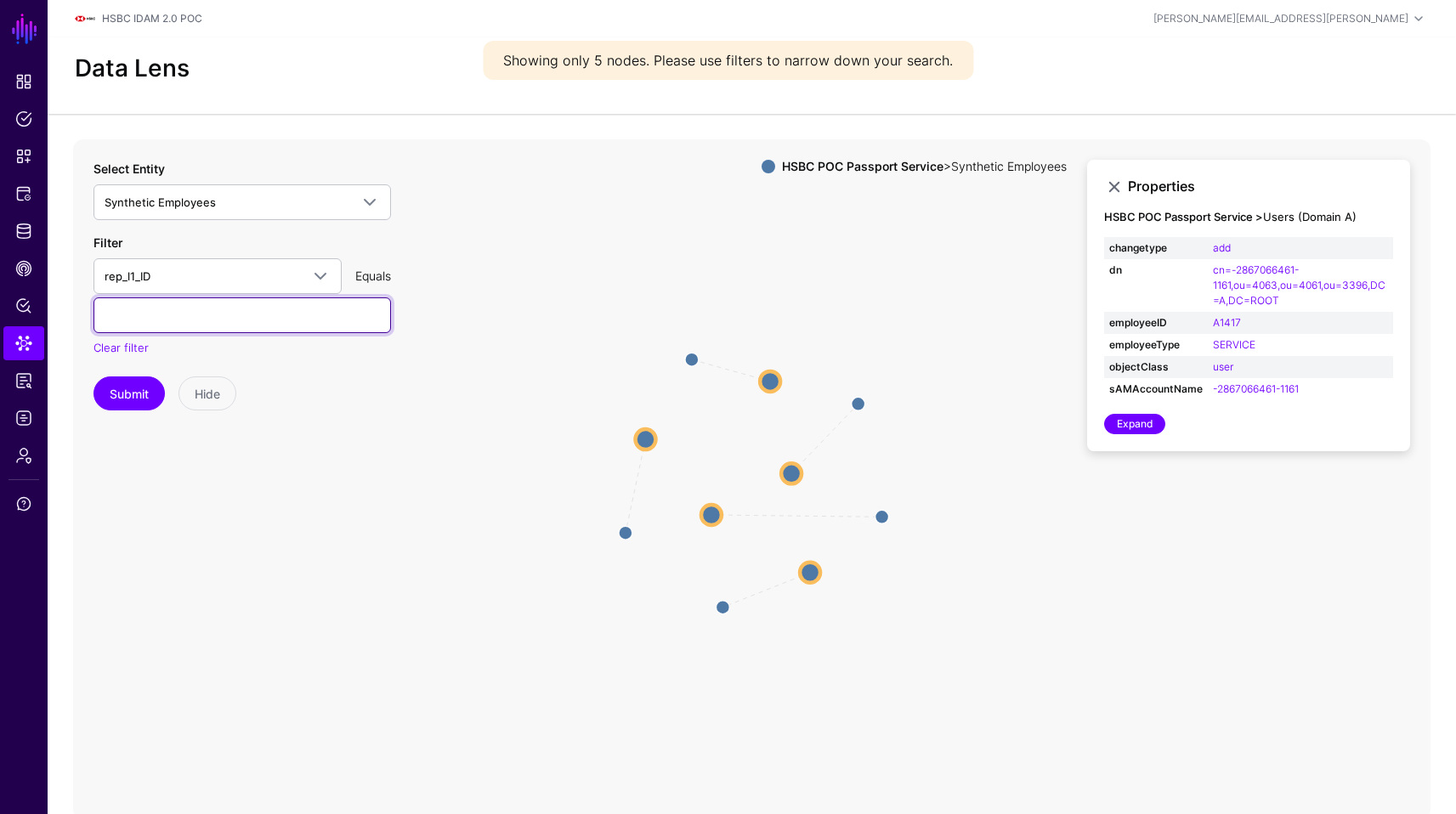
click at [226, 323] on input "text" at bounding box center [243, 316] width 298 height 36
paste input "*****"
type input "*****"
click at [139, 389] on button "Submit" at bounding box center [129, 393] width 71 height 34
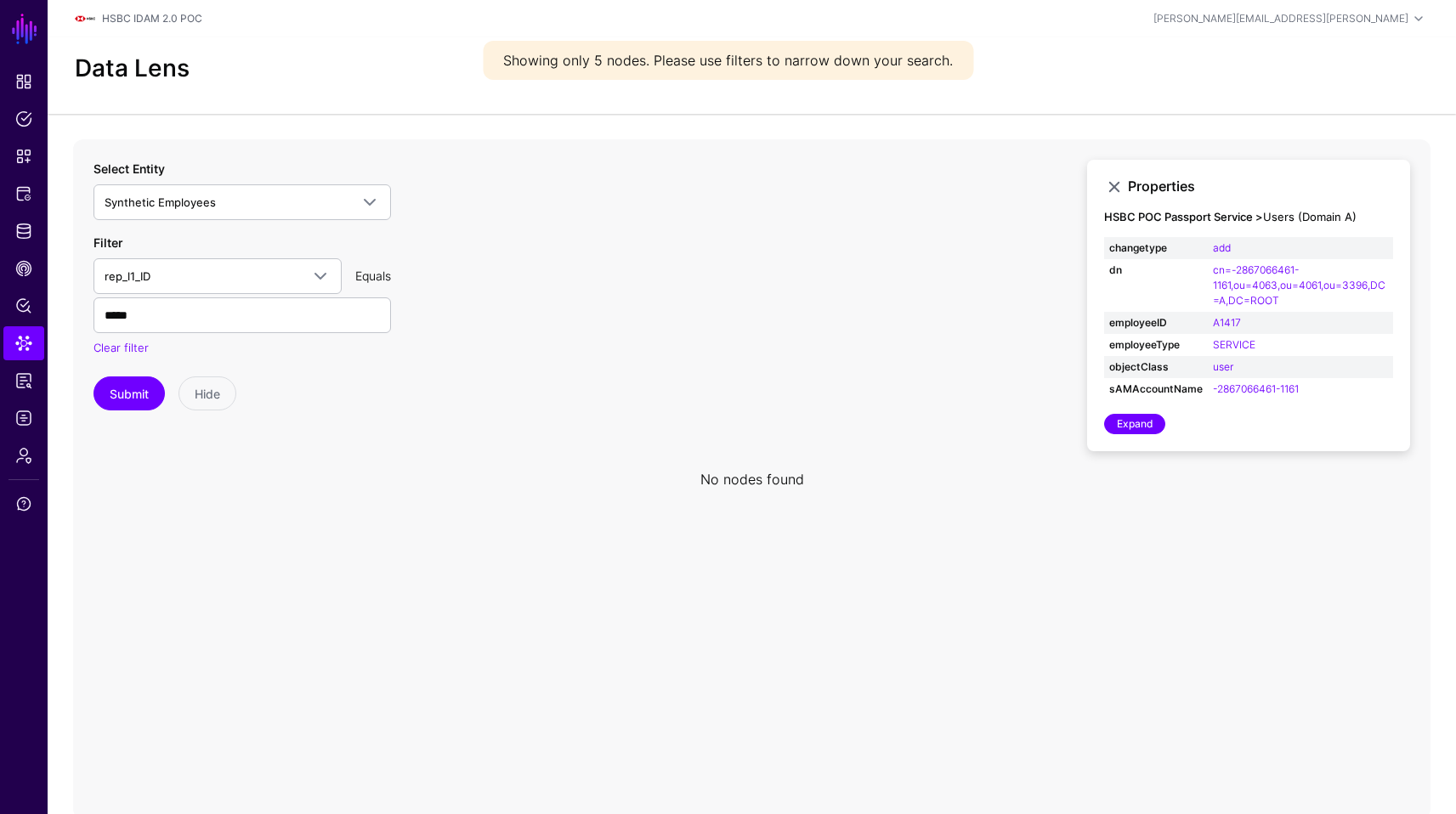
click at [728, 253] on icon at bounding box center [752, 479] width 1357 height 680
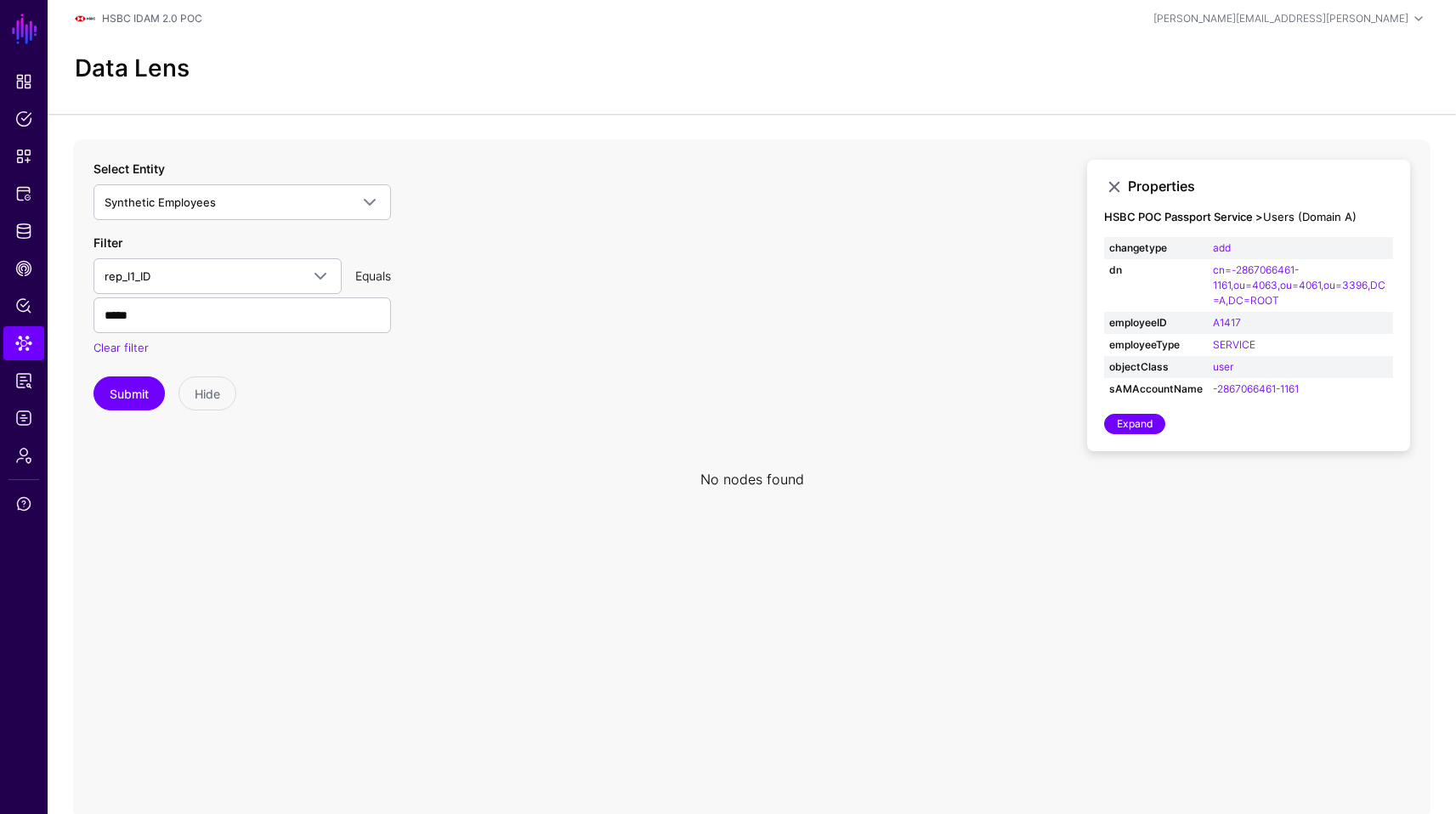
click at [1287, 498] on icon at bounding box center [752, 479] width 1357 height 680
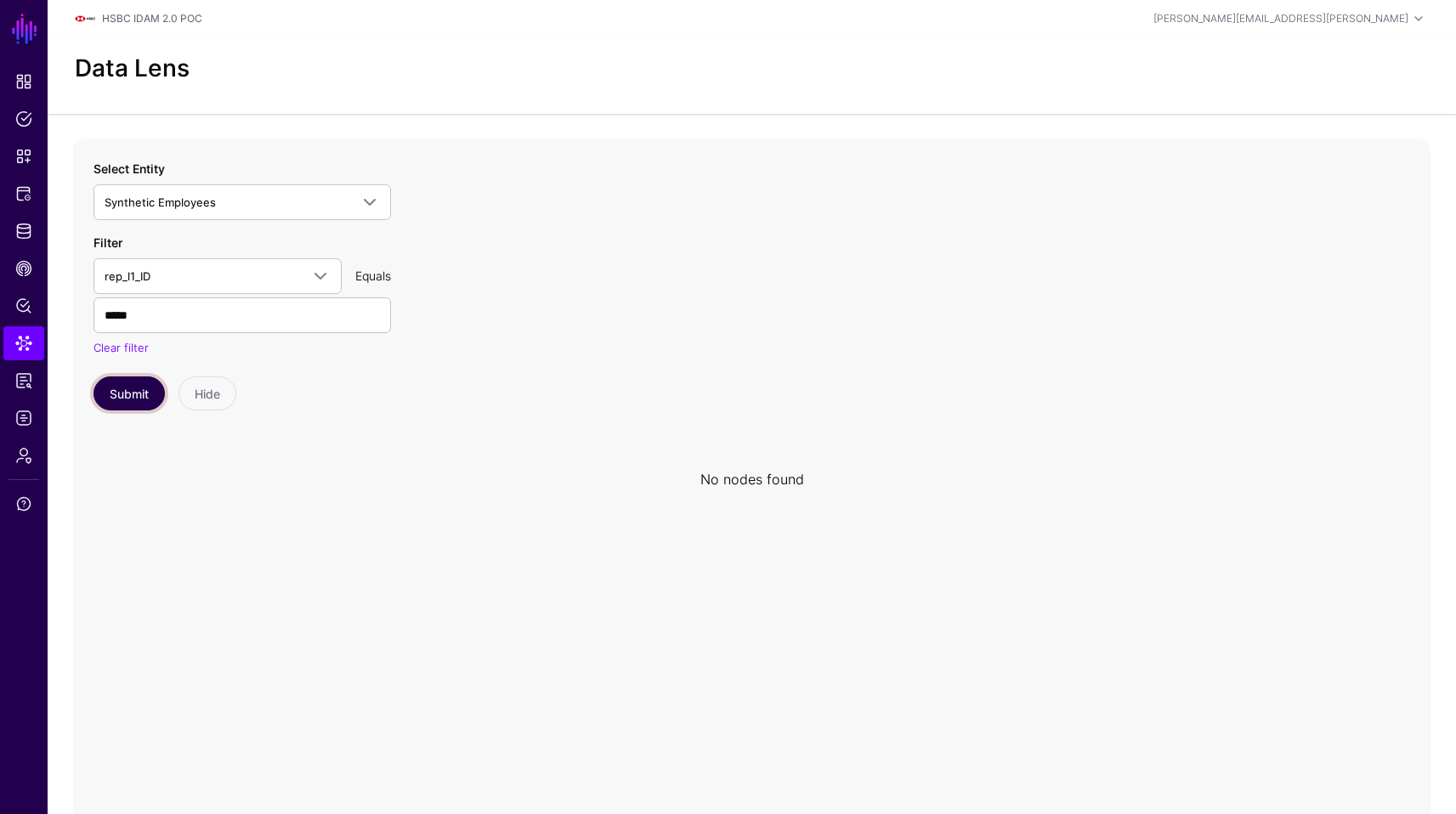
click at [122, 406] on button "Submit" at bounding box center [129, 393] width 71 height 34
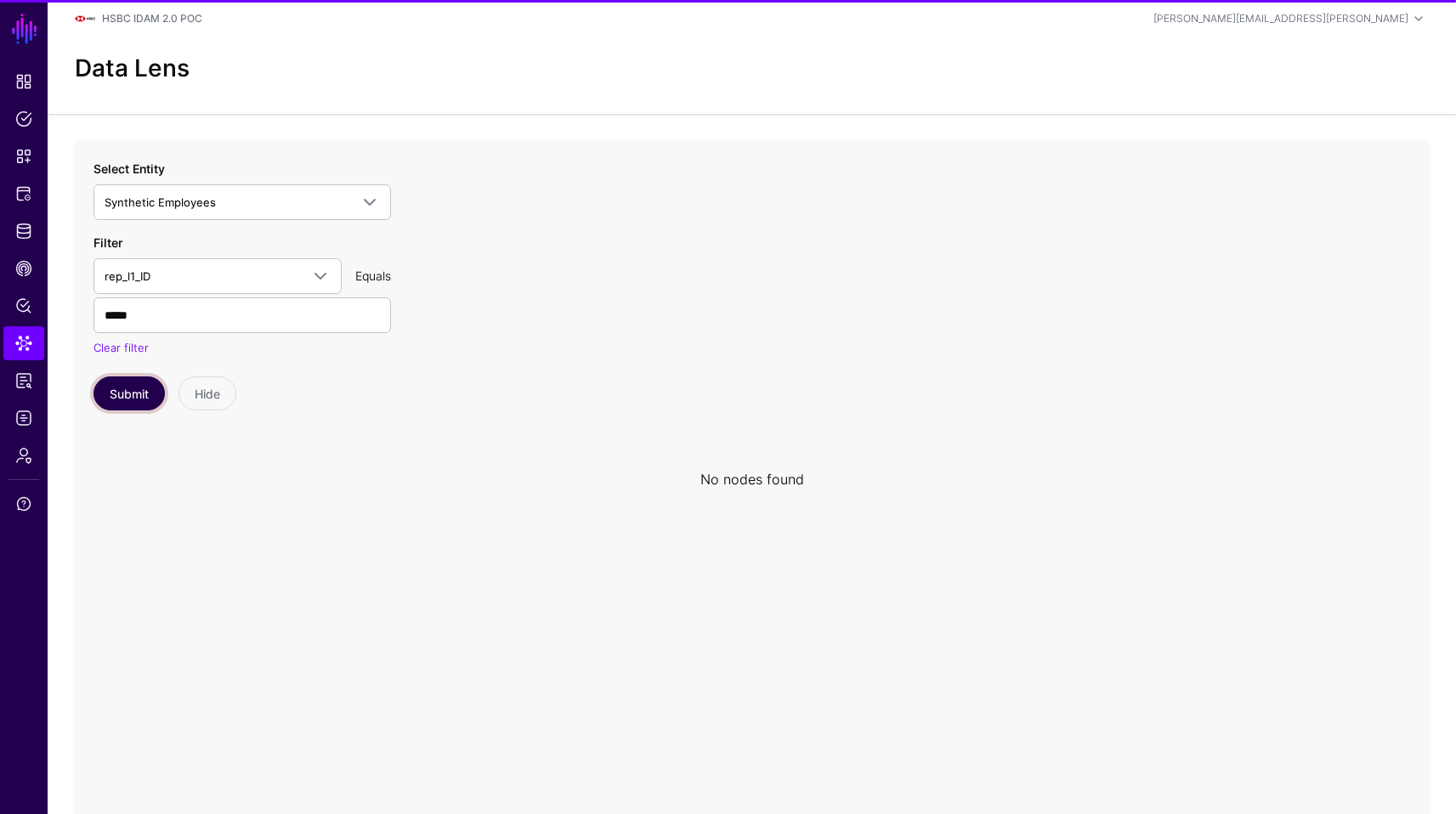
click at [134, 391] on button "Submit" at bounding box center [129, 393] width 71 height 34
click at [249, 300] on input "*****" at bounding box center [243, 316] width 298 height 36
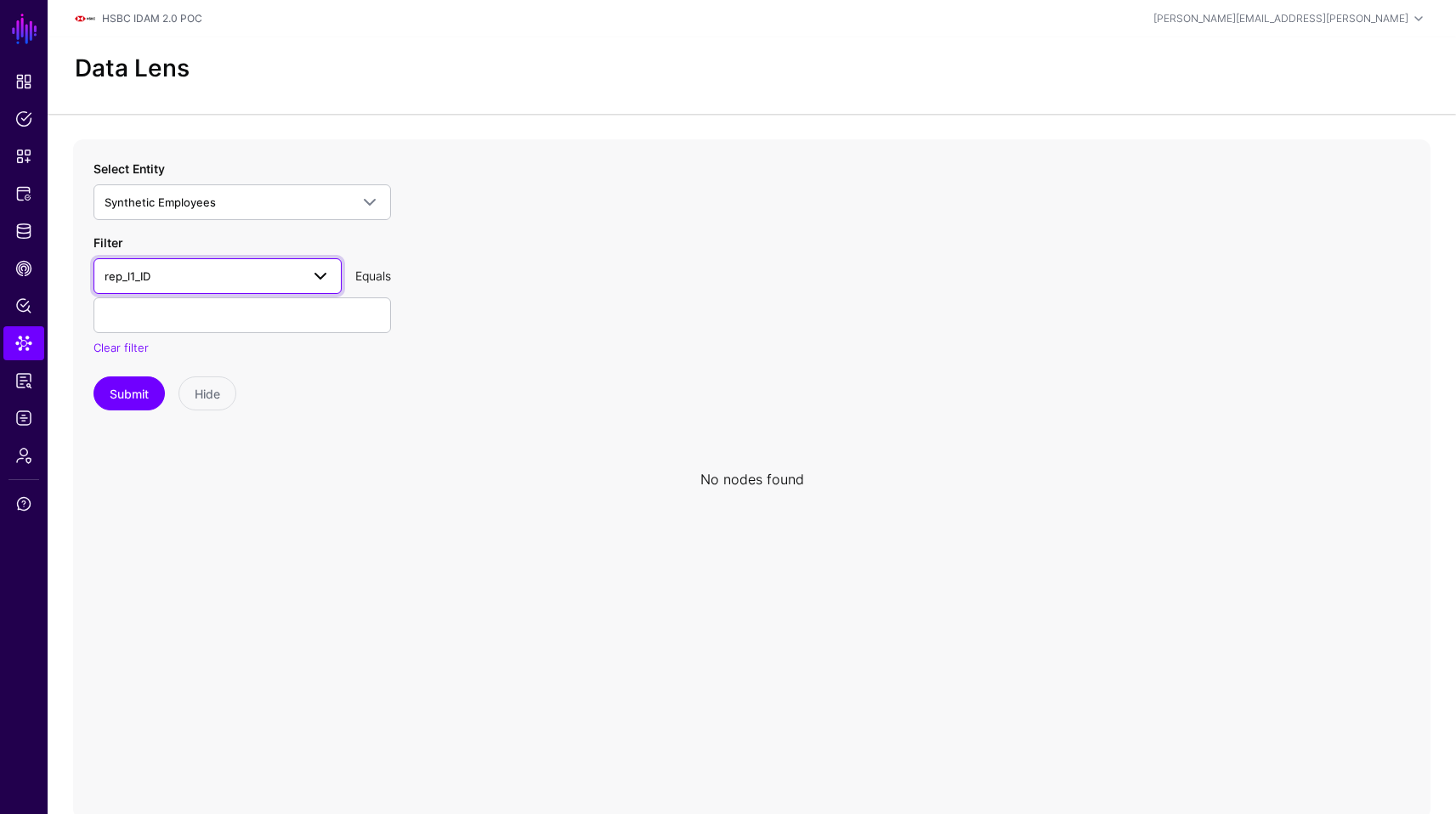
click at [198, 281] on span "rep_l1_ID" at bounding box center [202, 275] width 195 height 19
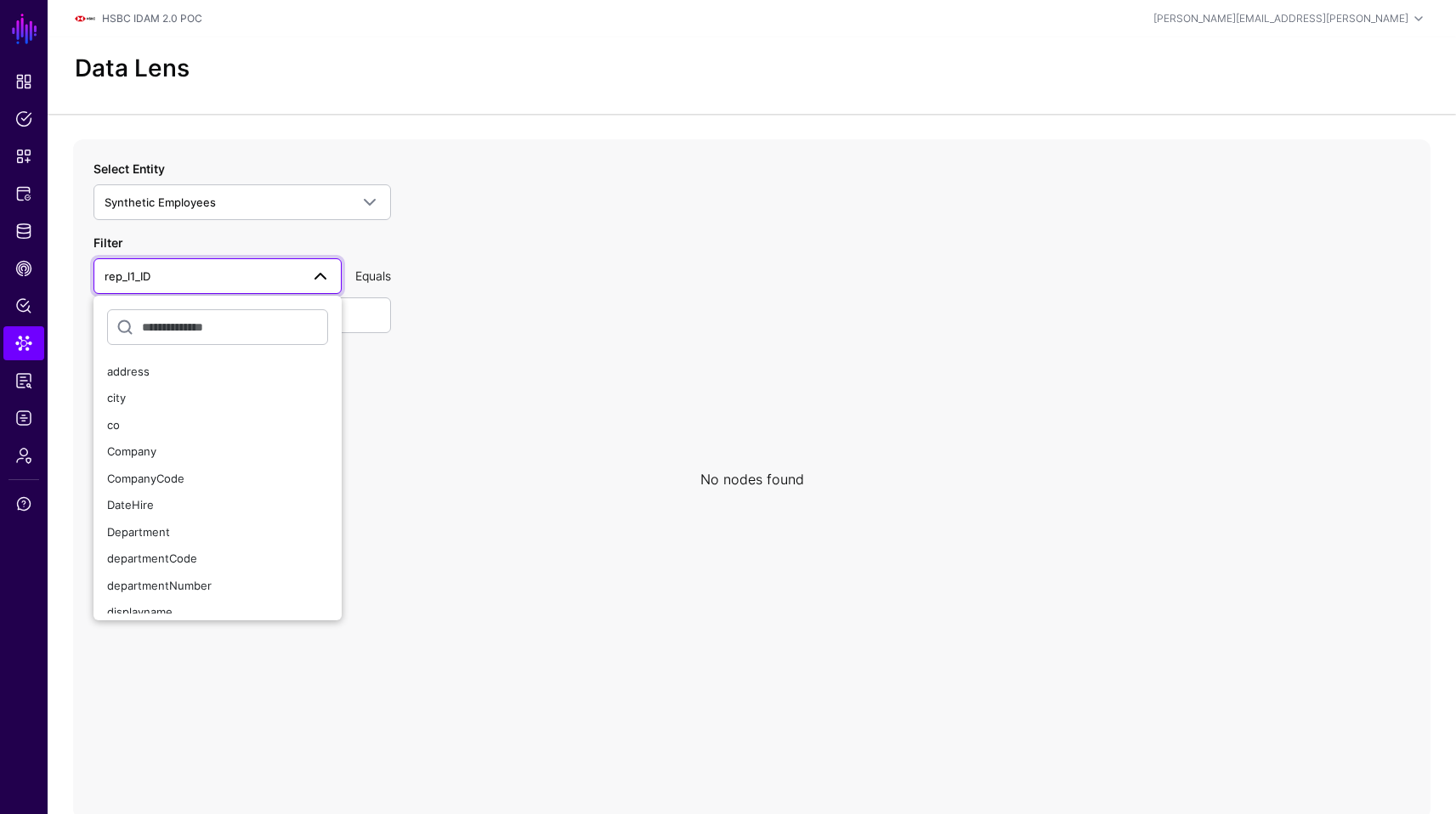
click at [198, 281] on span "rep_l1_ID" at bounding box center [202, 275] width 195 height 19
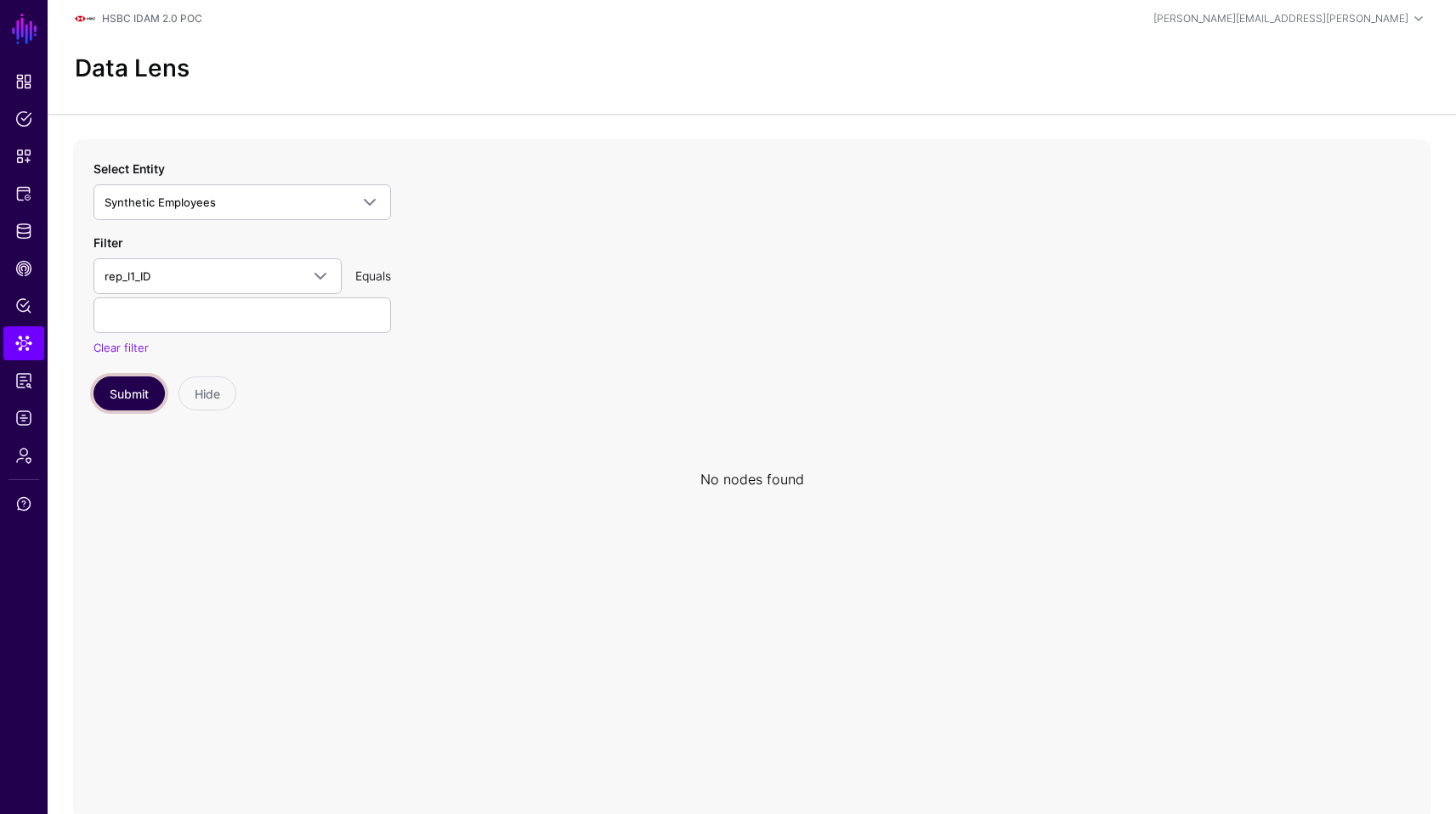
click at [143, 382] on button "Submit" at bounding box center [129, 393] width 71 height 34
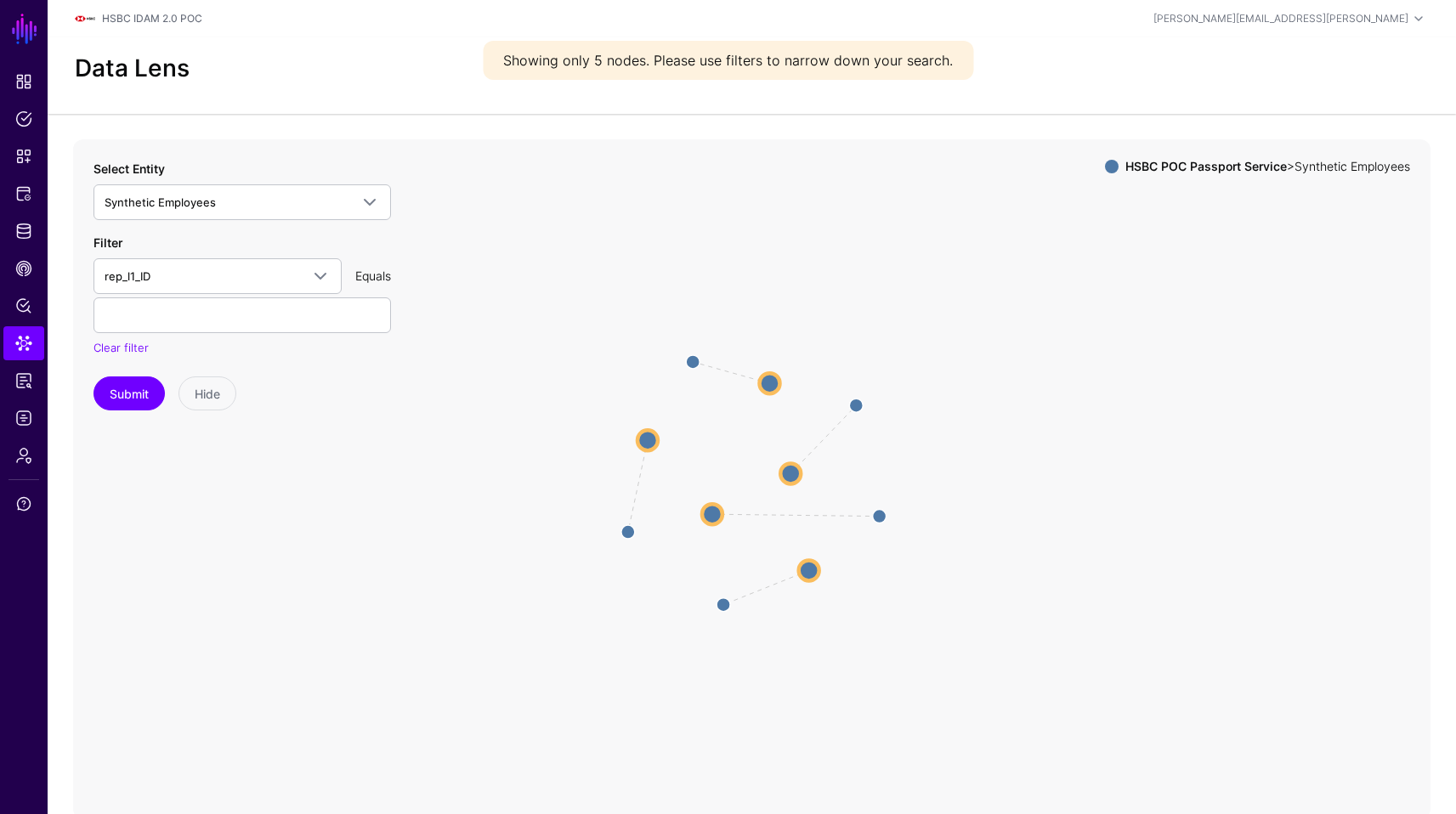
click at [766, 388] on circle at bounding box center [769, 383] width 21 height 21
click at [771, 378] on circle at bounding box center [769, 380] width 21 height 21
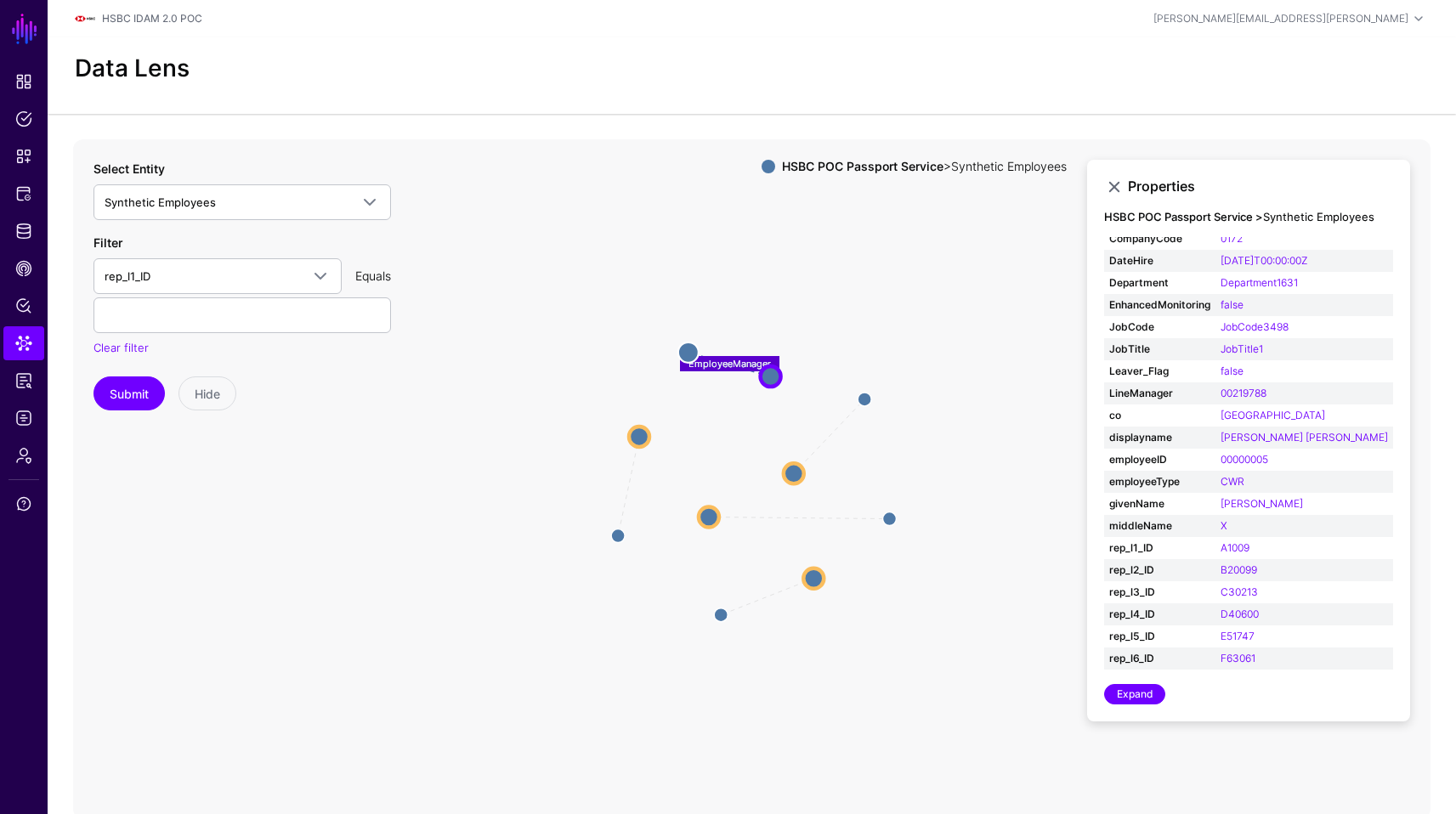
scroll to position [53, 0]
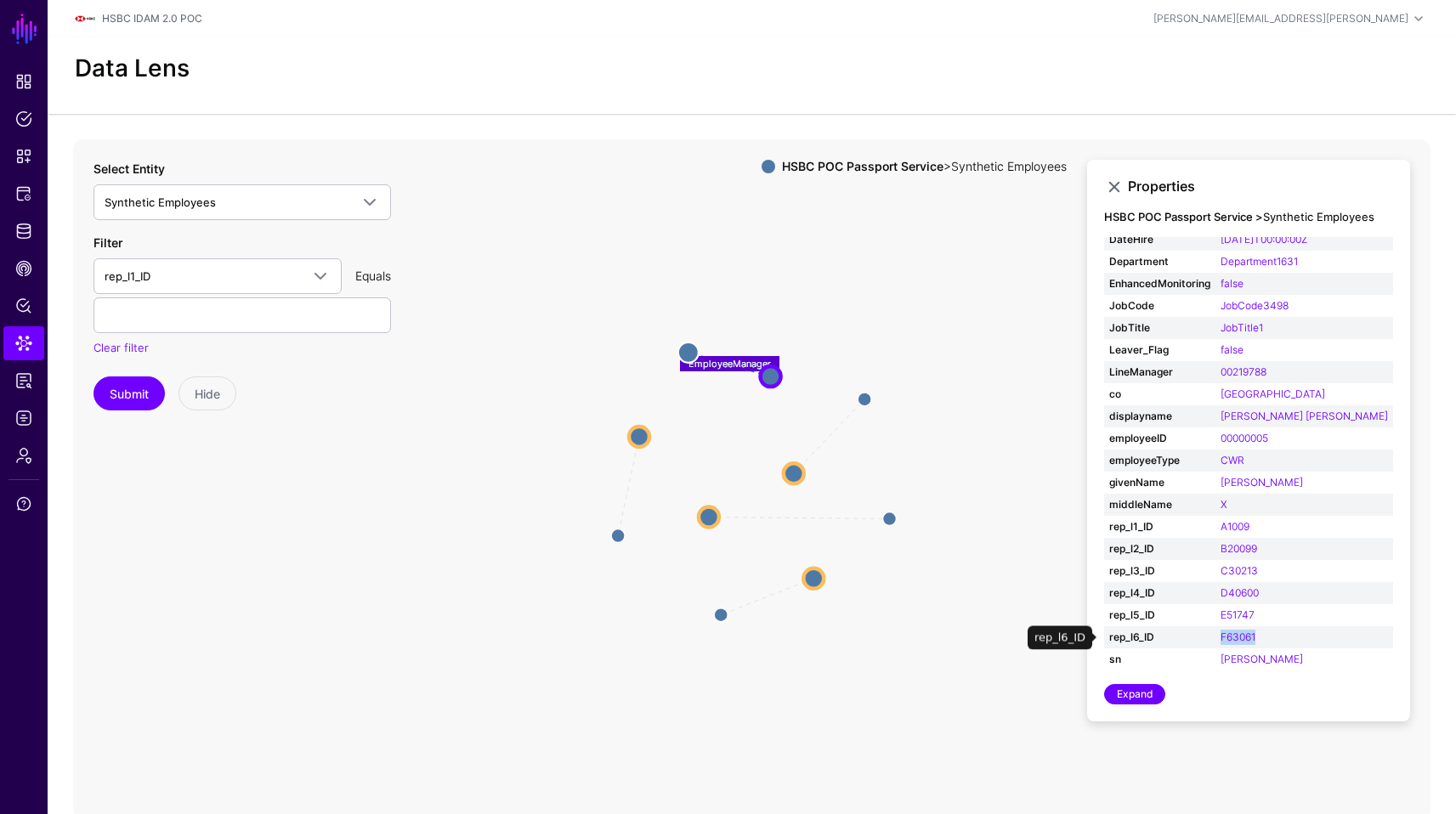
drag, startPoint x: 1287, startPoint y: 636, endPoint x: 1236, endPoint y: 637, distance: 51.0
click at [1236, 637] on td "F63061" at bounding box center [1304, 637] width 177 height 22
copy link "F63061"
click at [280, 196] on span "Synthetic Employees" at bounding box center [226, 201] width 245 height 19
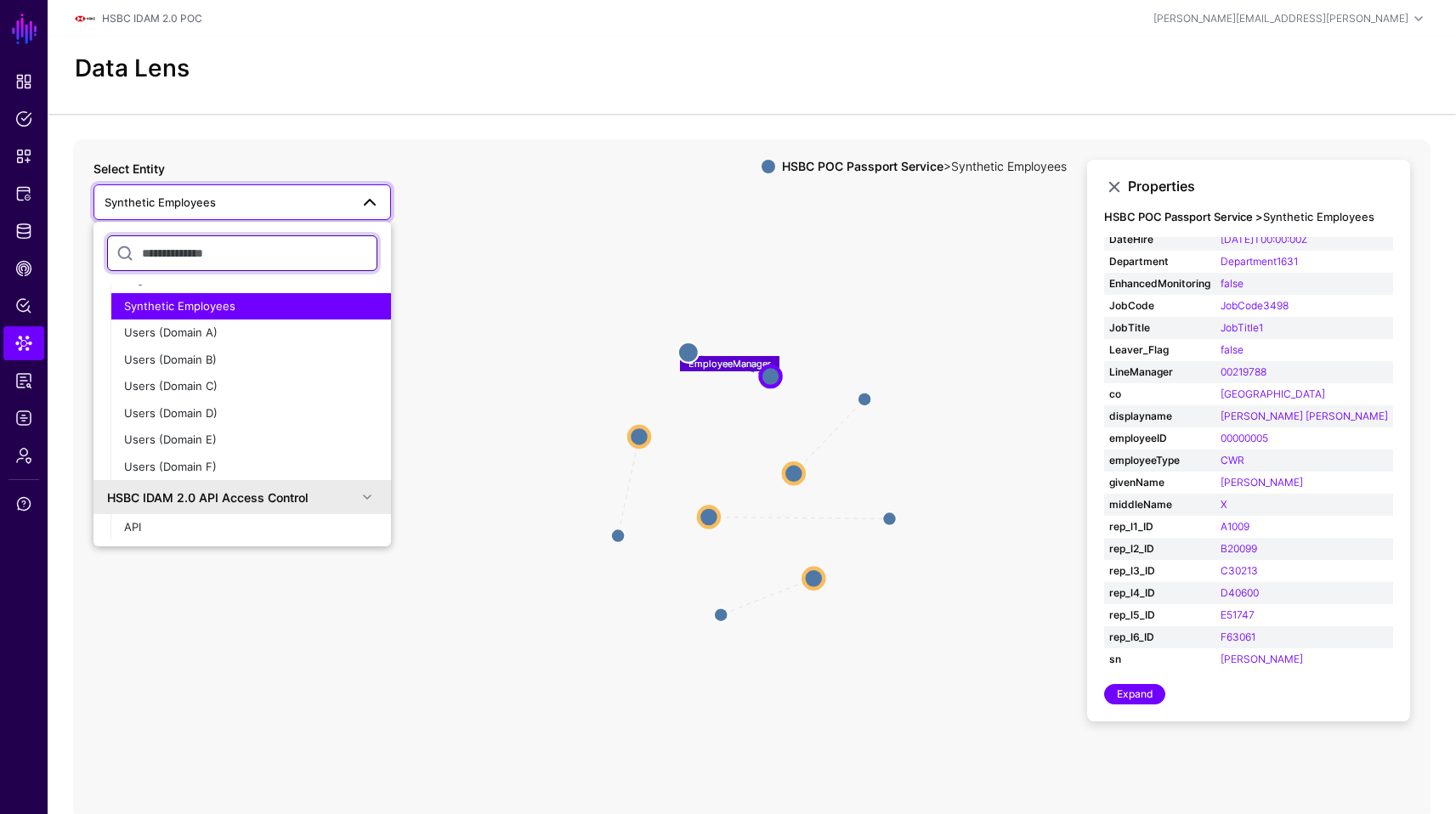
scroll to position [510, 0]
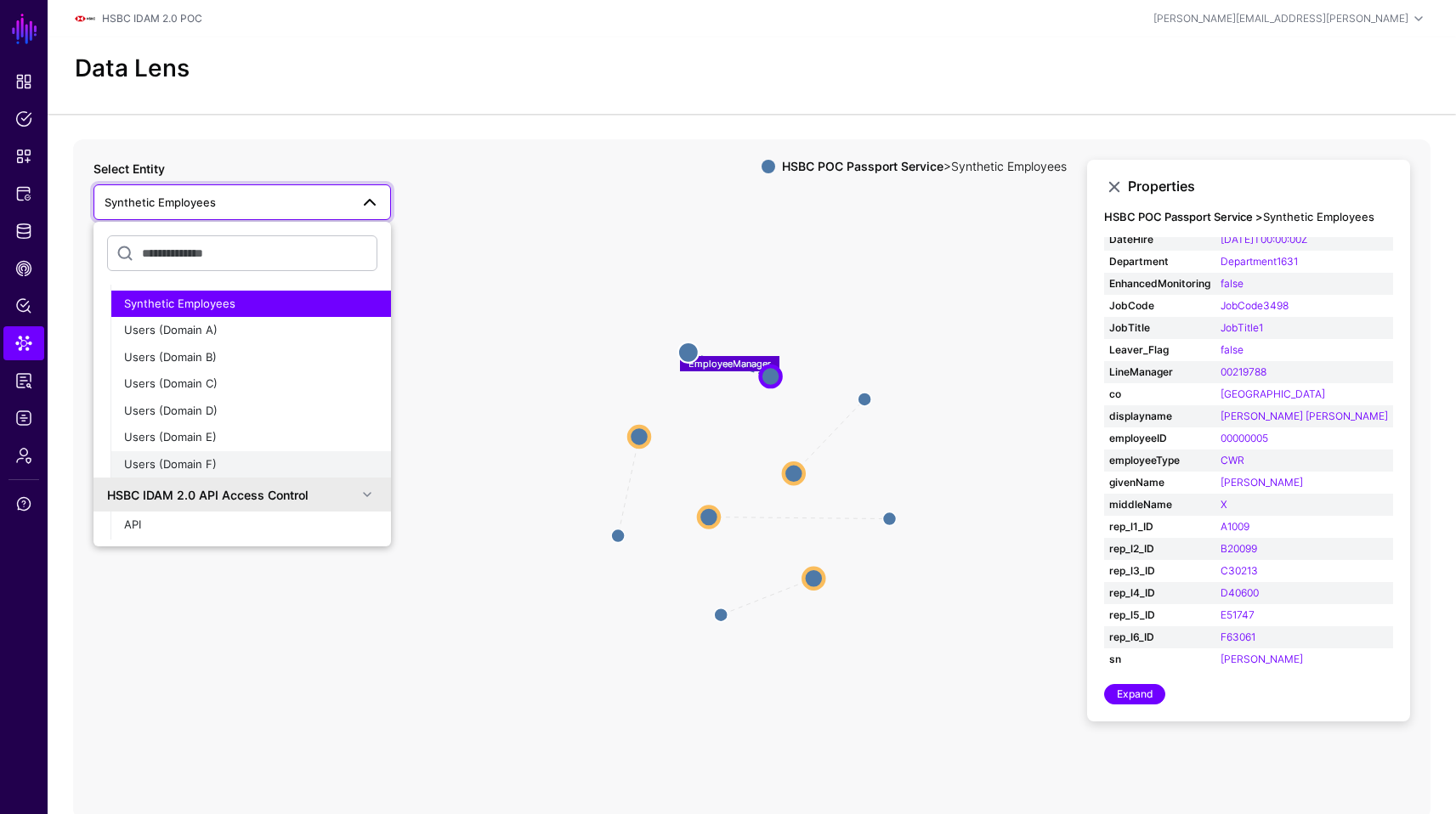
click at [151, 466] on span "Users (Domain F)" at bounding box center [170, 464] width 93 height 13
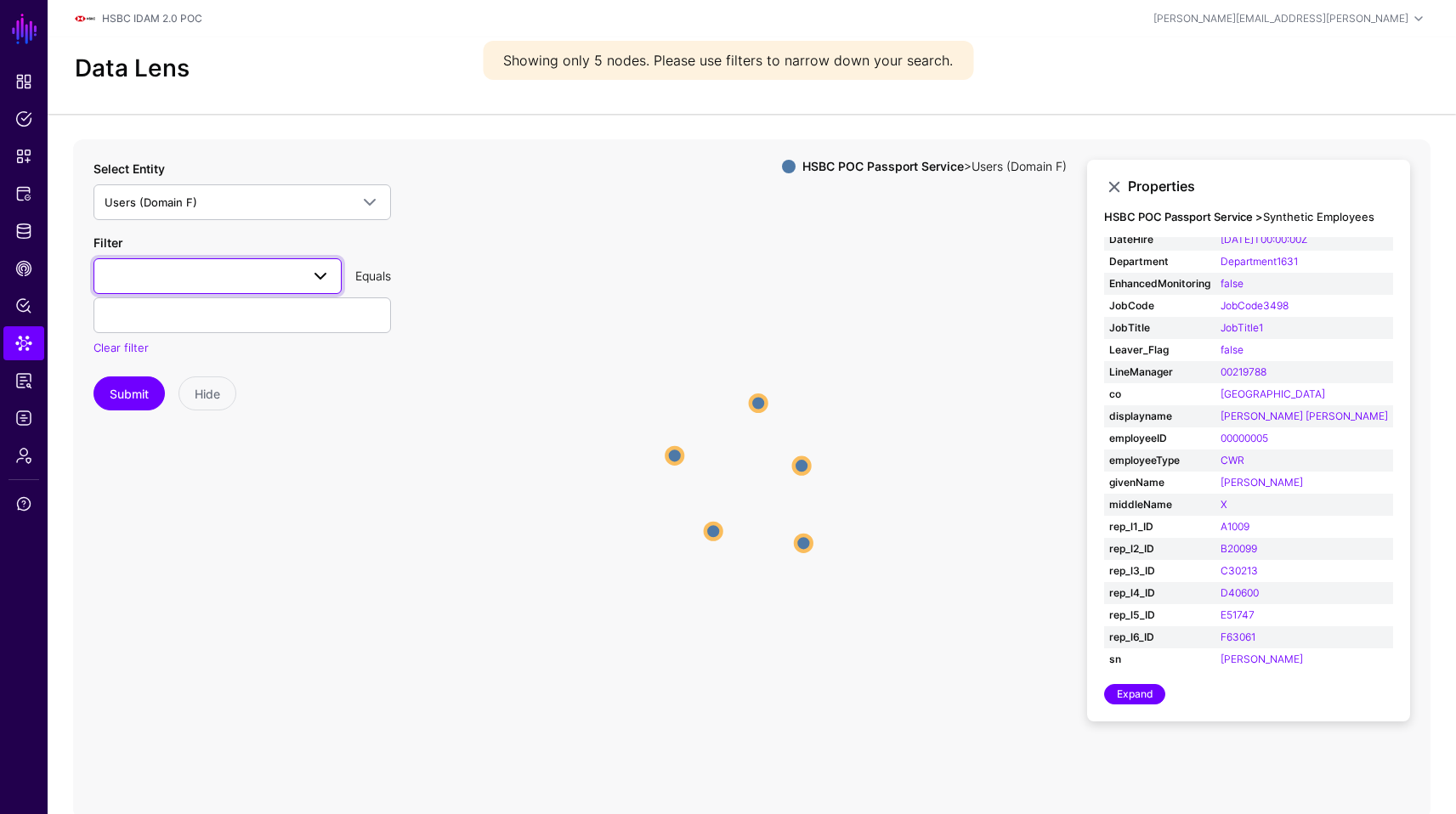
click at [272, 280] on span at bounding box center [218, 275] width 226 height 21
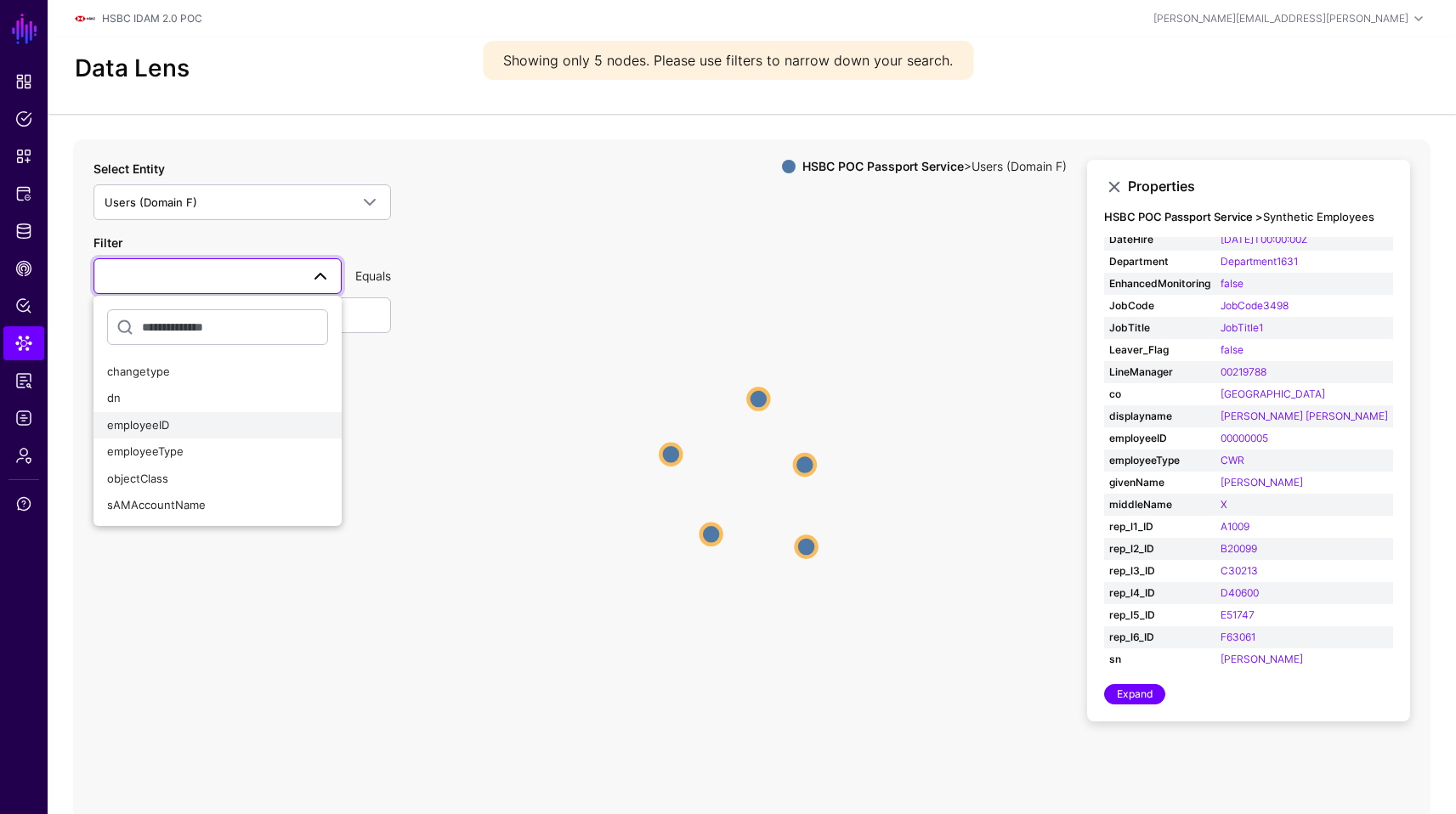
click at [251, 437] on button "employeeID" at bounding box center [218, 425] width 248 height 28
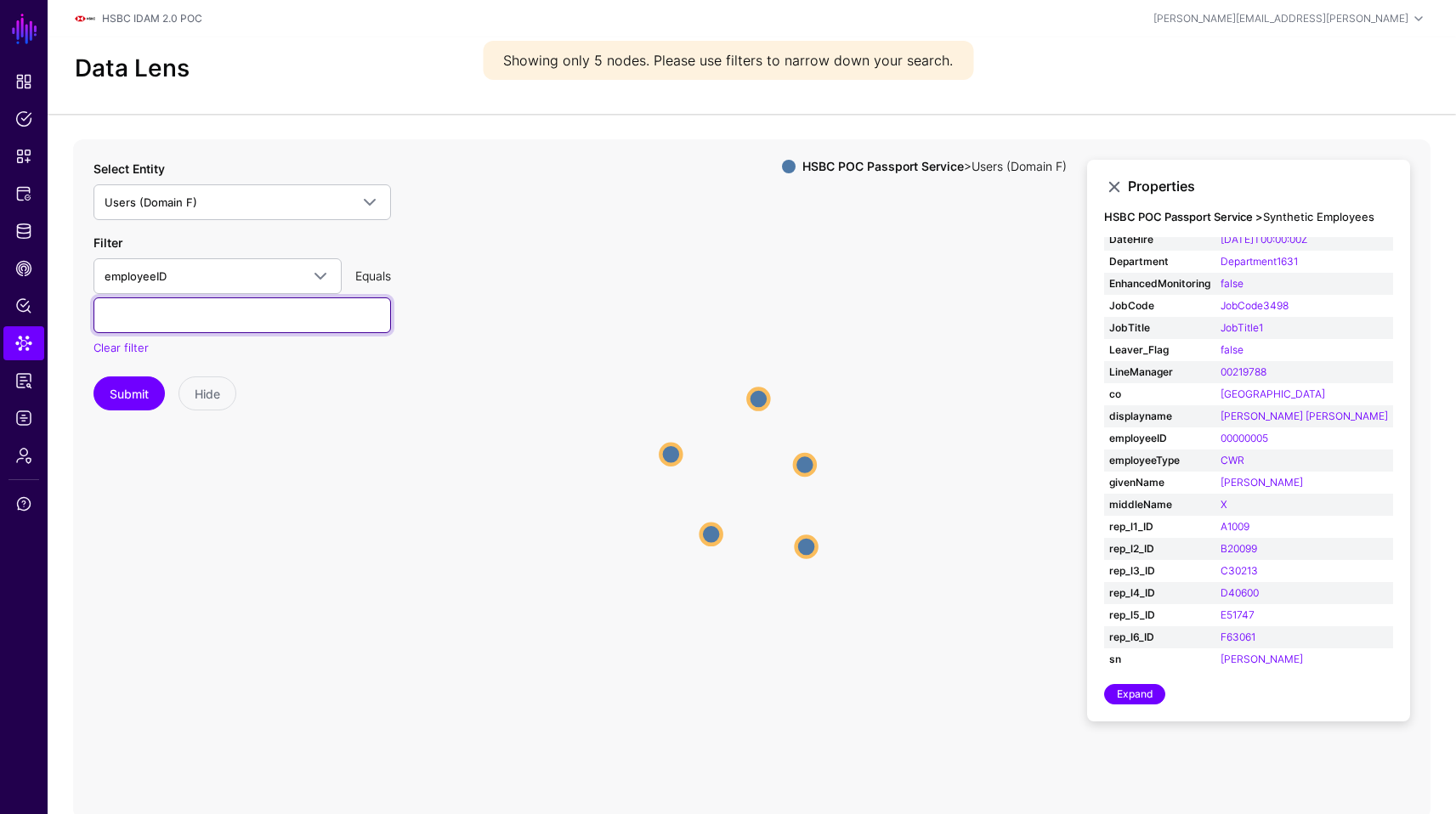
click at [278, 317] on input "text" at bounding box center [243, 316] width 298 height 36
paste input "******"
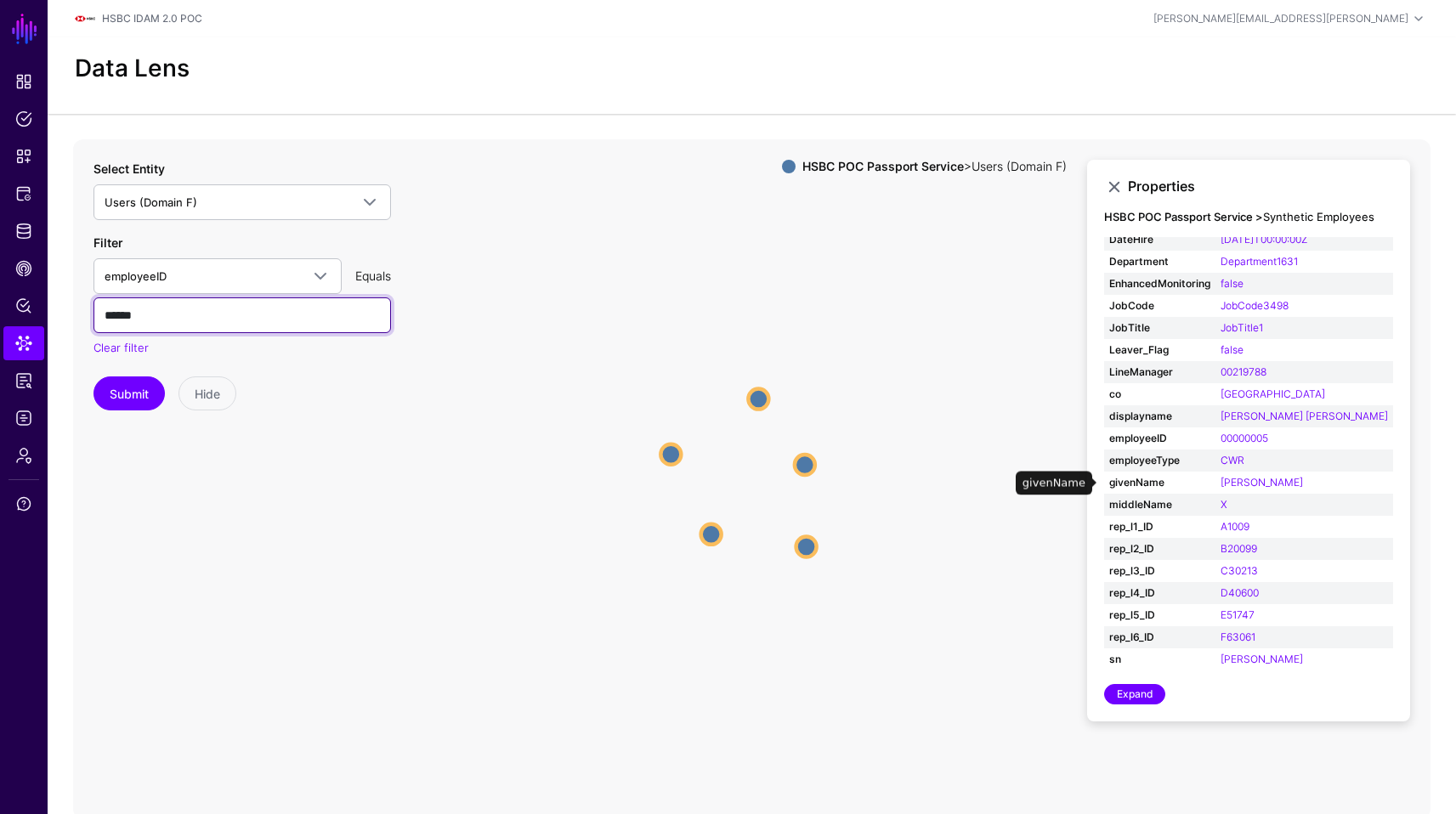
type input "******"
drag, startPoint x: 1322, startPoint y: 481, endPoint x: 1238, endPoint y: 487, distance: 84.2
click at [1238, 487] on td "[PERSON_NAME]" at bounding box center [1304, 482] width 177 height 22
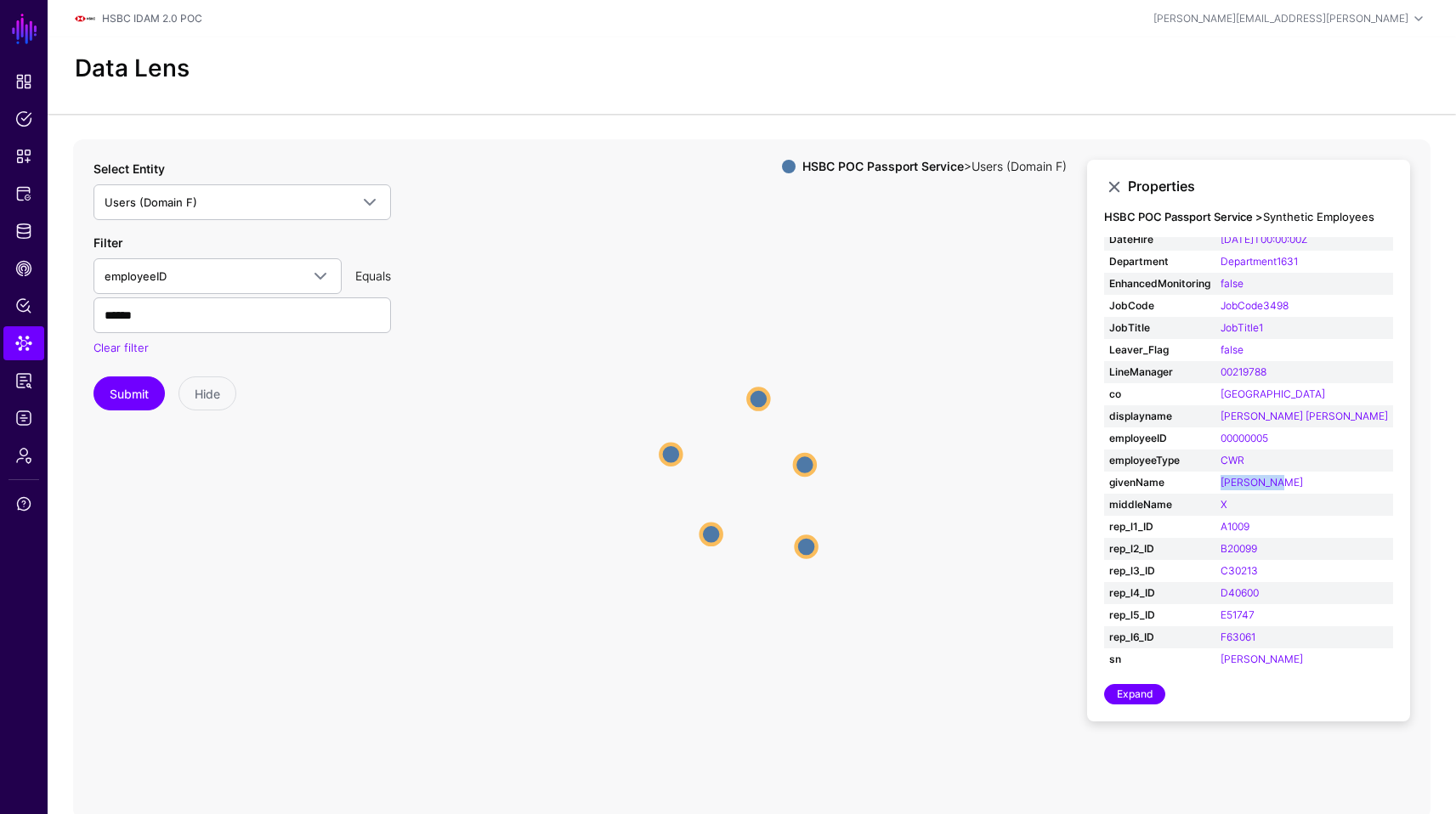
copy link "[PERSON_NAME]"
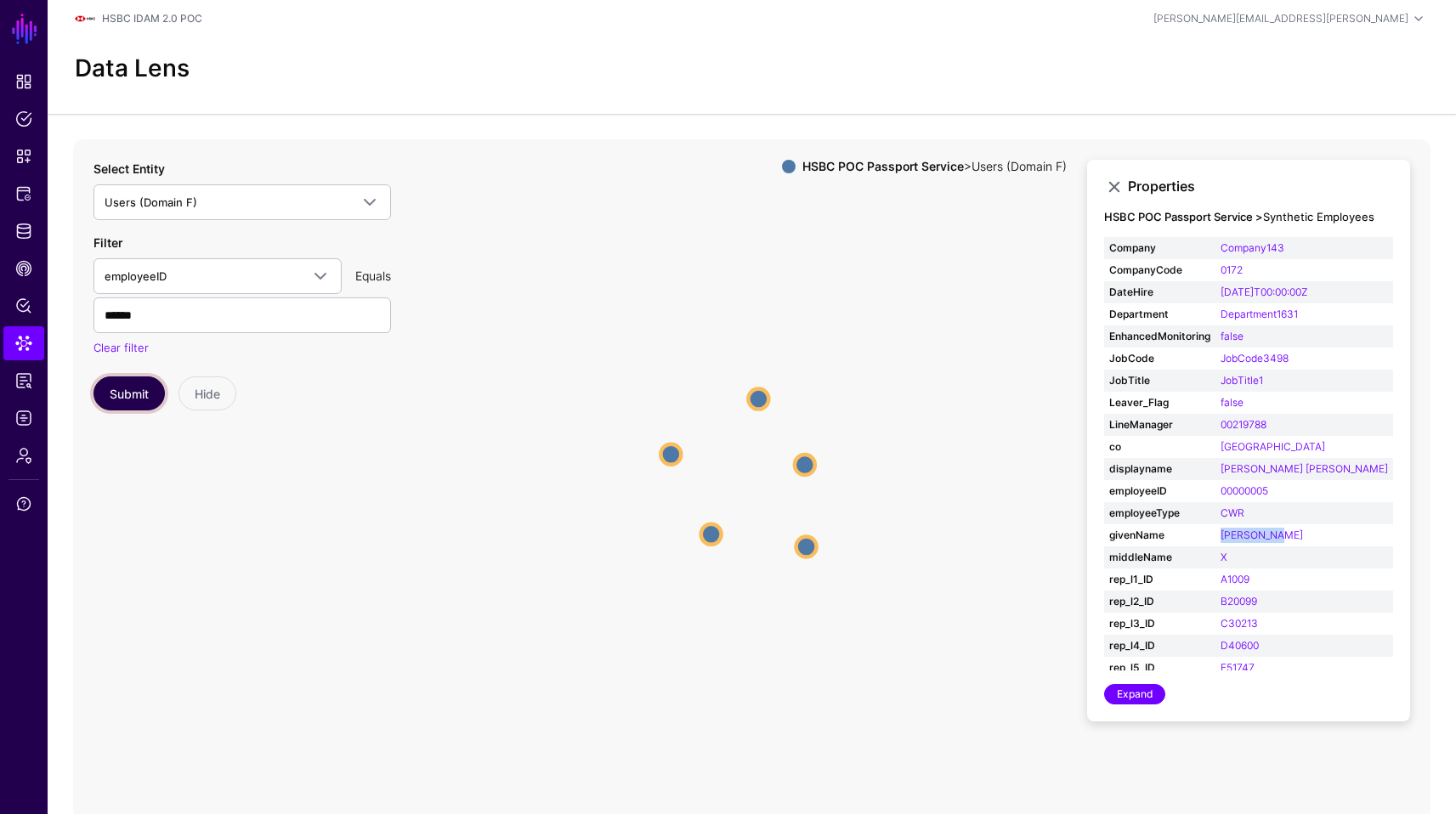
click at [121, 393] on button "Submit" at bounding box center [129, 393] width 71 height 34
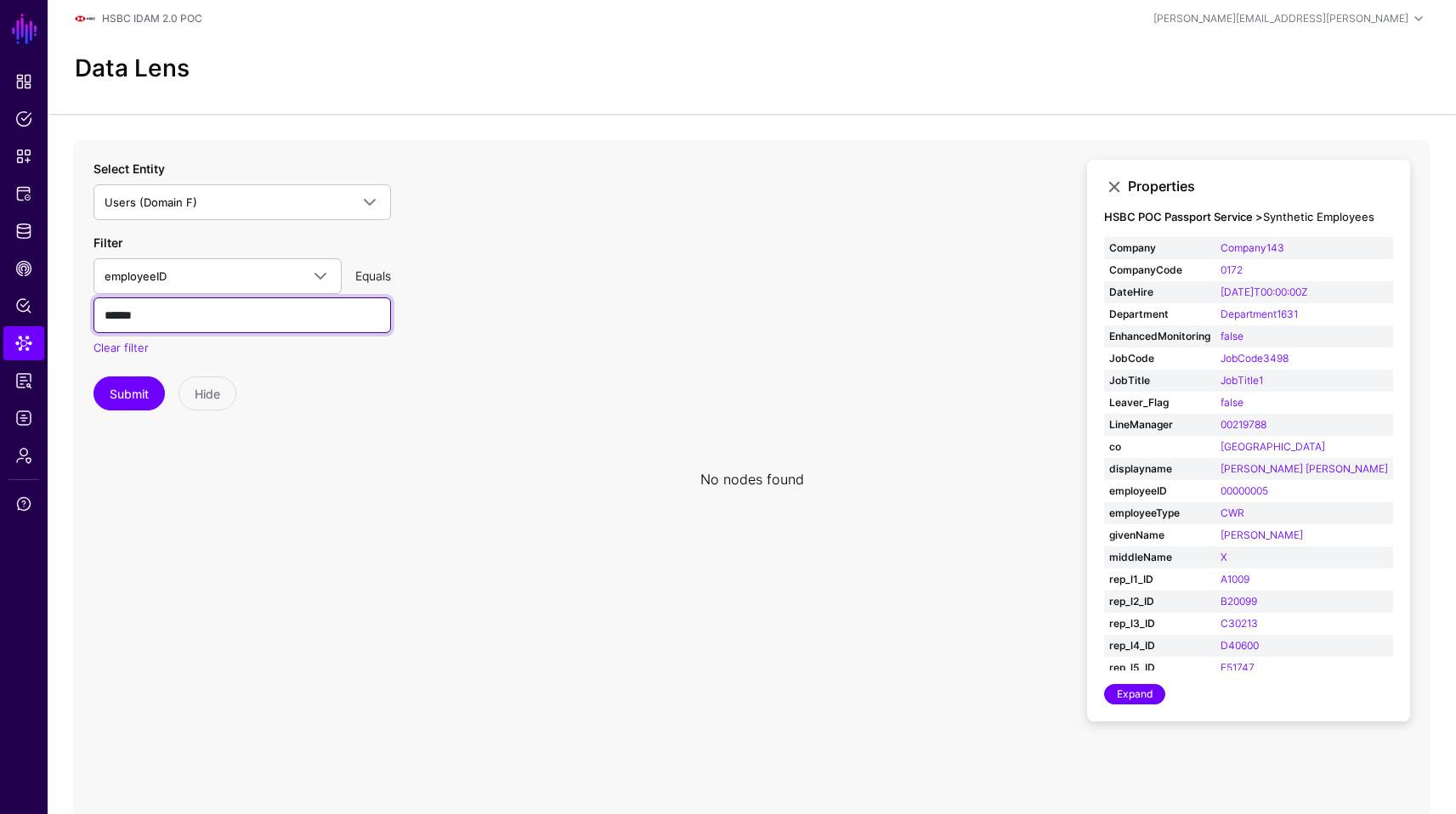
click at [255, 319] on input "******" at bounding box center [243, 316] width 298 height 36
click at [317, 275] on span at bounding box center [320, 275] width 21 height 21
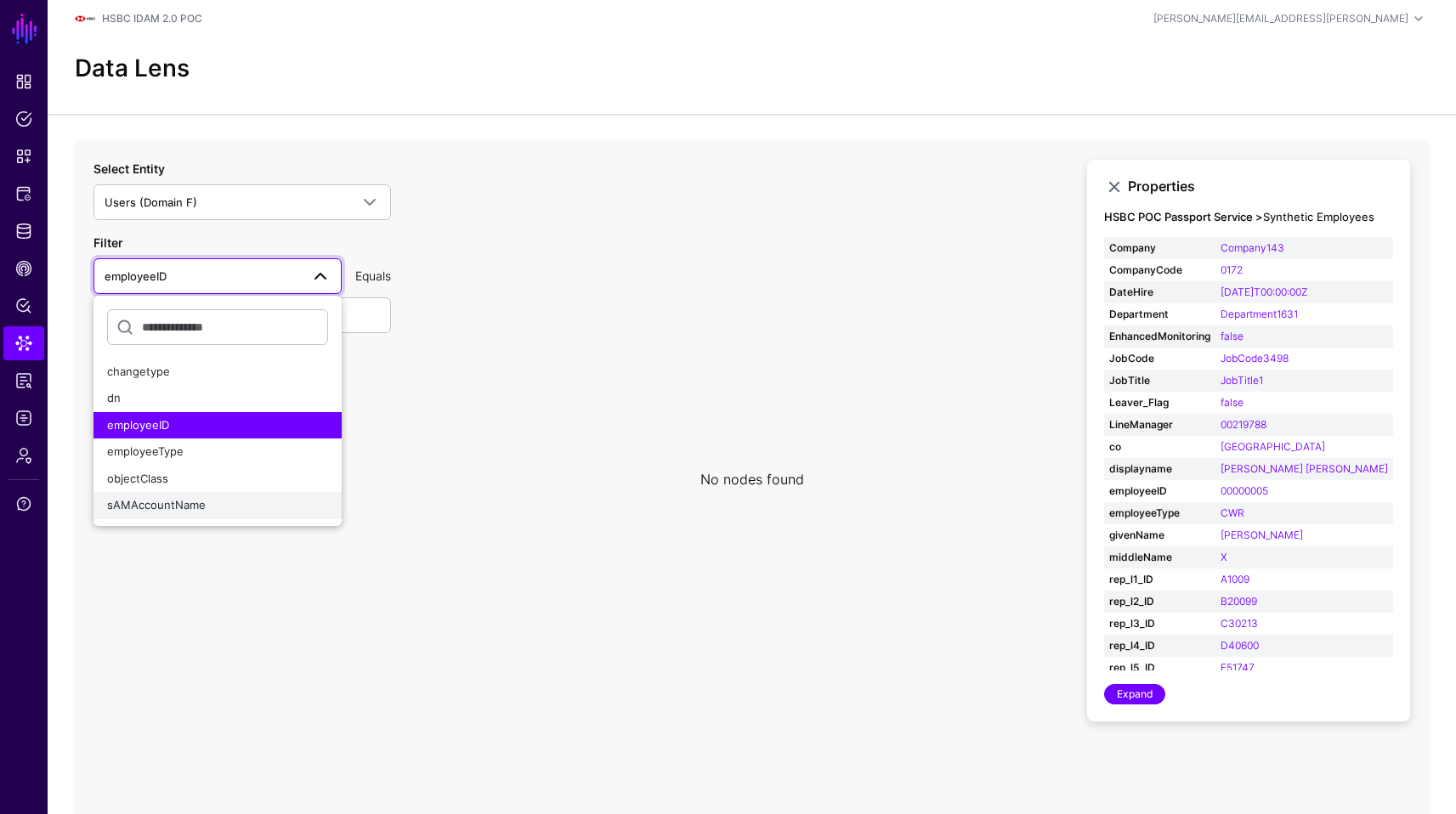
click at [177, 512] on div "sAMAccountName" at bounding box center [218, 506] width 221 height 17
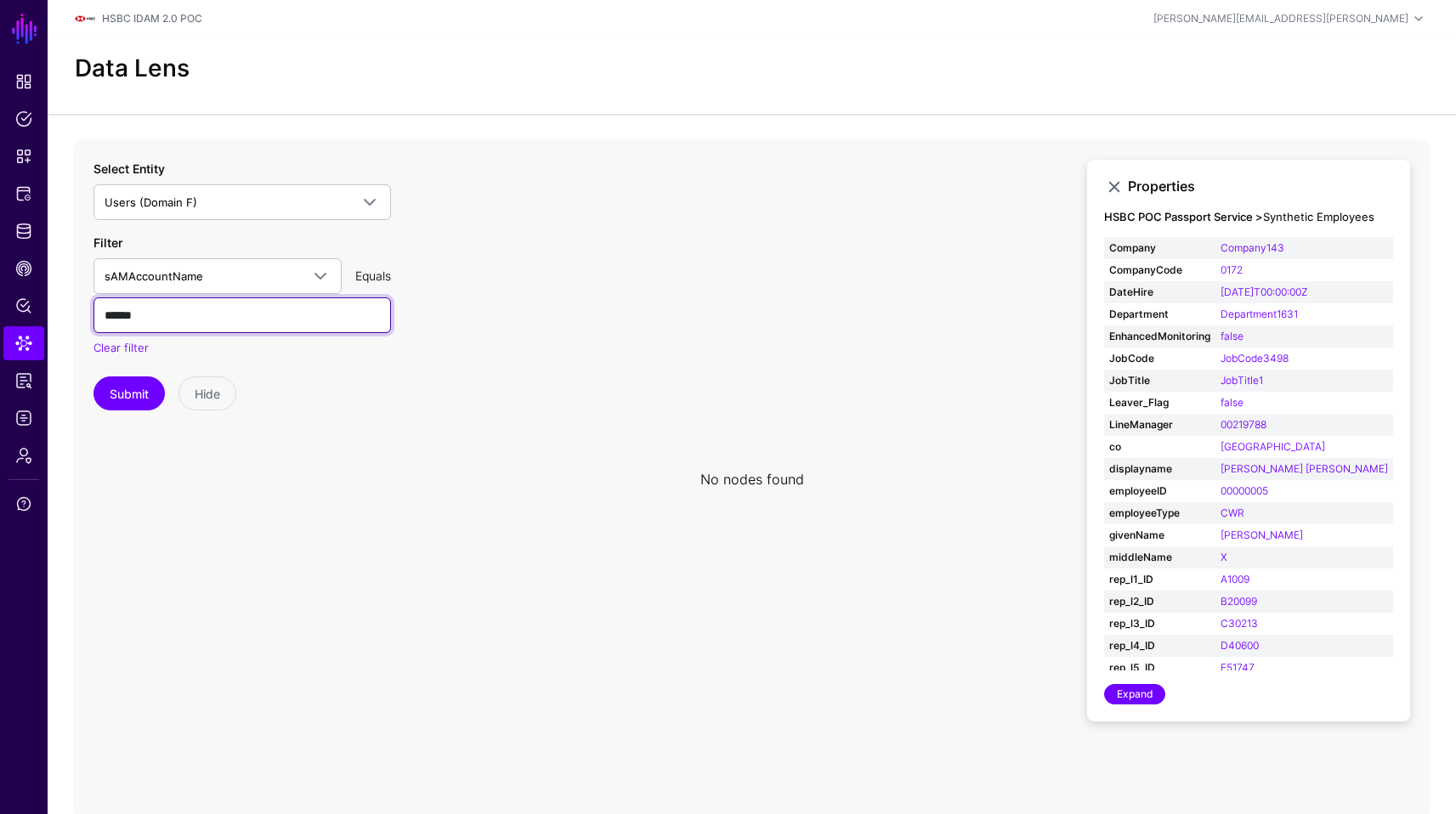
click at [163, 315] on input "******" at bounding box center [243, 316] width 298 height 36
click at [131, 391] on button "Submit" at bounding box center [129, 393] width 71 height 34
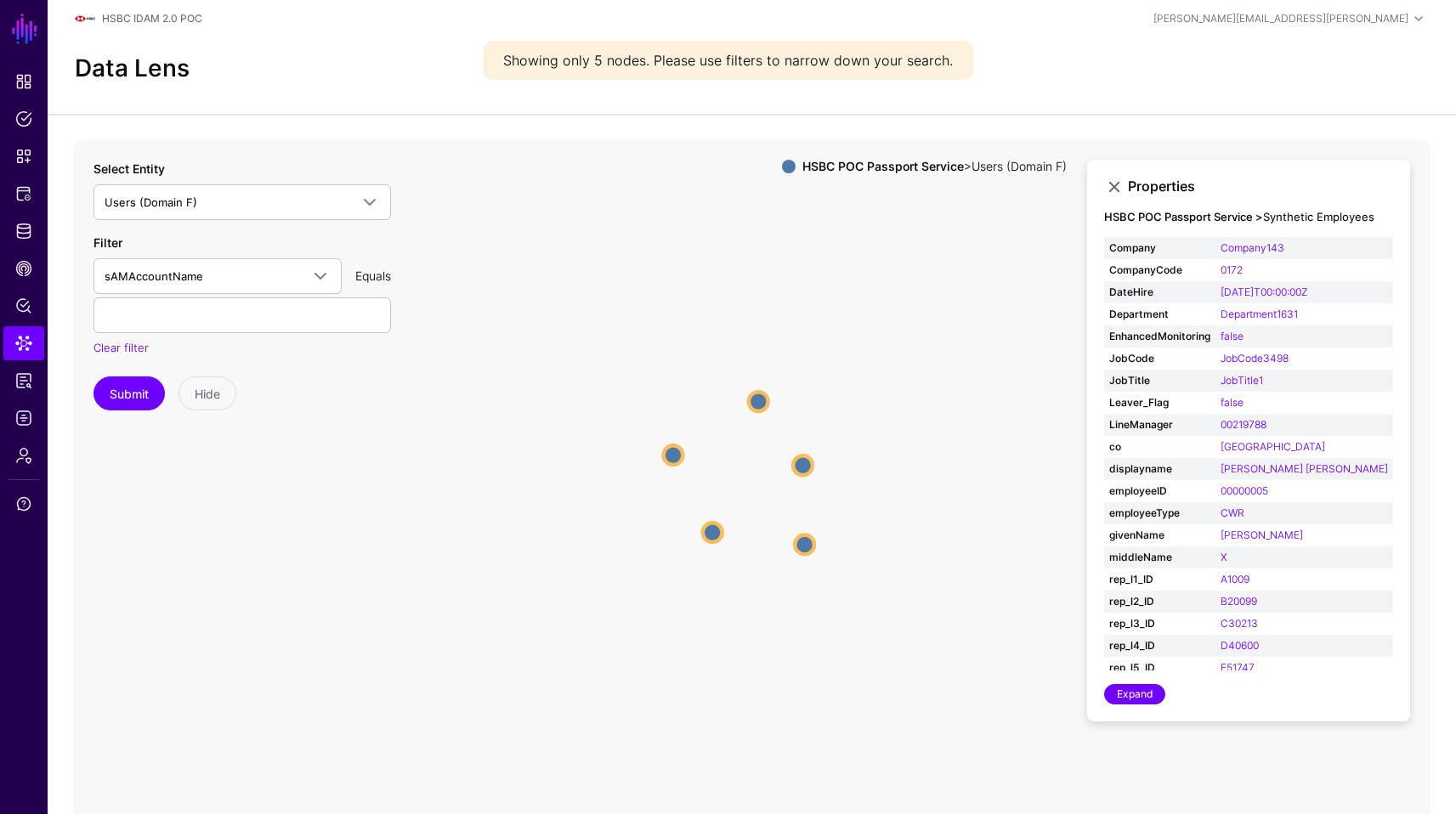
click at [802, 469] on circle at bounding box center [802, 465] width 20 height 20
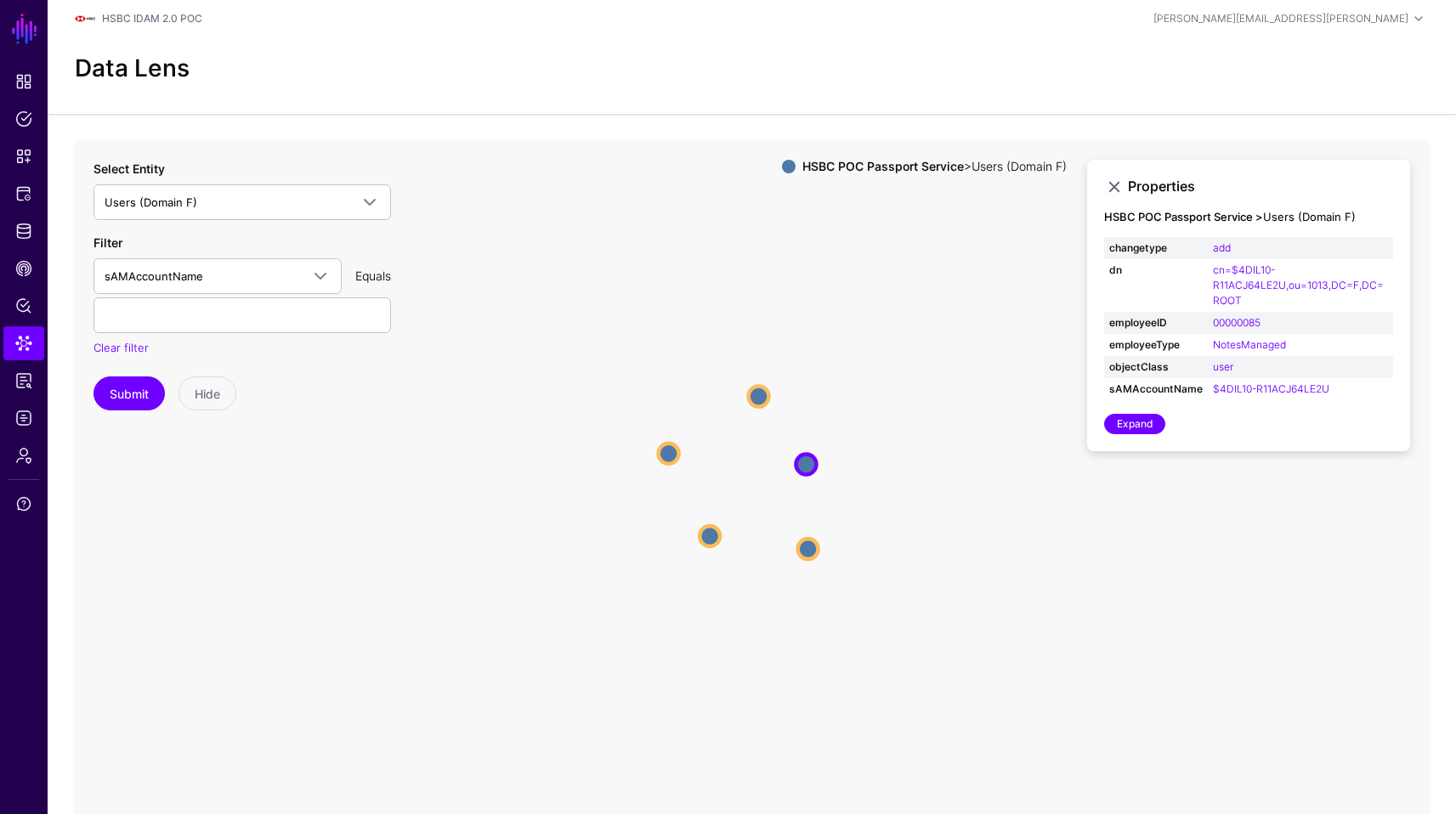
click at [585, 64] on div "Data Lens" at bounding box center [752, 69] width 1368 height 29
click at [213, 197] on span "Users (Domain F)" at bounding box center [226, 201] width 245 height 19
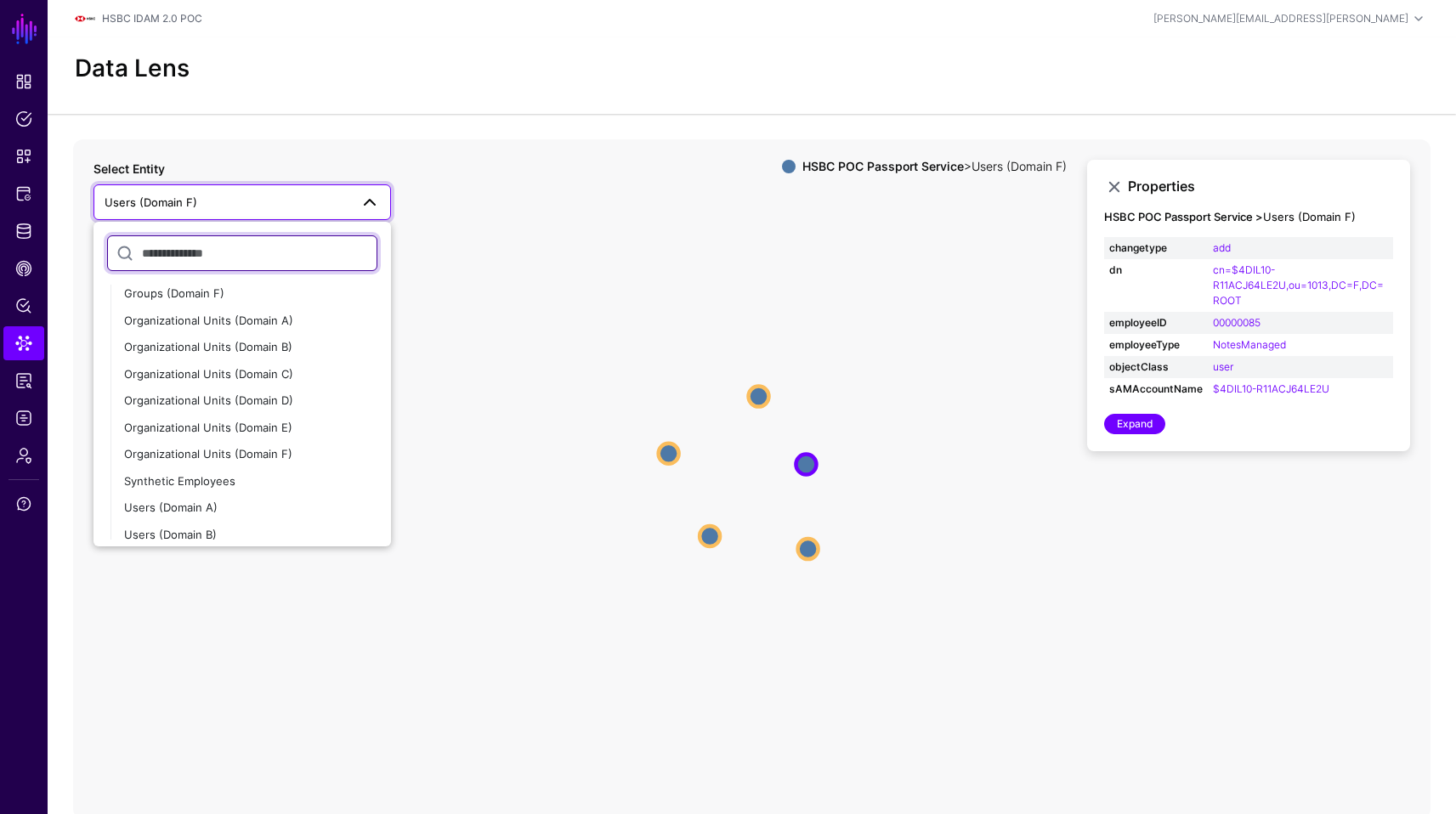
scroll to position [337, 0]
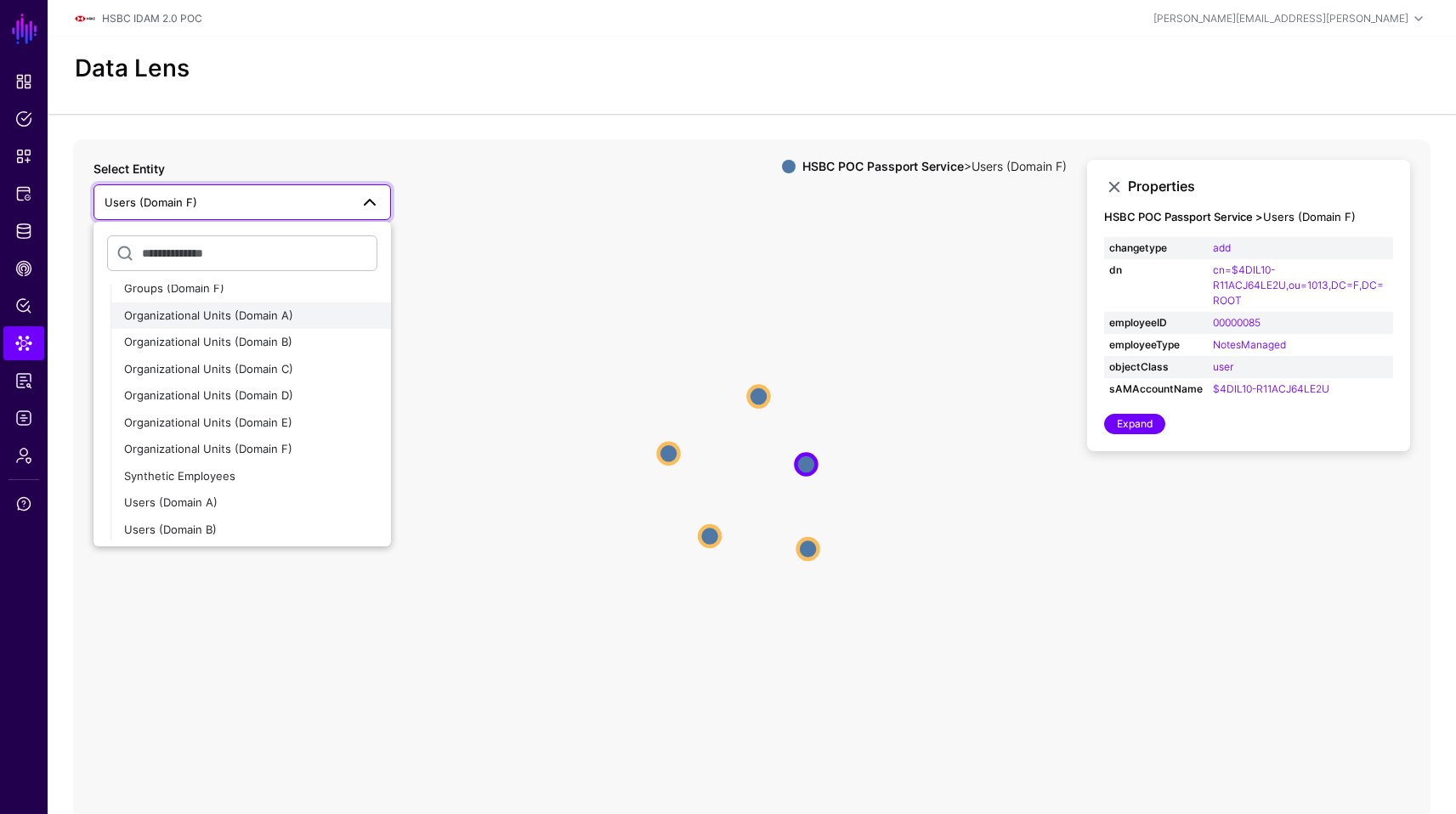
click at [259, 323] on button "Organizational Units (Domain A)" at bounding box center [251, 316] width 281 height 28
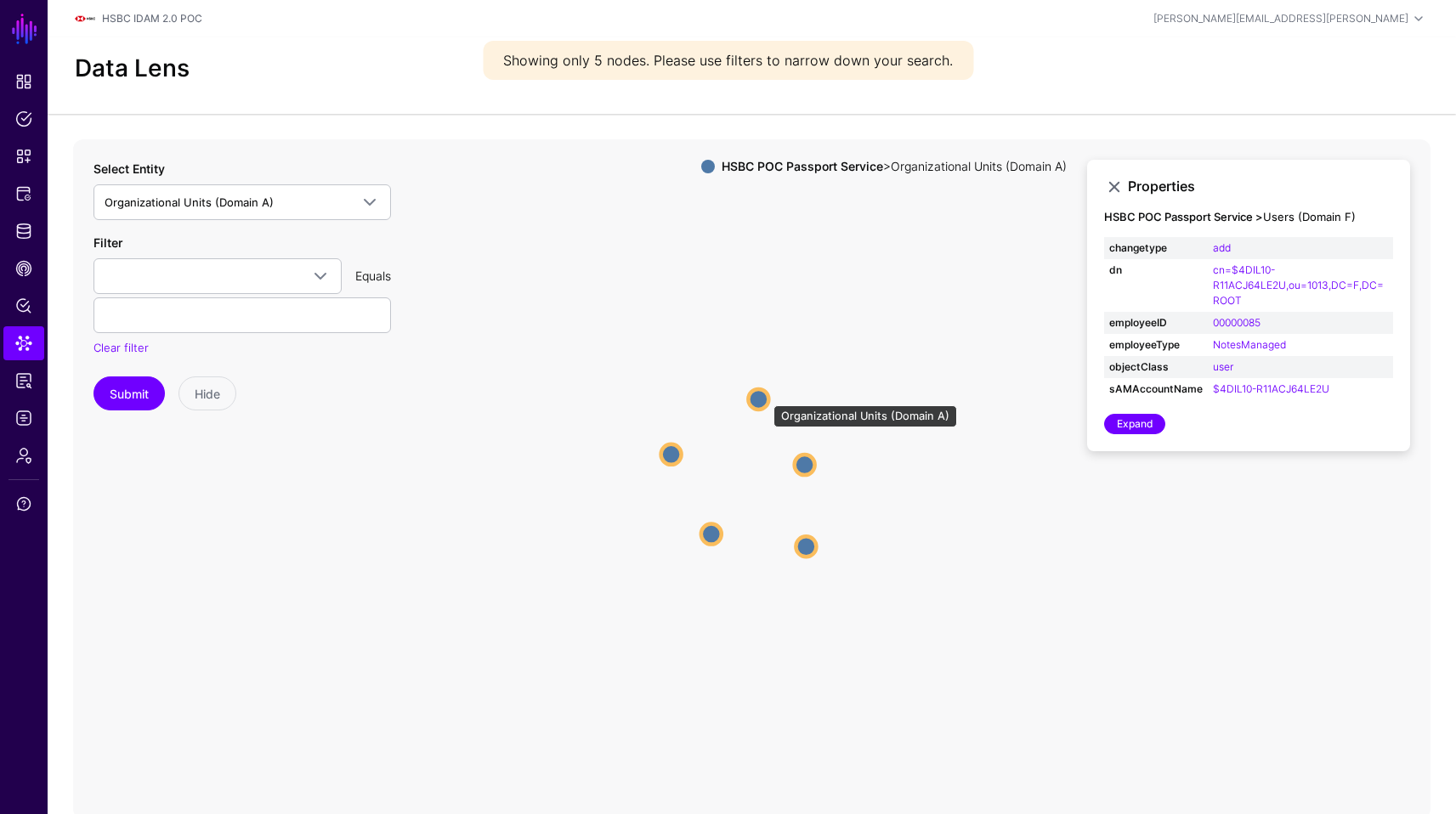
click at [760, 398] on circle at bounding box center [758, 399] width 21 height 21
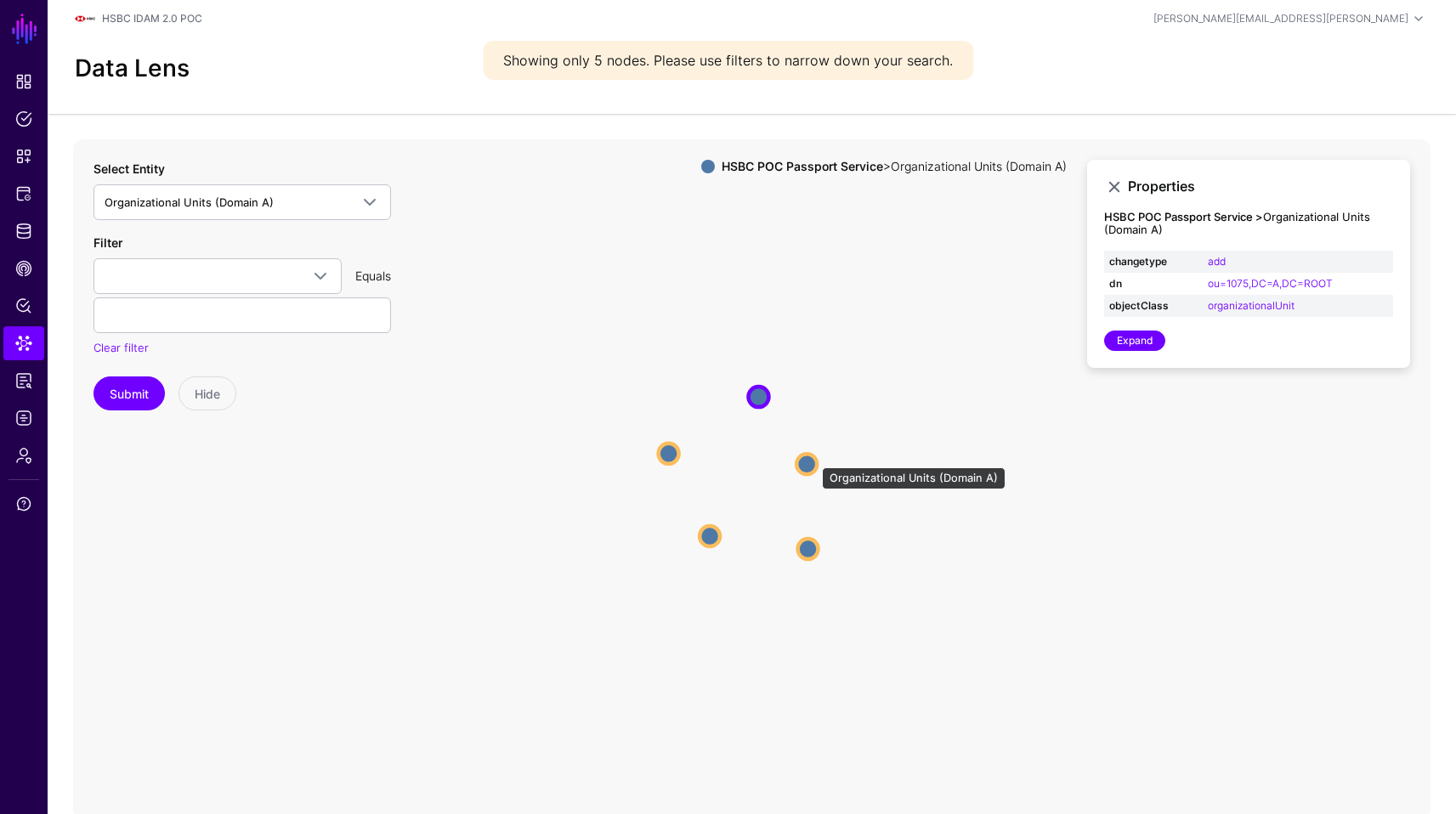
click at [806, 459] on circle at bounding box center [806, 464] width 21 height 21
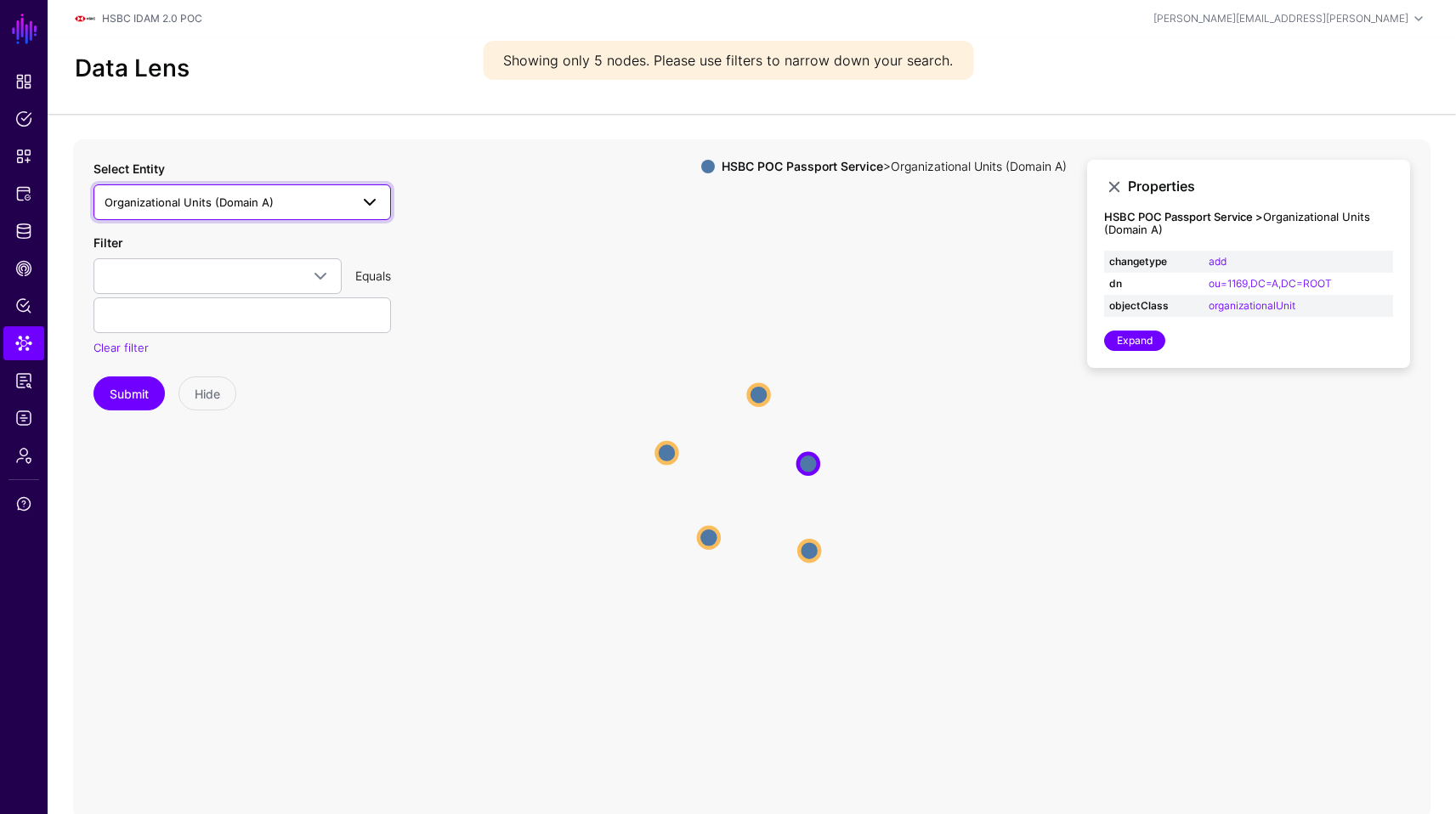
click at [227, 207] on span "Organizational Units (Domain A)" at bounding box center [189, 201] width 169 height 13
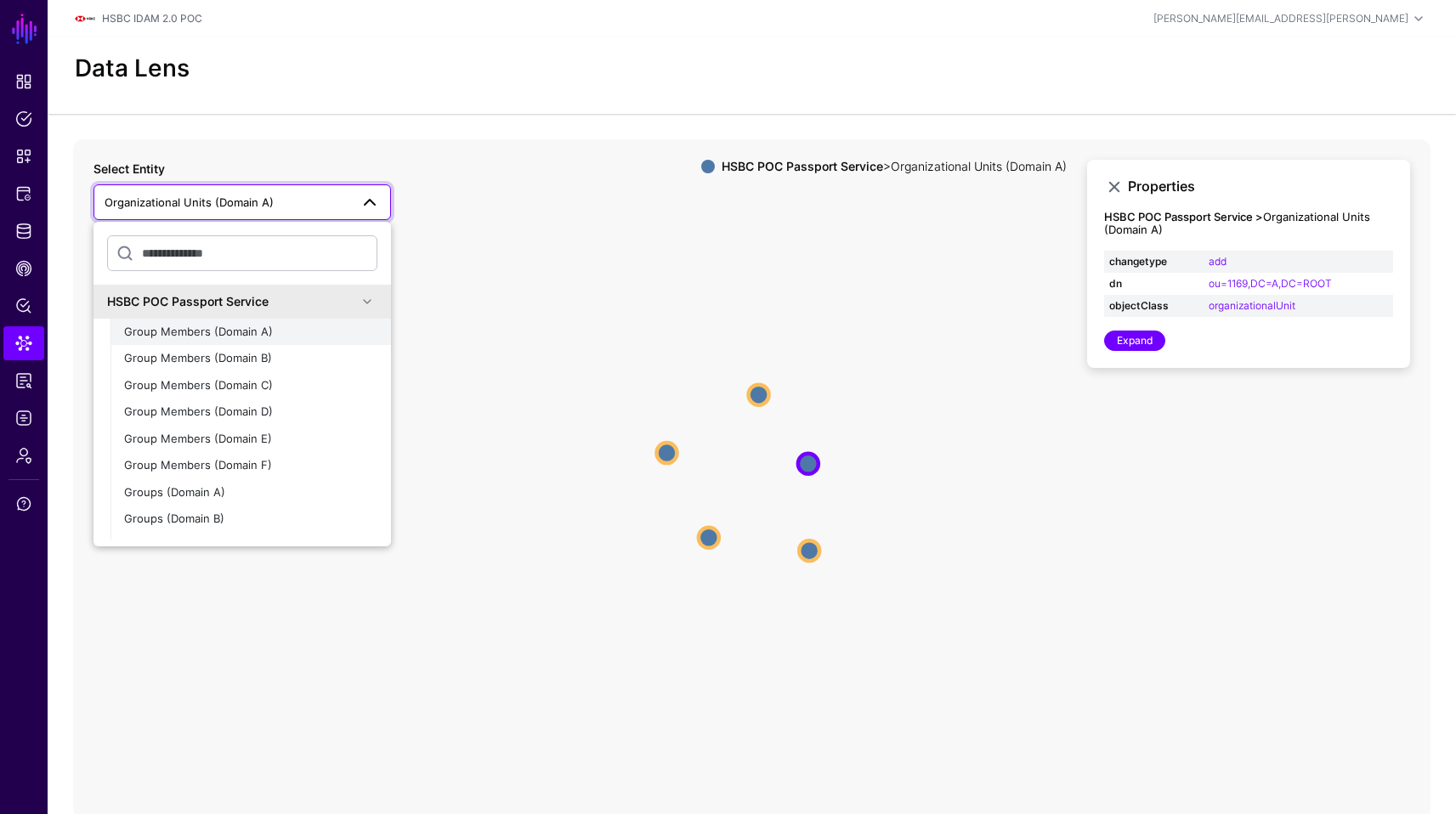
click at [307, 328] on div "Group Members (Domain A)" at bounding box center [251, 332] width 253 height 17
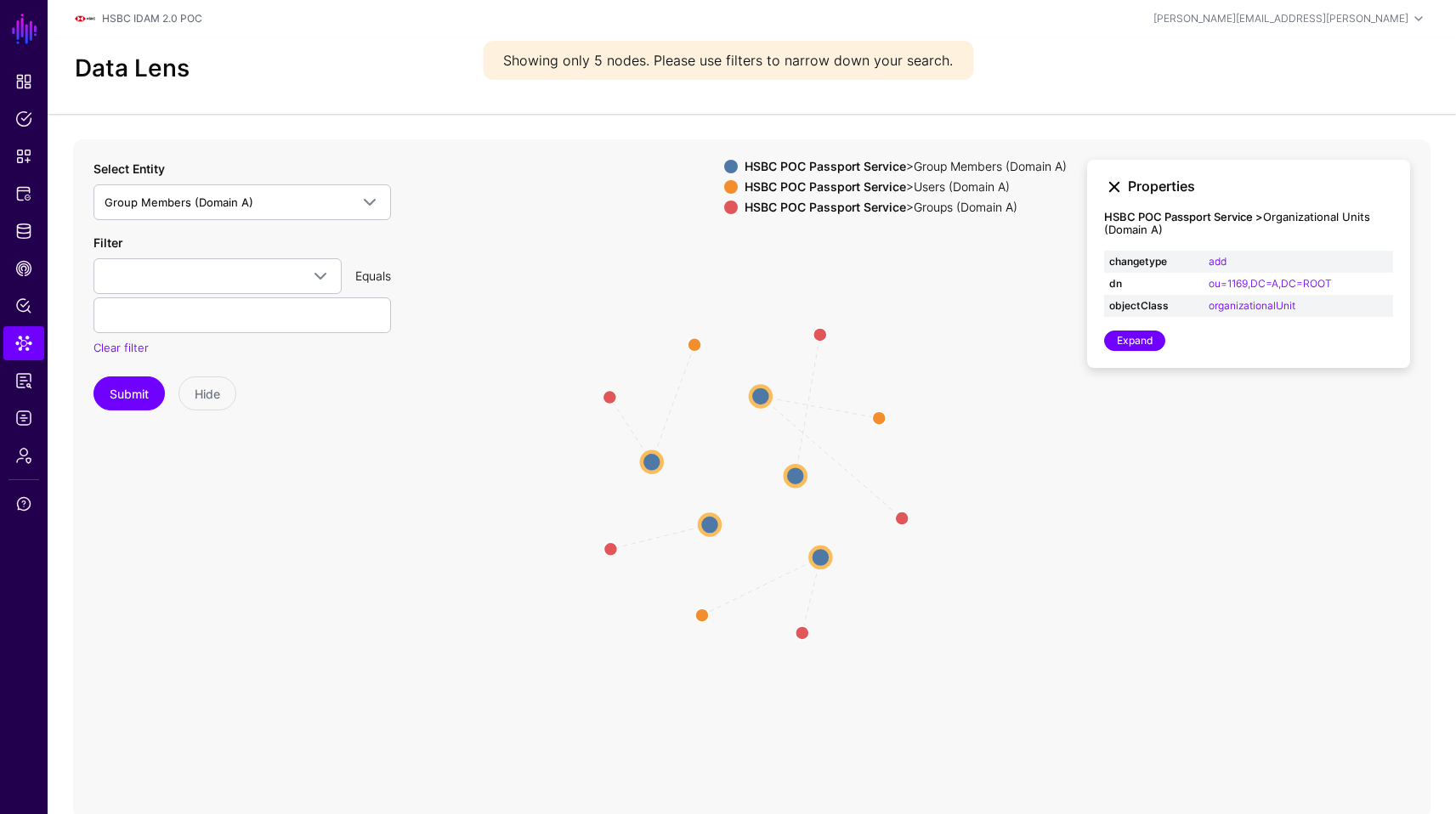
click at [1112, 183] on link at bounding box center [1114, 186] width 21 height 21
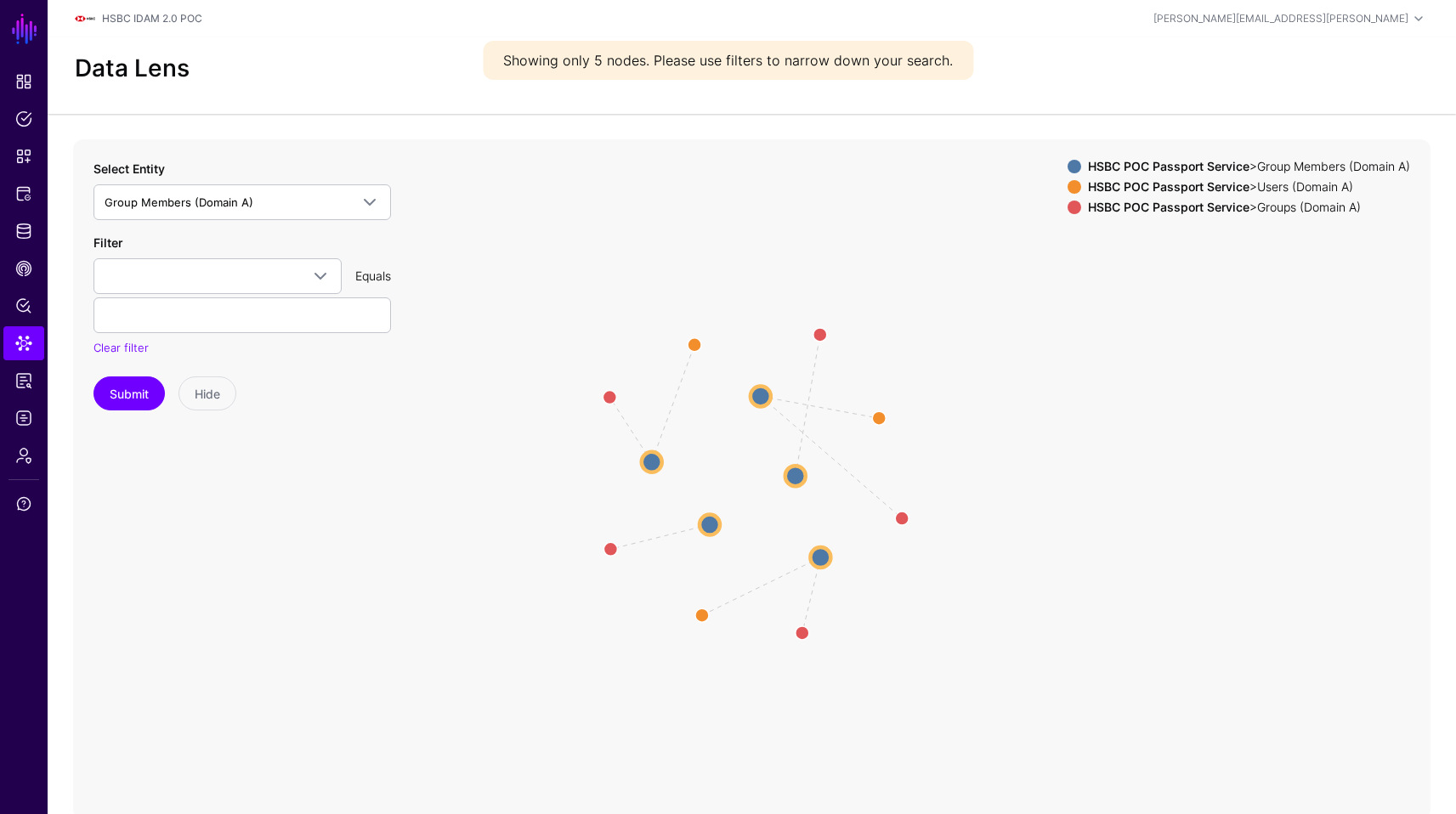
click at [763, 386] on circle at bounding box center [761, 396] width 21 height 21
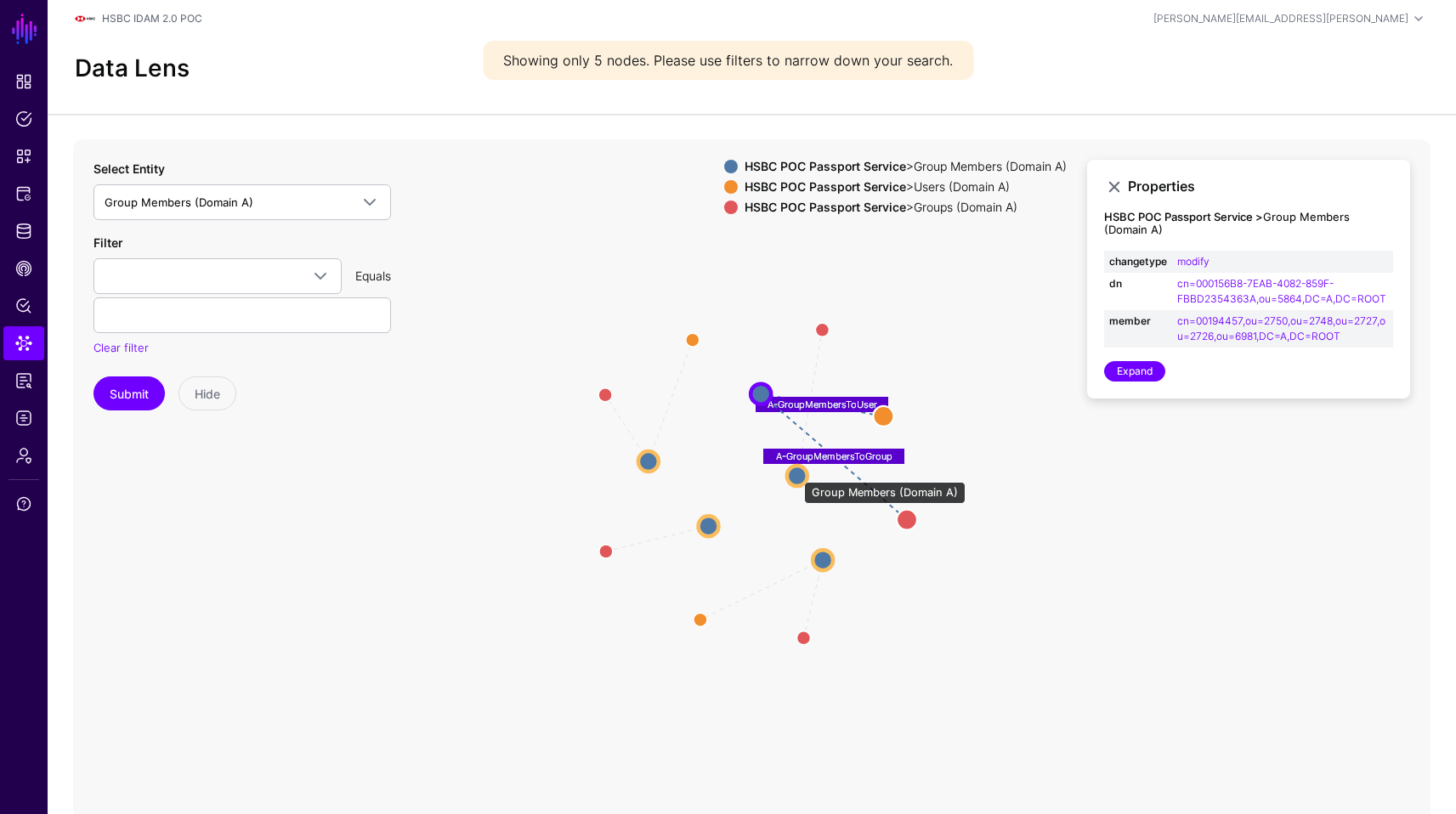
click at [795, 473] on circle at bounding box center [797, 475] width 21 height 21
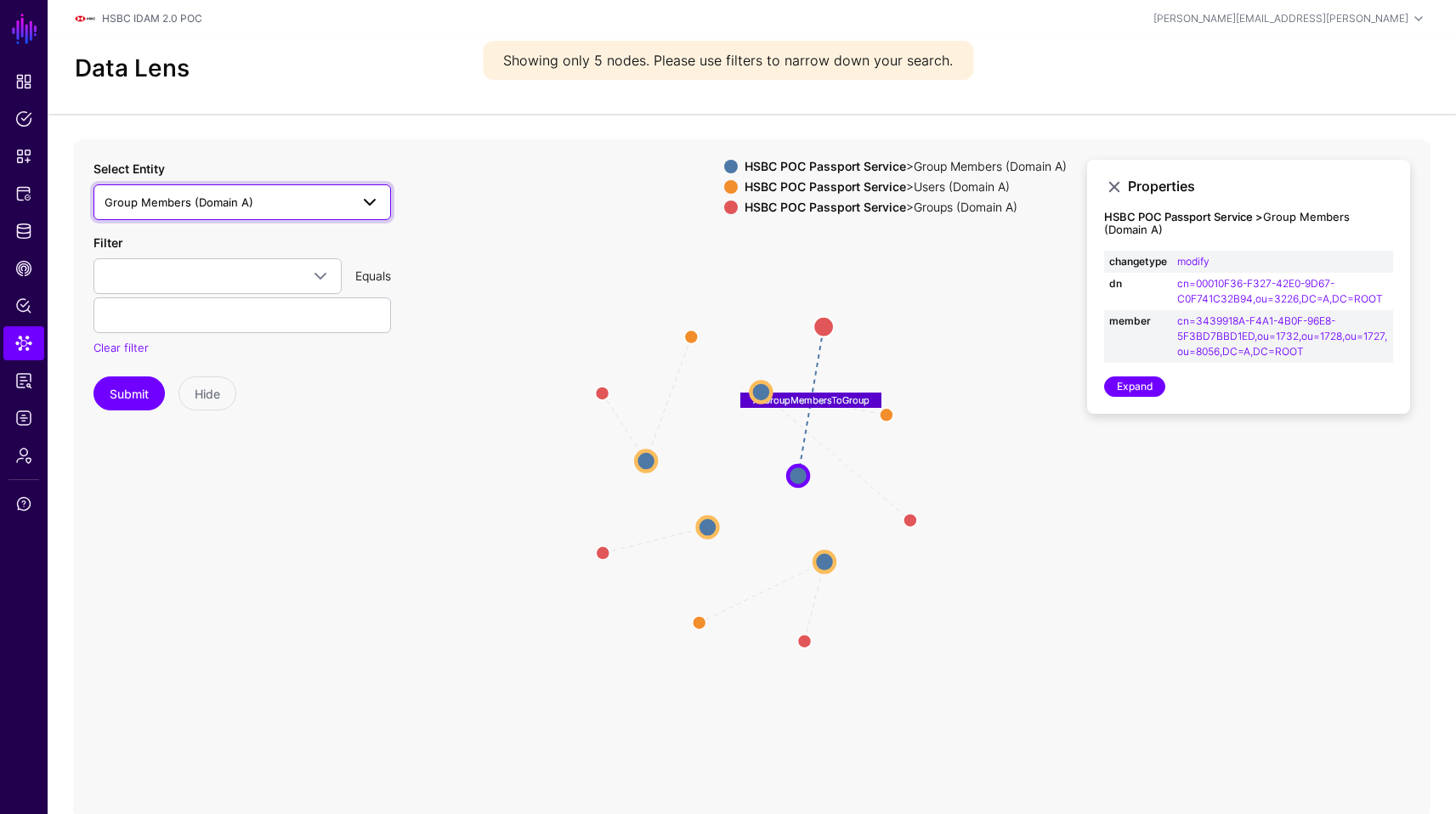
click at [230, 210] on span "Group Members (Domain A)" at bounding box center [226, 201] width 245 height 19
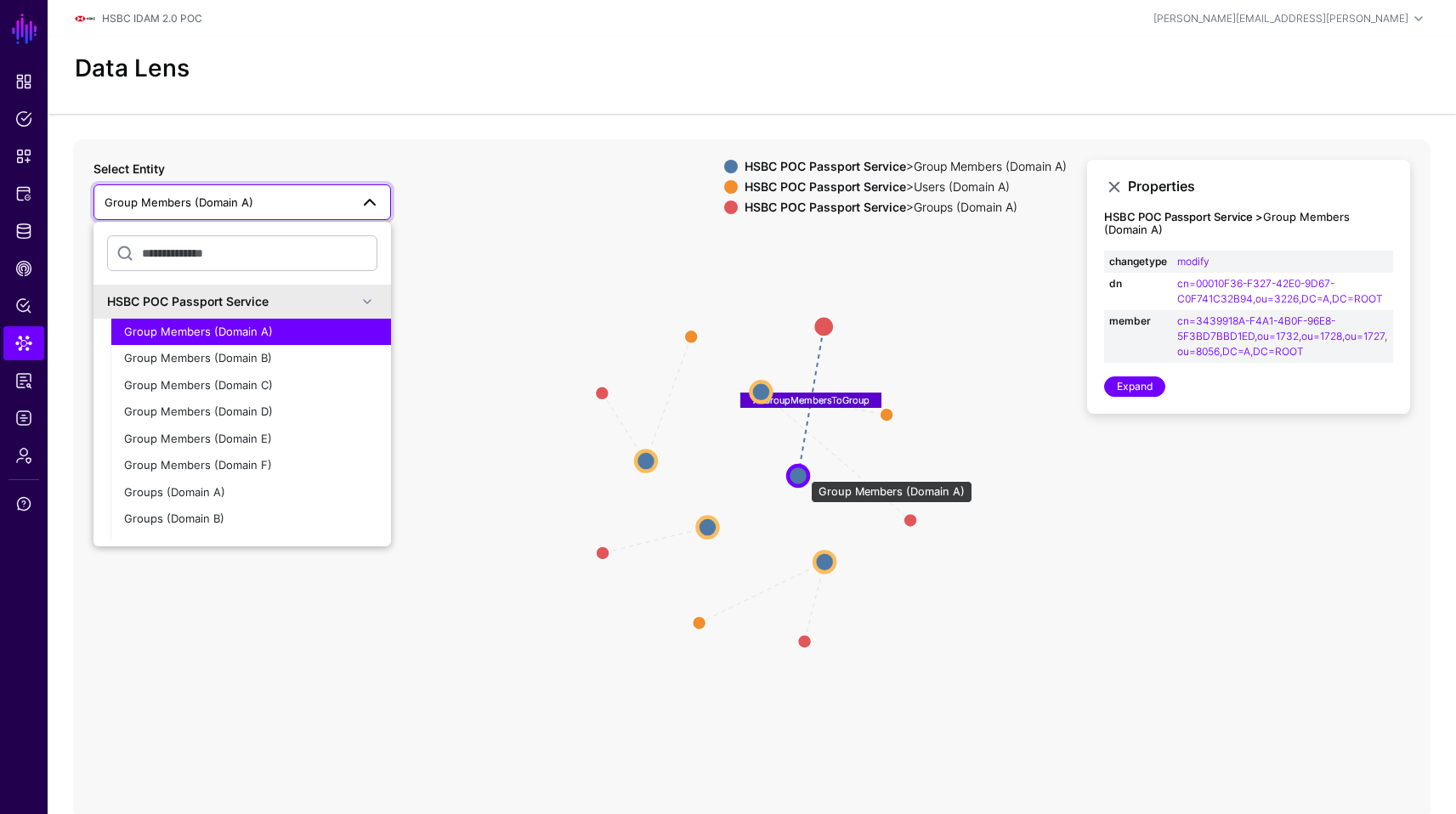
click at [802, 473] on circle at bounding box center [798, 475] width 21 height 21
click at [897, 421] on icon "A-GroupMembersToUser A-GroupMembersToGroup A-GroupMembersToUser A-GroupMembersT…" at bounding box center [752, 479] width 1357 height 680
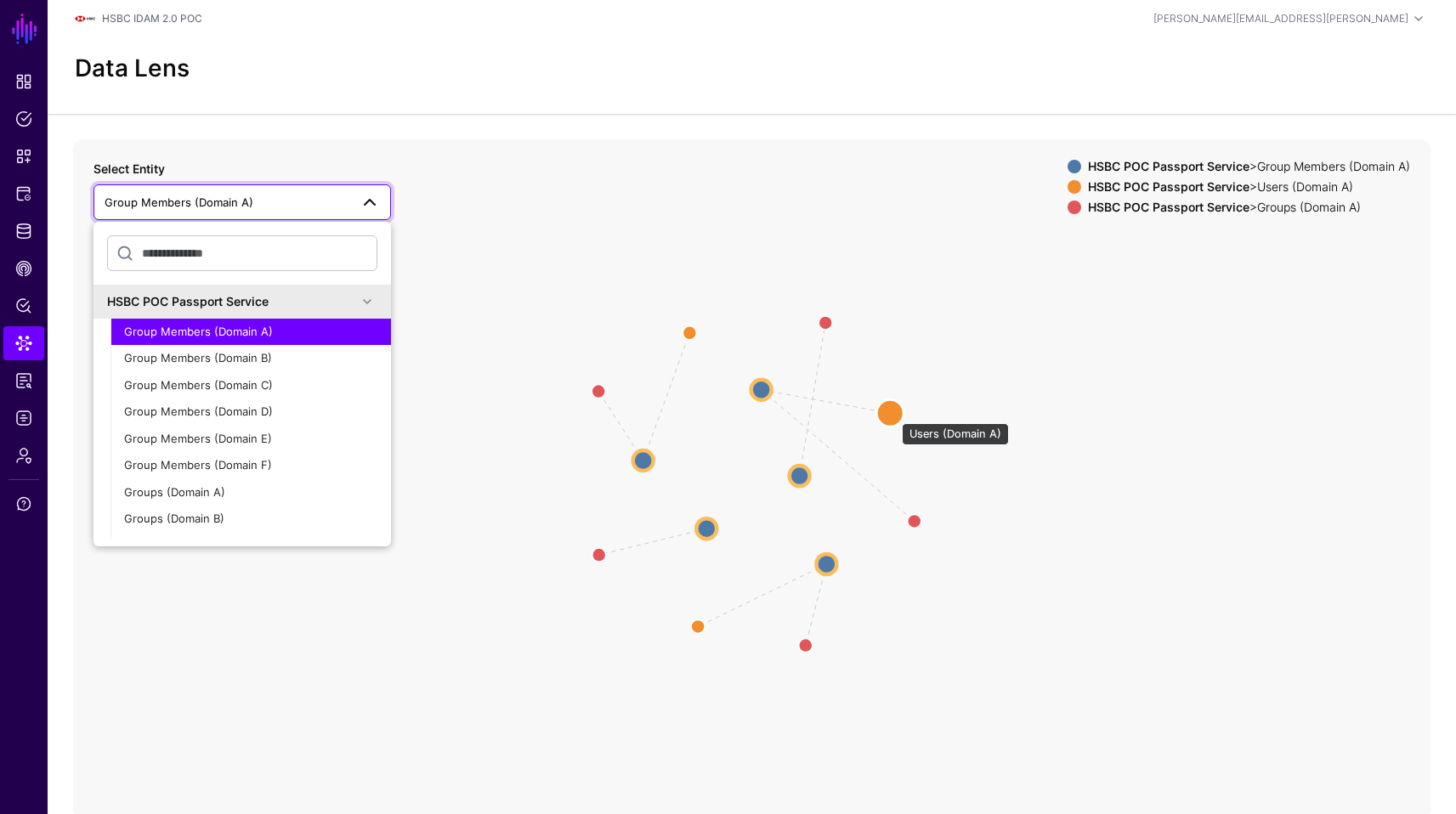
click at [893, 415] on circle at bounding box center [890, 413] width 28 height 28
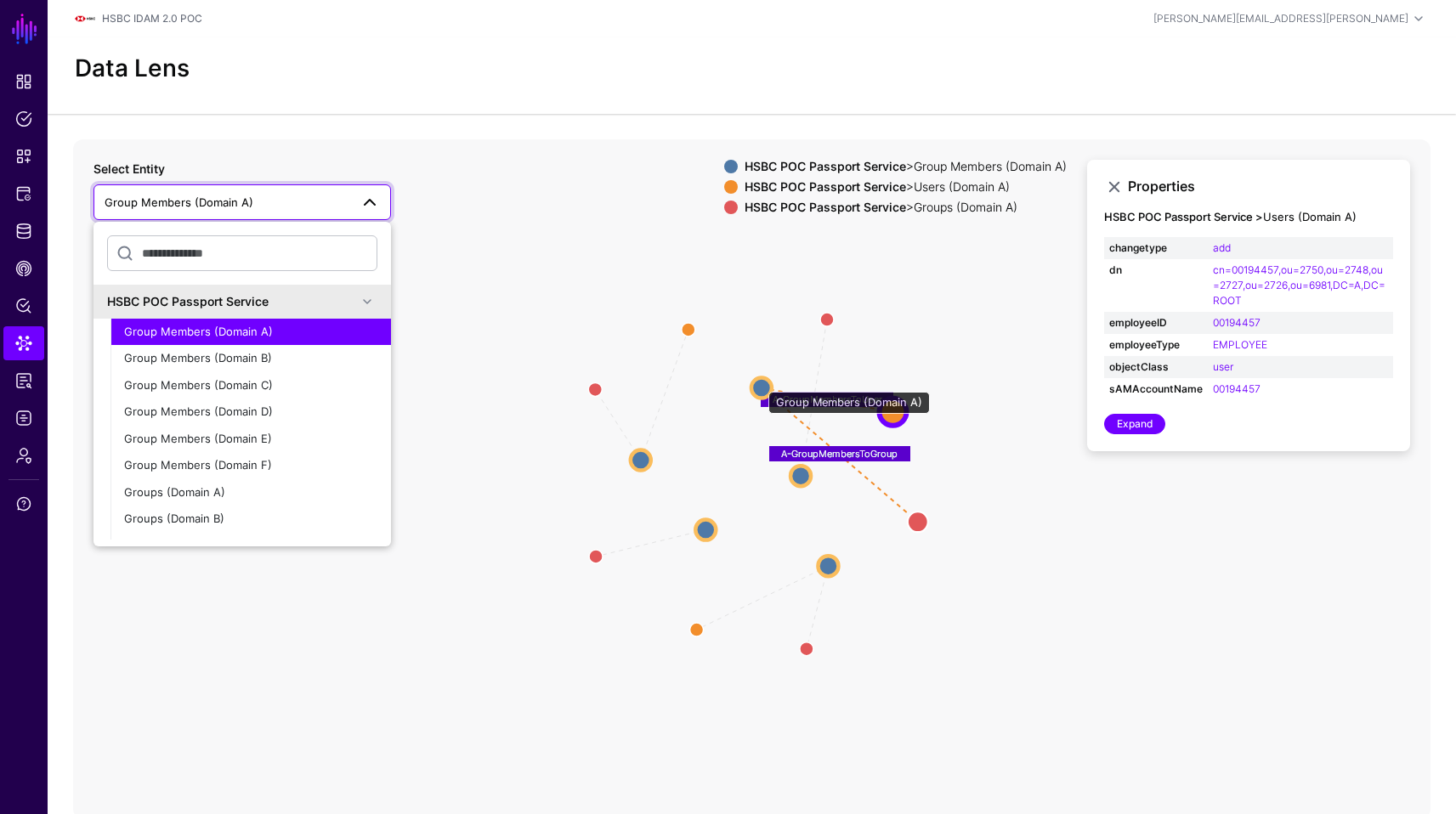
click at [760, 383] on circle at bounding box center [761, 387] width 21 height 21
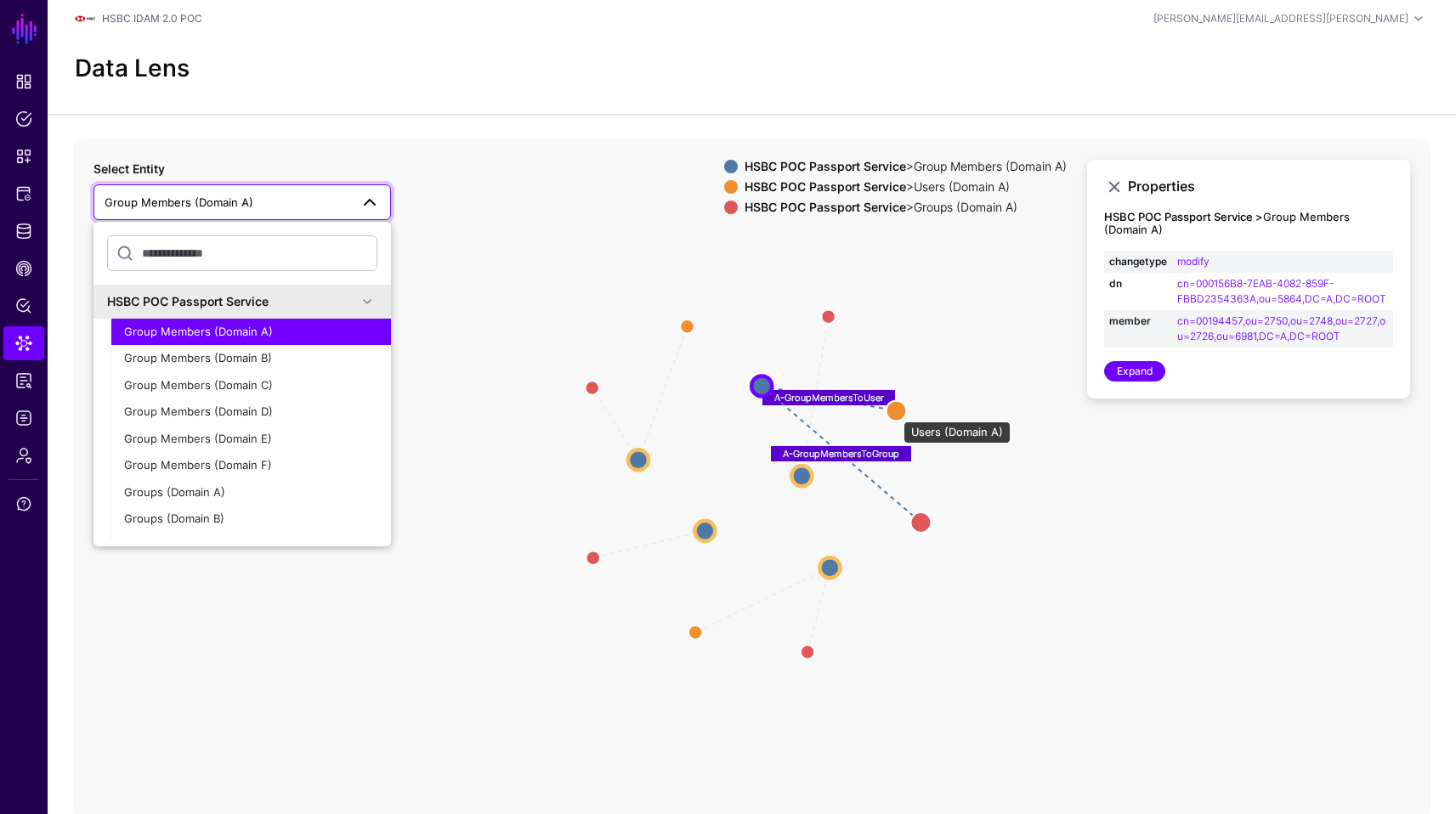
click at [896, 413] on circle at bounding box center [895, 410] width 21 height 21
click at [896, 413] on circle at bounding box center [899, 409] width 21 height 21
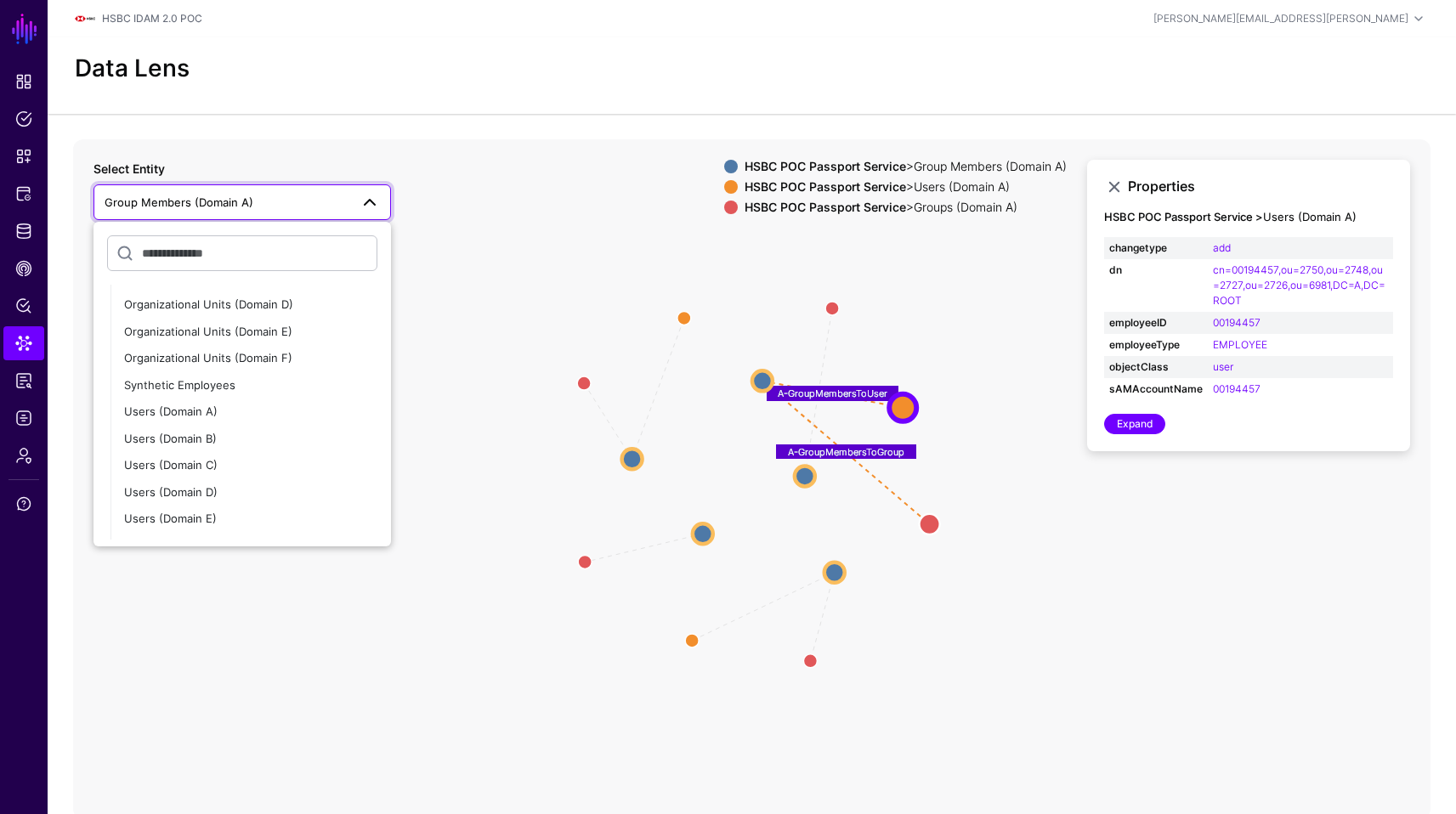
scroll to position [461, 0]
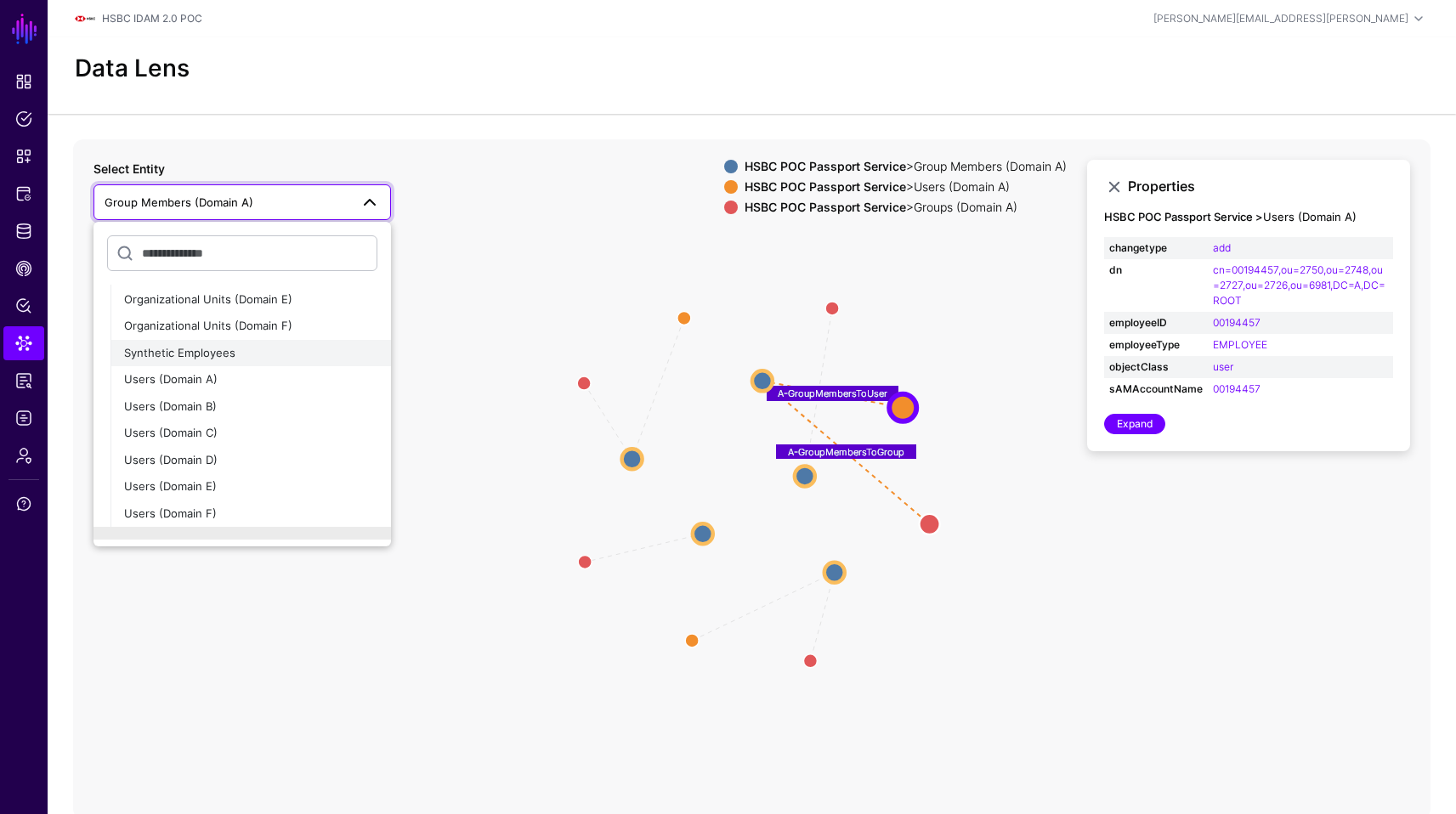
click at [306, 357] on div "Synthetic Employees" at bounding box center [251, 353] width 253 height 17
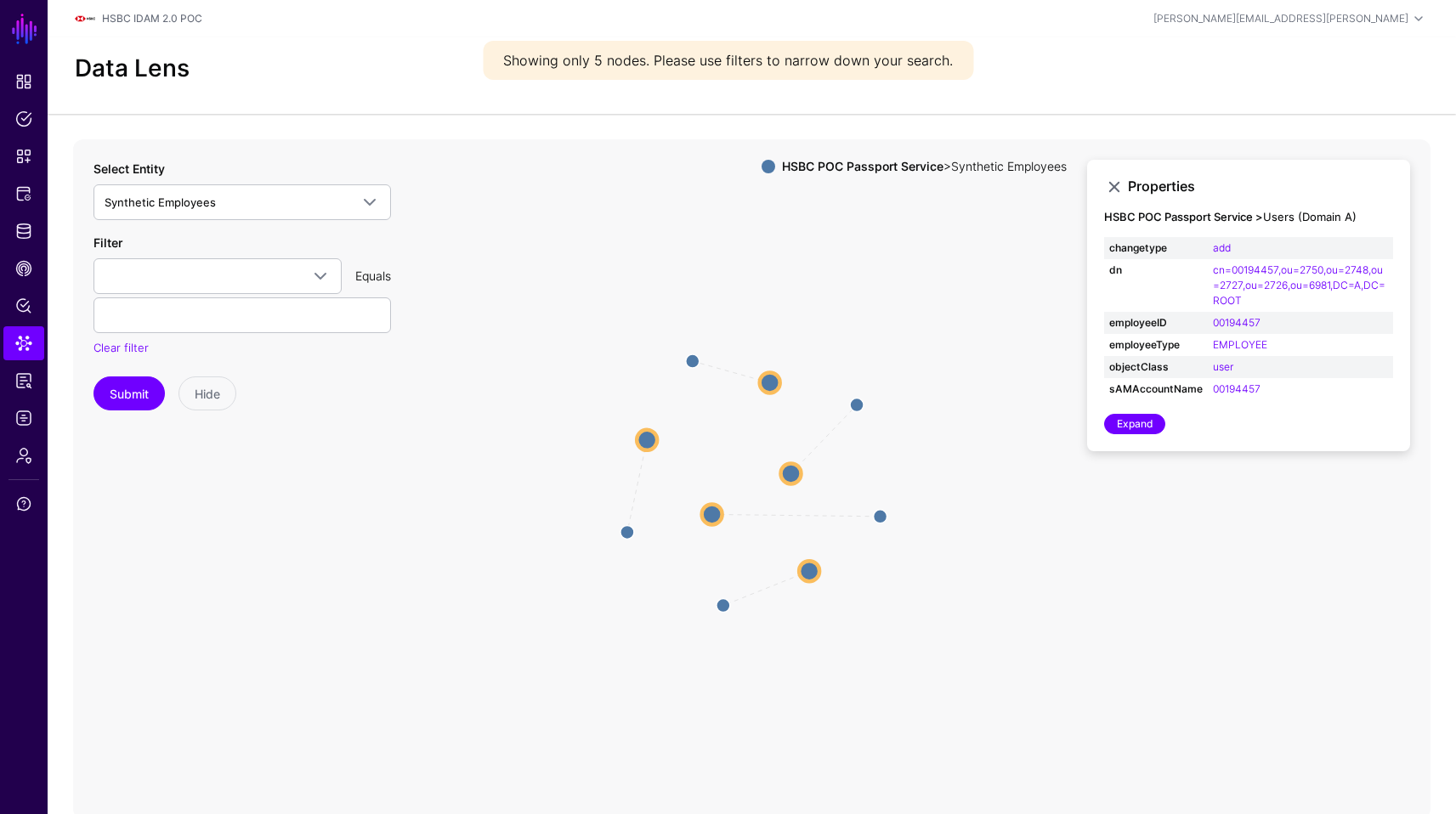
click at [769, 392] on circle at bounding box center [769, 382] width 21 height 21
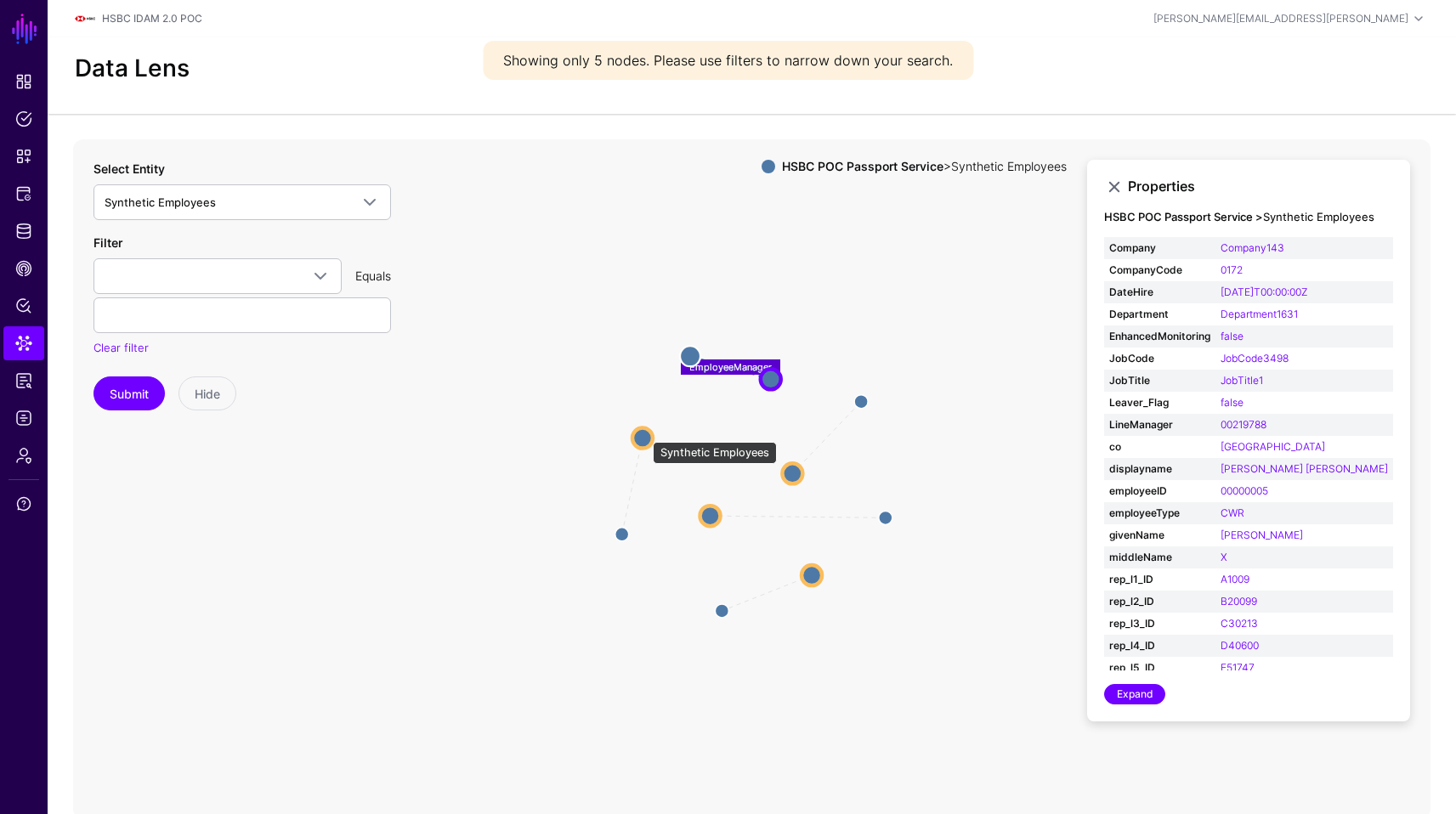
click at [645, 433] on circle at bounding box center [642, 438] width 21 height 21
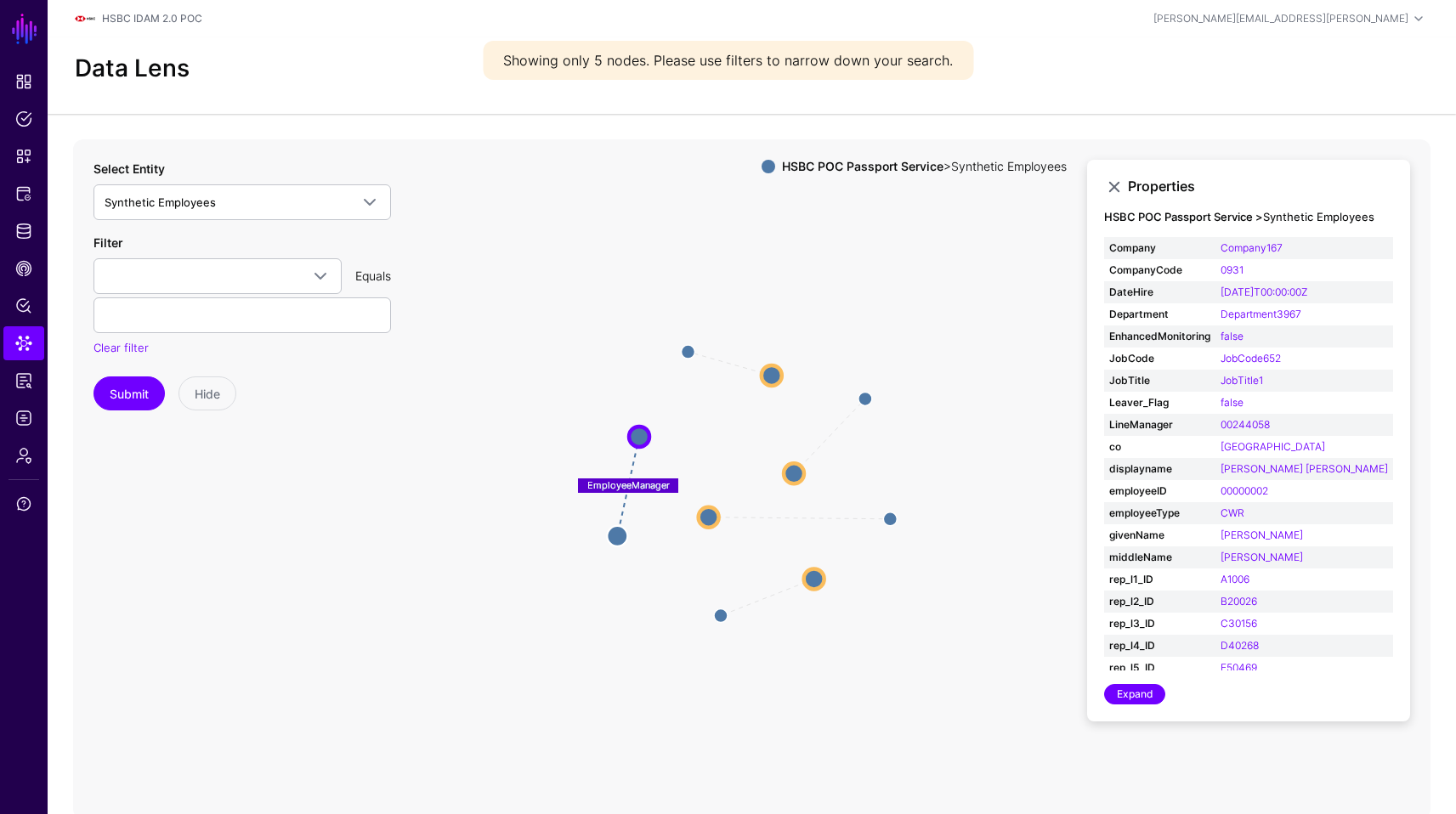
scroll to position [68, 0]
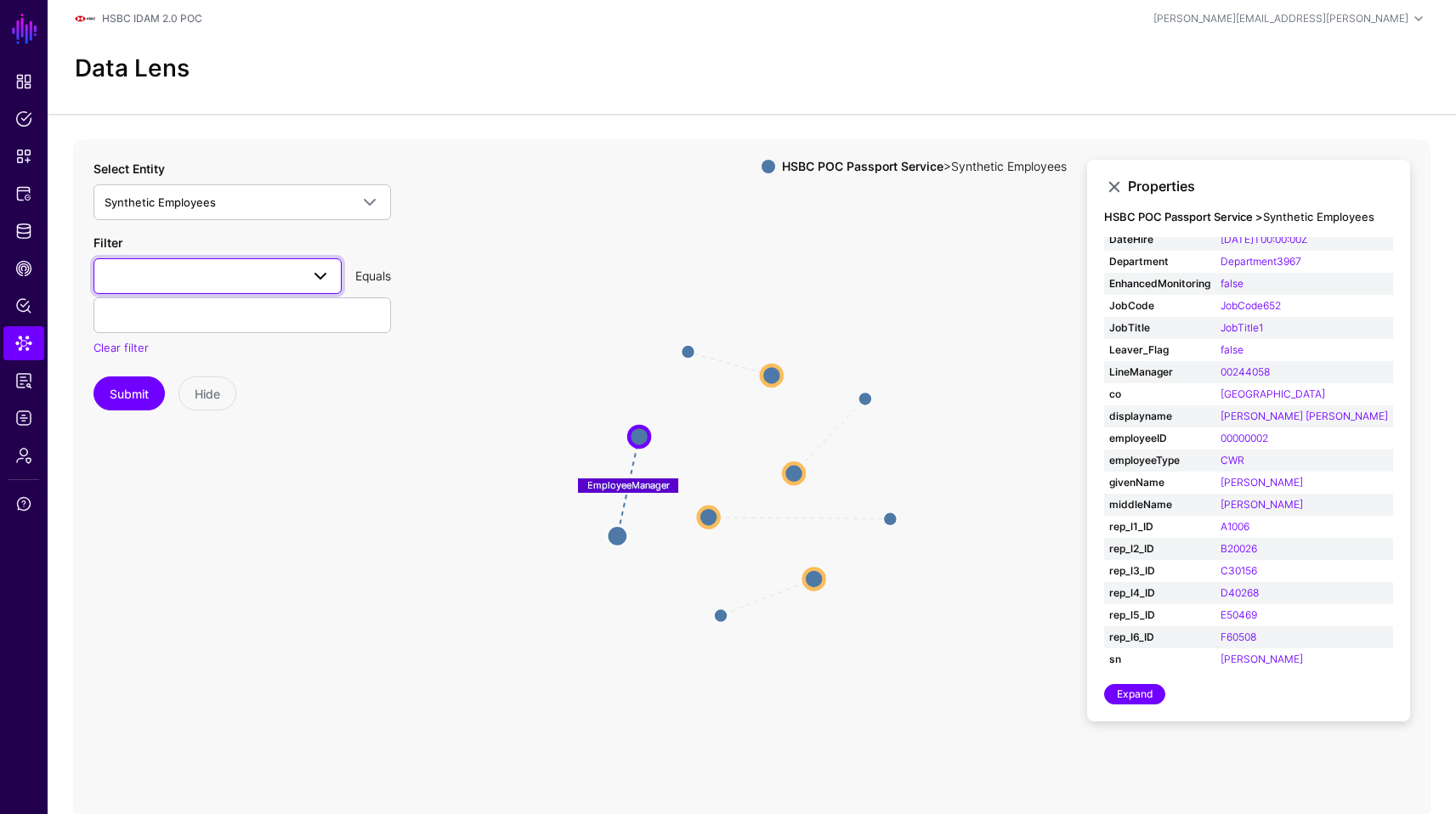
click at [310, 281] on span at bounding box center [320, 275] width 21 height 21
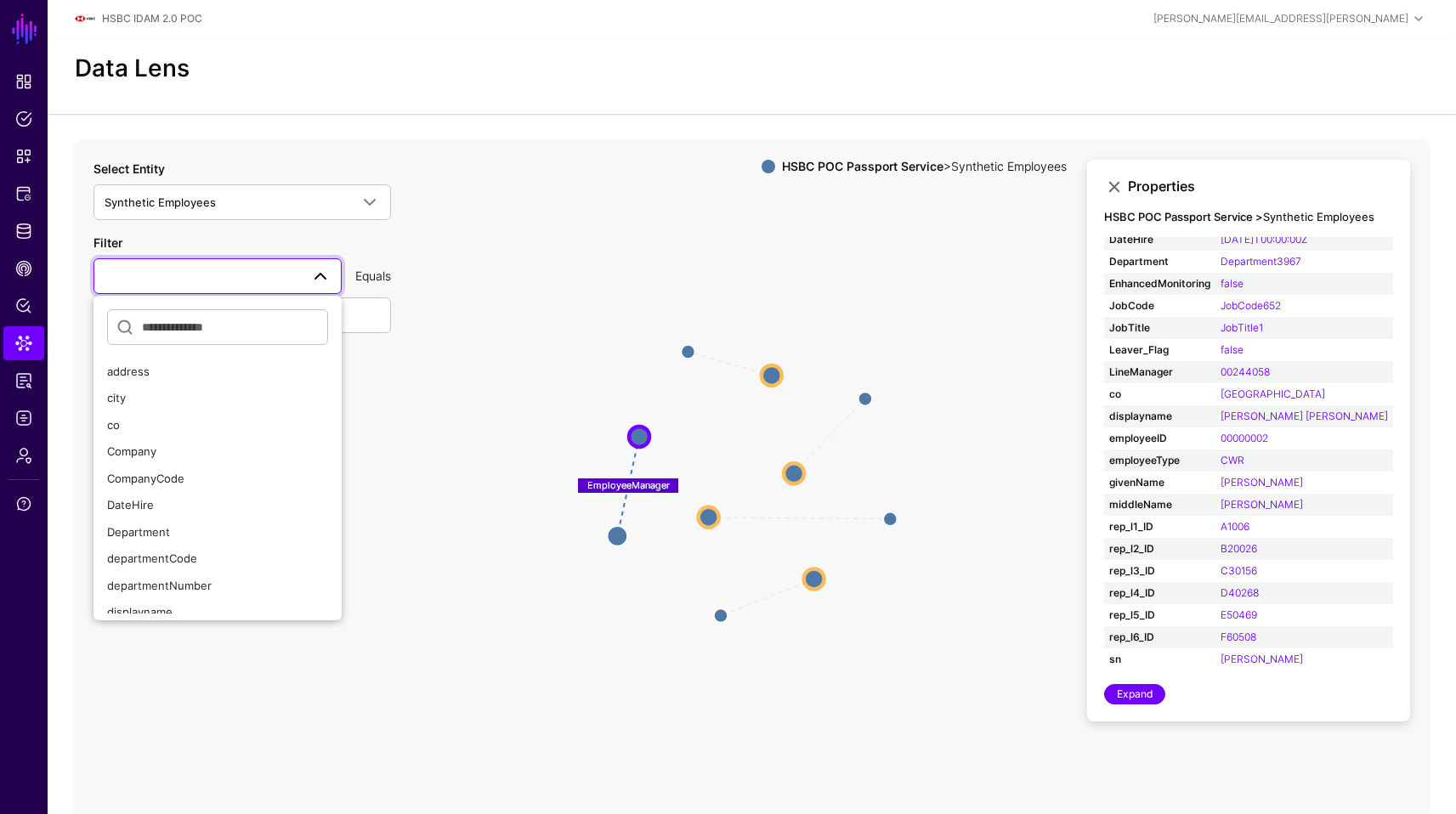
click at [310, 281] on span at bounding box center [320, 275] width 21 height 21
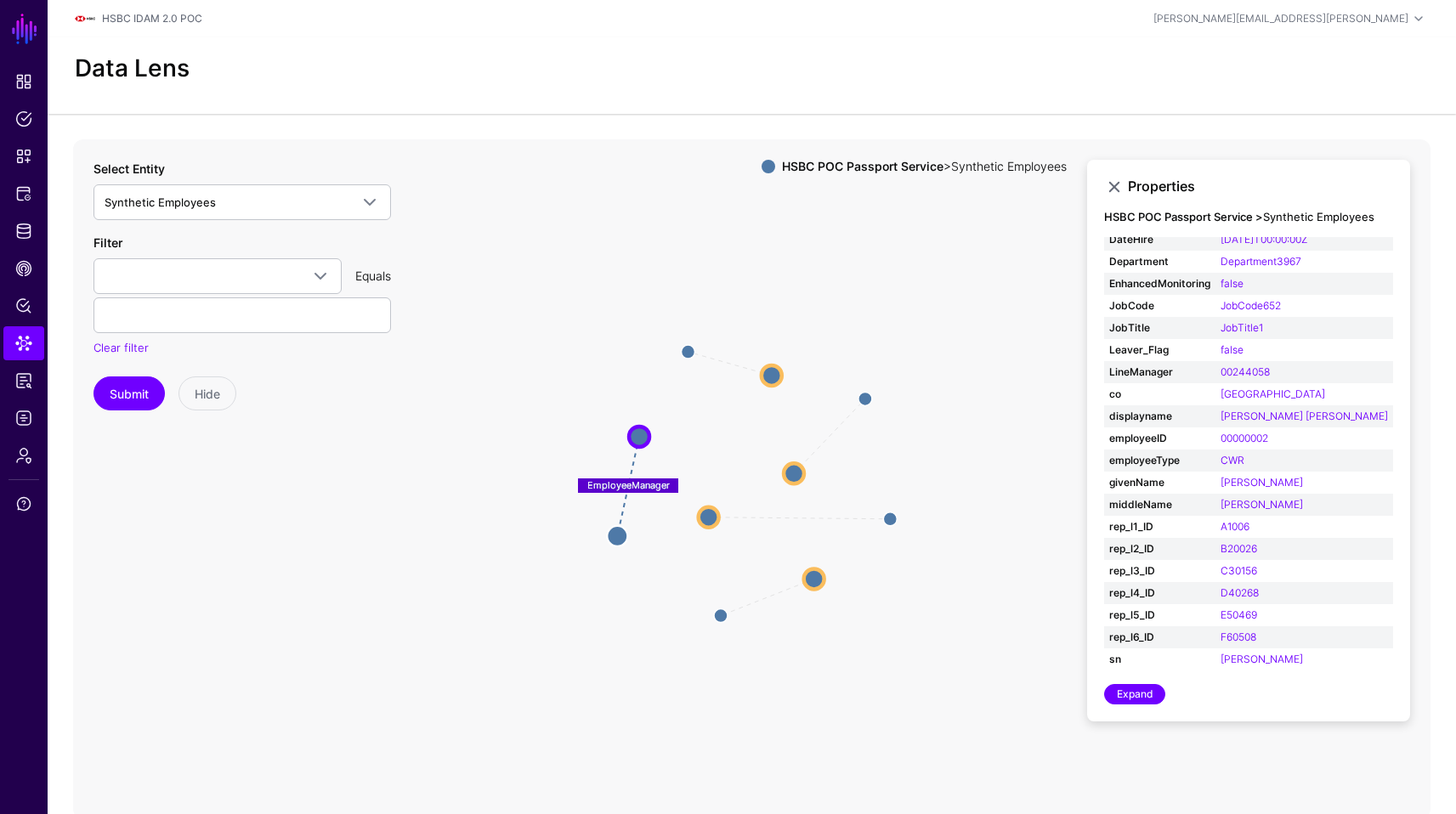
click at [388, 466] on icon "EmployeeManager EmployeeManager EmployeeManager EmployeeManager EmployeeManager…" at bounding box center [752, 479] width 1357 height 680
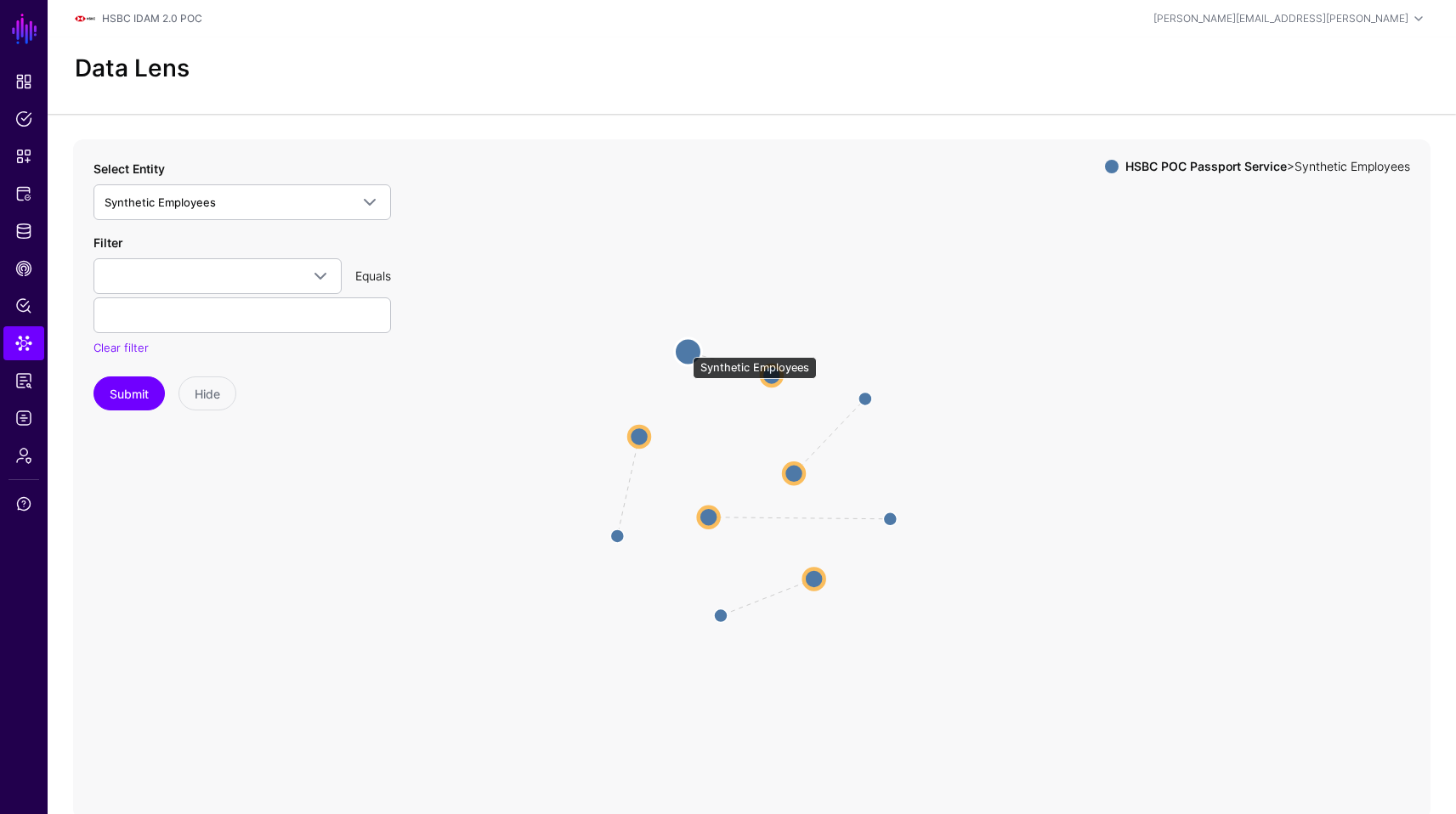
click at [684, 349] on circle at bounding box center [687, 351] width 28 height 28
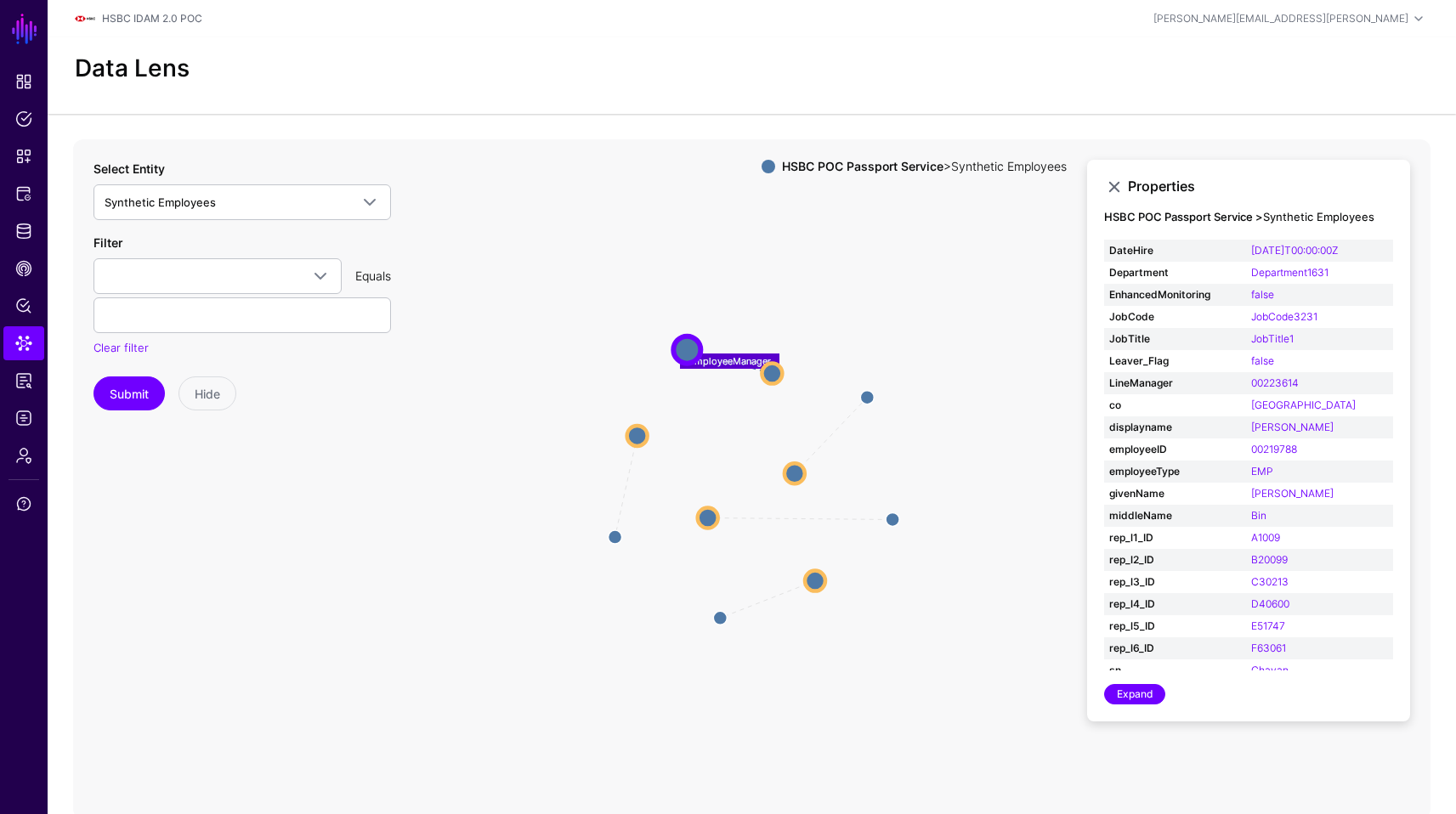
scroll to position [53, 0]
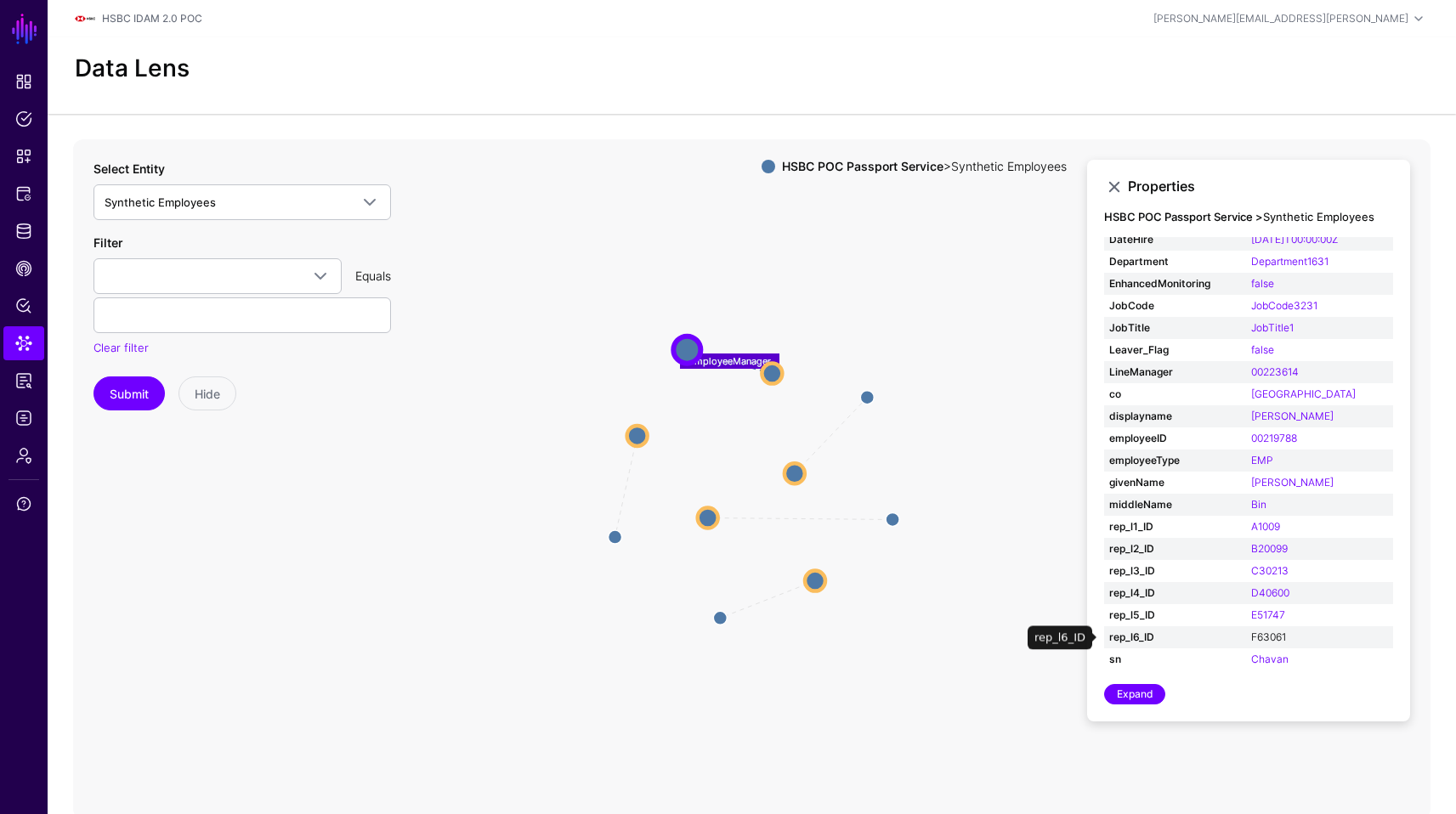
click at [1254, 637] on link "F63061" at bounding box center [1268, 637] width 35 height 12
type input "******"
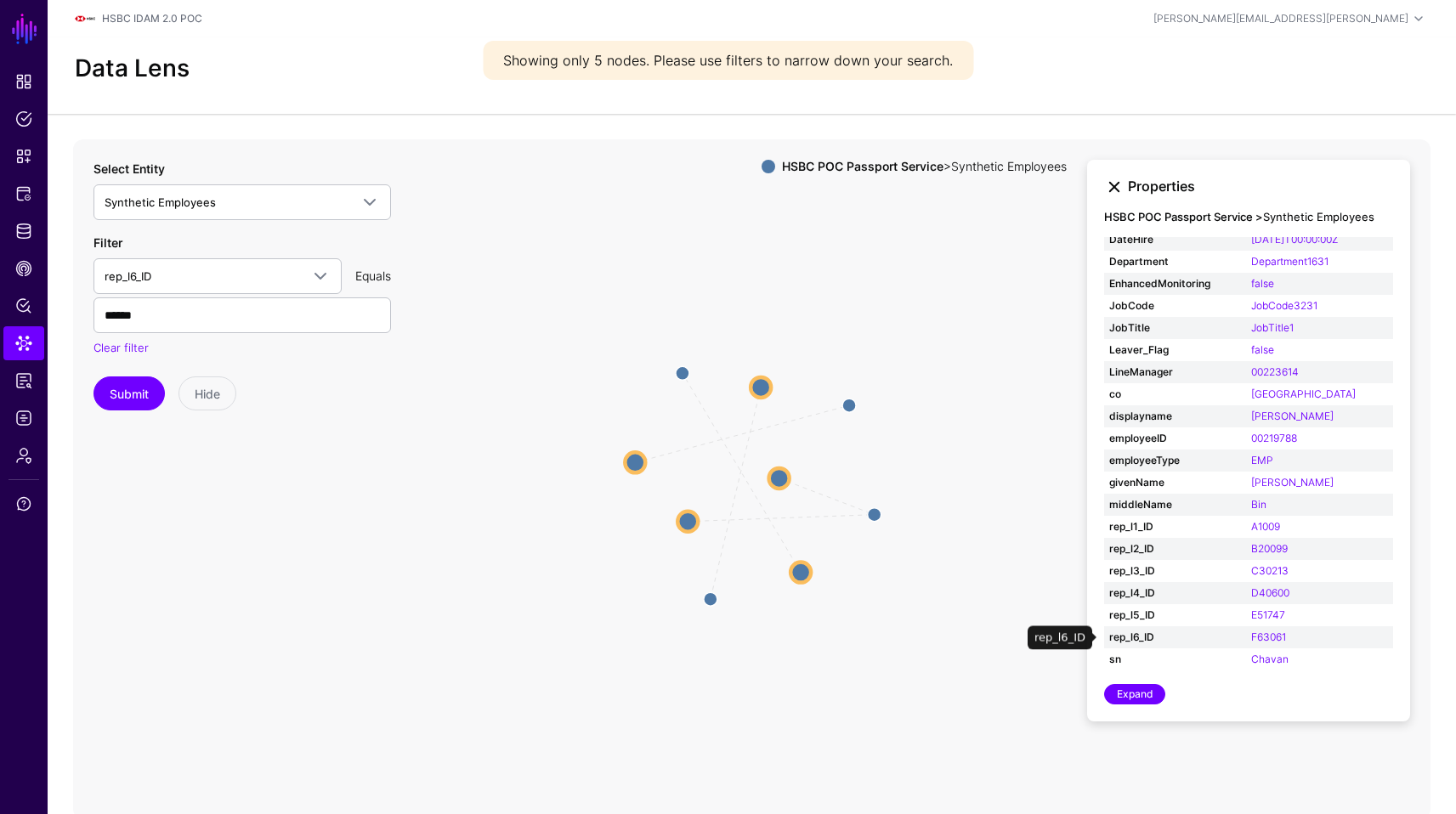
click at [1119, 177] on link at bounding box center [1114, 186] width 21 height 21
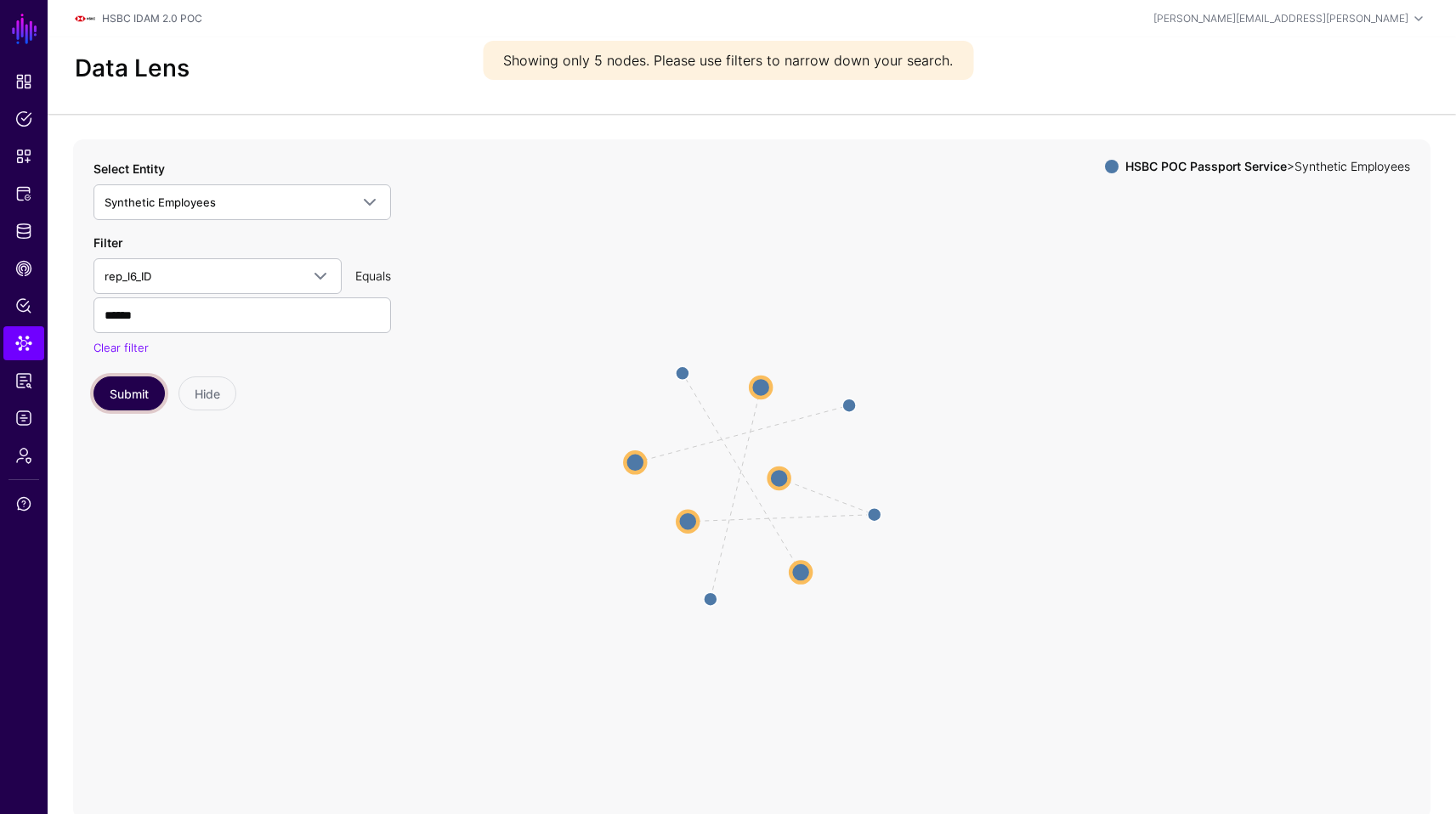
click at [120, 380] on button "Submit" at bounding box center [129, 393] width 71 height 34
click at [762, 381] on circle at bounding box center [761, 388] width 21 height 21
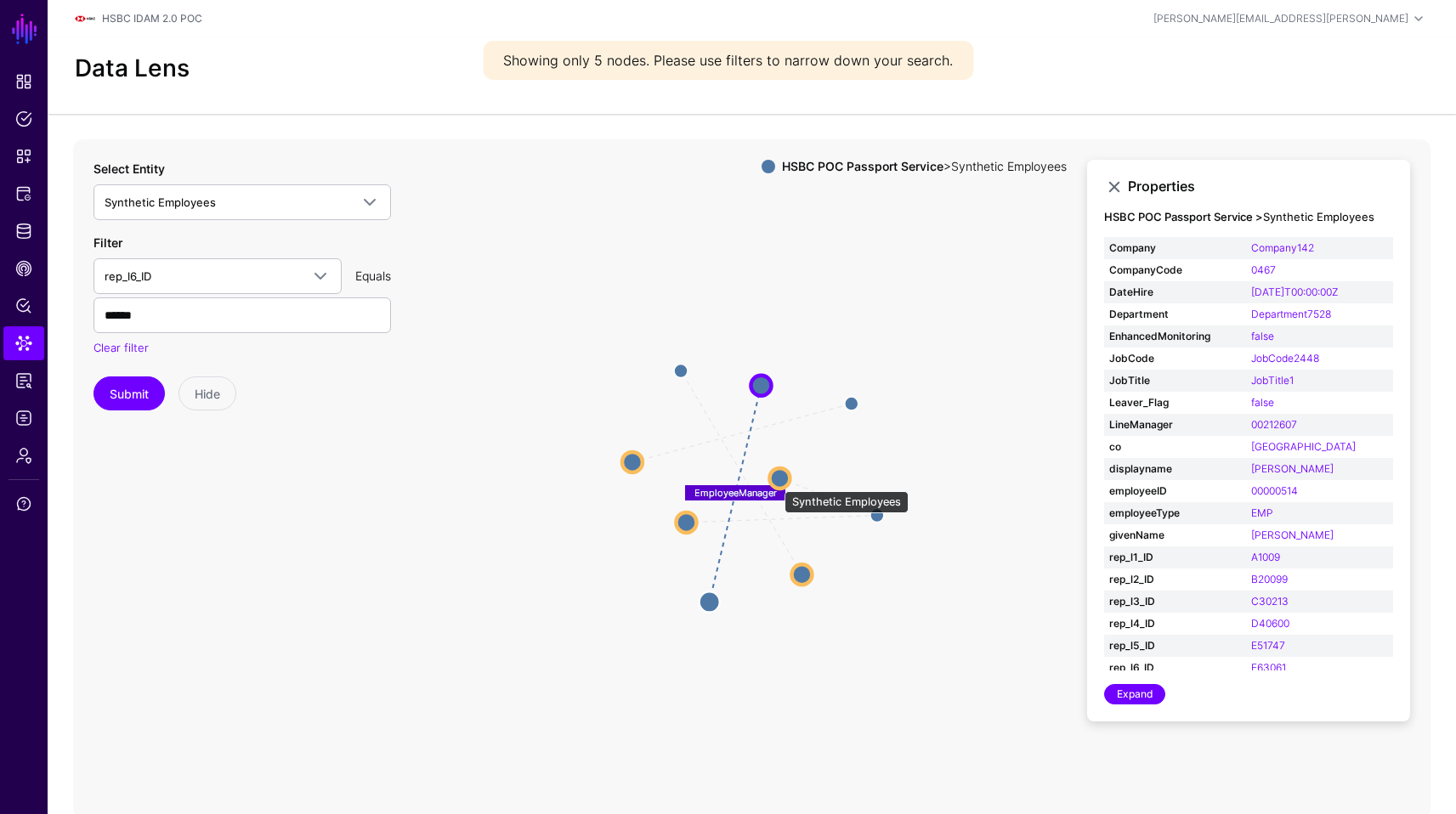
click at [776, 482] on circle at bounding box center [779, 478] width 21 height 21
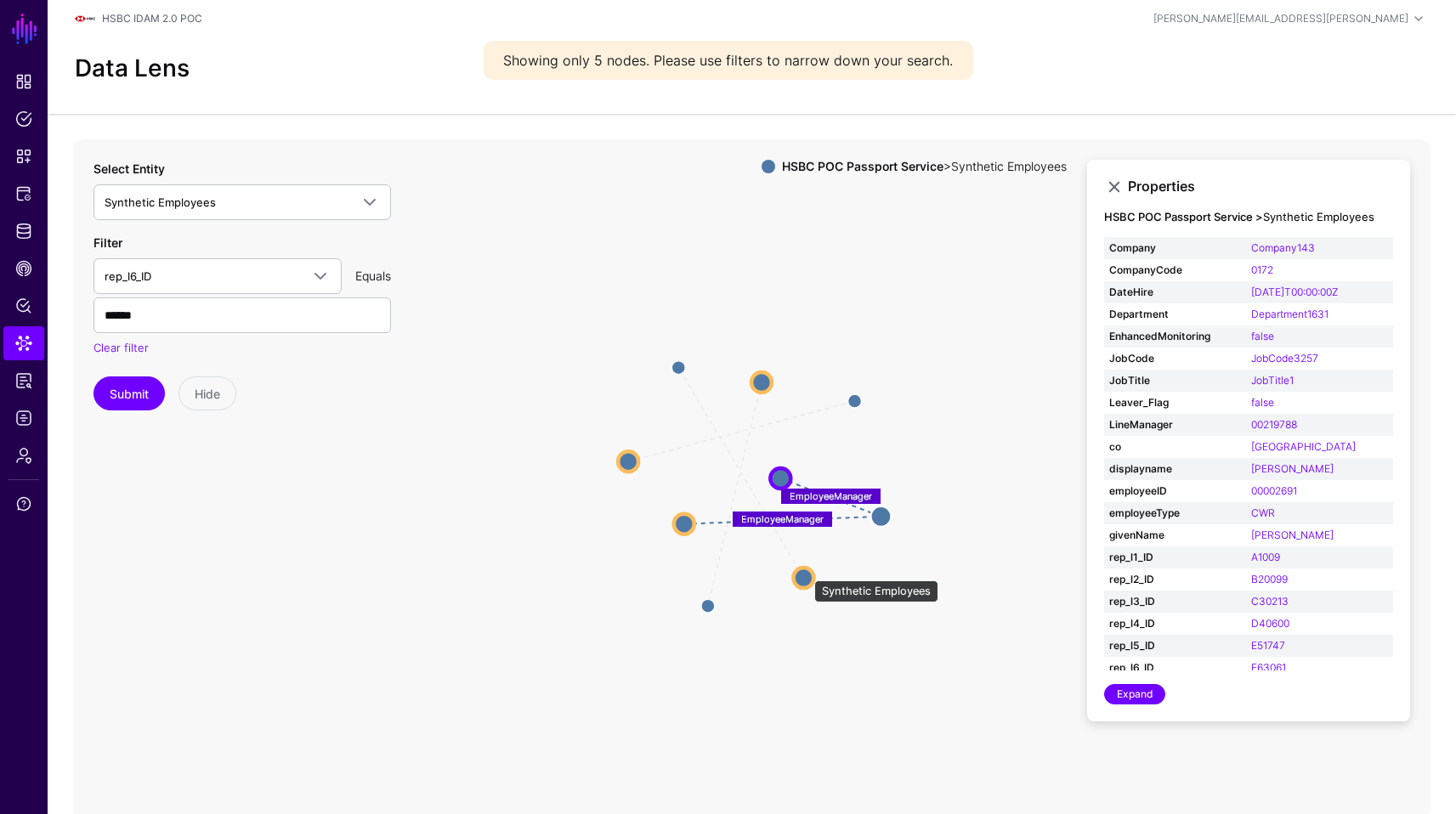
click at [806, 572] on circle at bounding box center [802, 578] width 21 height 21
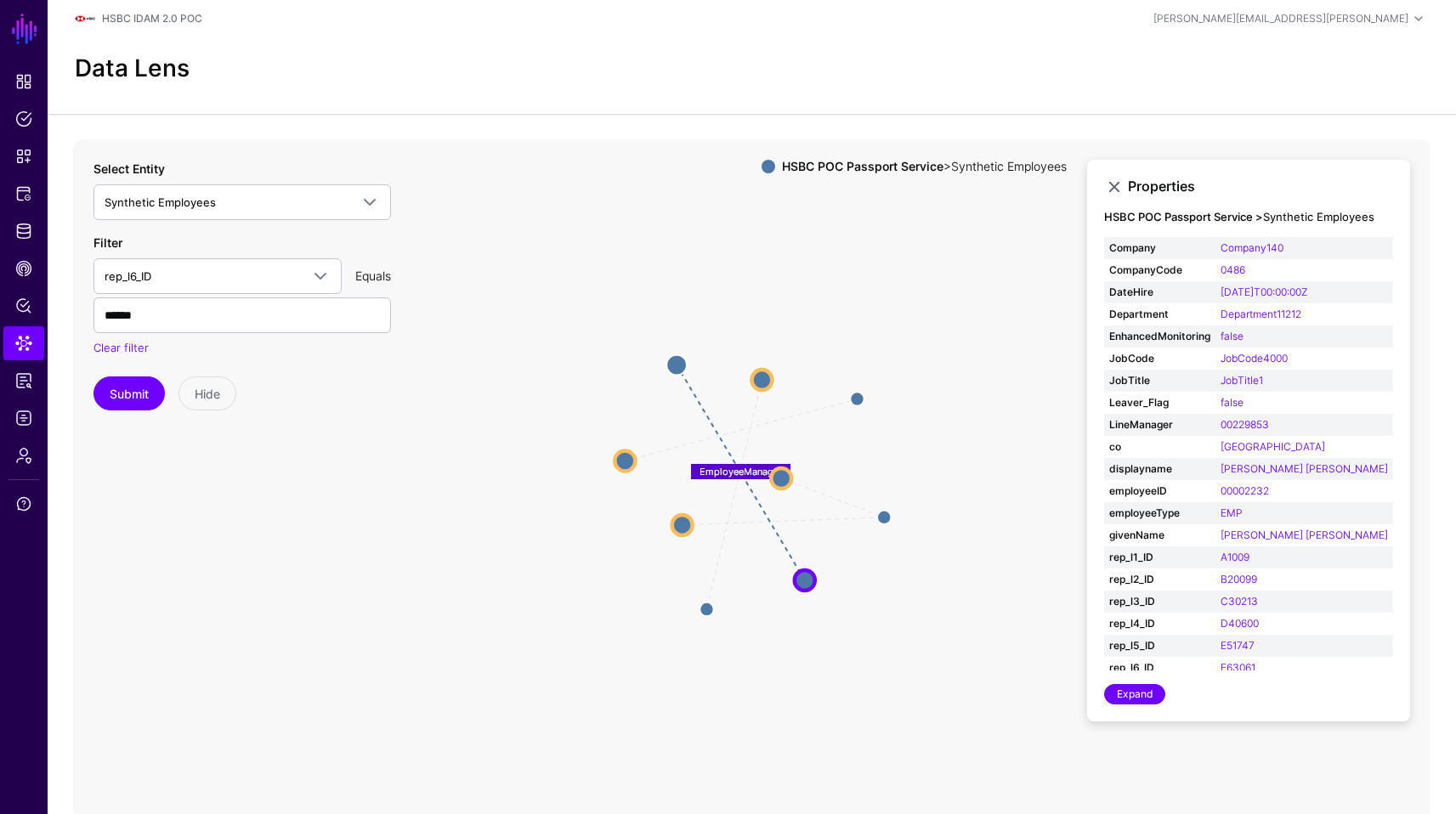
scroll to position [45, 0]
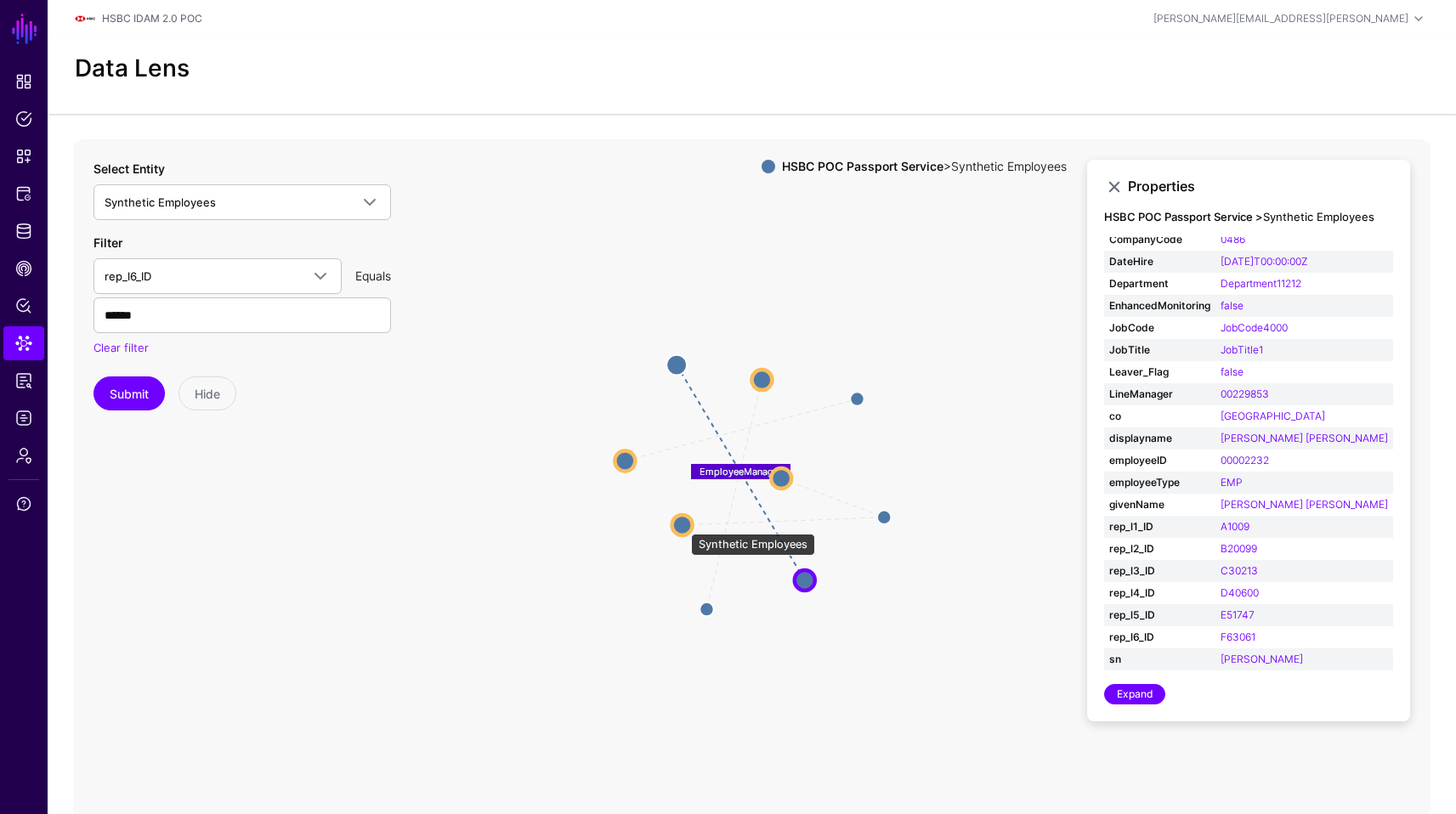
click at [683, 525] on circle at bounding box center [682, 525] width 21 height 21
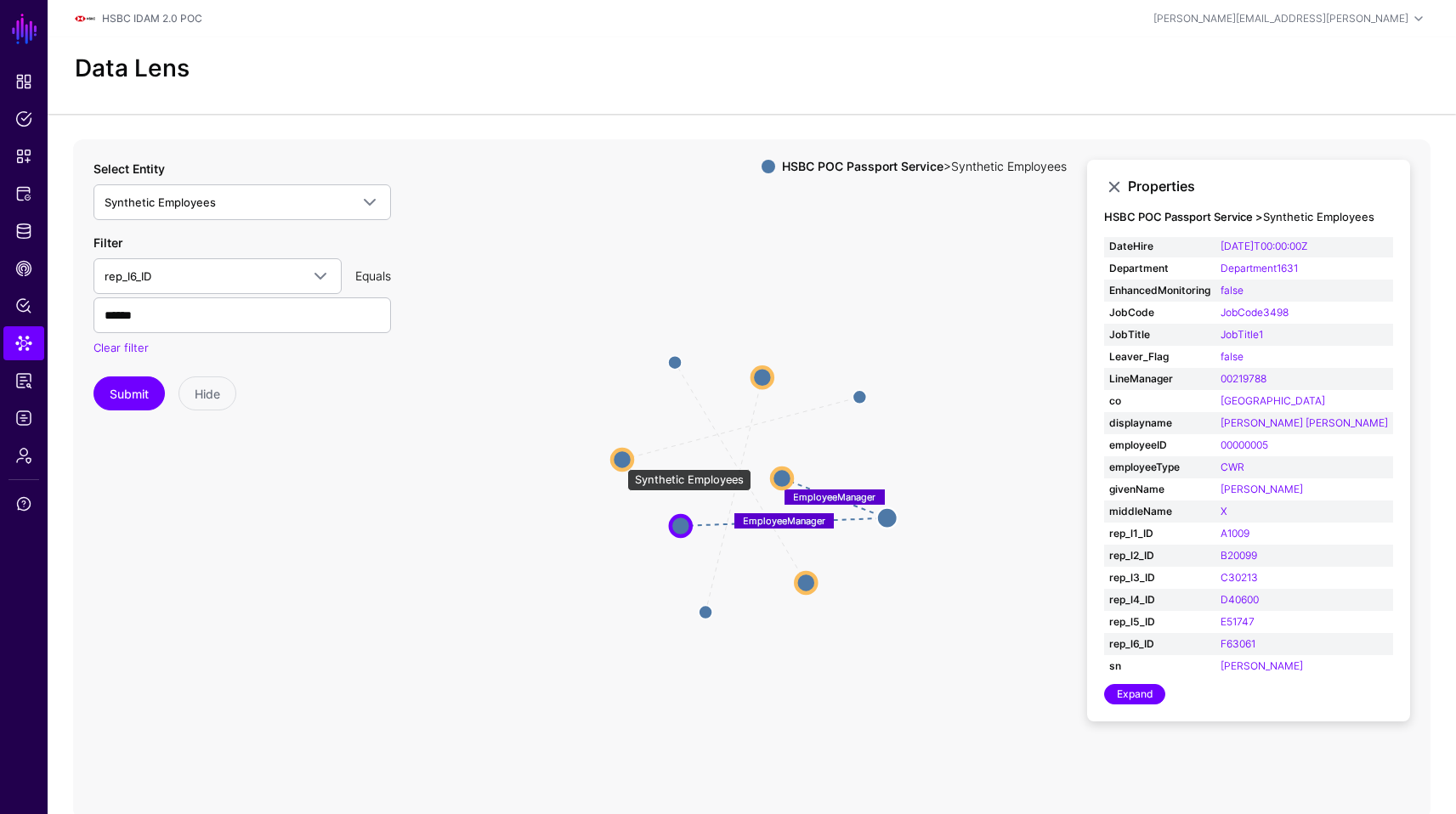
click at [619, 460] on circle at bounding box center [621, 459] width 21 height 21
click at [623, 446] on icon "EmployeeManager EmployeeManager EmployeeManager EmployeeManager EmployeeManager…" at bounding box center [752, 479] width 1357 height 680
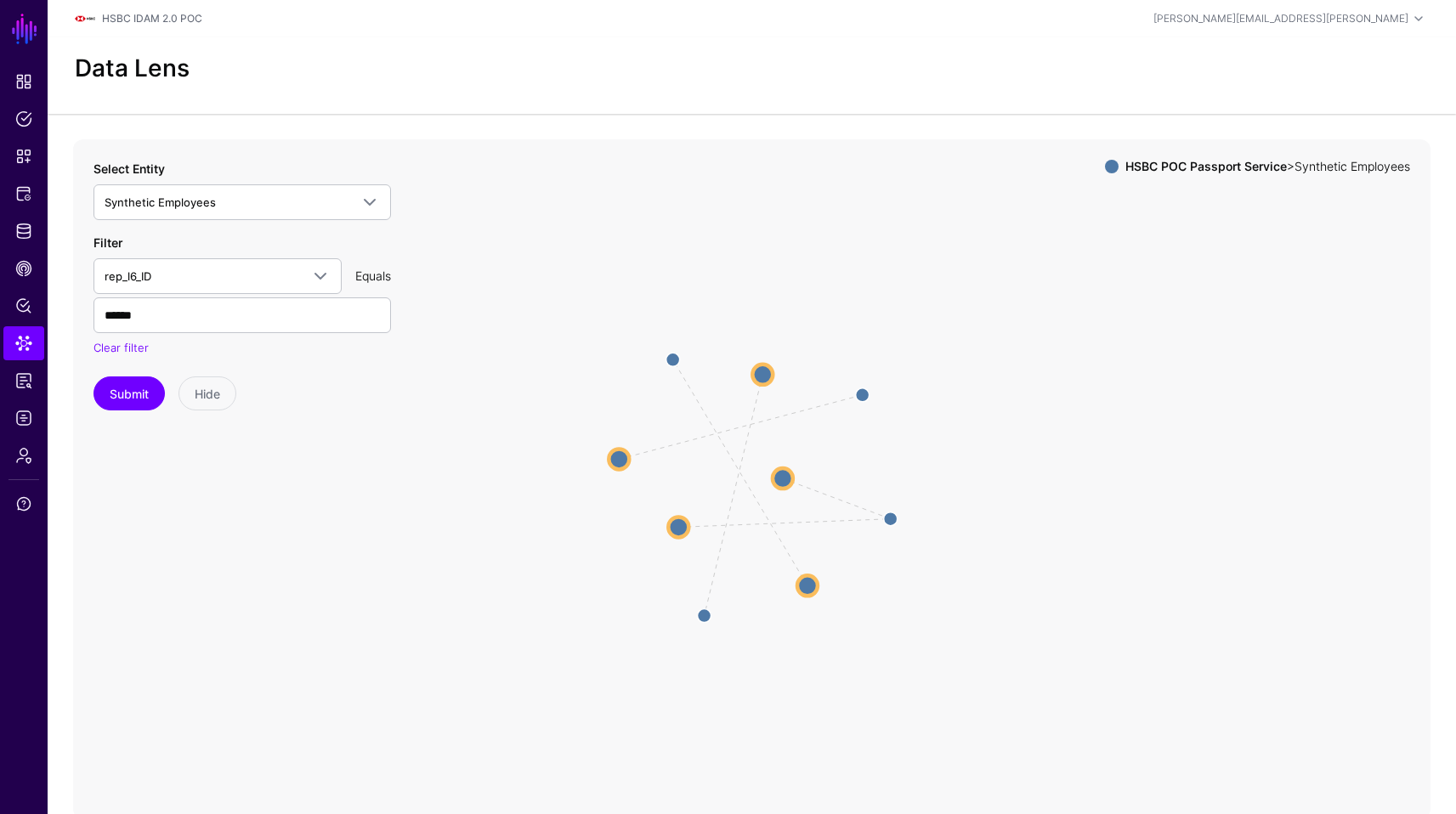
click at [620, 456] on circle at bounding box center [619, 458] width 21 height 21
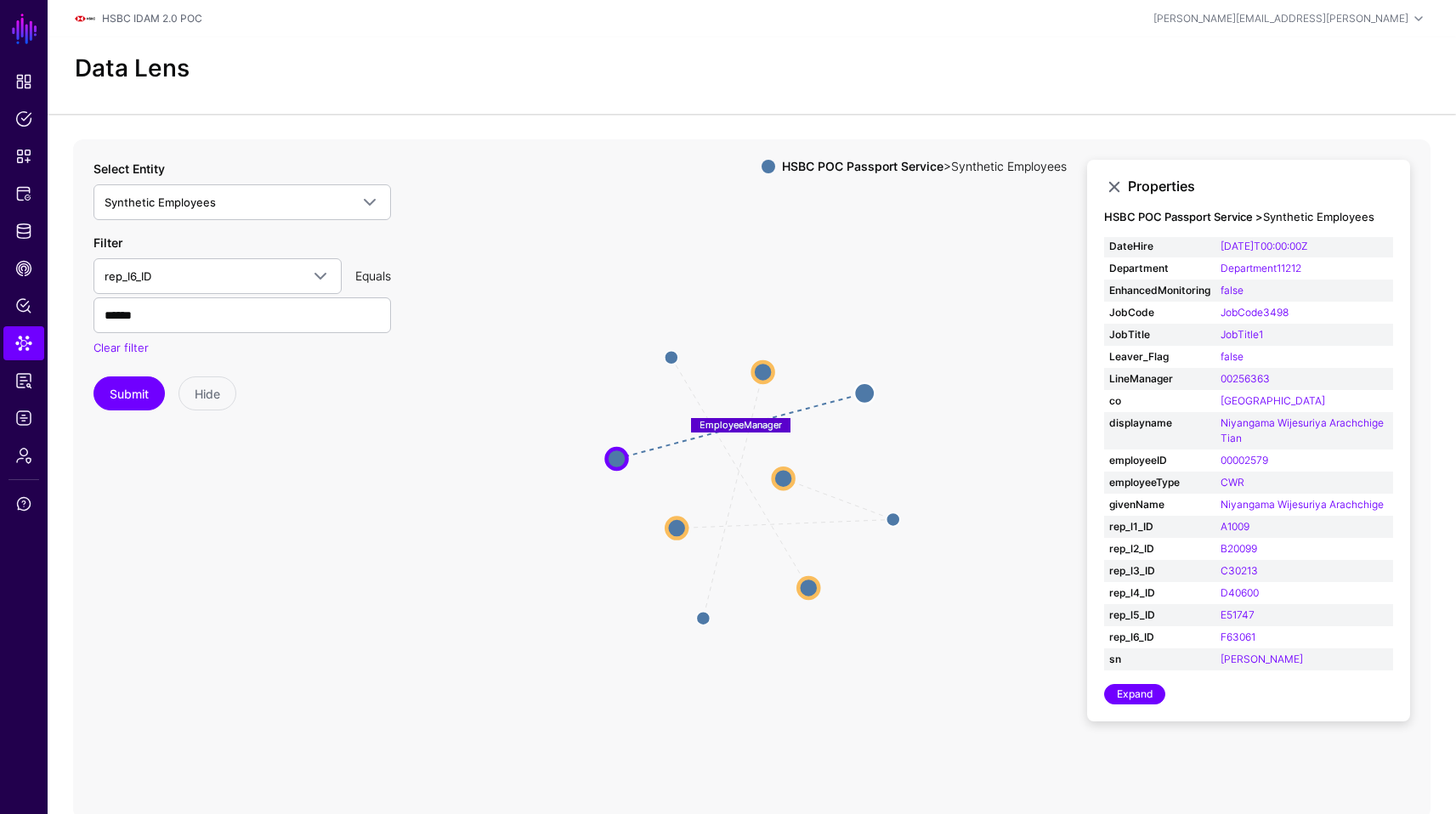
scroll to position [62, 0]
click at [788, 481] on circle at bounding box center [784, 478] width 21 height 21
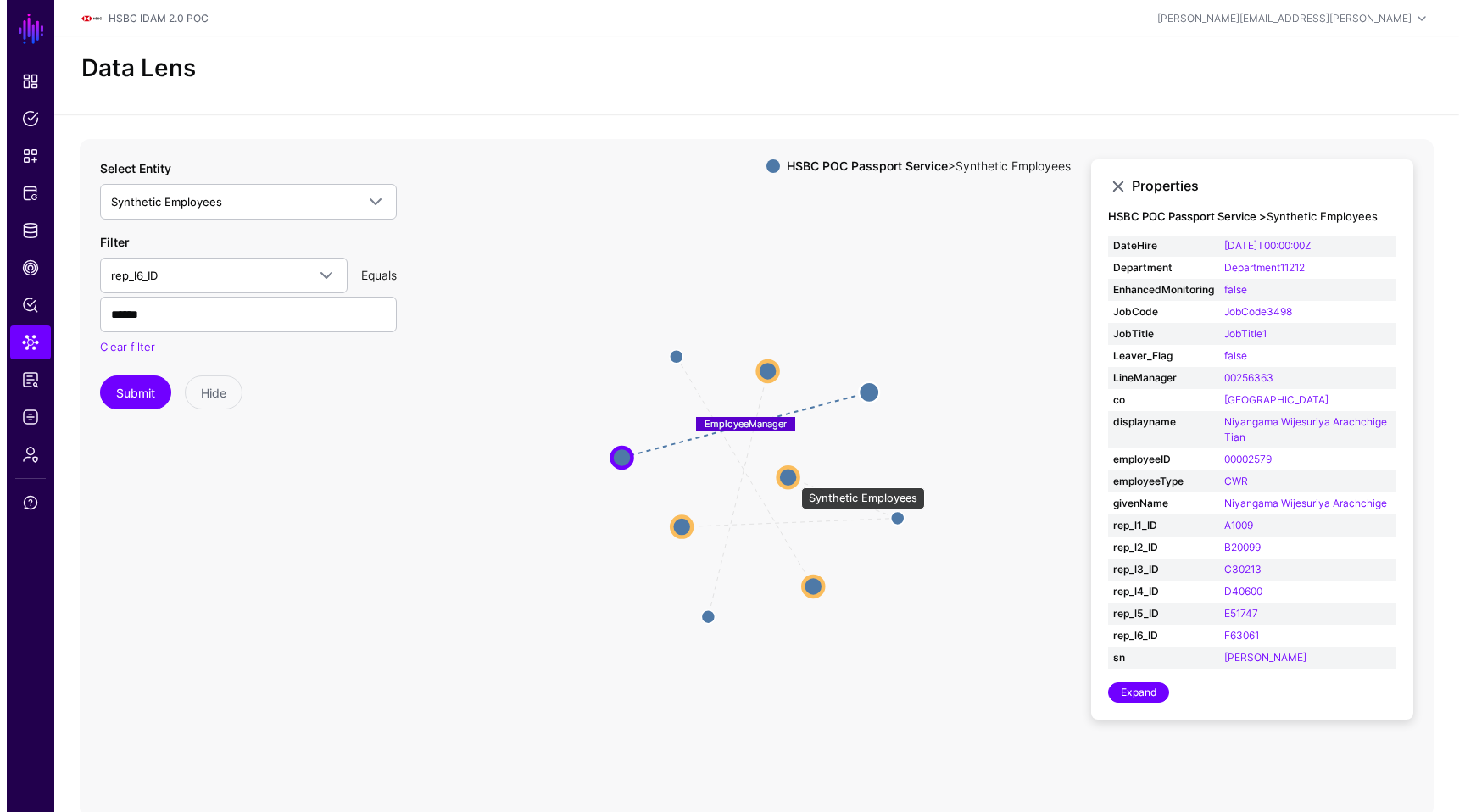
scroll to position [30, 0]
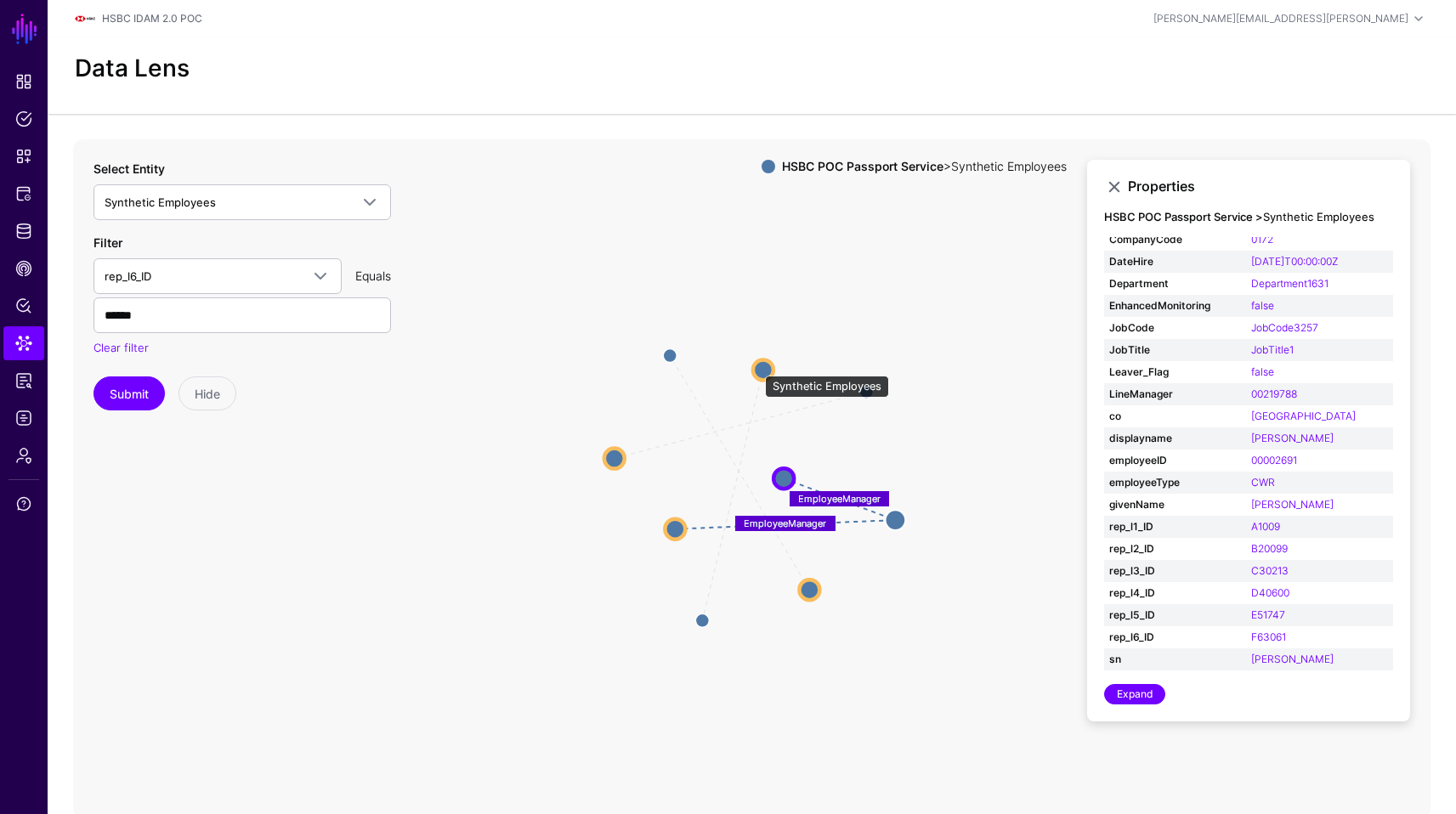
click at [756, 367] on circle at bounding box center [763, 369] width 21 height 21
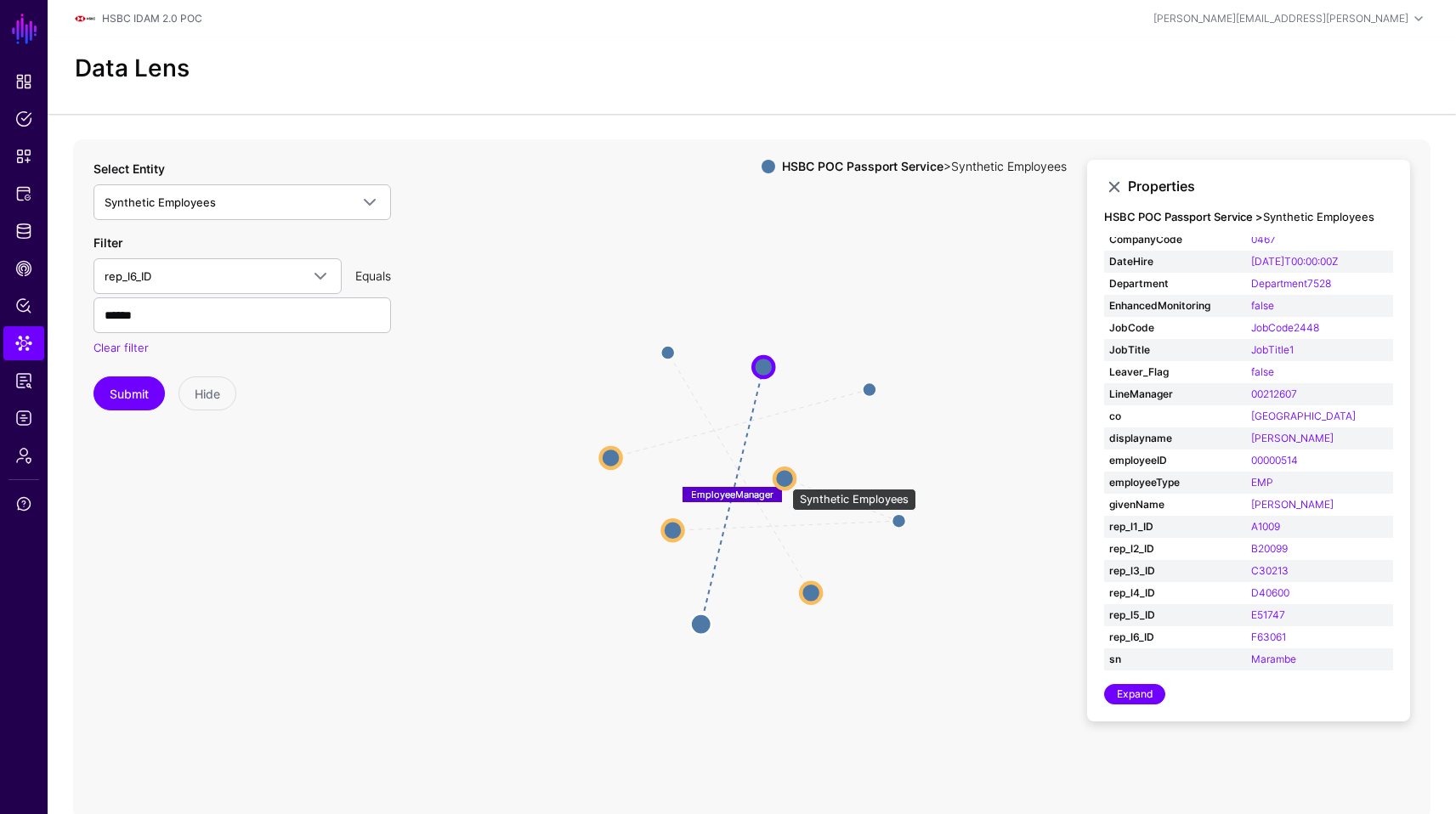
click at [784, 481] on circle at bounding box center [784, 478] width 21 height 21
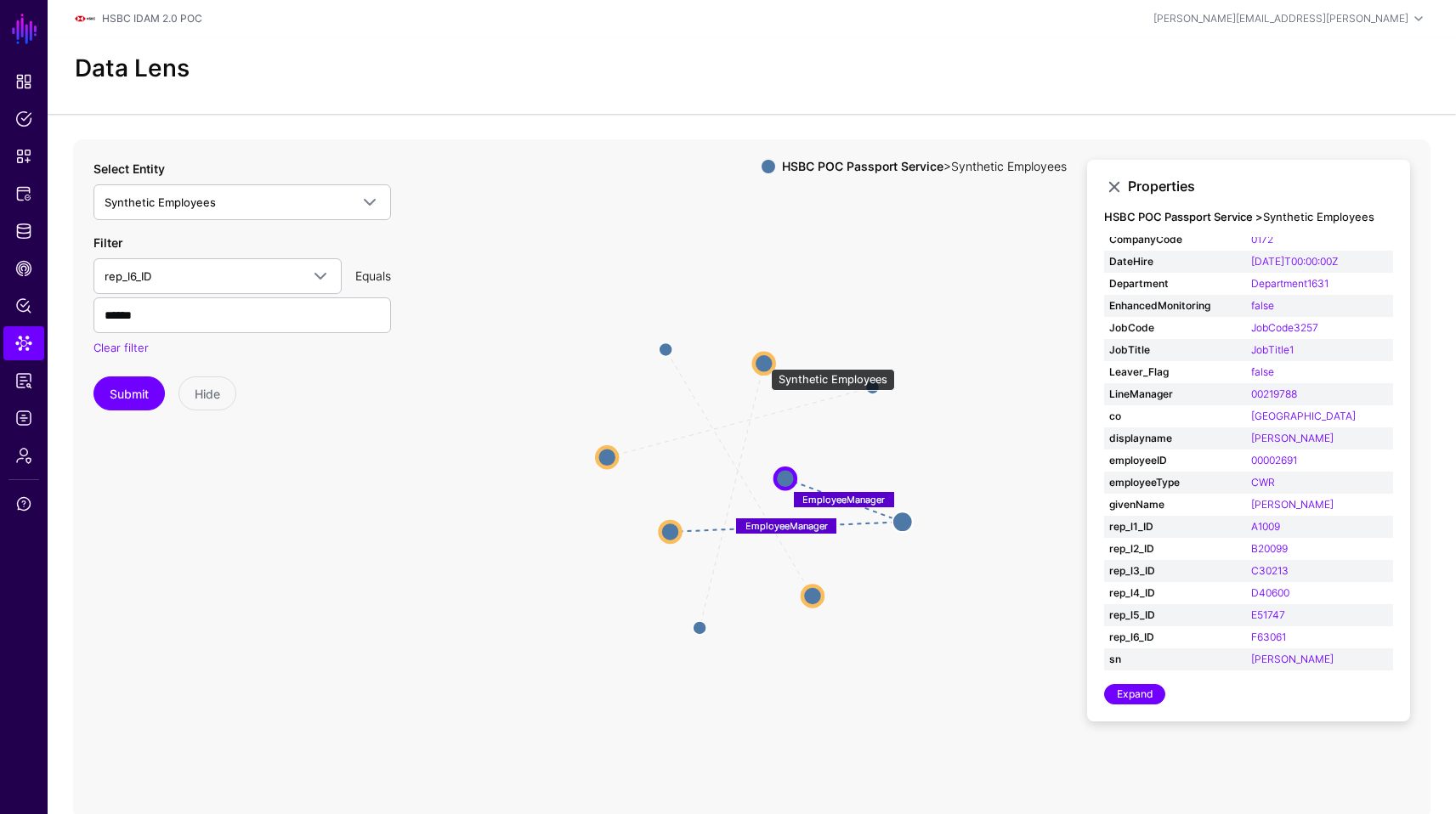
click at [762, 360] on circle at bounding box center [764, 363] width 21 height 21
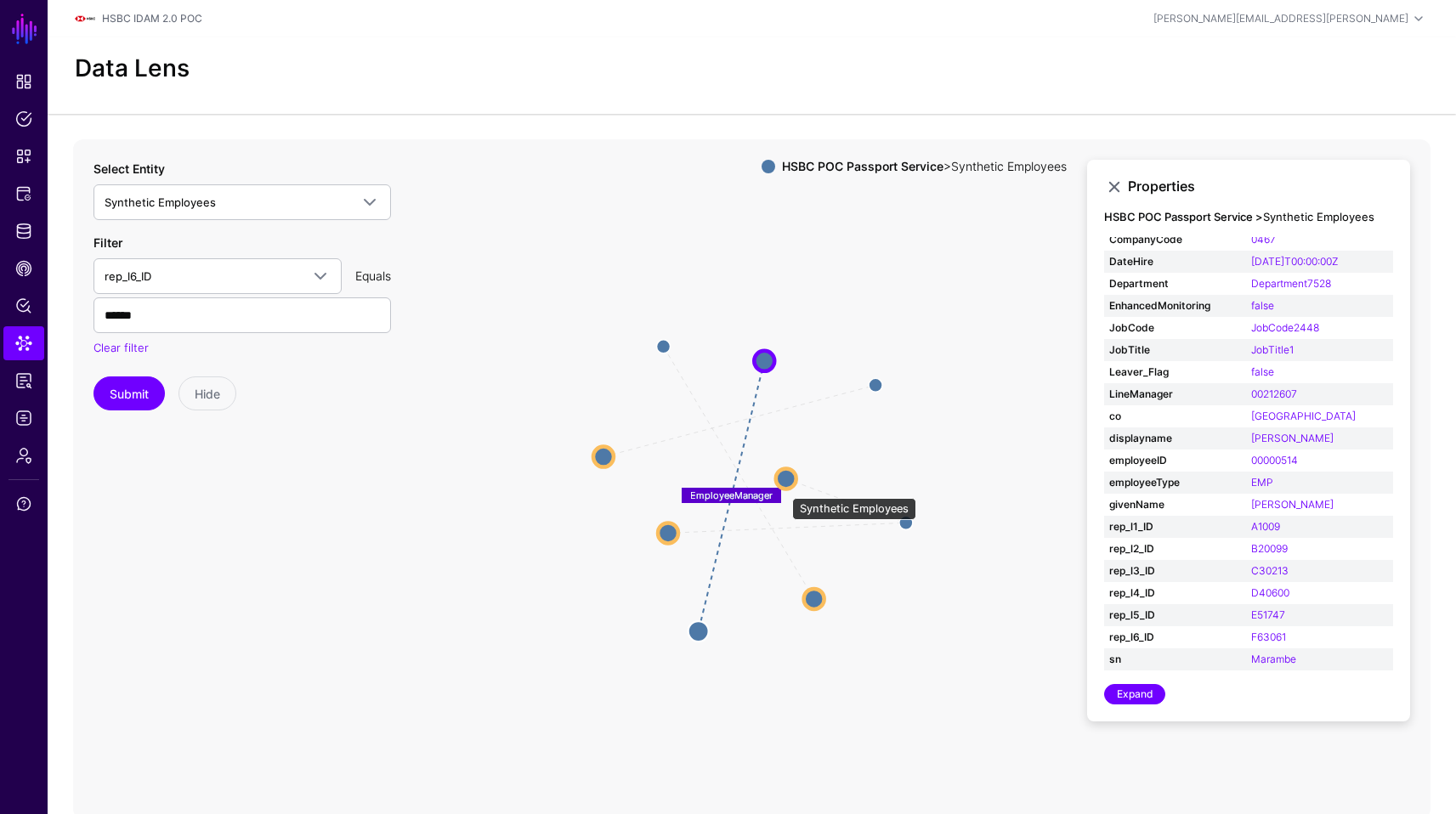
click at [785, 485] on circle at bounding box center [786, 478] width 21 height 21
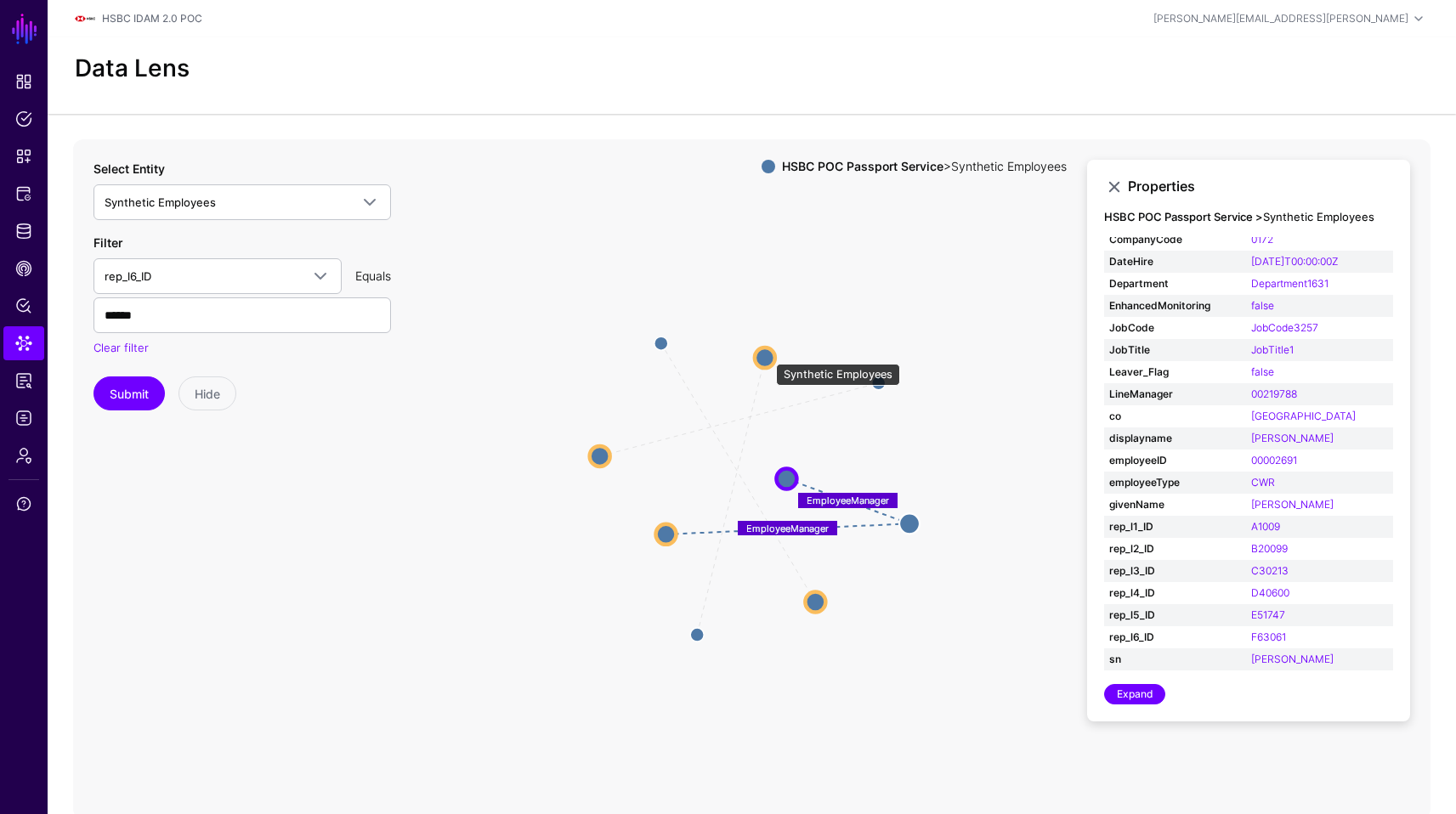
click at [768, 355] on circle at bounding box center [765, 358] width 21 height 21
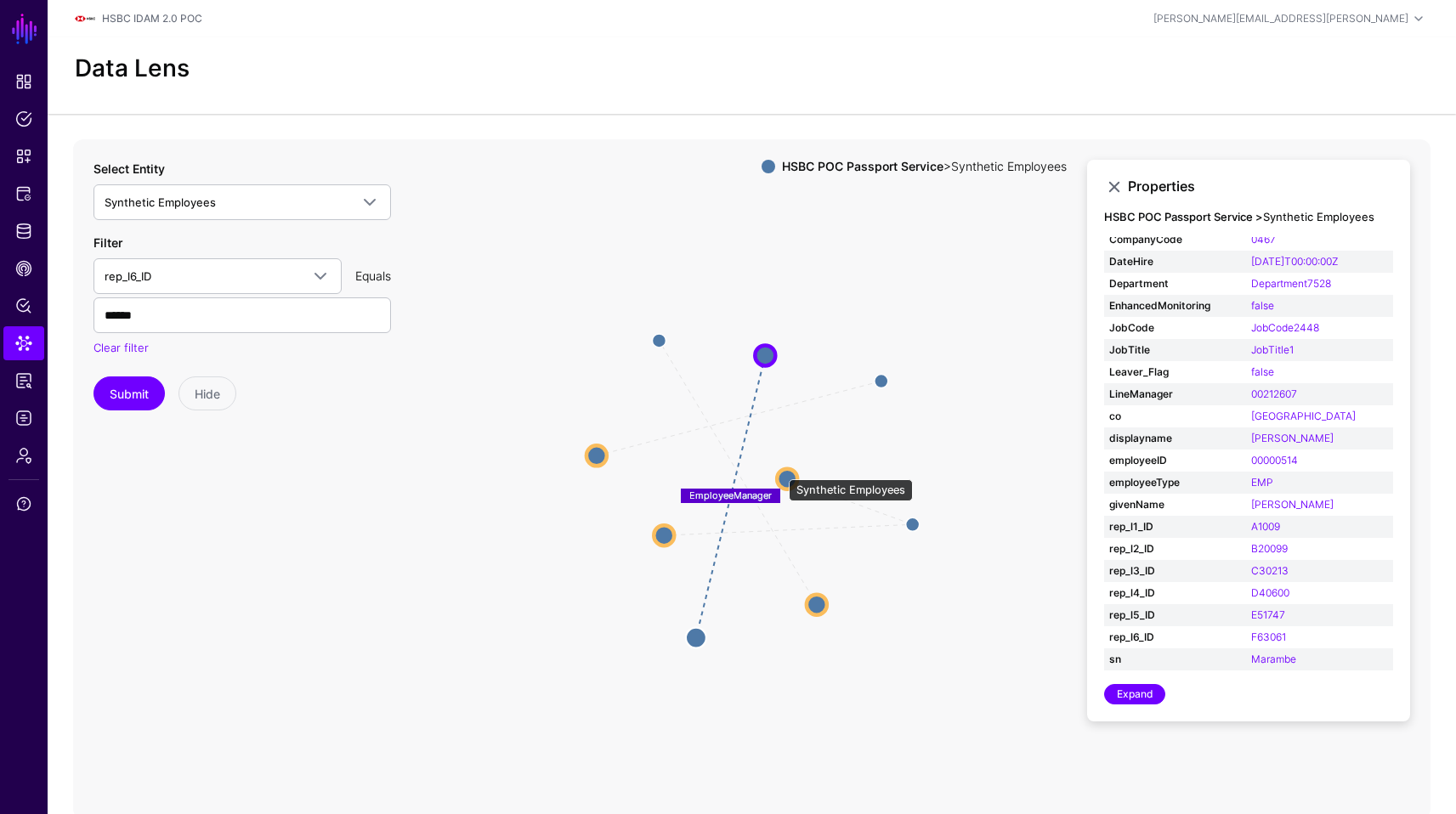
click at [780, 471] on circle at bounding box center [786, 478] width 21 height 21
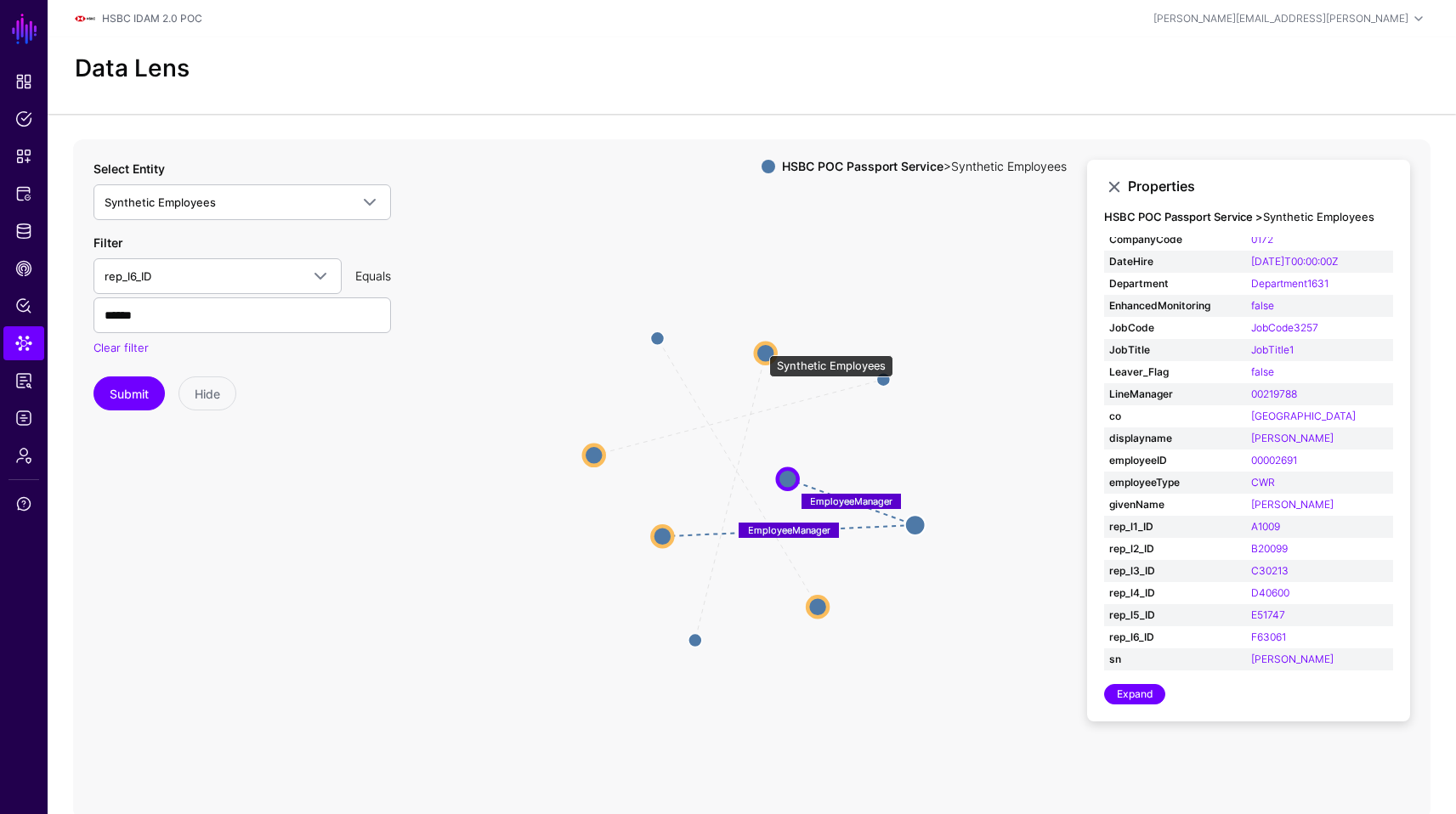
click at [761, 347] on circle at bounding box center [766, 352] width 21 height 21
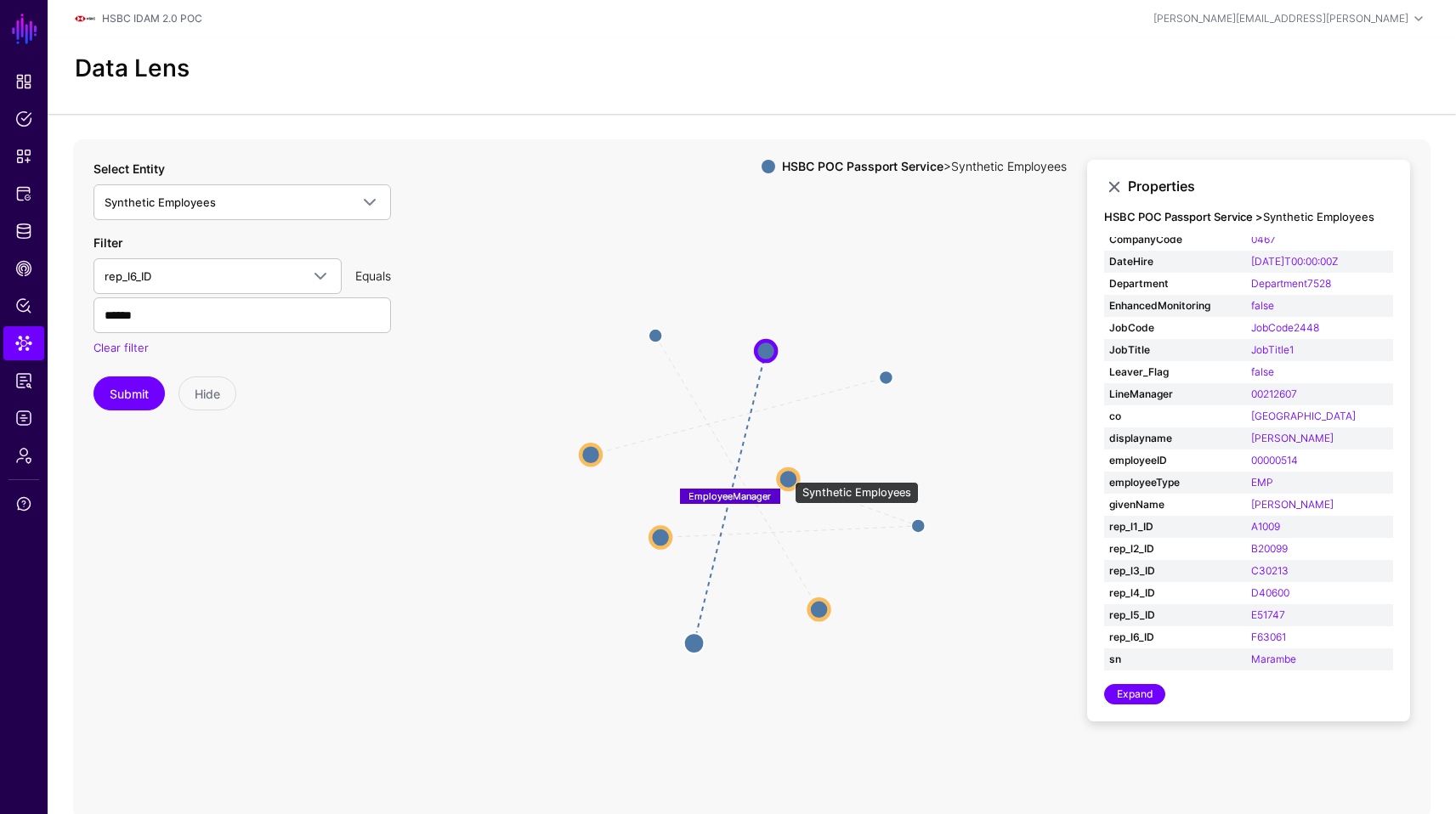
click at [786, 473] on circle at bounding box center [787, 478] width 21 height 21
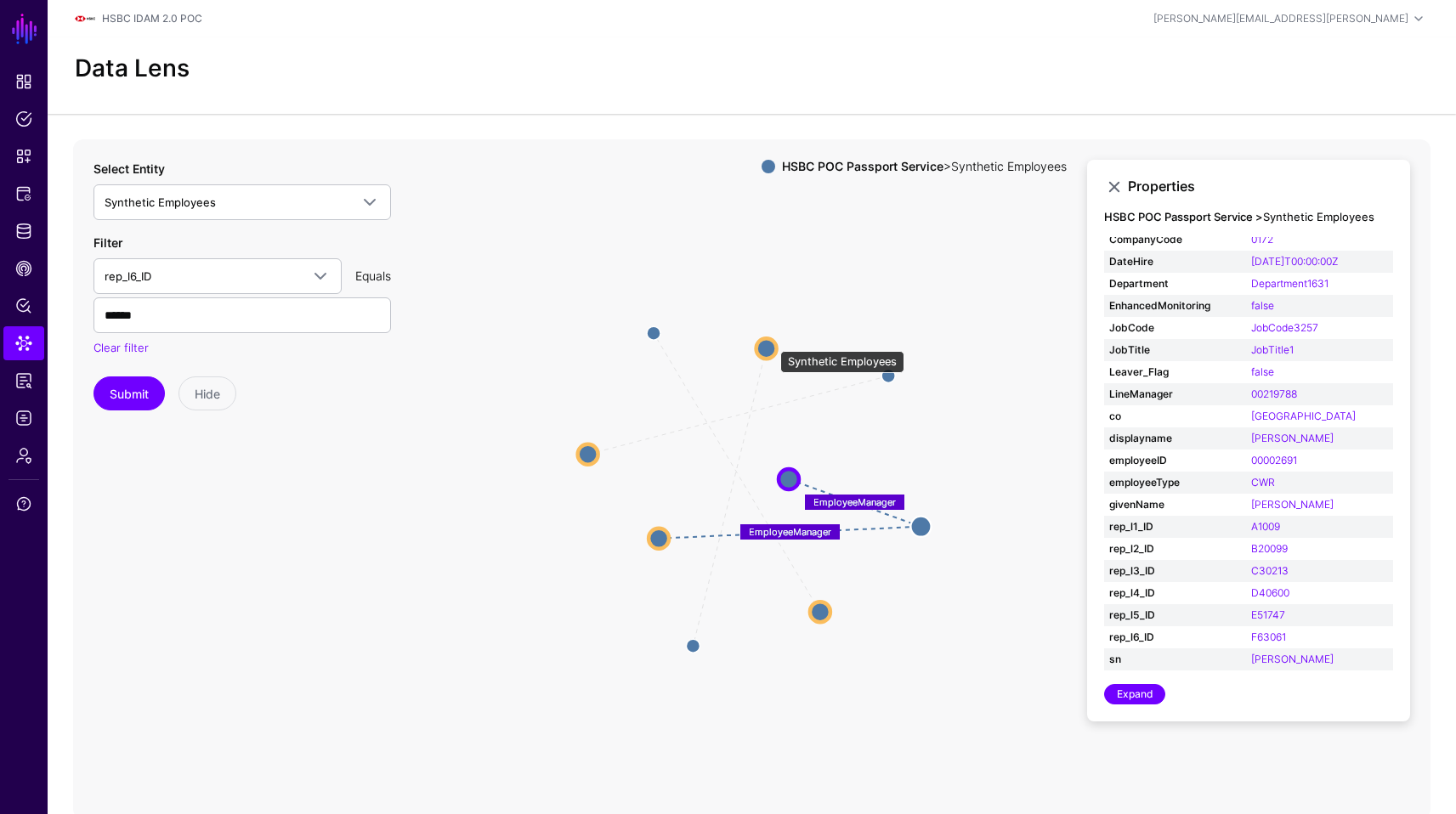
click at [772, 342] on circle at bounding box center [766, 348] width 21 height 21
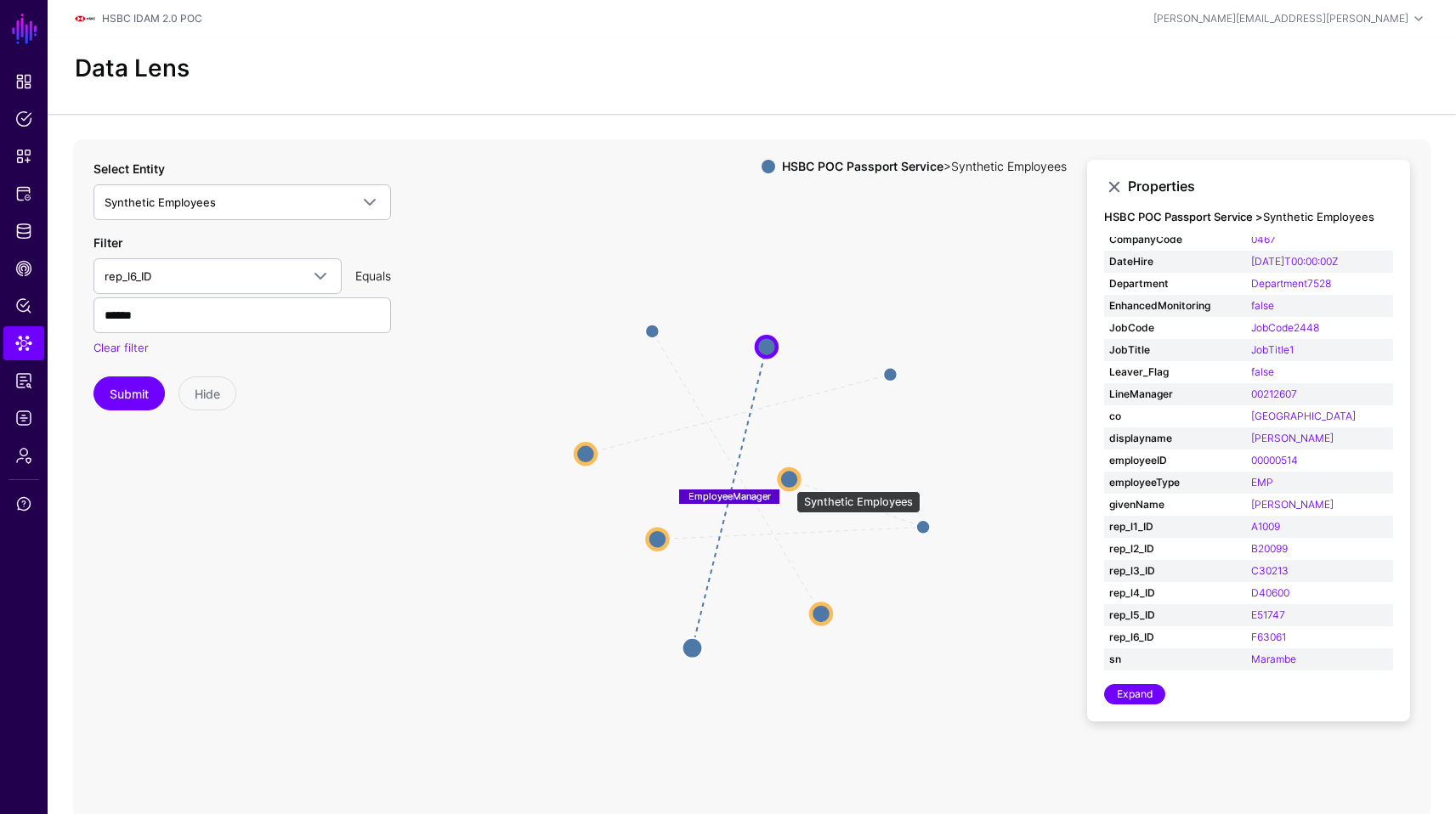
click at [788, 482] on circle at bounding box center [789, 479] width 21 height 21
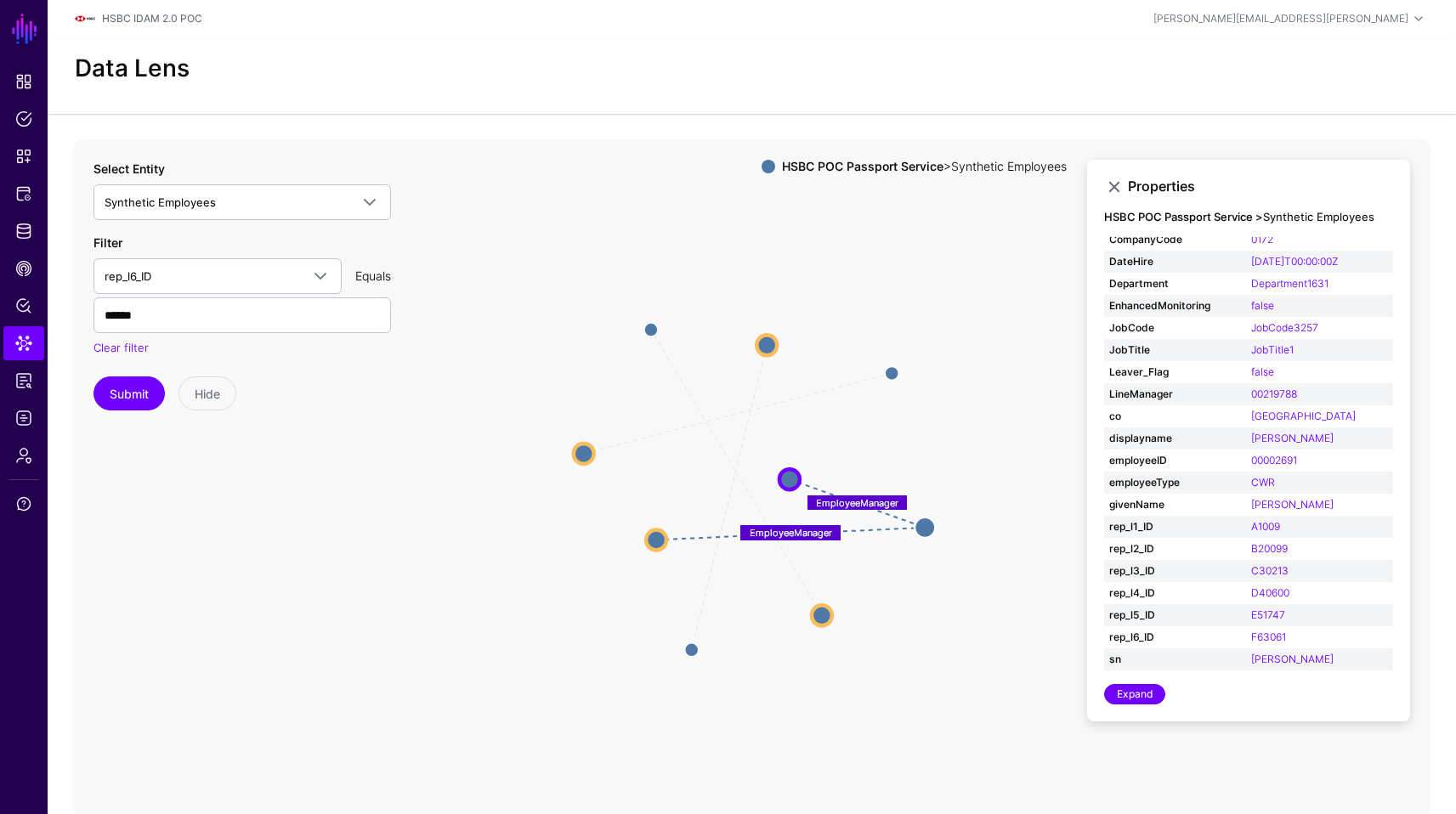
click at [771, 350] on circle at bounding box center [766, 345] width 21 height 21
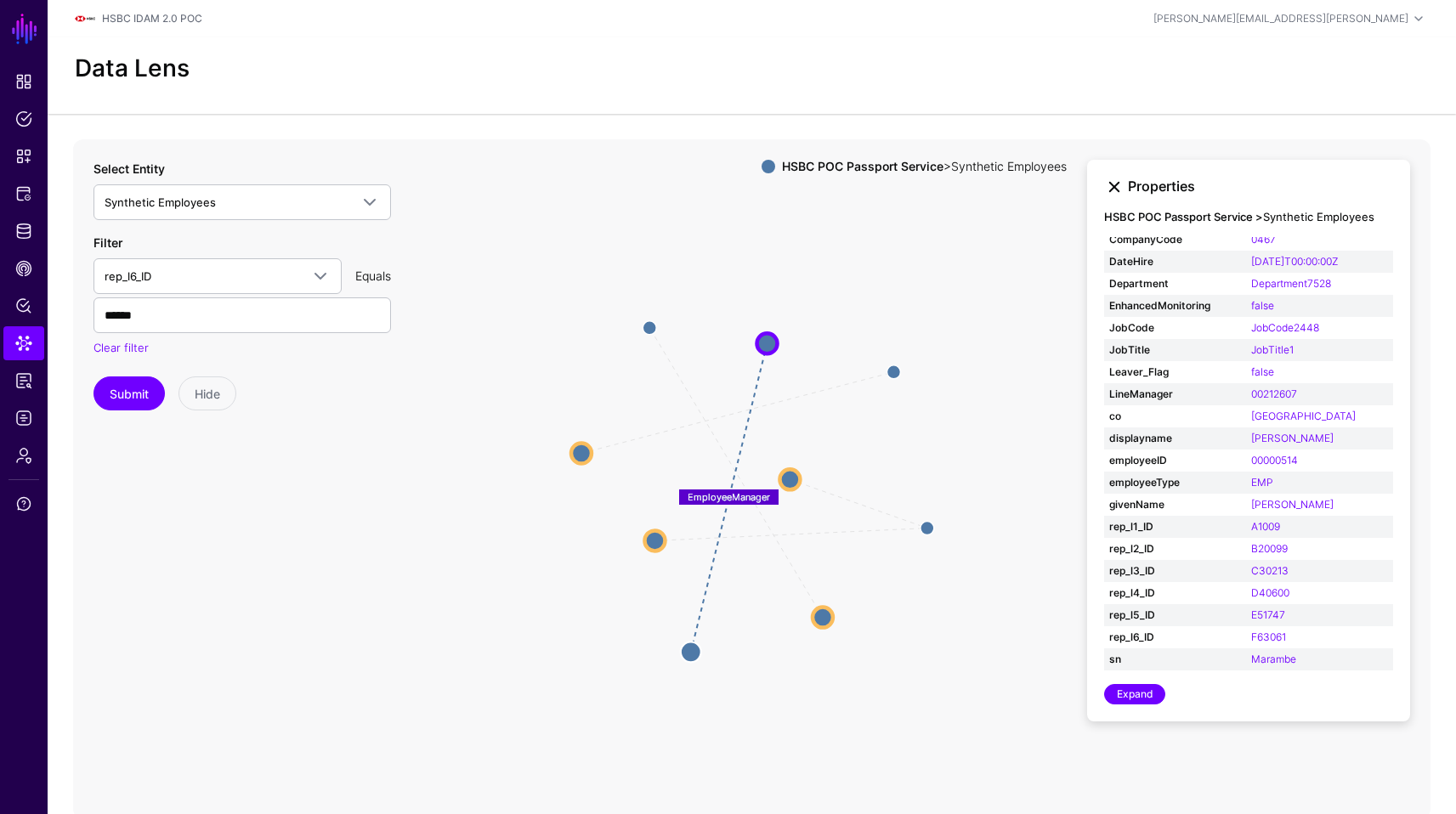
click at [1114, 193] on link at bounding box center [1114, 186] width 21 height 21
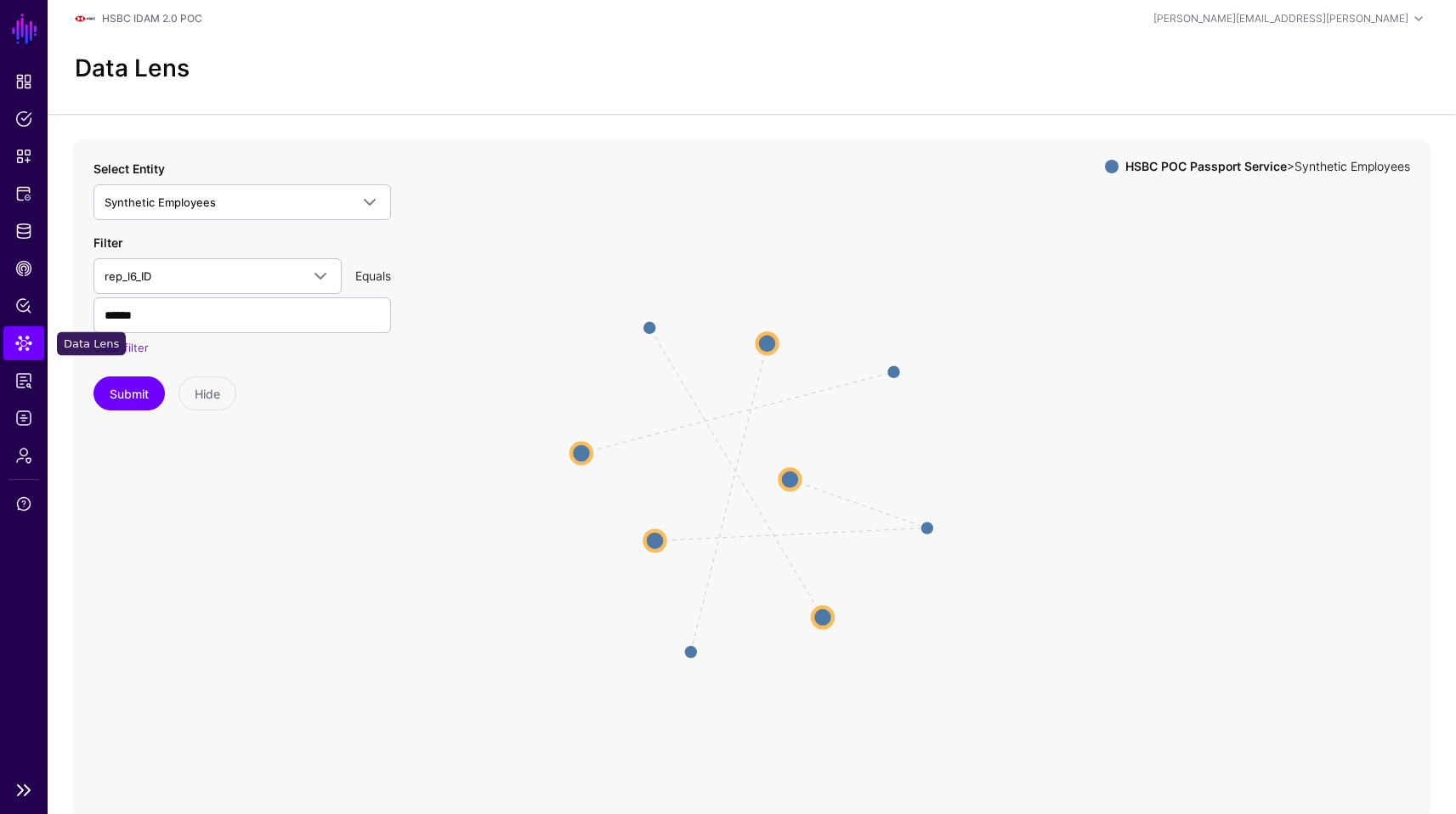
click at [20, 345] on span "Data Lens" at bounding box center [23, 343] width 17 height 17
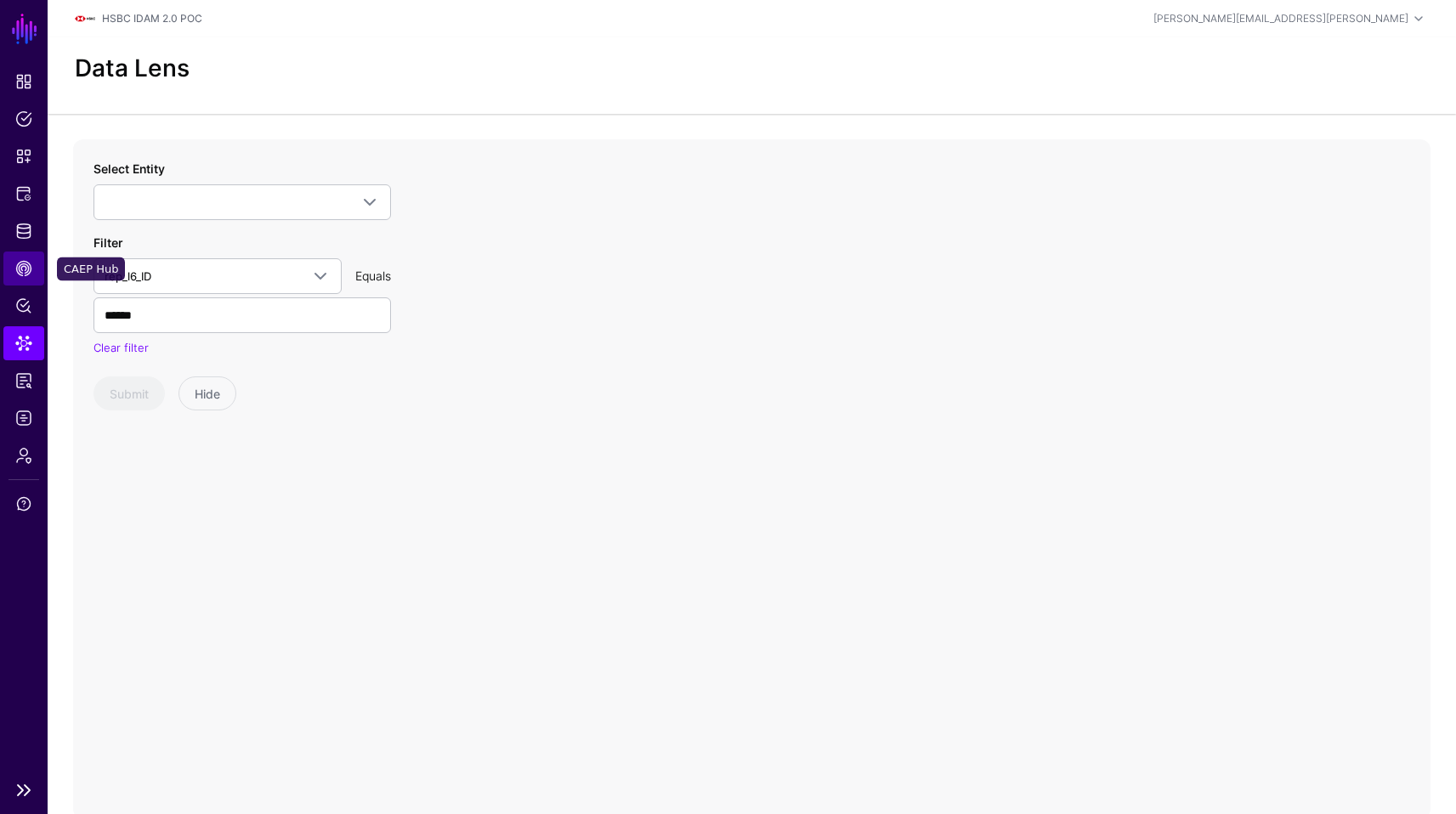
click at [29, 251] on link "CAEP Hub" at bounding box center [24, 268] width 41 height 34
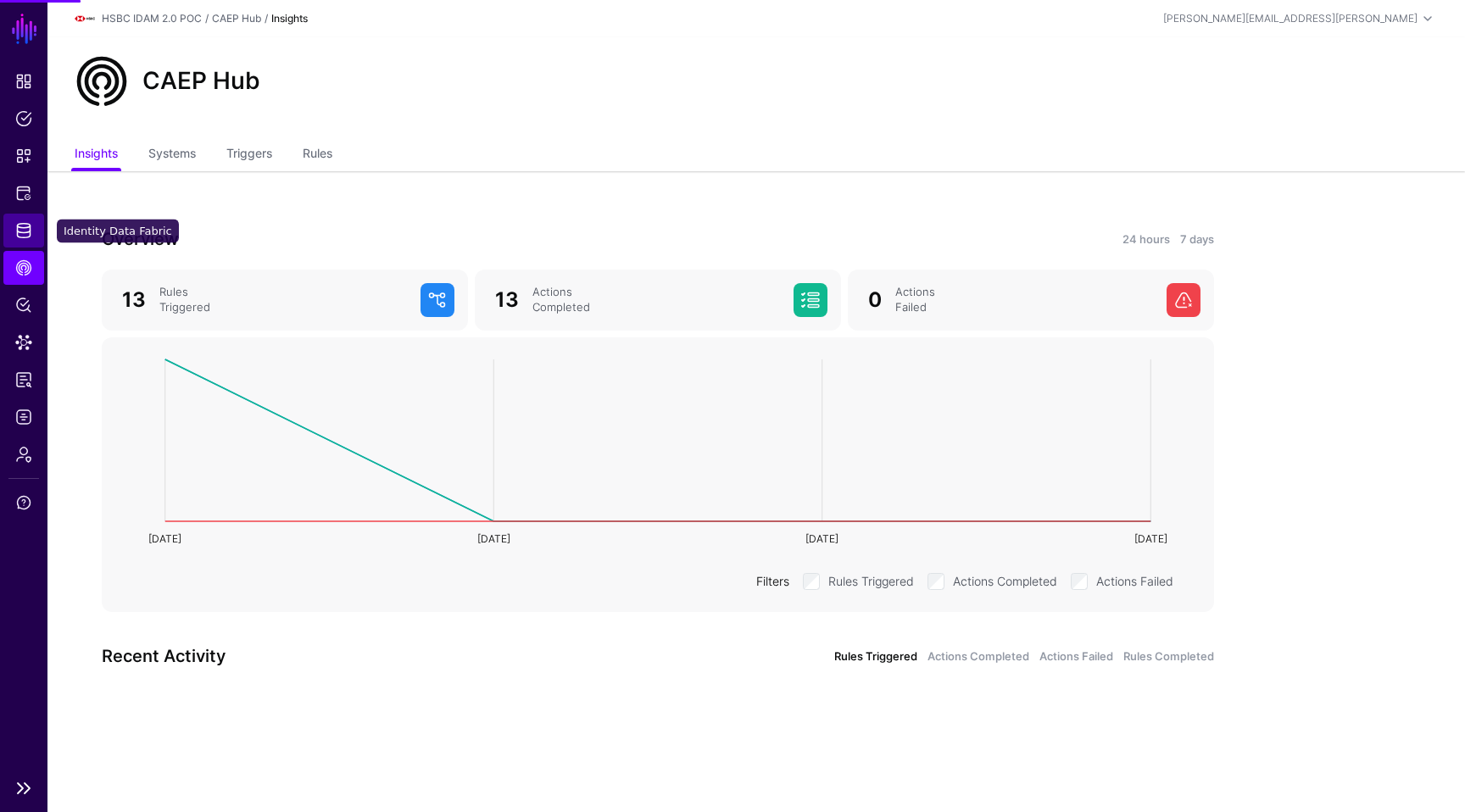
click at [28, 217] on link "Identity Data Fabric" at bounding box center [24, 230] width 41 height 34
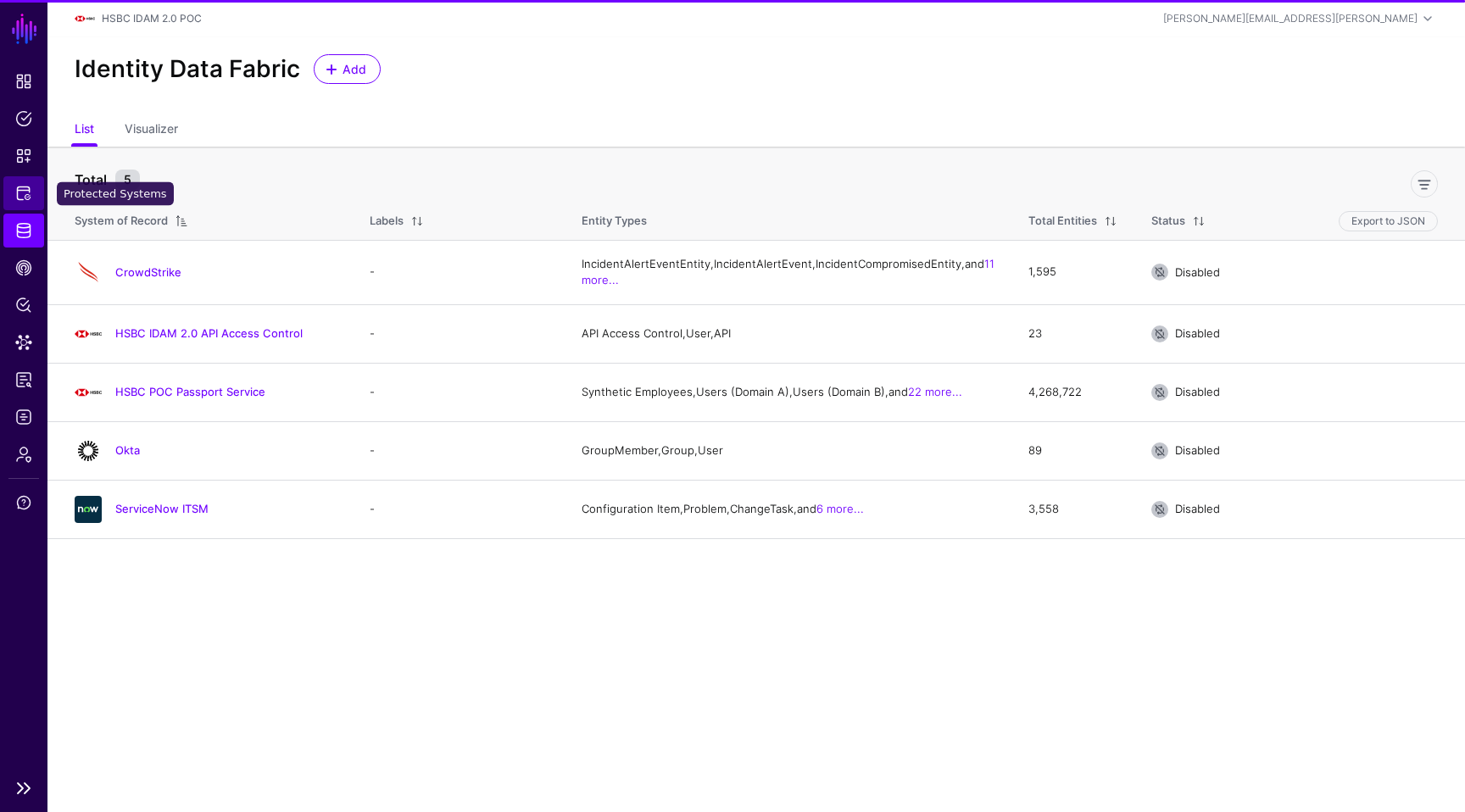
click at [29, 190] on span "Protected Systems" at bounding box center [23, 193] width 17 height 17
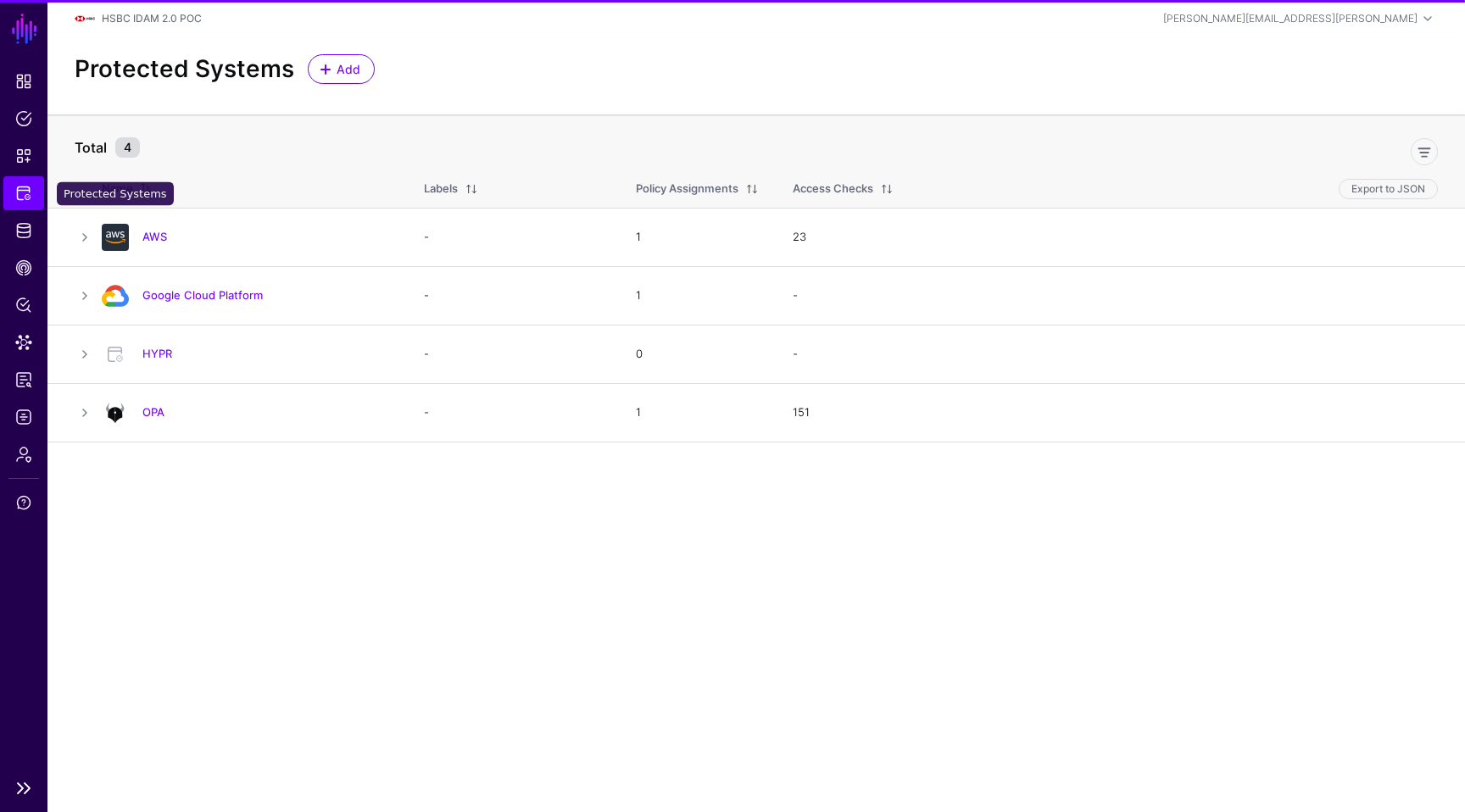
click at [29, 211] on ul "Dashboard Policies Snippets Protected Systems Identity Data Fabric CAEP Hub Pol…" at bounding box center [23, 416] width 47 height 705
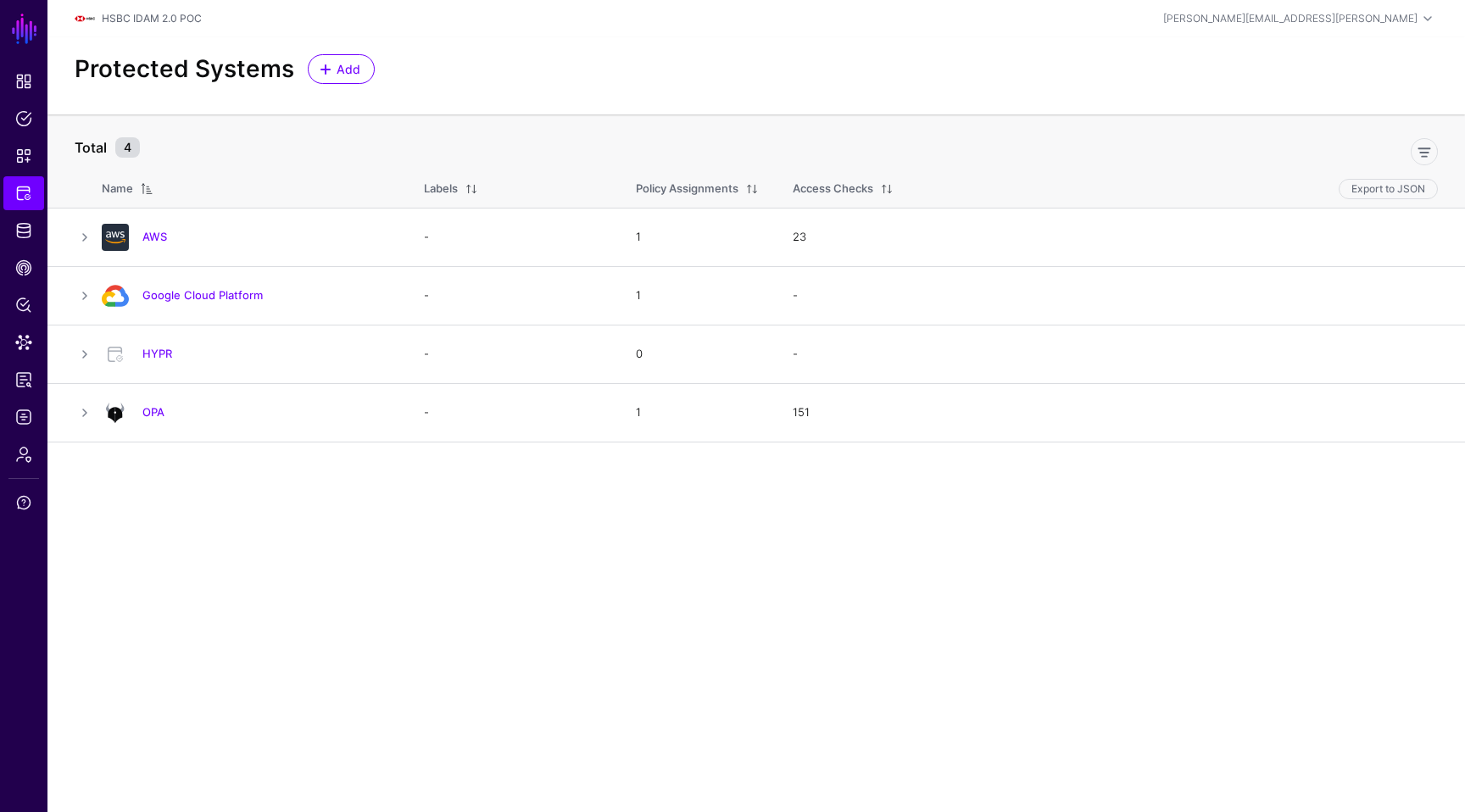
click at [577, 98] on div "Protected Systems Add" at bounding box center [756, 76] width 1418 height 77
click at [447, 553] on main "SGNL Dashboard Policies Snippets Protected Systems Identity Data Fabric CAEP Hu…" at bounding box center [732, 406] width 1465 height 812
click at [336, 76] on span "Add" at bounding box center [349, 69] width 28 height 18
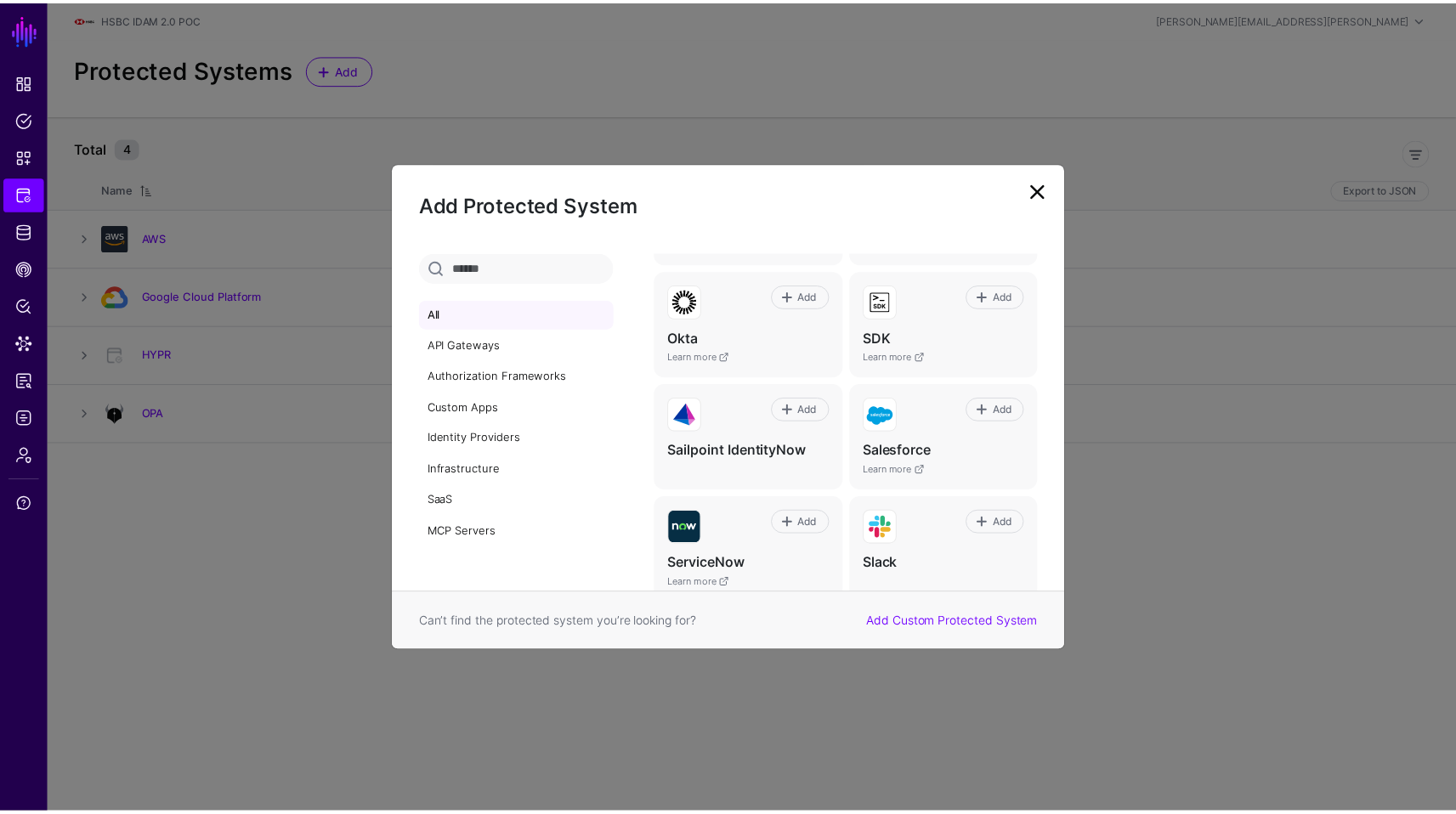
scroll to position [1158, 0]
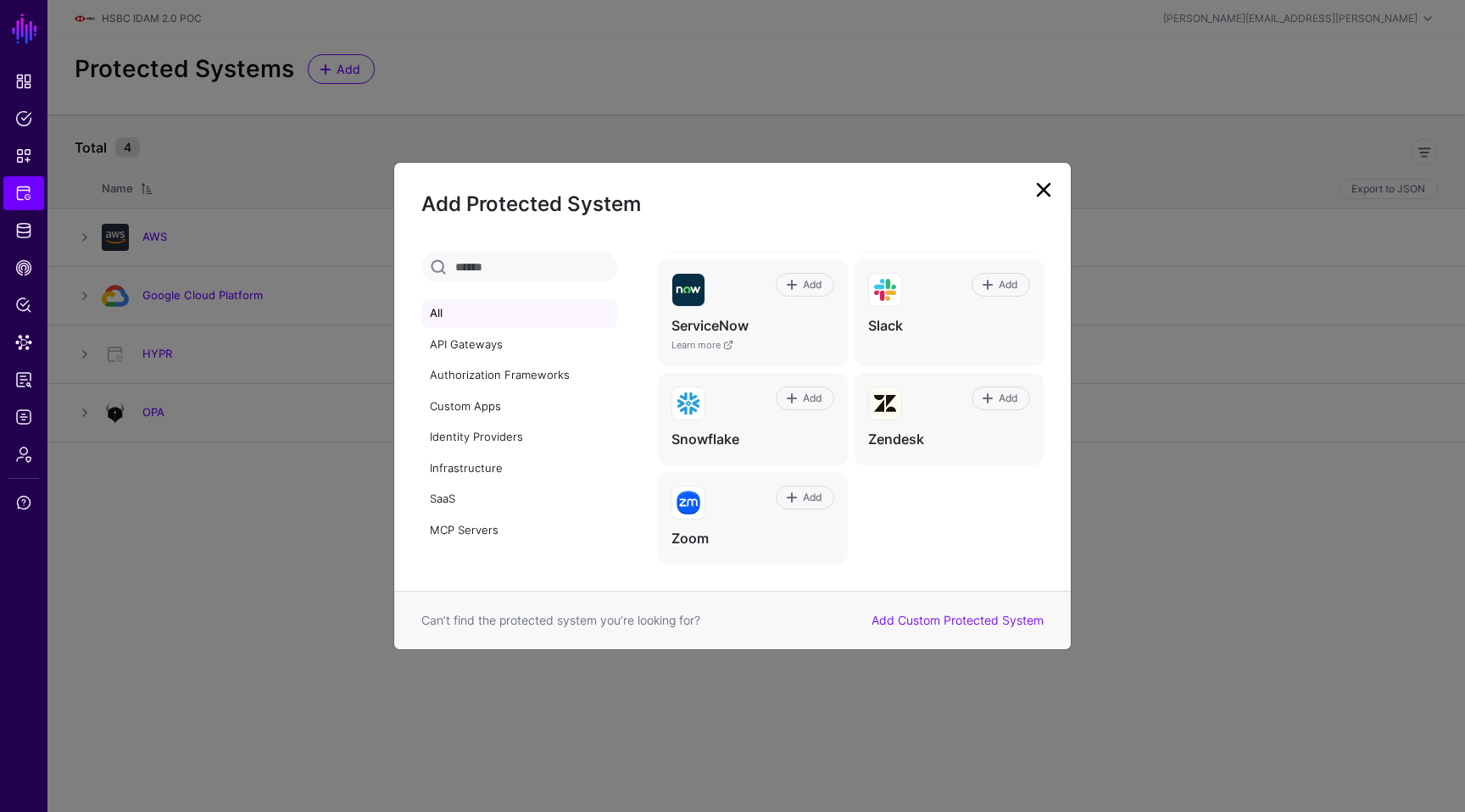
click at [997, 607] on div "Can’t find the protected system you’re looking for? Add Custom Protected System" at bounding box center [732, 620] width 677 height 59
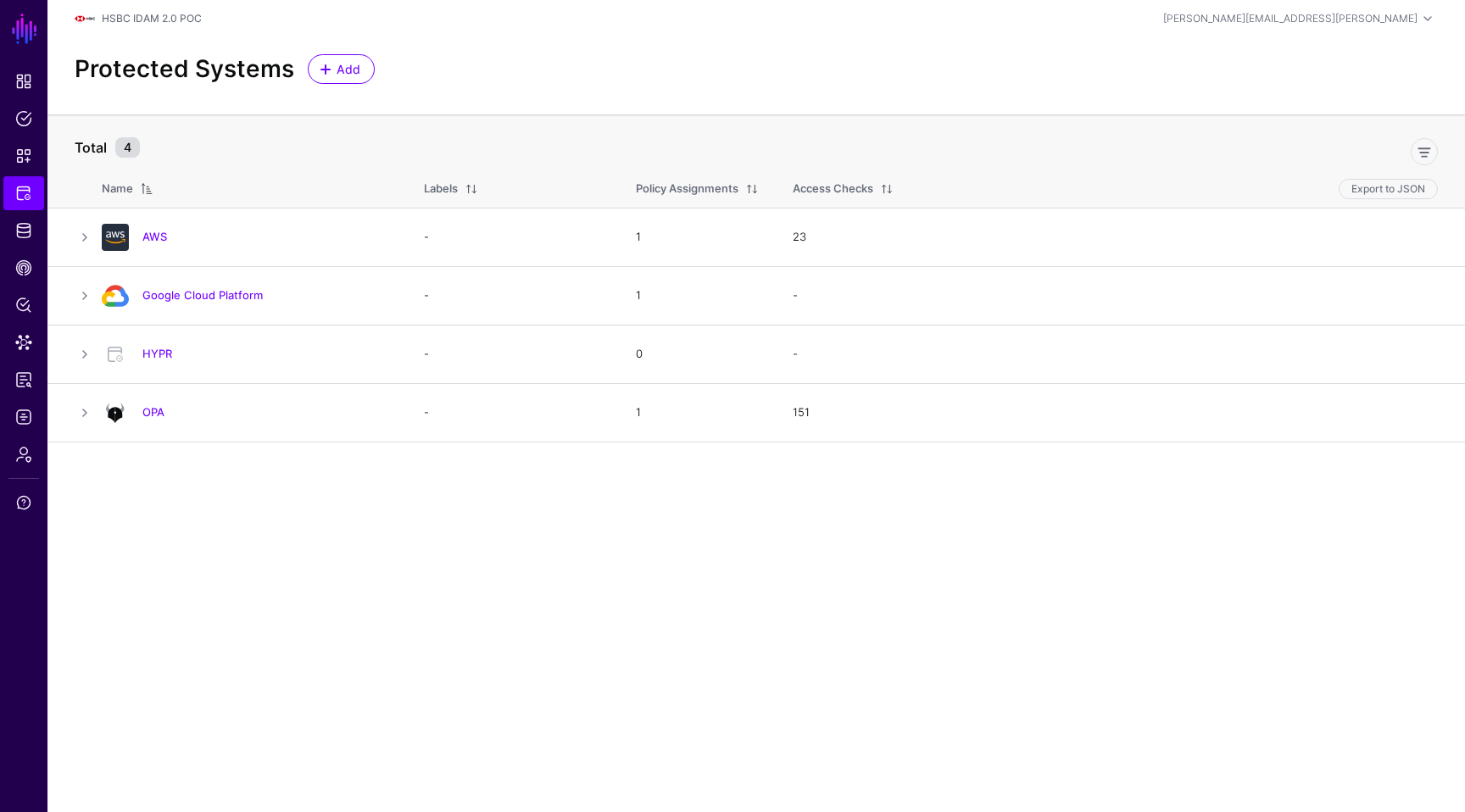
click at [479, 519] on main "SGNL Dashboard Policies Snippets Protected Systems Identity Data Fabric CAEP Hu…" at bounding box center [732, 406] width 1465 height 812
click at [23, 215] on link "Identity Data Fabric" at bounding box center [24, 230] width 41 height 34
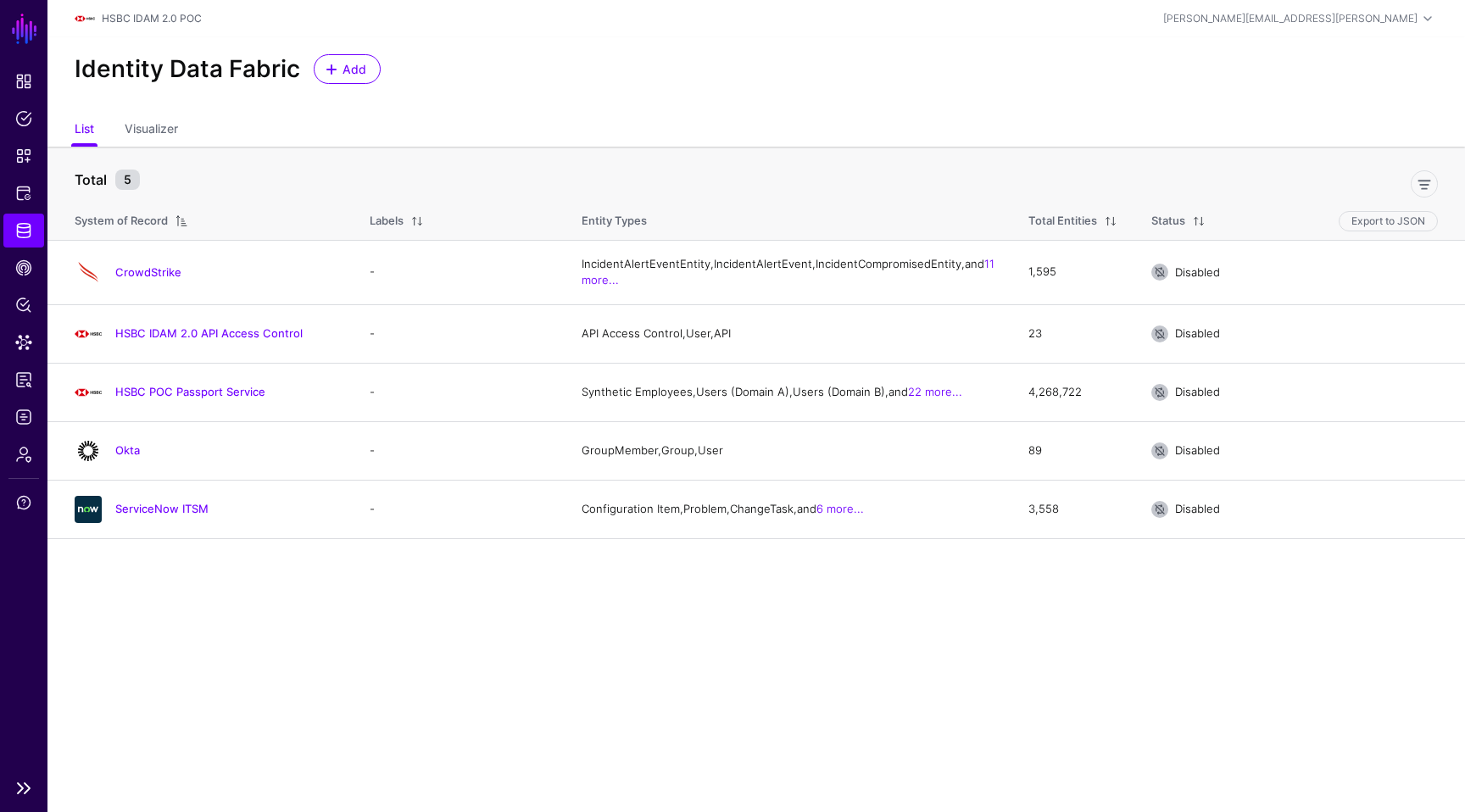
click at [0, 248] on ul "Dashboard Policies Snippets Protected Systems Identity Data Fabric CAEP Hub Pol…" at bounding box center [23, 416] width 47 height 705
click at [28, 274] on span "CAEP Hub" at bounding box center [23, 268] width 17 height 17
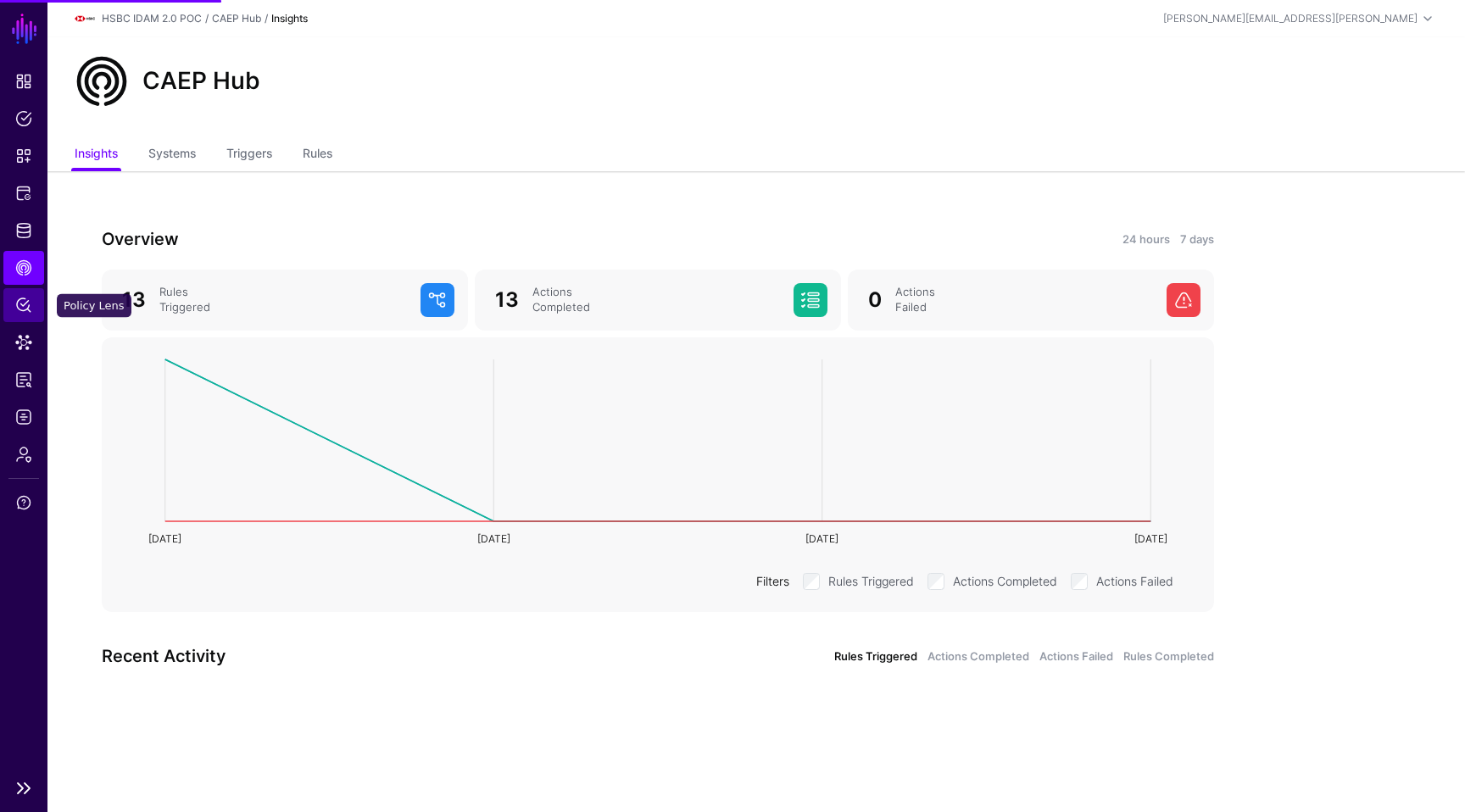
click at [35, 288] on link "Policy Lens" at bounding box center [24, 305] width 41 height 34
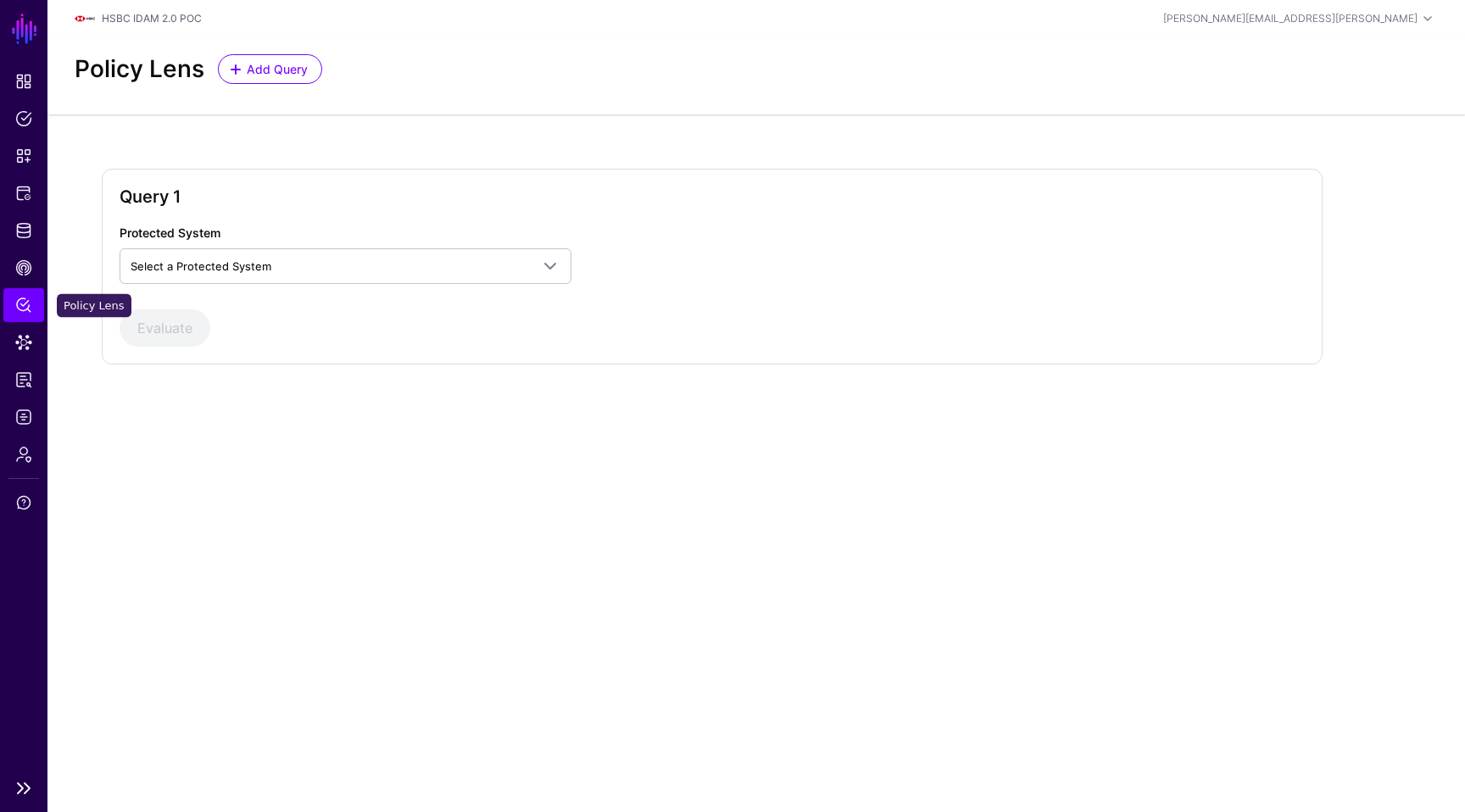
click at [24, 322] on ul "Dashboard Policies Snippets Protected Systems Identity Data Fabric CAEP Hub Pol…" at bounding box center [23, 416] width 47 height 705
click at [24, 332] on link "Data Lens" at bounding box center [24, 342] width 41 height 34
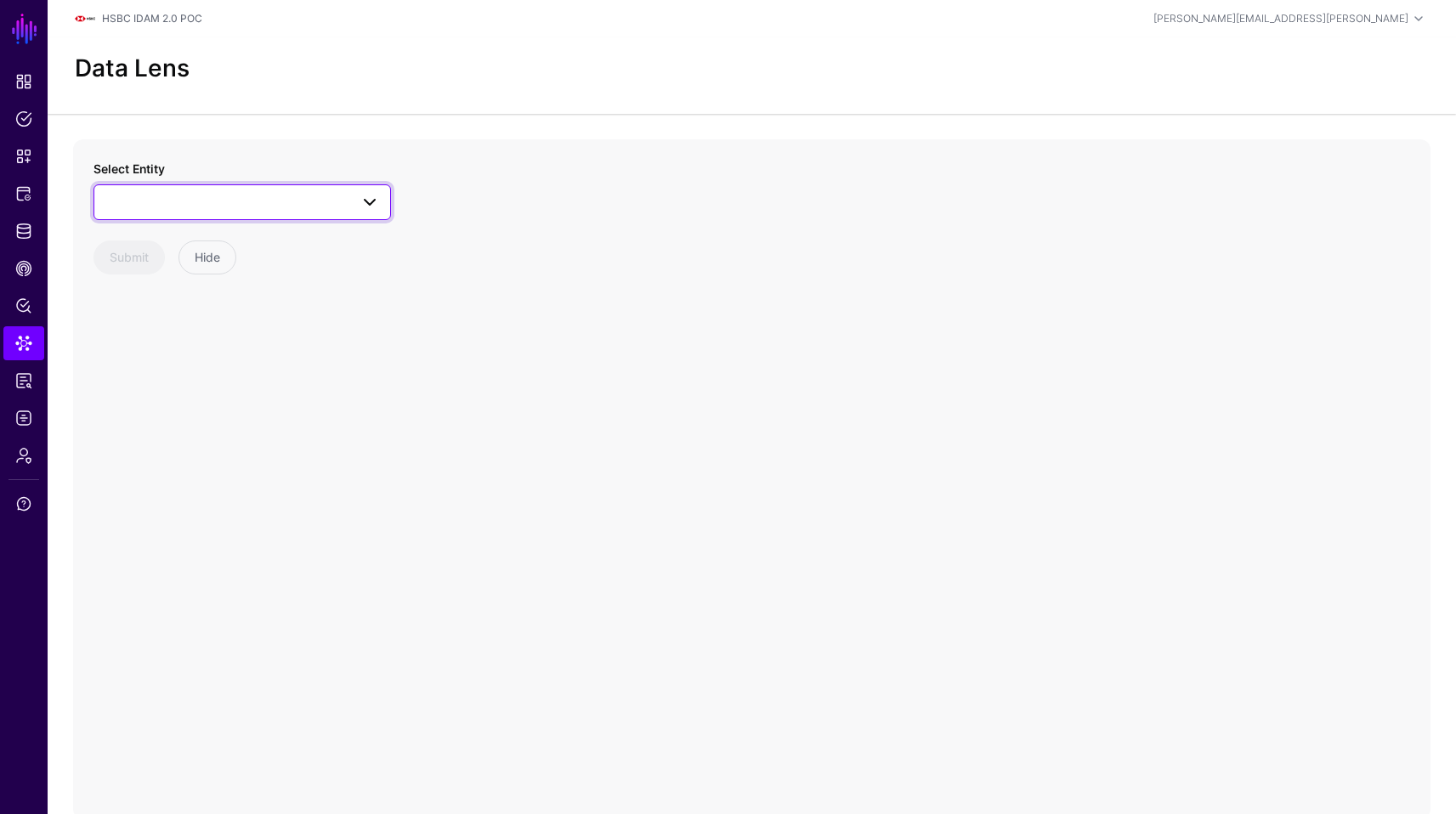
click at [308, 210] on span at bounding box center [242, 201] width 276 height 21
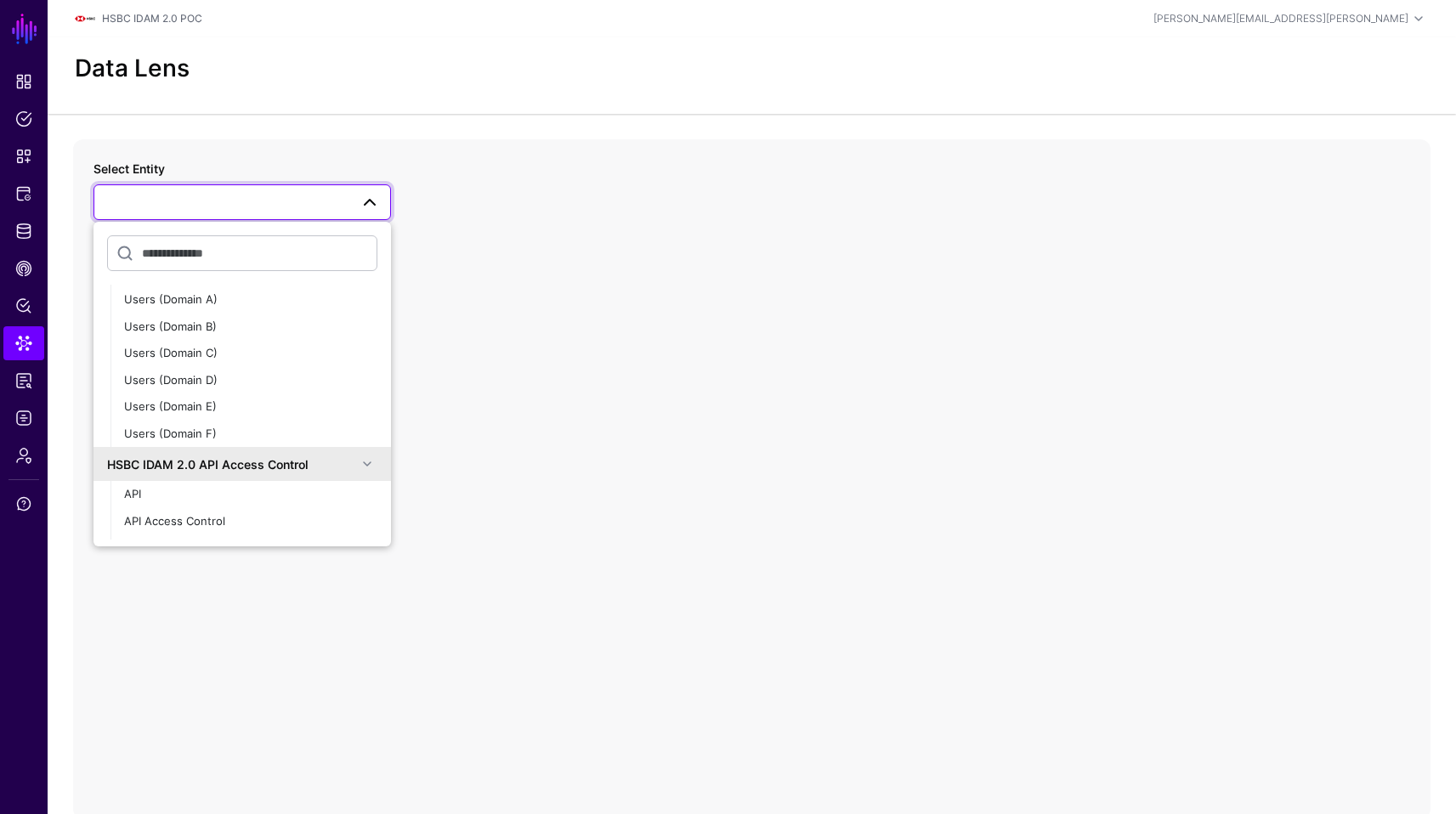
scroll to position [447, 0]
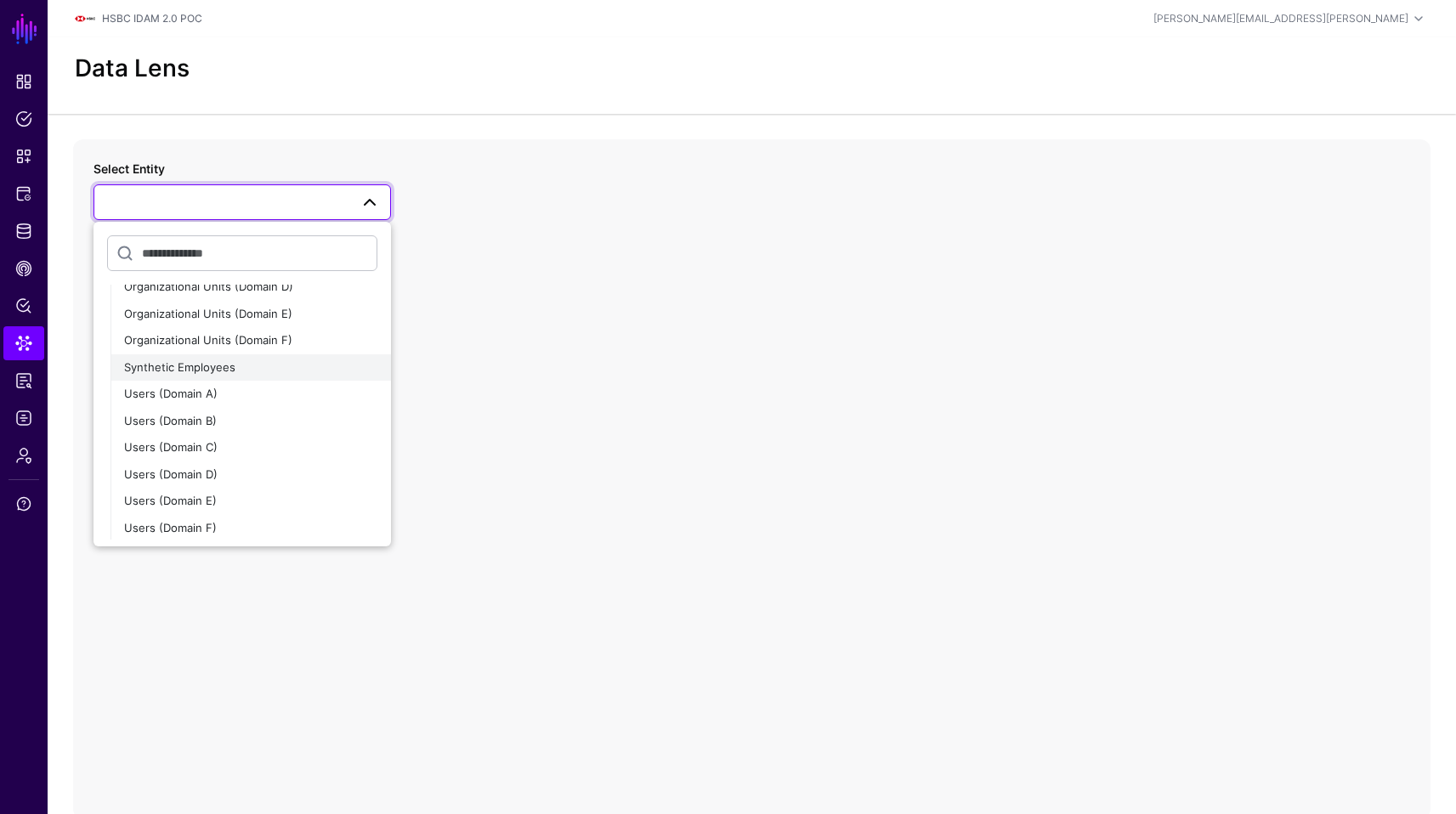
click at [250, 364] on div "Synthetic Employees" at bounding box center [251, 367] width 253 height 17
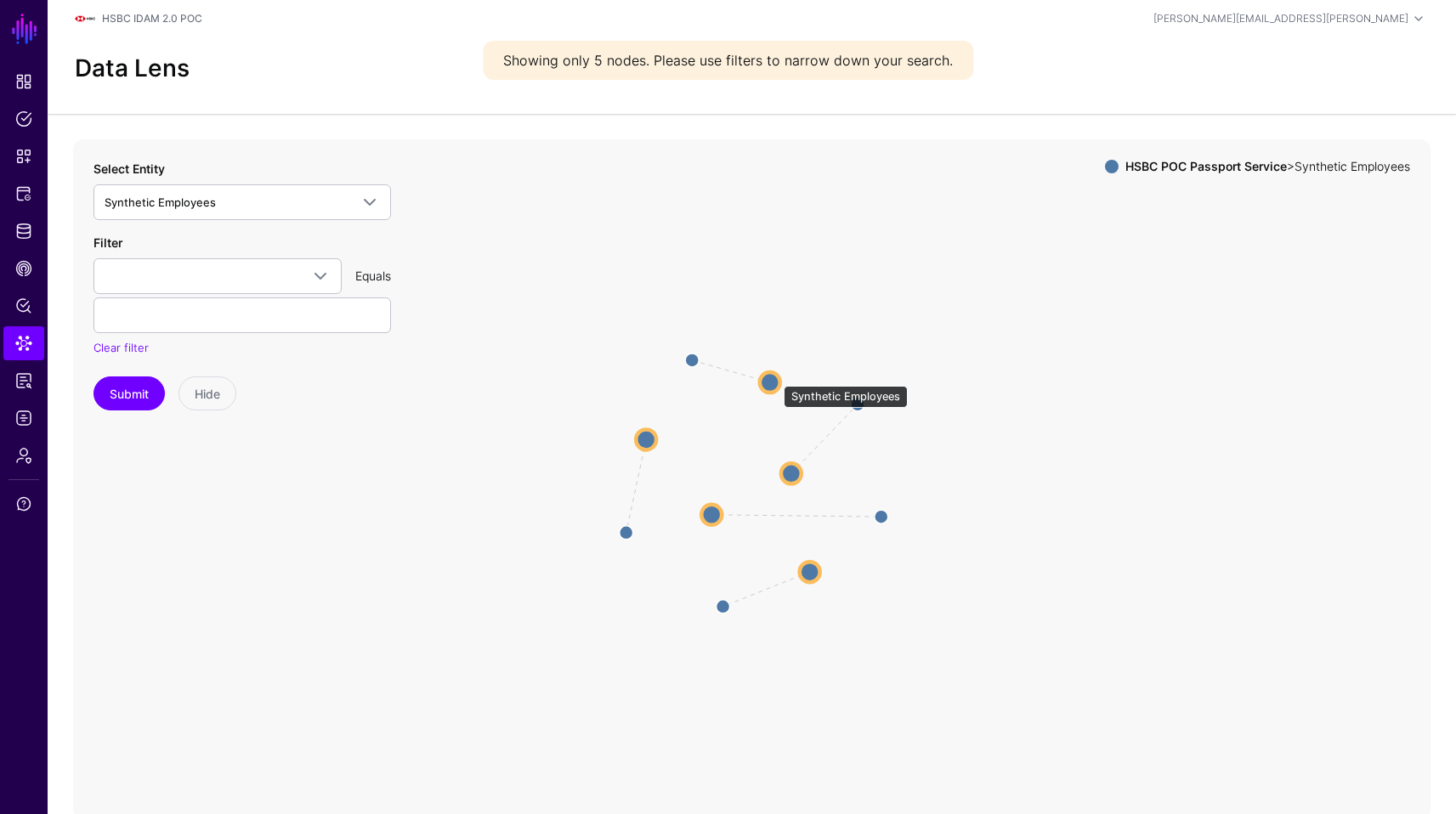
click at [775, 377] on circle at bounding box center [769, 382] width 21 height 21
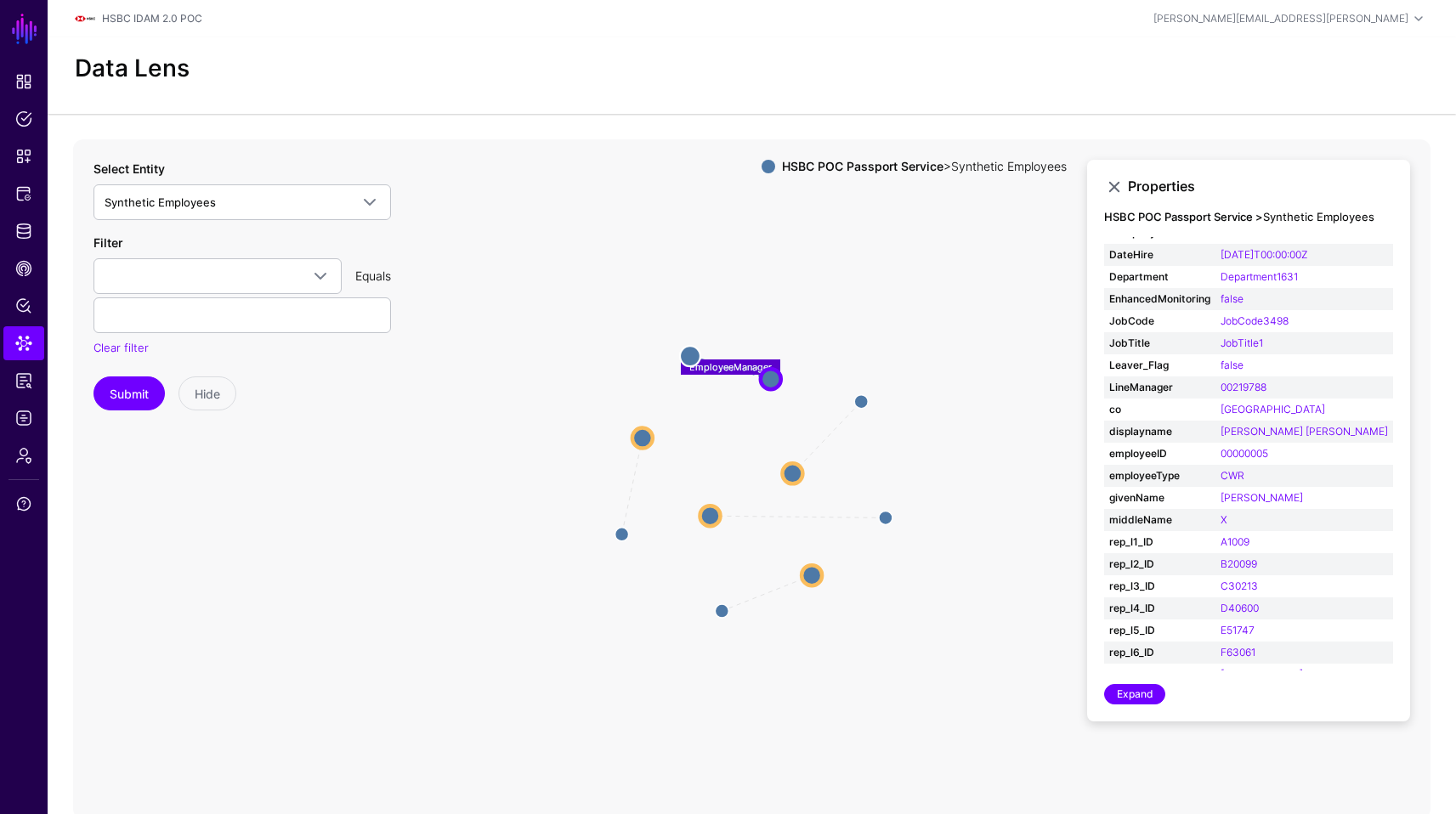
scroll to position [53, 0]
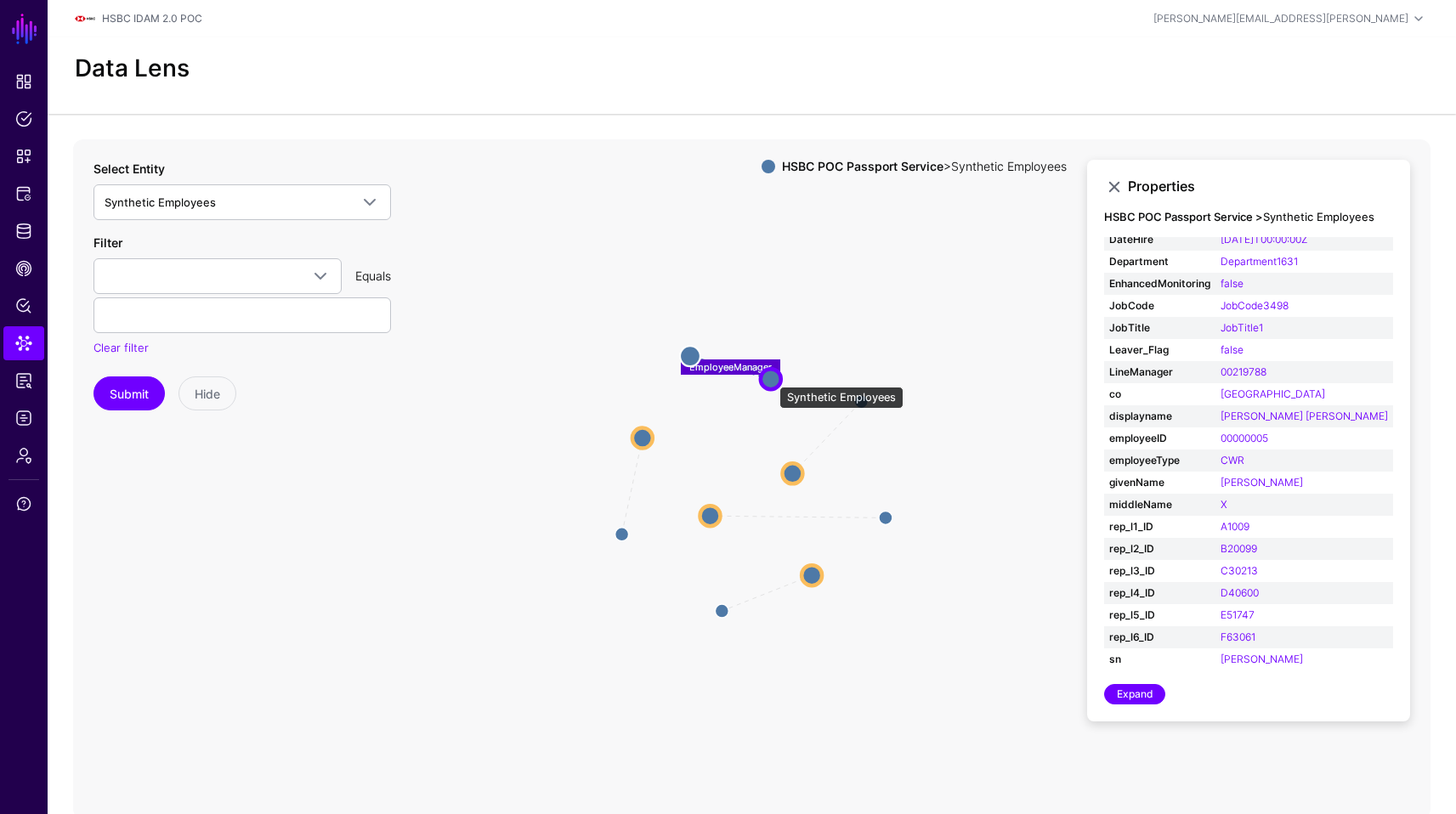
click at [771, 378] on circle at bounding box center [770, 379] width 21 height 21
click at [797, 464] on circle at bounding box center [793, 473] width 21 height 21
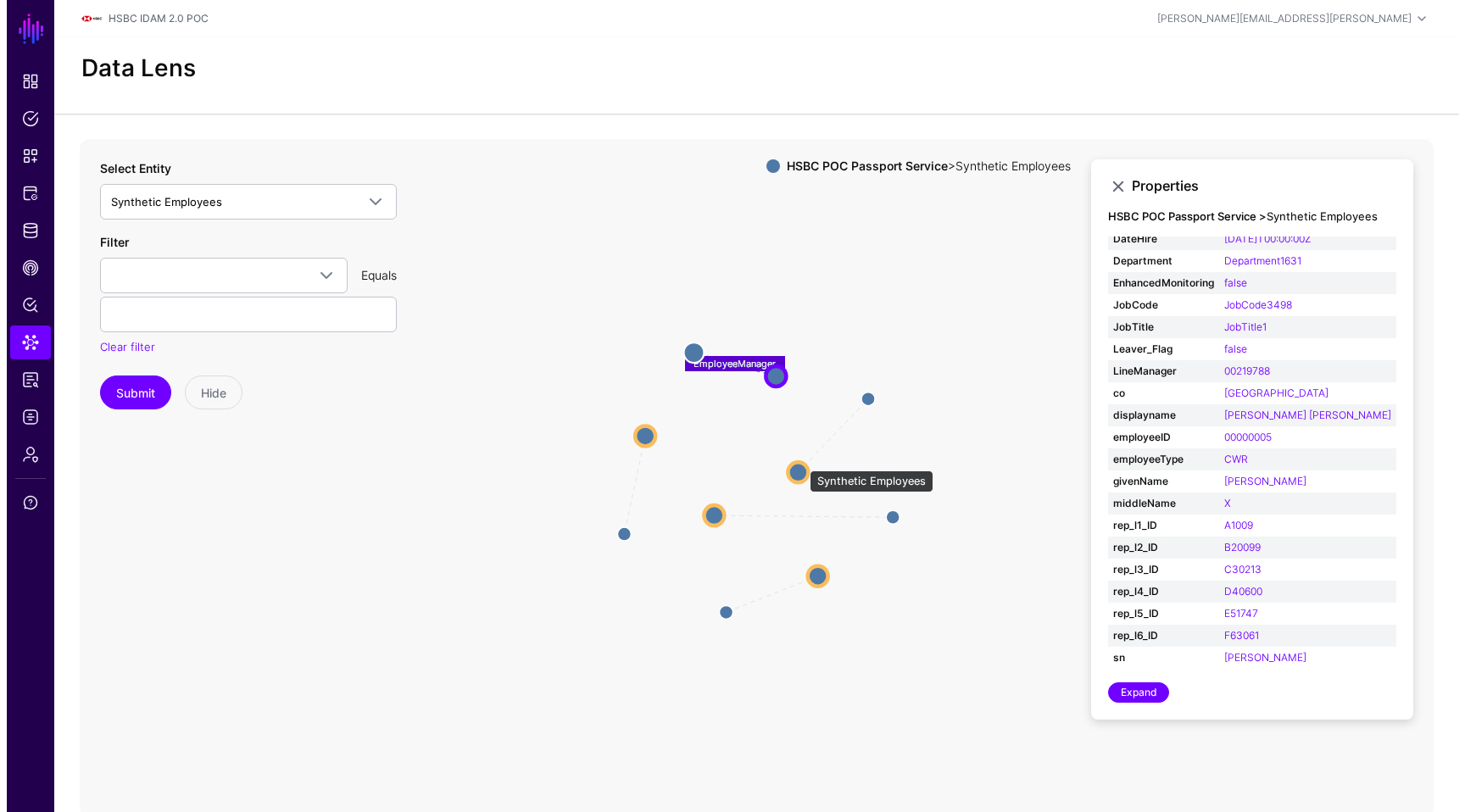
scroll to position [30, 0]
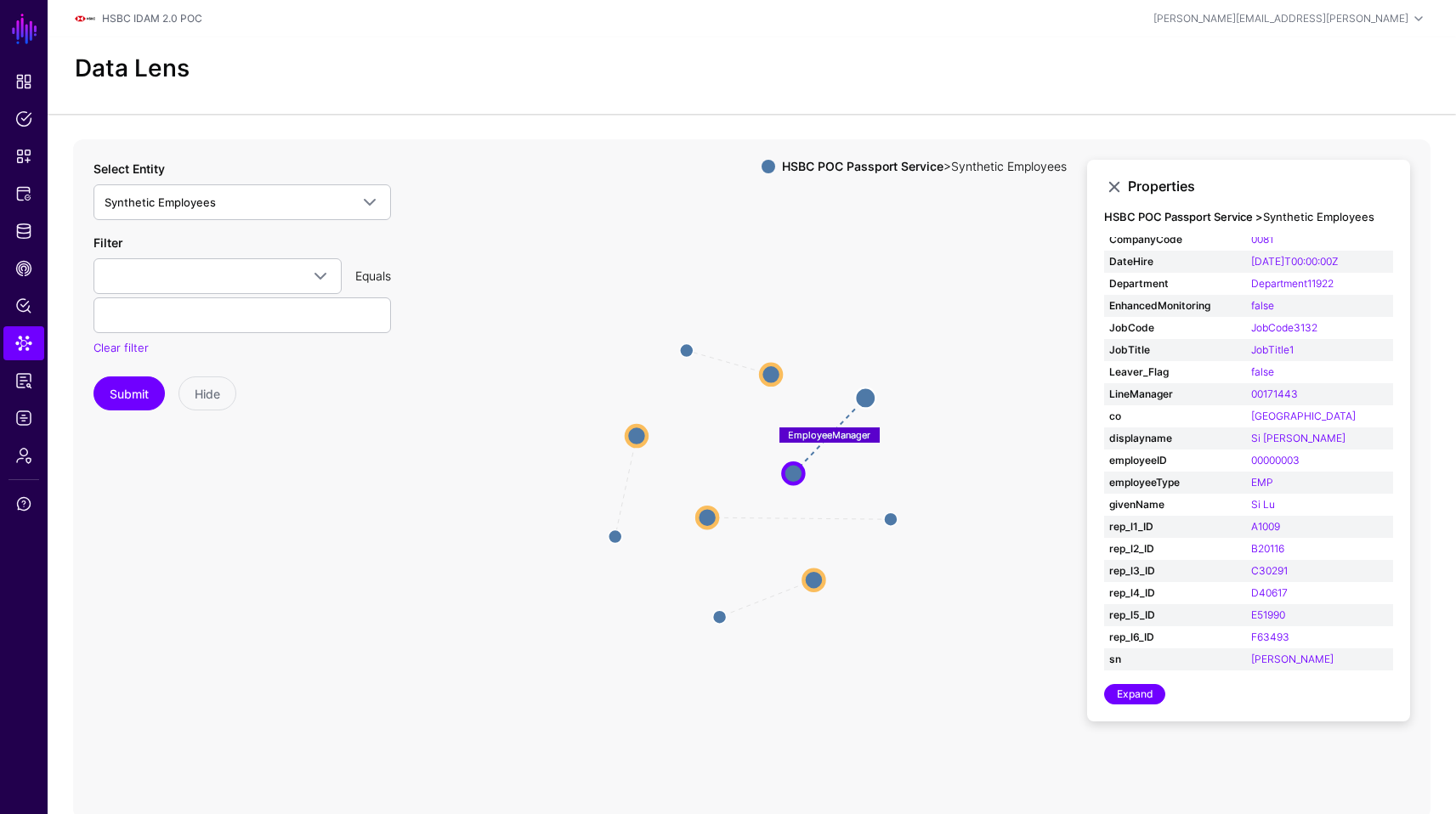
click at [428, 581] on icon "EmployeeManager EmployeeManager EmployeeManager EmployeeManager EmployeeManager…" at bounding box center [752, 479] width 1357 height 680
click at [13, 132] on link "Policies" at bounding box center [24, 119] width 41 height 34
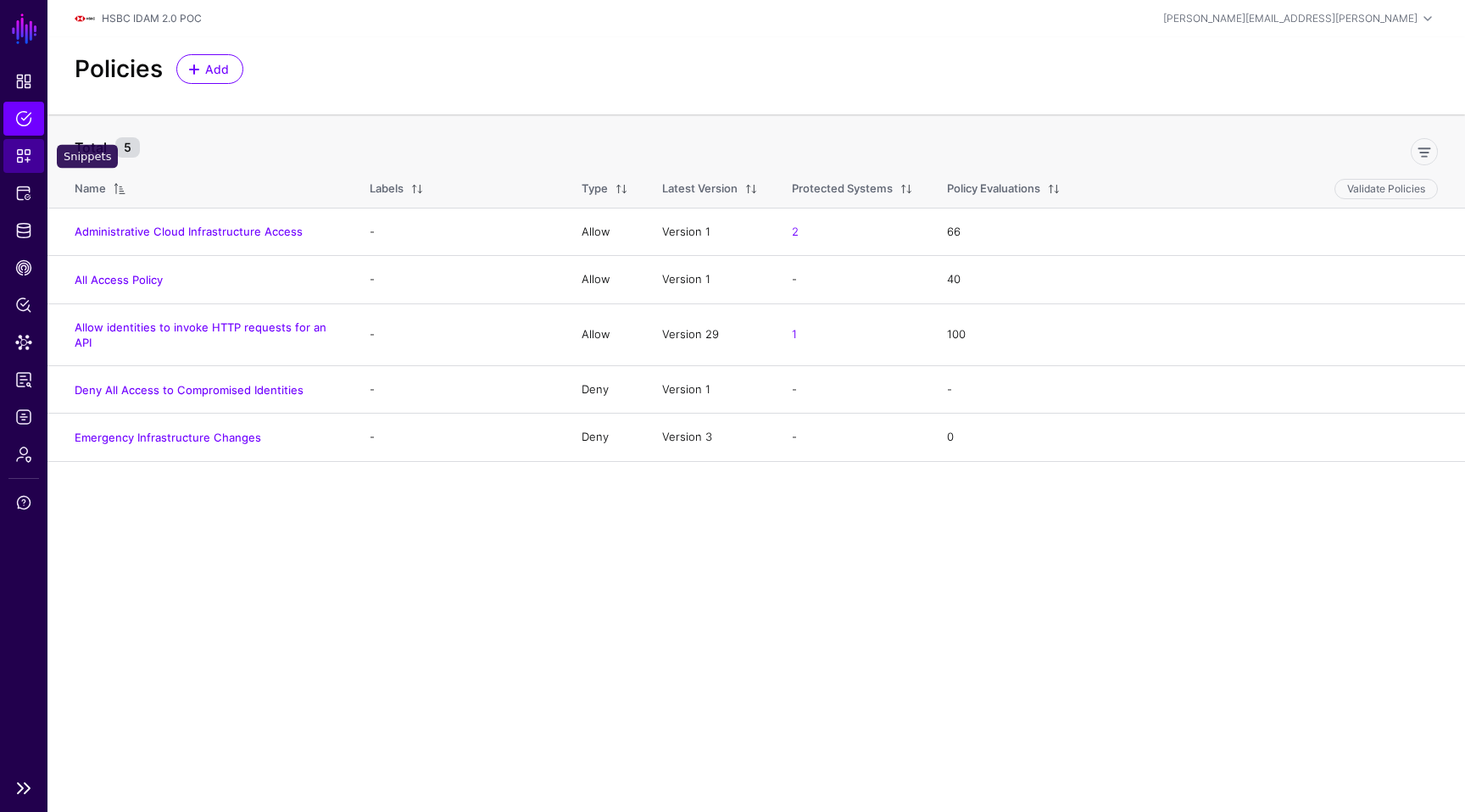
click at [20, 155] on span "Snippets" at bounding box center [23, 156] width 17 height 17
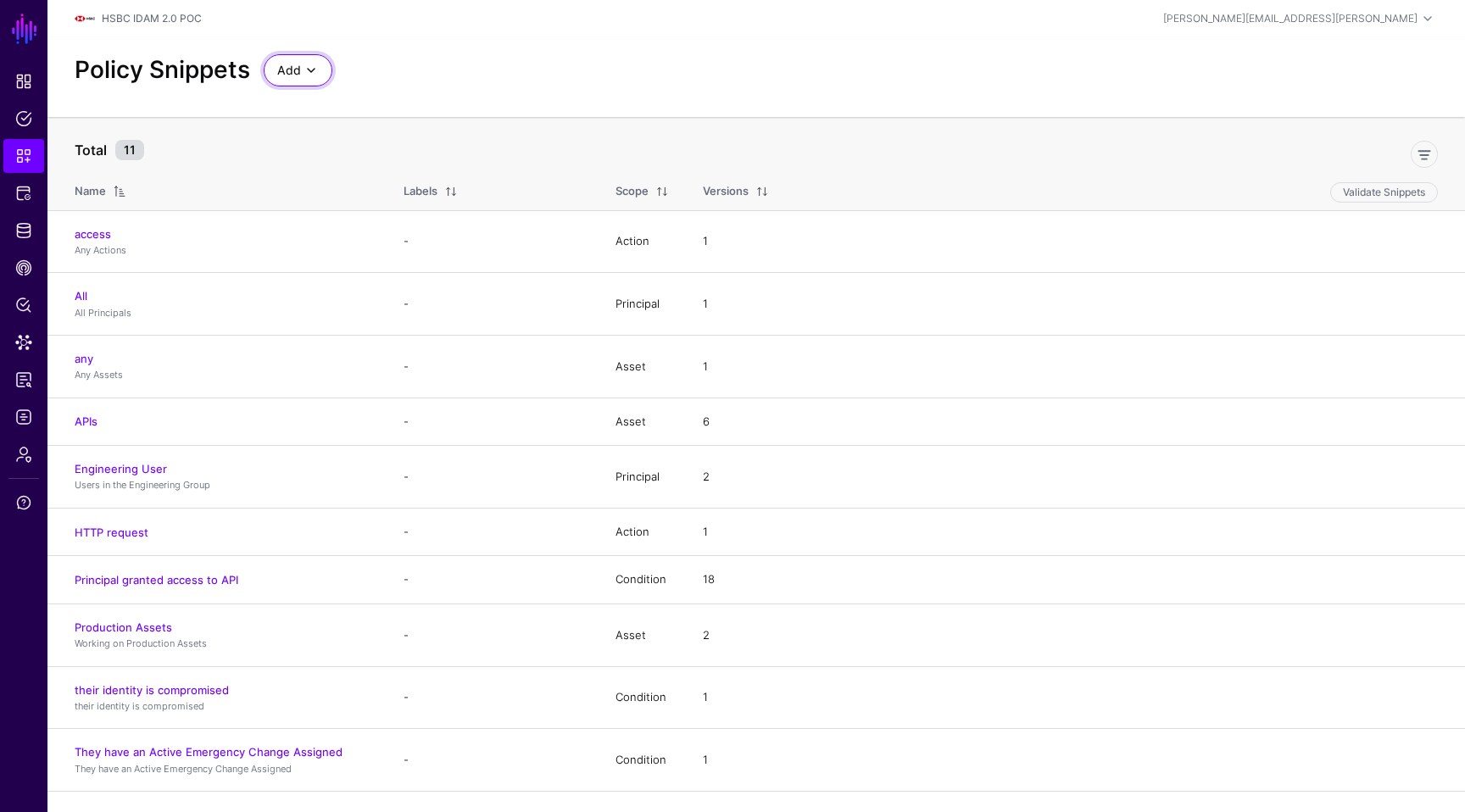
click at [283, 65] on span "Add" at bounding box center [289, 70] width 24 height 19
click at [354, 141] on span "Start from a Blank Snippet" at bounding box center [346, 134] width 138 height 13
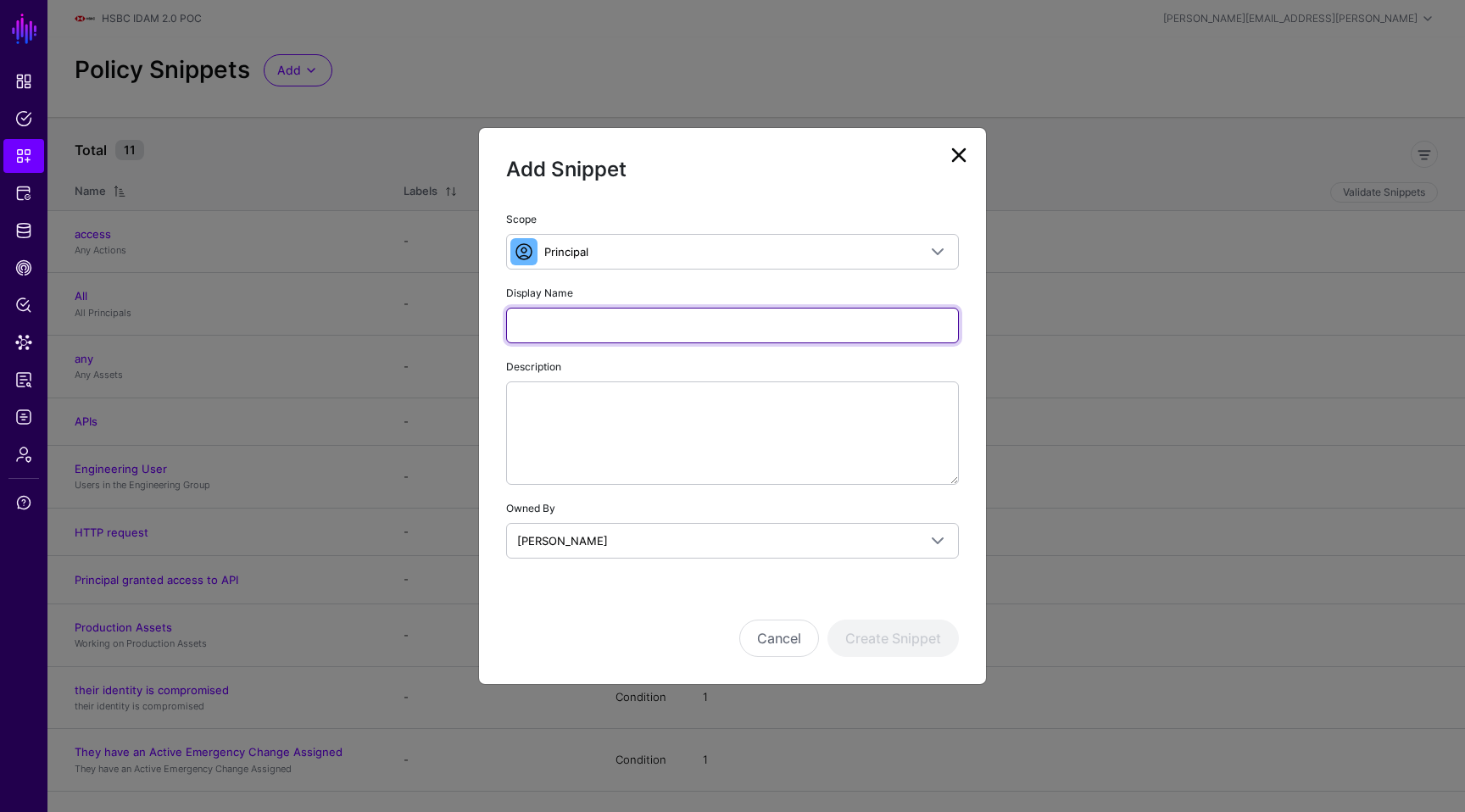
click at [671, 325] on input "Display Name" at bounding box center [732, 326] width 453 height 36
type input "**********"
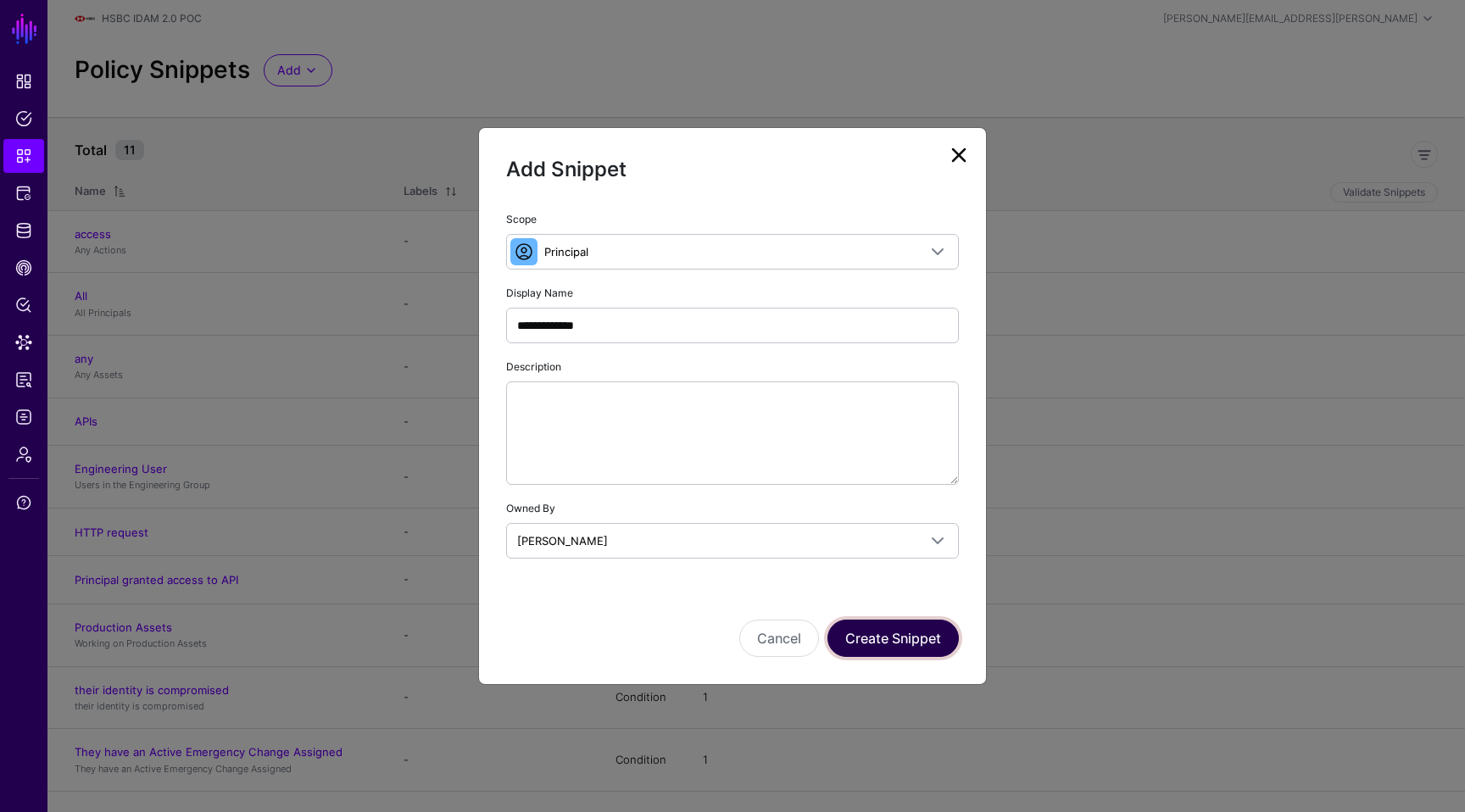
click at [903, 638] on button "Create Snippet" at bounding box center [893, 639] width 132 height 37
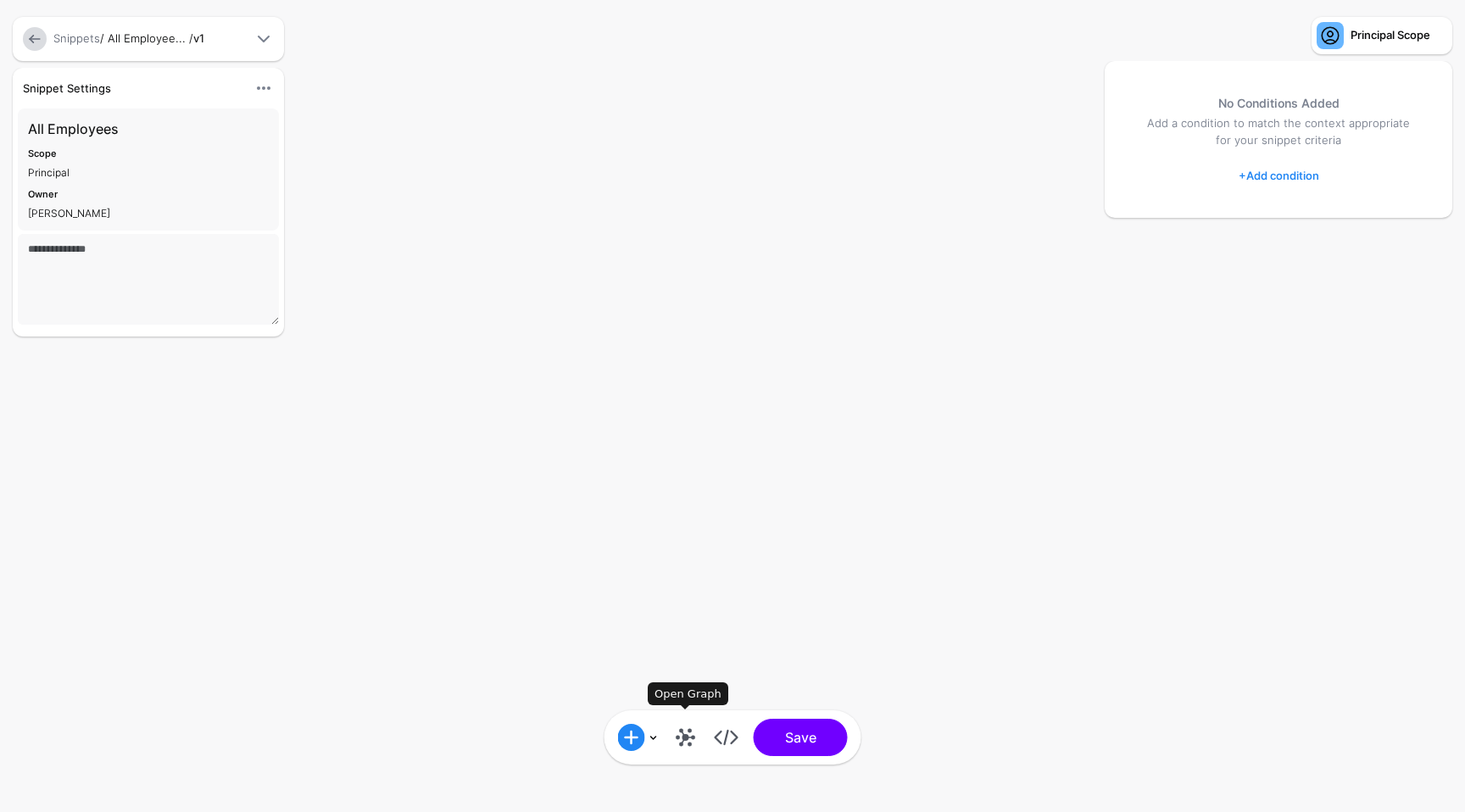
click at [679, 736] on link at bounding box center [686, 737] width 28 height 28
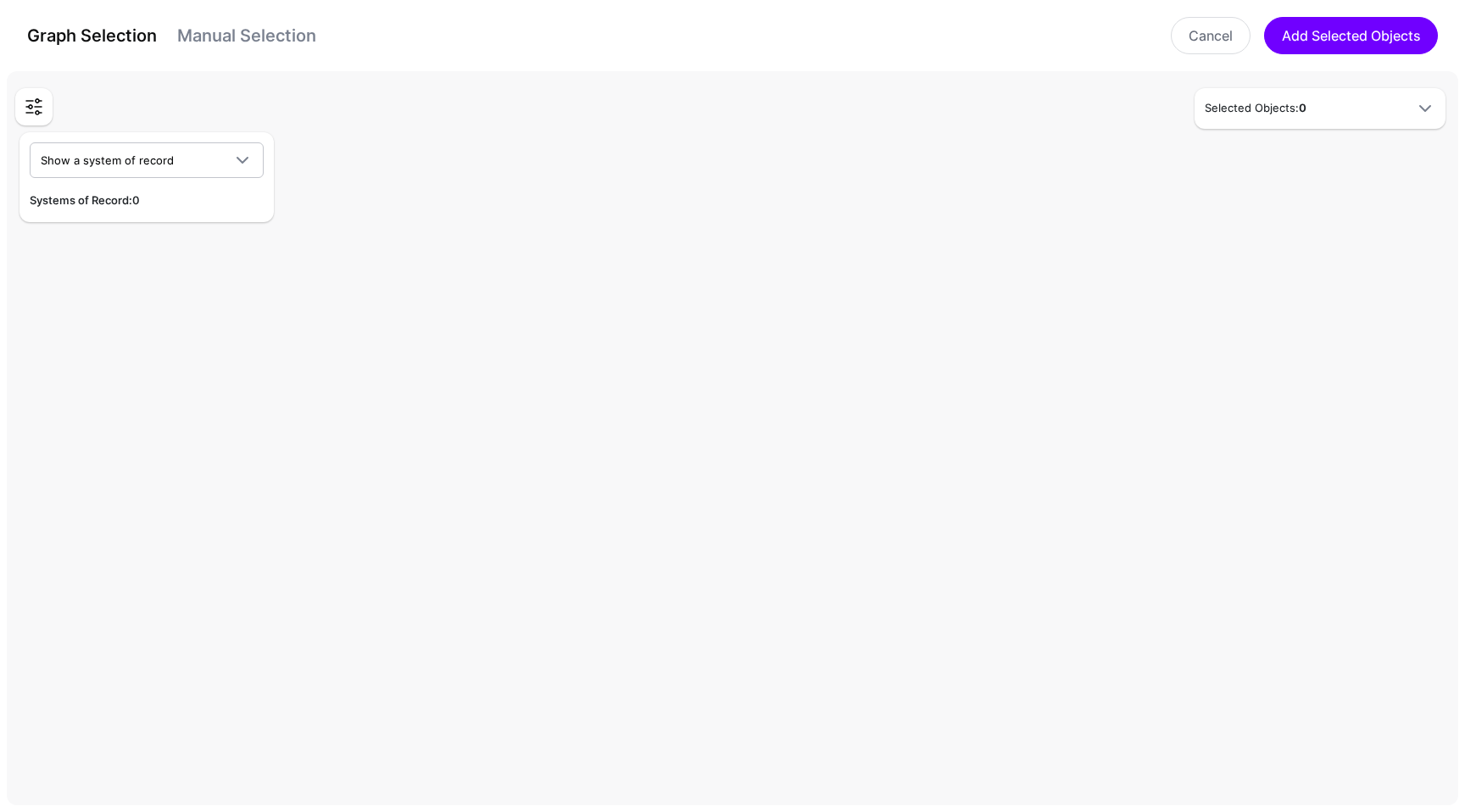
click at [1257, 143] on rect at bounding box center [739, 442] width 146533 height 74105
click at [1262, 124] on div "Selected Objects: 0" at bounding box center [1320, 109] width 251 height 41
click at [1276, 116] on h5 "Selected Objects: 0" at bounding box center [1303, 108] width 197 height 17
click at [160, 141] on div "Show a system of record CrowdStrike HSBC IDAM 2.0 API Access Control HSBC POC P…" at bounding box center [147, 177] width 254 height 90
click at [153, 151] on span "Show a system of record" at bounding box center [132, 160] width 181 height 19
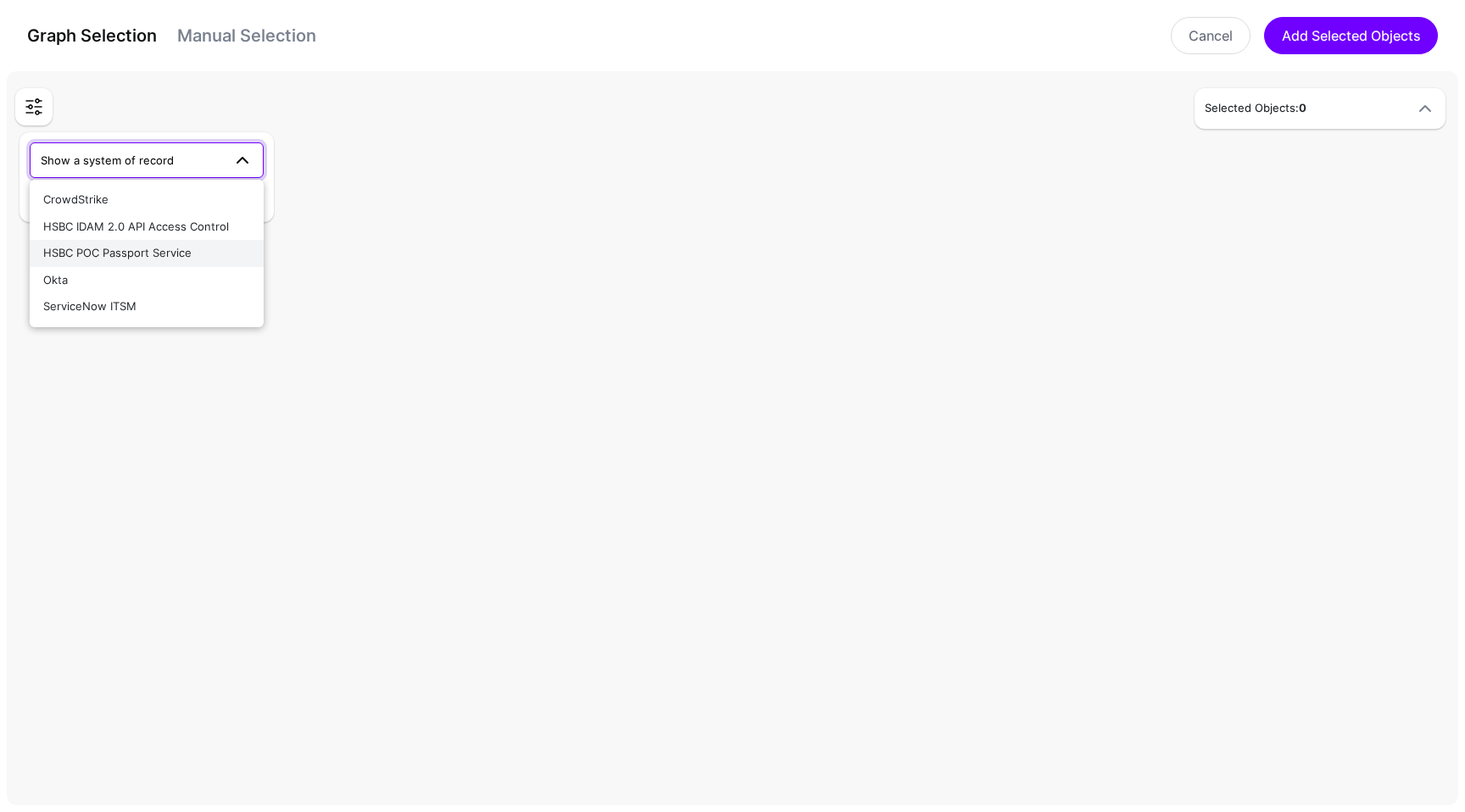
click at [157, 257] on span "HSBC POC Passport Service" at bounding box center [117, 252] width 149 height 13
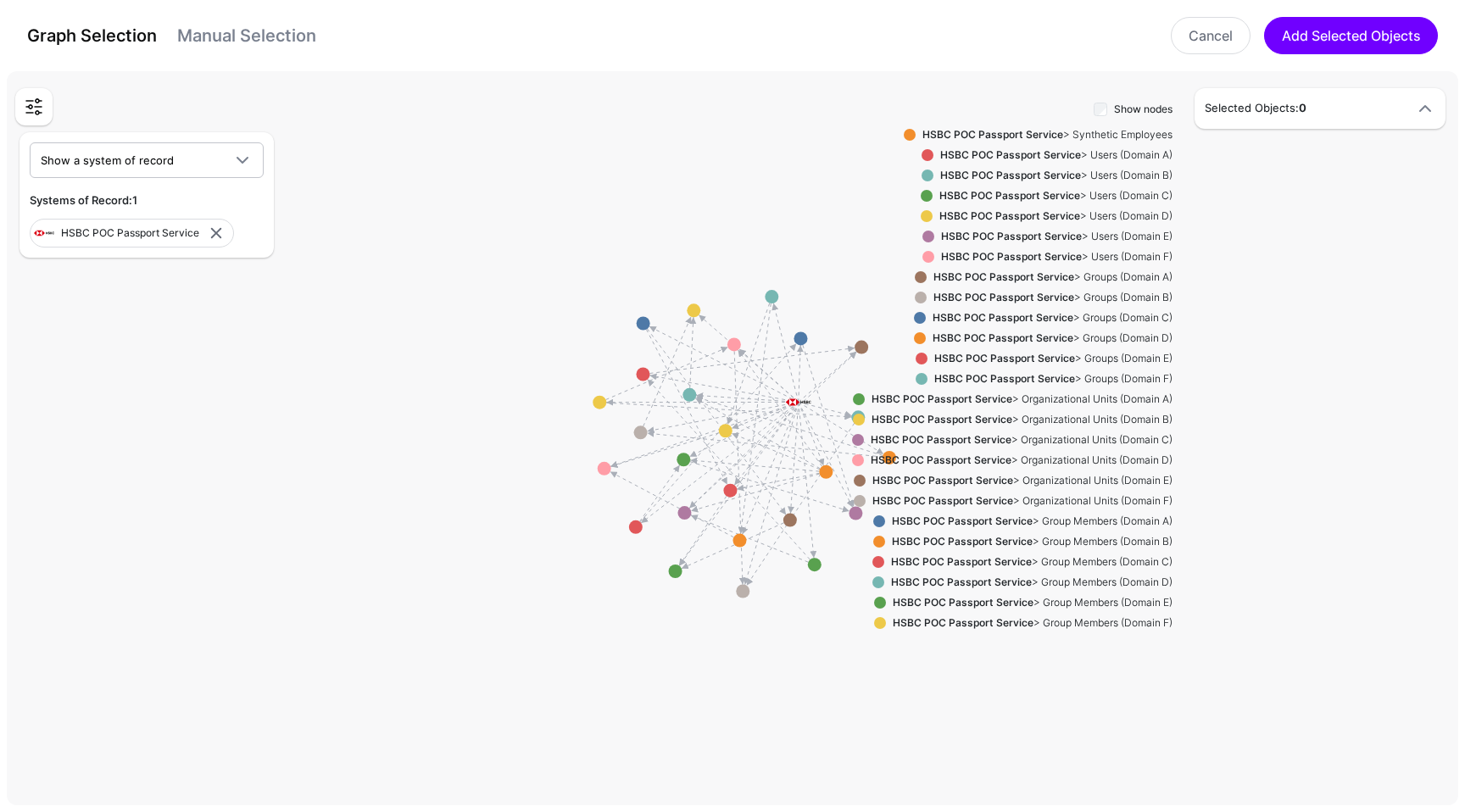
click at [1010, 130] on strong "HSBC POC Passport Service" at bounding box center [993, 134] width 141 height 12
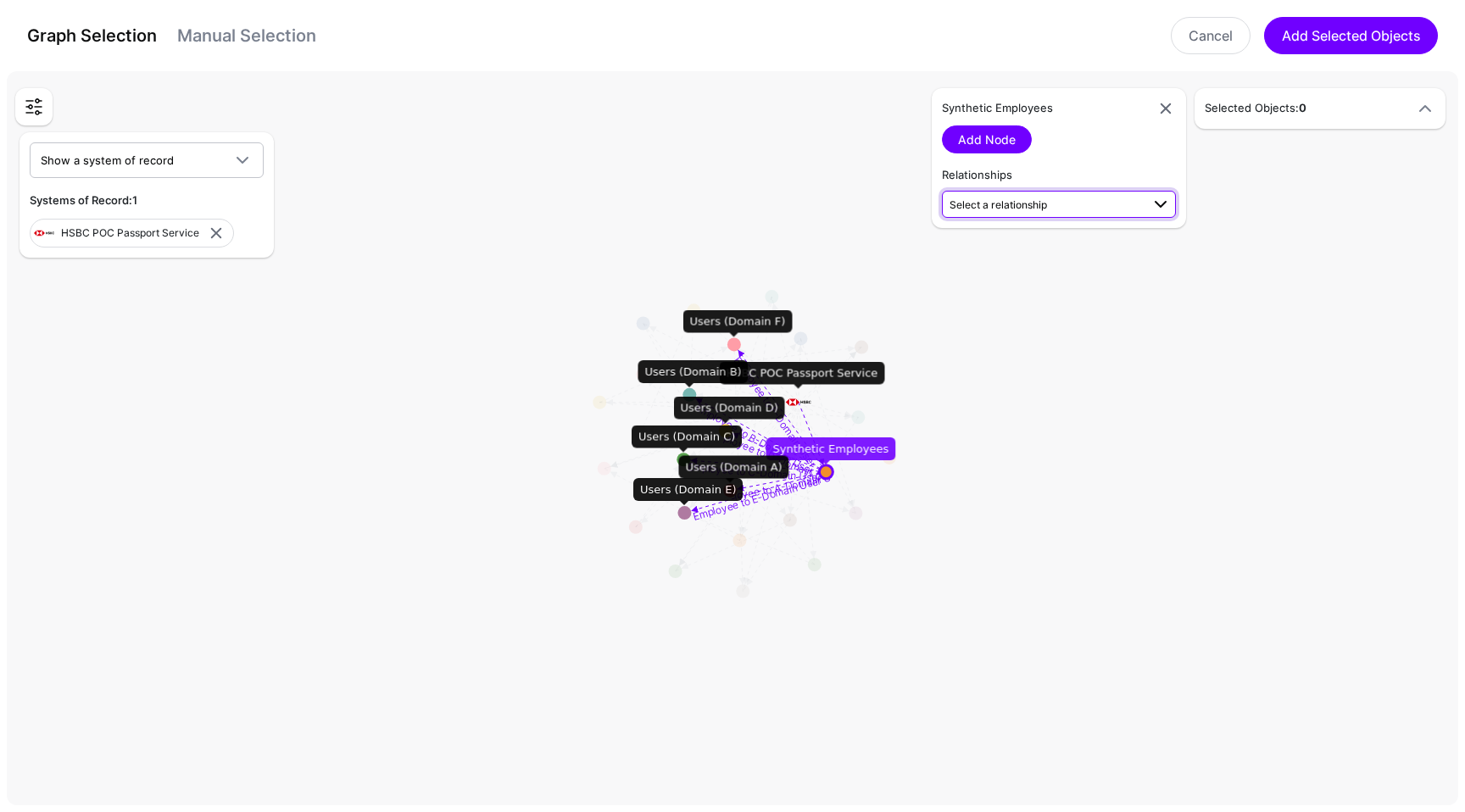
click at [1026, 209] on span "Select a relationship" at bounding box center [999, 205] width 98 height 12
click at [1004, 141] on link "Add Node" at bounding box center [986, 139] width 90 height 28
click at [1304, 115] on strong "1" at bounding box center [1302, 107] width 5 height 13
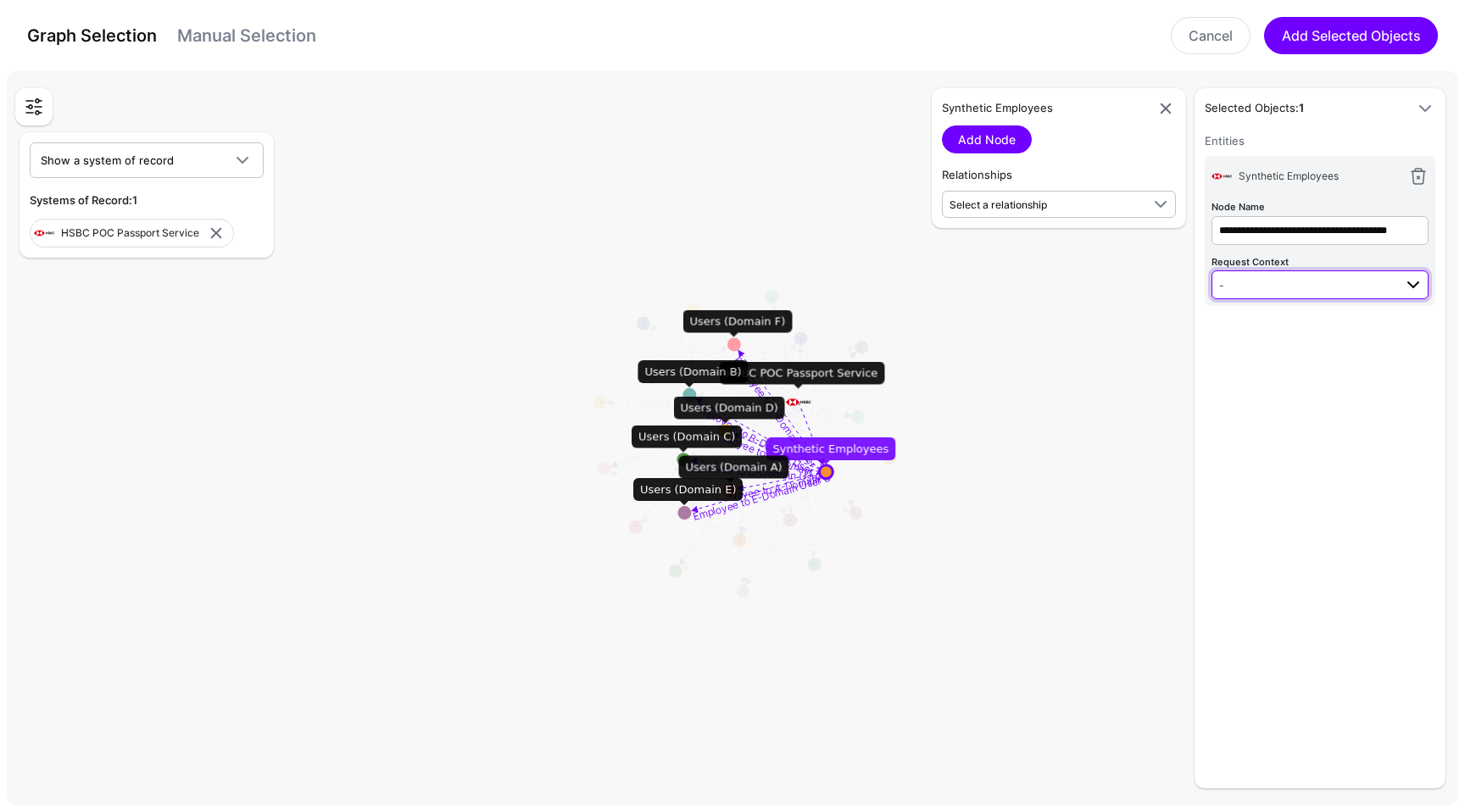
click at [1304, 284] on span "-" at bounding box center [1306, 285] width 173 height 19
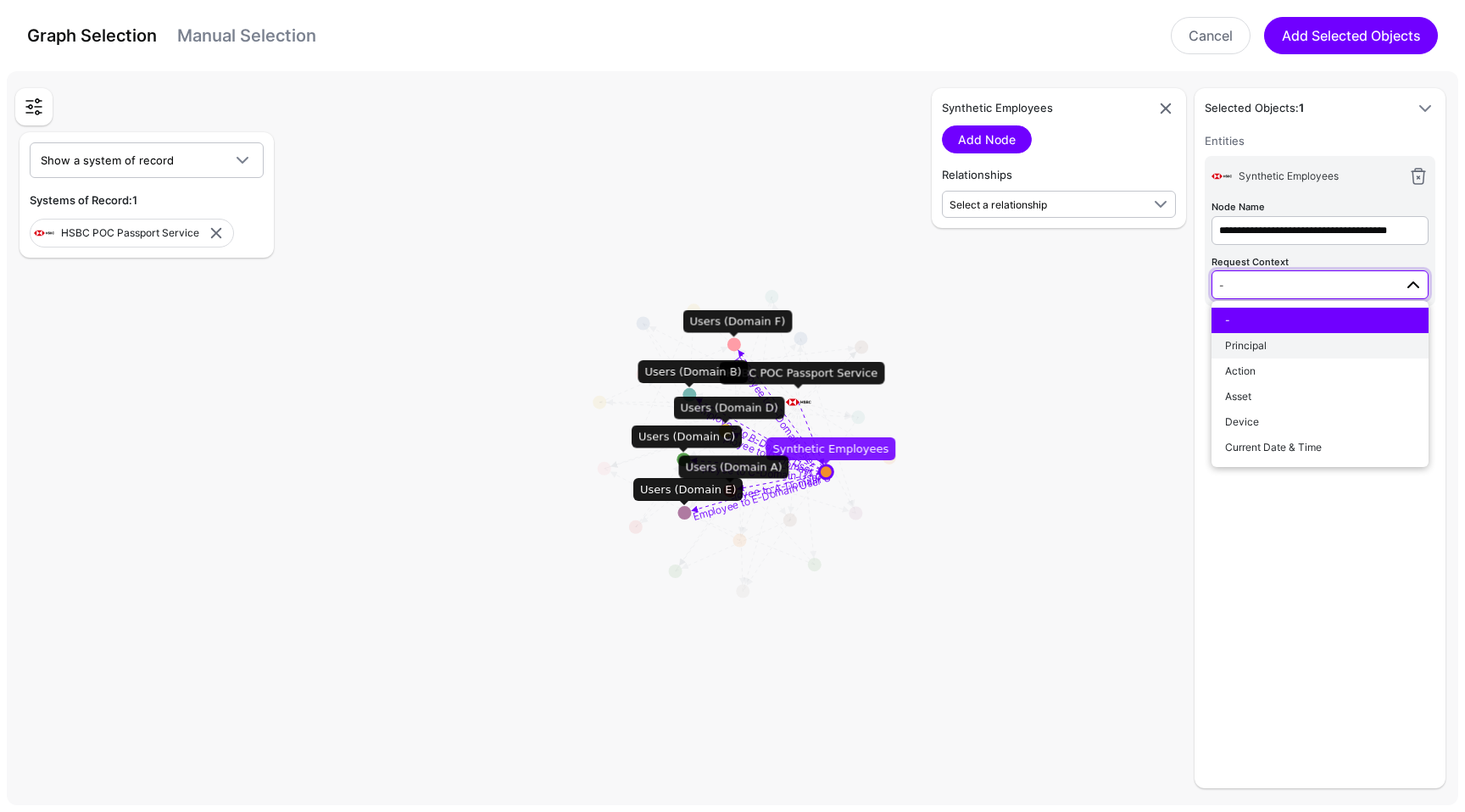
click at [1285, 338] on div "Principal" at bounding box center [1321, 345] width 190 height 15
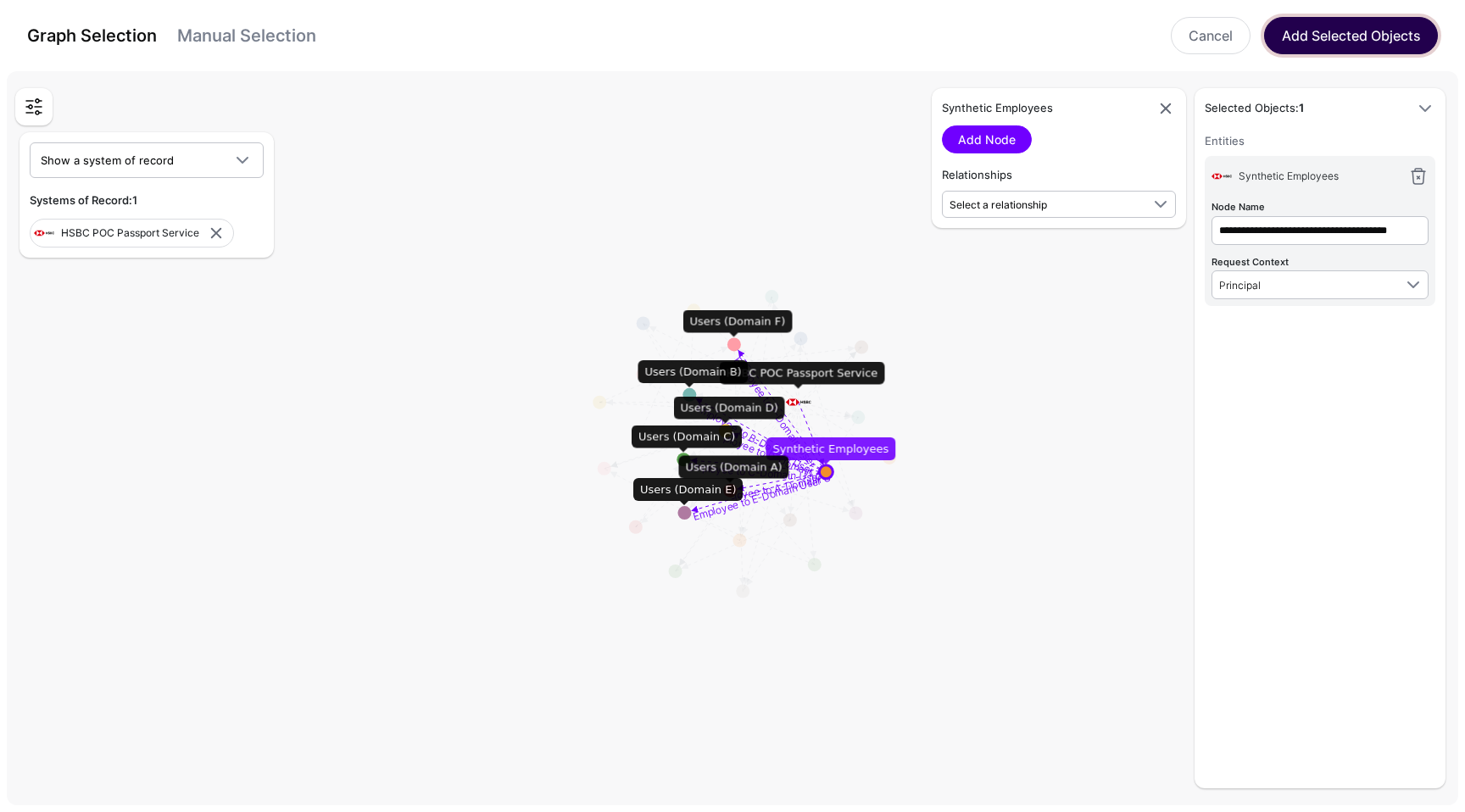
click at [1380, 34] on button "Add Selected Objects" at bounding box center [1350, 36] width 173 height 37
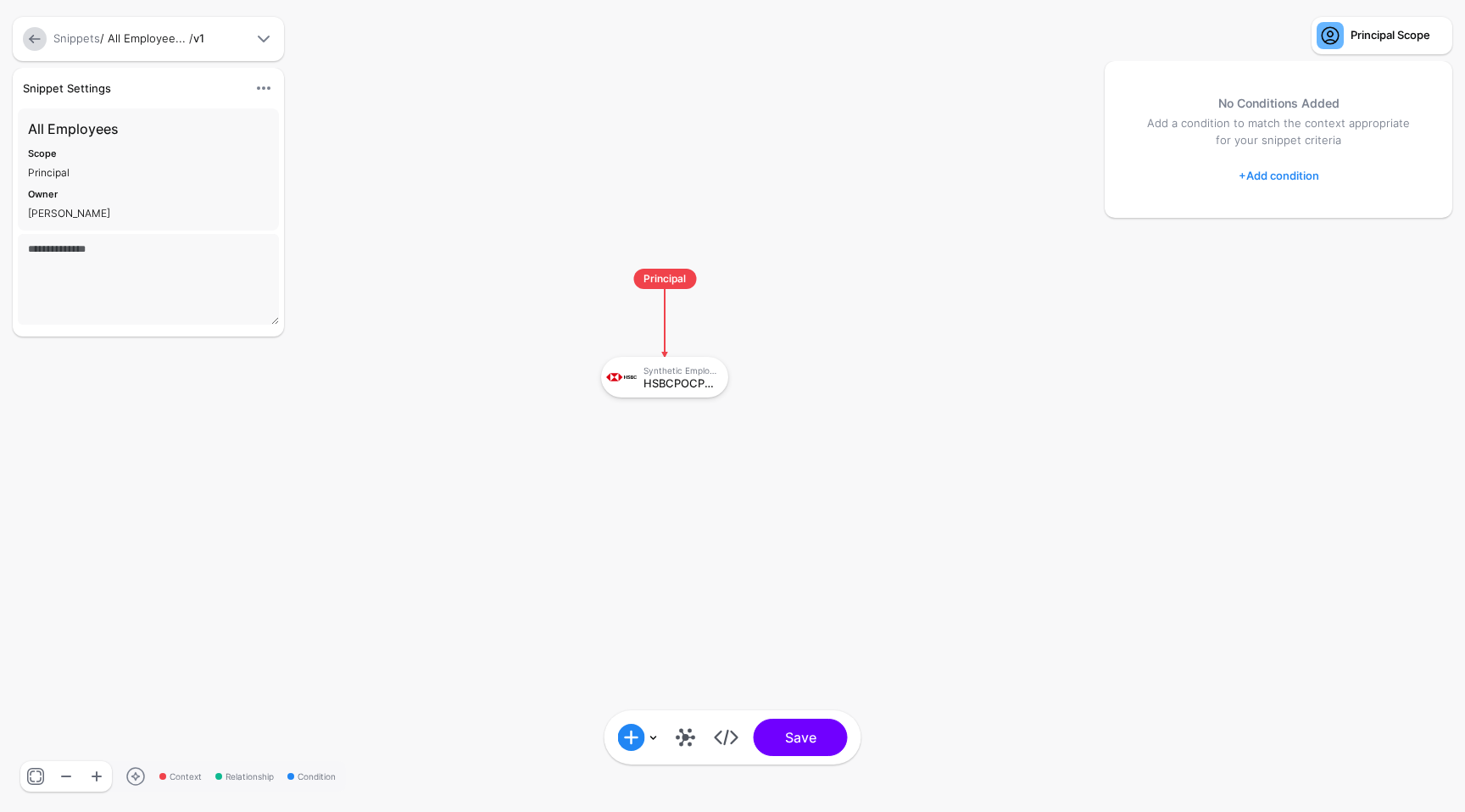
click at [1267, 168] on link "+ Add condition" at bounding box center [1279, 175] width 81 height 28
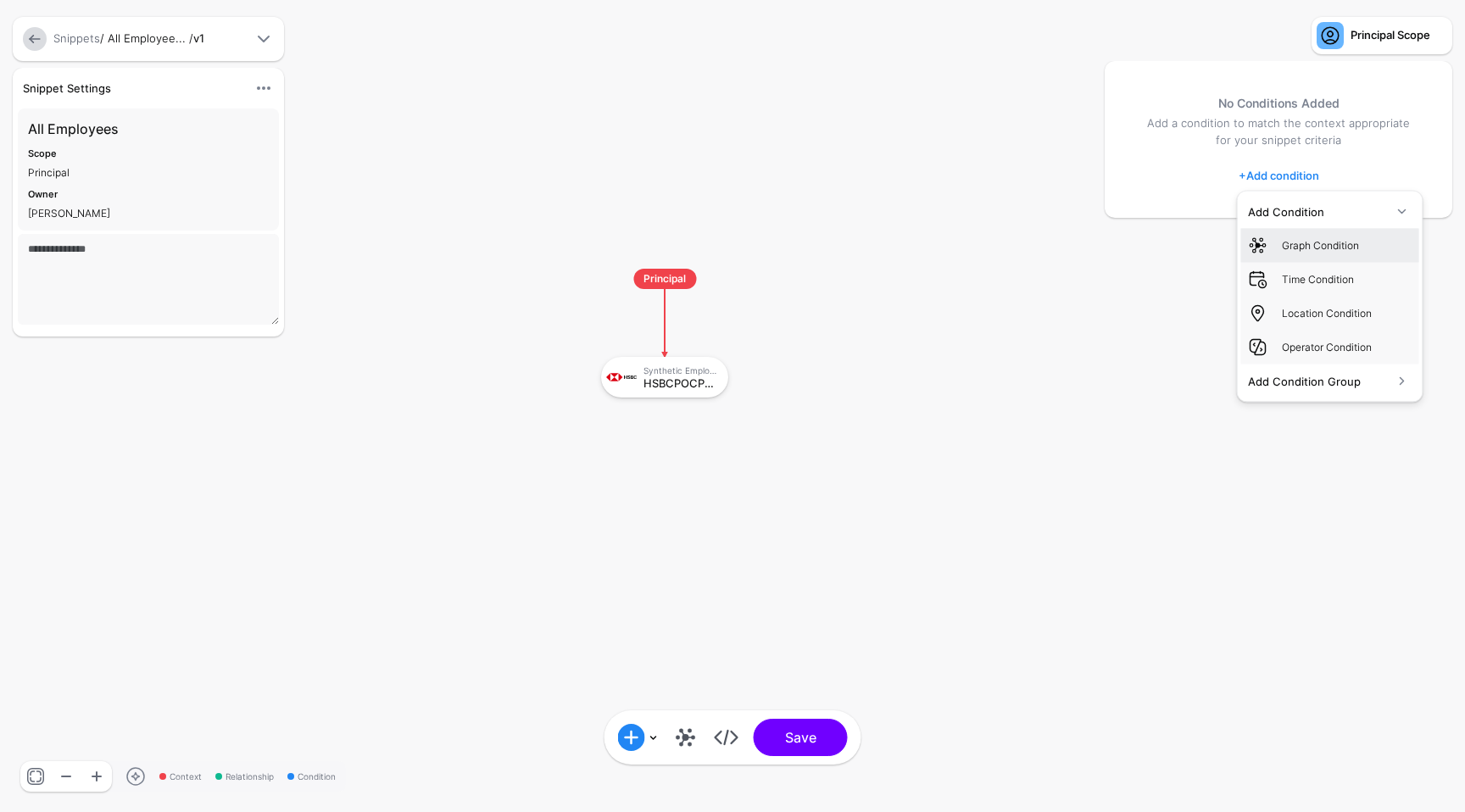
click at [1300, 244] on div "Graph Condition" at bounding box center [1347, 245] width 131 height 15
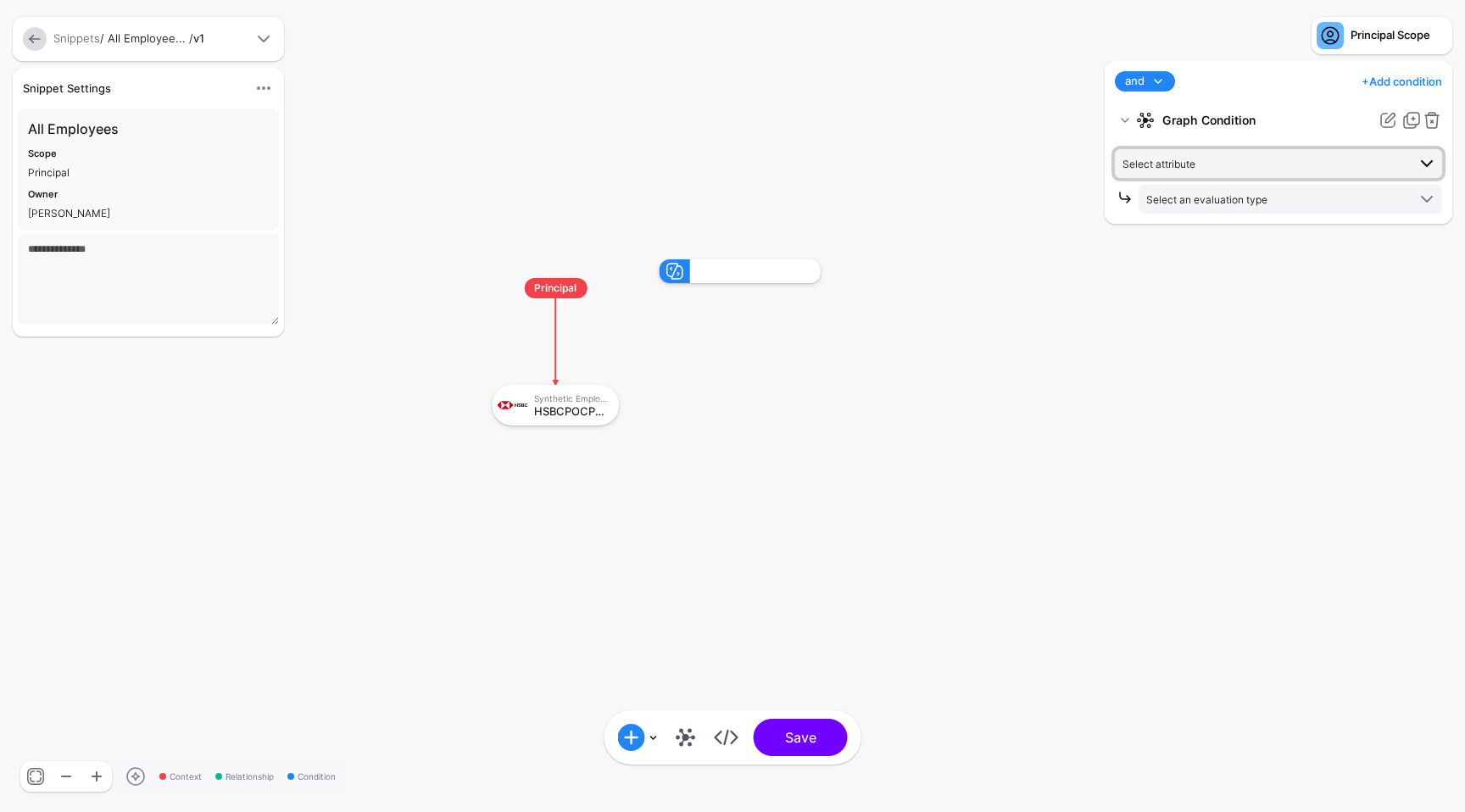
click at [1211, 165] on span "Select attribute" at bounding box center [1264, 164] width 284 height 19
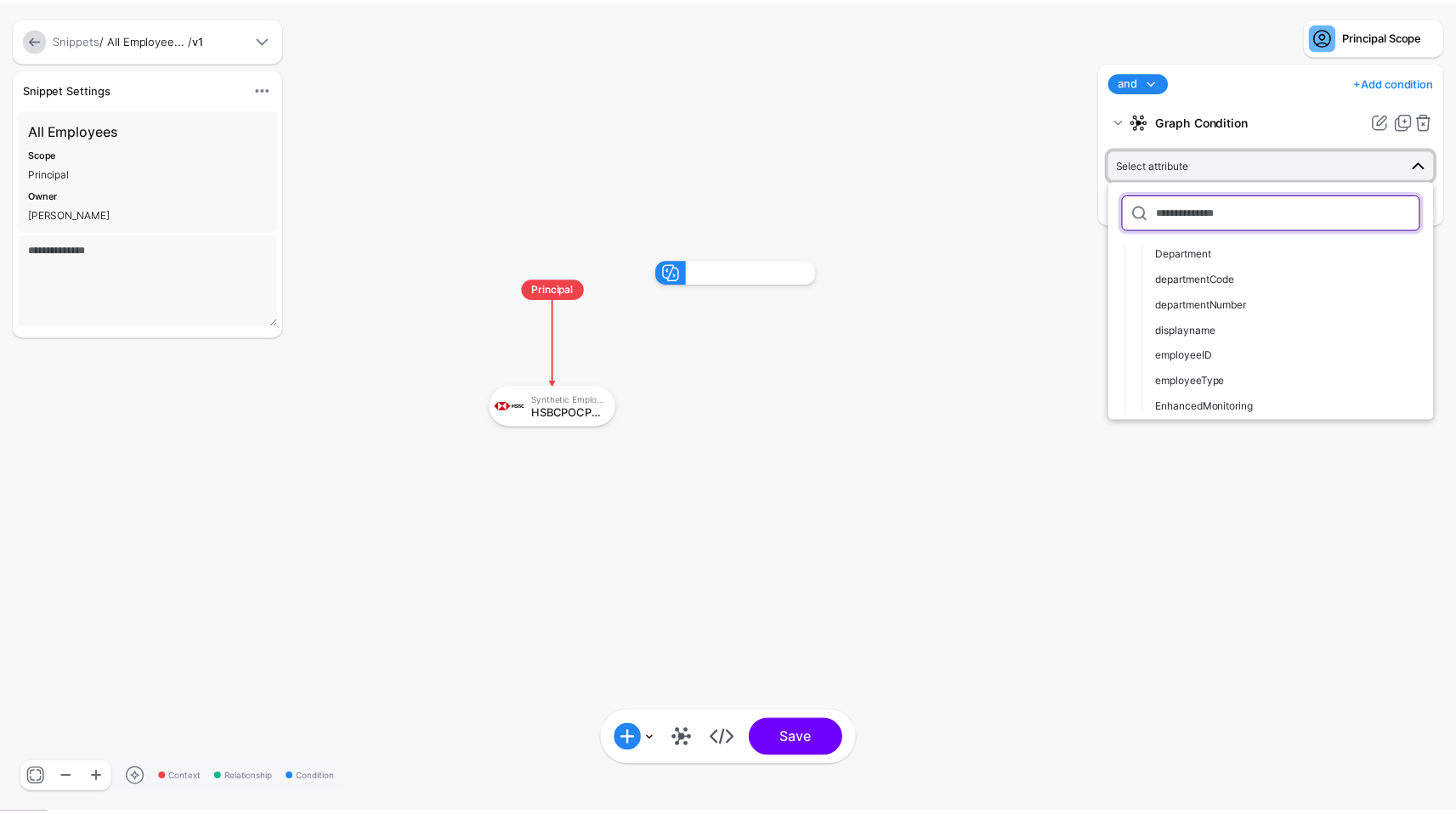
scroll to position [227, 0]
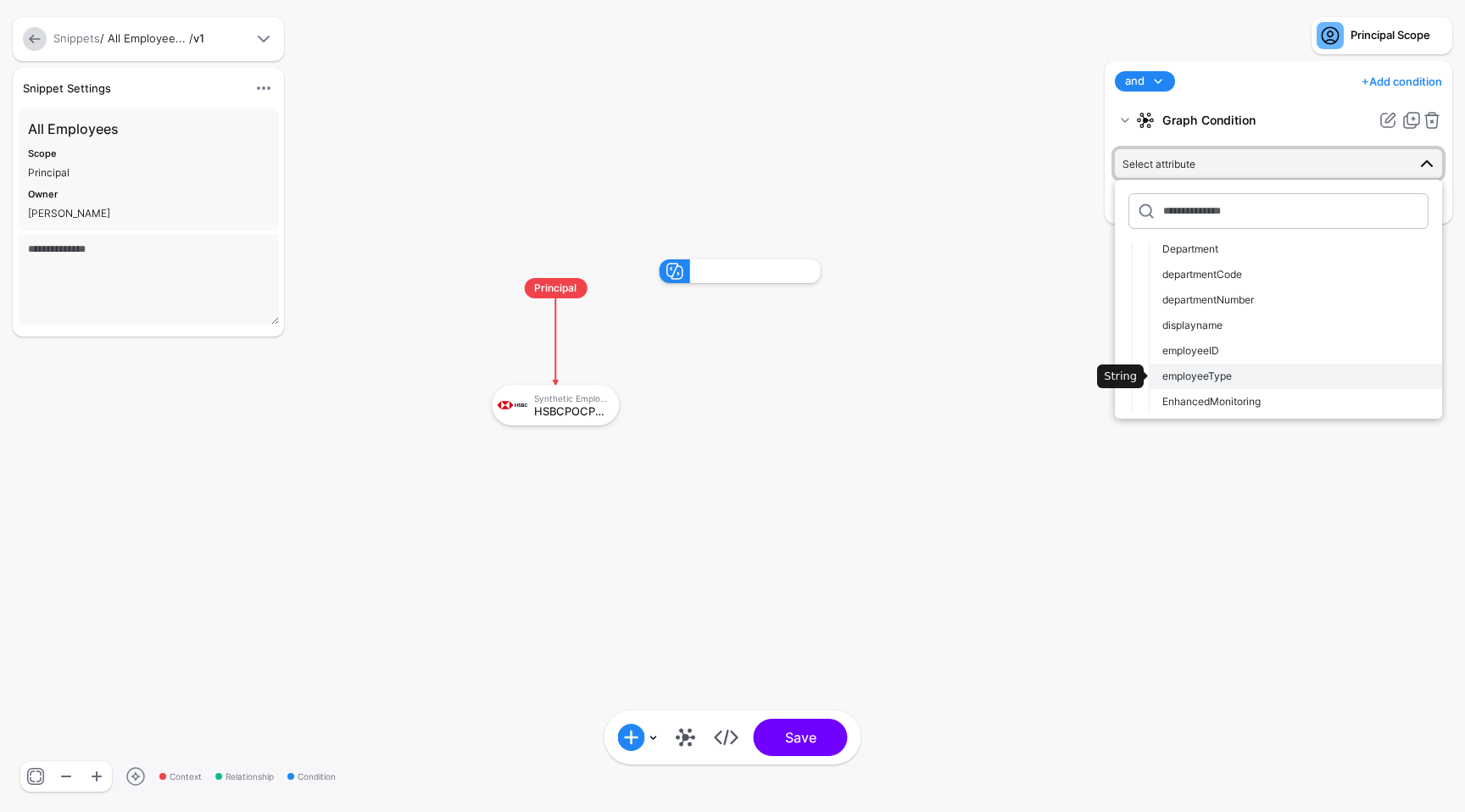
click at [1254, 374] on div "employeeType" at bounding box center [1295, 376] width 266 height 15
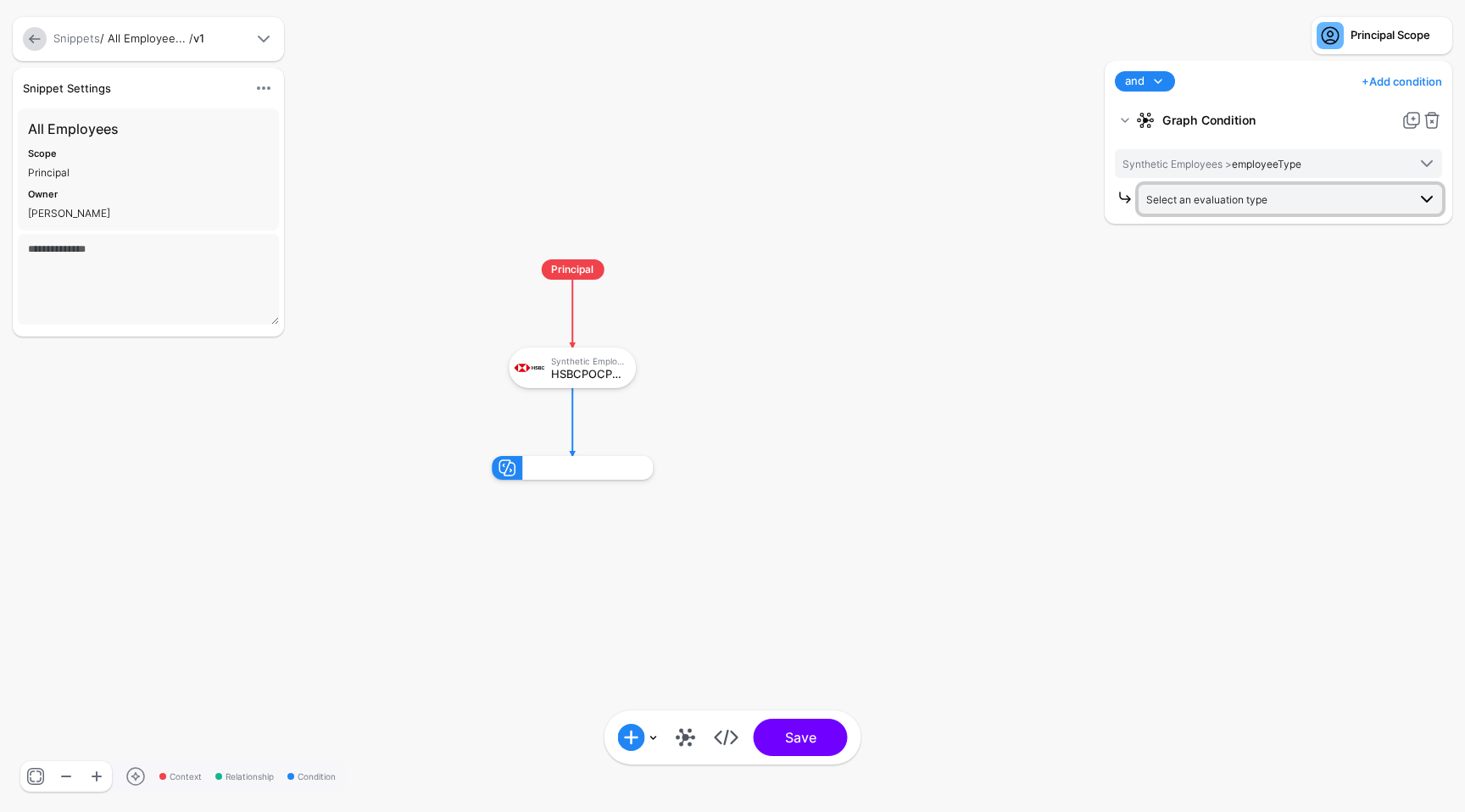
click at [1211, 204] on span "Select an evaluation type" at bounding box center [1207, 199] width 121 height 12
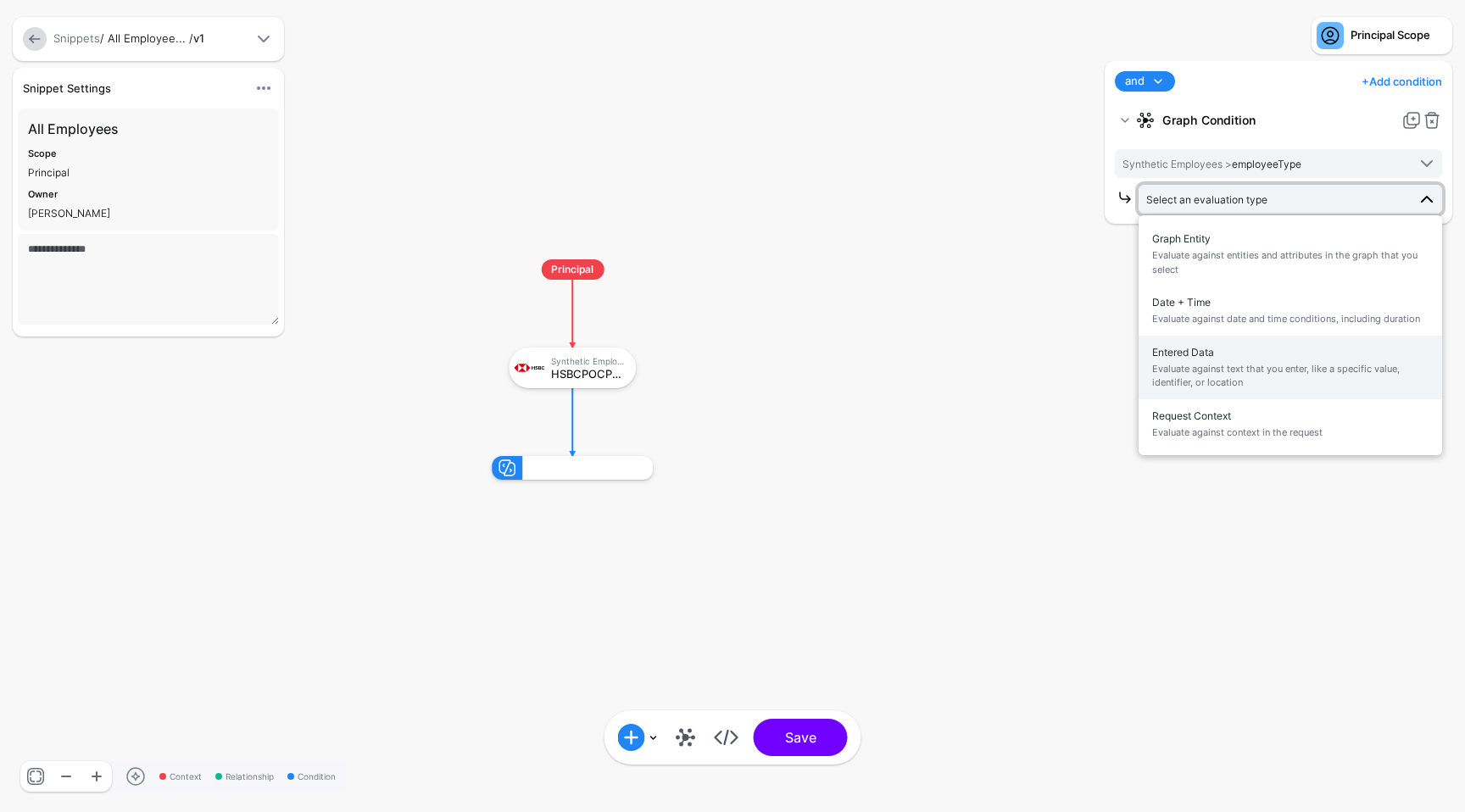
click at [1209, 374] on span "Evaluate against text that you enter, like a specific value, identifier, or loc…" at bounding box center [1291, 375] width 277 height 28
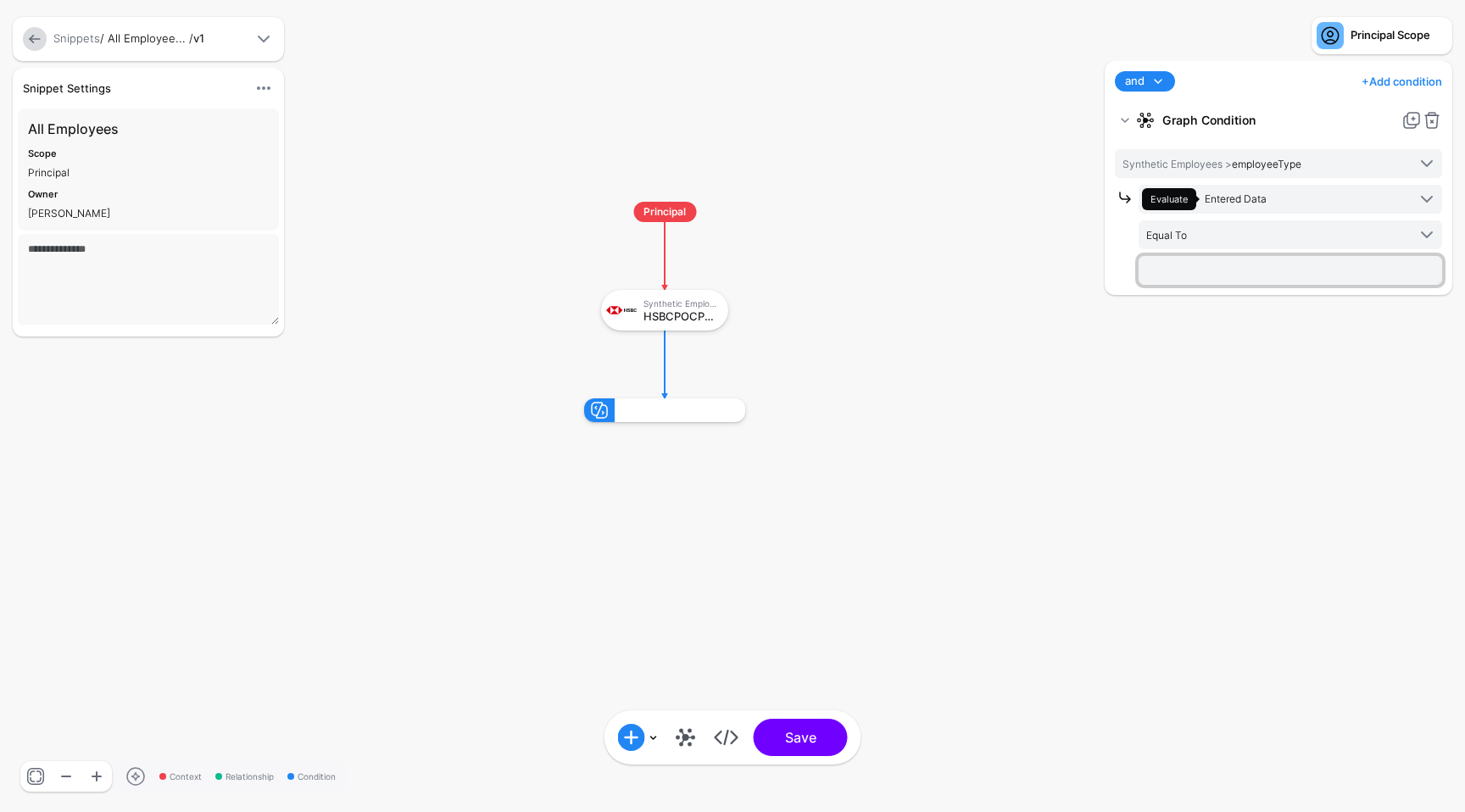
click at [1228, 265] on input "text" at bounding box center [1290, 270] width 303 height 28
type input "***"
click at [1195, 570] on div "and and not or + Add condition Add Condition Graph Condition Time Condition Loc…" at bounding box center [1278, 429] width 356 height 735
click at [807, 732] on button "Save" at bounding box center [801, 737] width 94 height 37
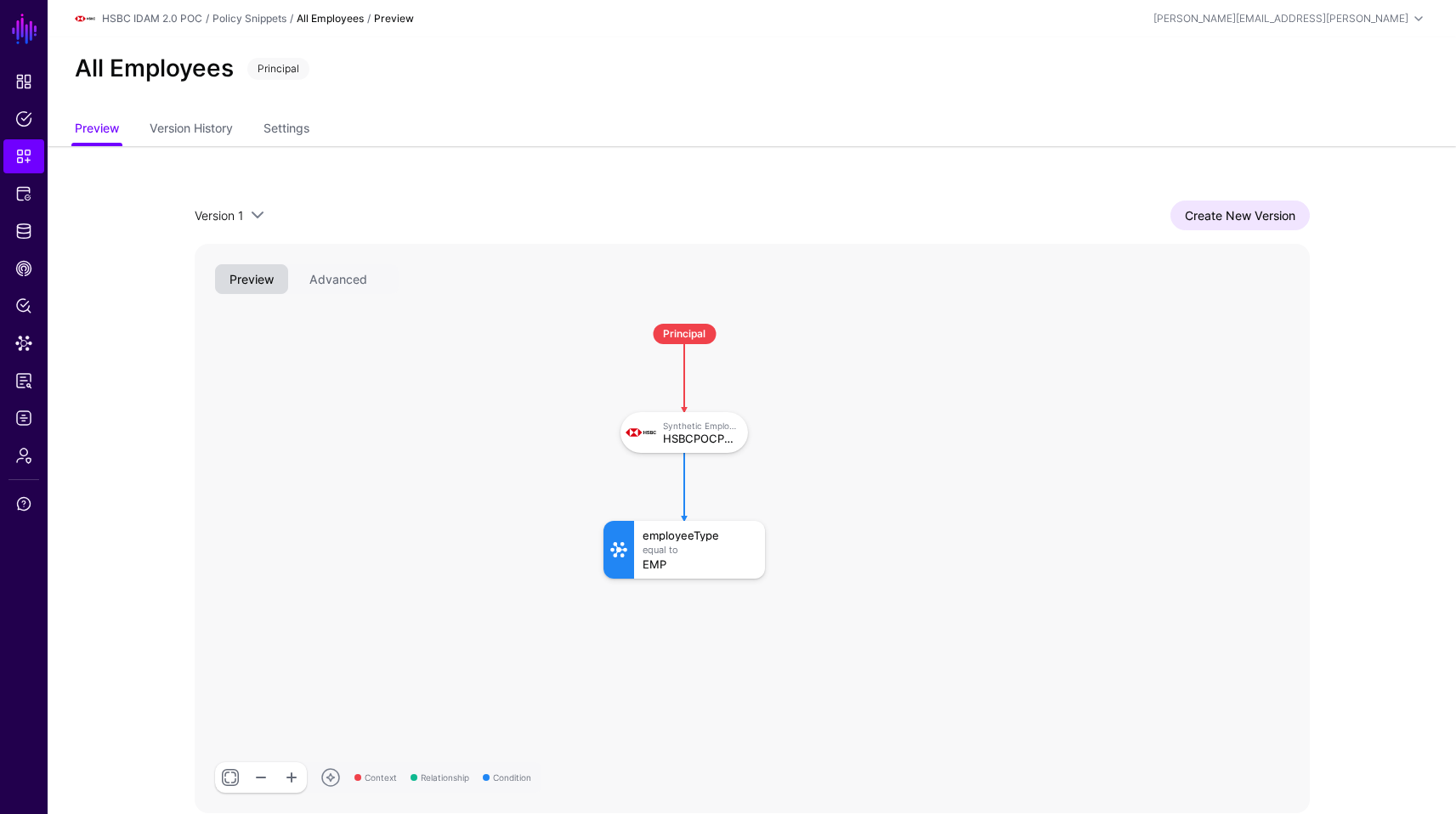
click at [646, 173] on div "Version 1 Version 1 Create New Version Context Relationship Condition Principal…" at bounding box center [752, 507] width 1224 height 722
click at [1446, 321] on app-snippets-item-preview "Version 1 Version 1 Create New Version Context Relationship Condition Principal…" at bounding box center [752, 507] width 1409 height 722
click at [17, 152] on span "Snippets" at bounding box center [23, 156] width 17 height 17
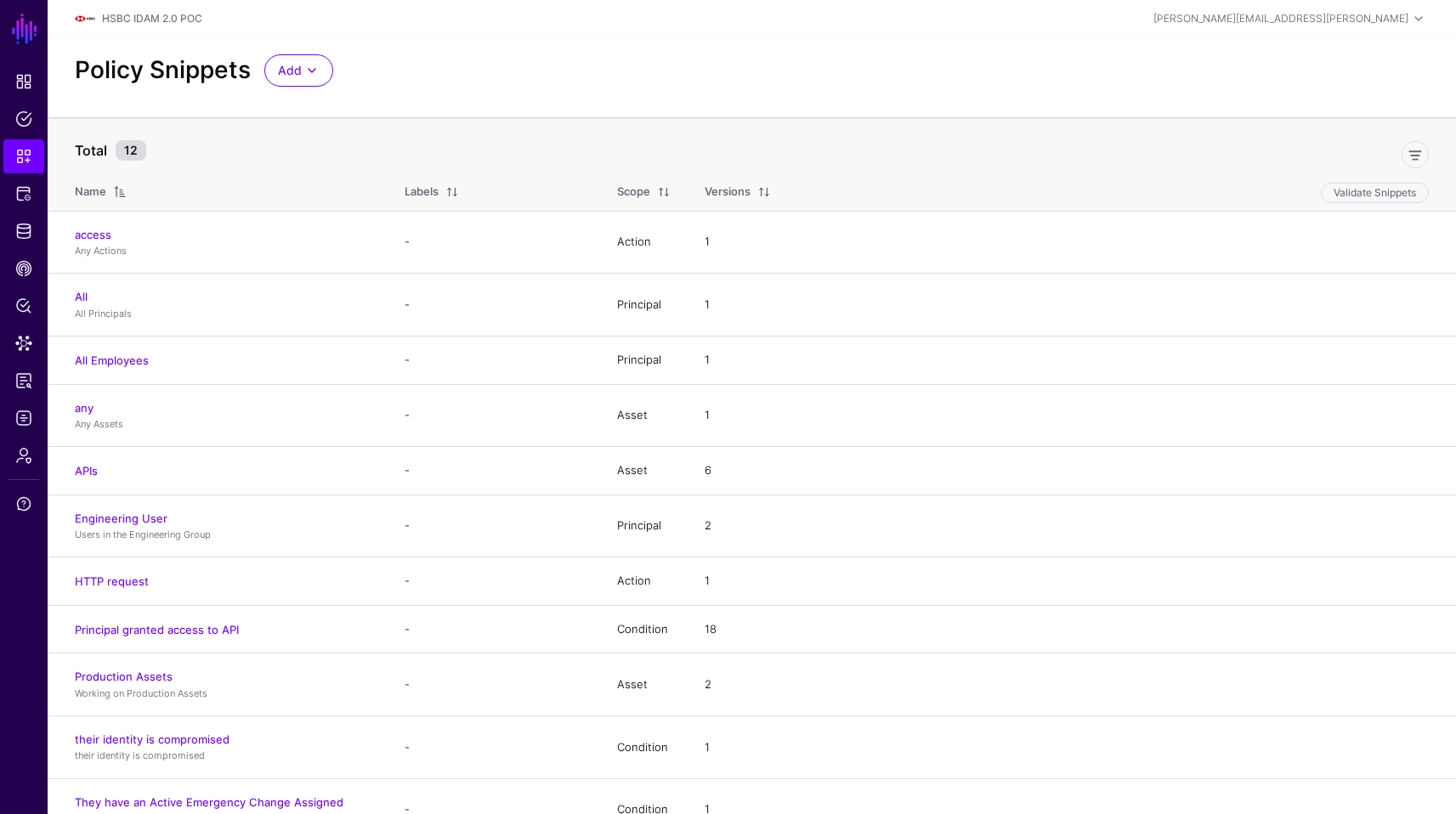
scroll to position [28, 0]
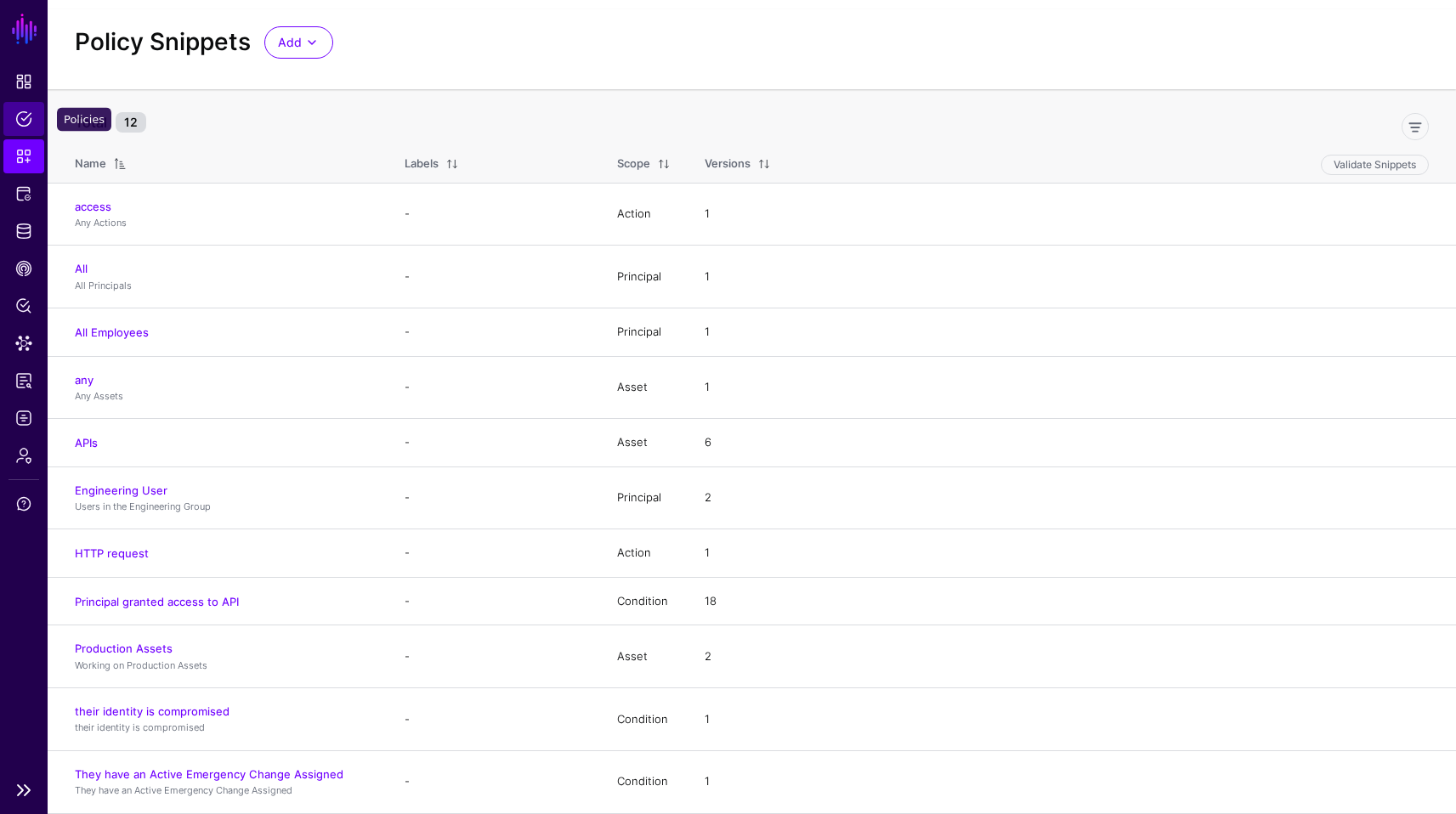
click at [33, 112] on link "Policies" at bounding box center [24, 119] width 41 height 34
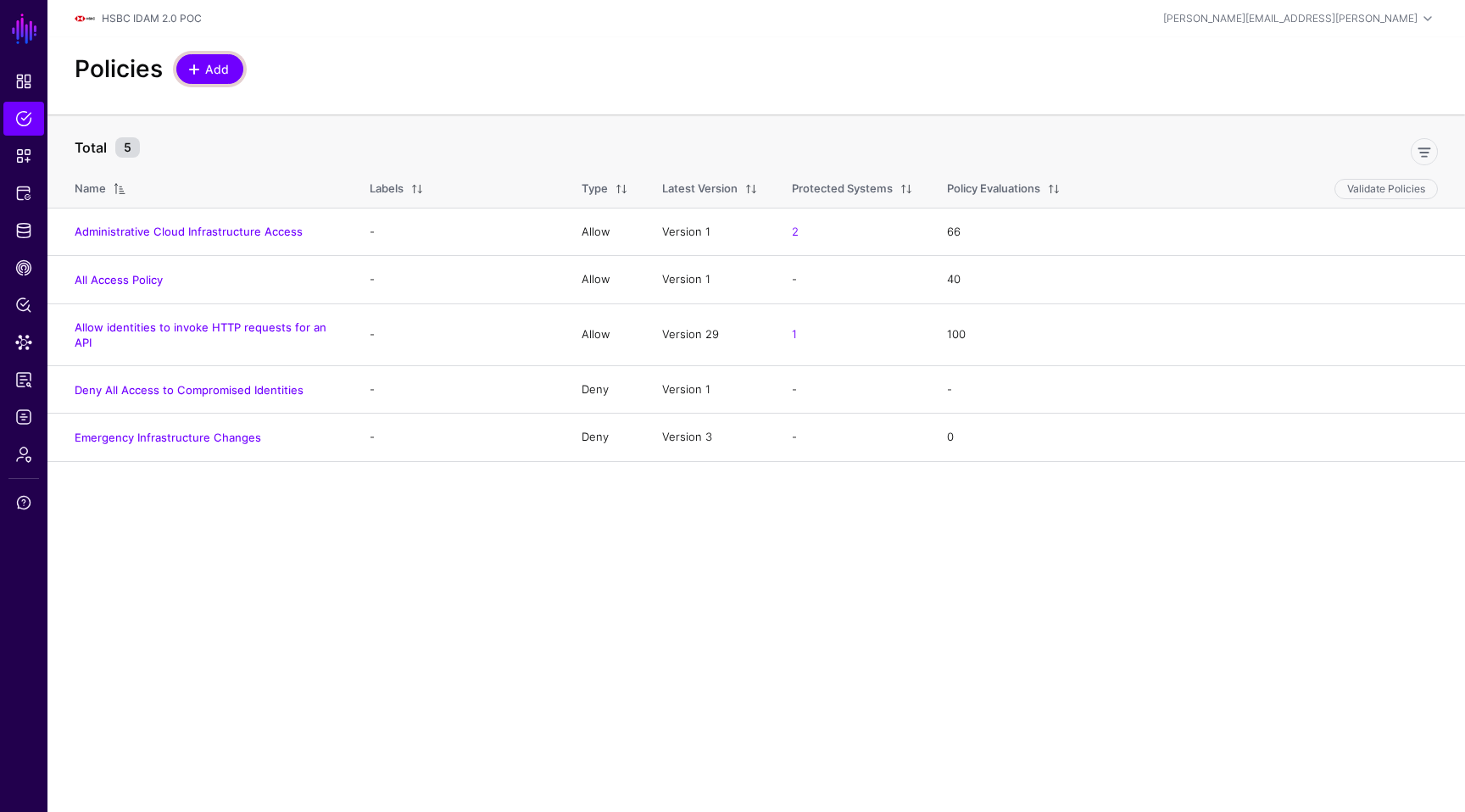
click at [229, 68] on link "Add" at bounding box center [209, 68] width 67 height 29
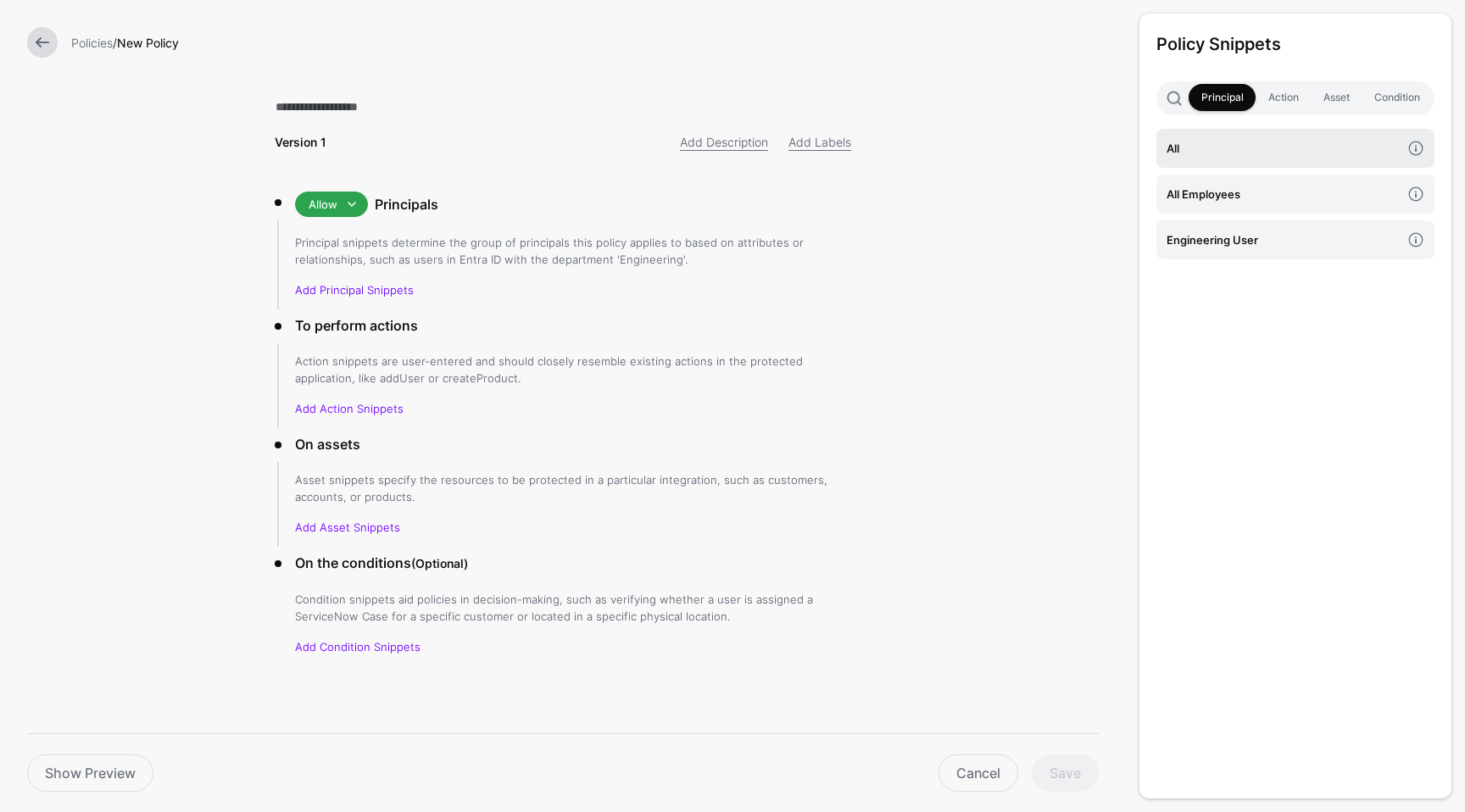
click at [1226, 158] on link "All" at bounding box center [1295, 149] width 278 height 39
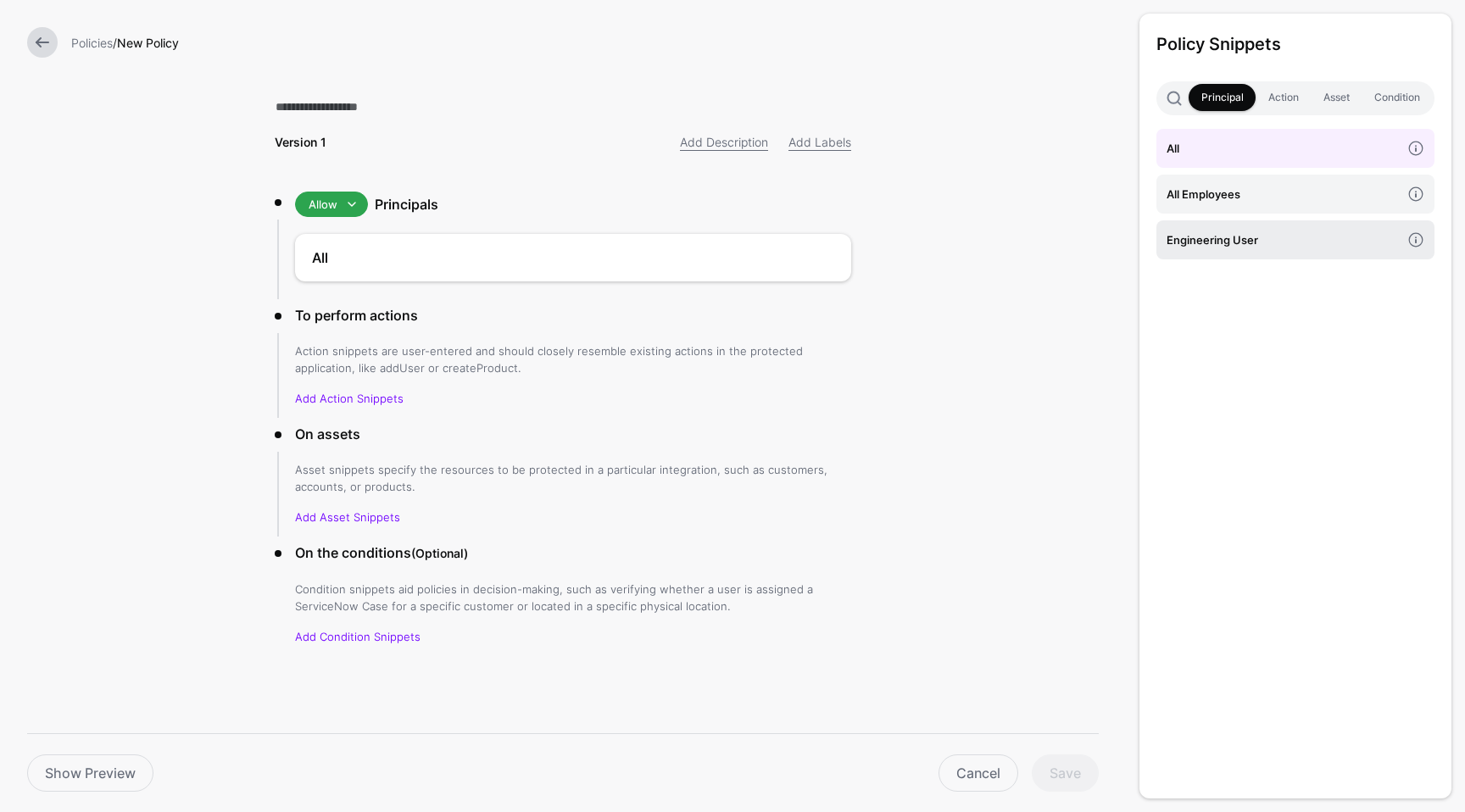
click at [1237, 244] on h4 "Engineering User" at bounding box center [1284, 239] width 234 height 19
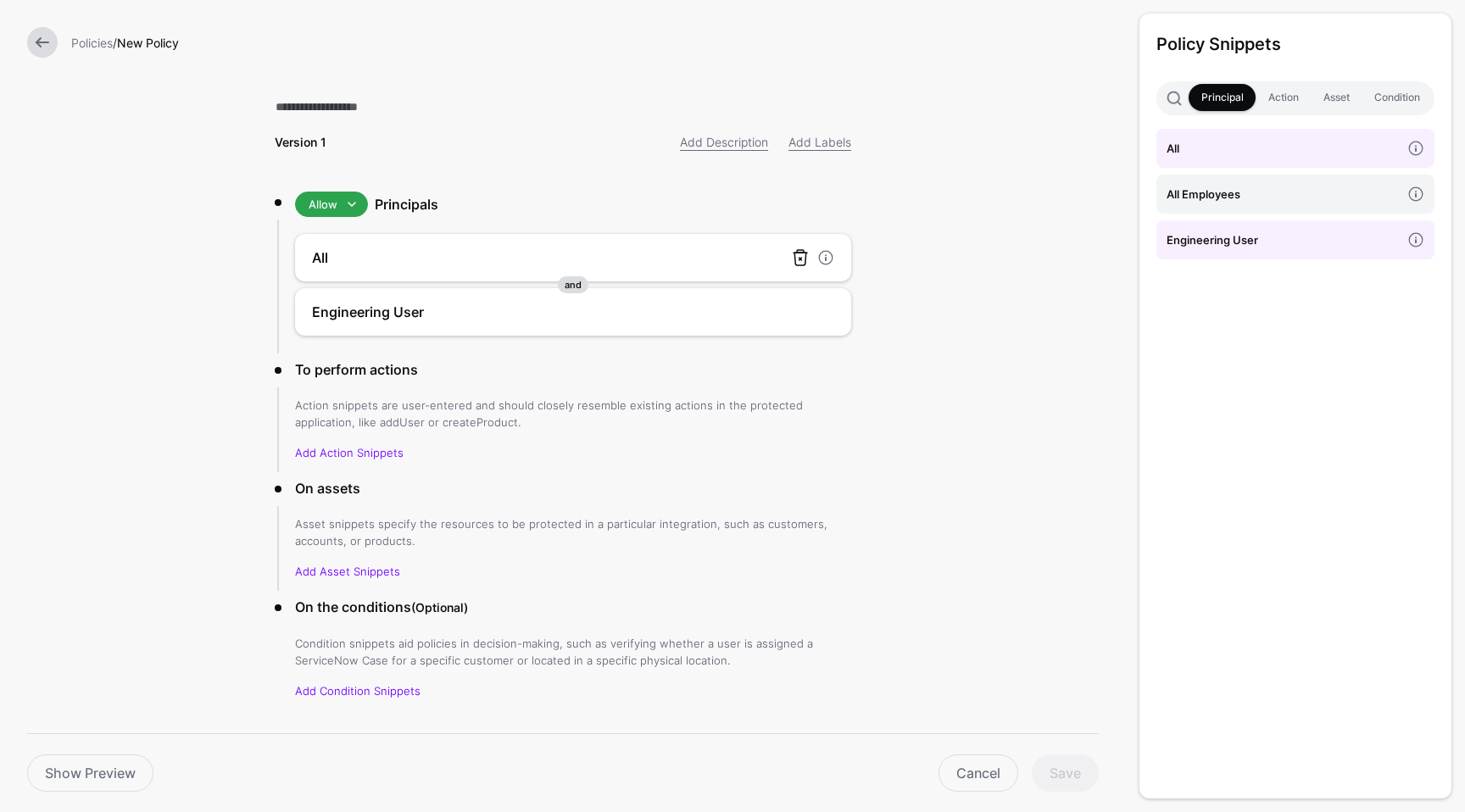
click at [791, 261] on link at bounding box center [801, 257] width 20 height 20
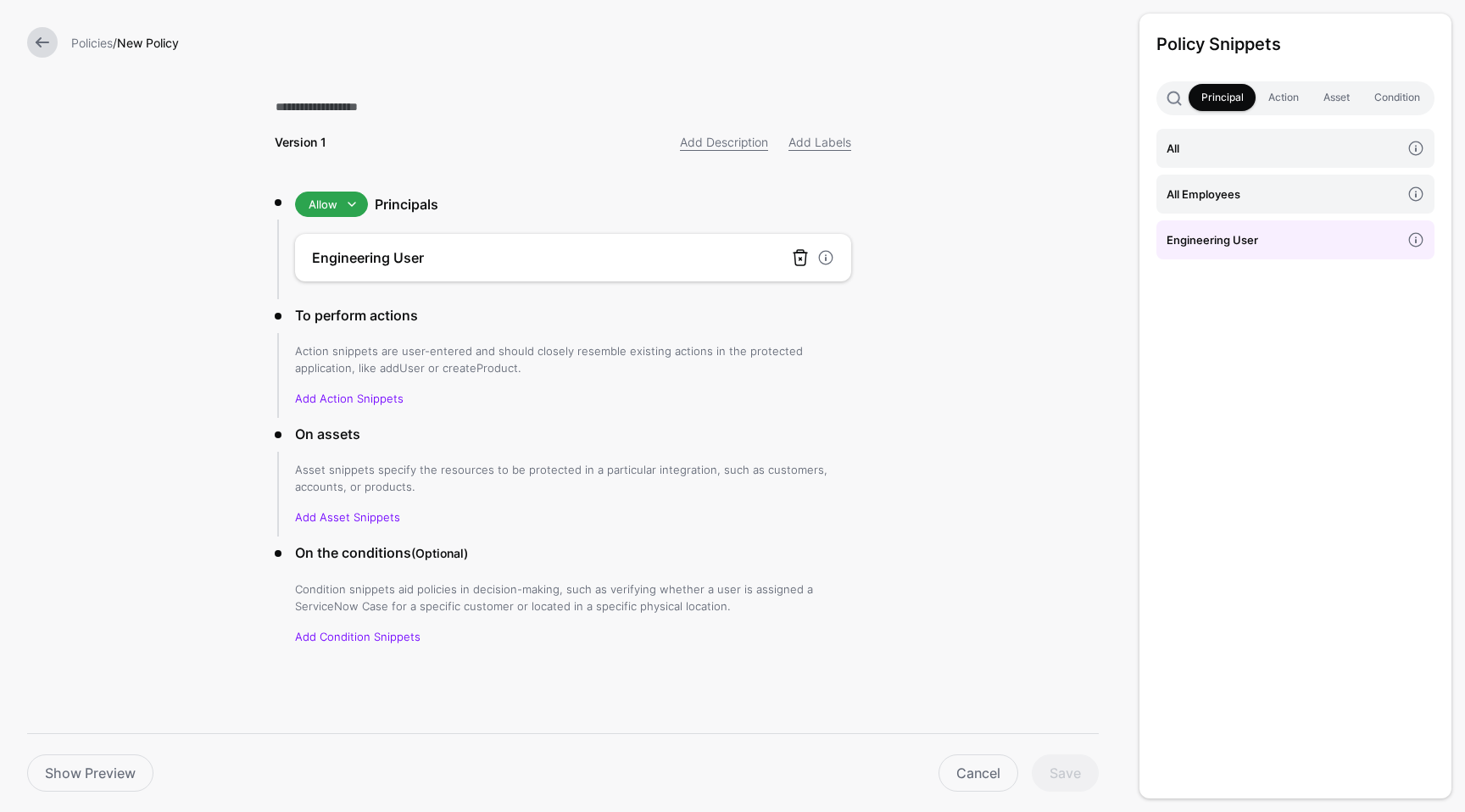
click at [798, 261] on link at bounding box center [801, 257] width 20 height 20
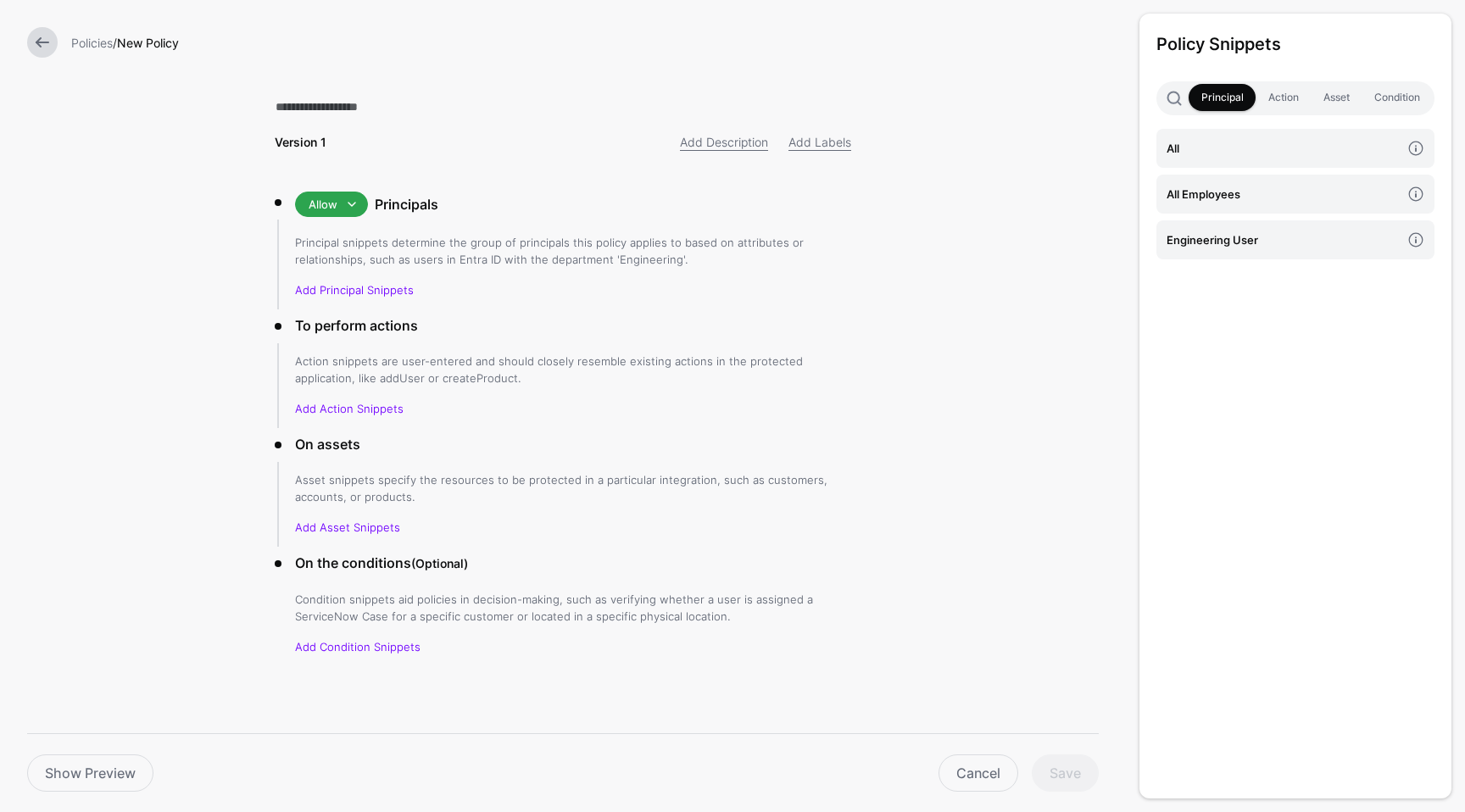
click at [1308, 488] on div "Policy Snippets Principal Action Asset Condition All All Employees Engineering …" at bounding box center [1295, 406] width 312 height 785
click at [969, 765] on link "Cancel" at bounding box center [978, 773] width 80 height 37
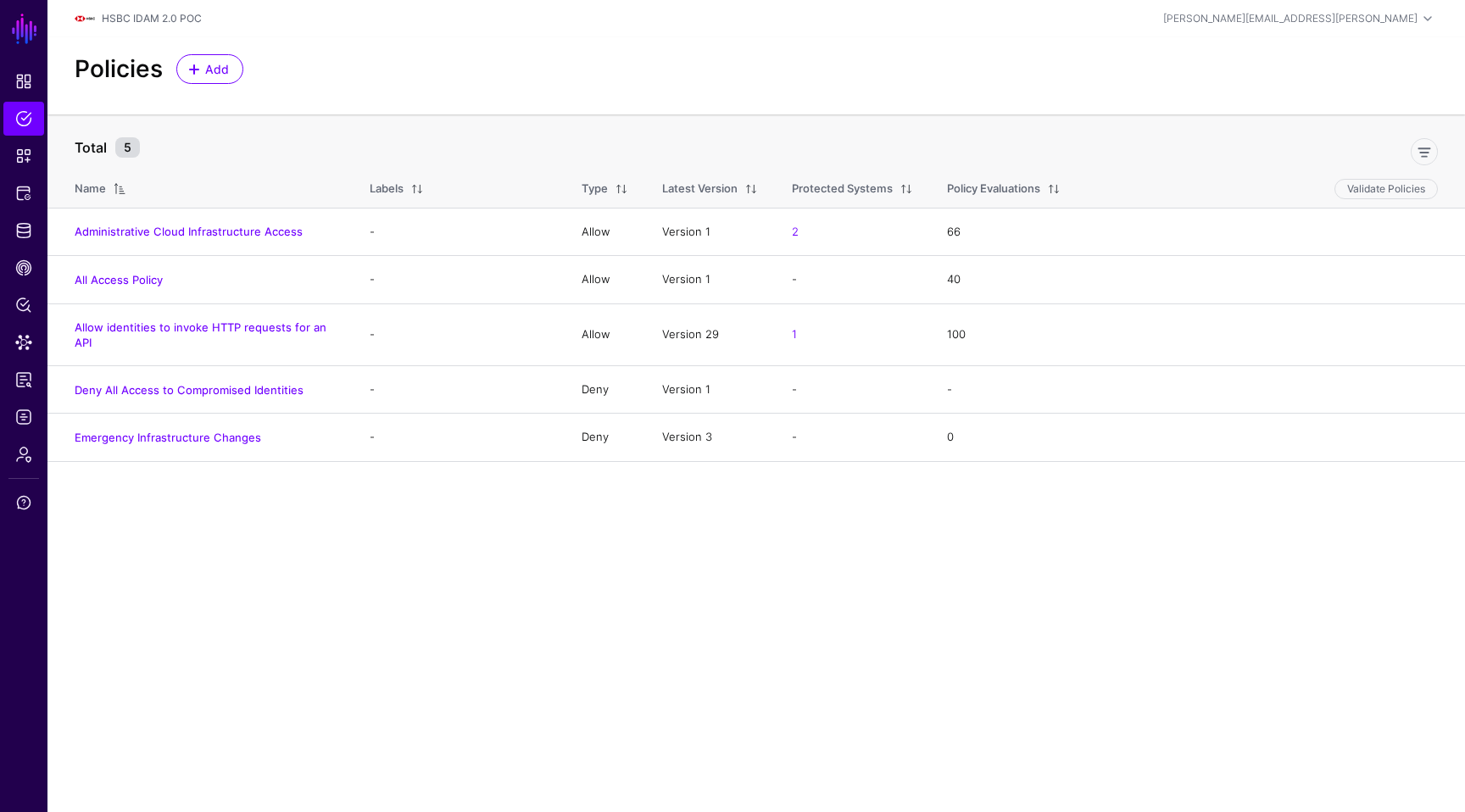
click at [371, 555] on main "SGNL Dashboard Policies Snippets Protected Systems Identity Data Fabric CAEP Hu…" at bounding box center [732, 406] width 1465 height 812
click at [14, 292] on link "Policy Lens" at bounding box center [24, 305] width 41 height 34
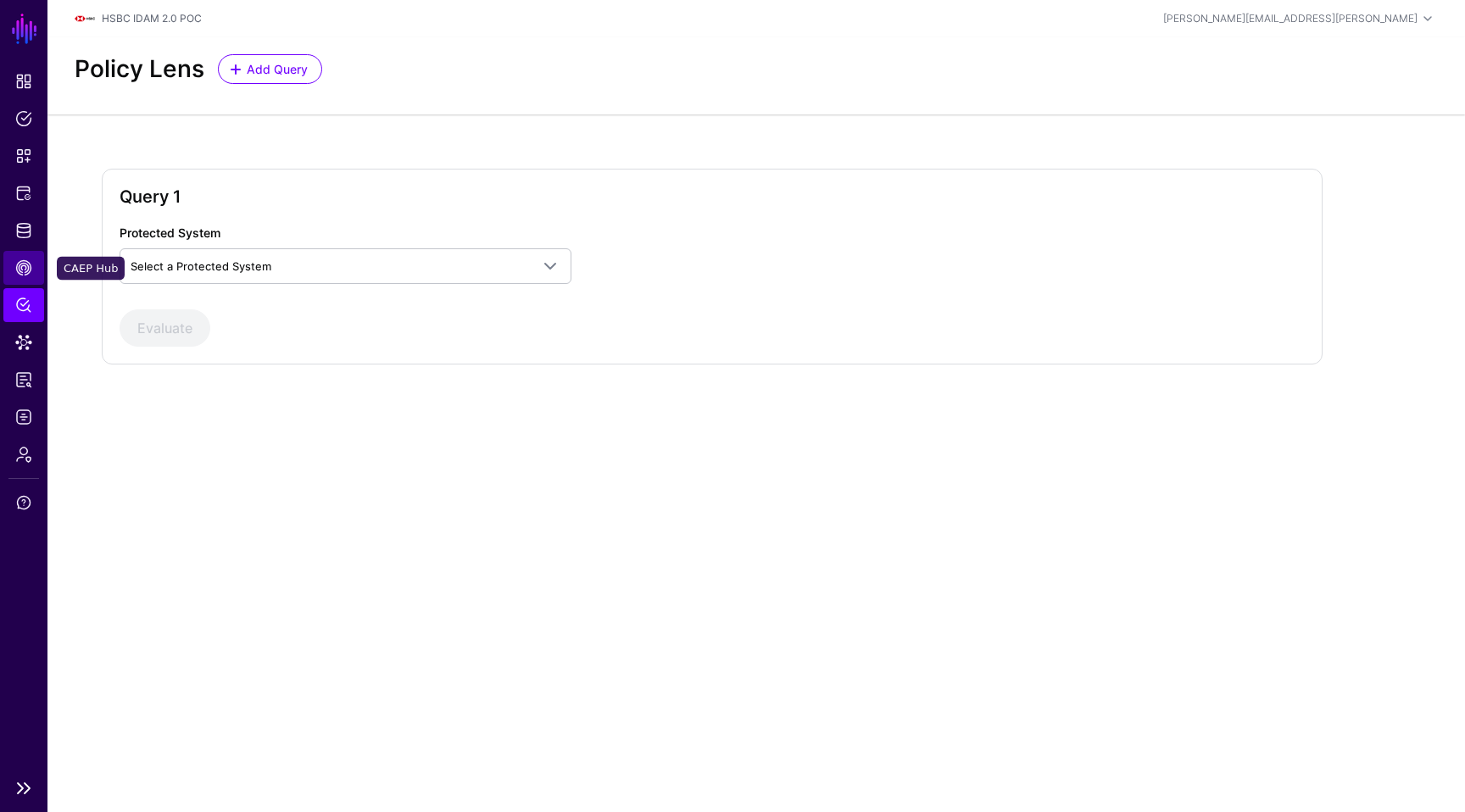
click at [39, 264] on link "CAEP Hub" at bounding box center [24, 268] width 41 height 34
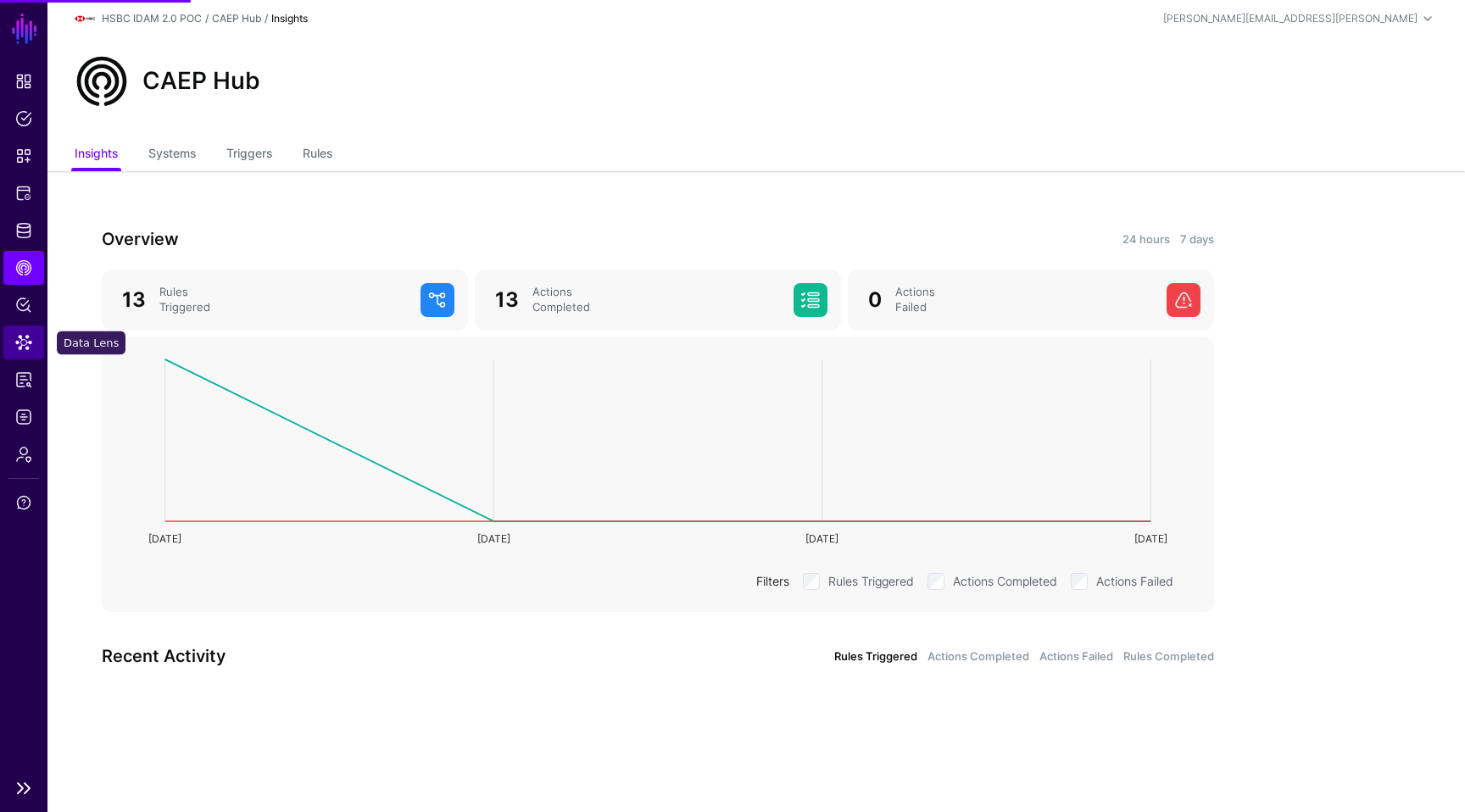
click at [30, 339] on span "Data Lens" at bounding box center [23, 342] width 17 height 17
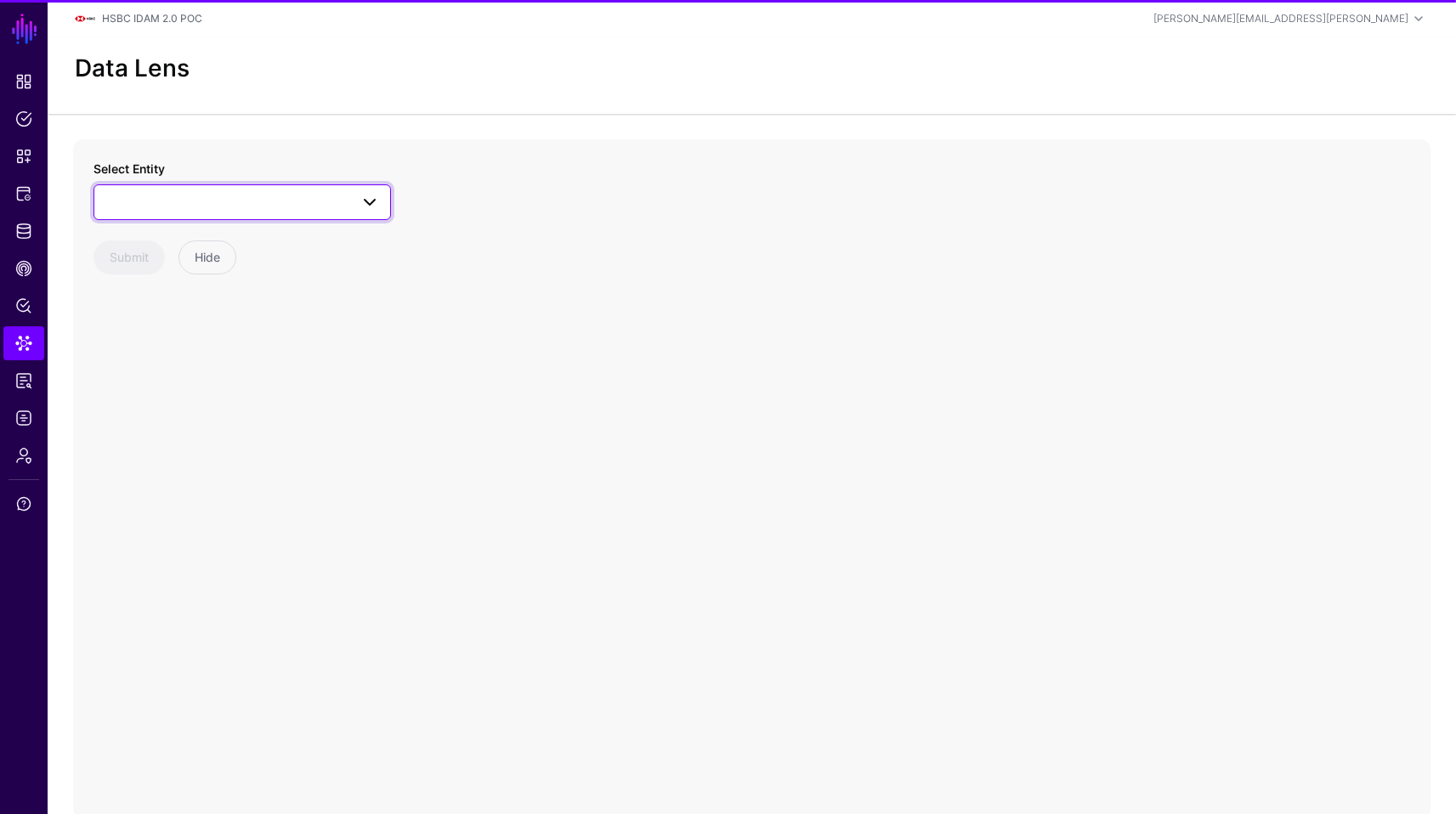
click at [237, 212] on link at bounding box center [243, 202] width 298 height 36
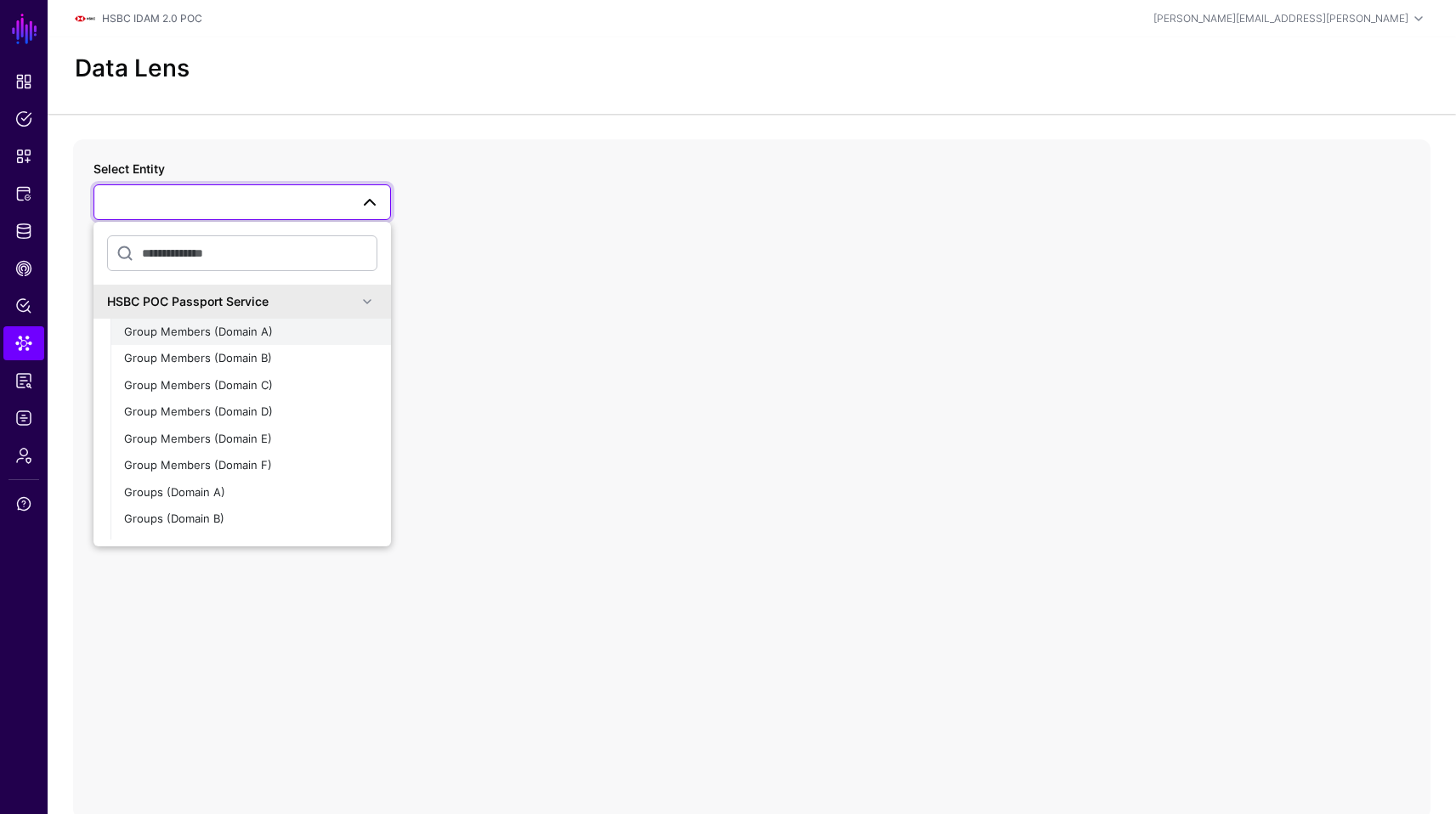
click at [290, 328] on div "Group Members (Domain A)" at bounding box center [251, 332] width 253 height 17
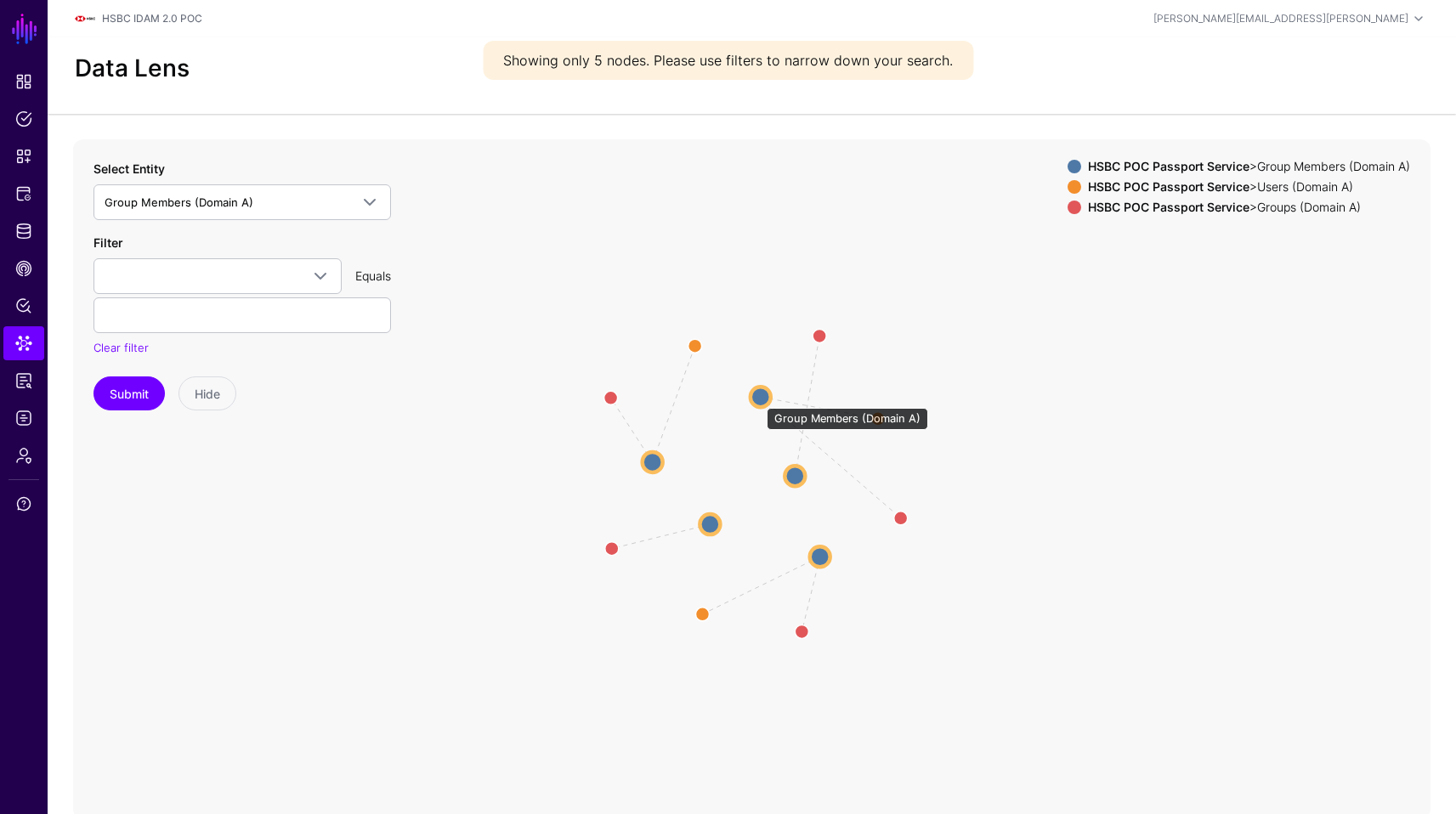
click at [758, 399] on circle at bounding box center [761, 397] width 21 height 21
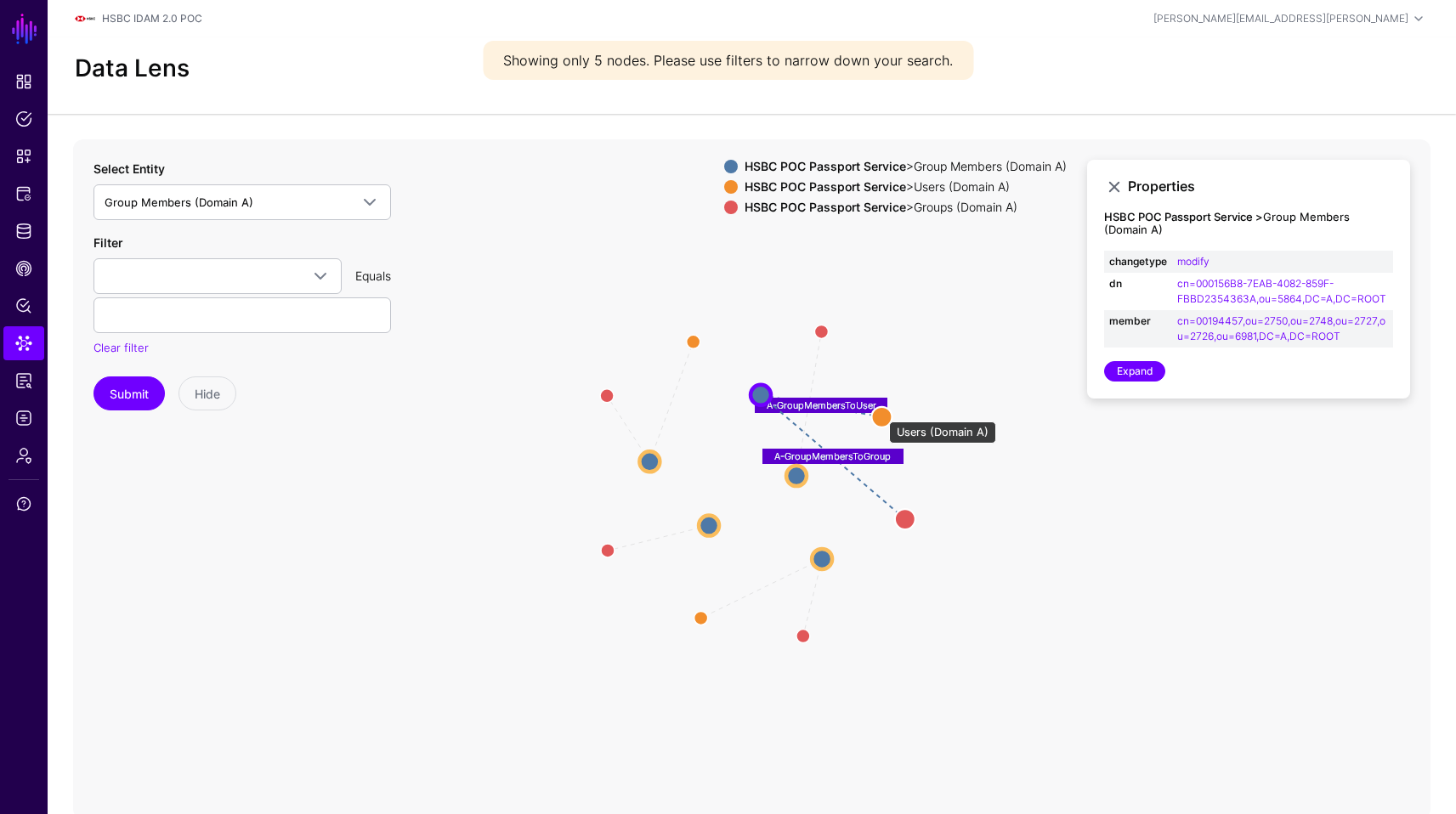
click at [881, 413] on circle at bounding box center [881, 416] width 21 height 21
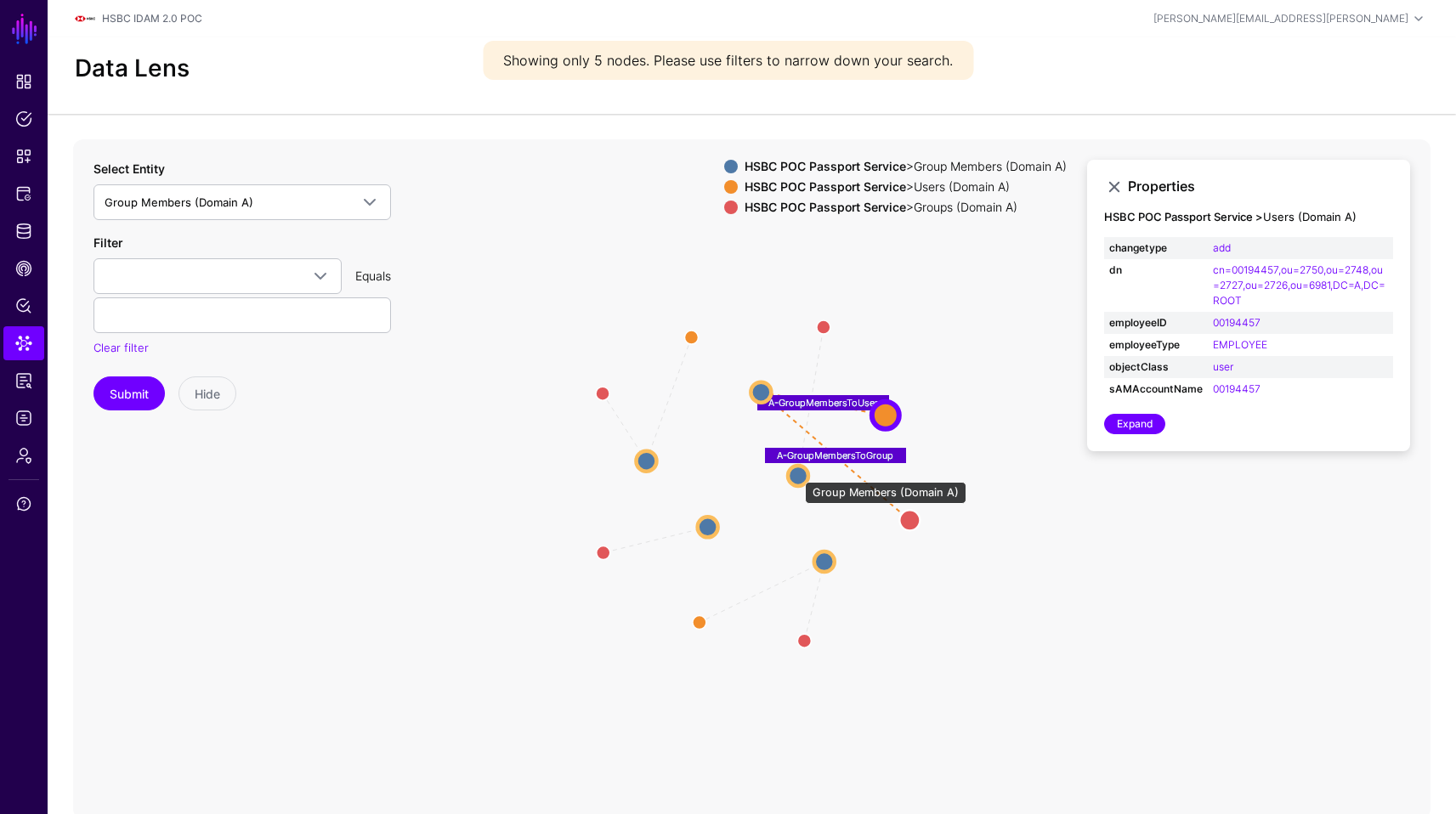
click at [796, 473] on circle at bounding box center [798, 475] width 21 height 21
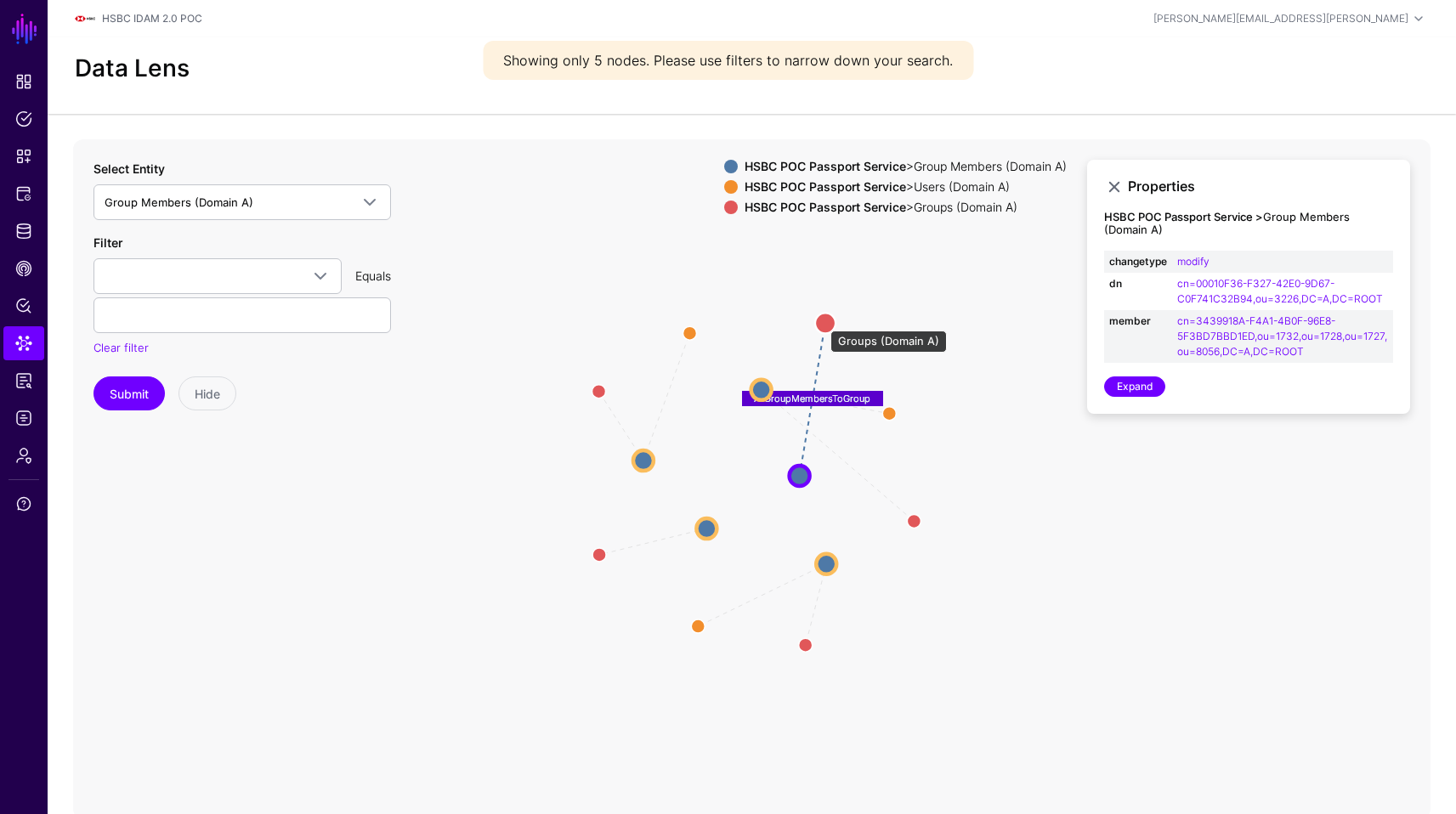
click at [822, 322] on circle at bounding box center [825, 323] width 21 height 21
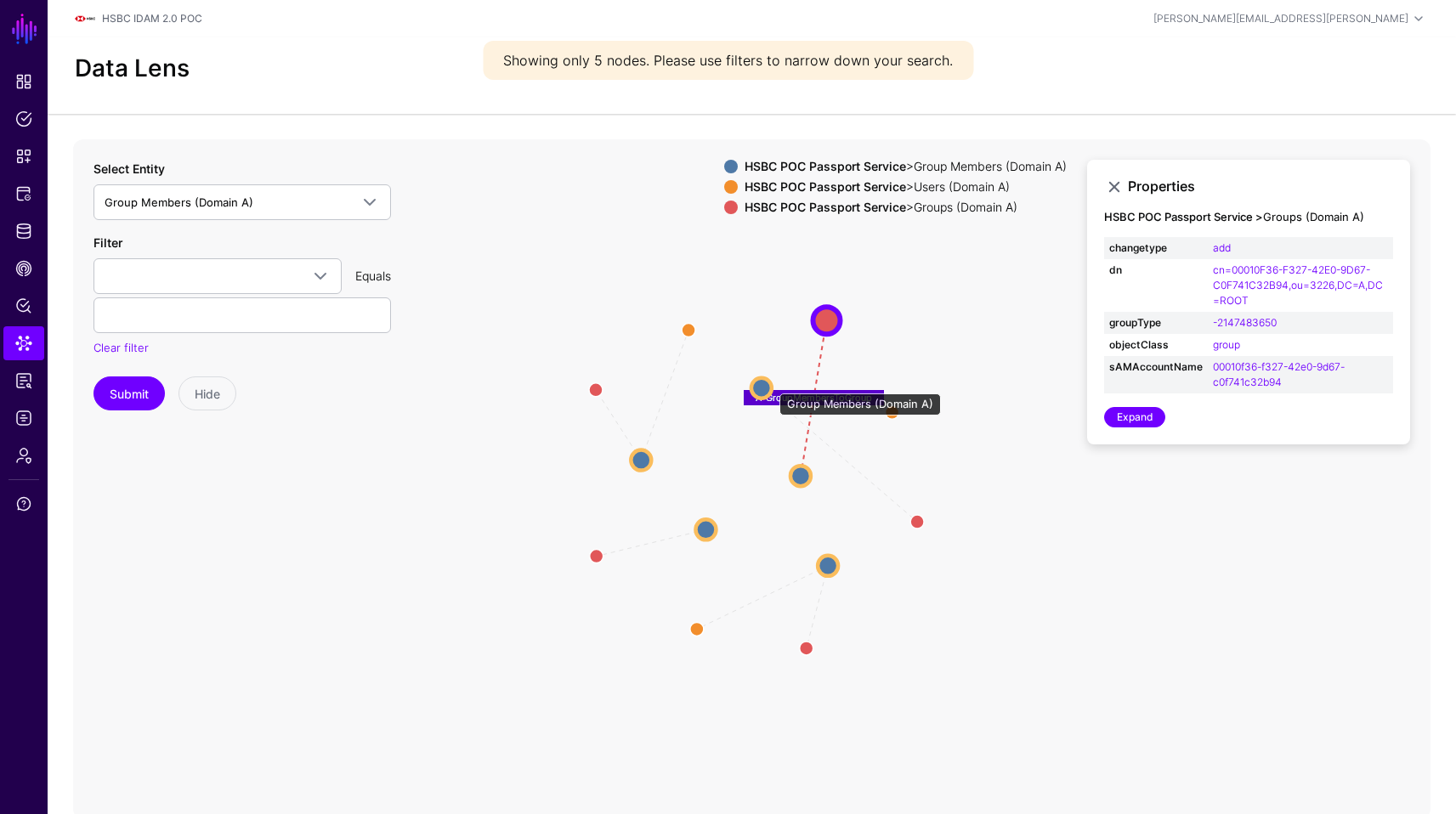
click at [768, 385] on circle at bounding box center [761, 387] width 21 height 21
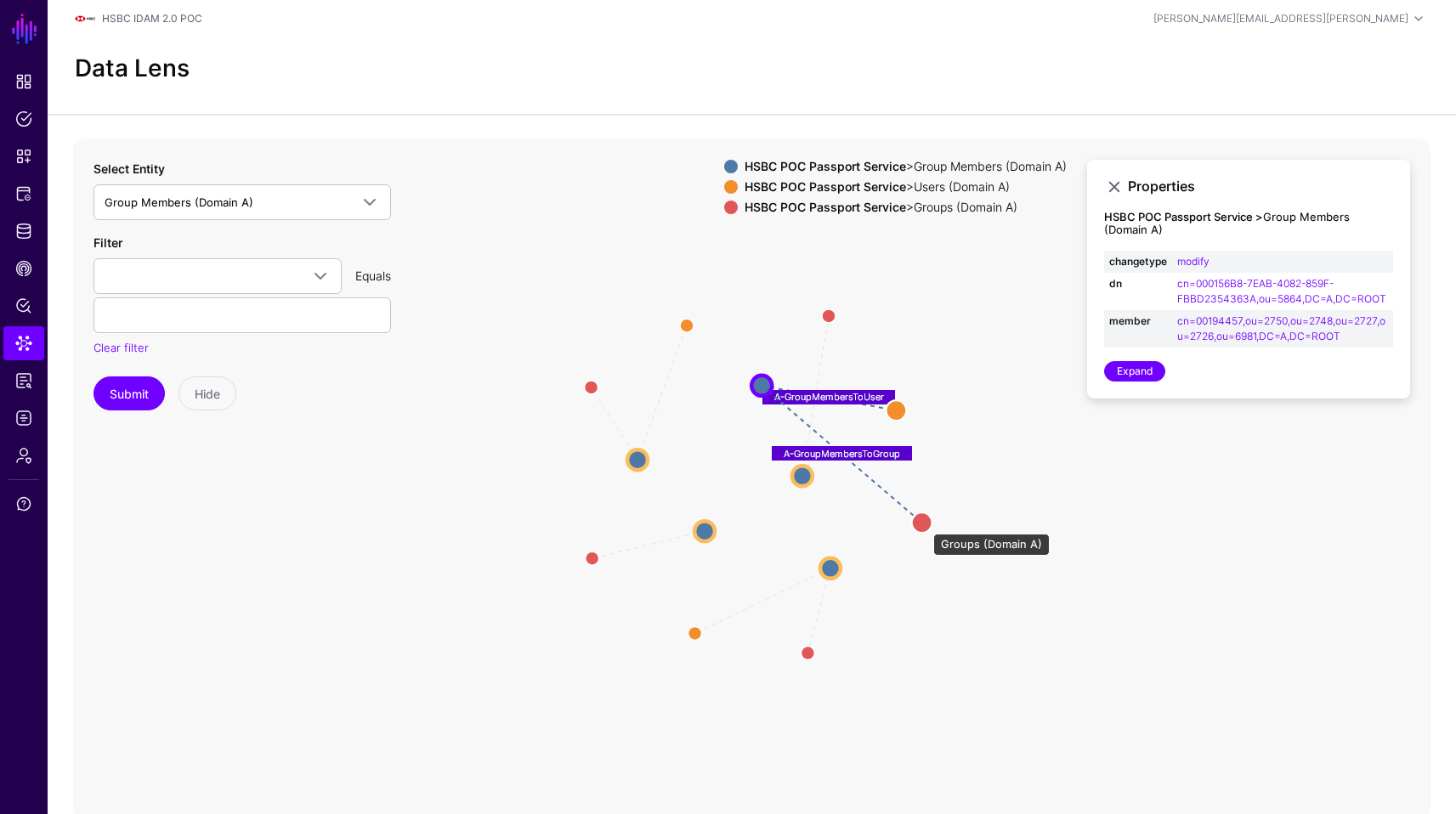
click at [925, 525] on circle at bounding box center [922, 522] width 21 height 21
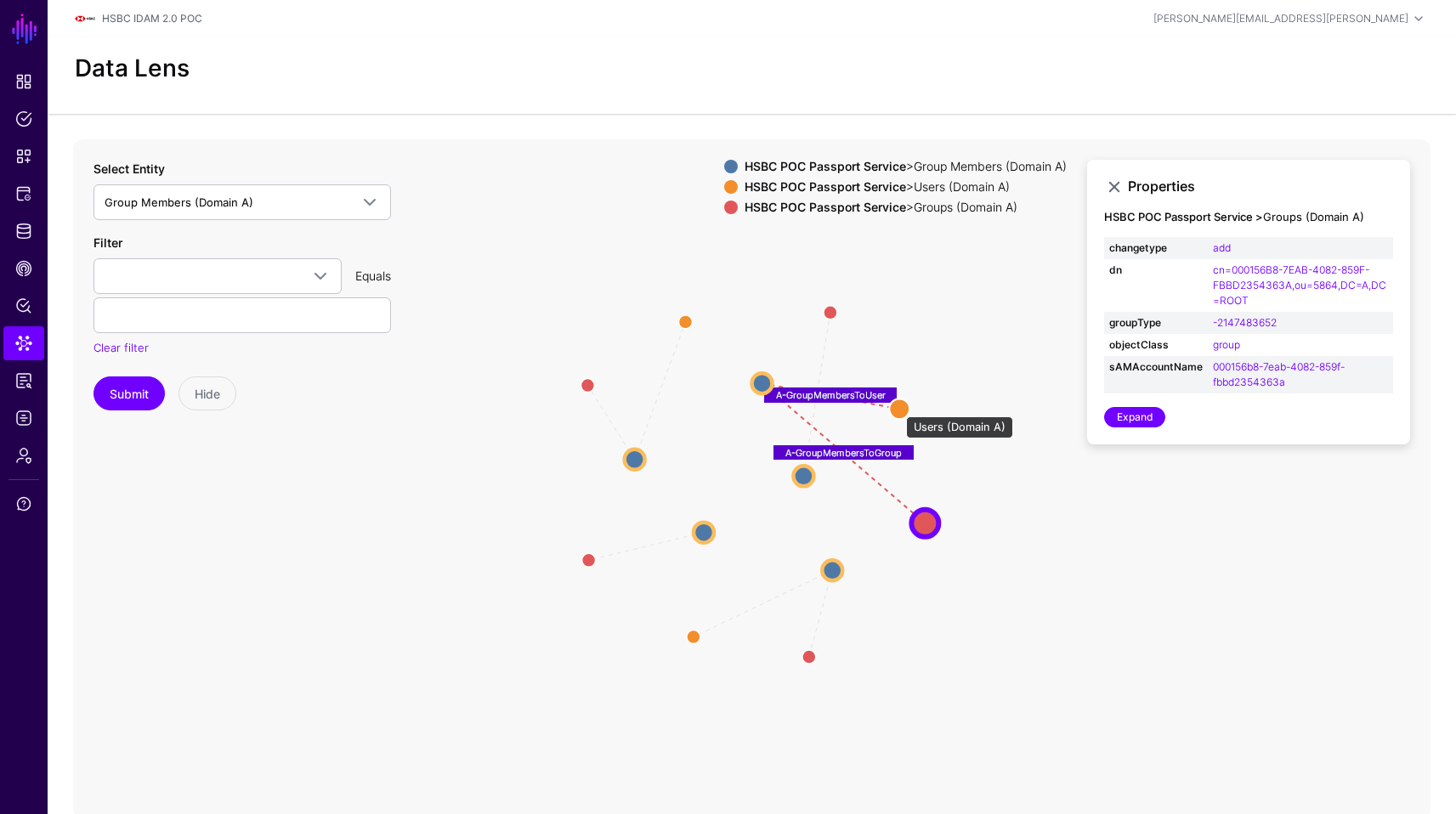
click at [898, 408] on circle at bounding box center [899, 408] width 21 height 21
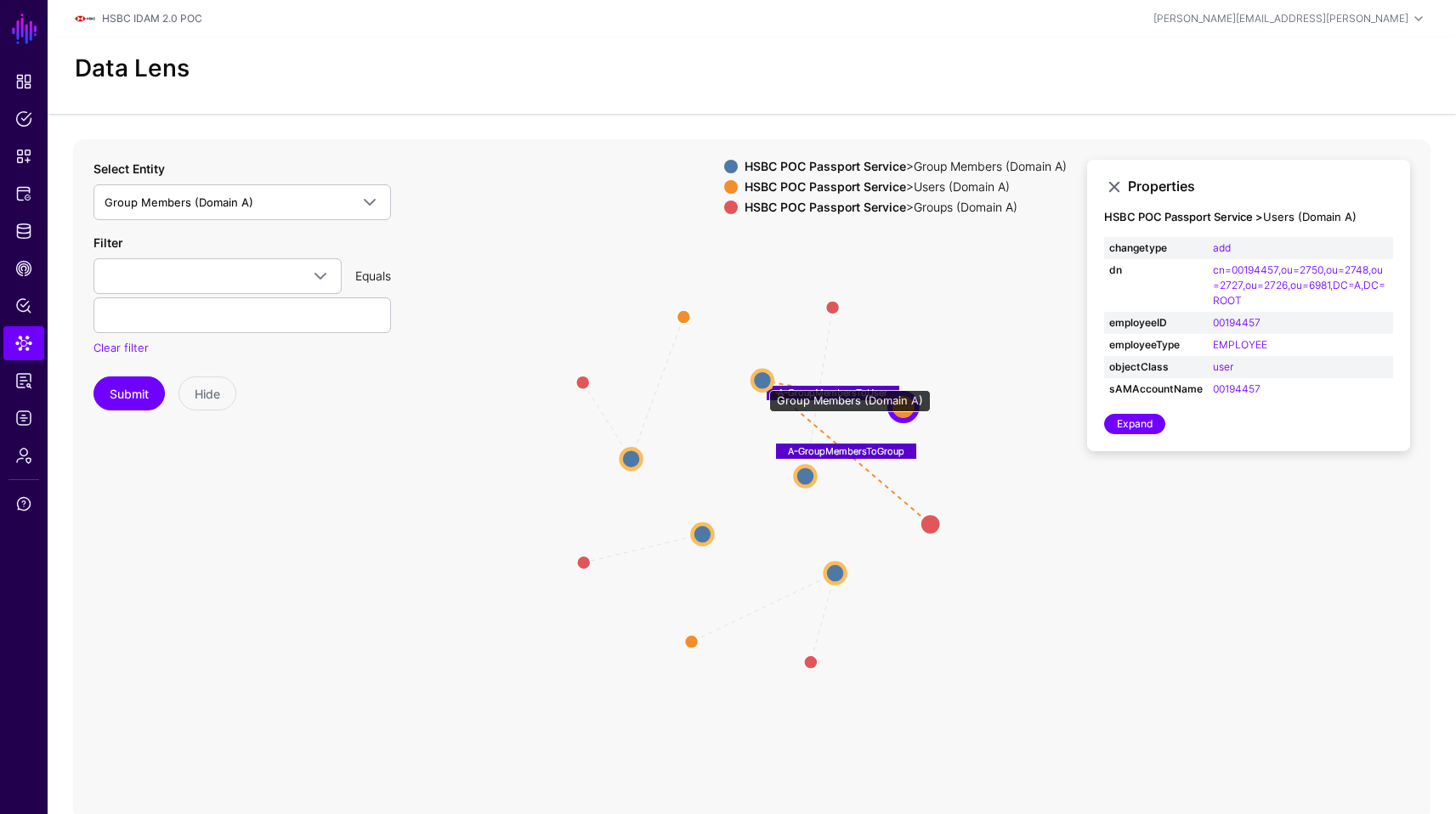
click at [761, 382] on circle at bounding box center [762, 380] width 21 height 21
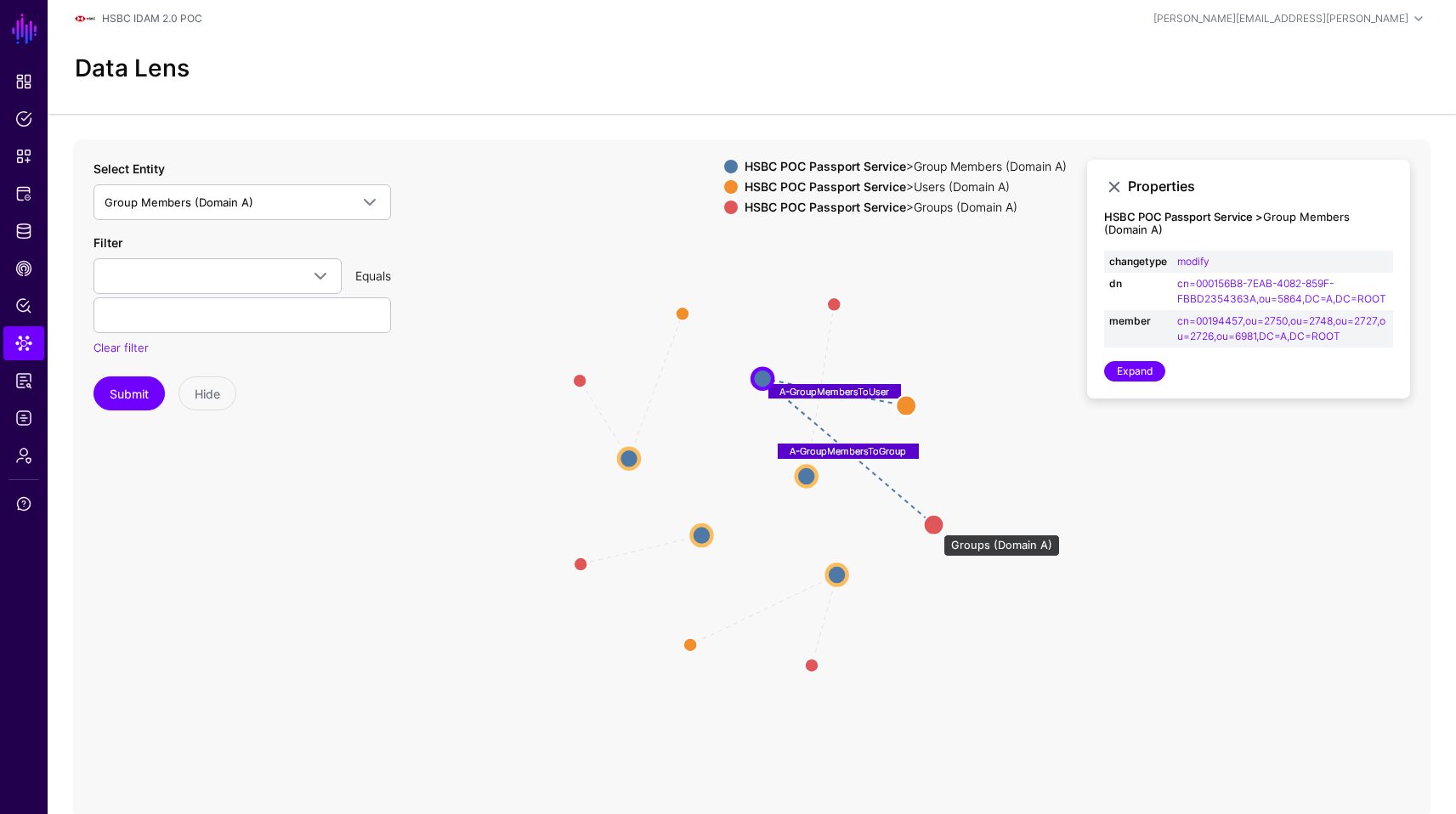
click at [935, 526] on circle at bounding box center [934, 524] width 21 height 21
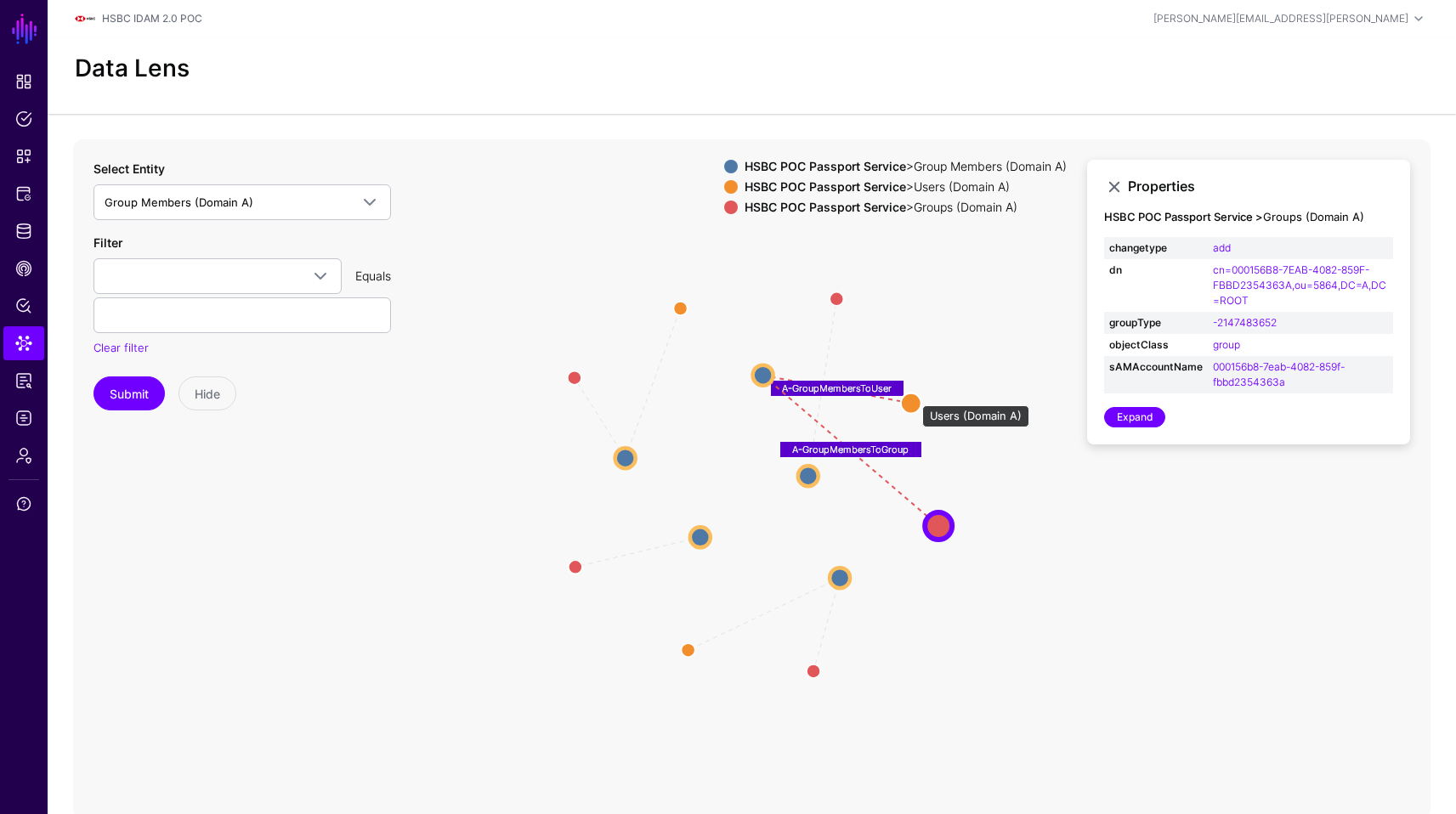
click at [914, 397] on circle at bounding box center [911, 402] width 21 height 21
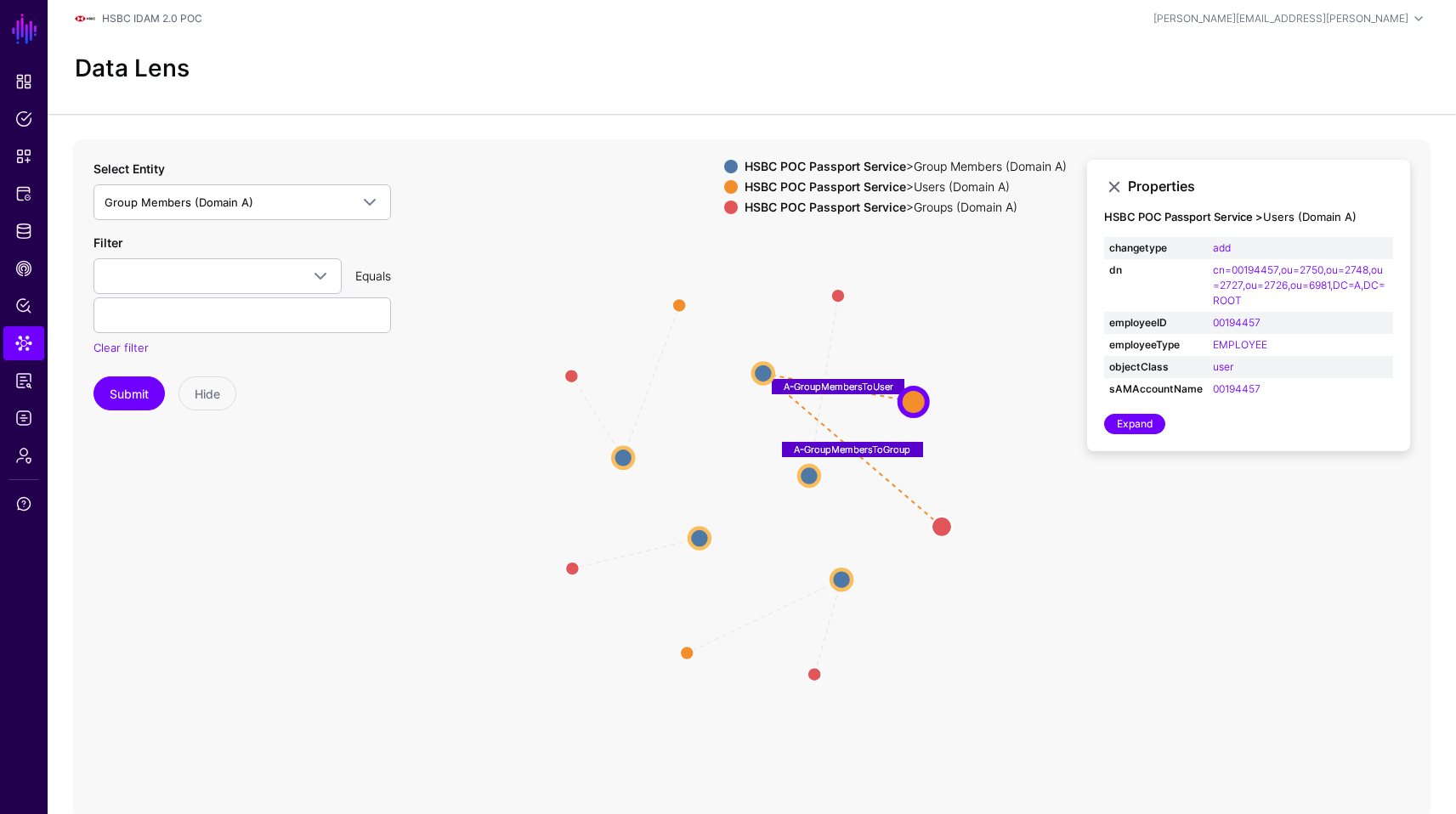
click at [1244, 547] on icon "A-GroupMembersToGroup A-GroupMembersToGroup A-GroupMembersToUser A-GroupMembers…" at bounding box center [752, 479] width 1357 height 680
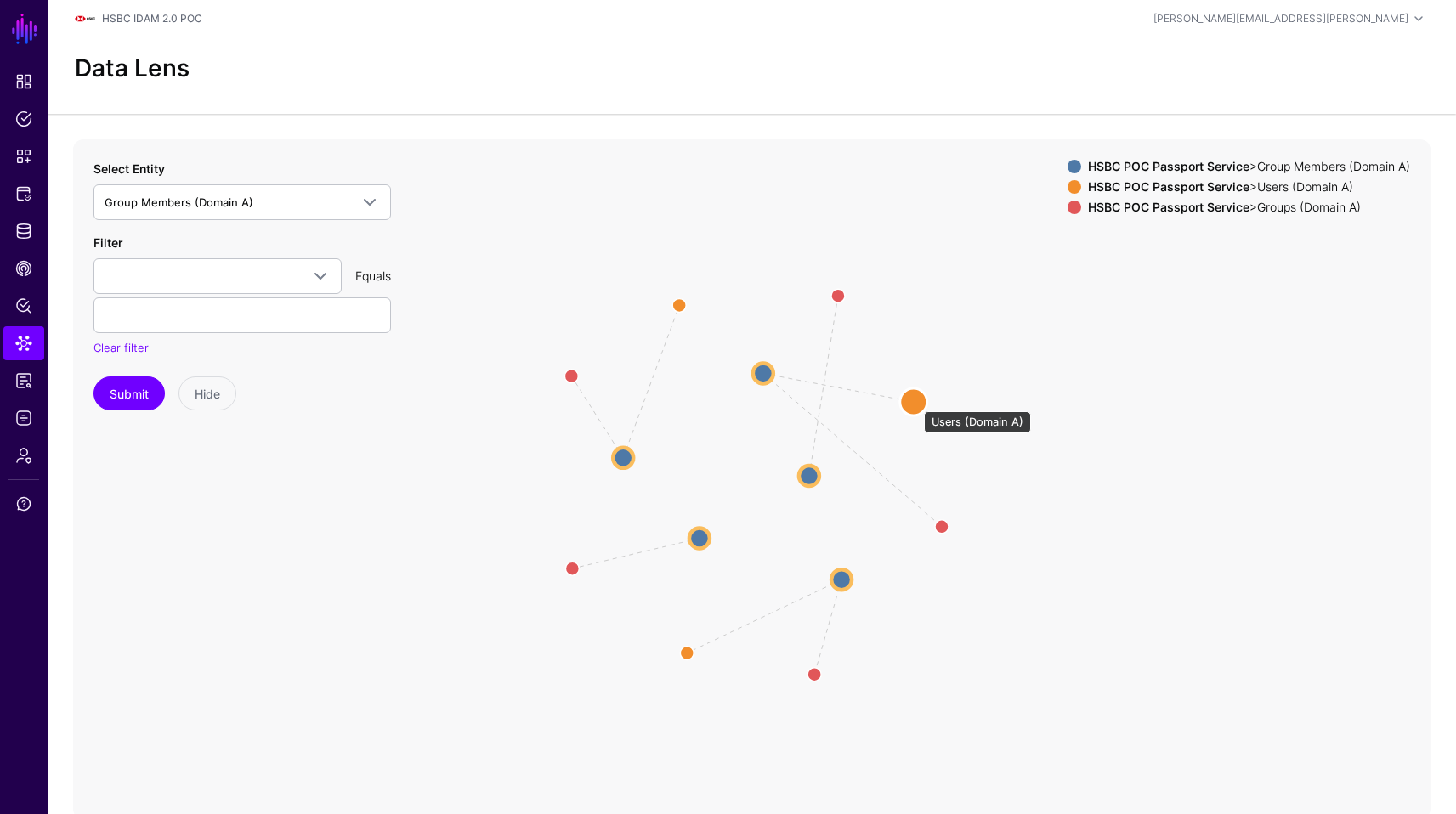
click at [916, 401] on circle at bounding box center [914, 402] width 28 height 28
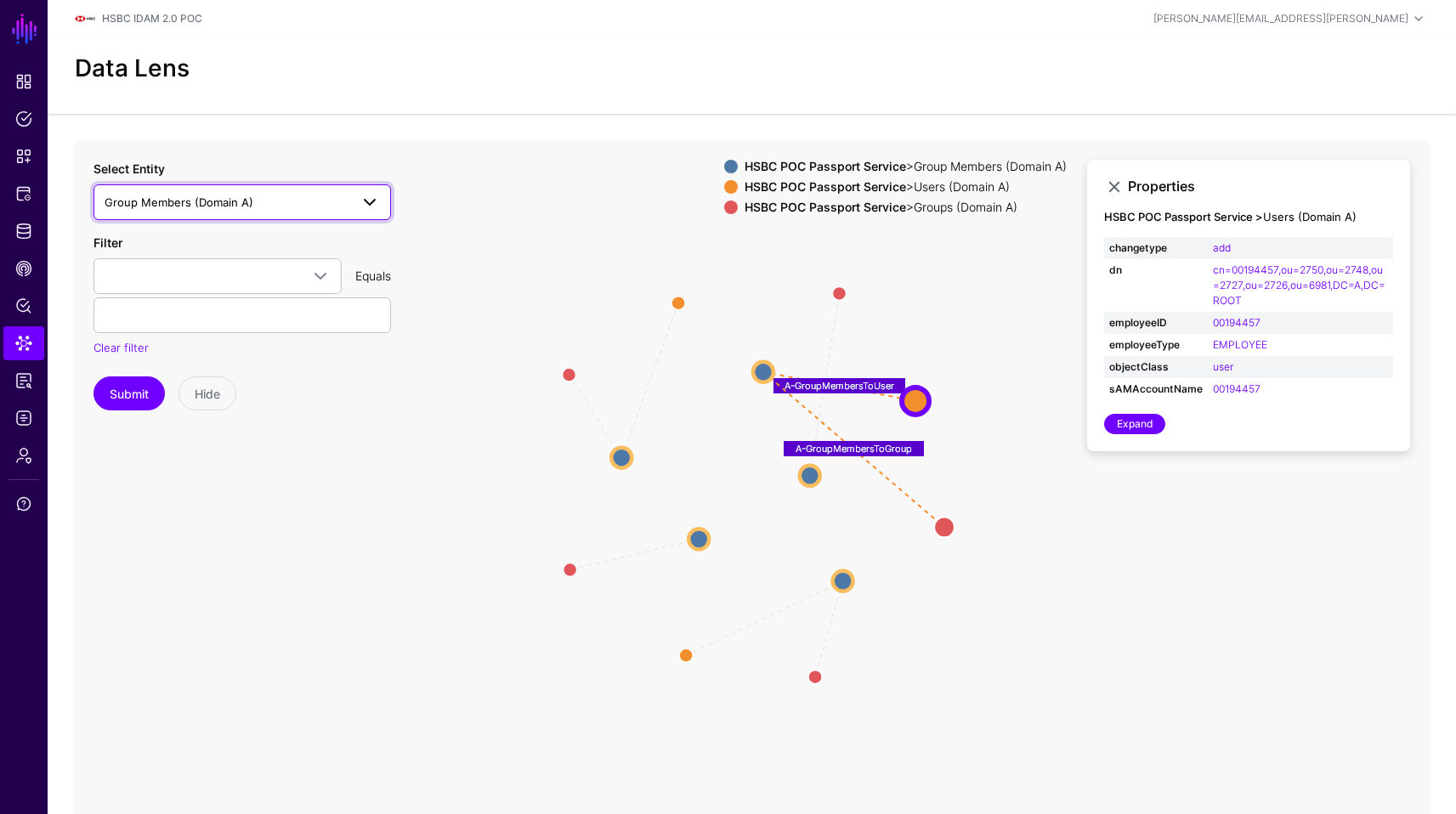
click at [282, 213] on link "Group Members (Domain A)" at bounding box center [243, 202] width 298 height 36
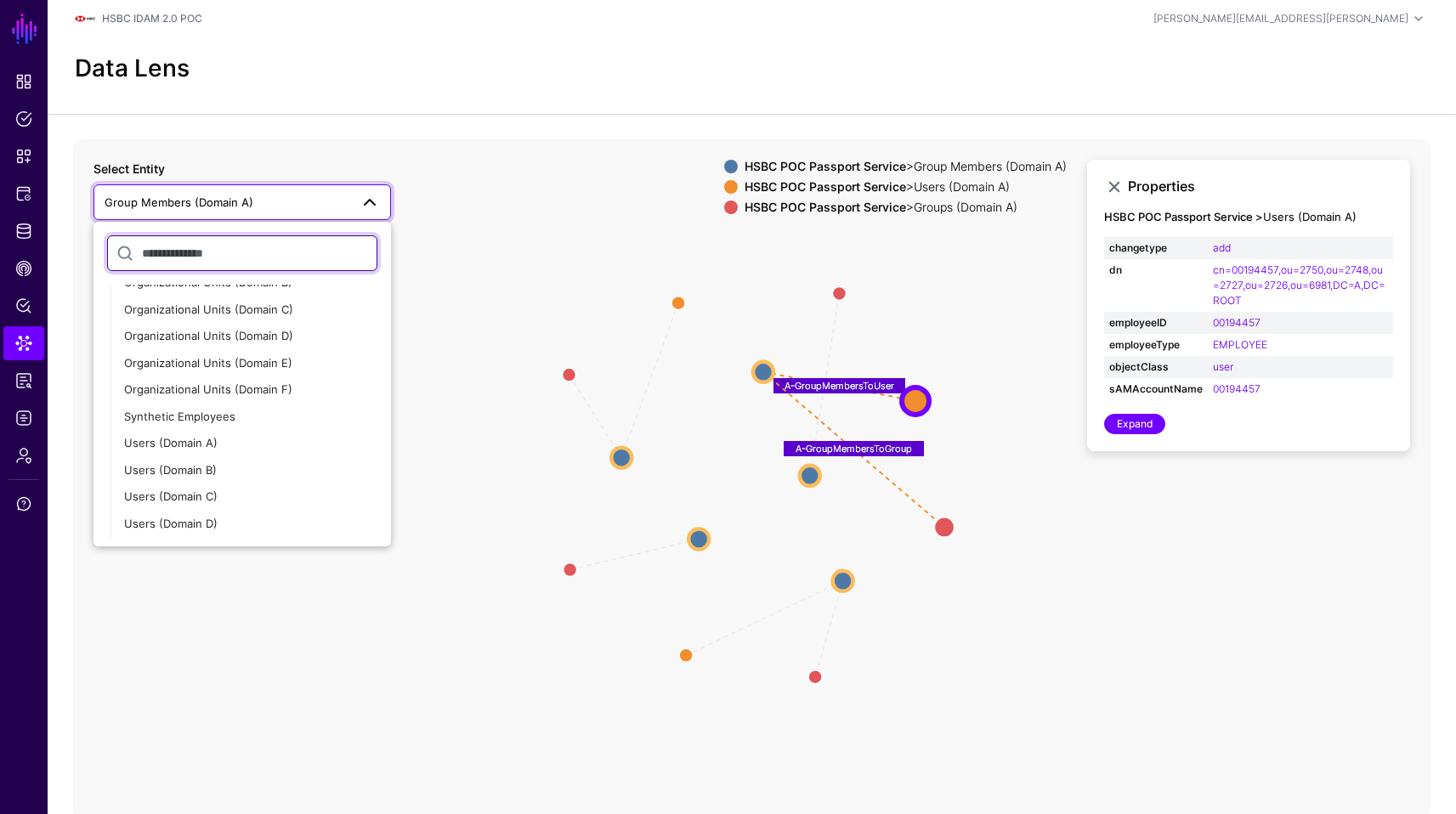
scroll to position [408, 0]
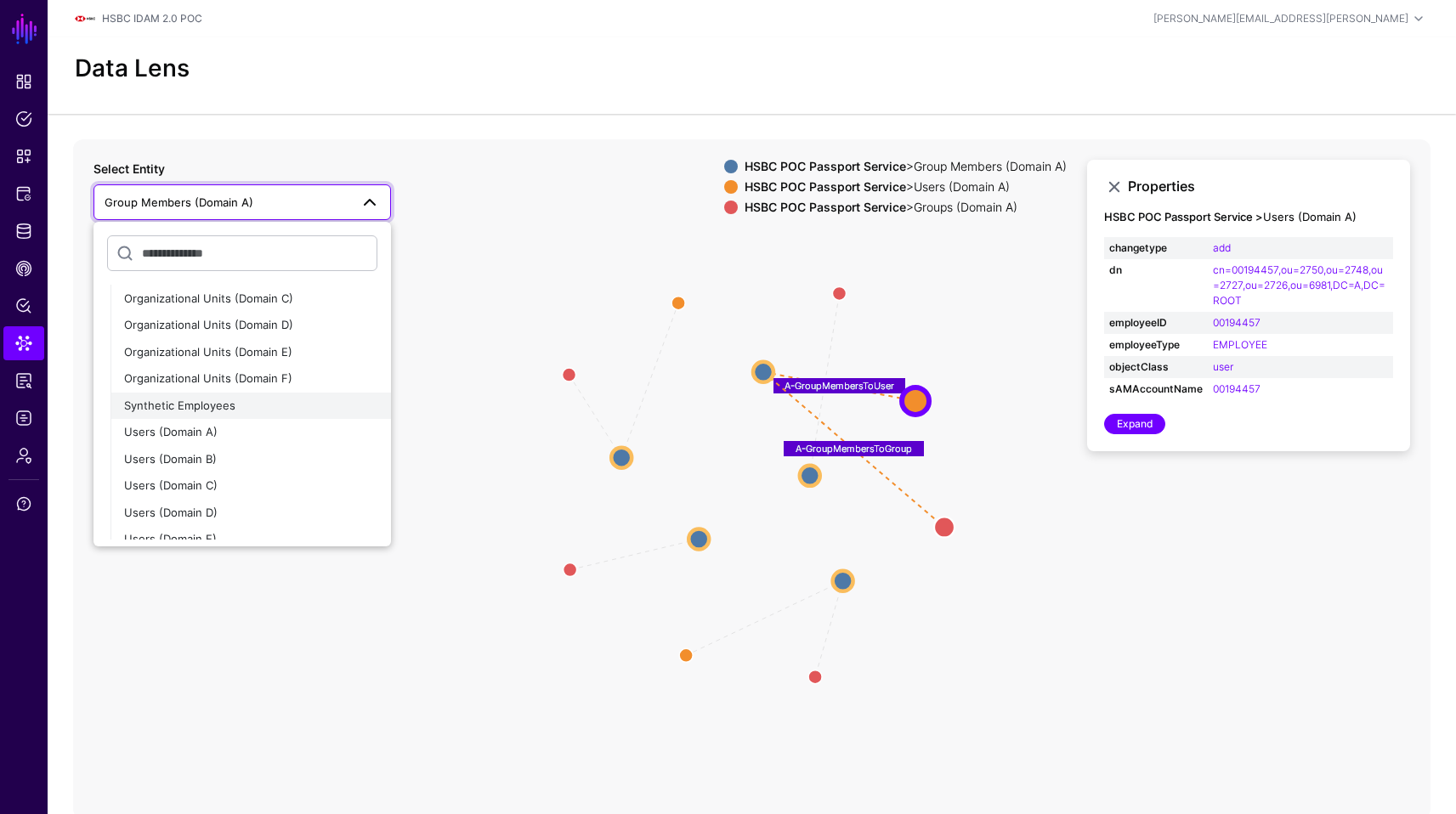
click at [245, 403] on div "Synthetic Employees" at bounding box center [251, 406] width 253 height 17
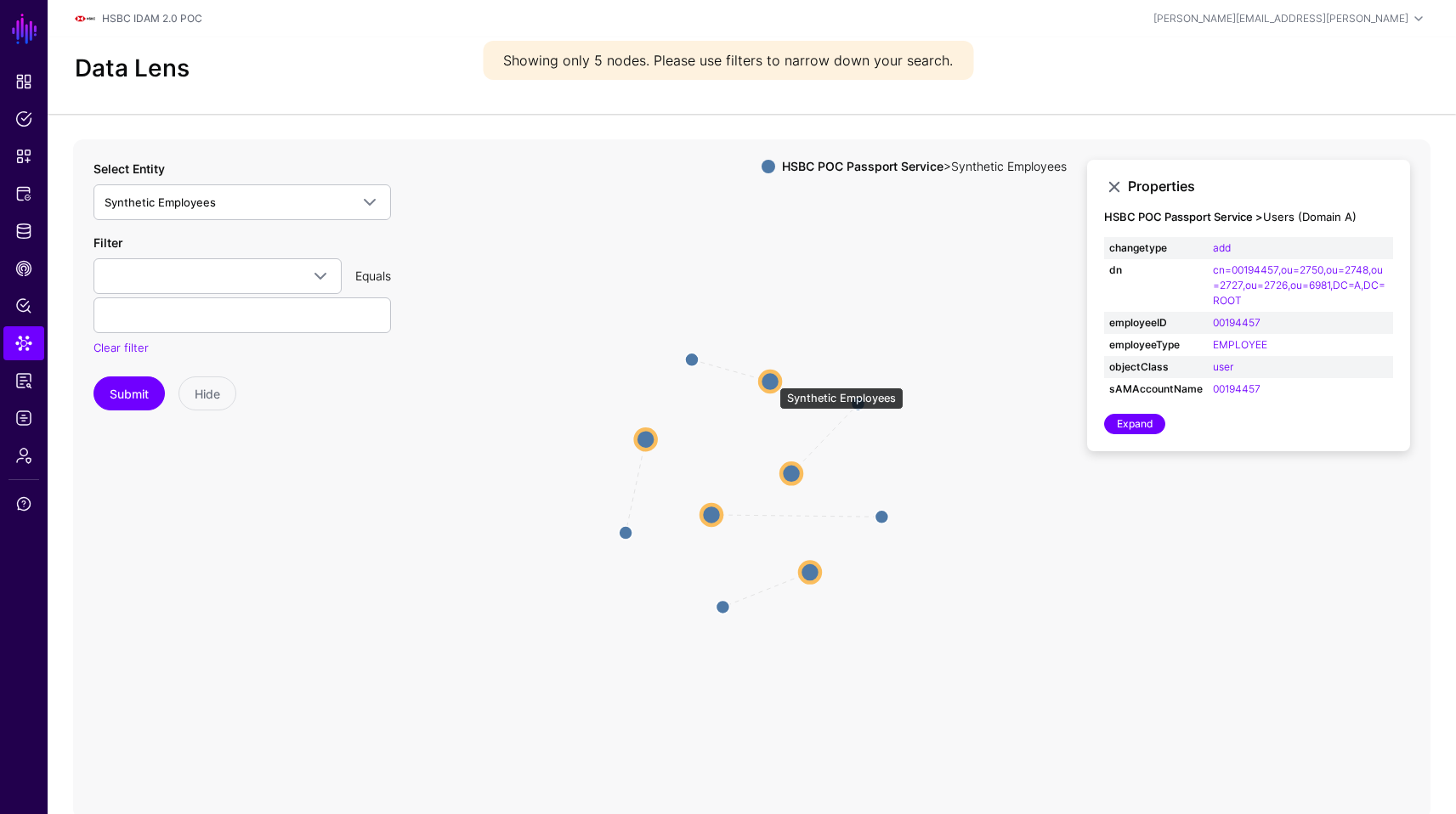
click at [771, 379] on circle at bounding box center [769, 382] width 21 height 21
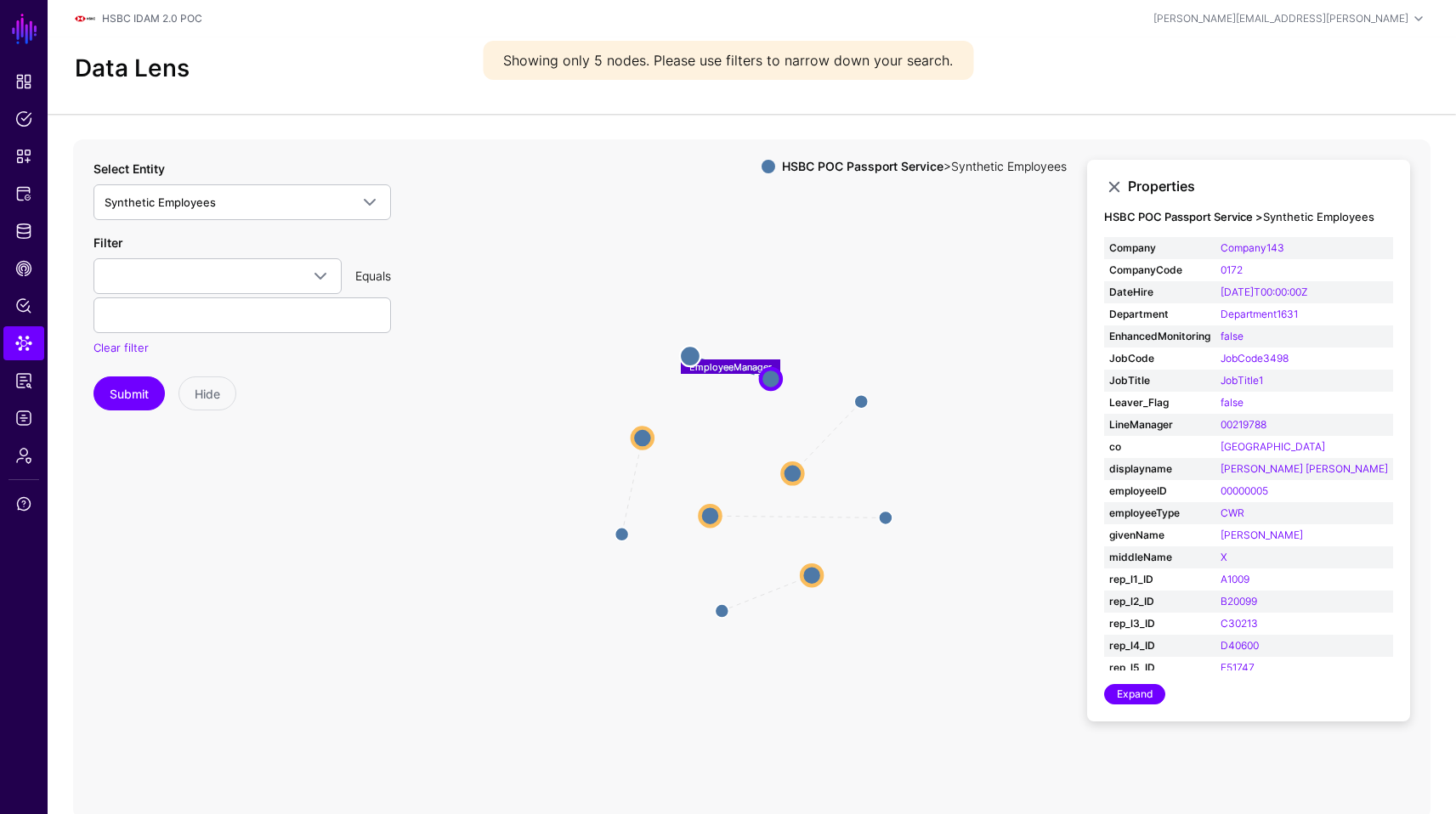
scroll to position [53, 0]
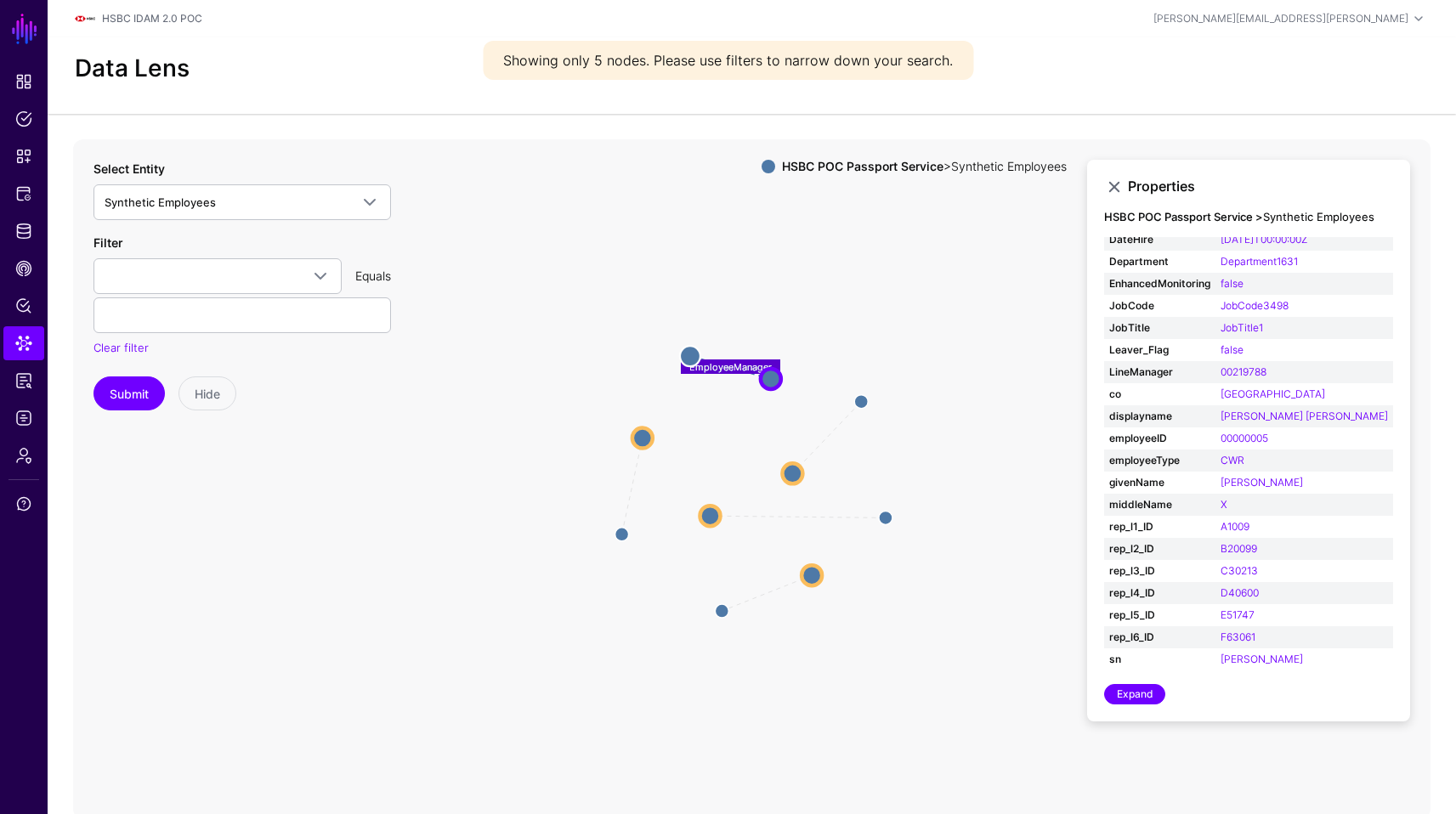
click at [788, 457] on icon "EmployeeManager EmployeeManager EmployeeManager EmployeeManager EmployeeManager…" at bounding box center [752, 479] width 1357 height 680
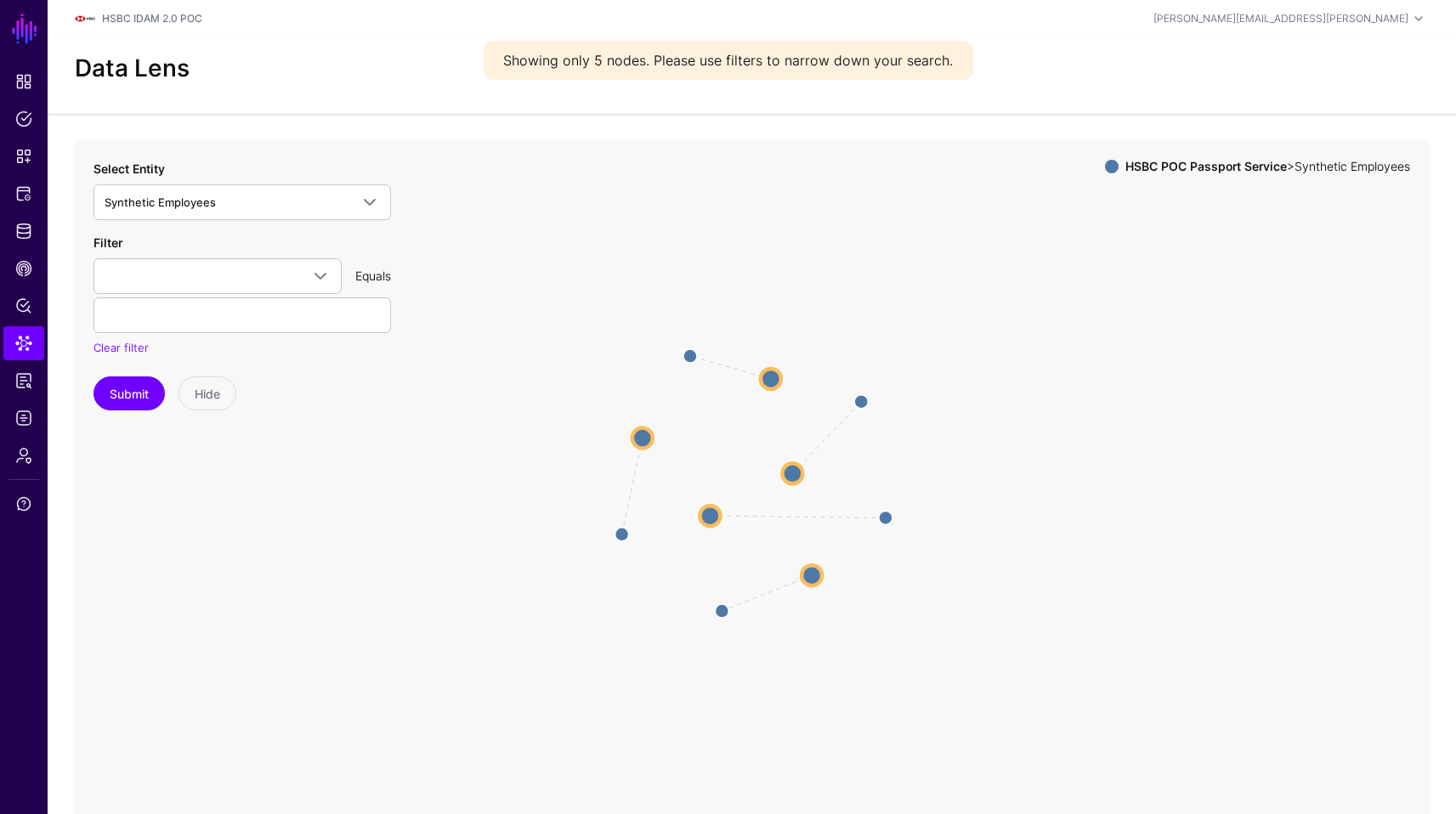
click at [793, 465] on circle at bounding box center [792, 473] width 21 height 21
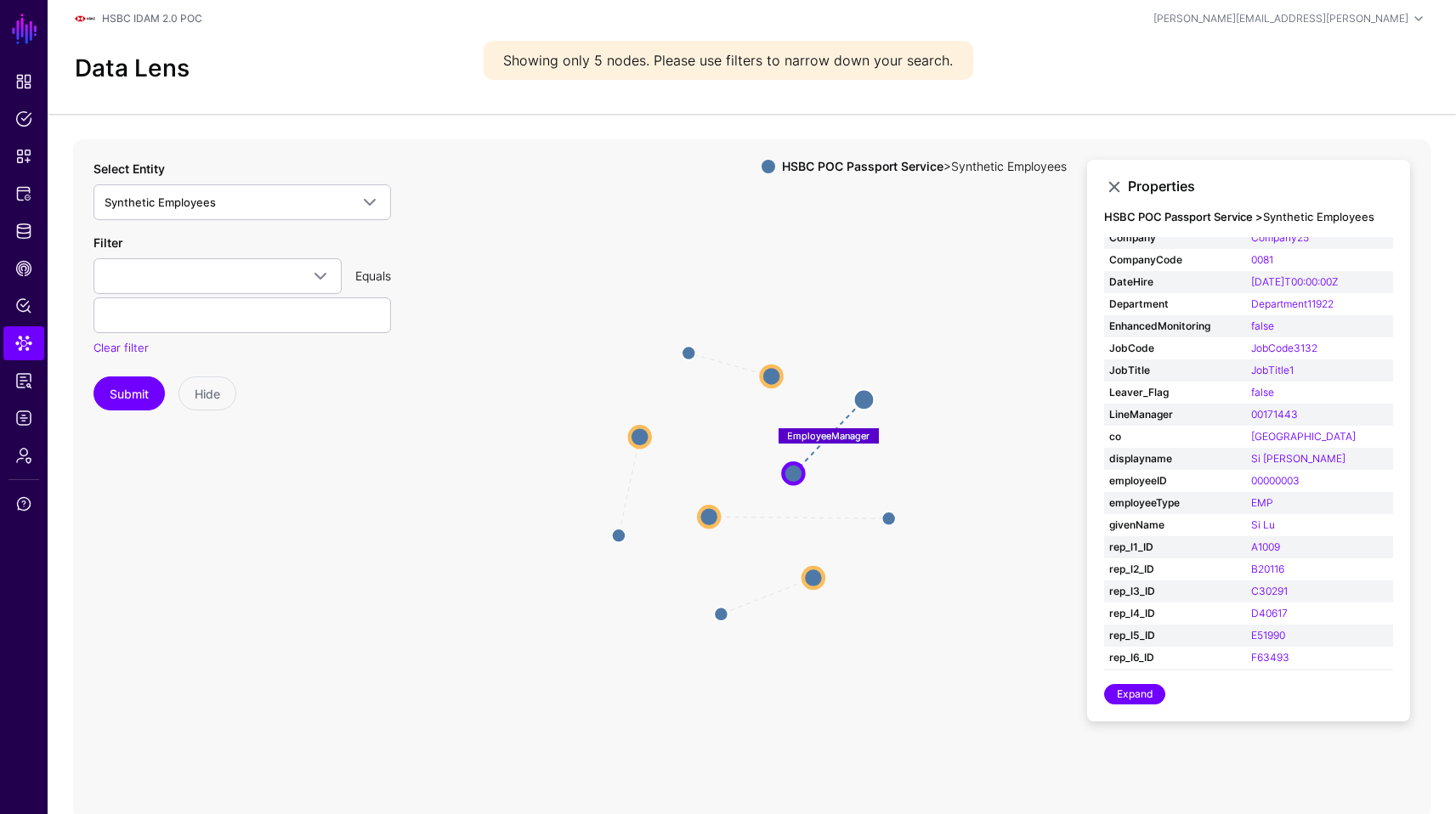
scroll to position [12, 0]
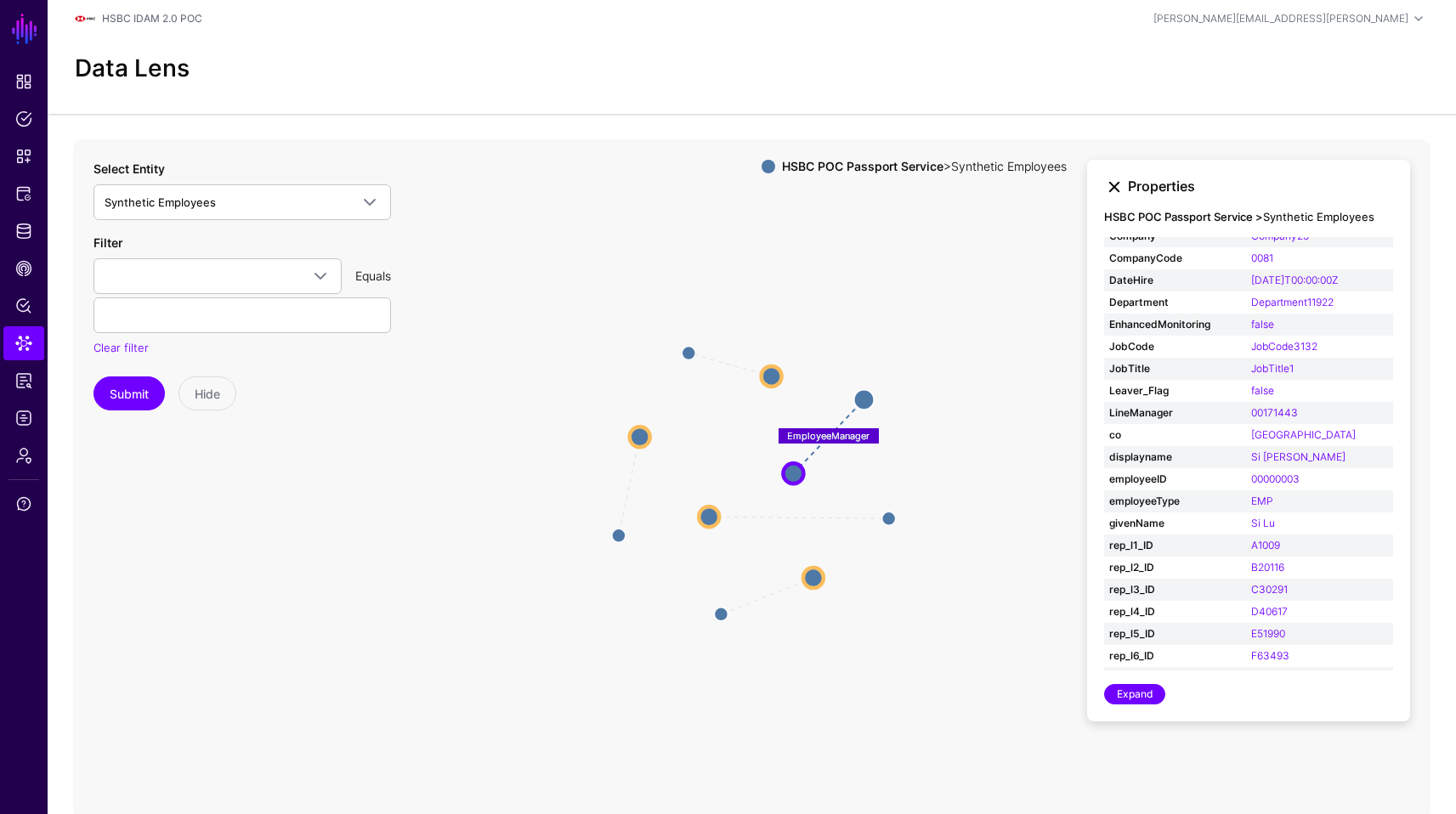
click at [1114, 186] on link at bounding box center [1114, 186] width 21 height 21
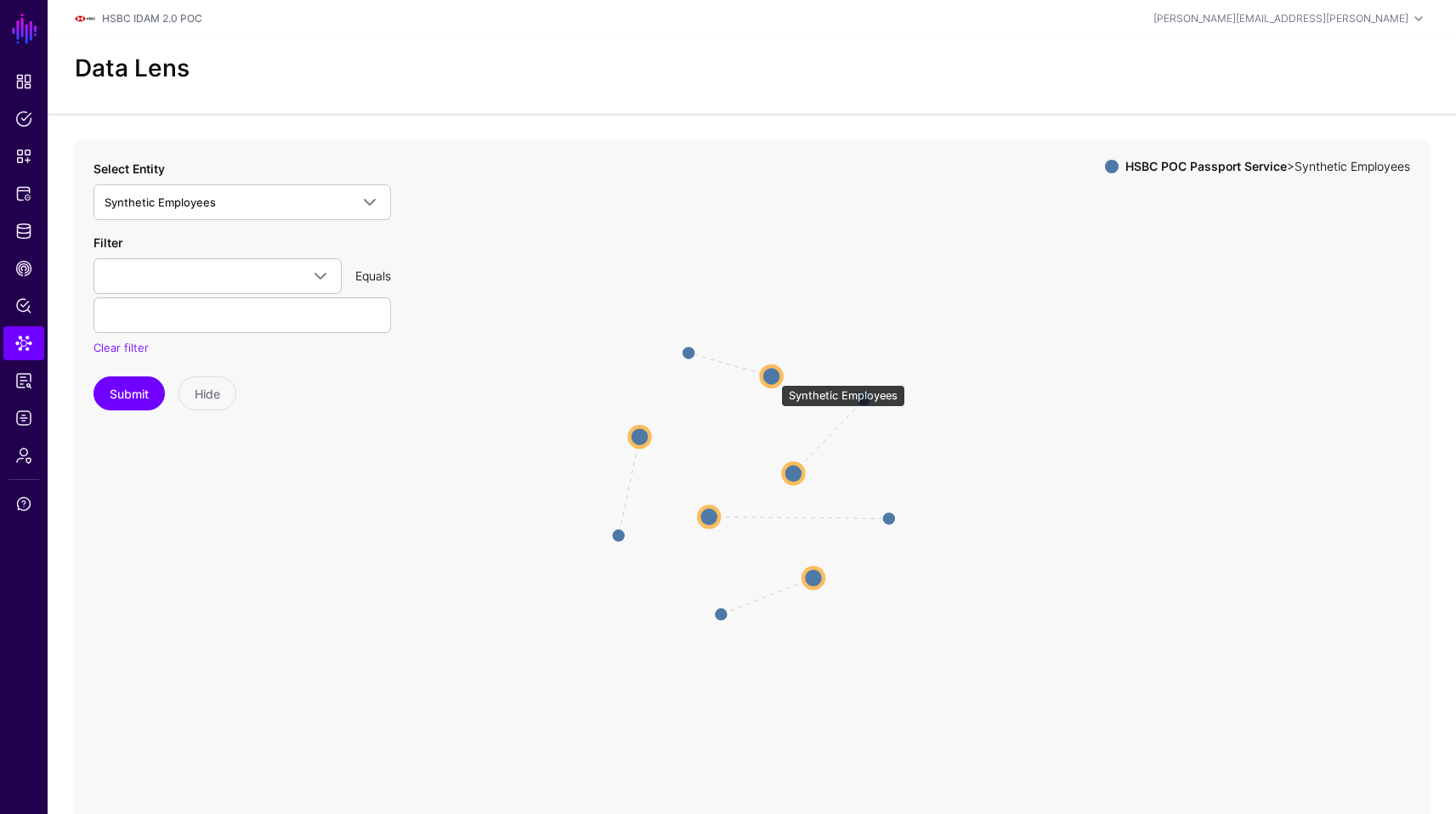
click at [773, 376] on circle at bounding box center [771, 375] width 21 height 21
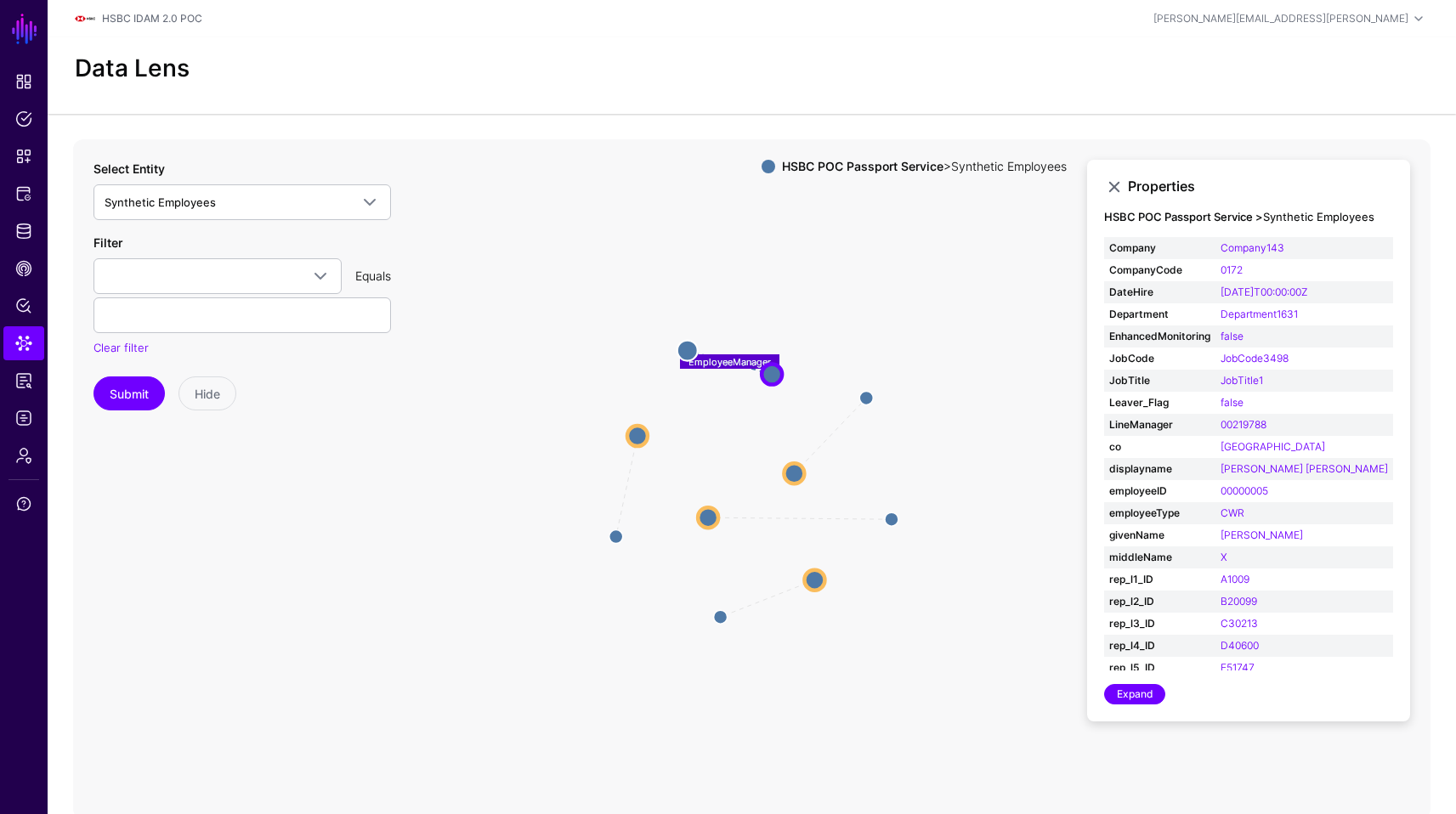
click at [852, 395] on icon "EmployeeManager EmployeeManager EmployeeManager EmployeeManager EmployeeManager…" at bounding box center [752, 479] width 1357 height 680
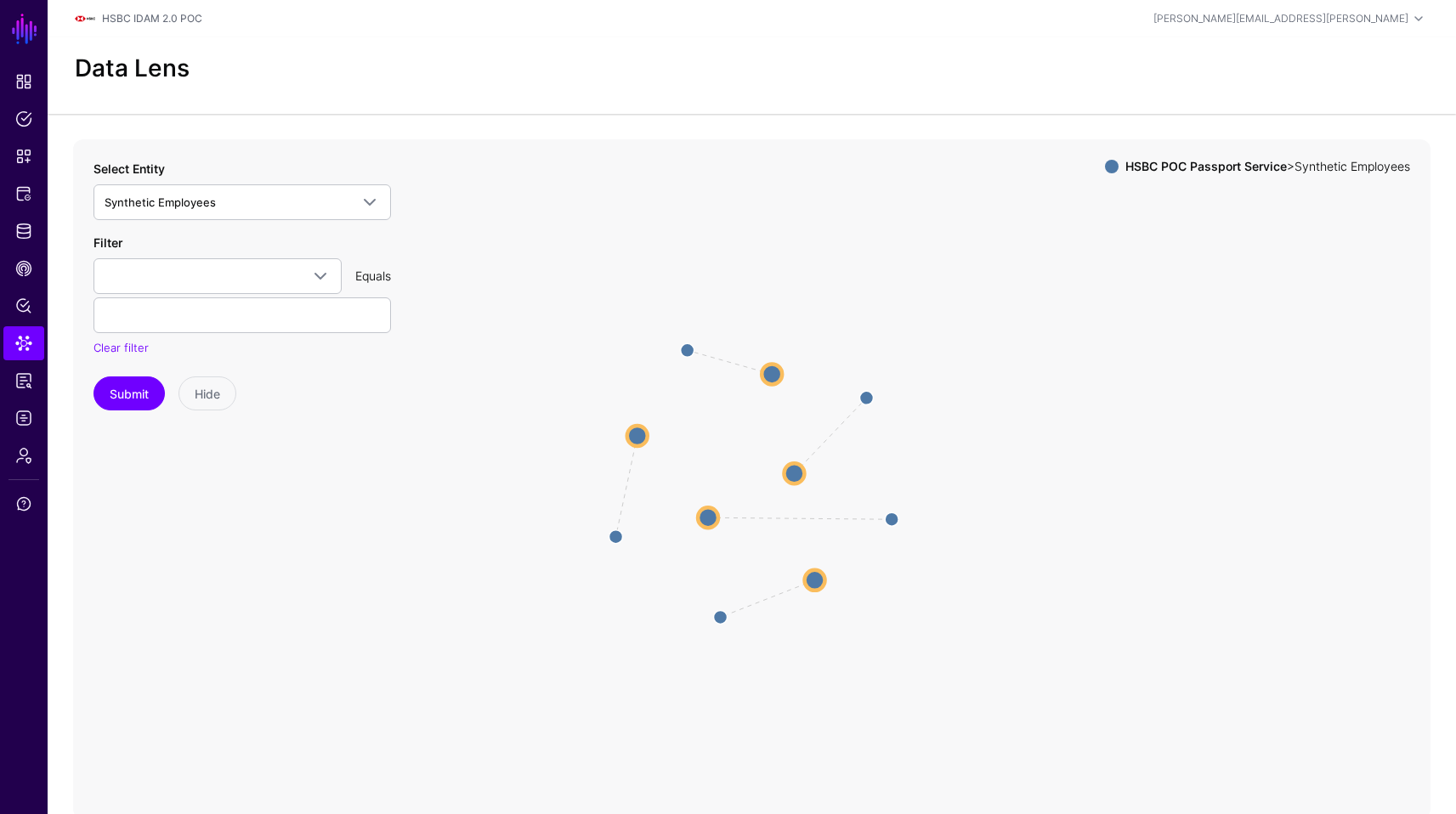
click at [857, 396] on icon "EmployeeManager EmployeeManager EmployeeManager EmployeeManager EmployeeManager…" at bounding box center [752, 479] width 1357 height 680
click at [865, 396] on circle at bounding box center [867, 398] width 28 height 28
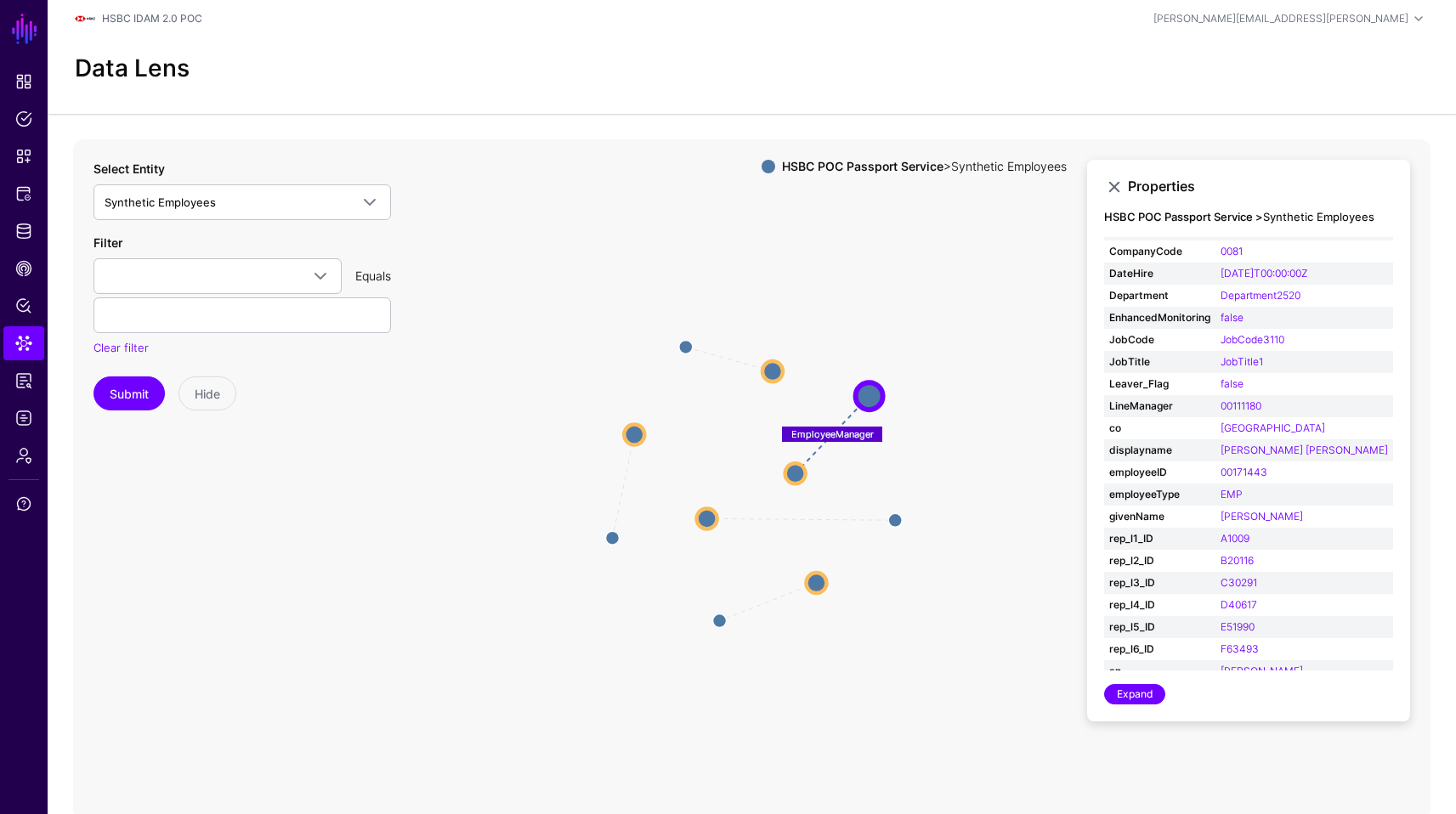
scroll to position [45, 0]
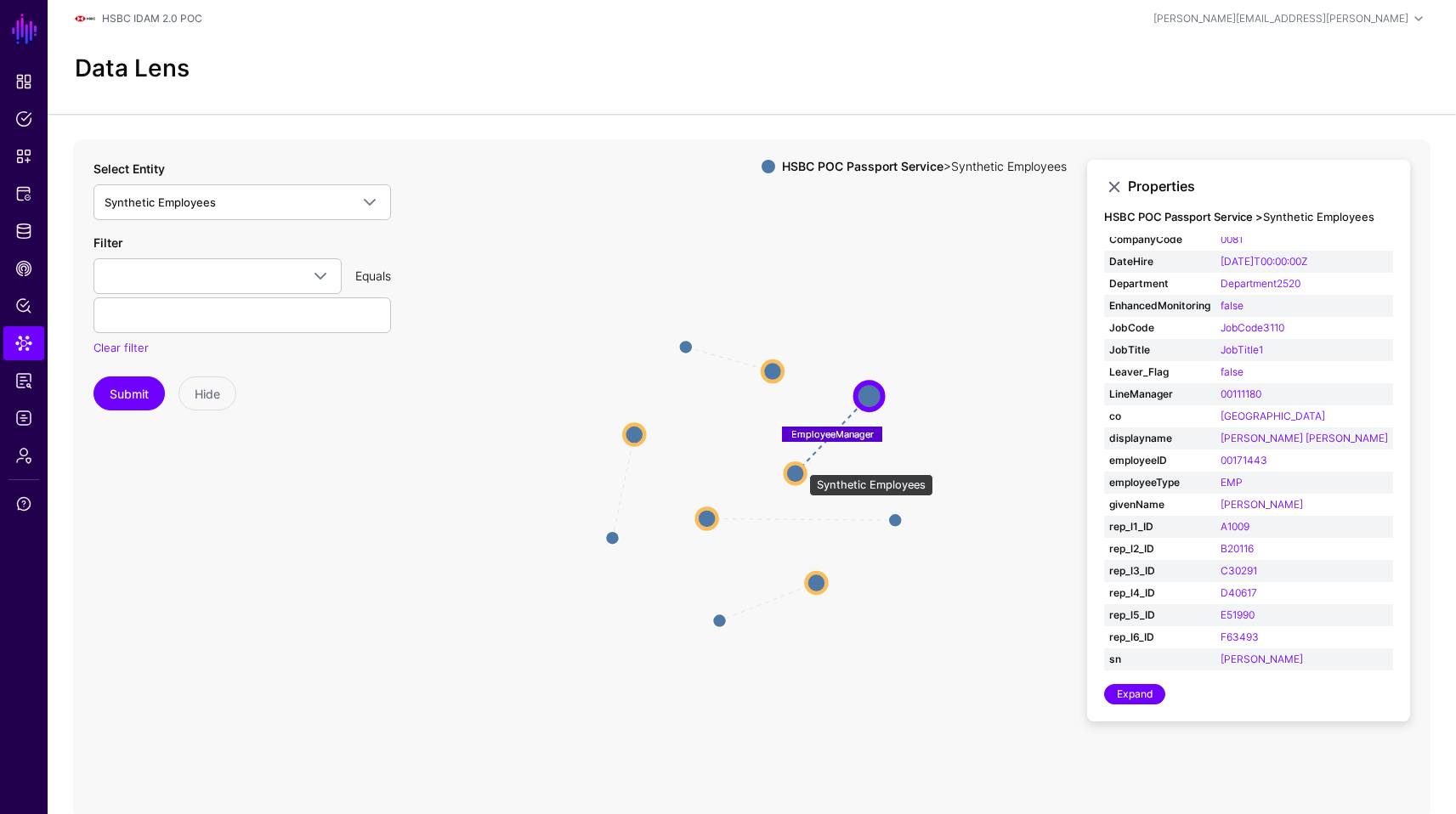
click at [801, 465] on circle at bounding box center [795, 473] width 21 height 21
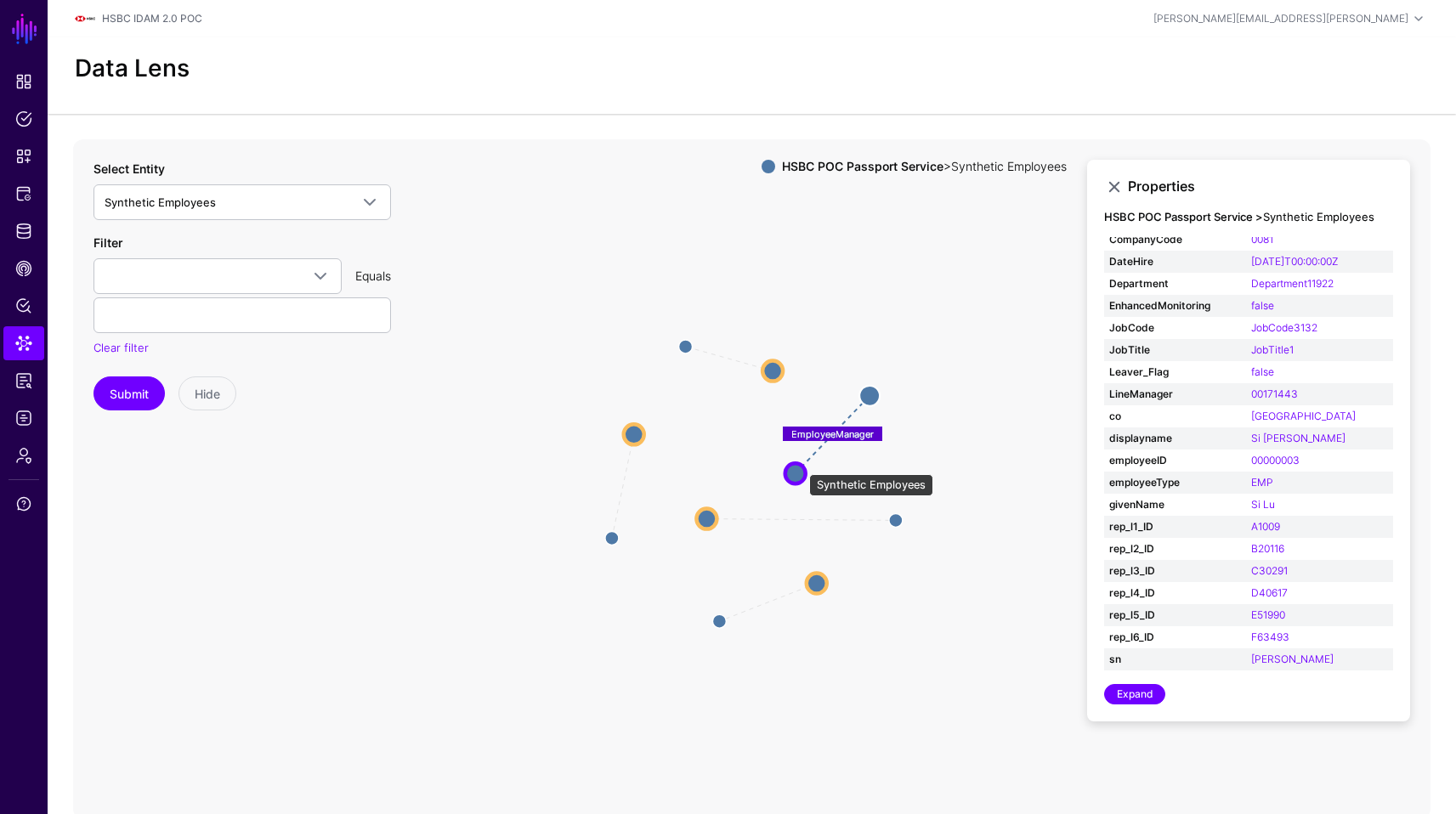
scroll to position [30, 0]
click at [868, 395] on circle at bounding box center [872, 394] width 21 height 21
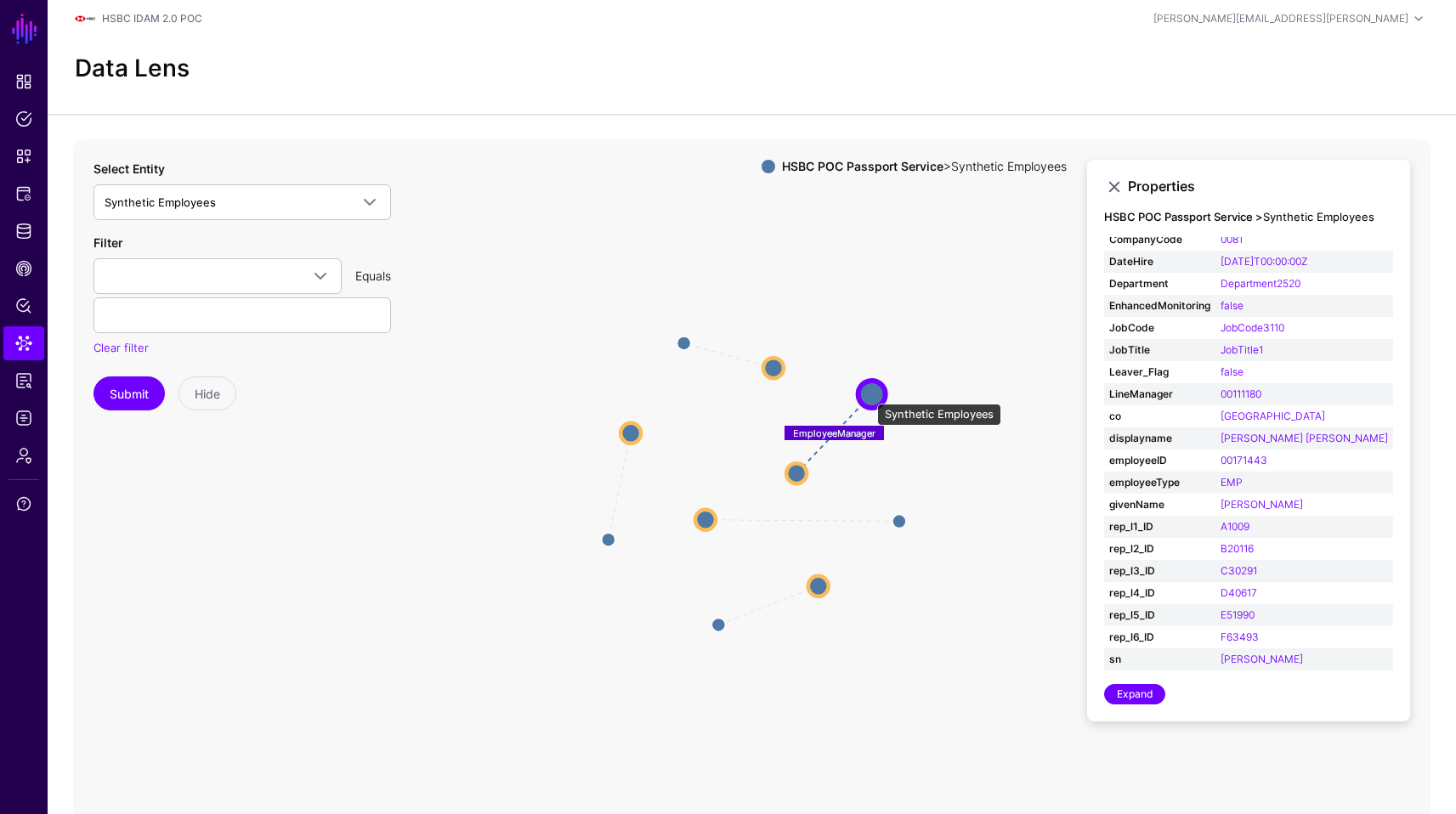
scroll to position [45, 0]
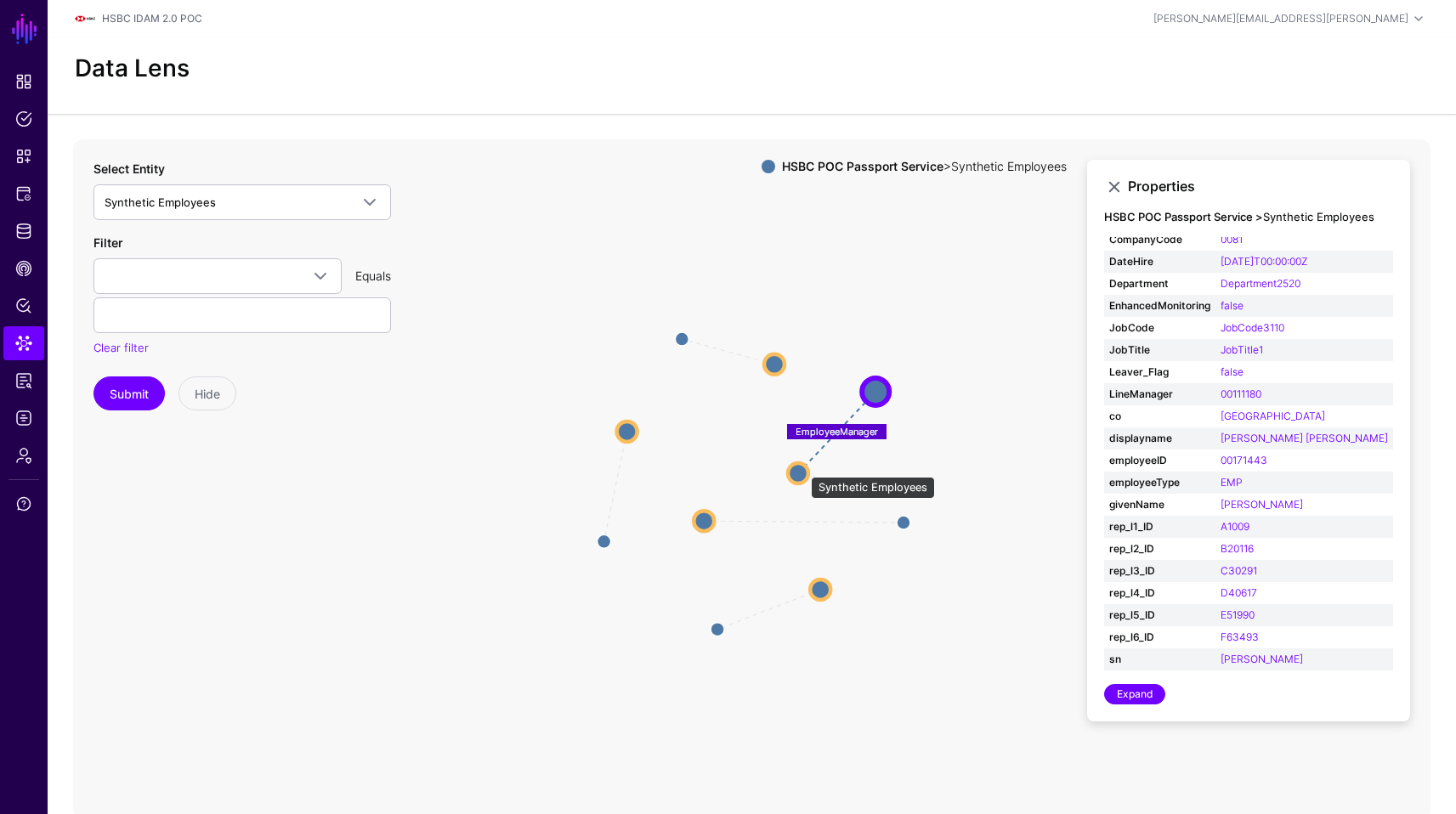
click at [802, 468] on circle at bounding box center [798, 473] width 21 height 21
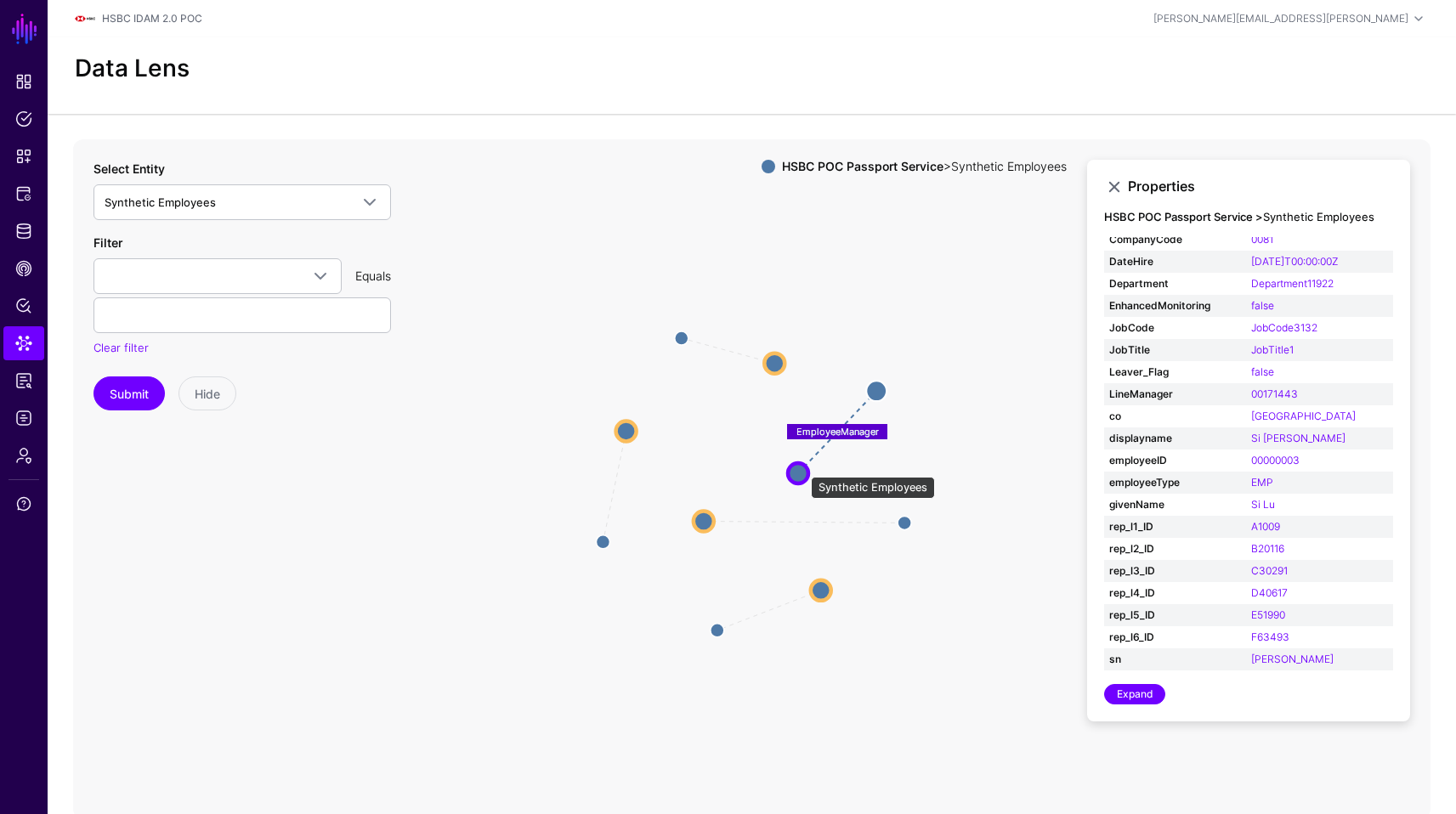
scroll to position [30, 0]
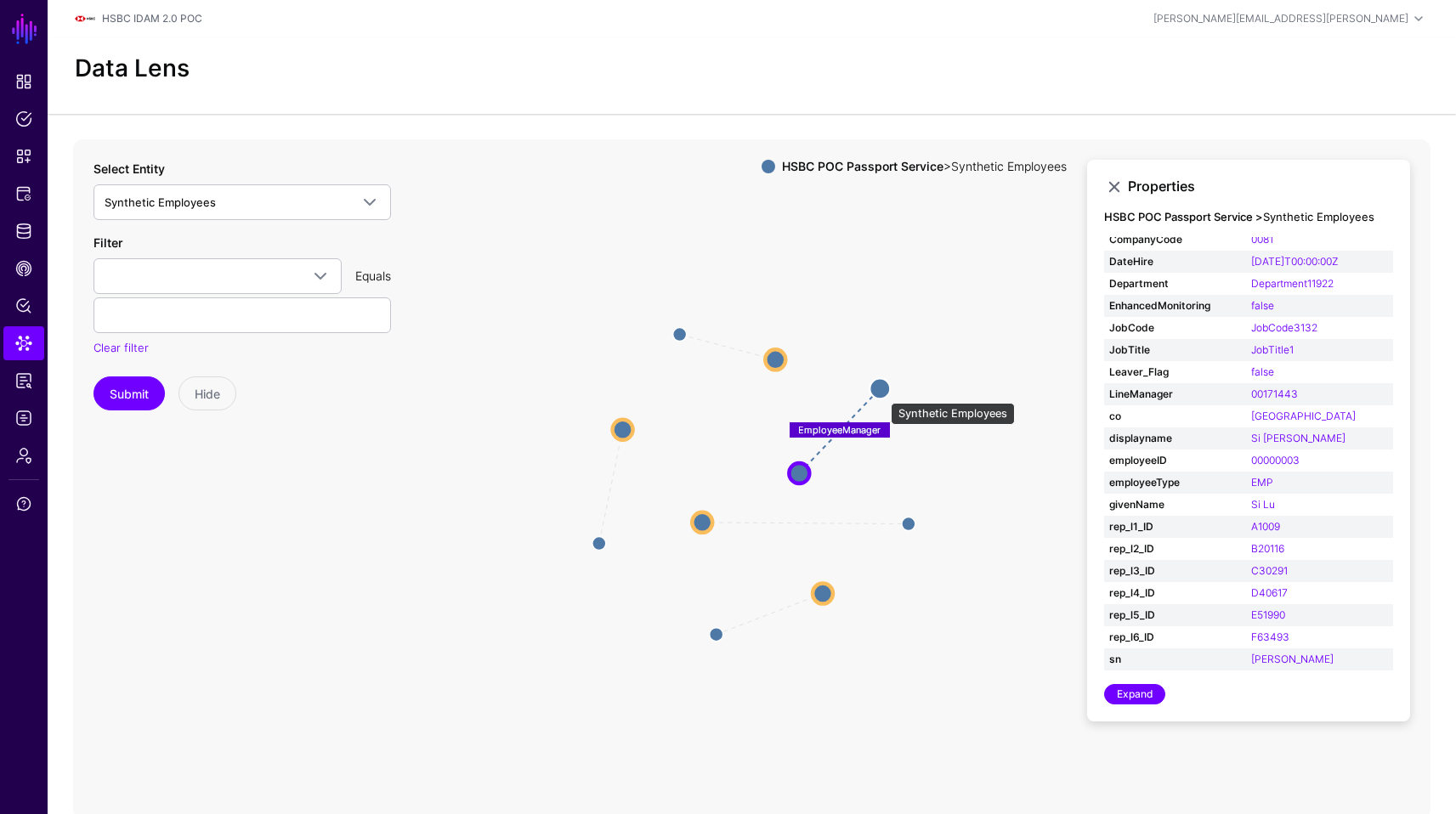
click at [883, 394] on circle at bounding box center [879, 388] width 21 height 21
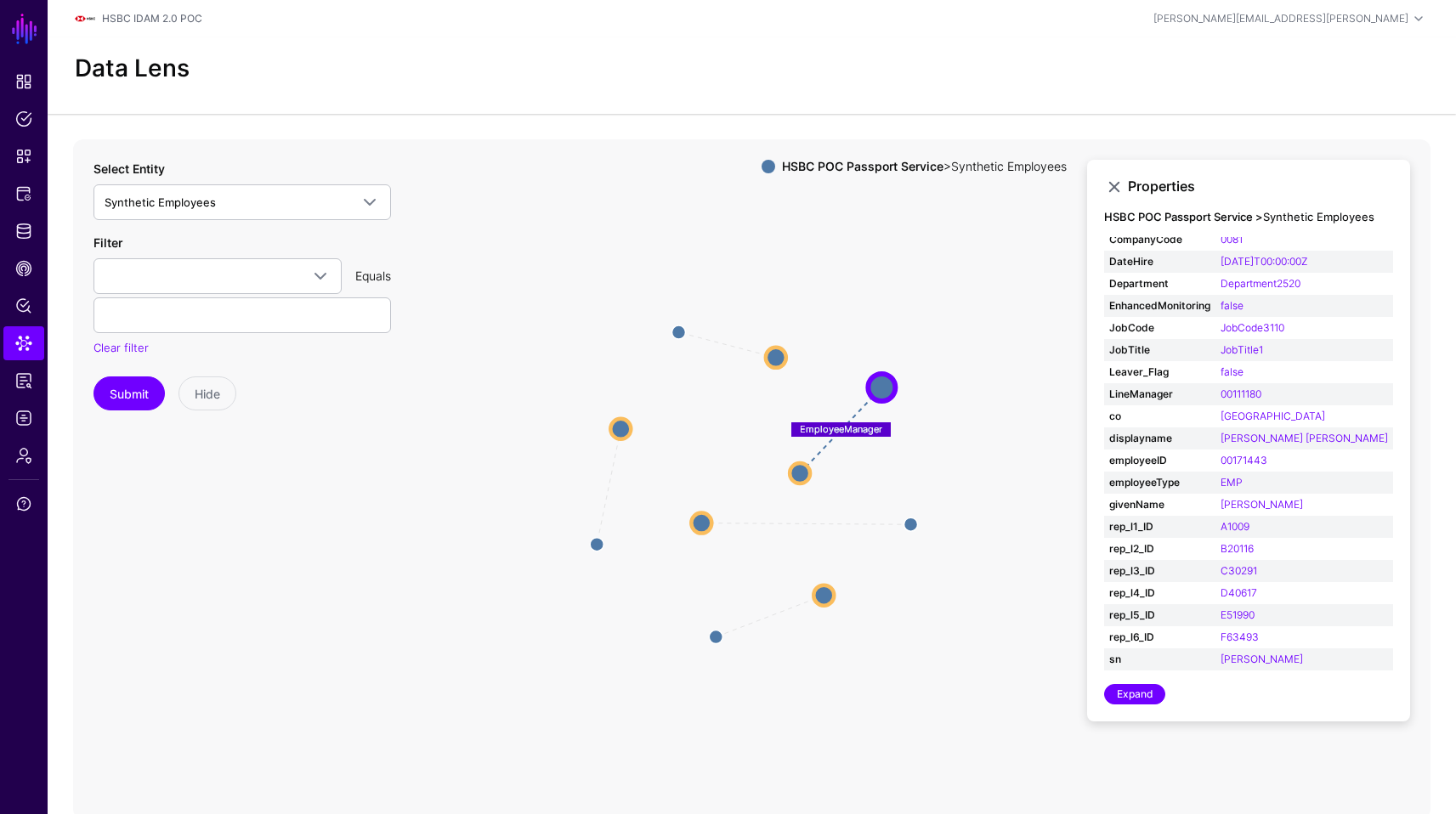
click at [800, 465] on circle at bounding box center [800, 473] width 21 height 21
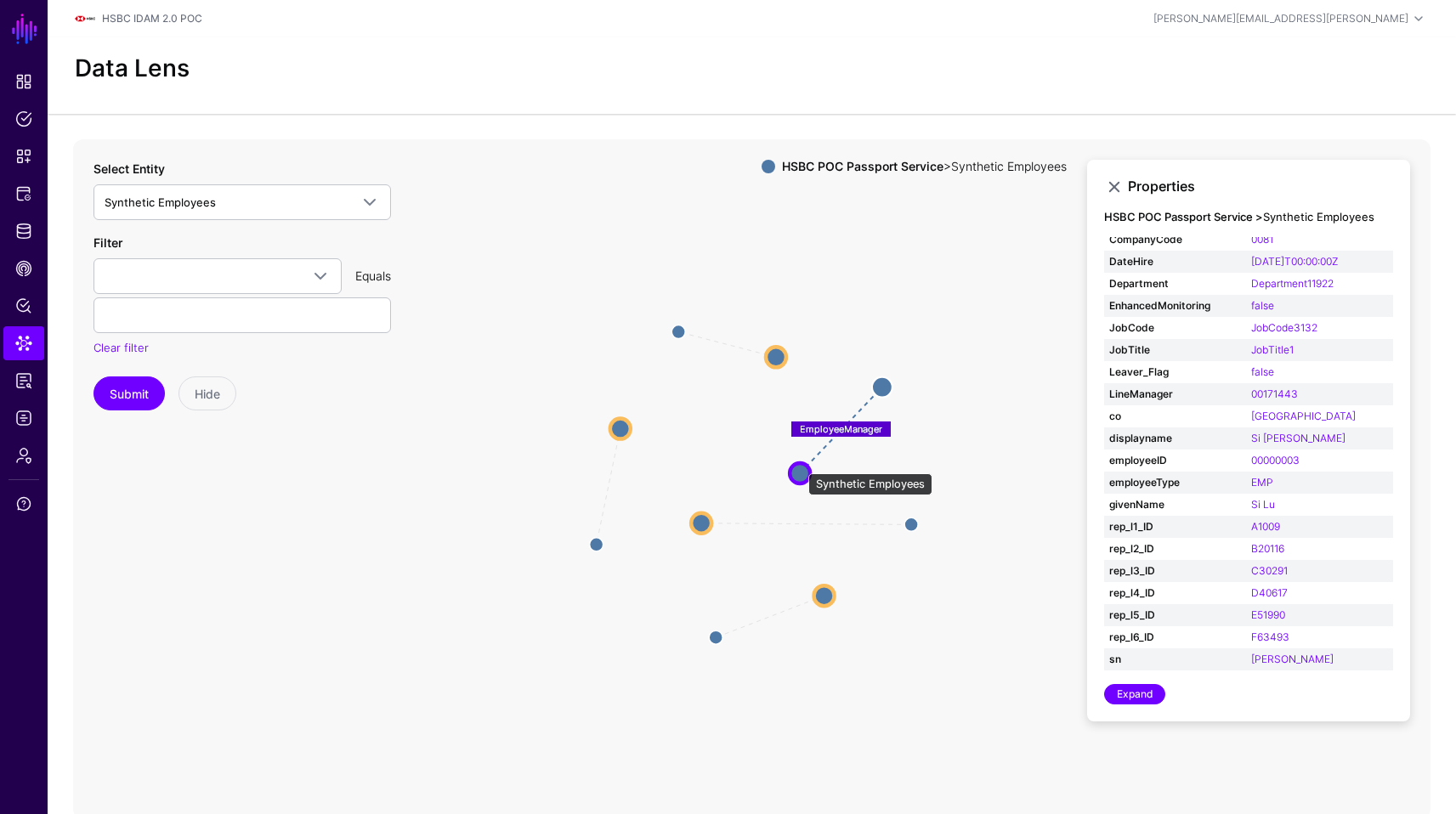
scroll to position [30, 0]
click at [888, 381] on circle at bounding box center [884, 384] width 21 height 21
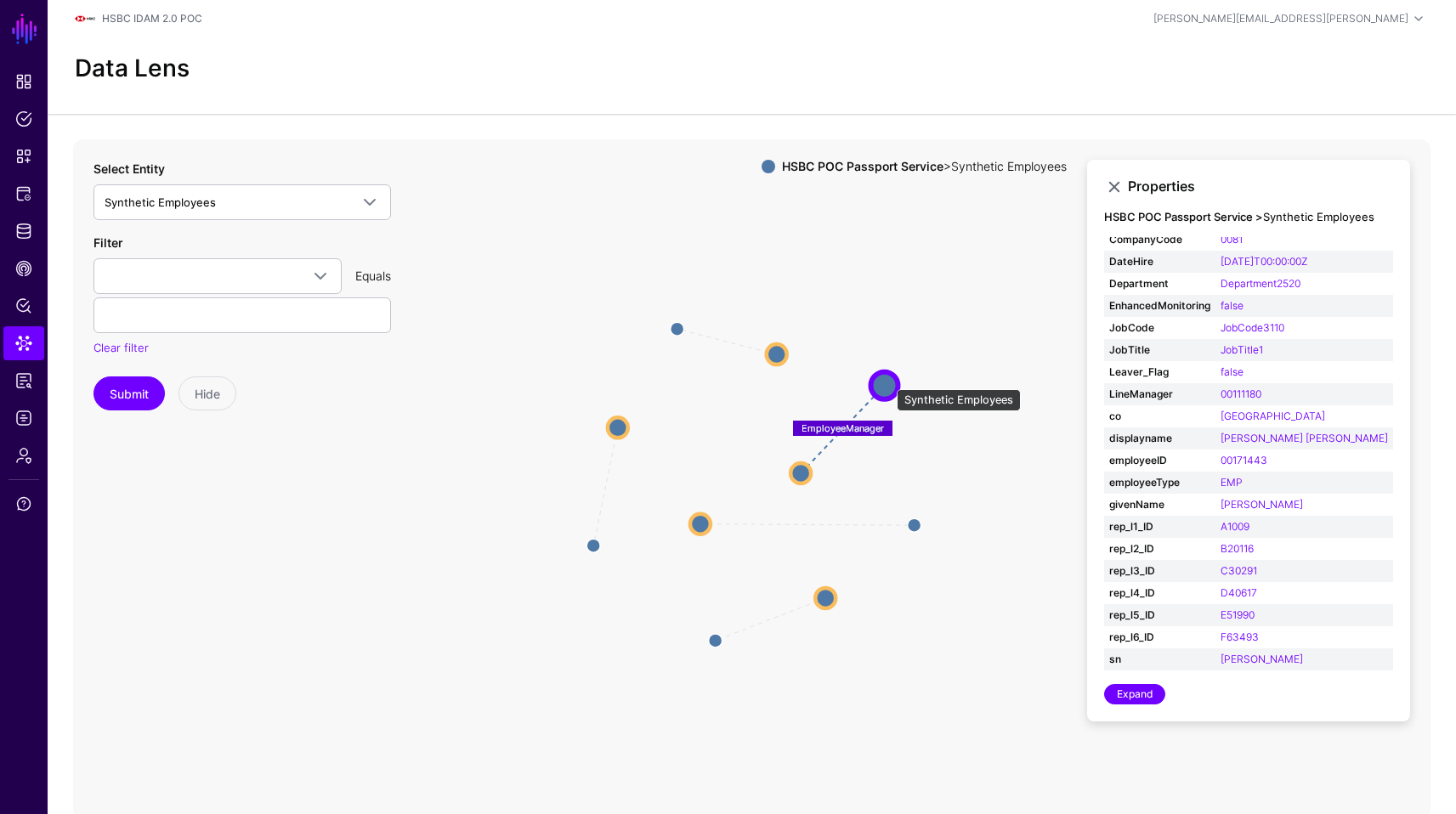
scroll to position [45, 0]
drag, startPoint x: 1271, startPoint y: 637, endPoint x: 1226, endPoint y: 638, distance: 45.0
click at [1226, 638] on td "F63493" at bounding box center [1304, 637] width 177 height 22
copy link "63493"
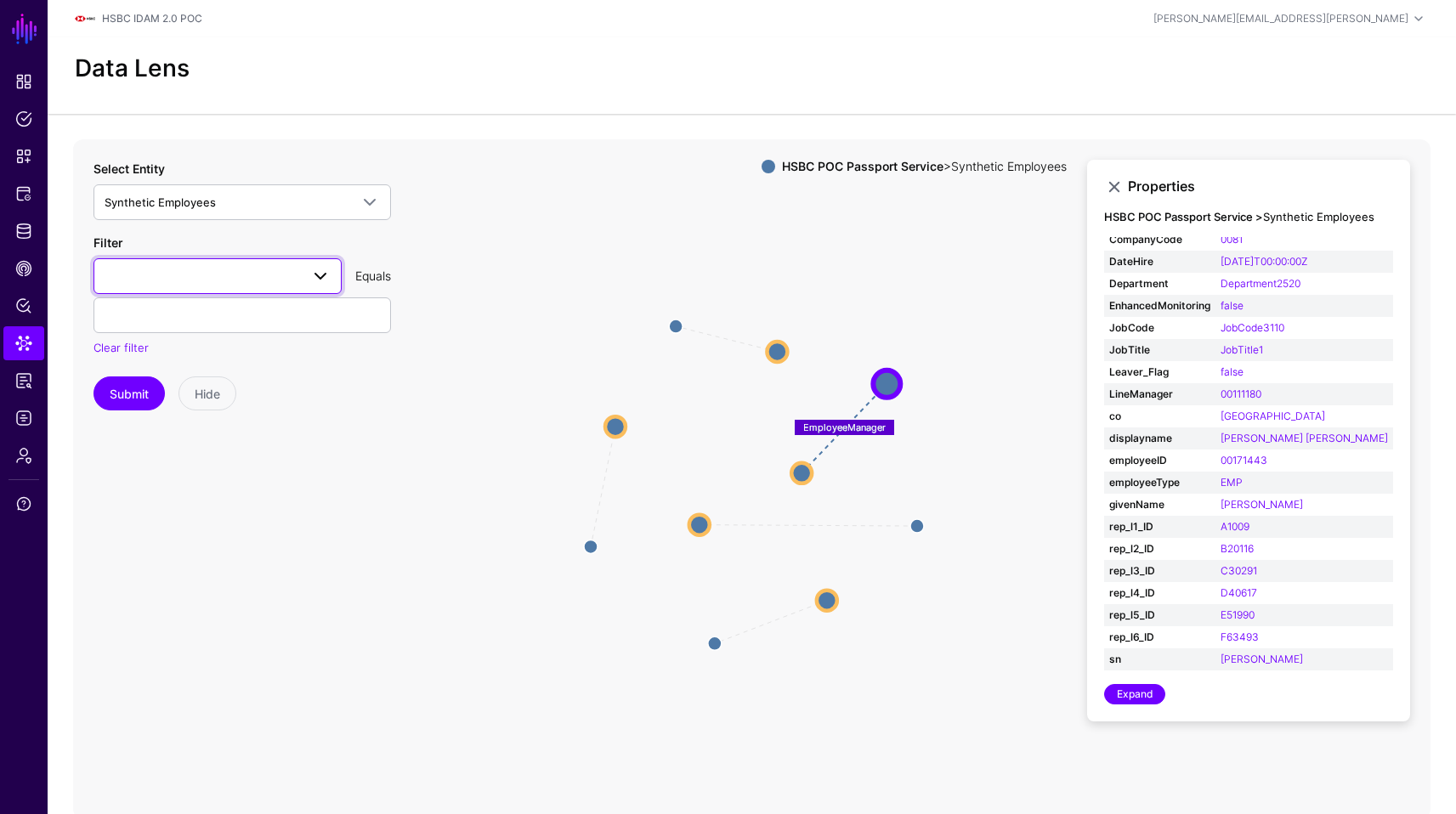
click at [306, 266] on span at bounding box center [316, 275] width 30 height 21
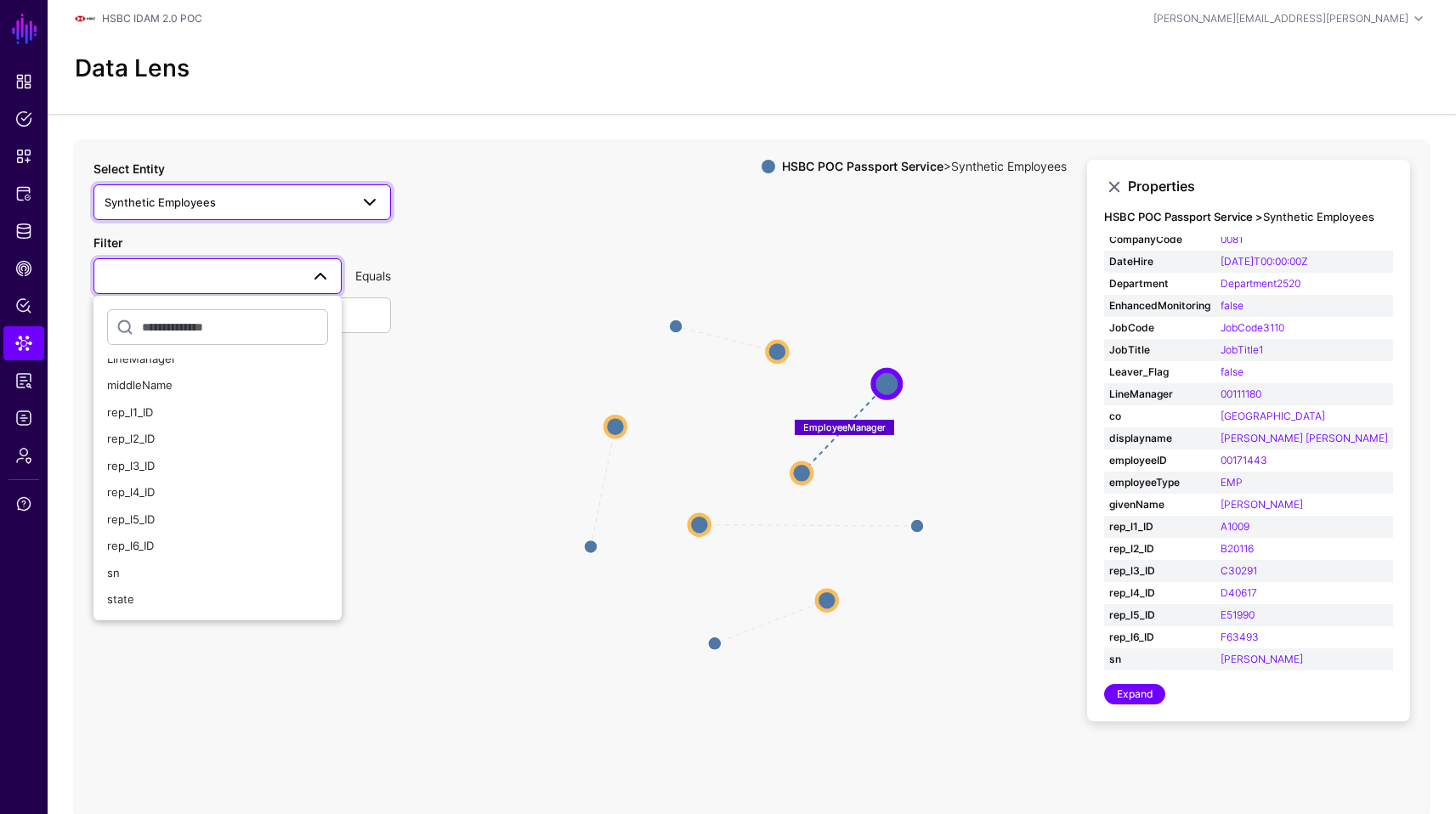
click at [284, 210] on span "Synthetic Employees" at bounding box center [226, 201] width 245 height 19
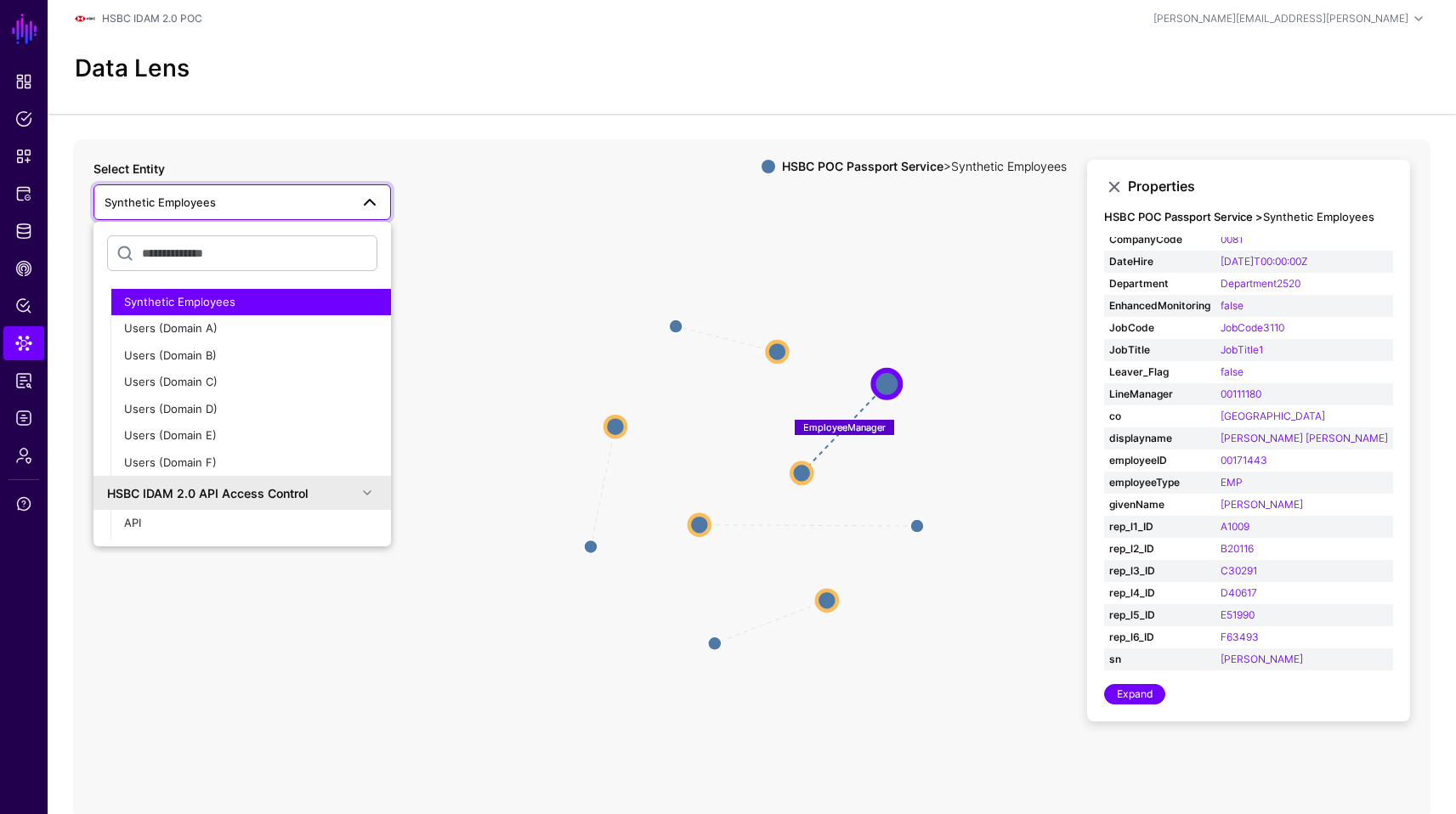
scroll to position [506, 0]
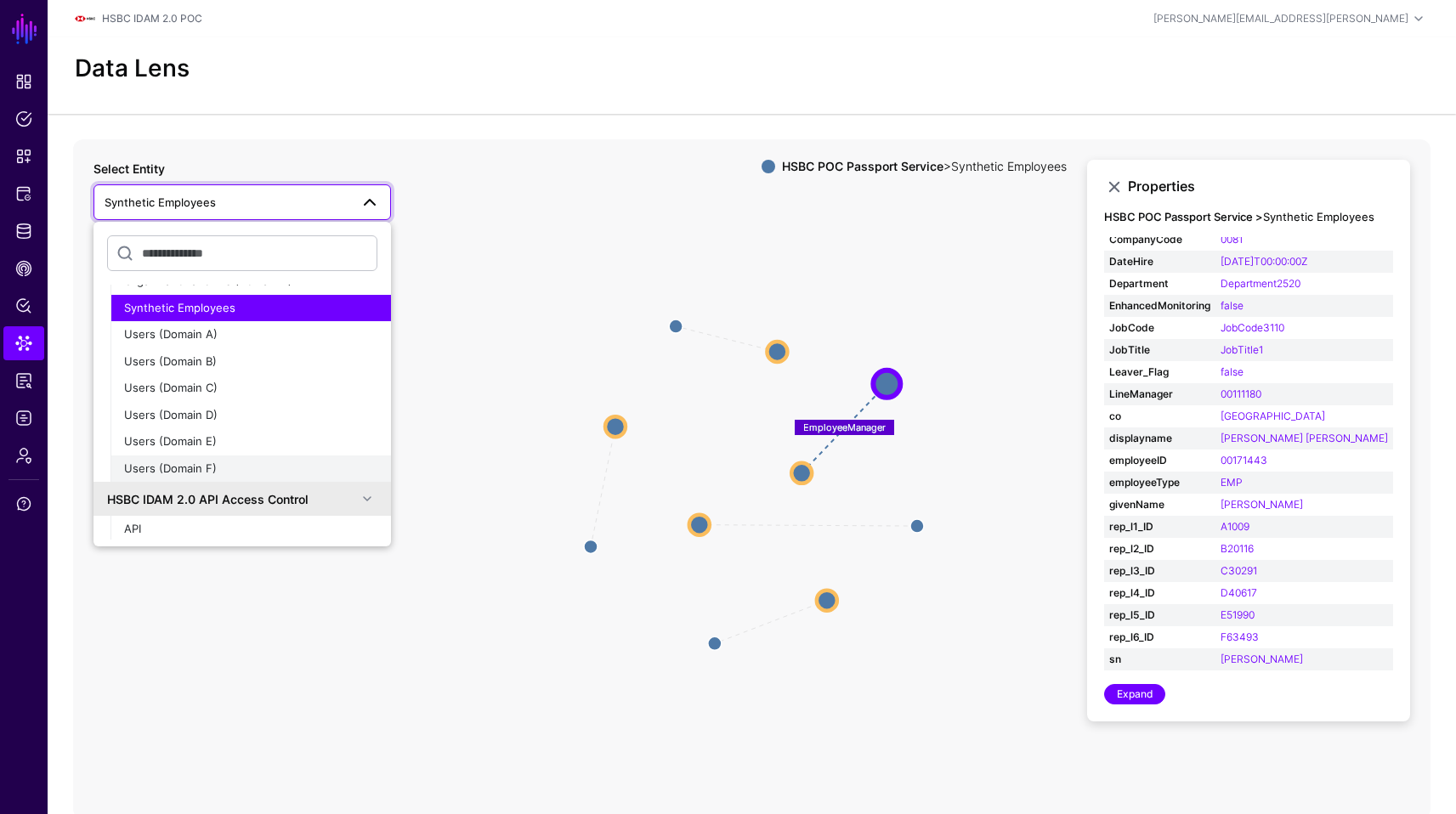
click at [196, 456] on button "Users (Domain F)" at bounding box center [251, 469] width 281 height 28
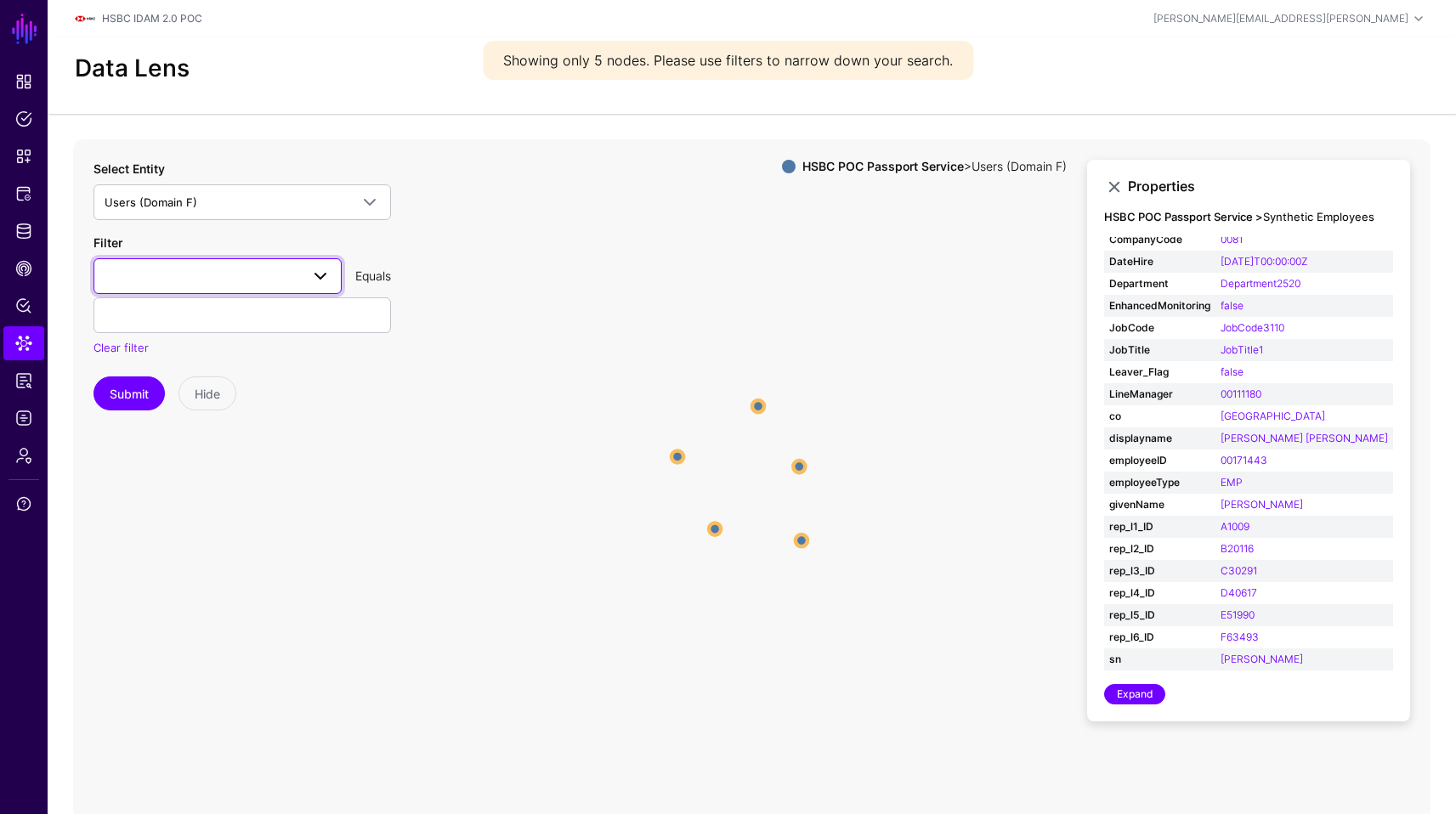
click at [241, 268] on span at bounding box center [218, 275] width 226 height 21
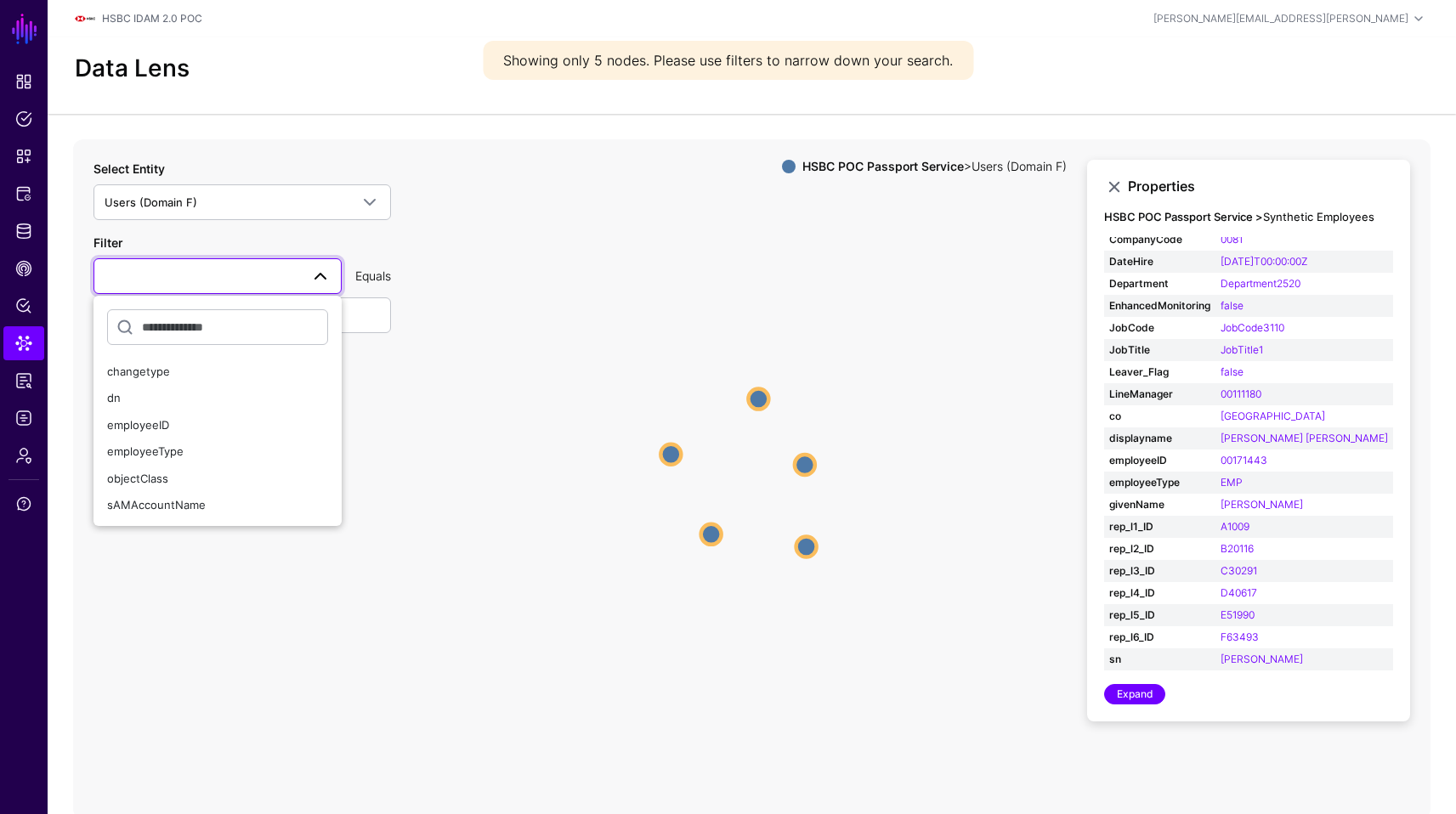
click at [595, 375] on icon "Users (Domain F) Users (Domain F) Users (Domain F) Users (Domain F) Users (Doma…" at bounding box center [752, 479] width 1357 height 680
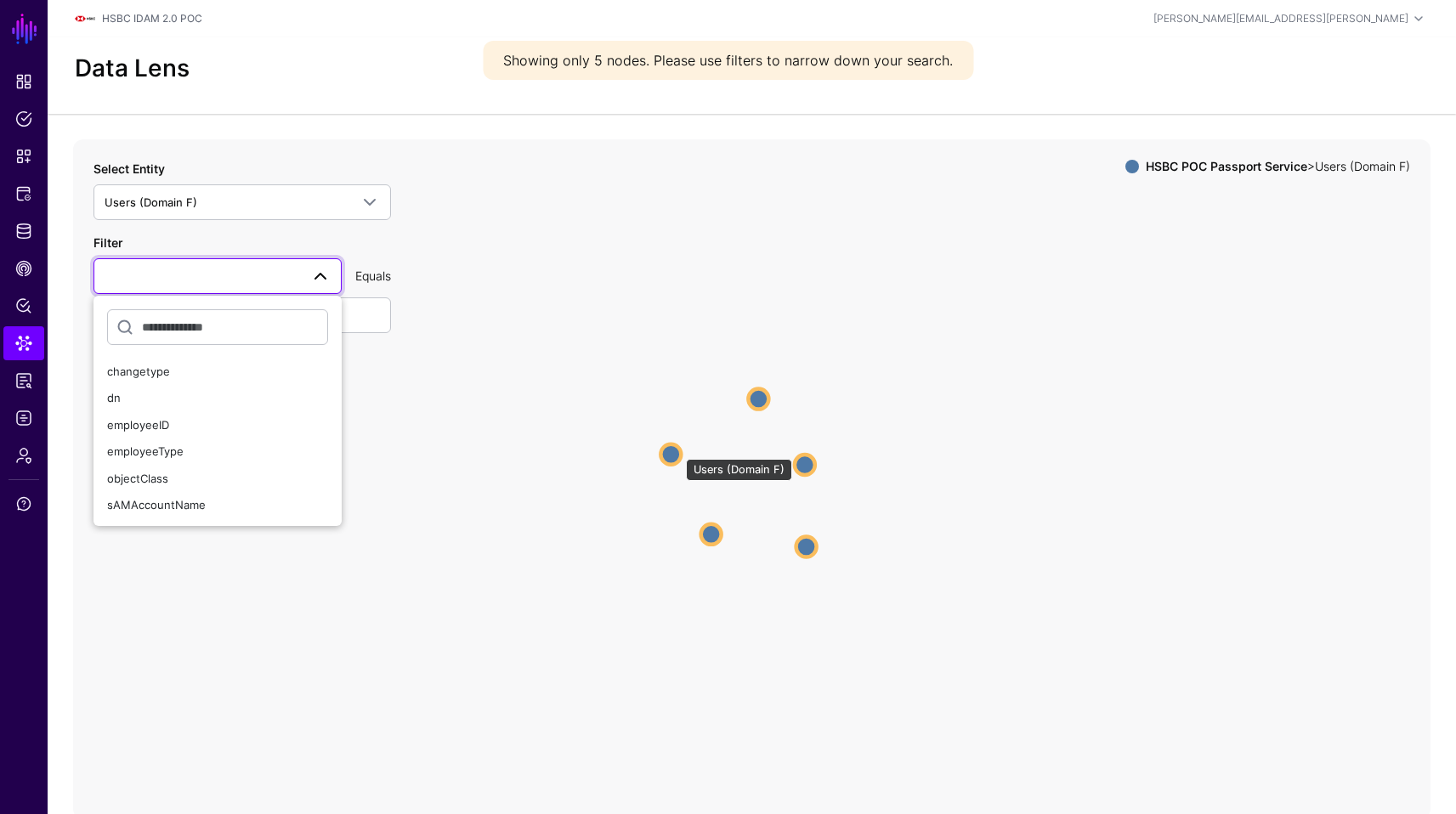
click at [678, 450] on circle at bounding box center [670, 454] width 21 height 21
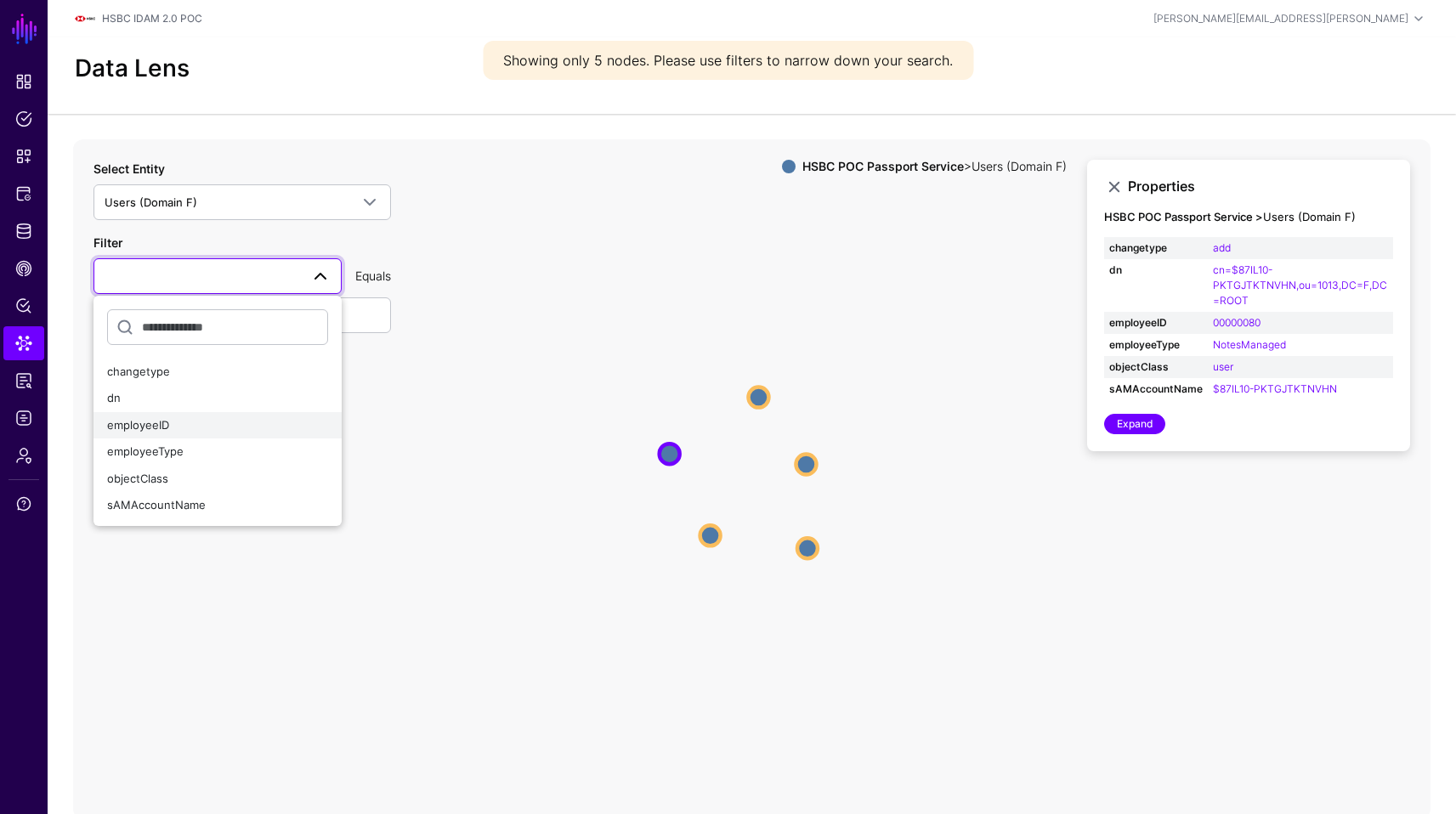
click at [210, 419] on div "employeeID" at bounding box center [218, 425] width 221 height 17
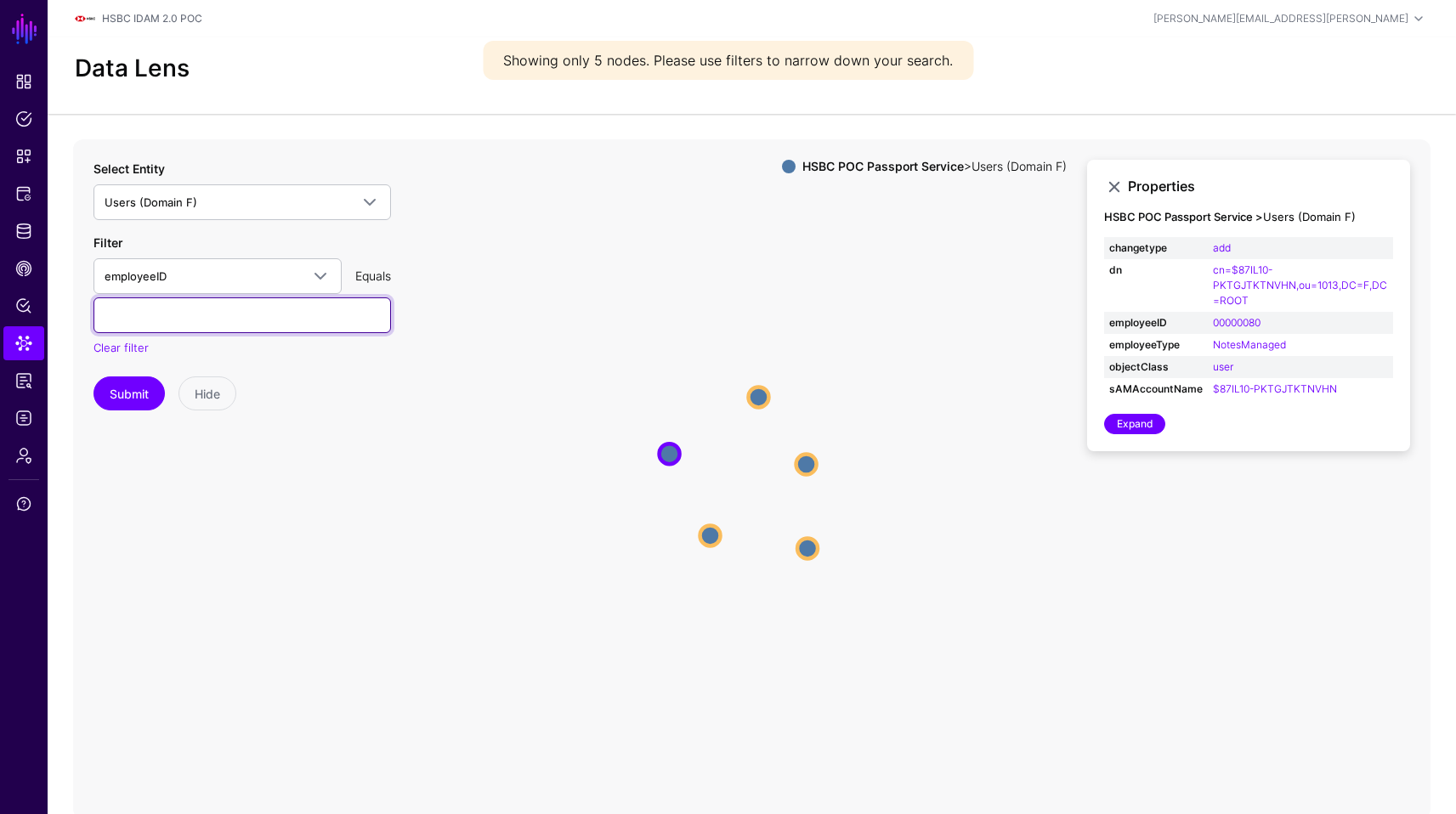
click at [216, 329] on input "text" at bounding box center [243, 316] width 298 height 36
paste input "*****"
type input "*****"
click at [94, 376] on button "Submit" at bounding box center [129, 393] width 71 height 34
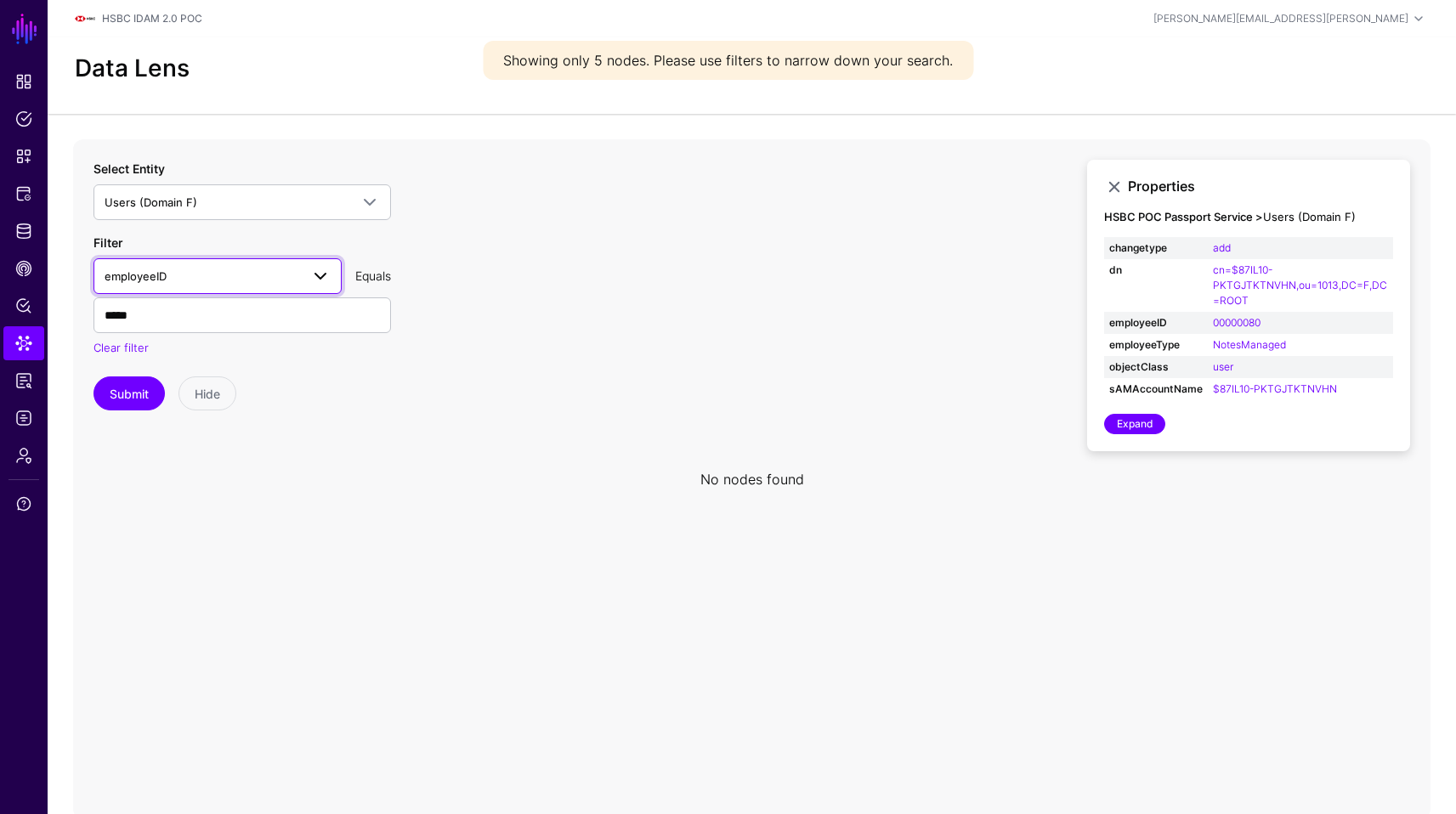
click at [315, 274] on span at bounding box center [320, 275] width 21 height 21
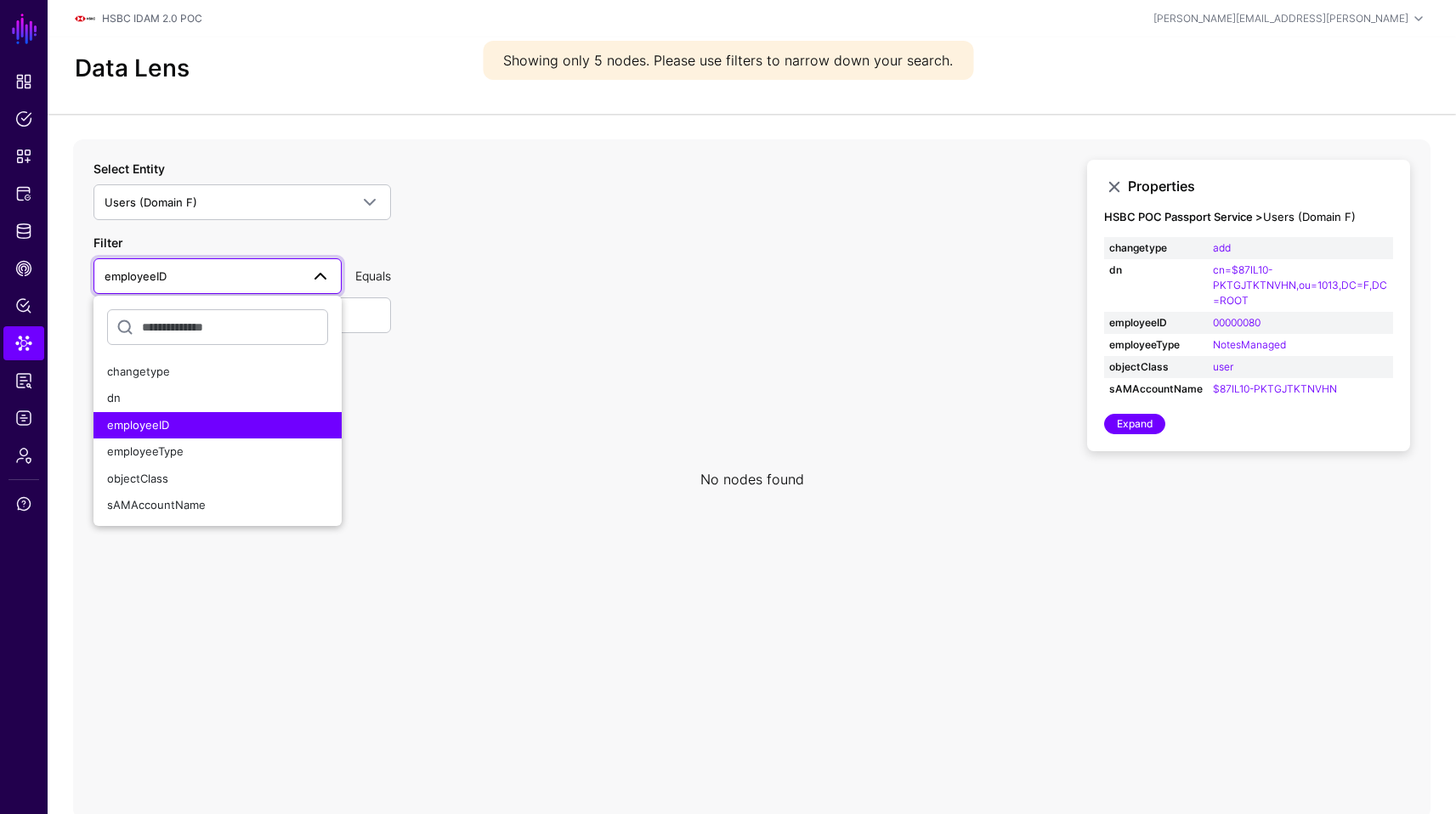
click at [315, 274] on span at bounding box center [320, 275] width 21 height 21
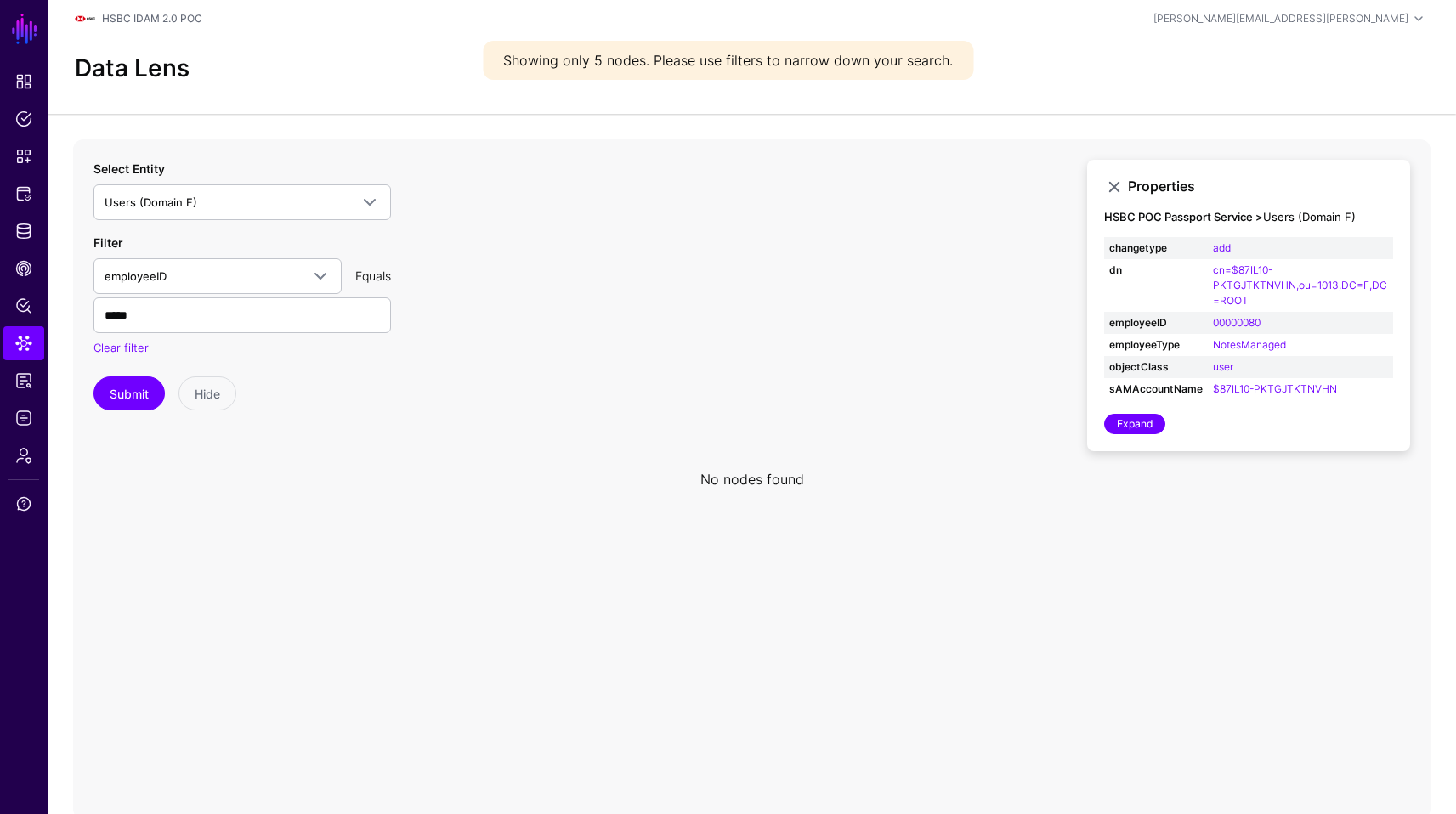
click at [373, 281] on div "Equals" at bounding box center [373, 275] width 49 height 18
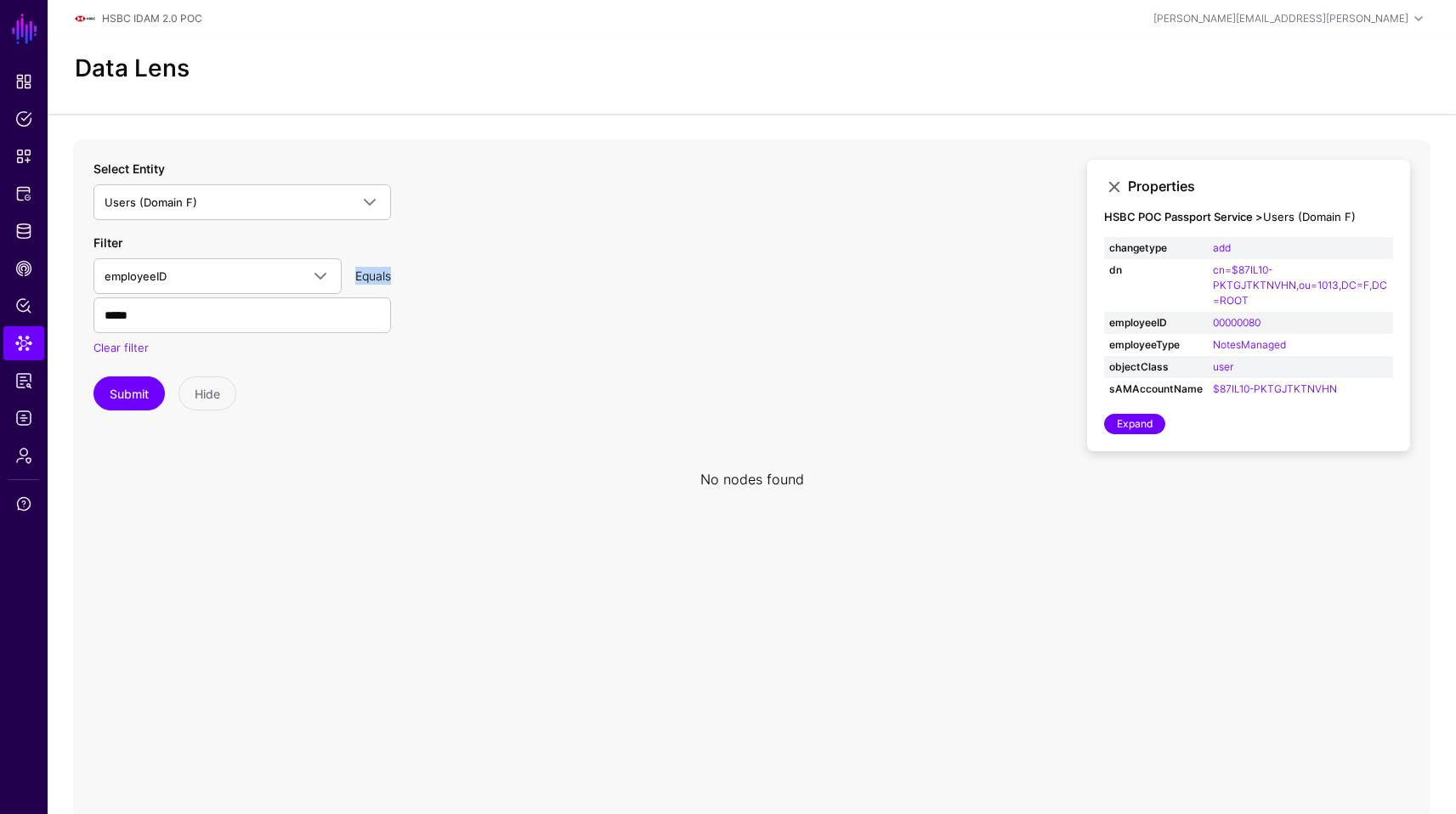
click at [373, 281] on div "Equals" at bounding box center [373, 275] width 49 height 18
click at [1241, 563] on icon at bounding box center [752, 479] width 1357 height 680
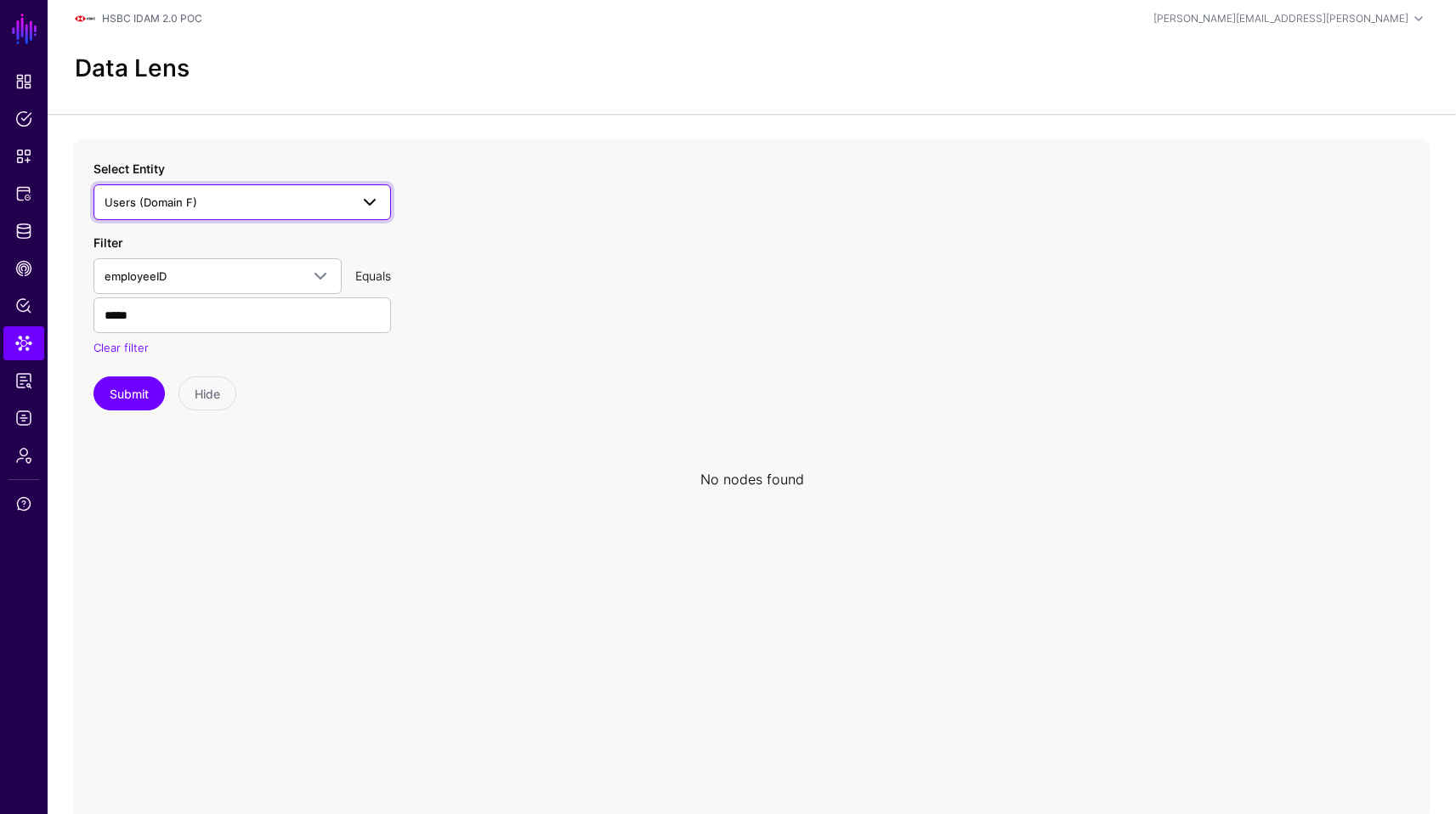
click at [374, 207] on span at bounding box center [369, 201] width 21 height 21
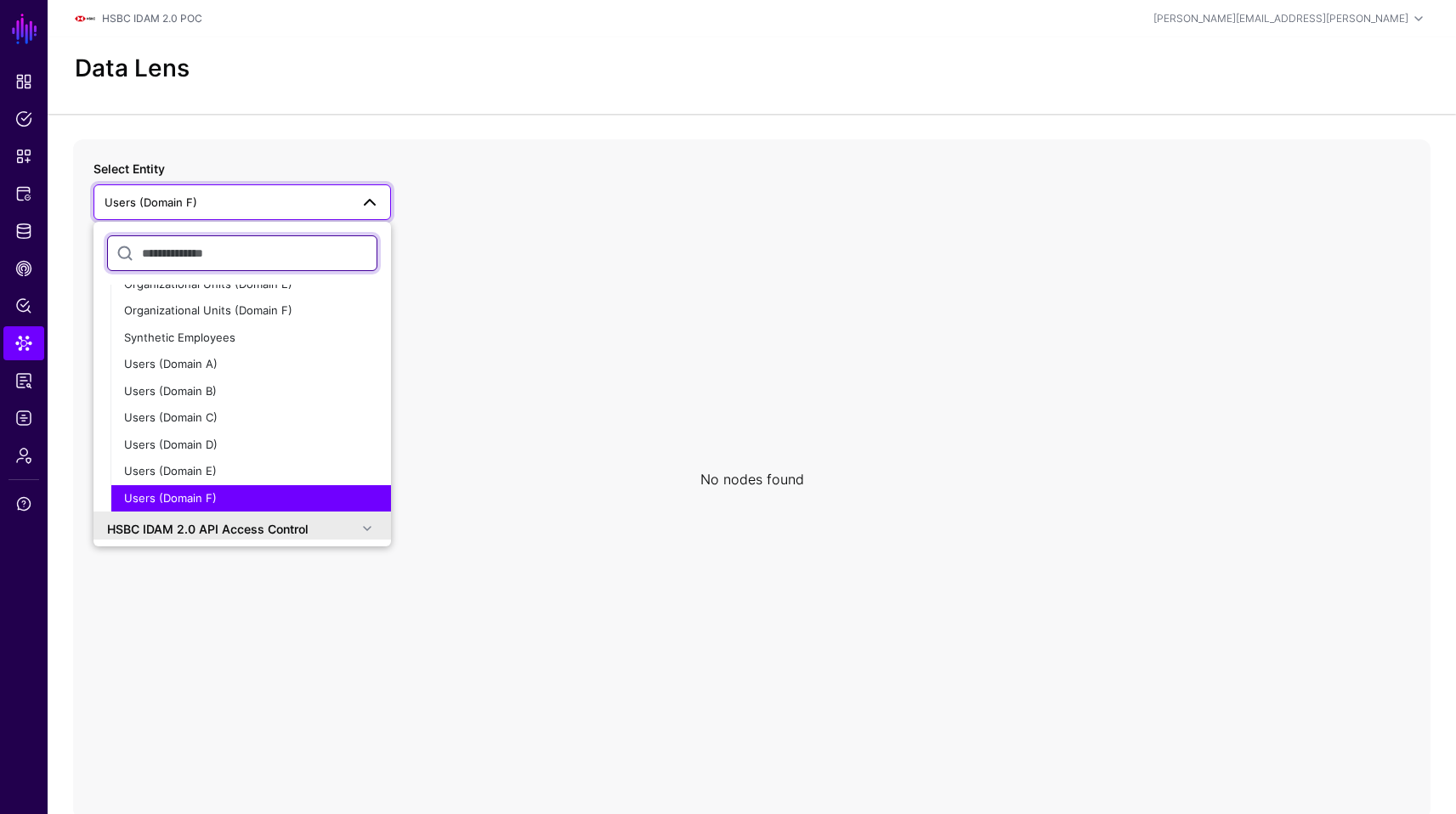
scroll to position [460, 0]
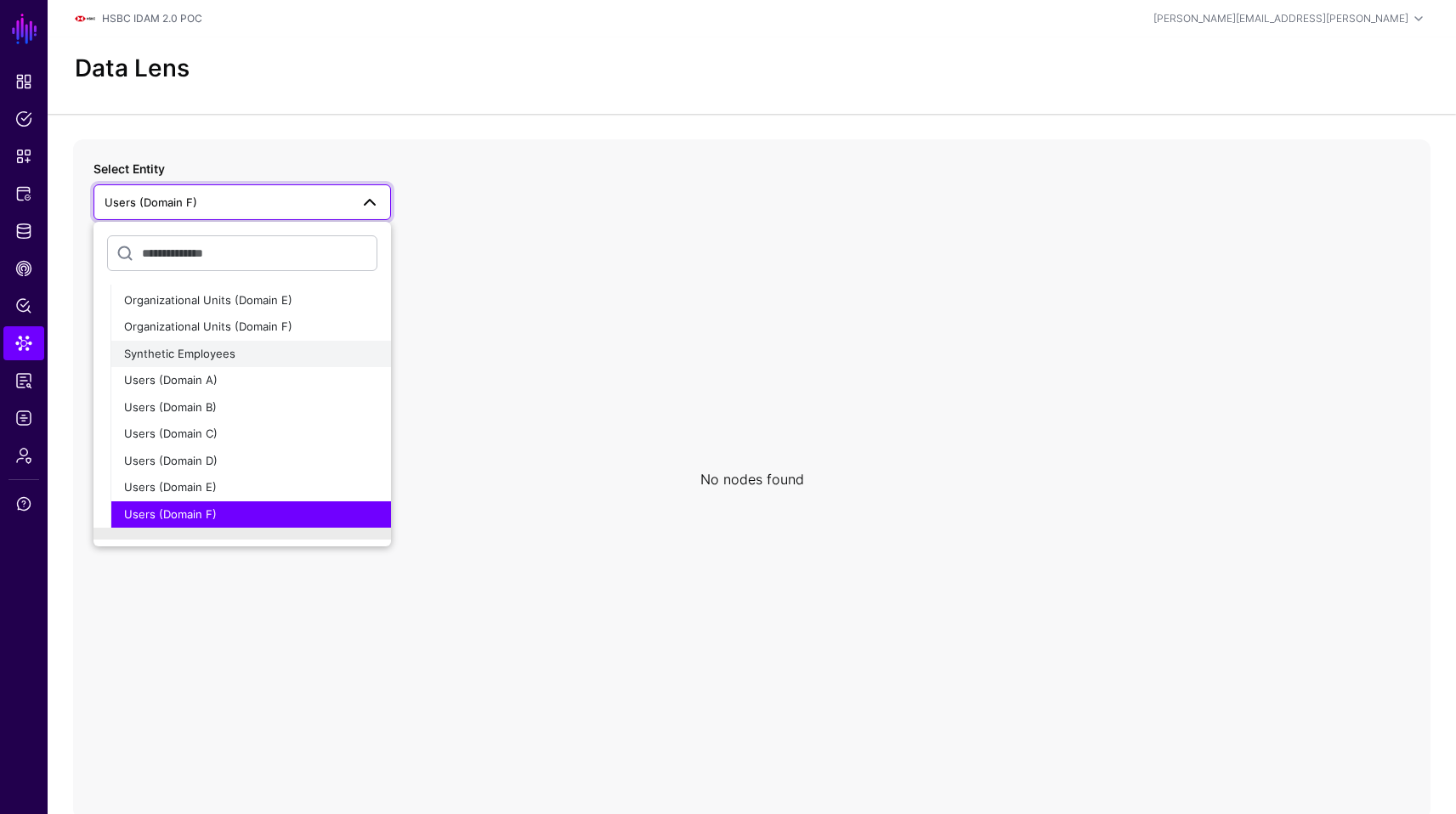
click at [276, 342] on button "Synthetic Employees" at bounding box center [251, 354] width 281 height 28
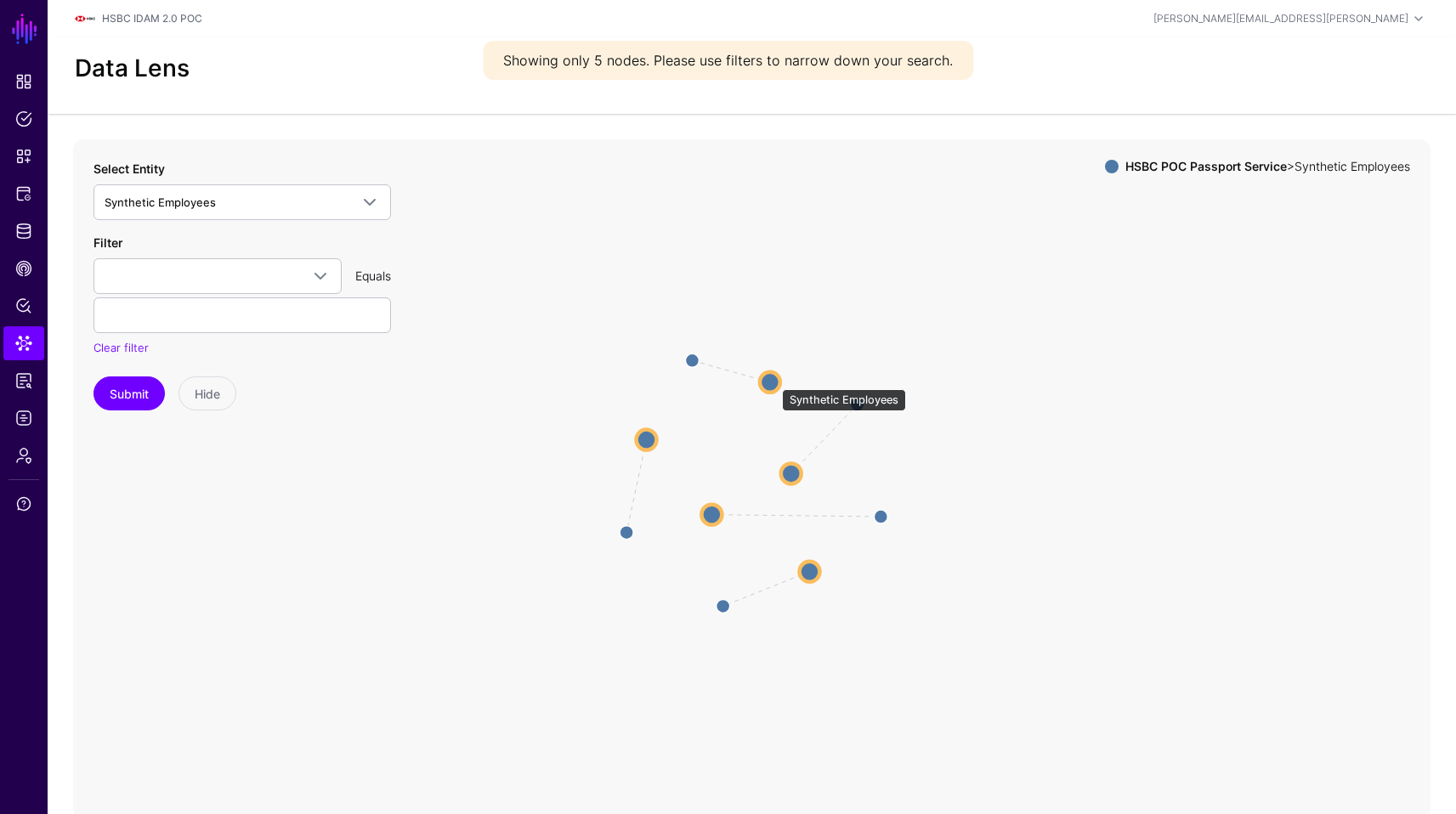
click at [774, 381] on circle at bounding box center [769, 382] width 21 height 21
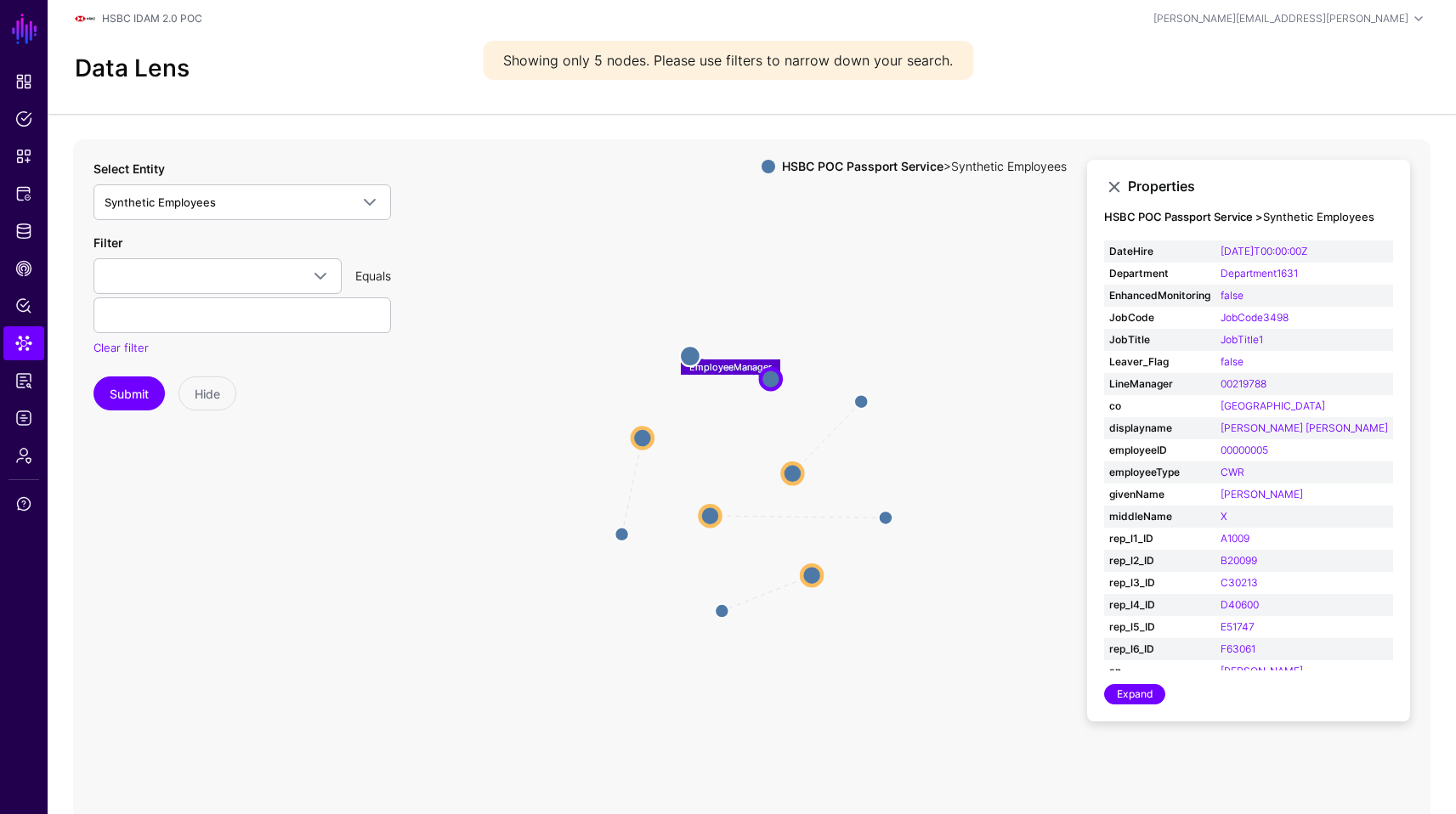
scroll to position [53, 0]
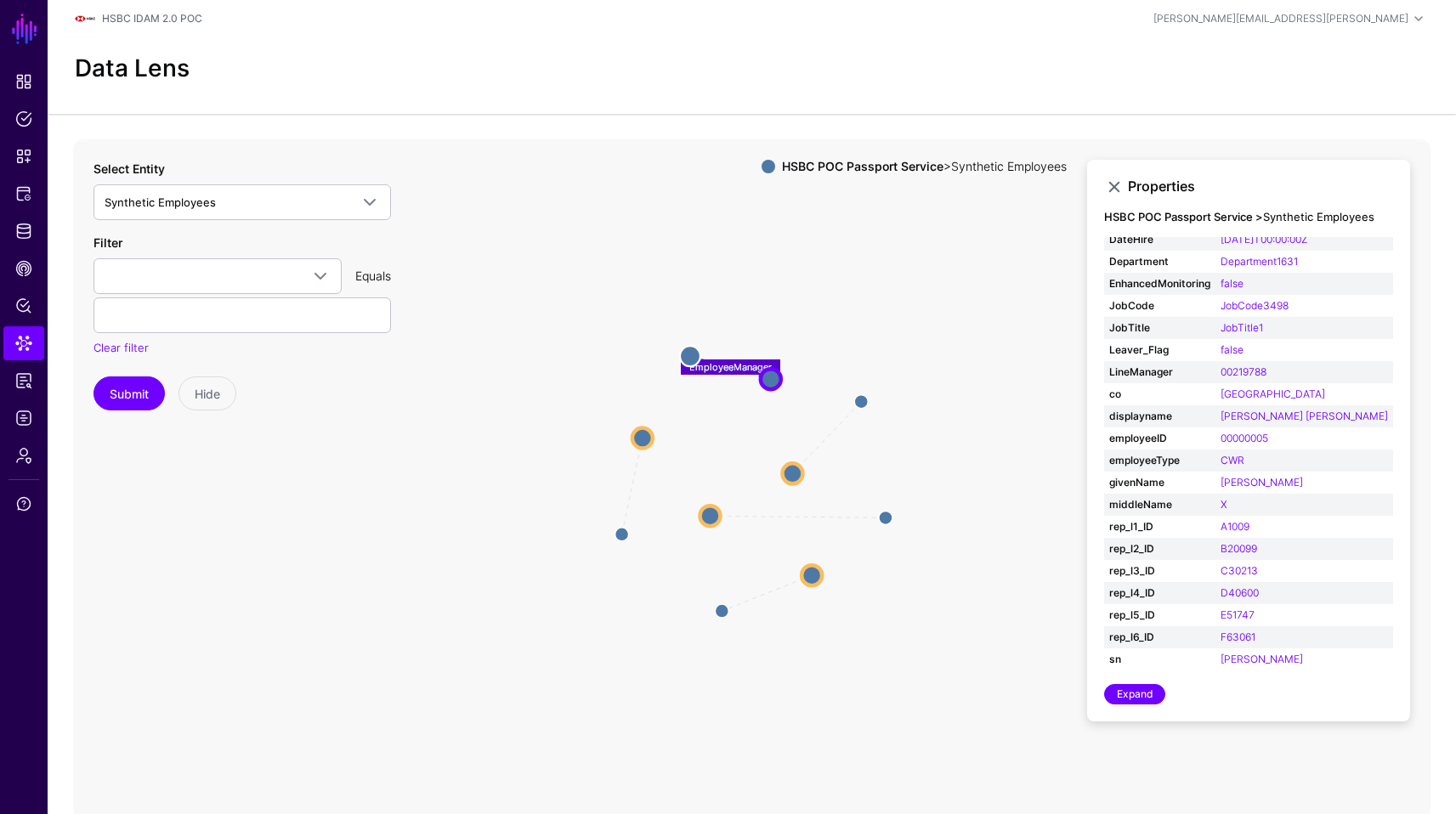
click at [540, 541] on icon "EmployeeManager EmployeeManager EmployeeManager EmployeeManager EmployeeManager…" at bounding box center [752, 479] width 1357 height 680
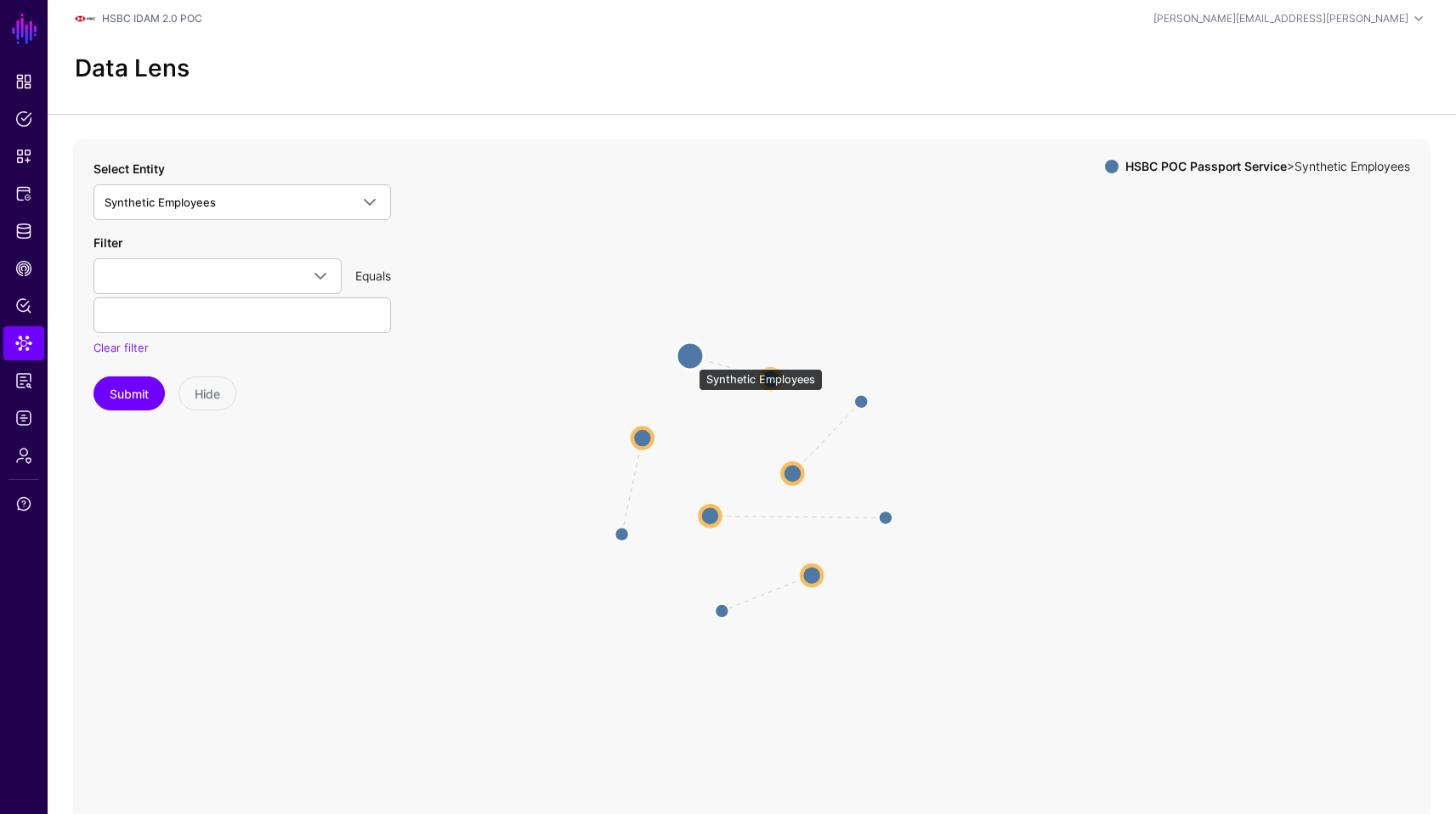
click at [690, 360] on circle at bounding box center [690, 356] width 28 height 28
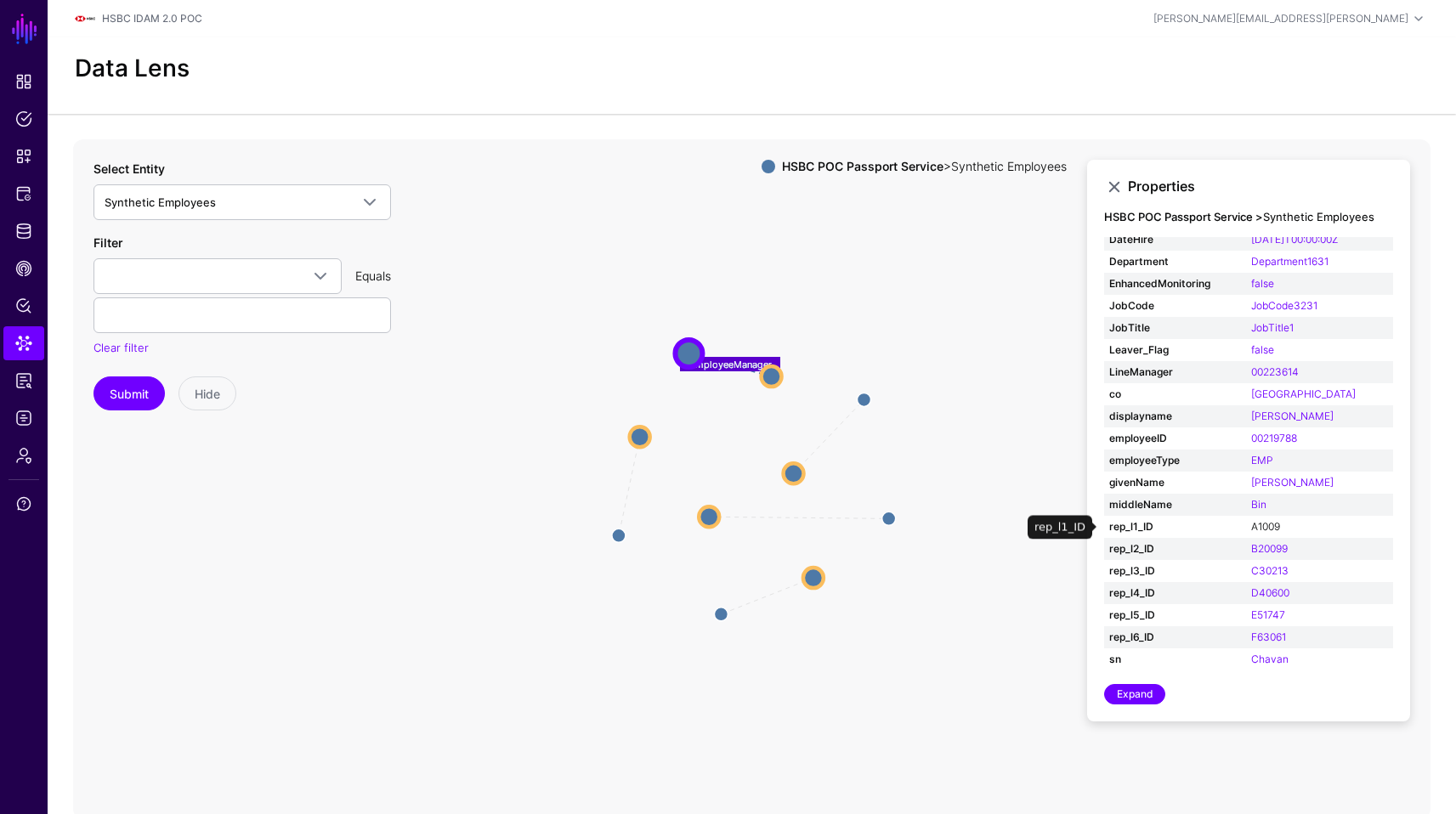
click at [1253, 523] on link "A1009" at bounding box center [1265, 526] width 29 height 12
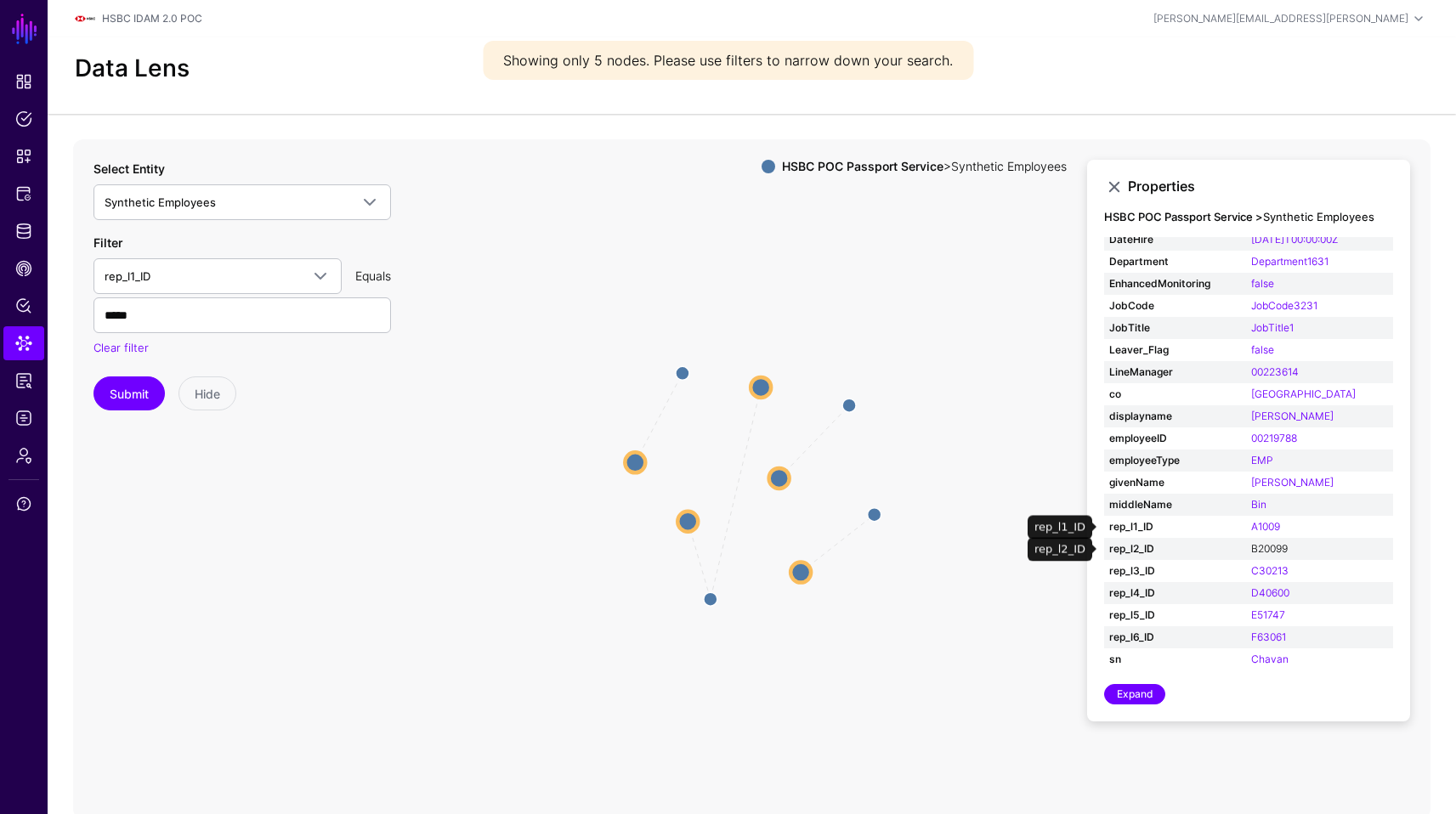
click at [1251, 545] on link "B20099" at bounding box center [1269, 548] width 37 height 12
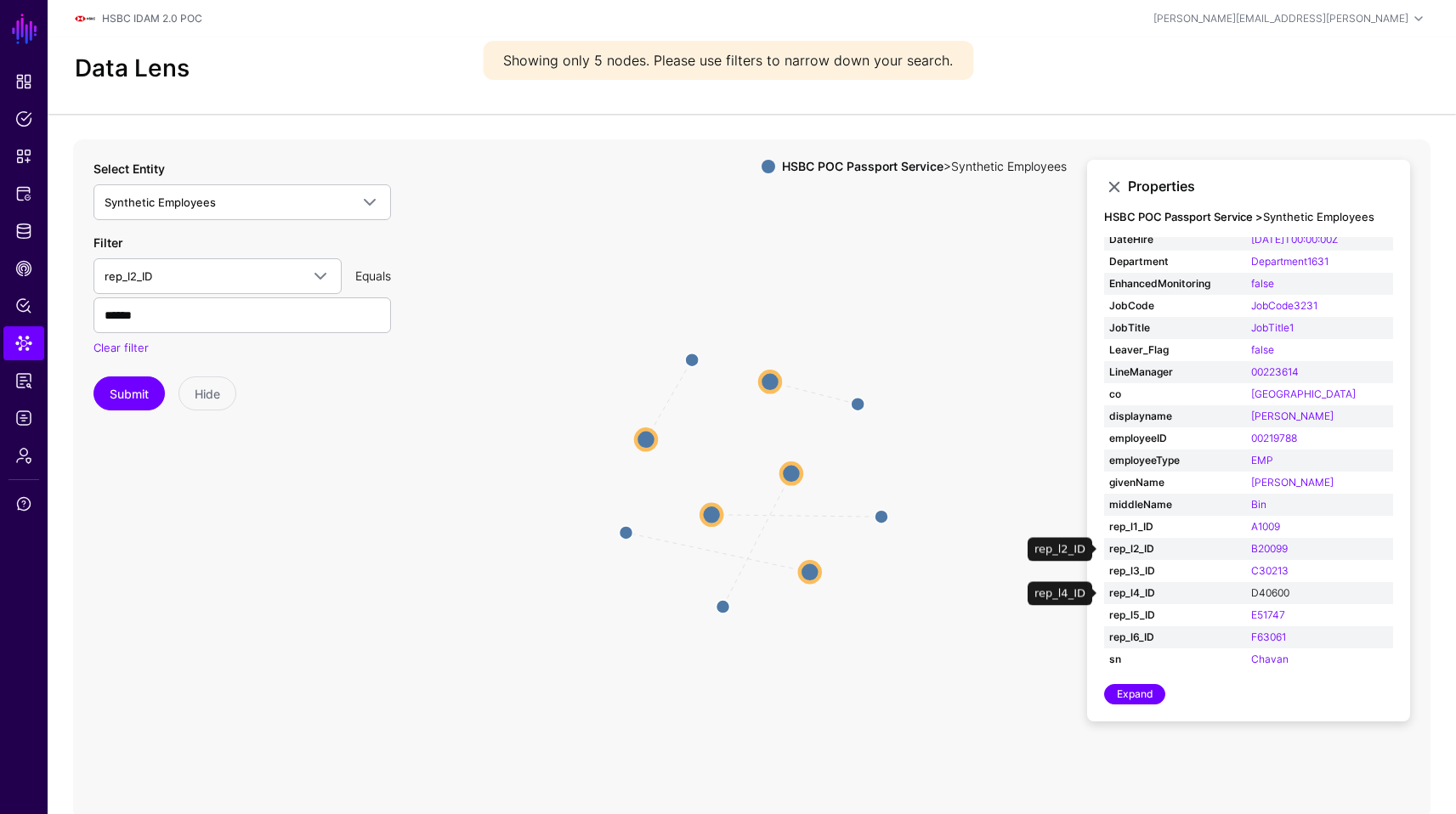
click at [1251, 592] on link "D40600" at bounding box center [1270, 593] width 38 height 12
click at [1252, 632] on link "F63061" at bounding box center [1268, 637] width 35 height 12
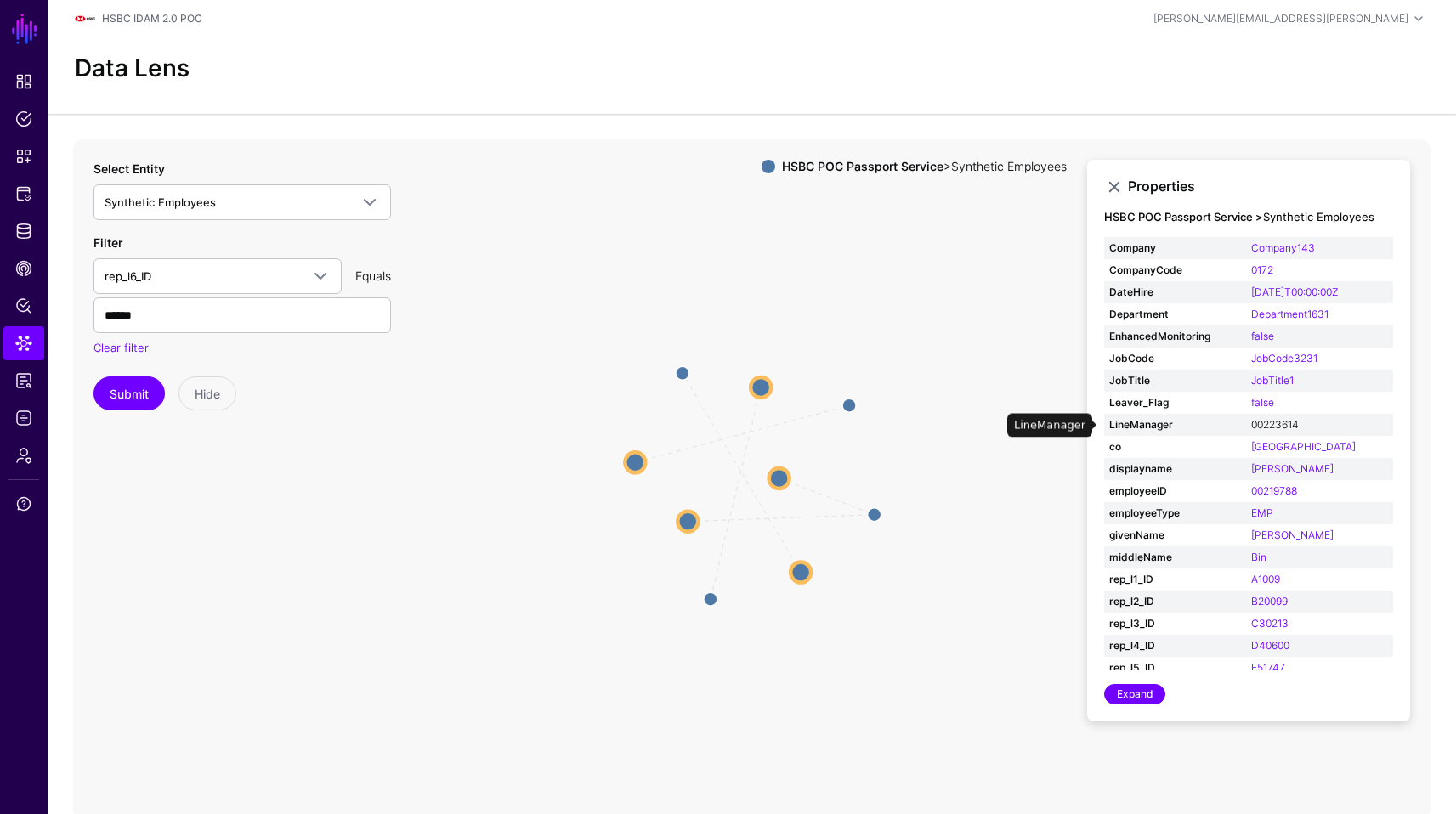
click at [1266, 428] on link "00223614" at bounding box center [1274, 424] width 47 height 12
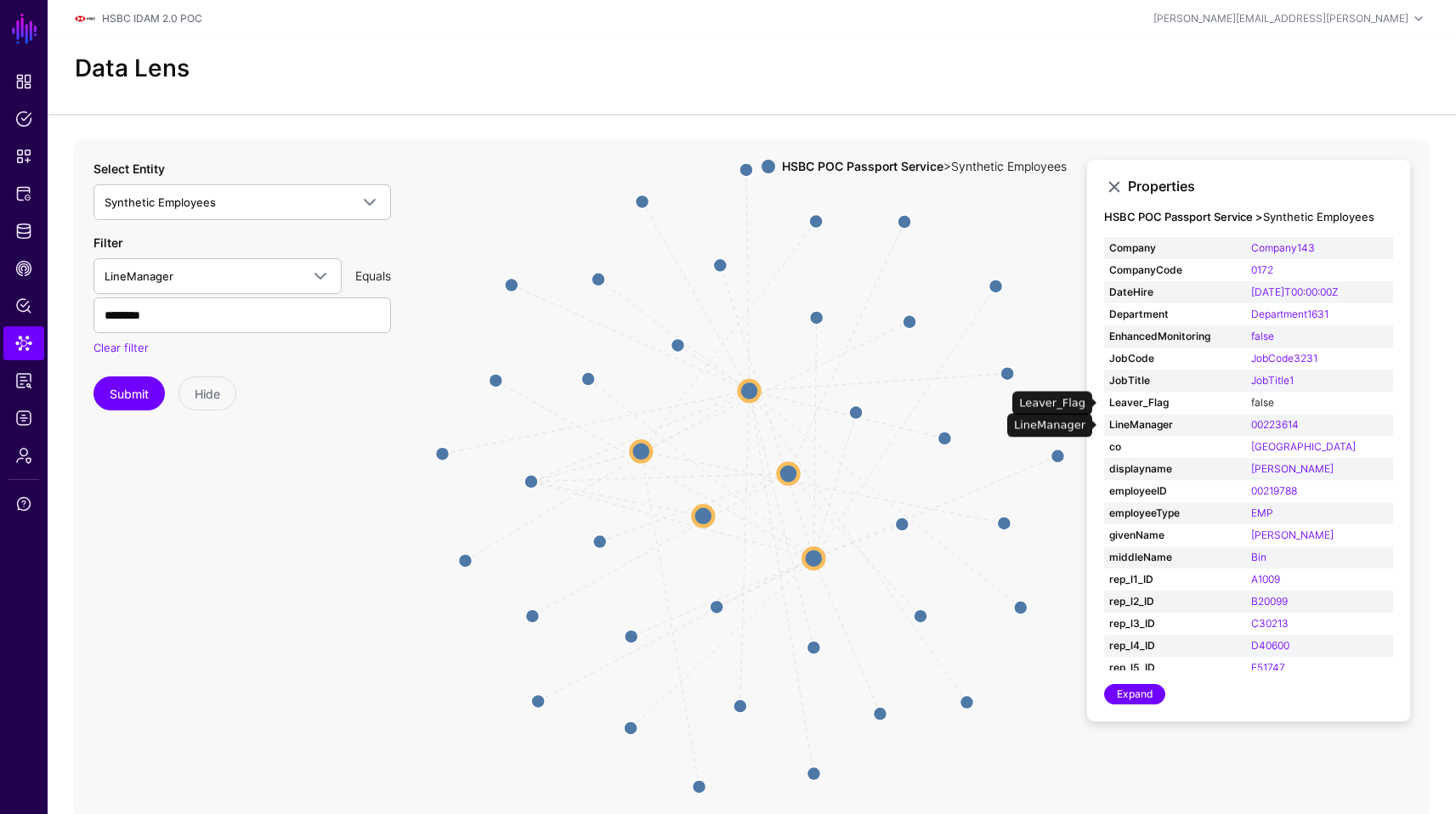
click at [1251, 407] on link "false" at bounding box center [1263, 402] width 23 height 12
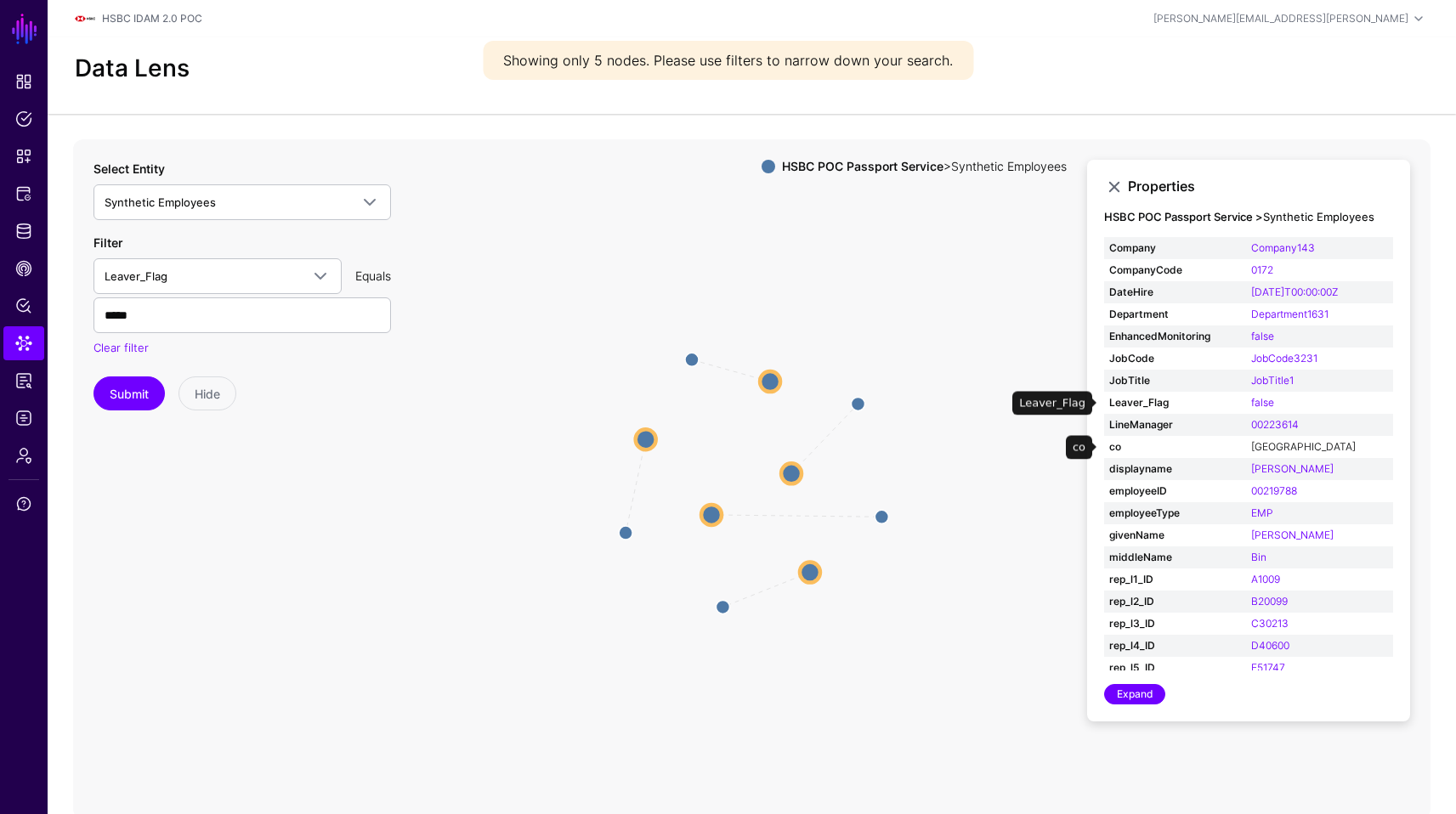
click at [1251, 447] on link "[GEOGRAPHIC_DATA]" at bounding box center [1303, 447] width 104 height 12
click at [1257, 465] on link "[PERSON_NAME]" at bounding box center [1292, 469] width 82 height 12
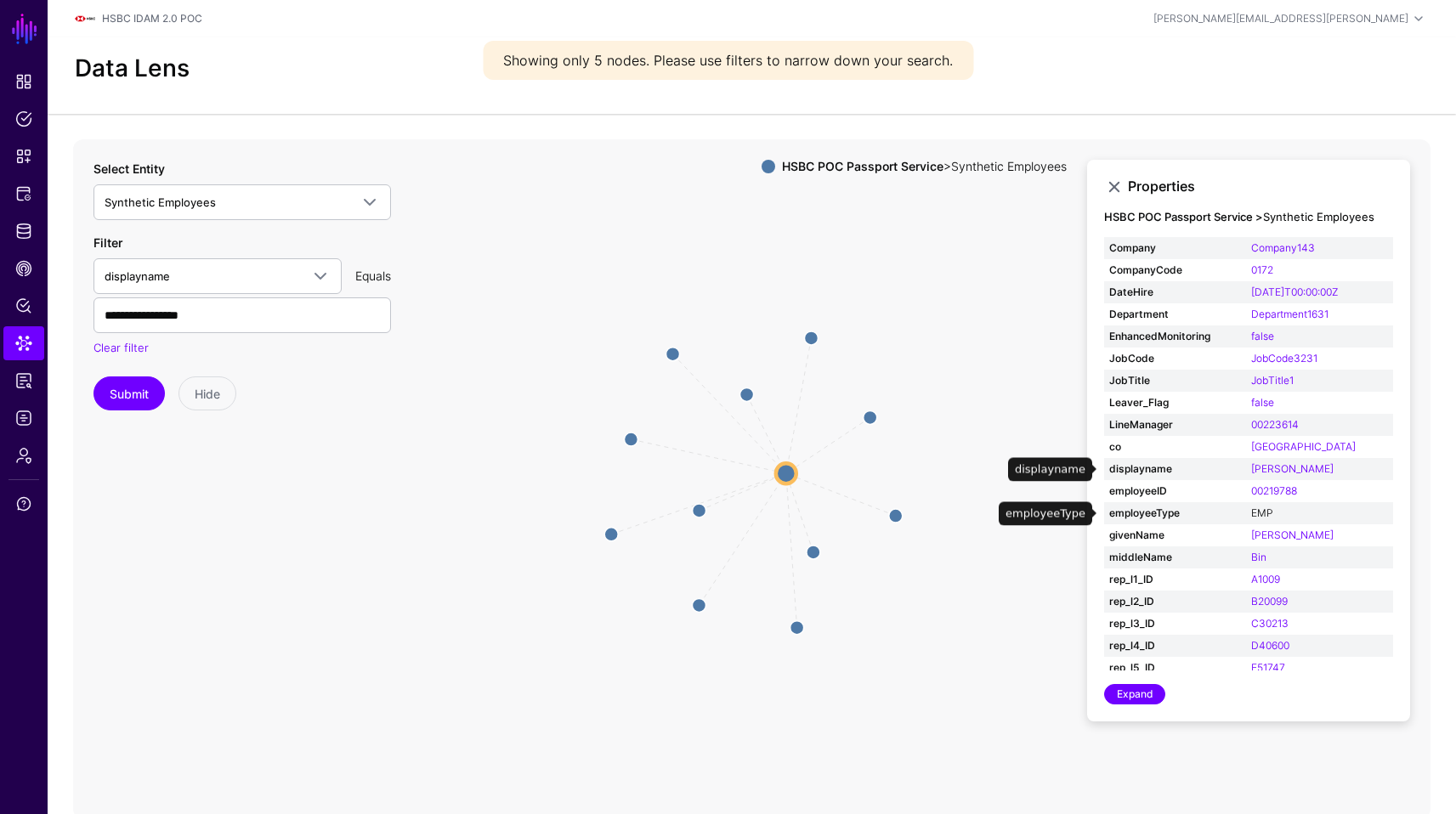
click at [1254, 510] on link "EMP" at bounding box center [1262, 513] width 22 height 12
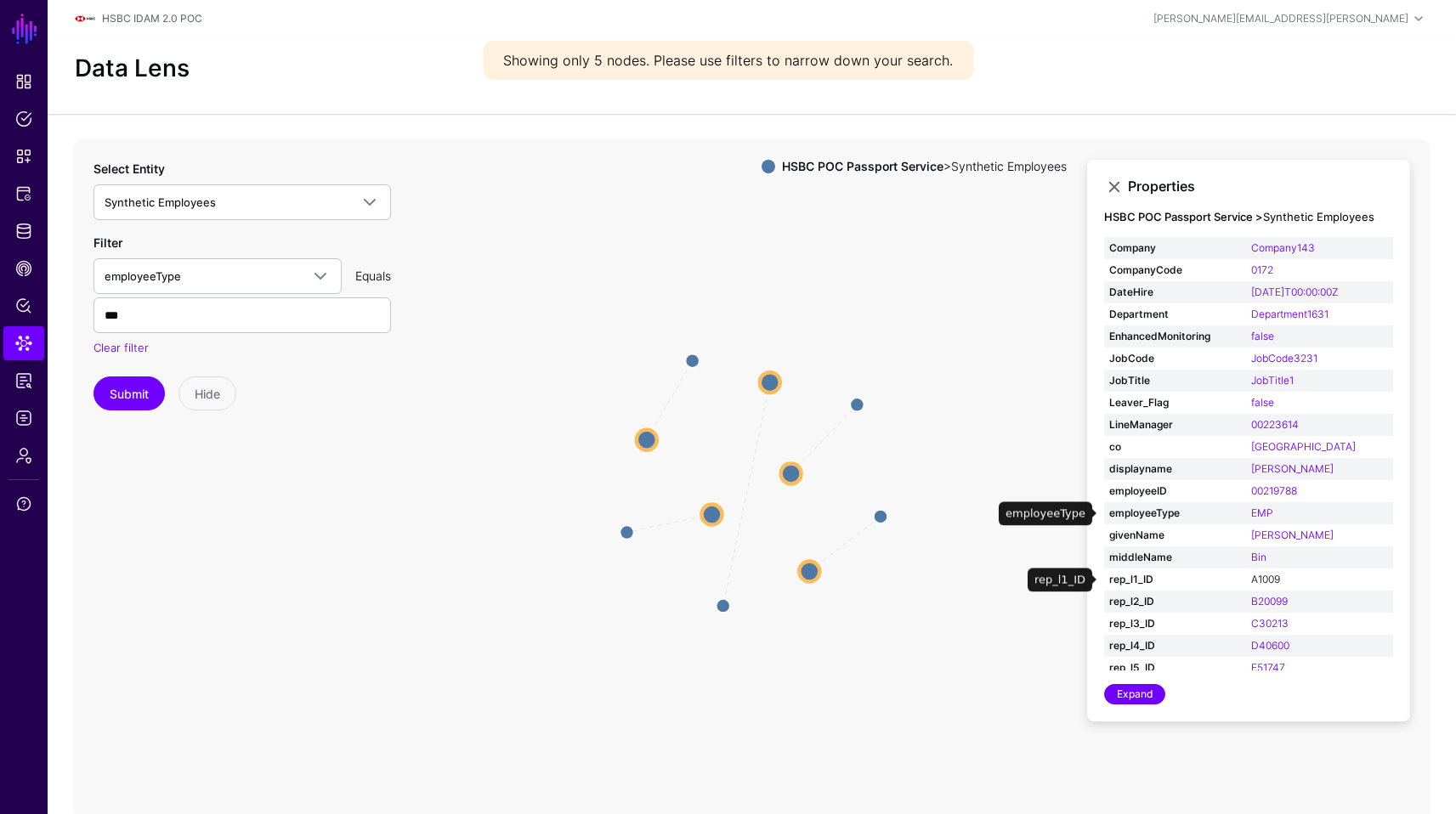
click at [1254, 575] on link "A1009" at bounding box center [1265, 580] width 29 height 12
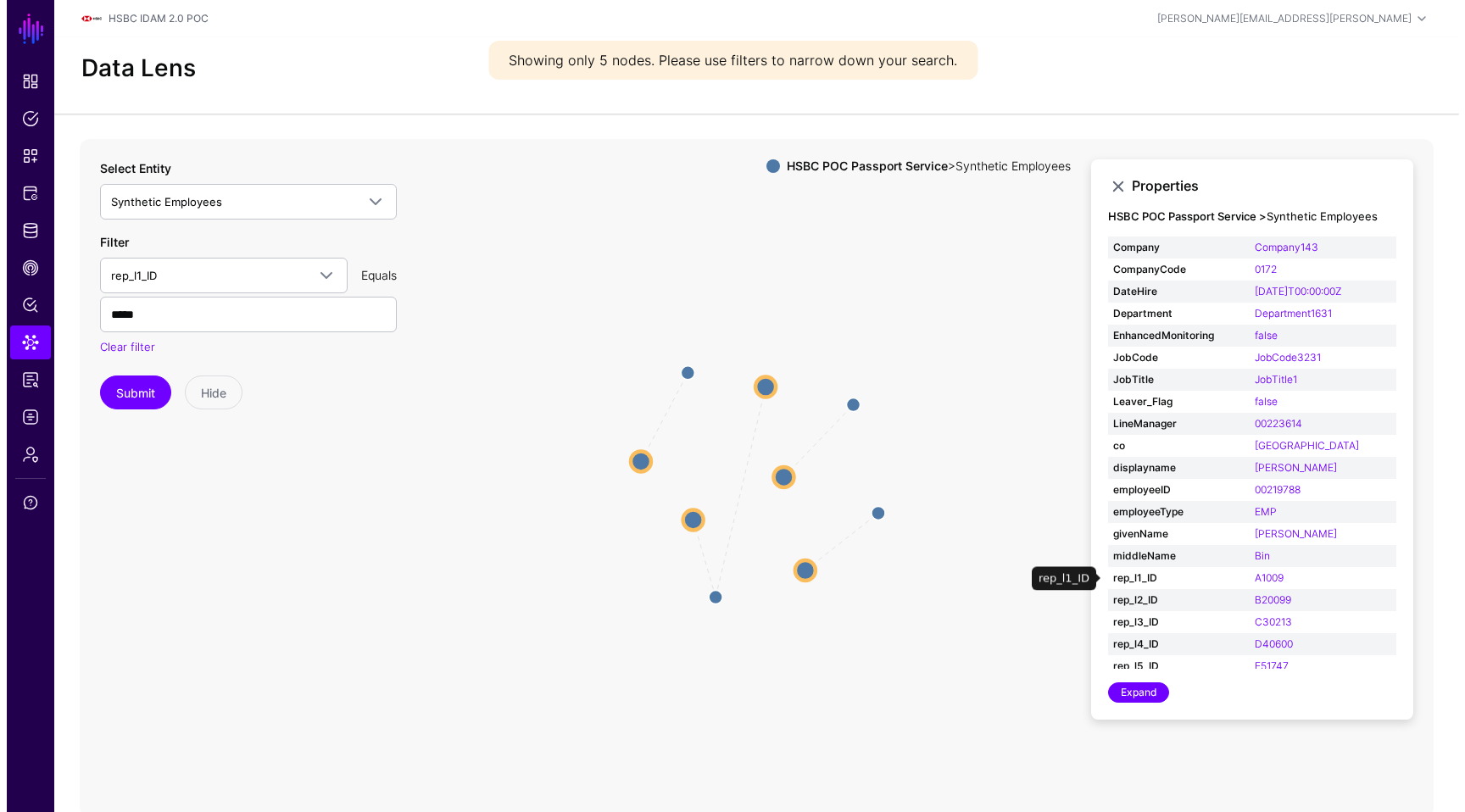
scroll to position [52, 0]
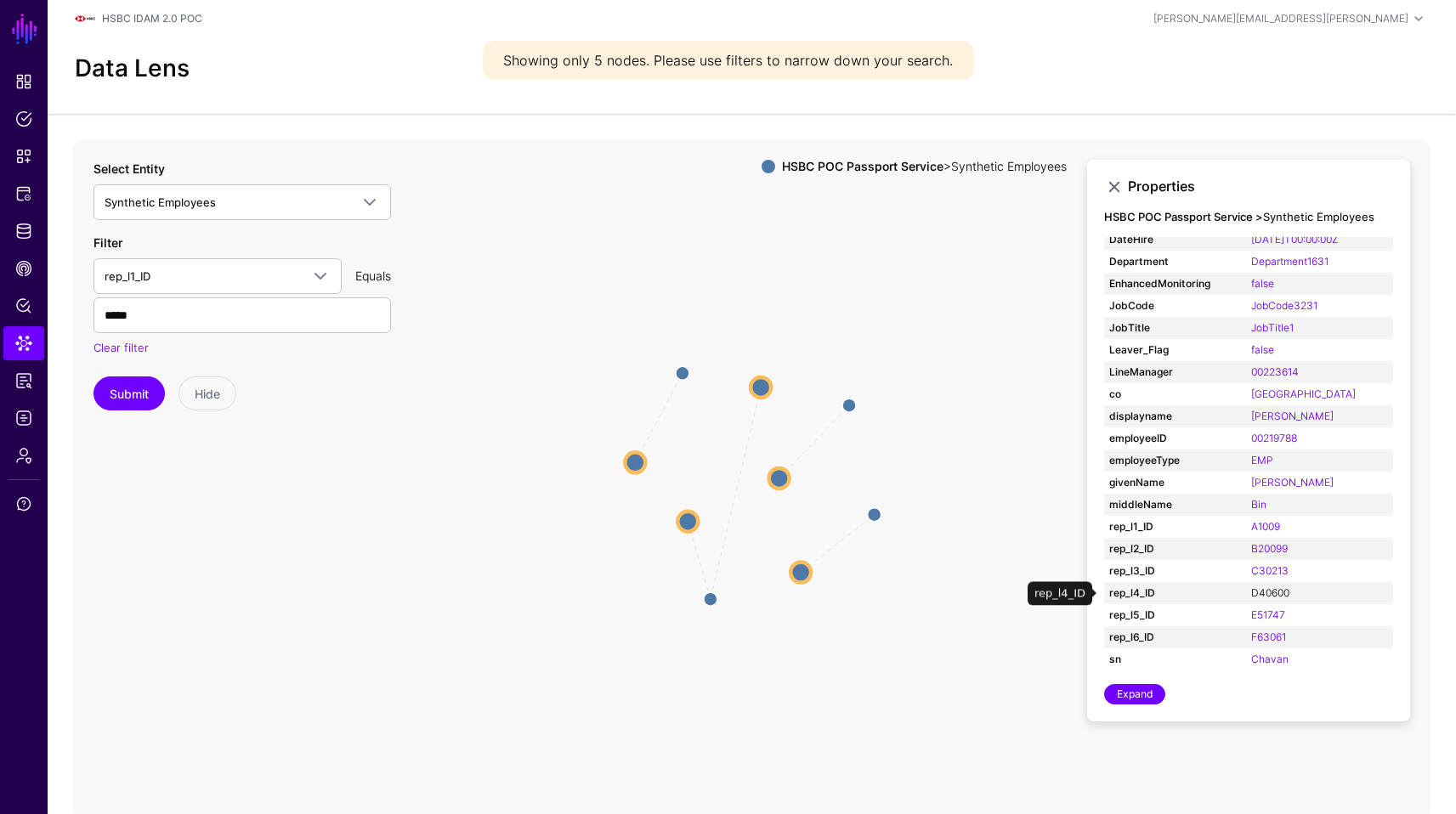
click at [1269, 592] on link "D40600" at bounding box center [1270, 593] width 38 height 12
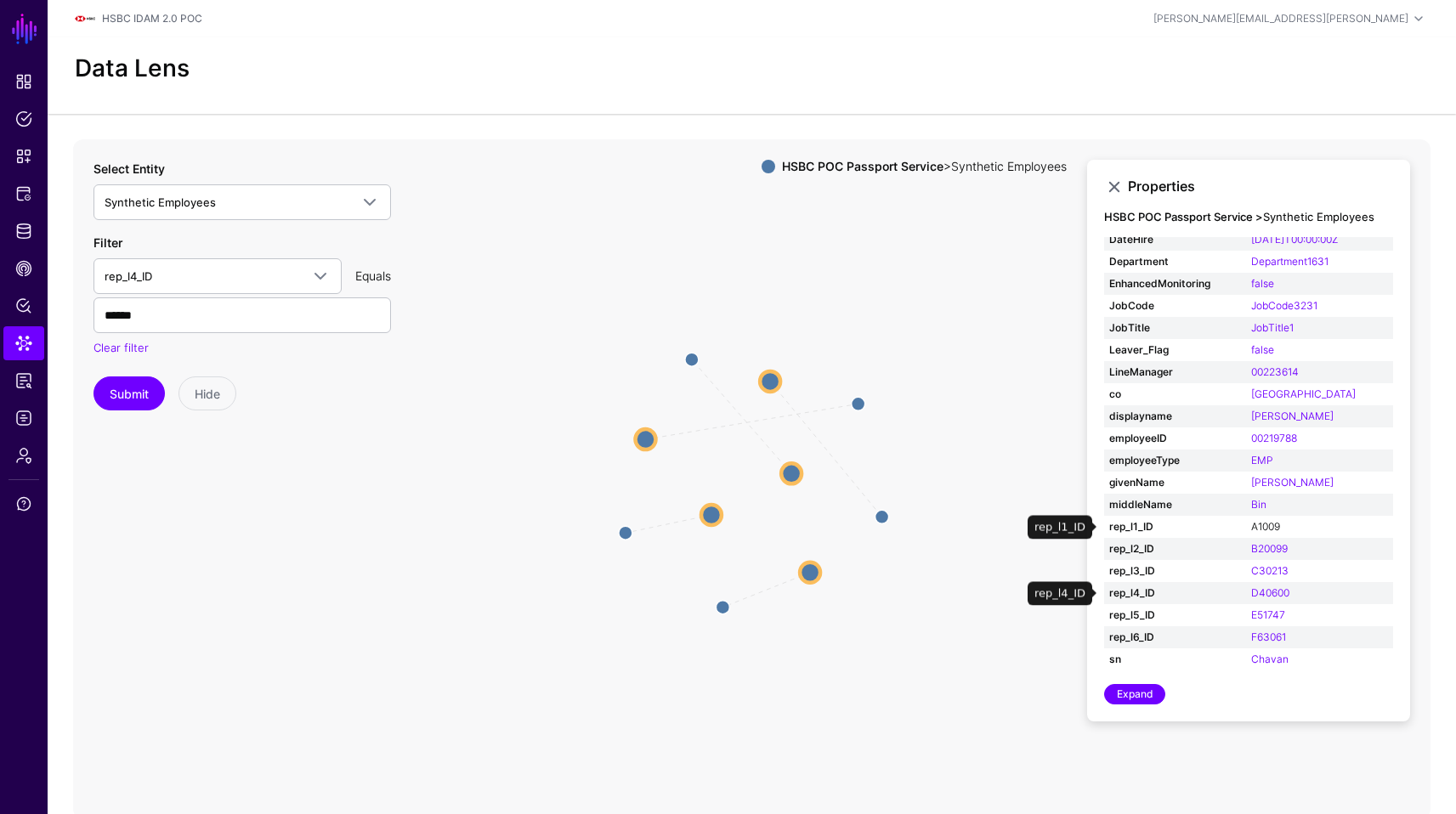
click at [1252, 527] on link "A1009" at bounding box center [1265, 526] width 29 height 12
type input "*****"
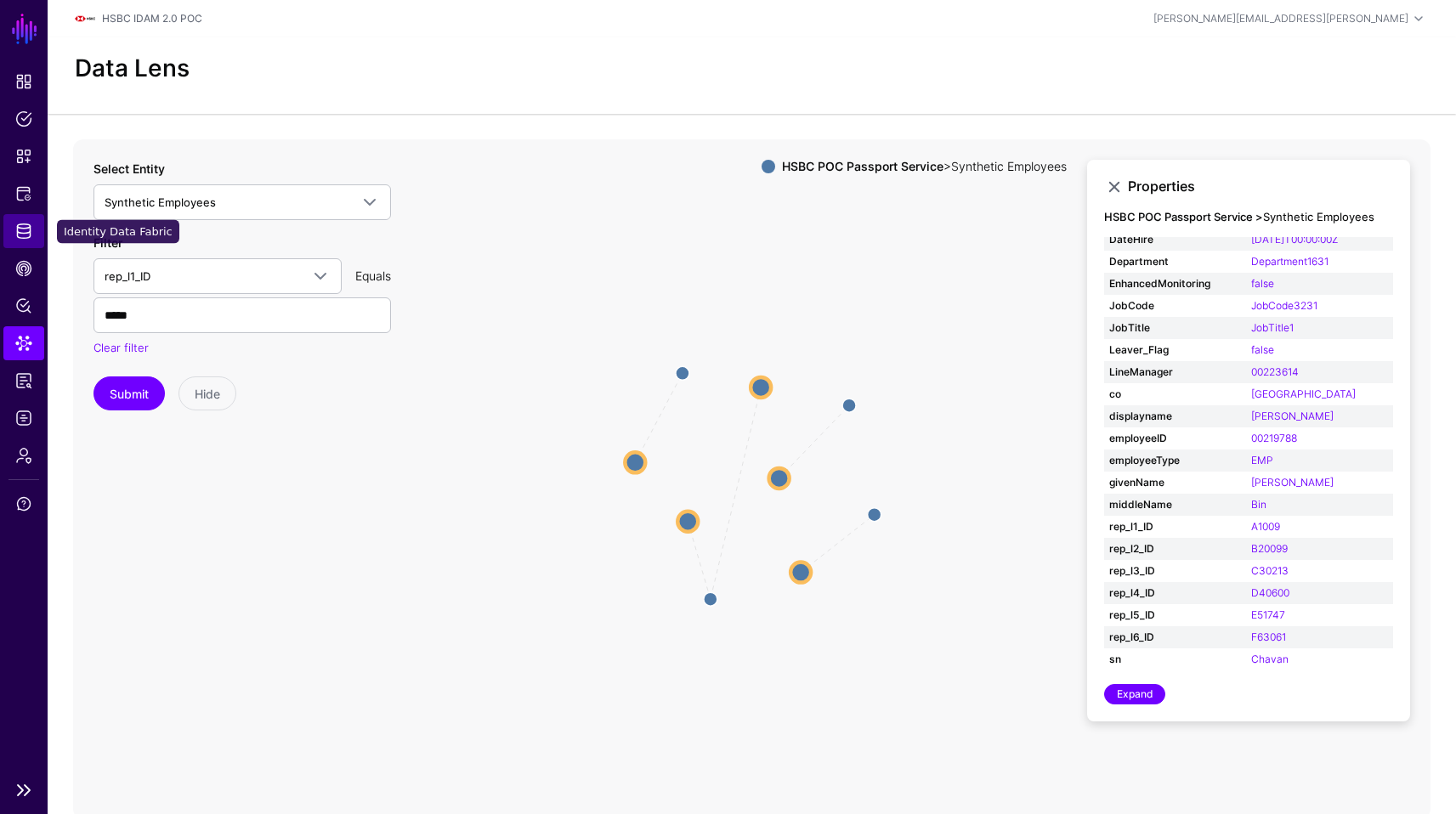
click at [16, 236] on span "Identity Data Fabric" at bounding box center [23, 231] width 17 height 17
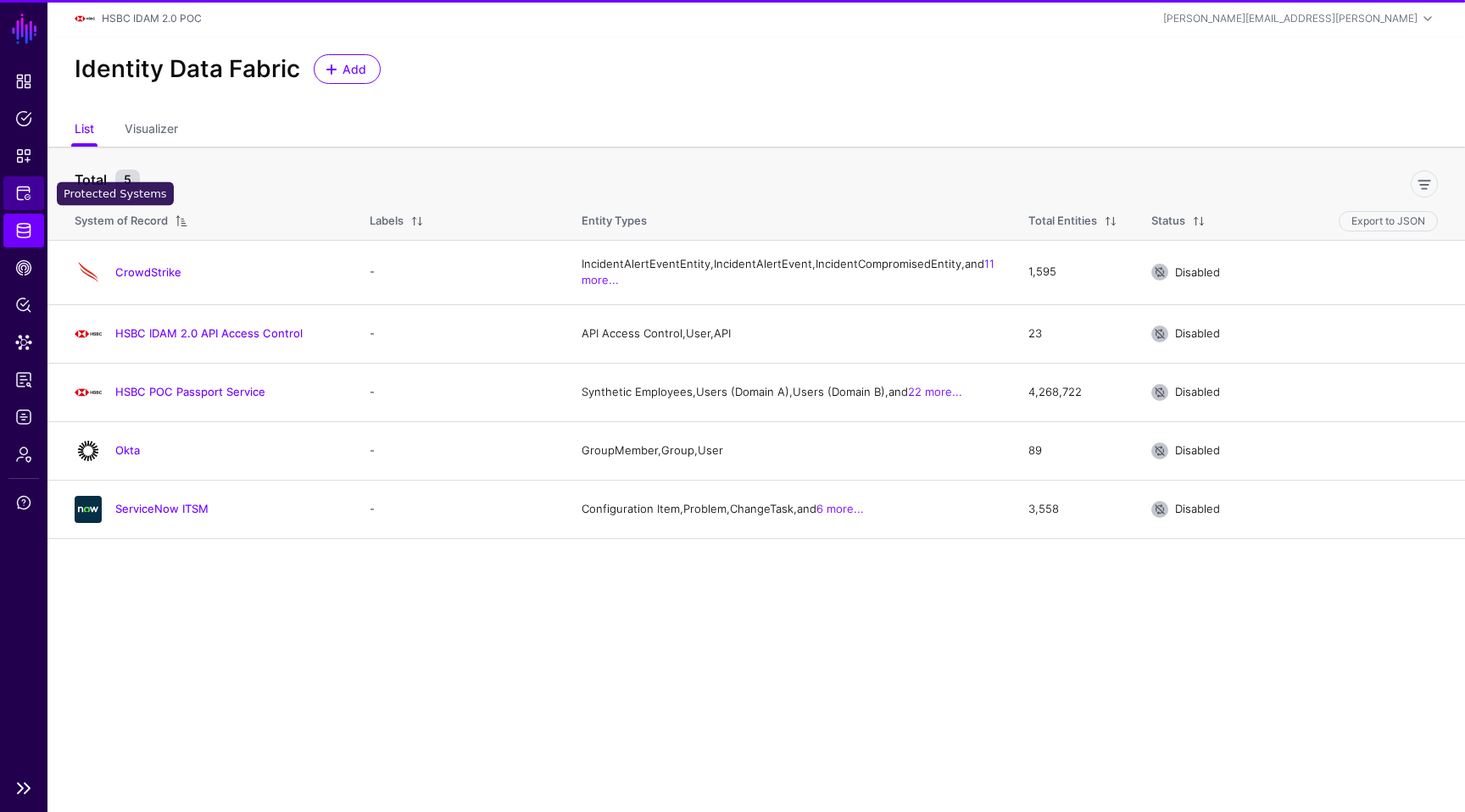
click at [17, 193] on span "Protected Systems" at bounding box center [23, 193] width 17 height 17
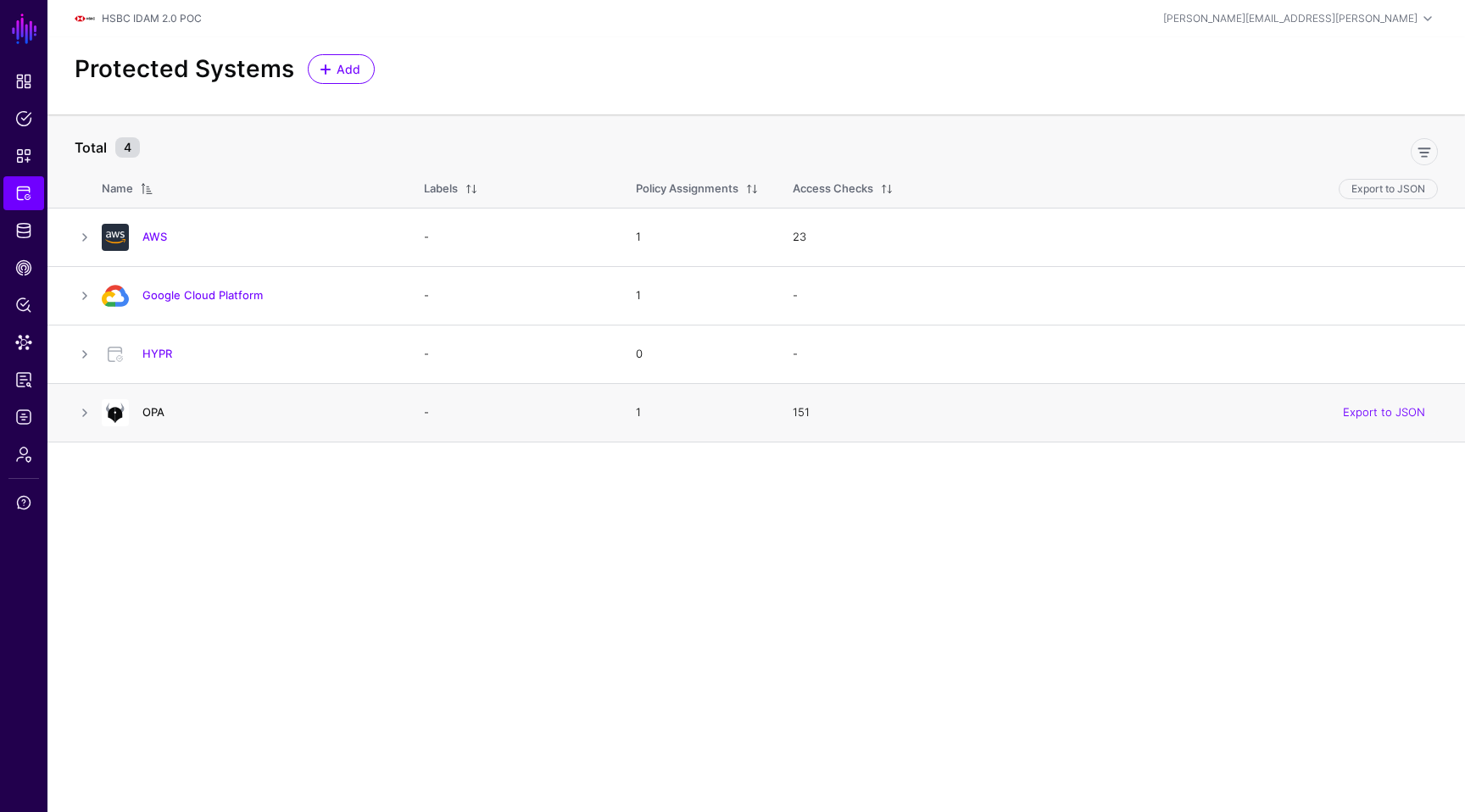
click at [155, 406] on link "OPA" at bounding box center [153, 412] width 22 height 13
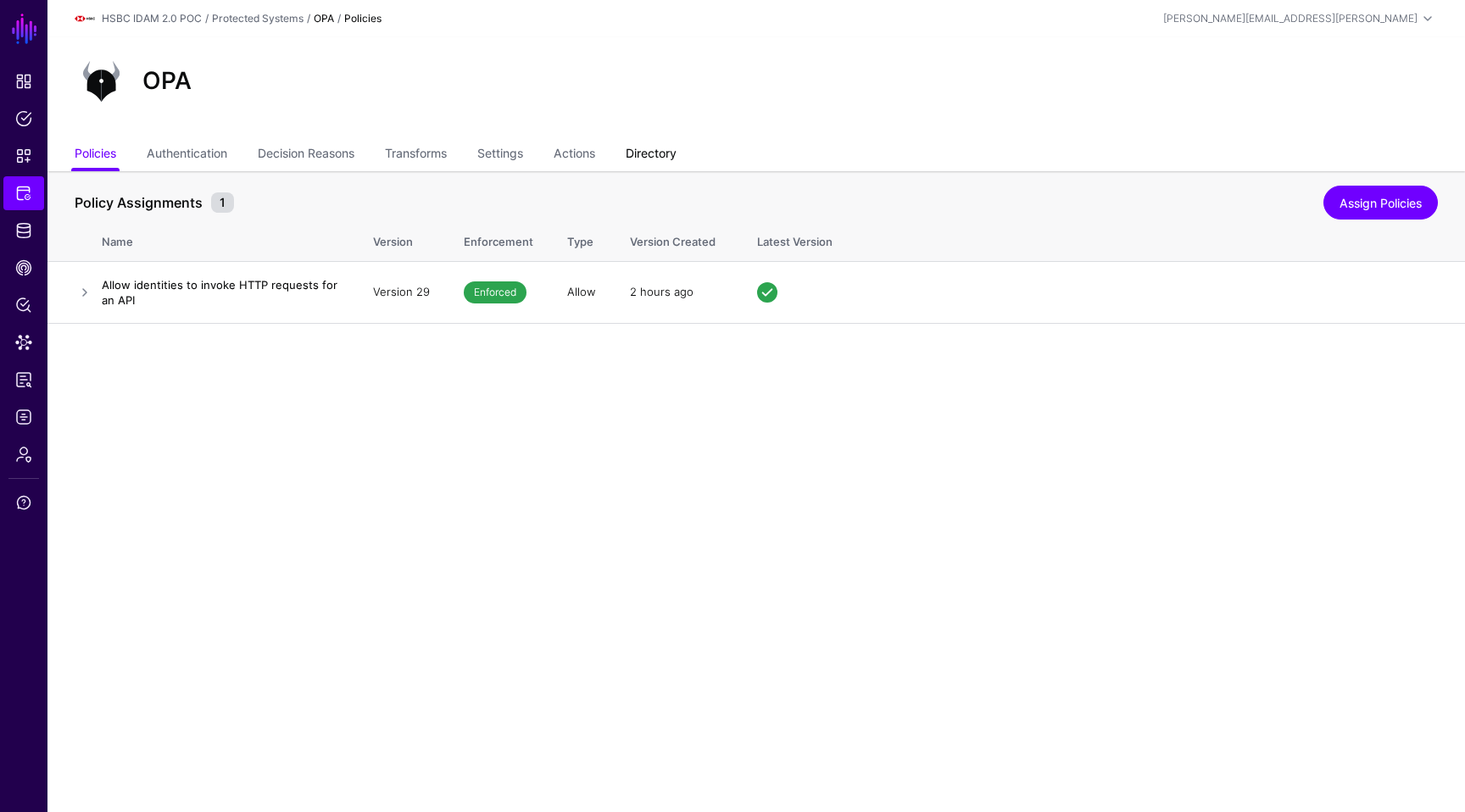
click at [660, 143] on link "Directory" at bounding box center [651, 155] width 51 height 32
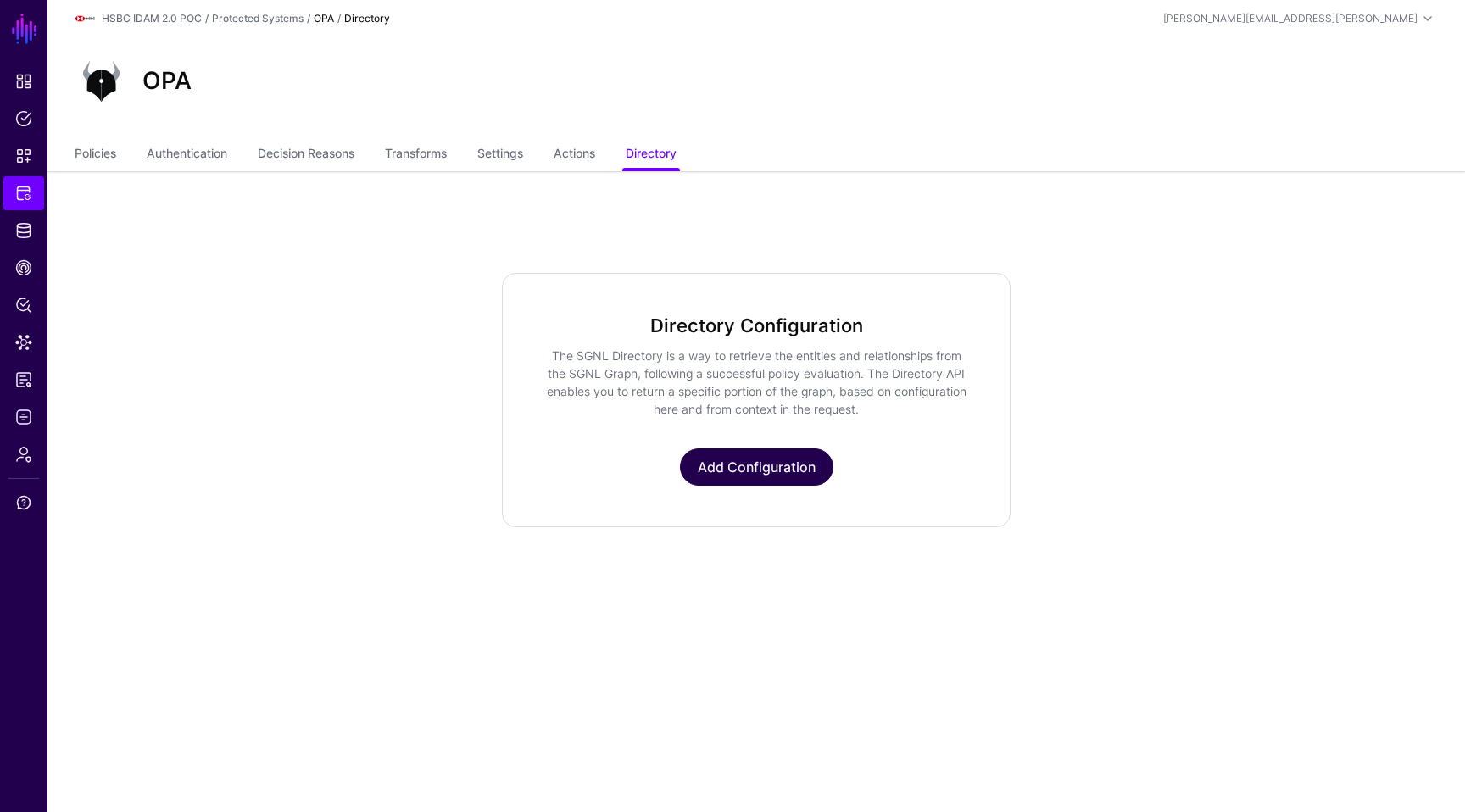
click at [767, 478] on link "Add Configuration" at bounding box center [757, 467] width 154 height 37
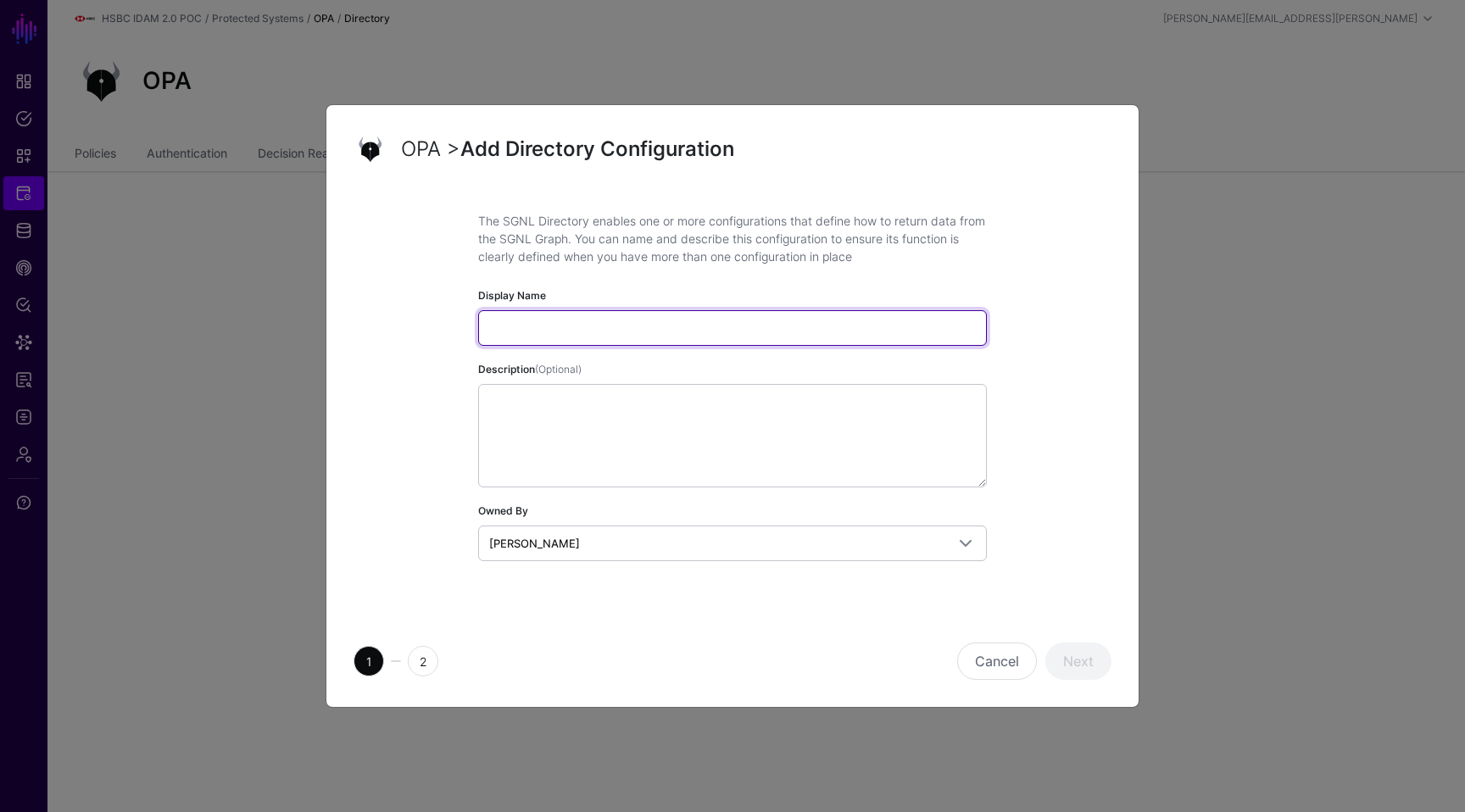
click at [664, 329] on input "Display Name" at bounding box center [733, 328] width 509 height 36
type input "****"
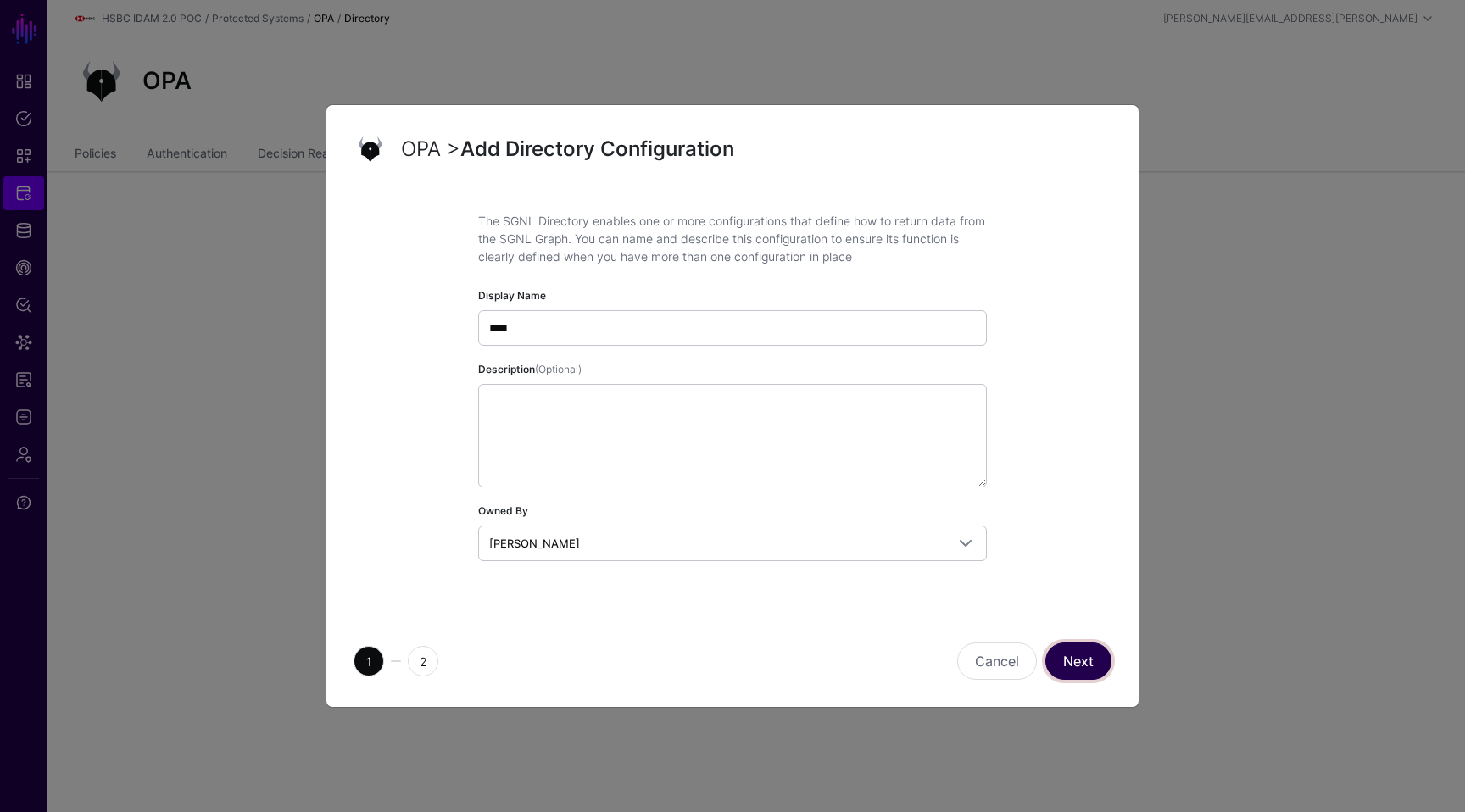
click at [1074, 669] on button "Next" at bounding box center [1078, 662] width 66 height 37
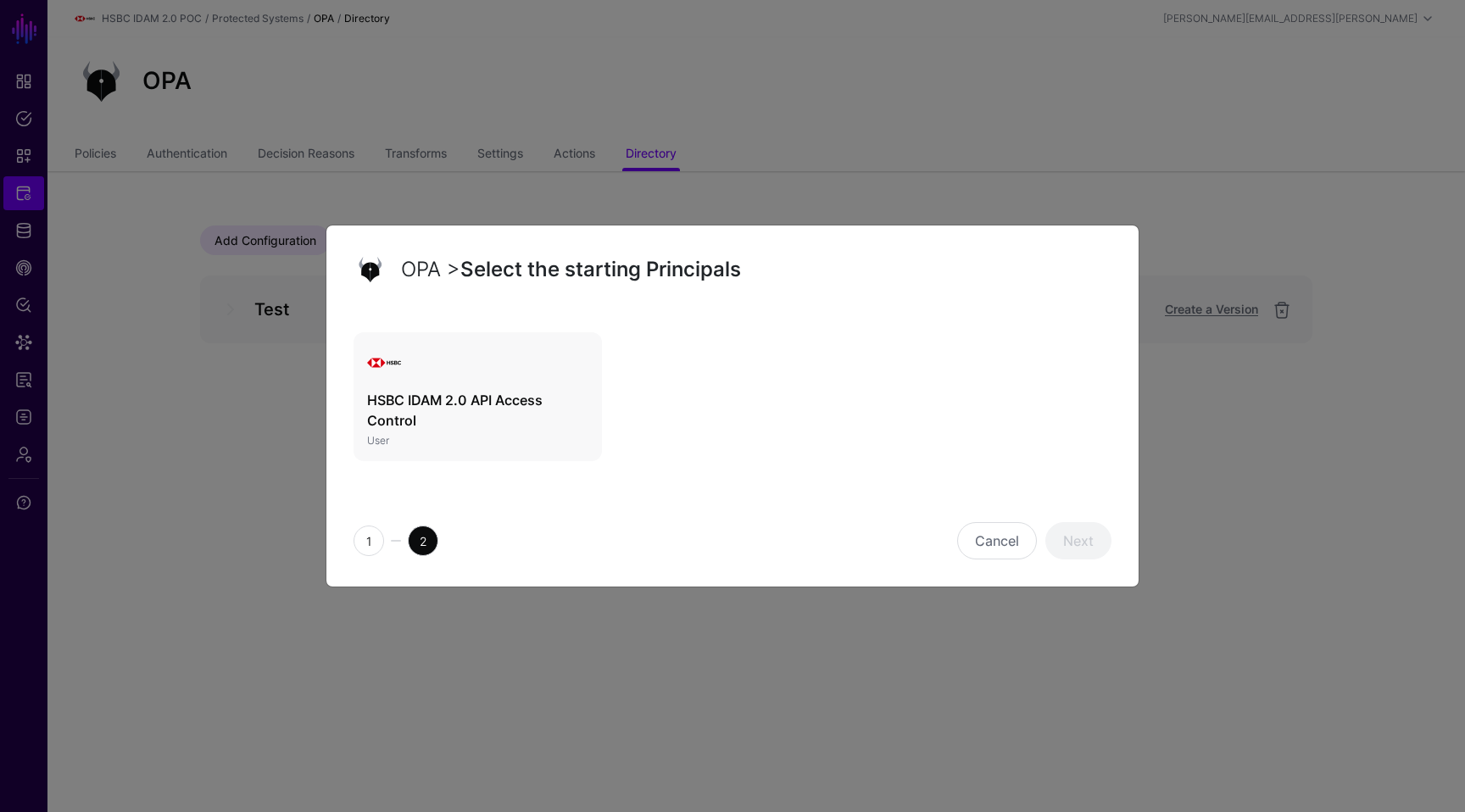
click at [436, 398] on h3 "HSBC IDAM 2.0 API Access Control" at bounding box center [478, 411] width 221 height 41
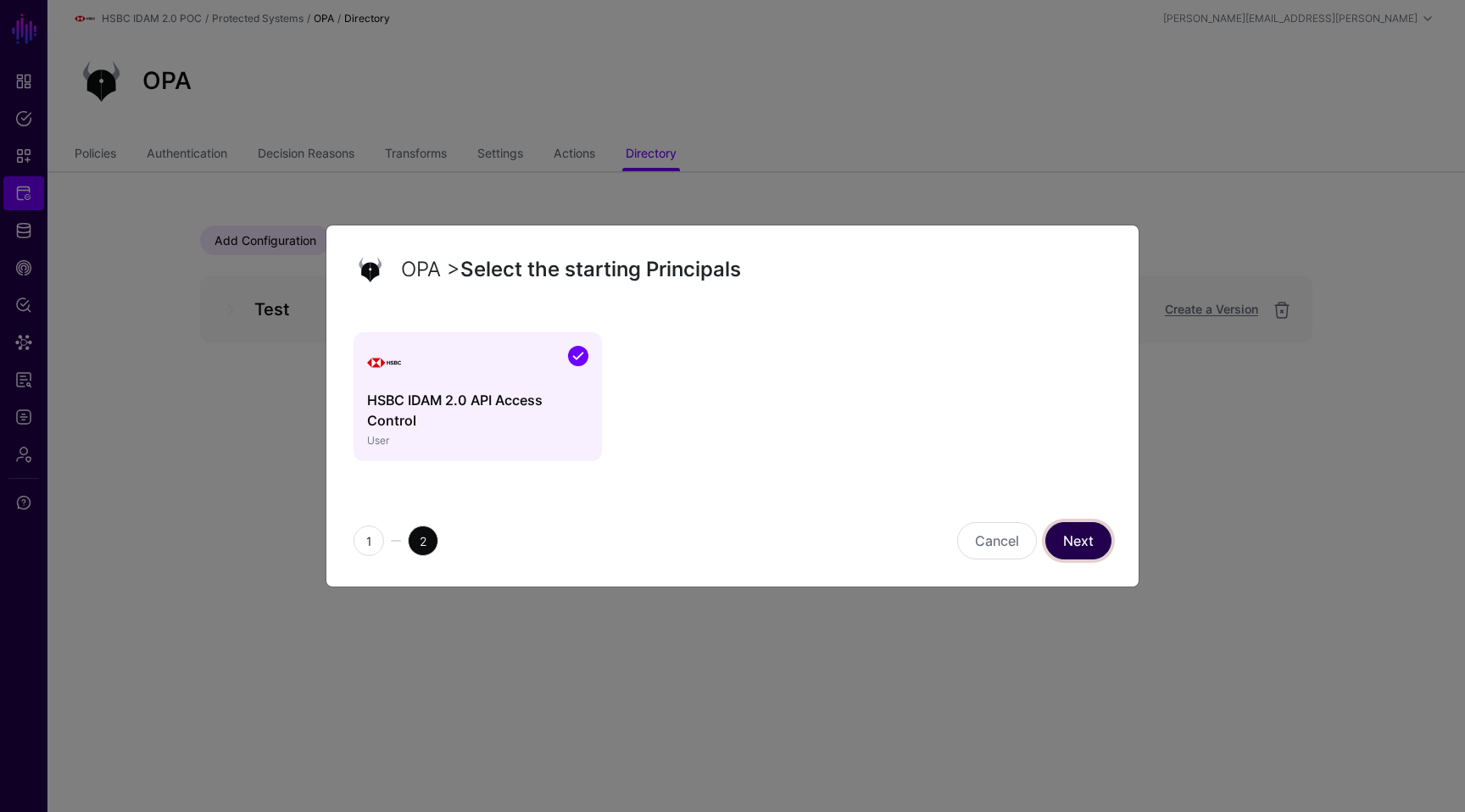
click at [1093, 551] on link "Next" at bounding box center [1078, 541] width 66 height 37
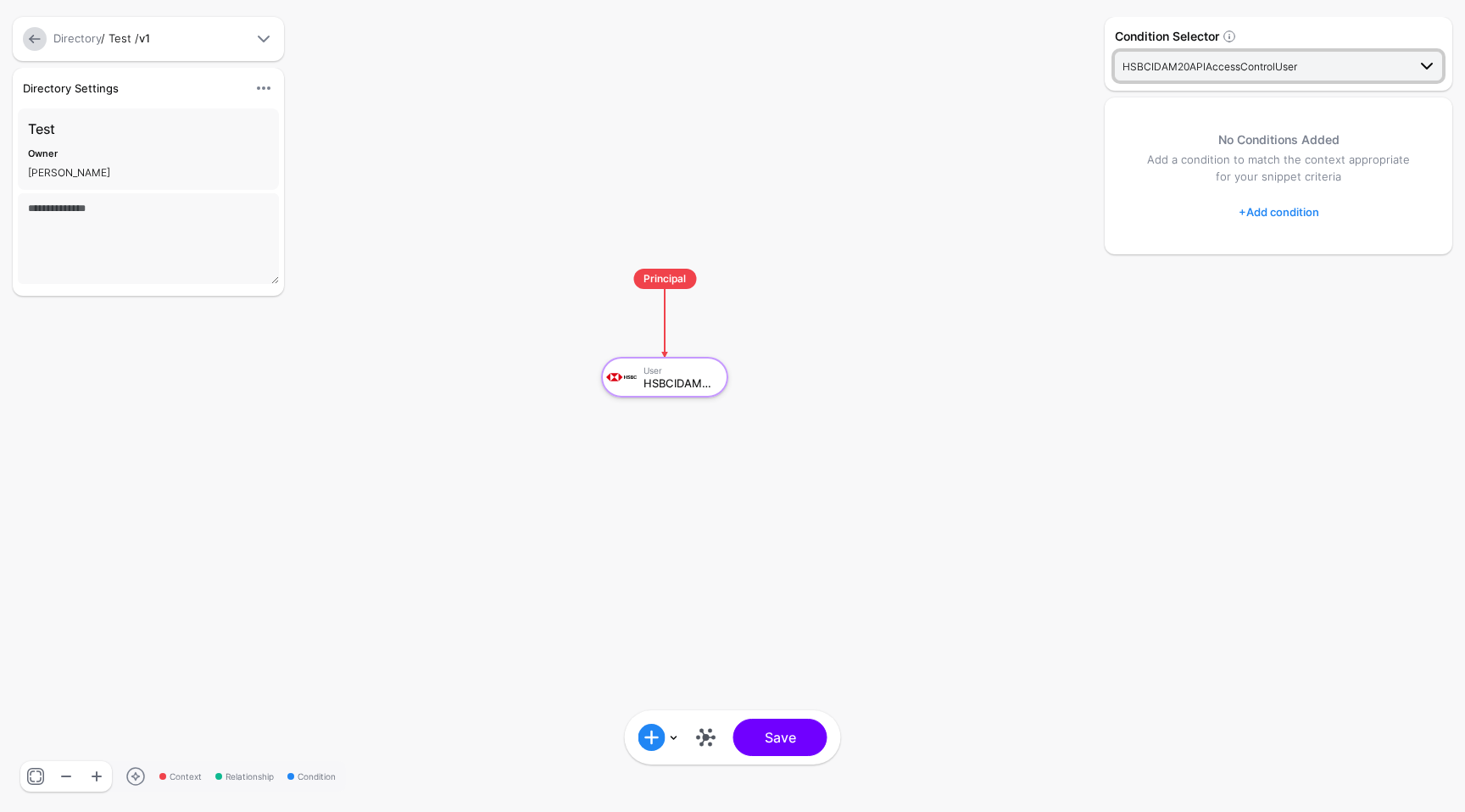
click at [1418, 68] on span at bounding box center [1427, 66] width 20 height 20
click at [673, 373] on div "User" at bounding box center [680, 370] width 73 height 10
click at [709, 743] on link at bounding box center [706, 737] width 28 height 28
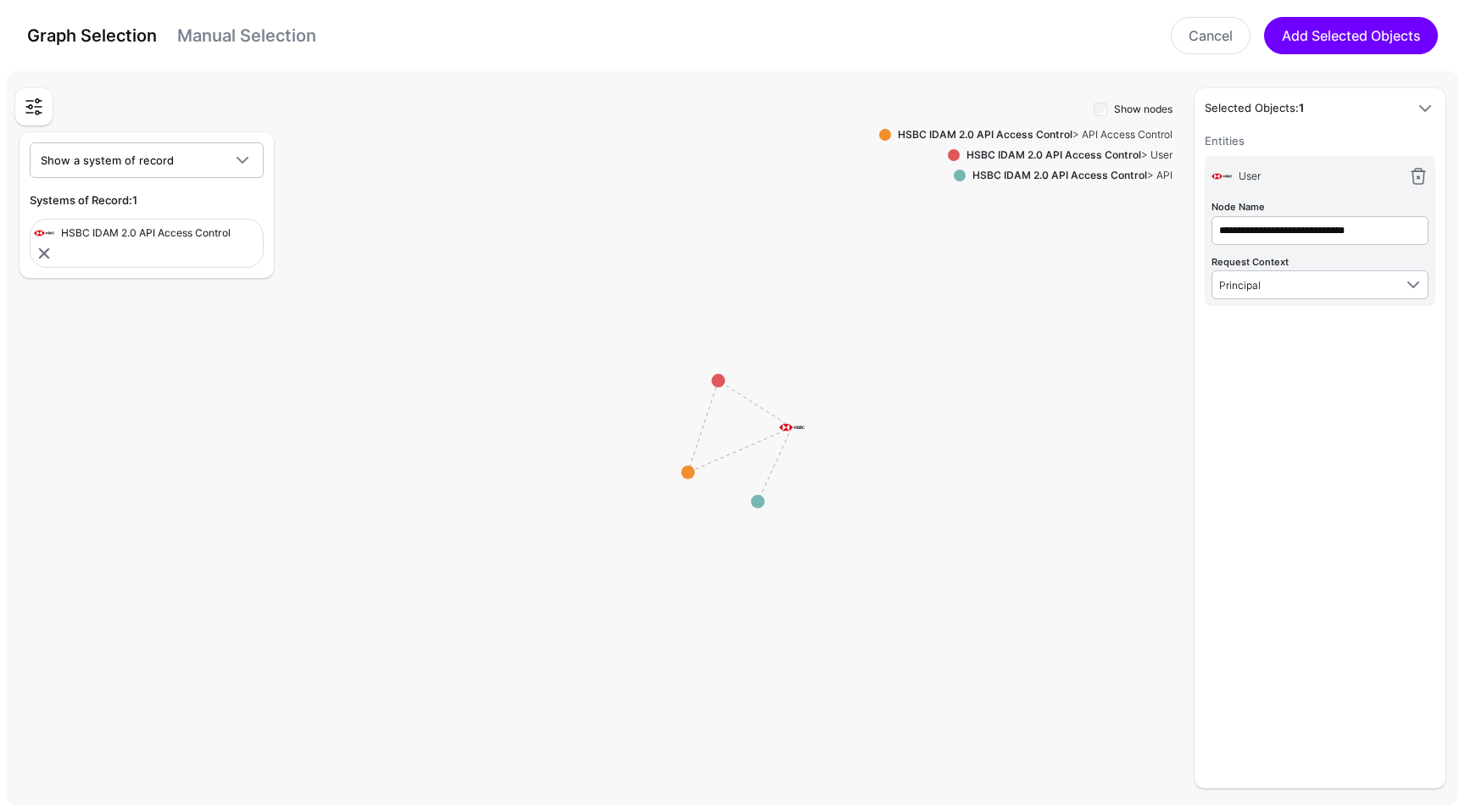
click at [1033, 136] on strong "HSBC IDAM 2.0 API Access Control" at bounding box center [986, 134] width 174 height 12
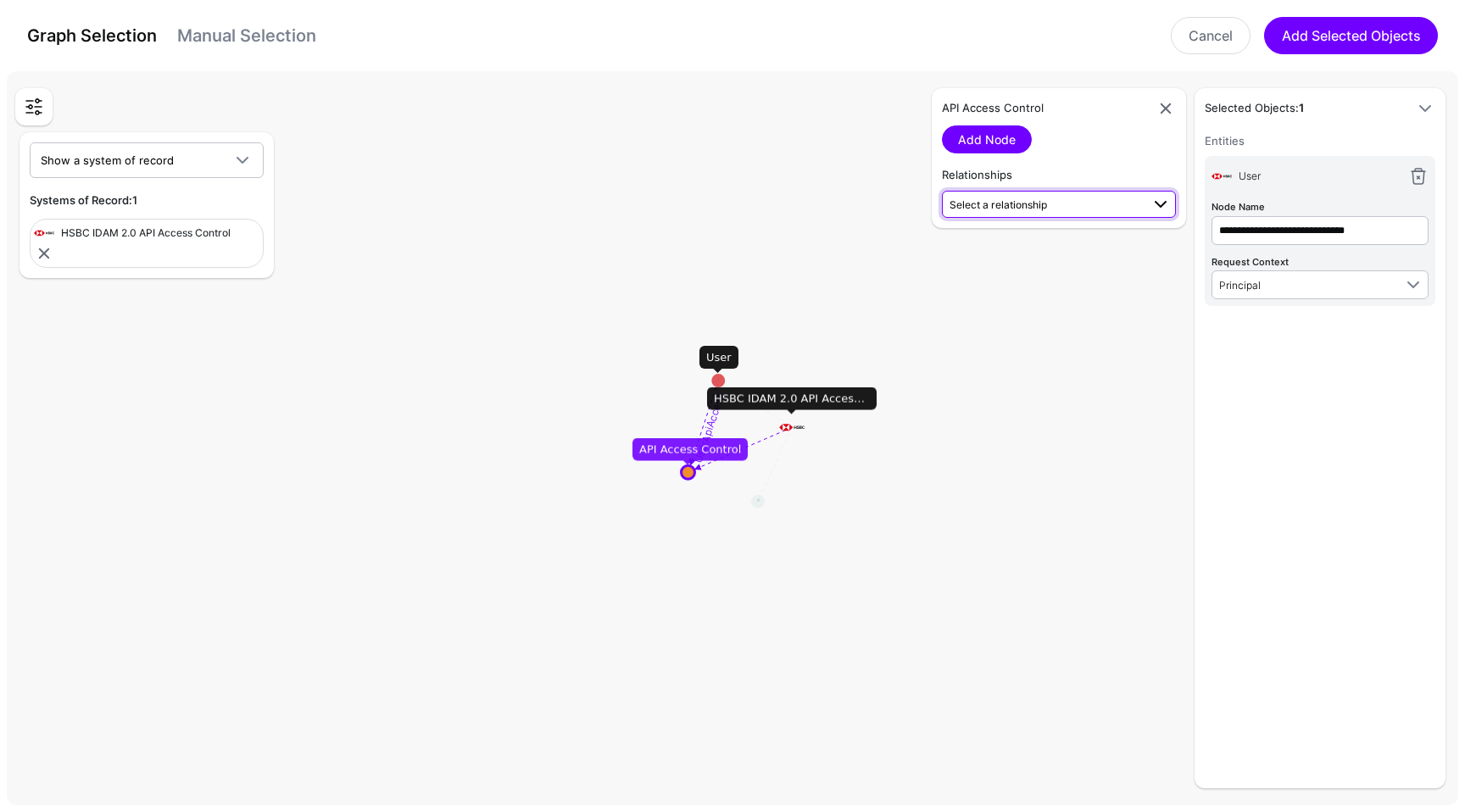
click at [1017, 203] on span "Select a relationship" at bounding box center [999, 205] width 98 height 12
click at [1034, 332] on span "User (HSBC ID...) - API Access Control (HSBC ID...)" at bounding box center [1059, 330] width 207 height 28
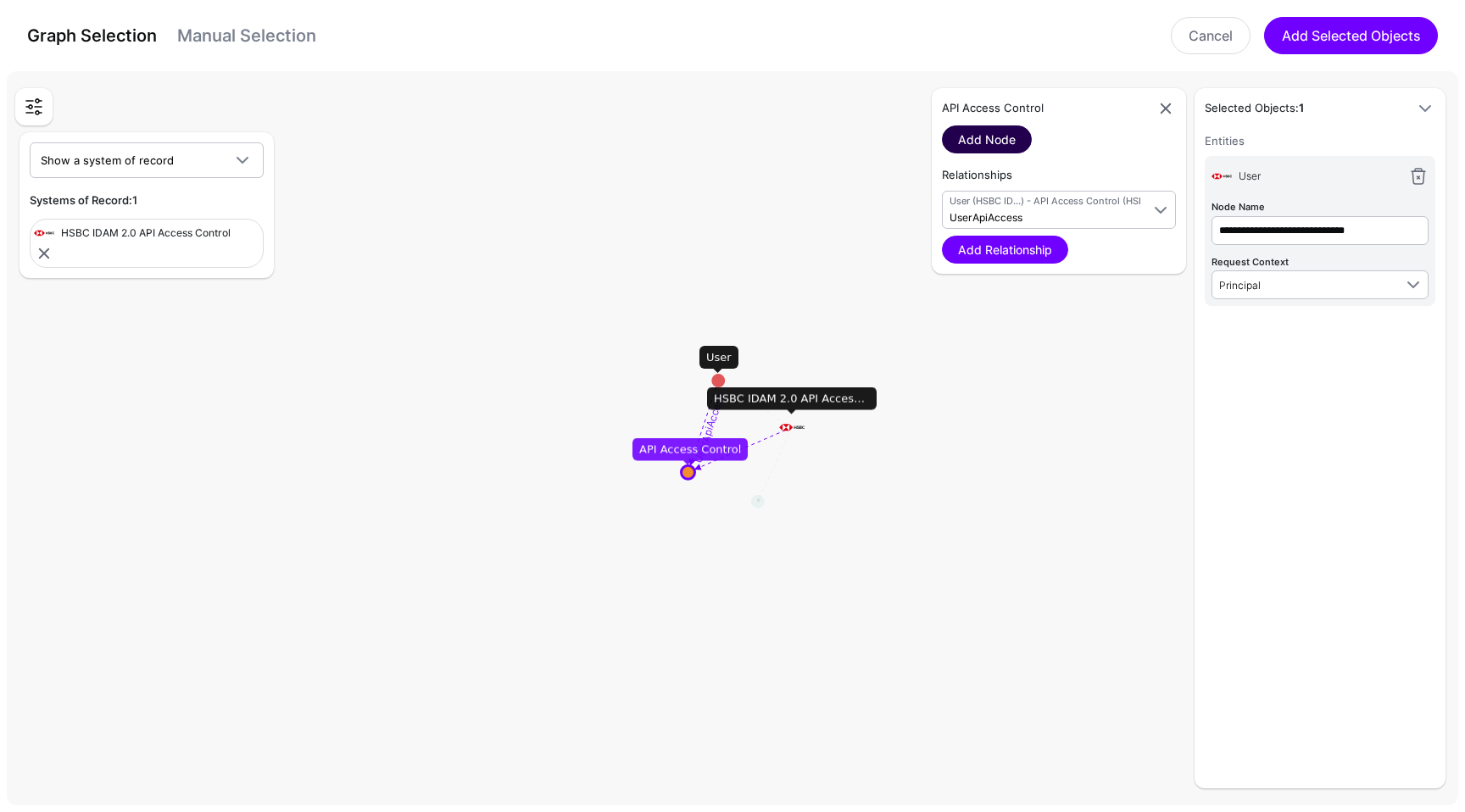
click at [1004, 133] on link "Add Node" at bounding box center [986, 139] width 90 height 28
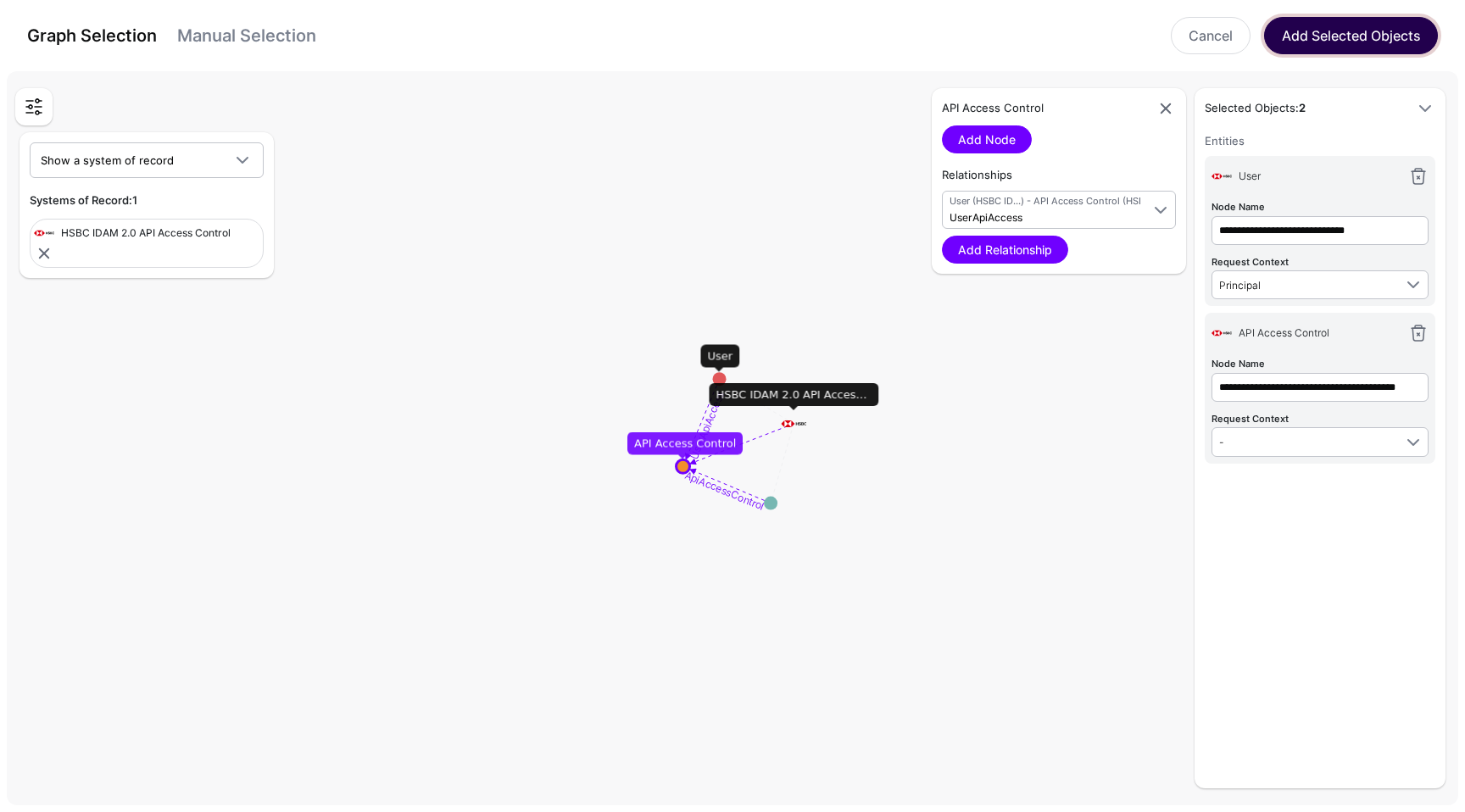
click at [1332, 50] on button "Add Selected Objects" at bounding box center [1350, 36] width 173 height 37
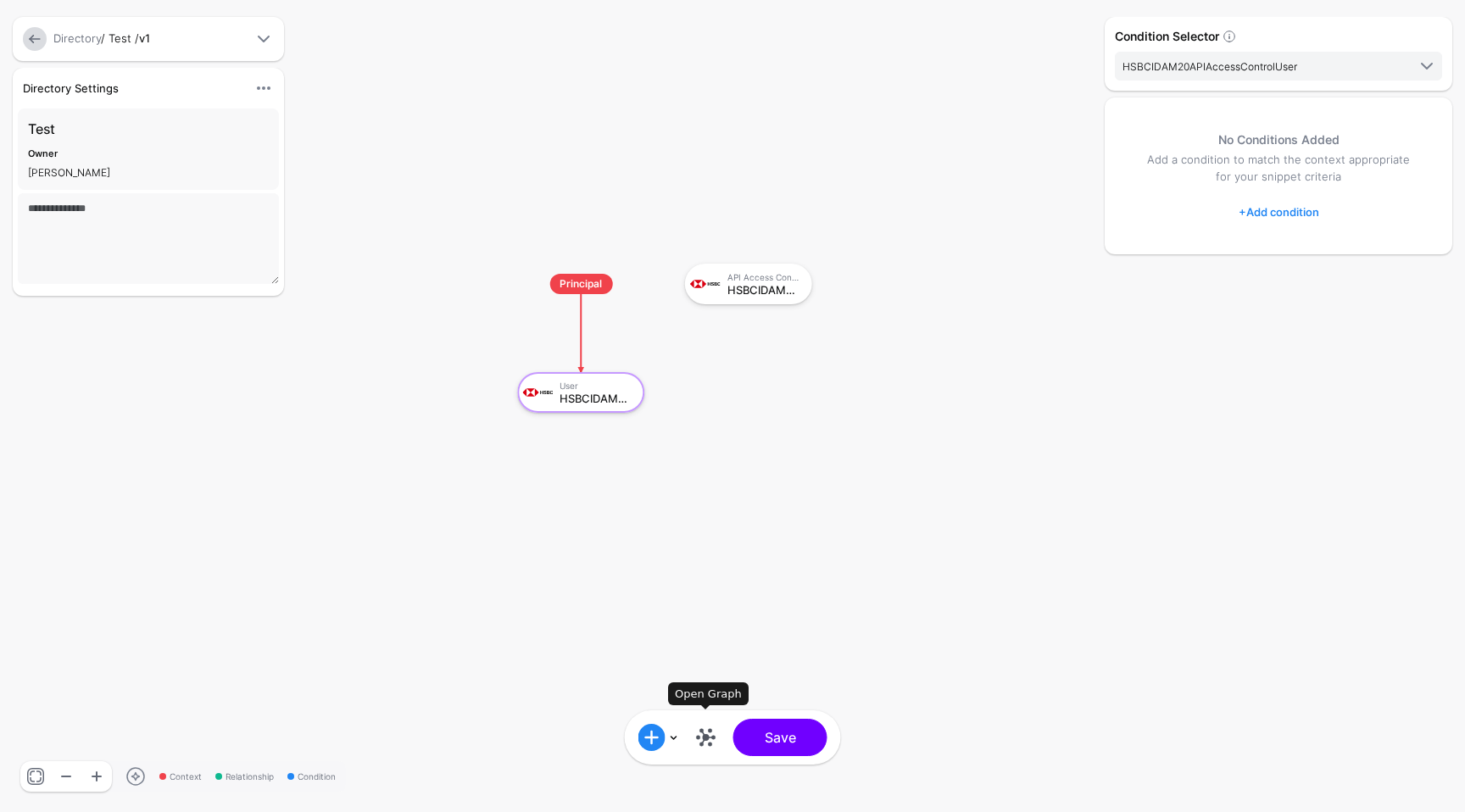
click at [705, 745] on link at bounding box center [706, 737] width 28 height 28
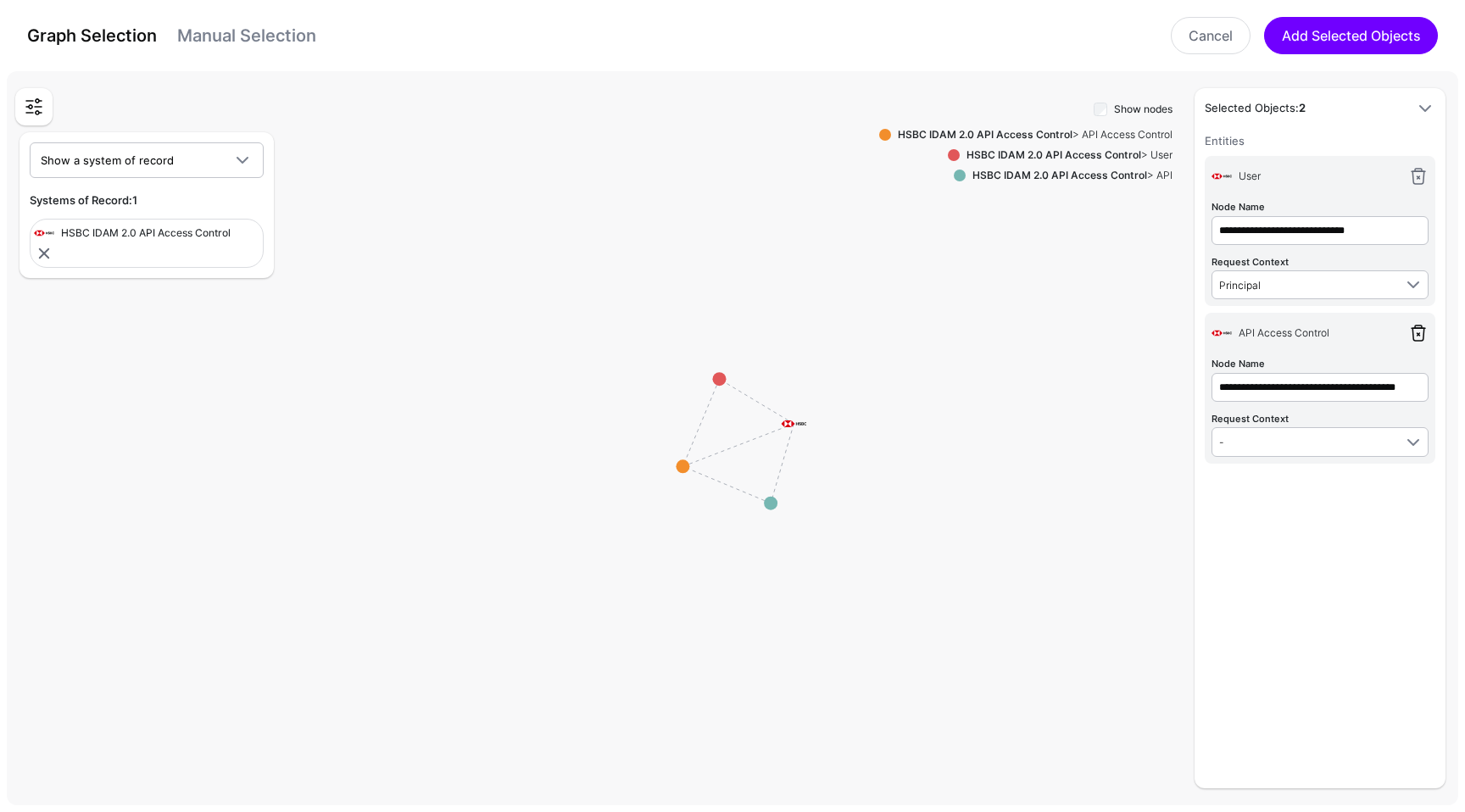
click at [1424, 337] on link at bounding box center [1418, 333] width 20 height 20
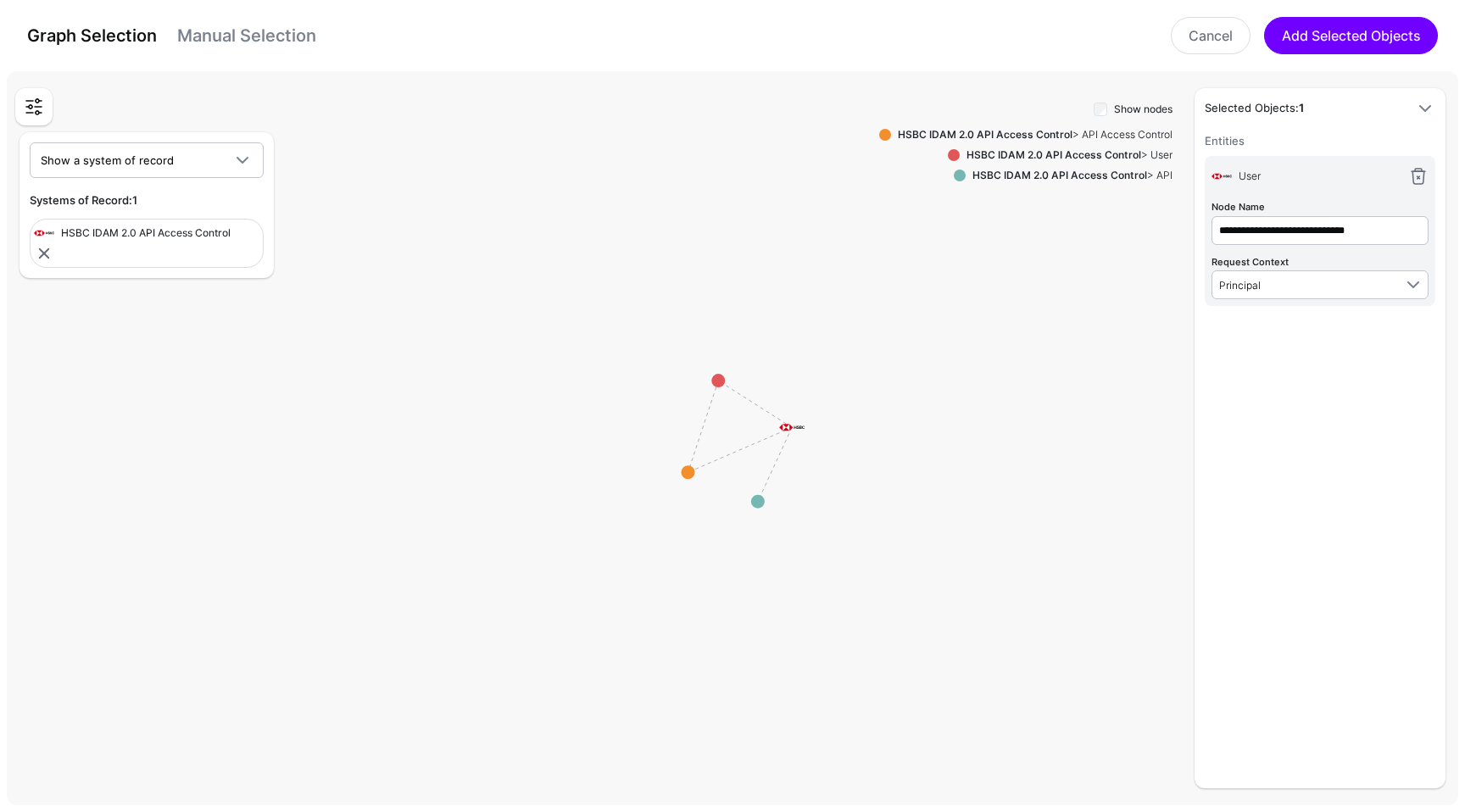
click at [1050, 131] on strong "HSBC IDAM 2.0 API Access Control" at bounding box center [986, 134] width 174 height 12
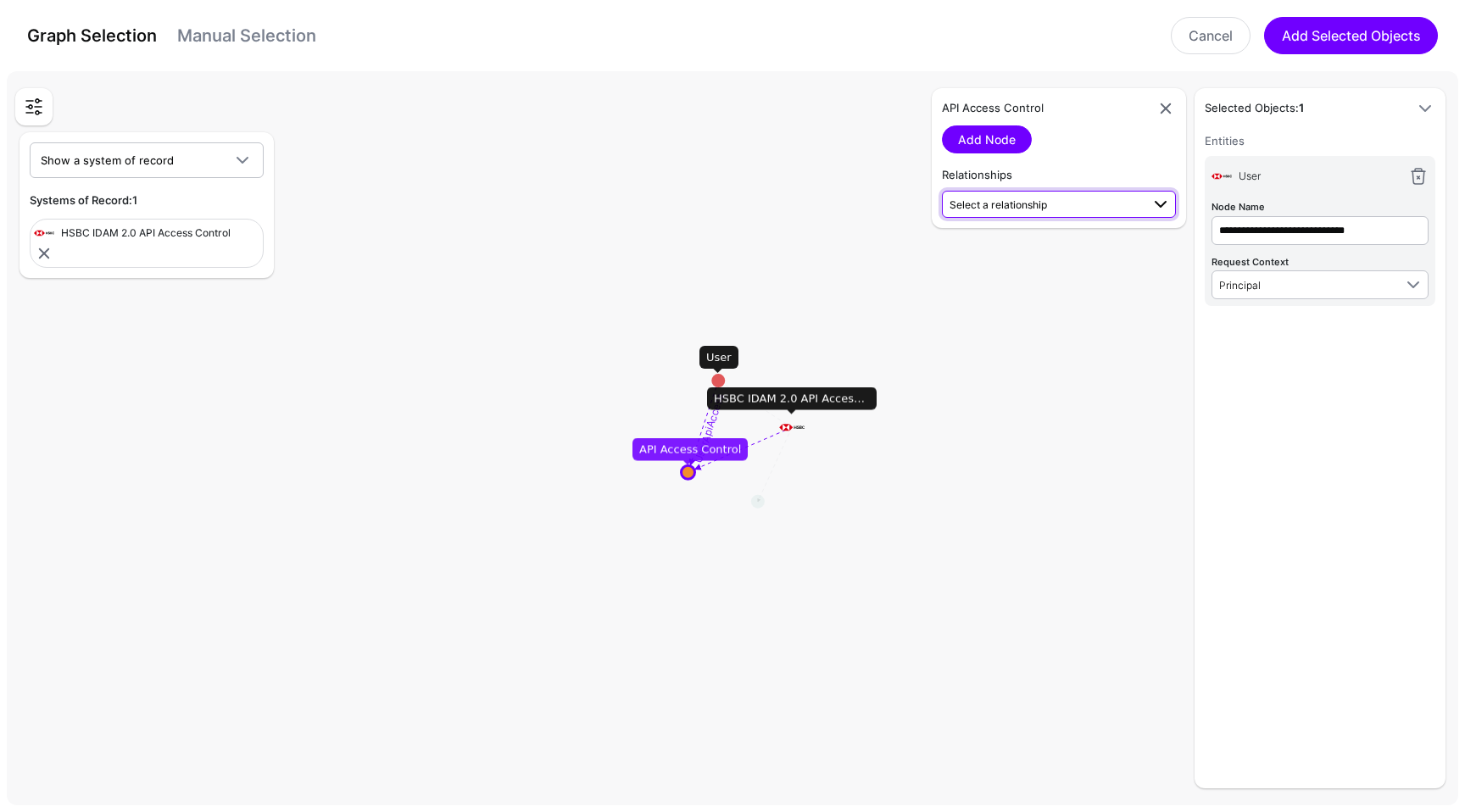
click at [996, 199] on span "Select a relationship" at bounding box center [999, 205] width 98 height 12
click at [1002, 253] on span "API (HSBC ID...) - API Access Control (HSBC ID...)" at bounding box center [1059, 266] width 207 height 28
click at [1015, 253] on link "Add Relationship" at bounding box center [1005, 249] width 126 height 28
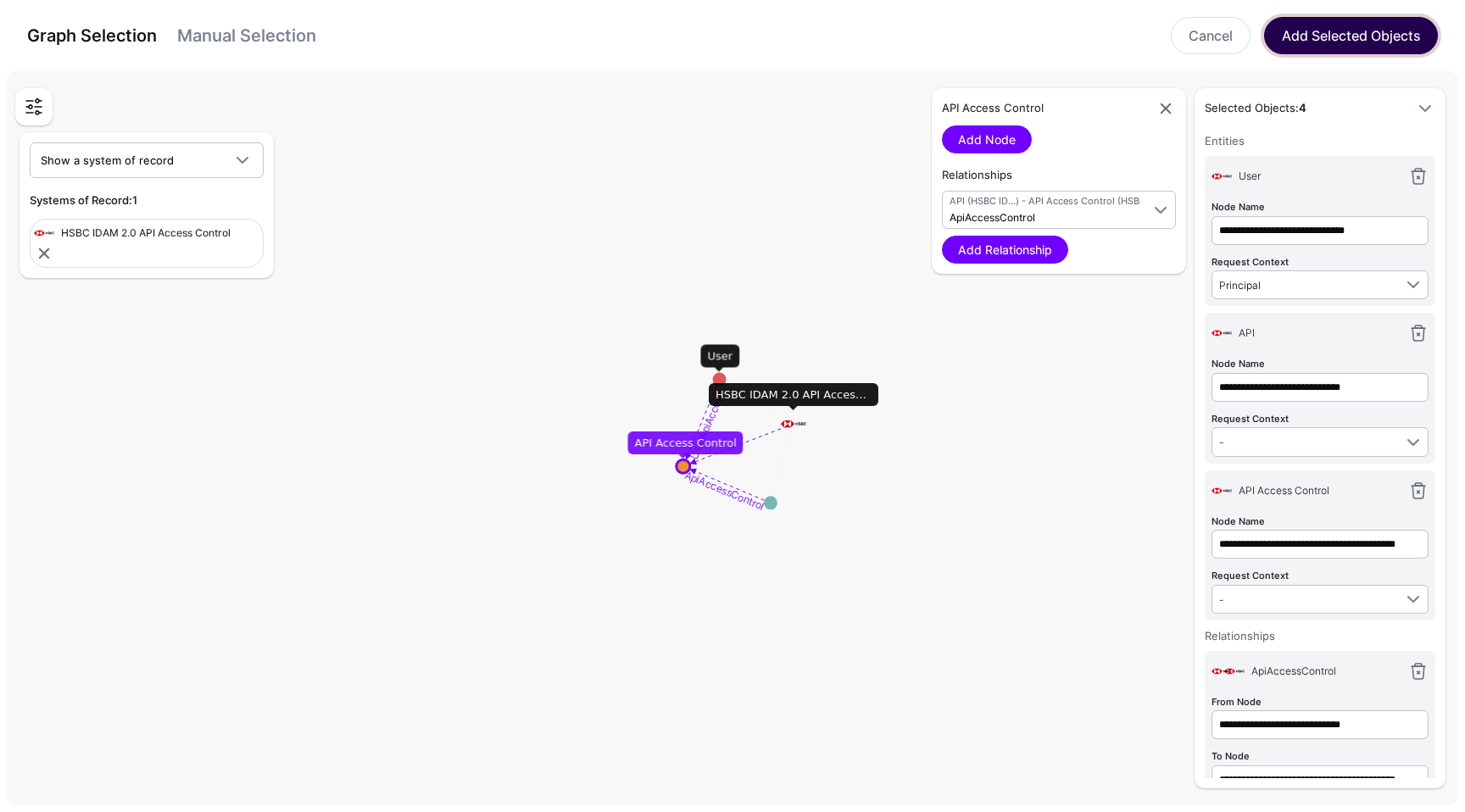
click at [1320, 50] on button "Add Selected Objects" at bounding box center [1350, 36] width 173 height 37
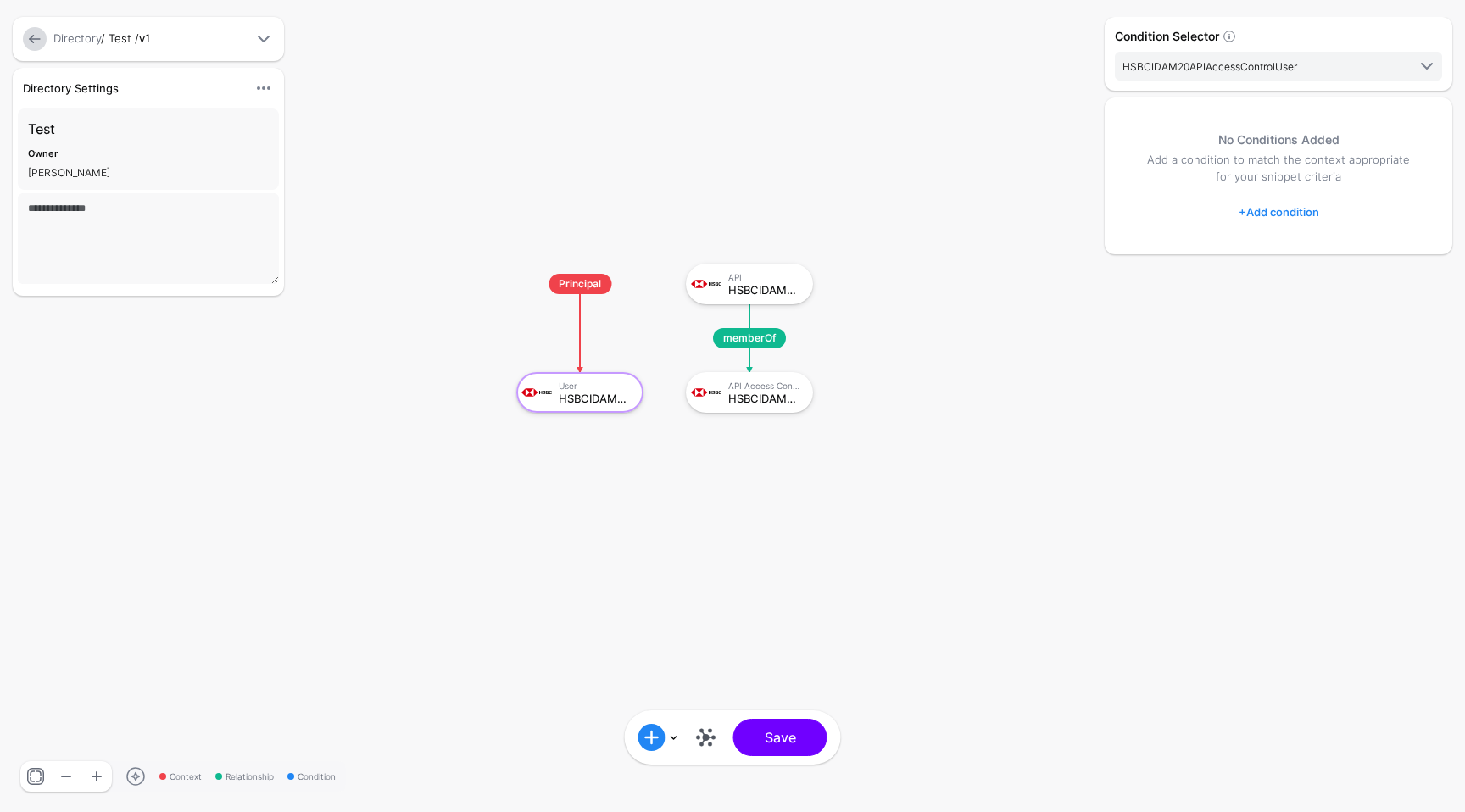
click at [921, 427] on rect at bounding box center [499, 247] width 146533 height 81227
click at [711, 731] on link at bounding box center [706, 737] width 28 height 28
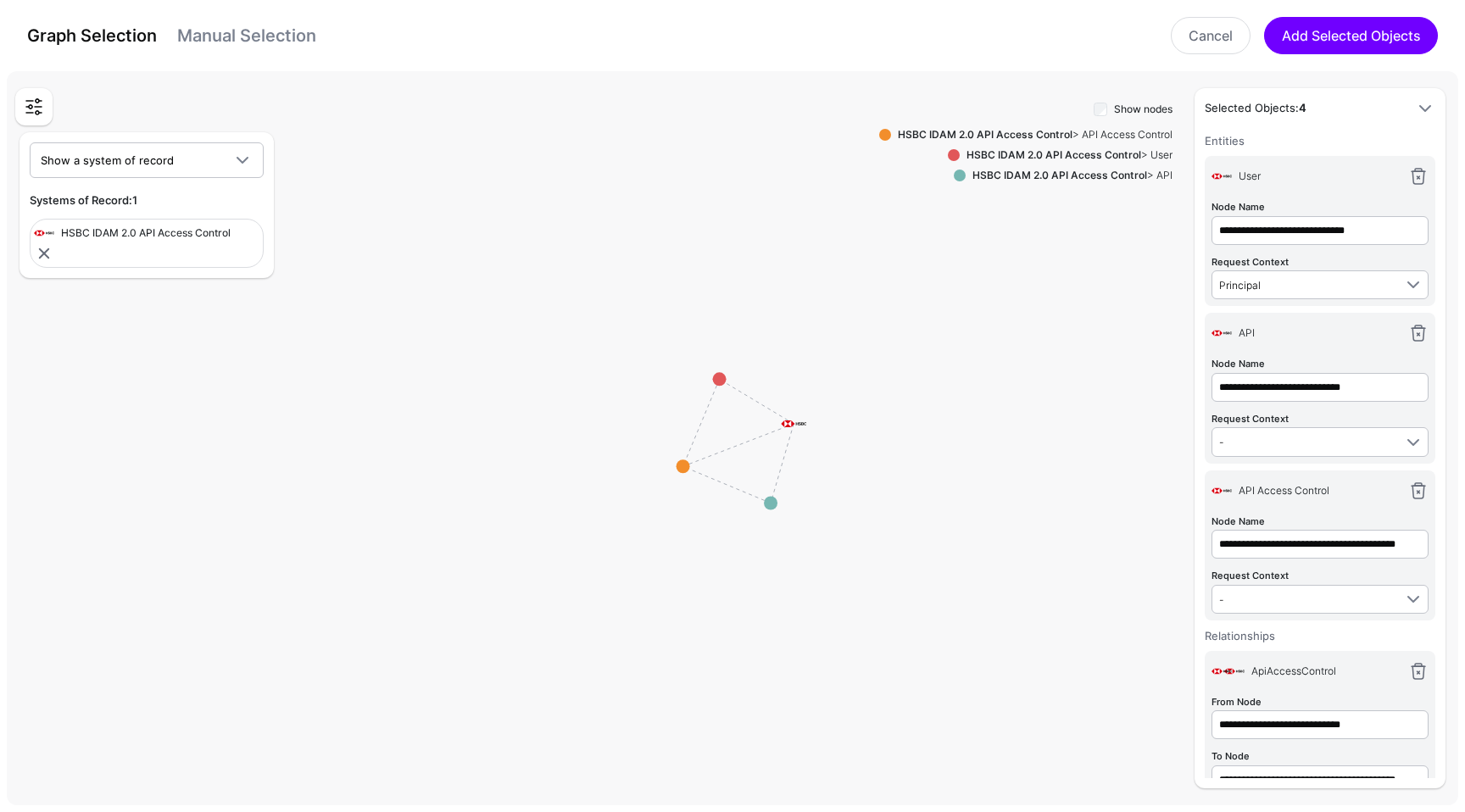
click at [1053, 157] on strong "HSBC IDAM 2.0 API Access Control" at bounding box center [1054, 155] width 174 height 12
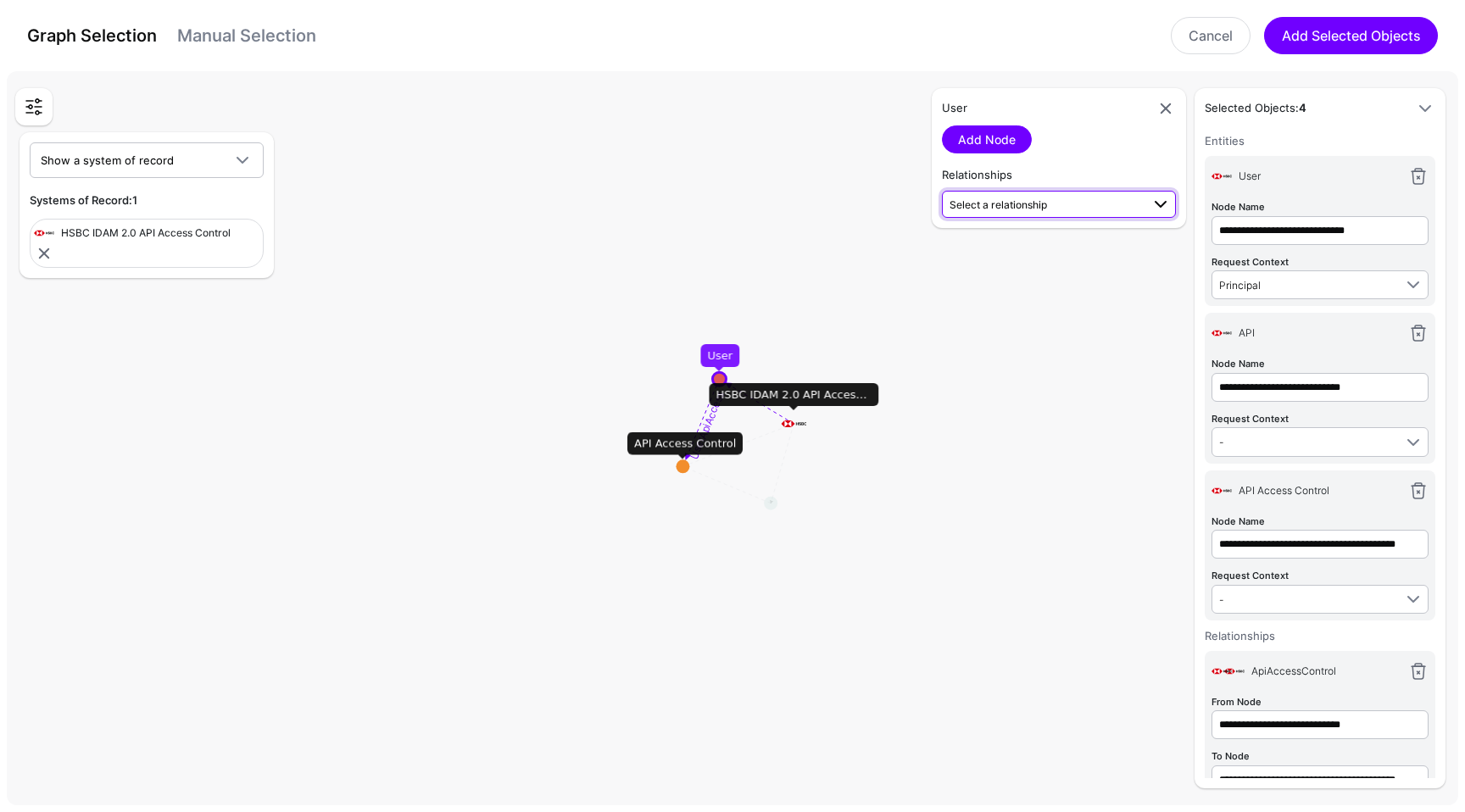
click at [1012, 200] on span "Select a relationship" at bounding box center [999, 205] width 98 height 12
click at [1009, 254] on span "User (HSBC ID...) - API Access Control (HSBC ID...)" at bounding box center [1059, 266] width 207 height 28
click at [1045, 256] on link "Add Relationship" at bounding box center [1005, 249] width 126 height 28
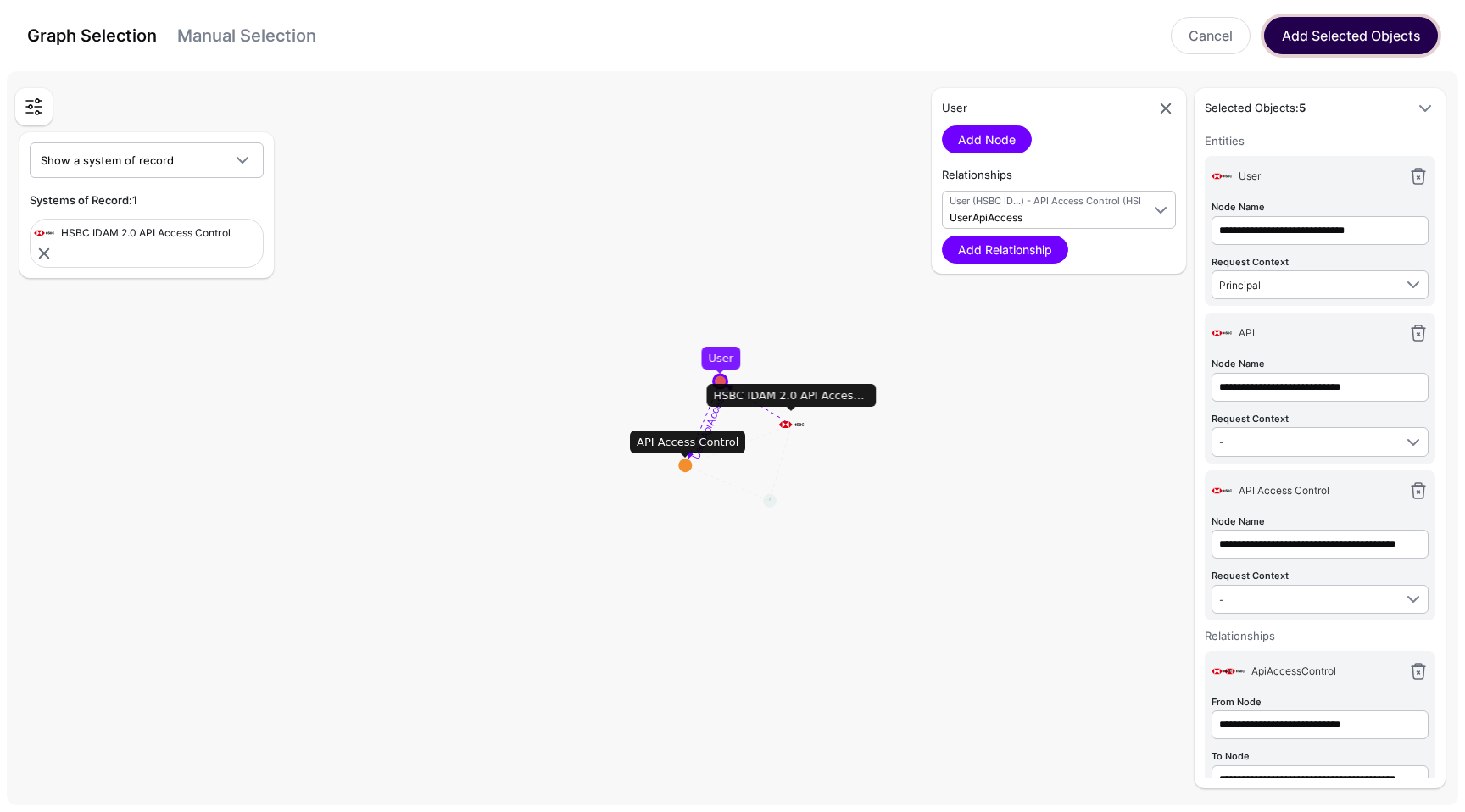
click at [1321, 37] on button "Add Selected Objects" at bounding box center [1350, 36] width 173 height 37
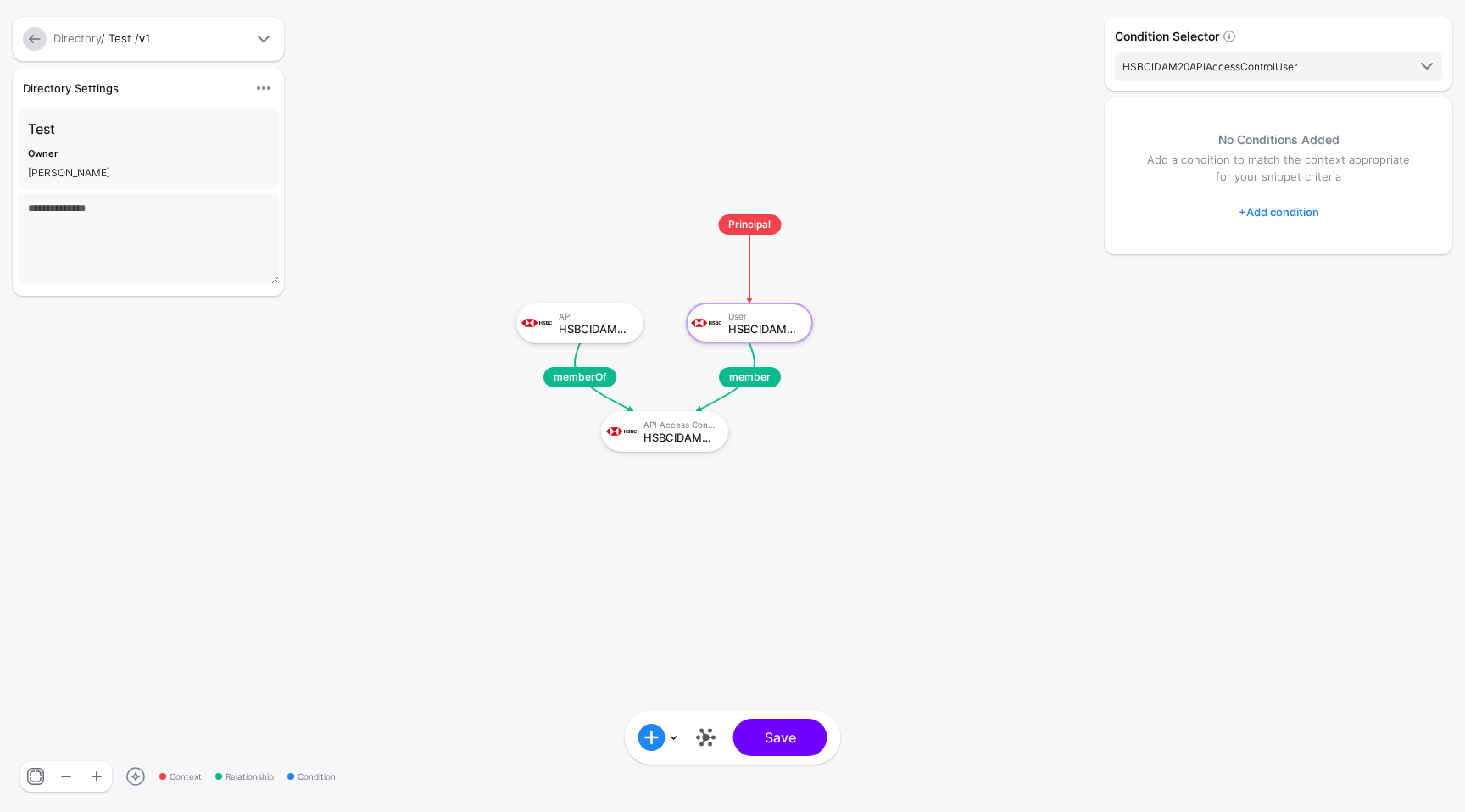
click at [890, 485] on rect at bounding box center [499, 197] width 146533 height 81227
click at [674, 433] on div "HSBCIDAM20APIAccessControlAPIAccessControl" at bounding box center [680, 437] width 73 height 12
click at [1202, 66] on span "HSBCIDAM20APIAccessControlAPIAccessControl" at bounding box center [1242, 67] width 238 height 12
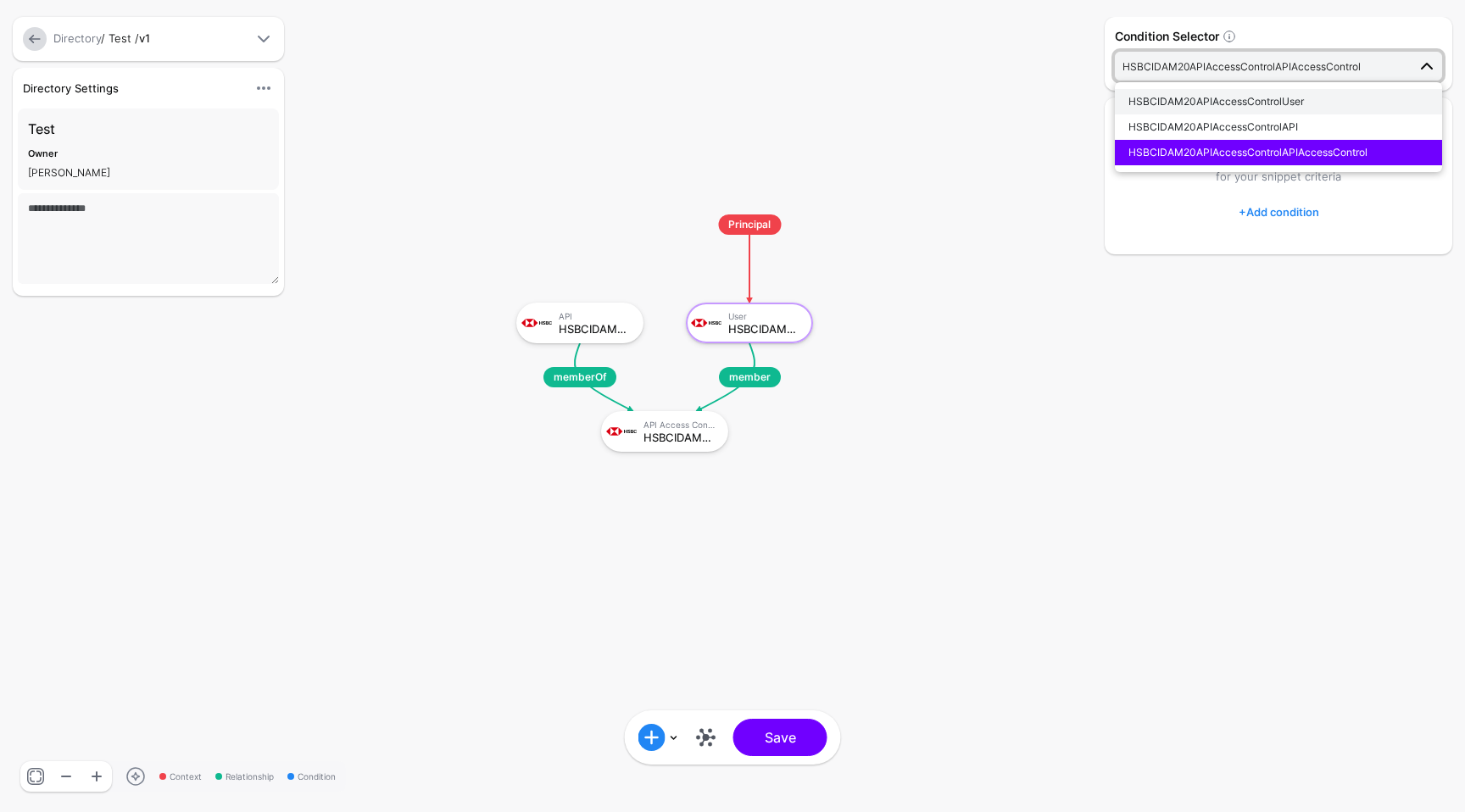
click at [1197, 97] on span "HSBCIDAM20APIAccessControlUser" at bounding box center [1216, 101] width 175 height 12
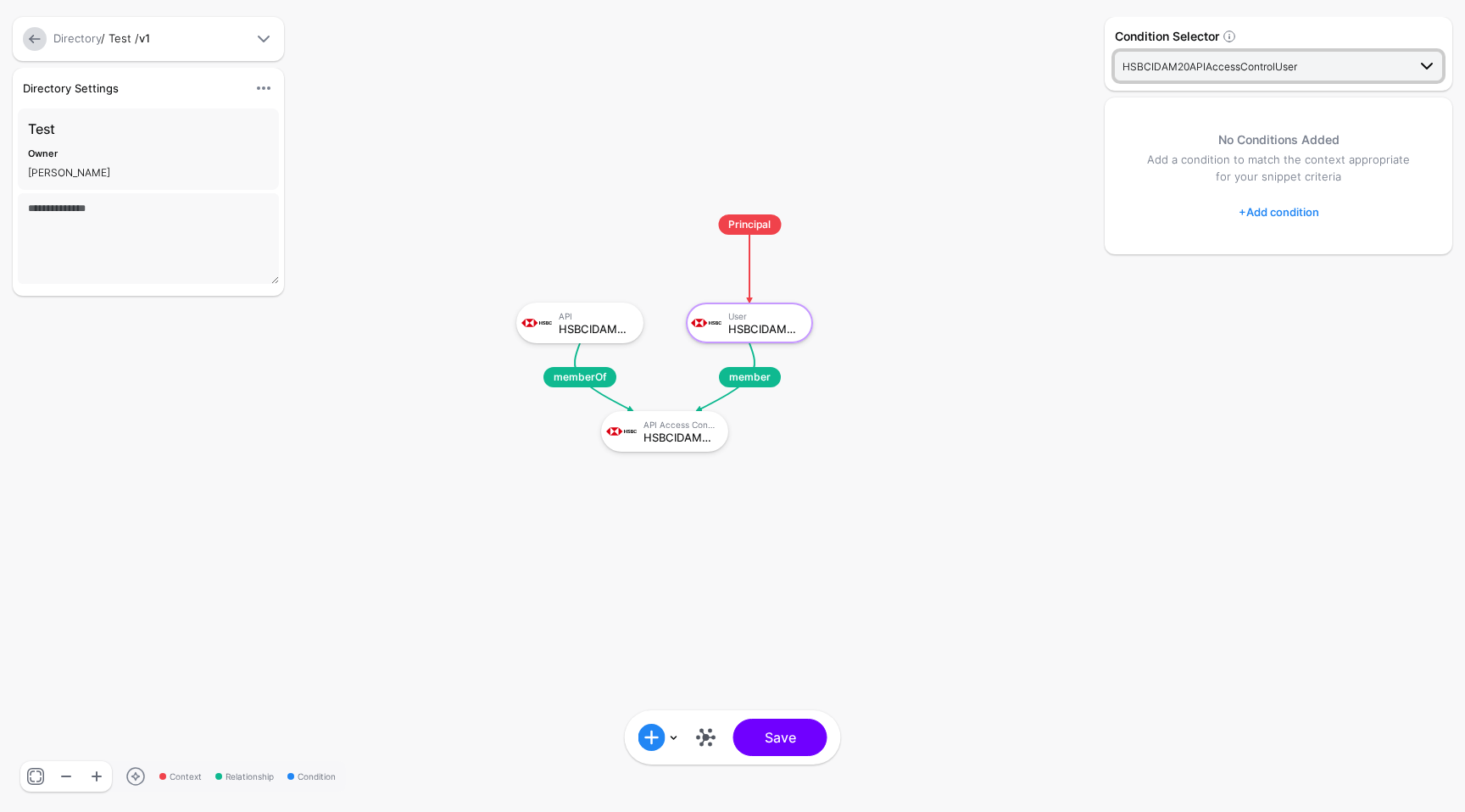
click at [1215, 63] on span "HSBCIDAM20APIAccessControlUser" at bounding box center [1210, 67] width 174 height 12
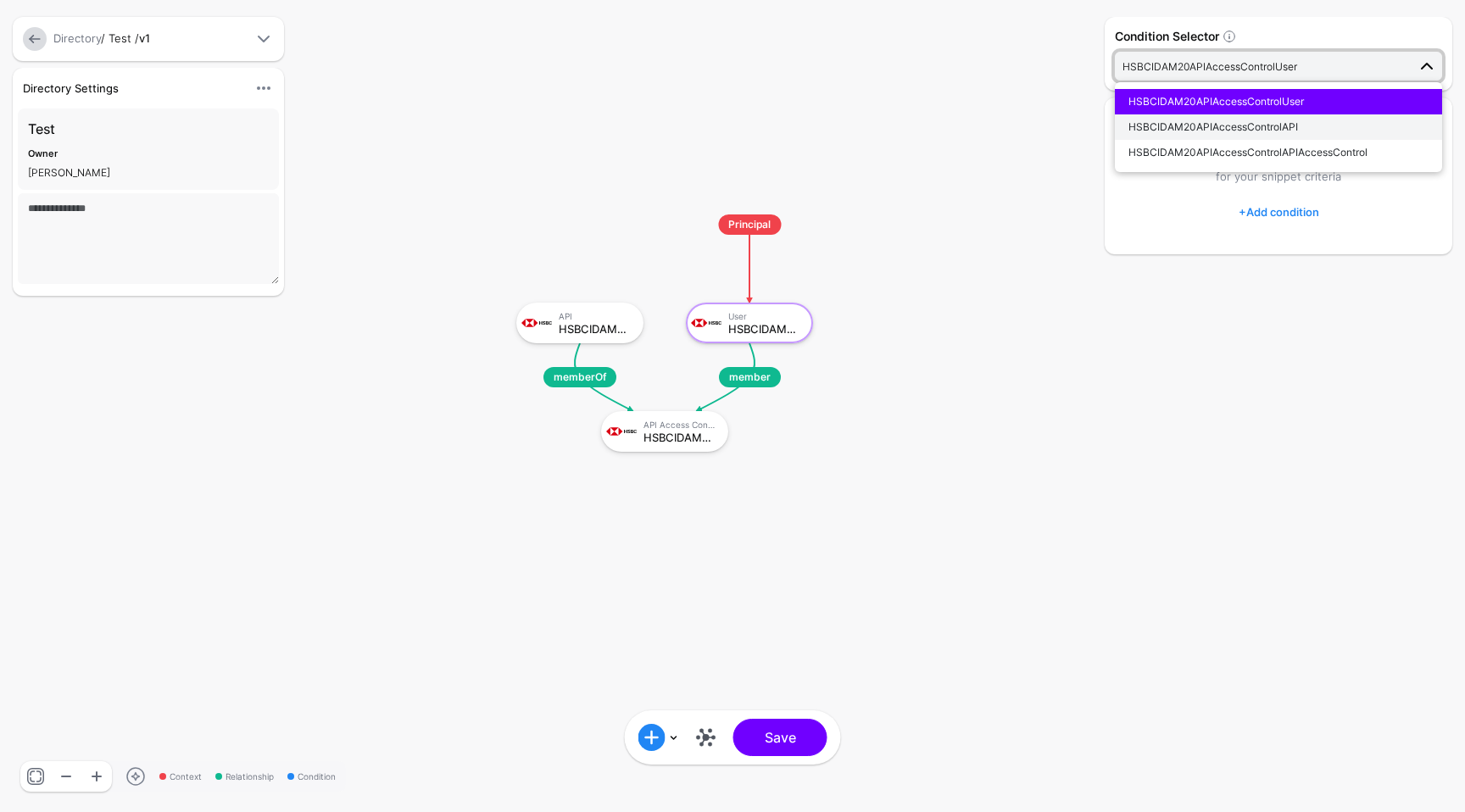
click at [1204, 126] on span "HSBCIDAM20APIAccessControlAPI" at bounding box center [1213, 126] width 170 height 12
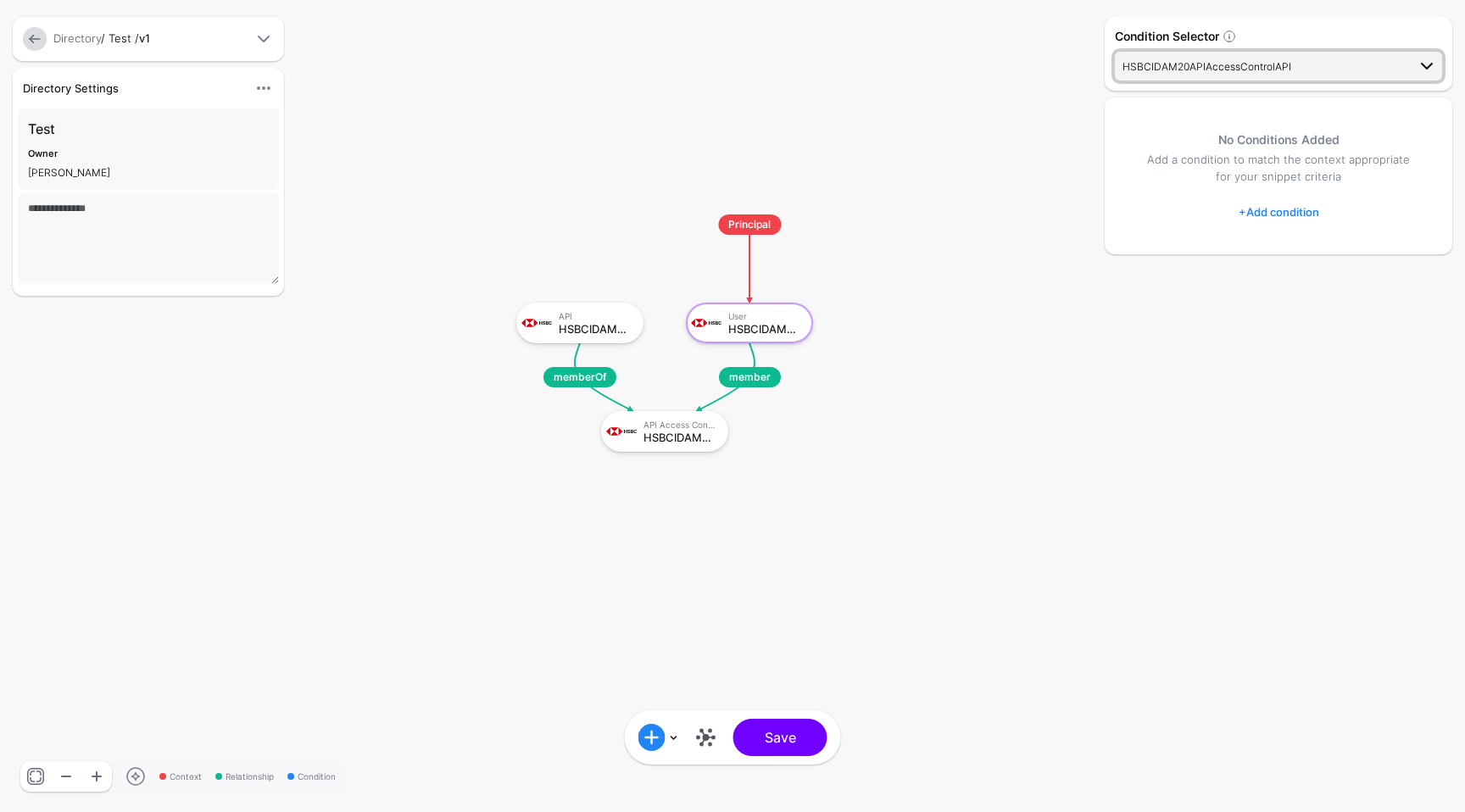
click at [1214, 63] on span "HSBCIDAM20APIAccessControlAPI" at bounding box center [1207, 67] width 169 height 12
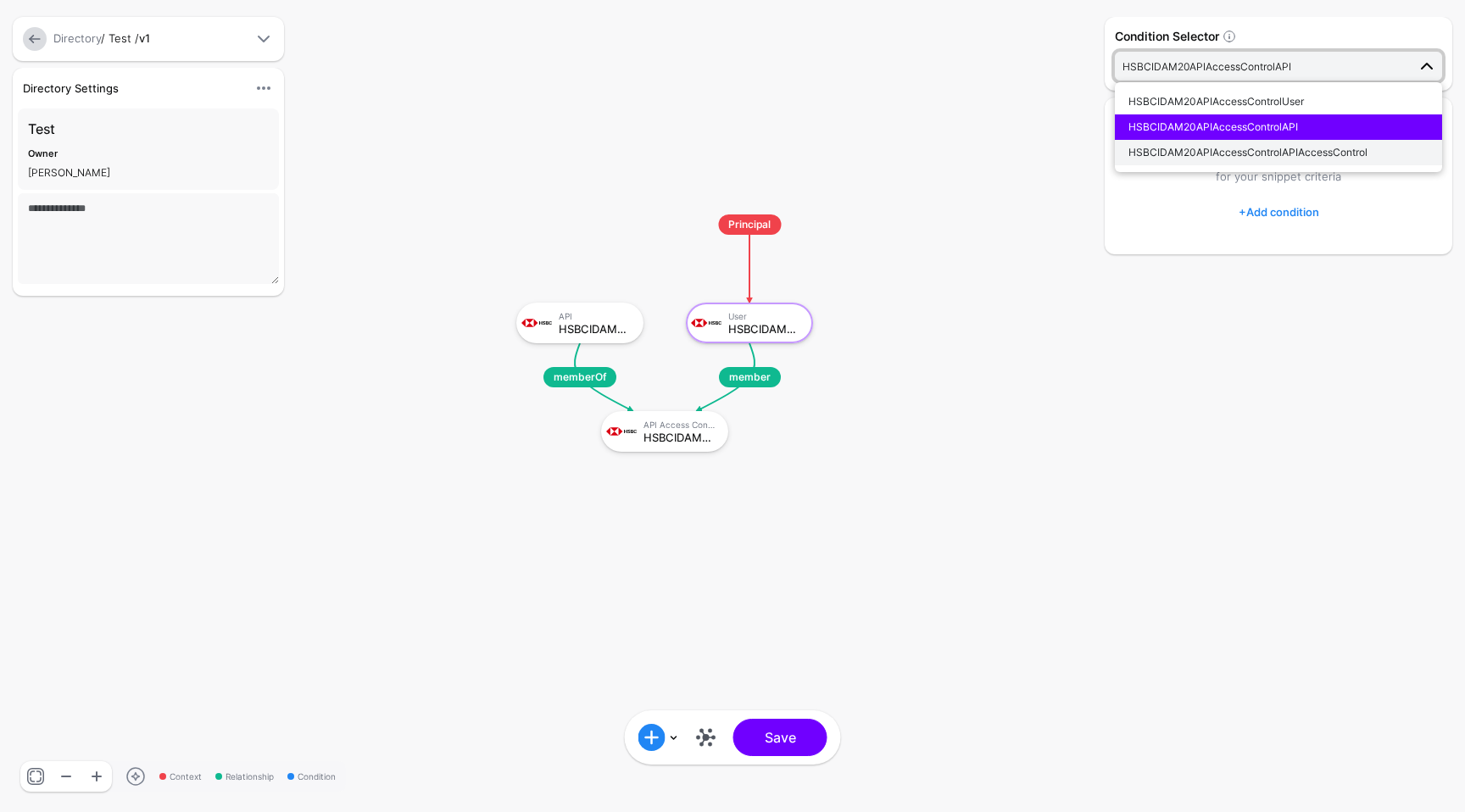
click at [1206, 156] on span "HSBCIDAM20APIAccessControlAPIAccessControl" at bounding box center [1248, 152] width 239 height 12
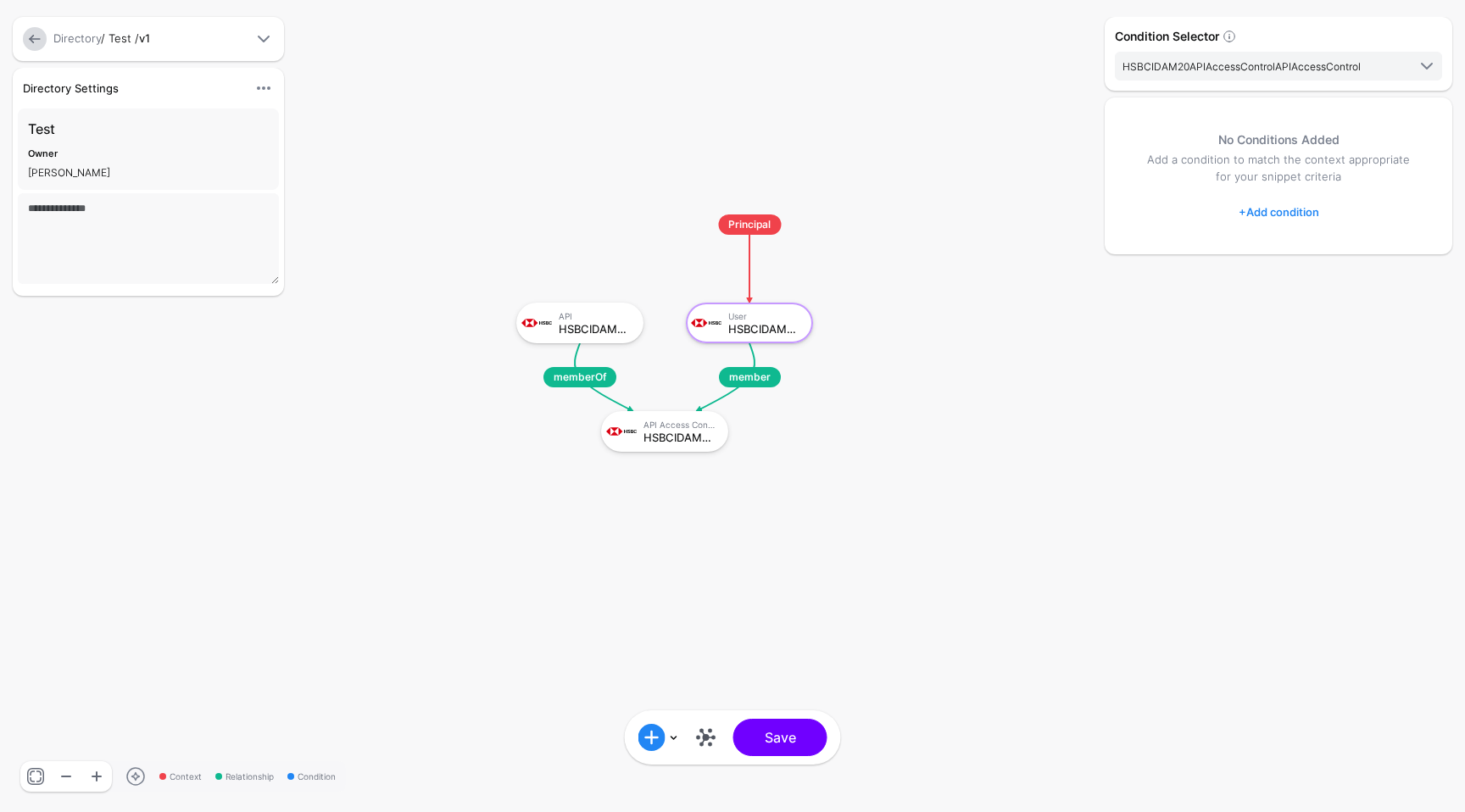
click at [718, 729] on link at bounding box center [706, 737] width 28 height 28
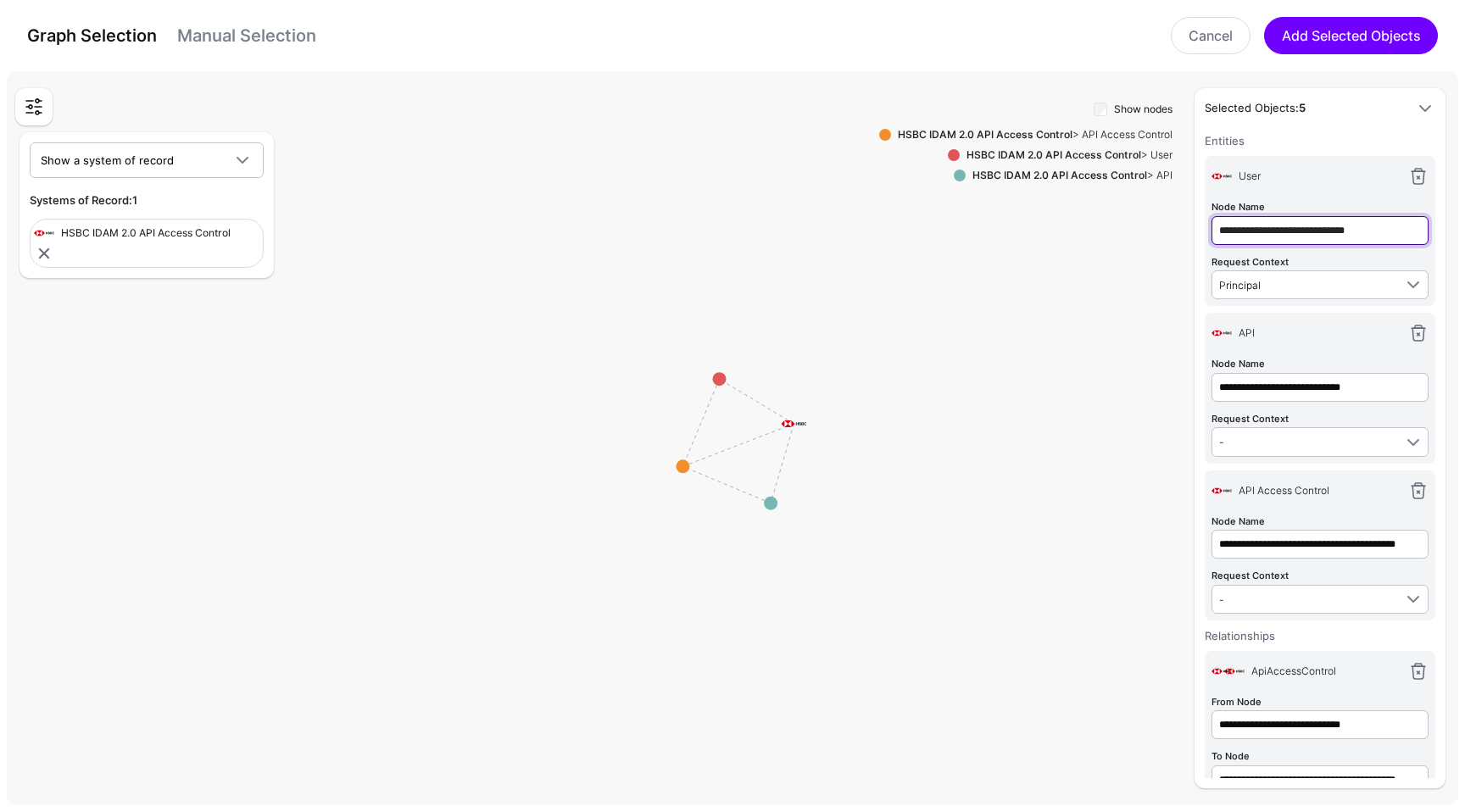
click at [1313, 226] on input "**********" at bounding box center [1320, 230] width 217 height 28
type input "*****"
click at [1310, 378] on input "**********" at bounding box center [1320, 387] width 217 height 28
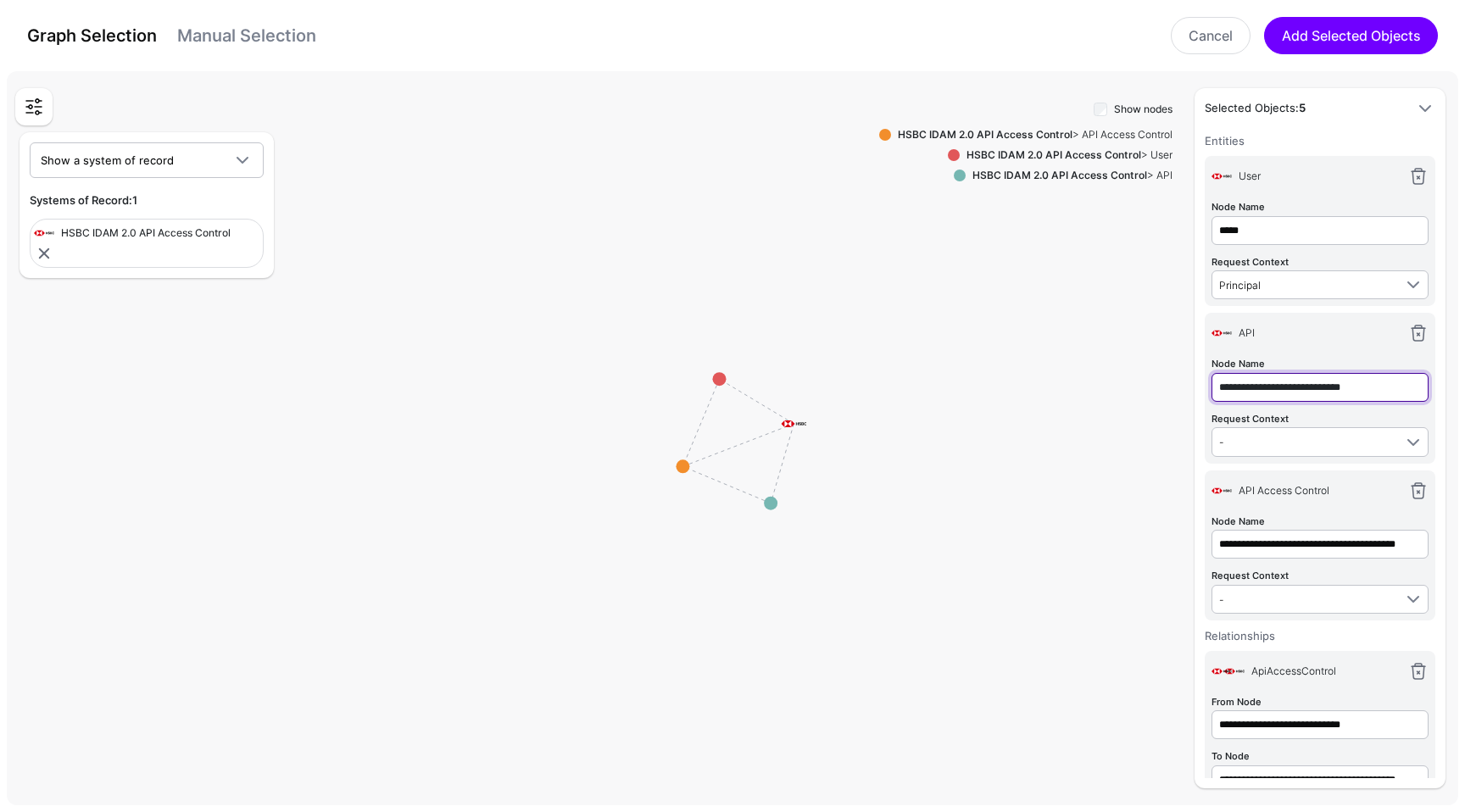
click at [1310, 378] on input "**********" at bounding box center [1320, 387] width 217 height 28
type input "****"
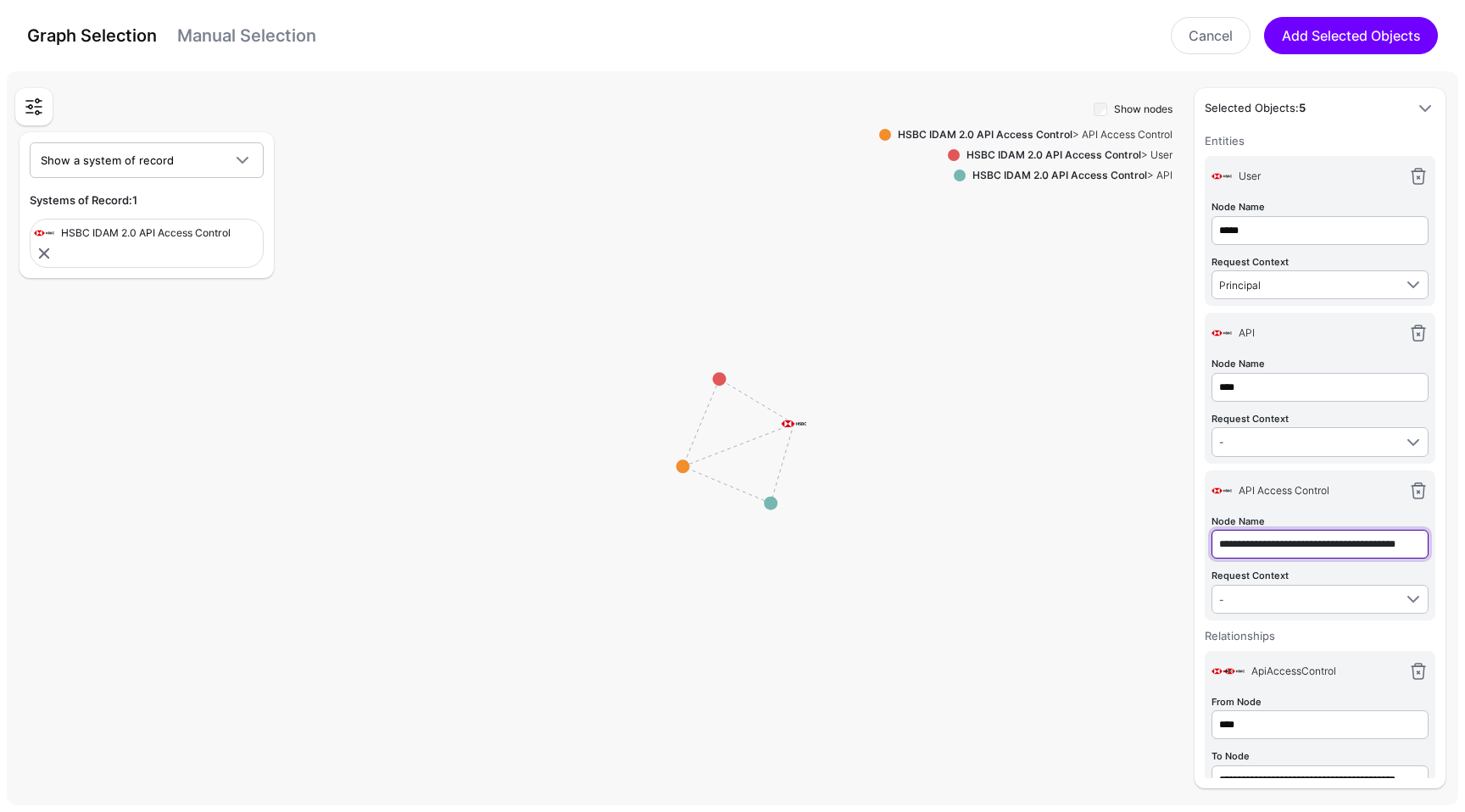
click at [1307, 541] on input "**********" at bounding box center [1320, 544] width 217 height 28
type input "**********"
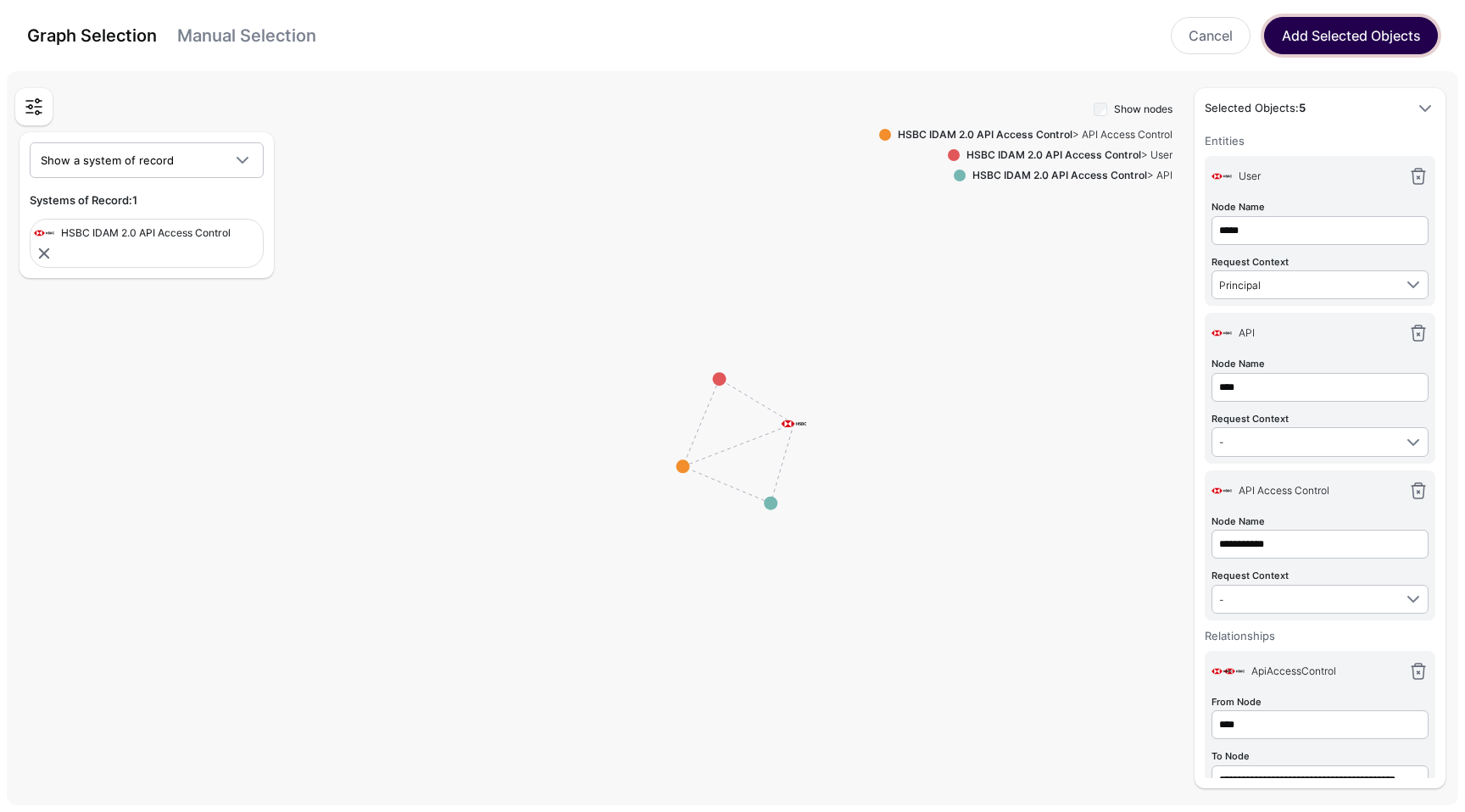
type input "**********"
click at [1337, 37] on button "Add Selected Objects" at bounding box center [1350, 36] width 173 height 37
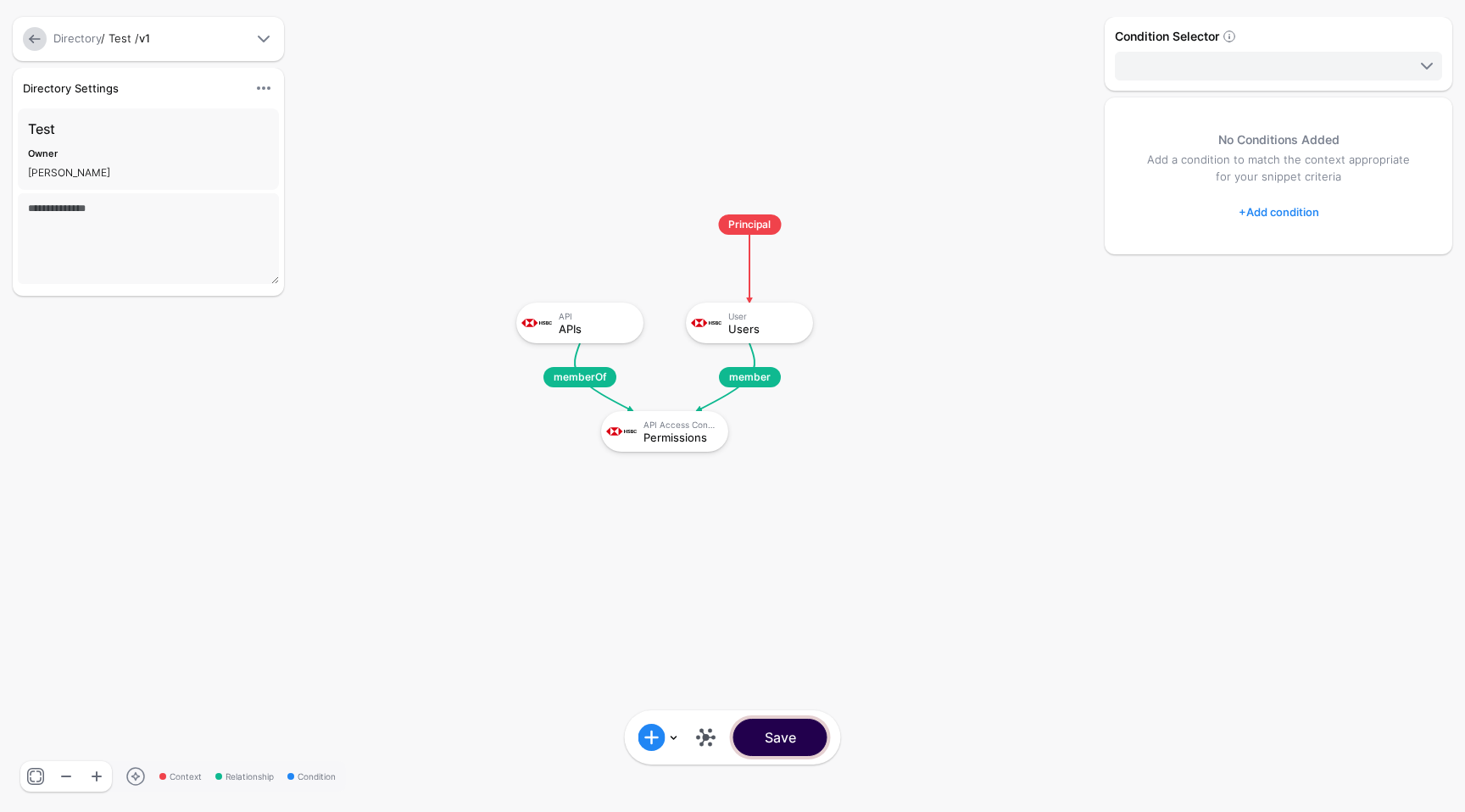
click at [796, 744] on button "Save" at bounding box center [781, 737] width 94 height 37
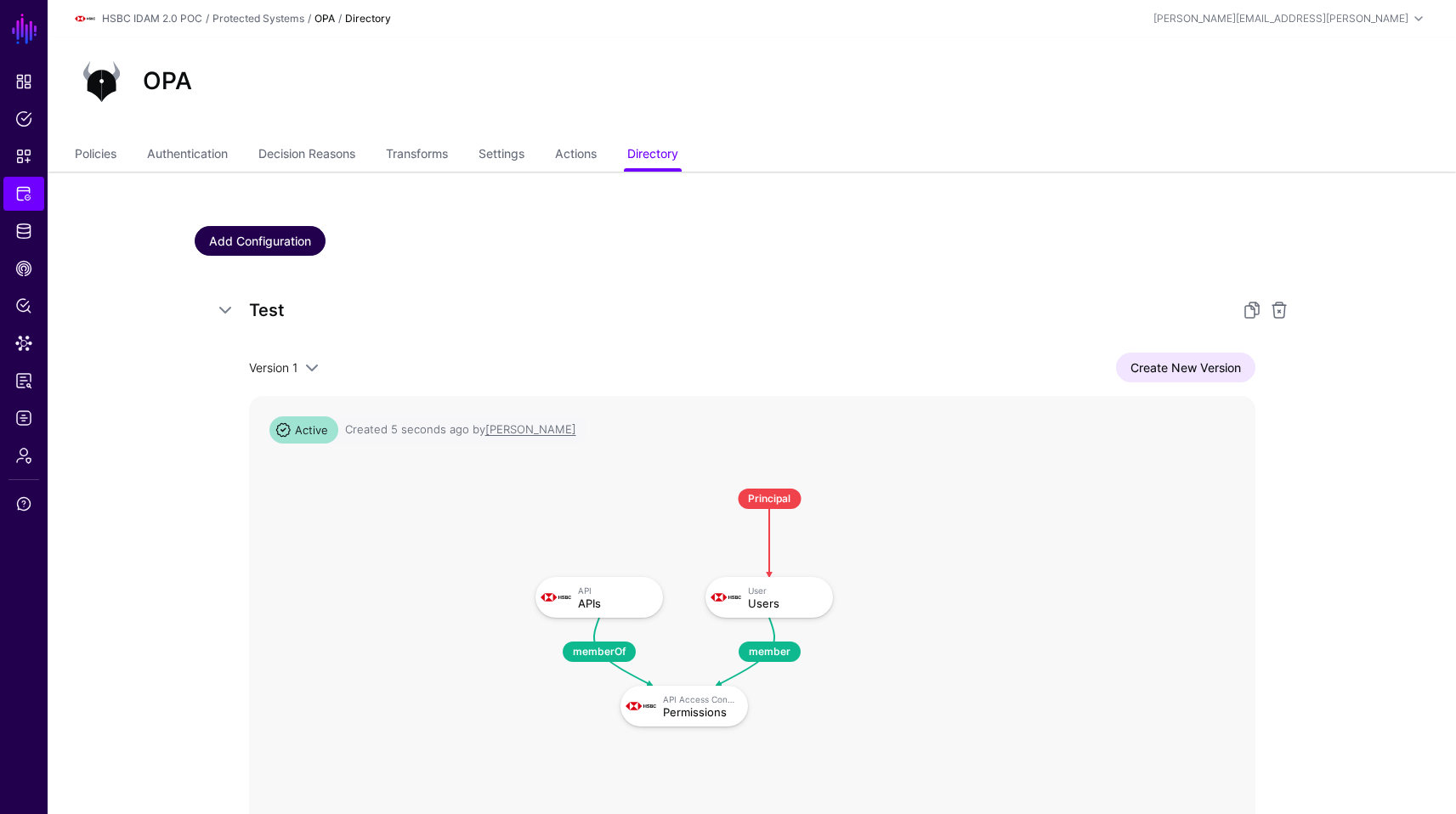
click at [275, 237] on link "Add Configuration" at bounding box center [259, 241] width 131 height 29
click at [203, 156] on link "Authentication" at bounding box center [187, 155] width 81 height 32
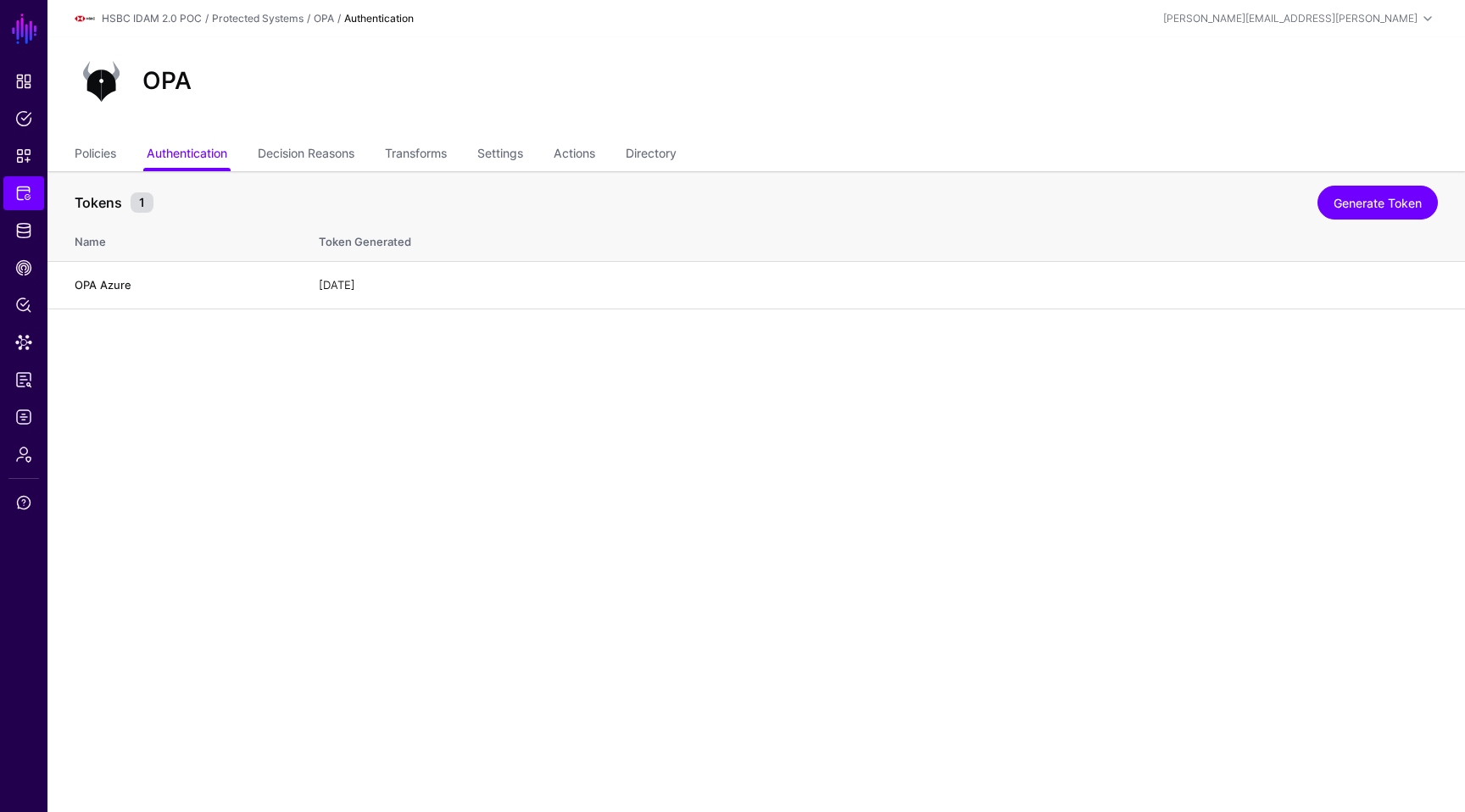
click at [466, 452] on main "SGNL Dashboard Policies Snippets Protected Systems Identity Data Fabric CAEP Hu…" at bounding box center [732, 406] width 1465 height 812
click at [645, 157] on link "Directory" at bounding box center [651, 155] width 51 height 32
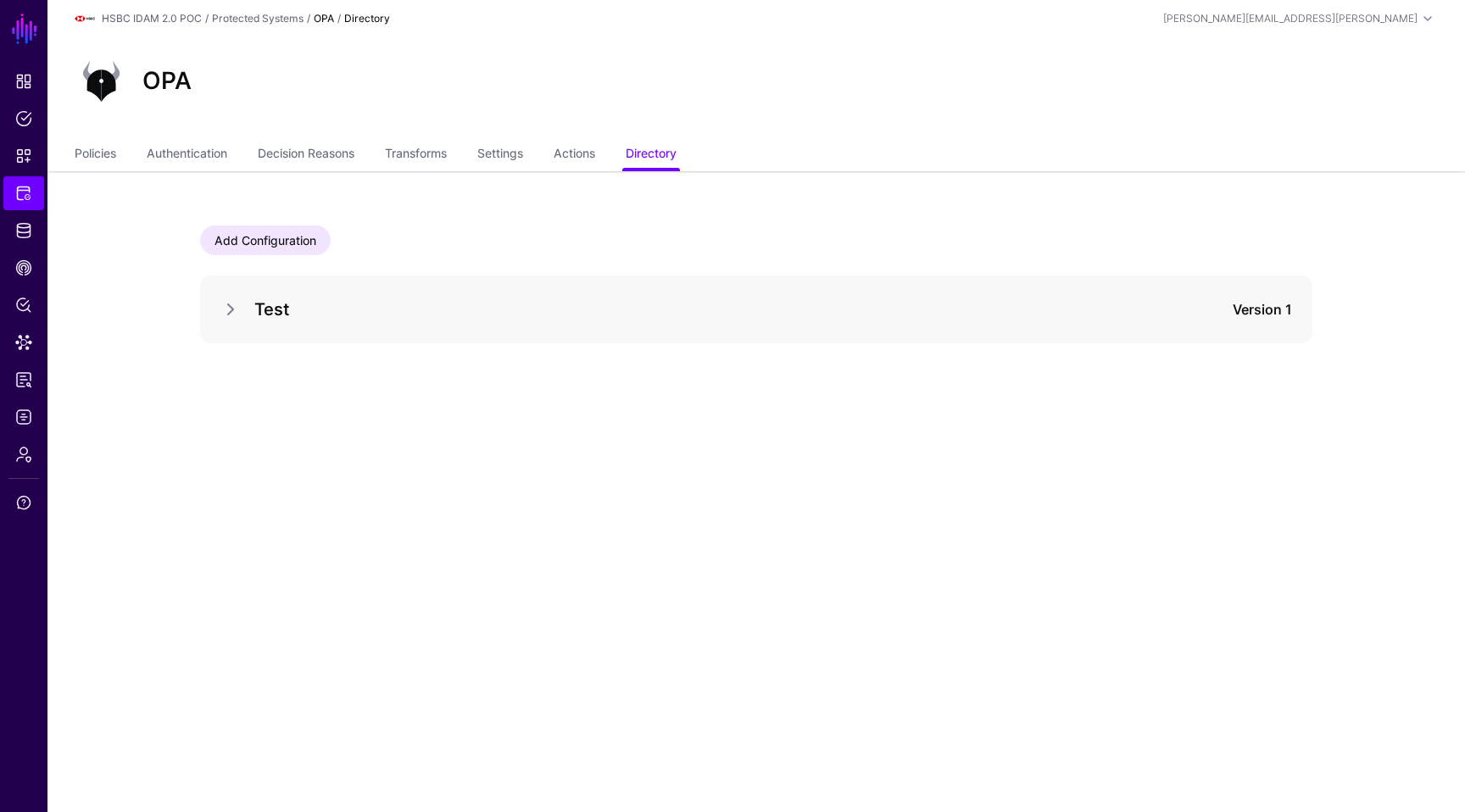
click at [678, 573] on main "SGNL Dashboard Policies Snippets Protected Systems Identity Data Fabric CAEP Hu…" at bounding box center [732, 406] width 1465 height 812
click at [236, 310] on link at bounding box center [230, 310] width 20 height 20
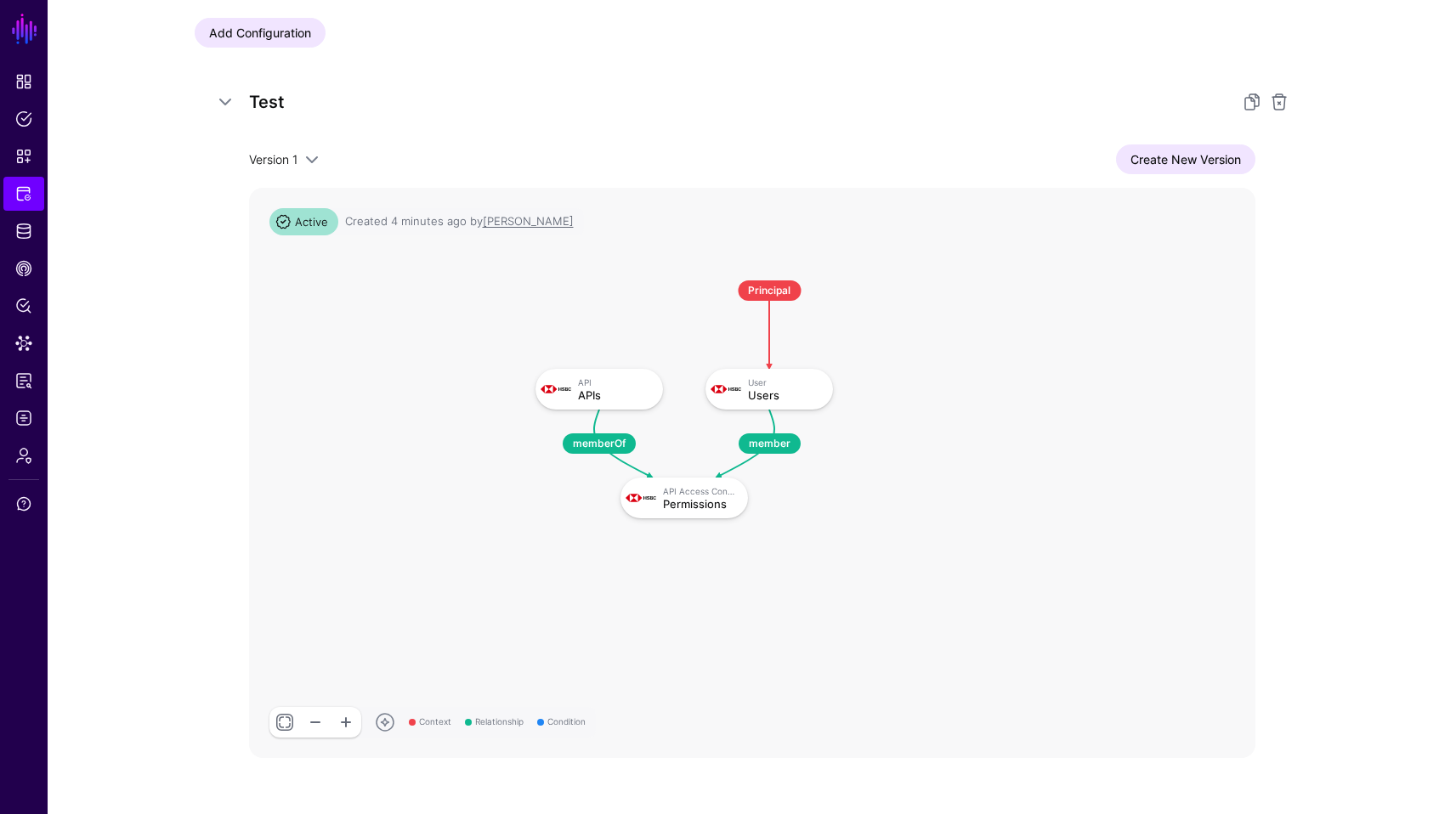
scroll to position [209, 0]
click at [312, 153] on span at bounding box center [311, 160] width 21 height 21
click at [127, 495] on app-integrations-item-directory "Add Configuration Test Version 1 Version 1 Create New Version Context Relations…" at bounding box center [752, 415] width 1409 height 903
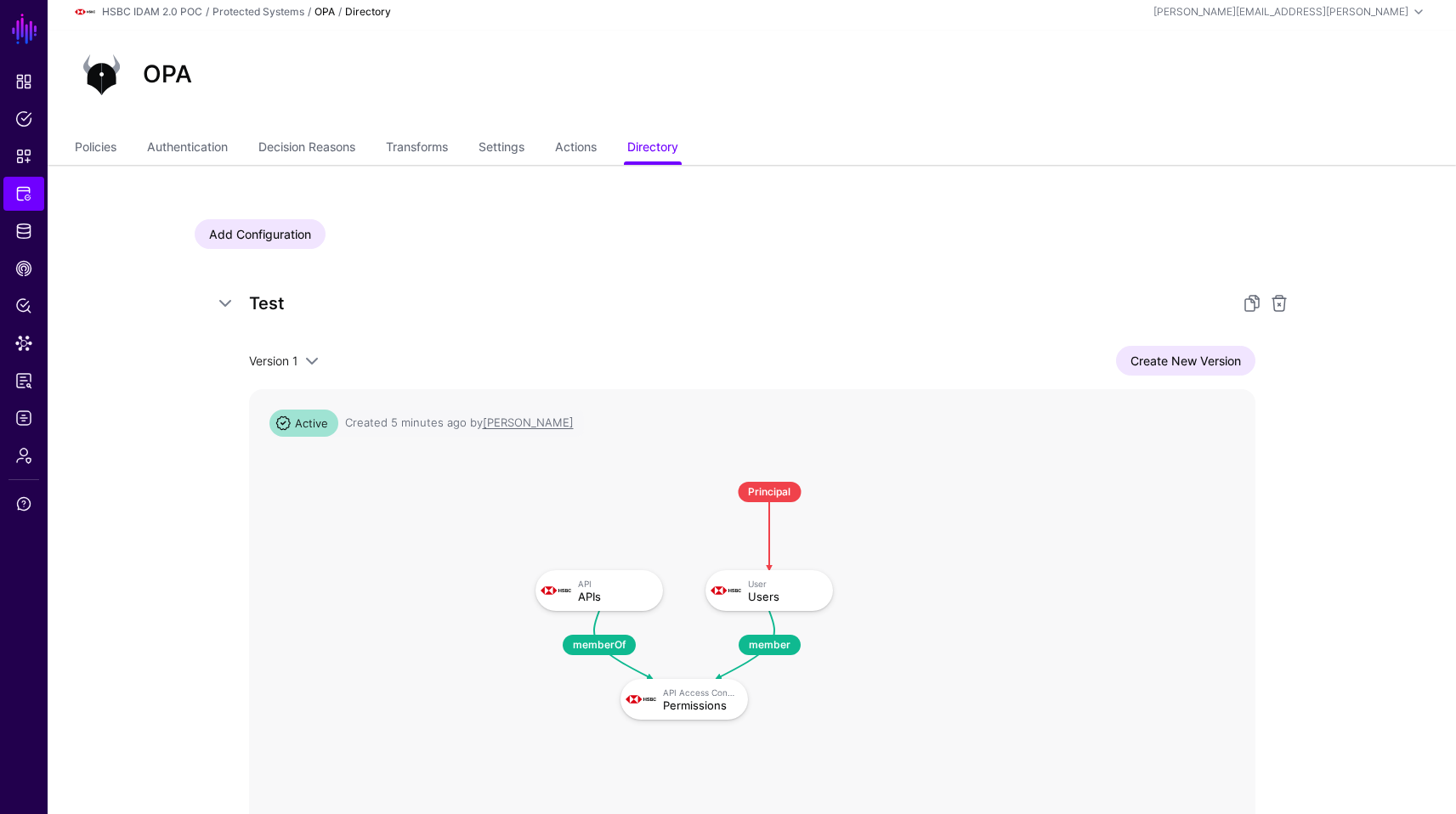
scroll to position [0, 0]
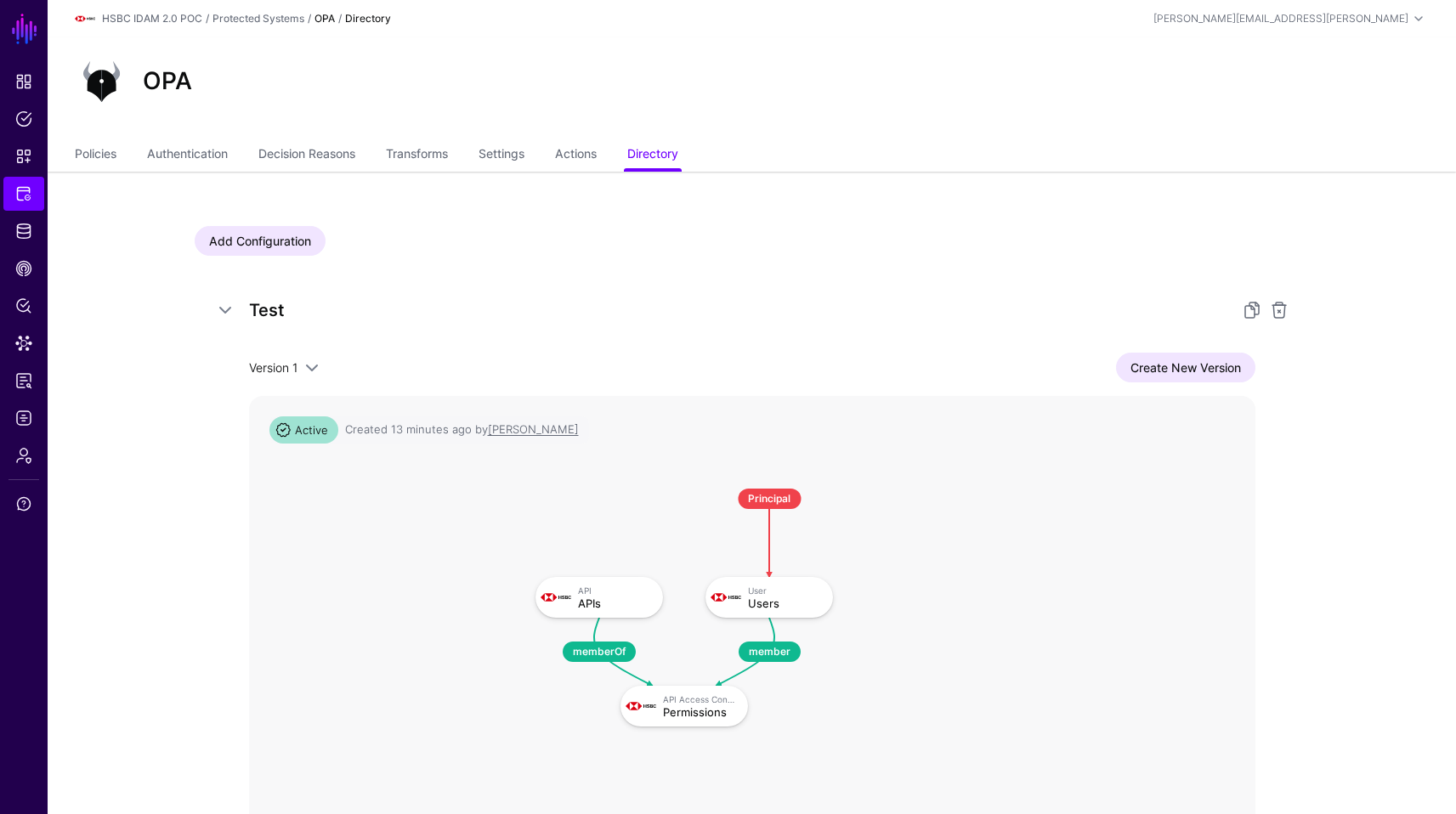
click at [250, 307] on h5 "Test" at bounding box center [735, 310] width 973 height 28
click at [310, 374] on span at bounding box center [311, 367] width 21 height 21
click at [308, 403] on span "Version 1" at bounding box center [287, 398] width 48 height 13
click at [1249, 310] on link at bounding box center [1252, 310] width 21 height 21
click at [920, 314] on h5 "Test" at bounding box center [735, 310] width 973 height 28
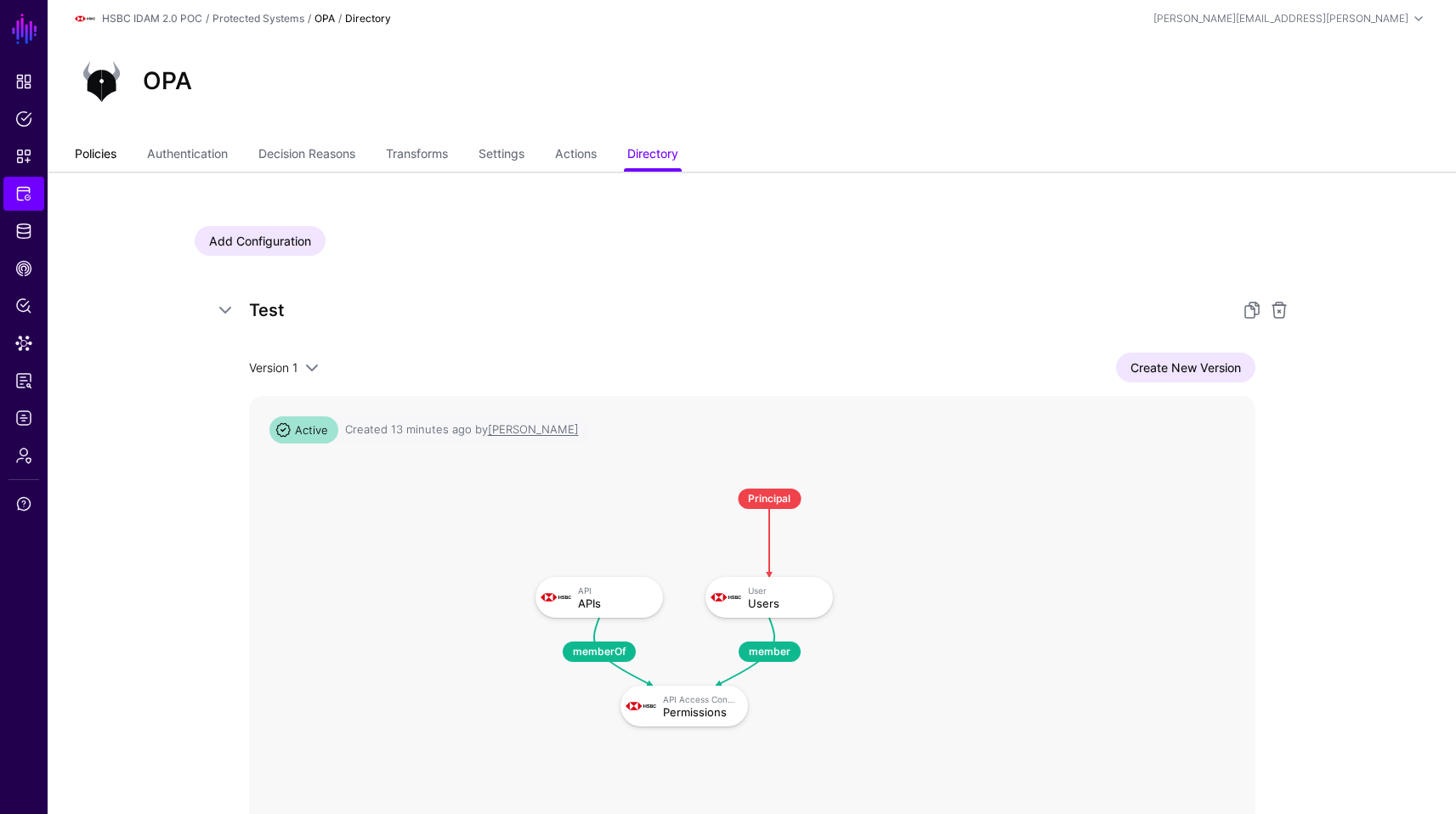
click at [96, 154] on link "Policies" at bounding box center [95, 155] width 42 height 32
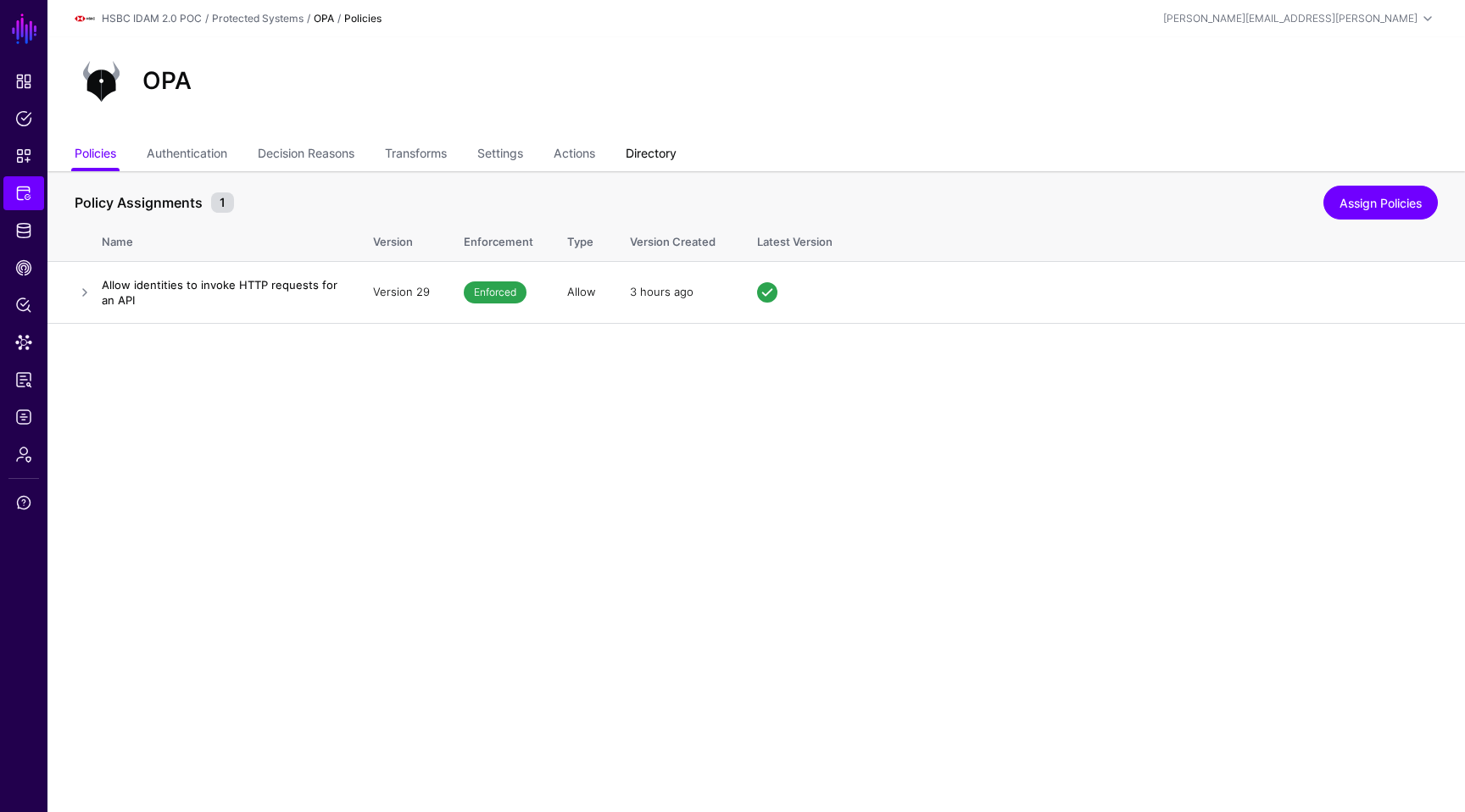
click at [664, 155] on link "Directory" at bounding box center [651, 155] width 51 height 32
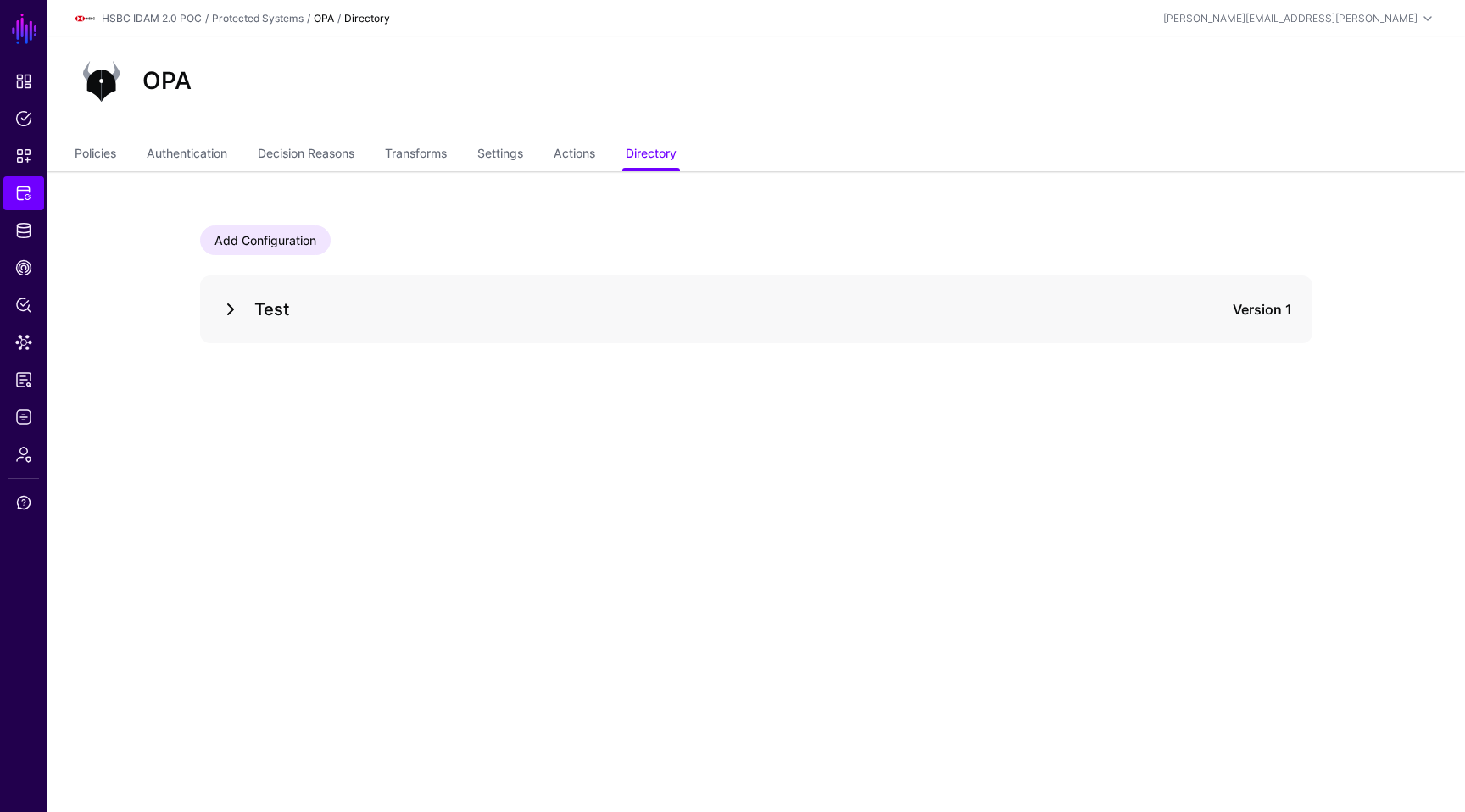
click at [235, 300] on link at bounding box center [230, 310] width 20 height 20
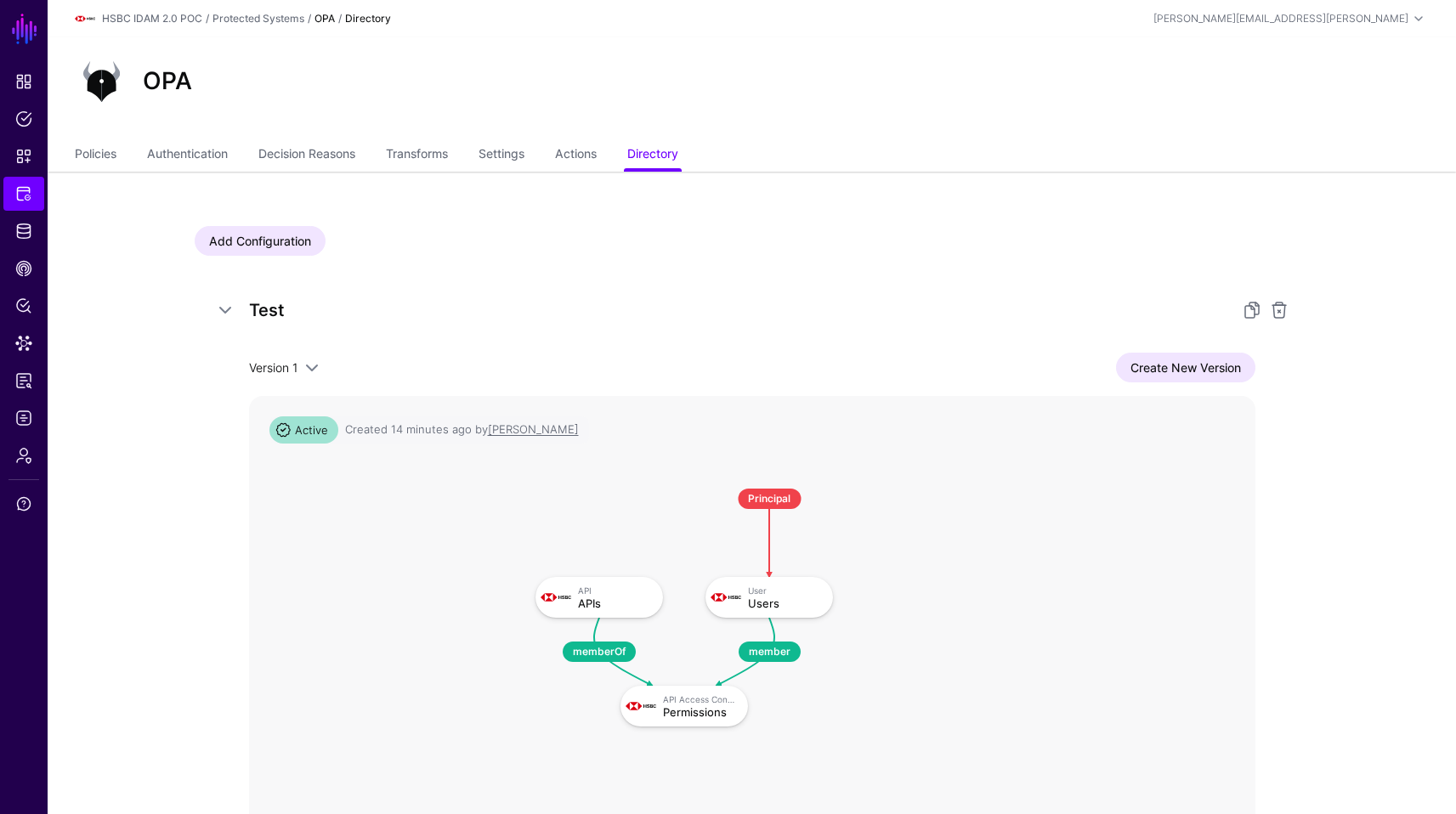
click at [298, 433] on span "Active" at bounding box center [303, 430] width 69 height 28
click at [728, 452] on rect at bounding box center [518, 472] width 100641 height 56948
